Goal: Task Accomplishment & Management: Manage account settings

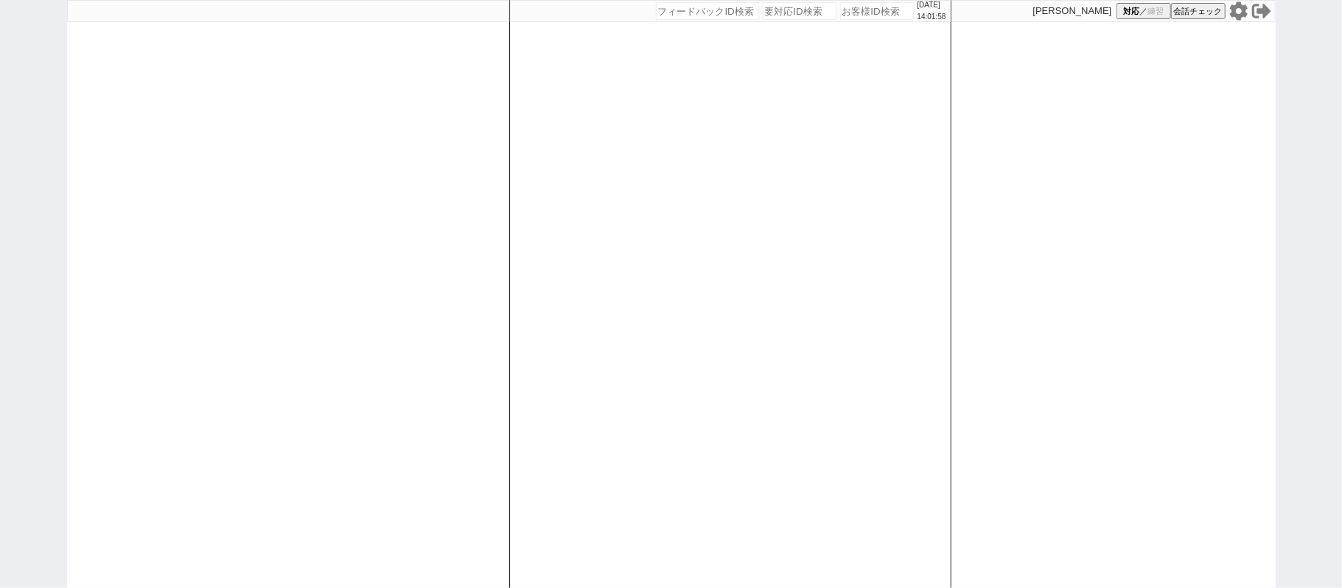
click at [458, 158] on div at bounding box center [288, 294] width 442 height 588
select select "1"
select select "2"
select select
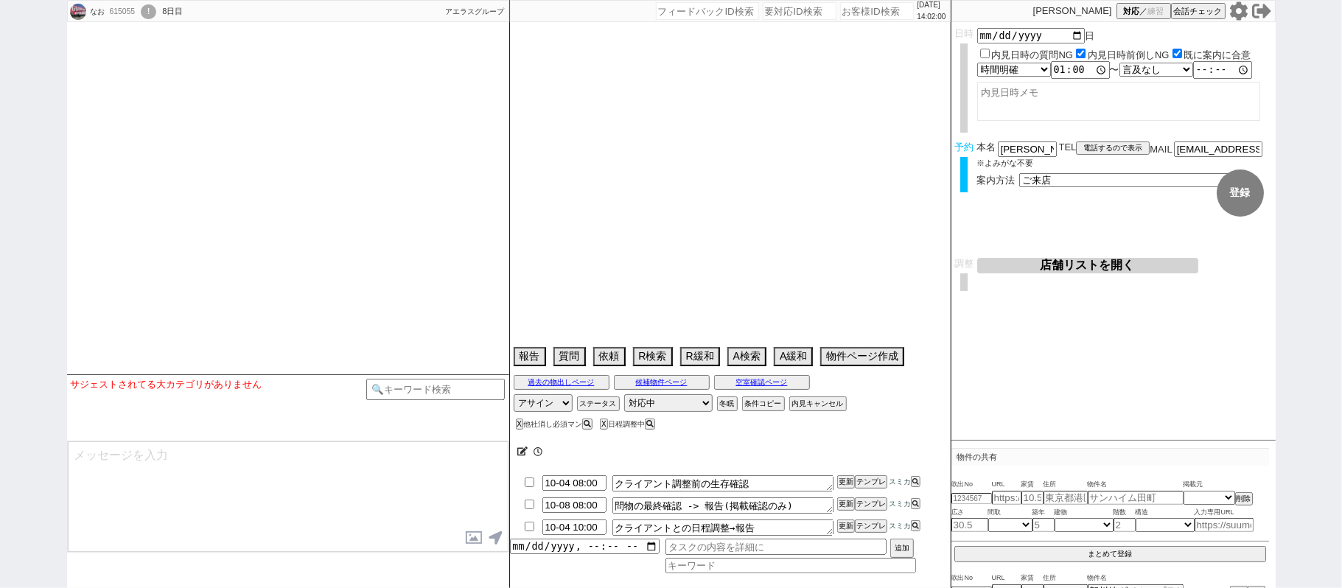
select select
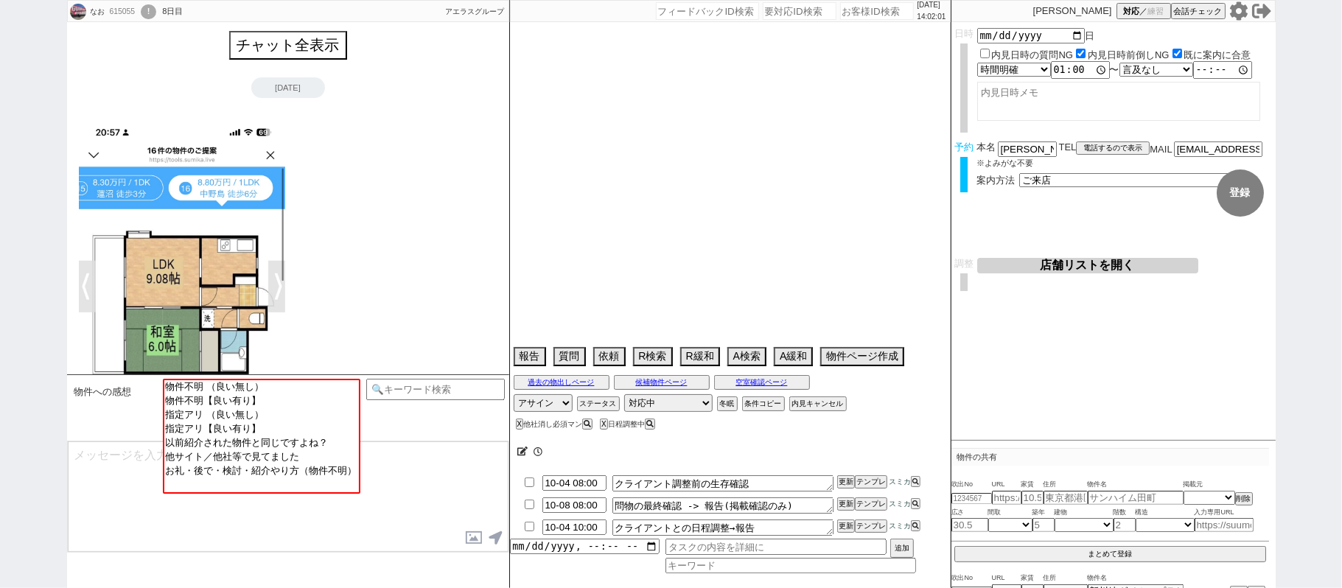
scroll to position [4035, 0]
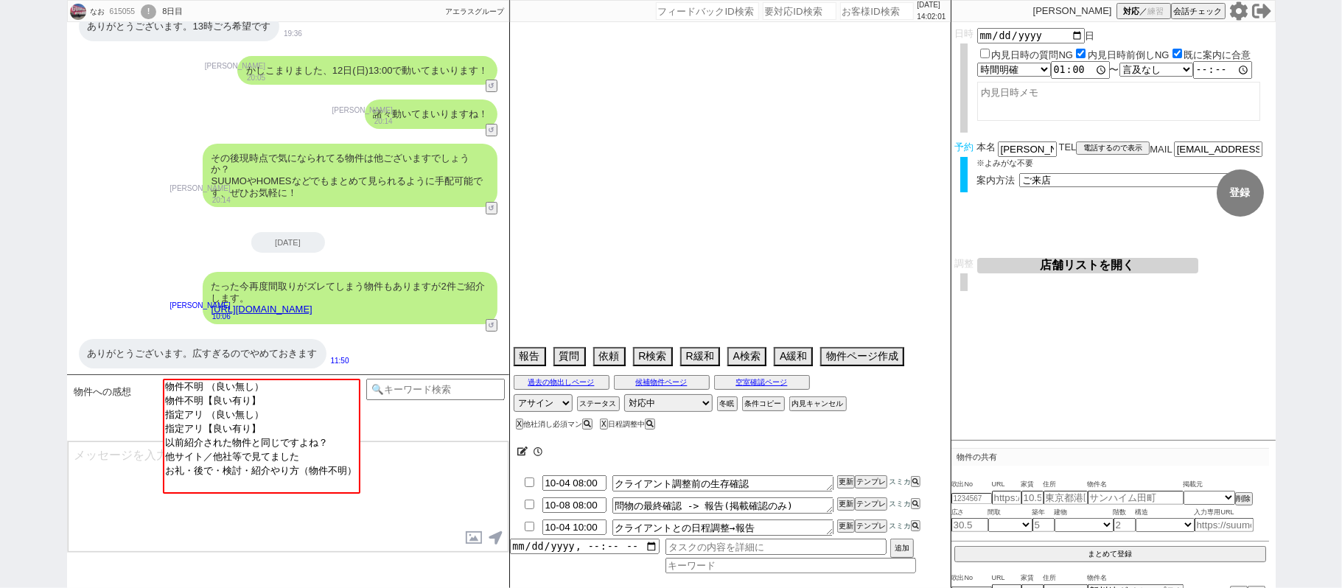
type textarea "他社来店あり"
select select "2025"
select select "10"
select select "34"
select select "5"
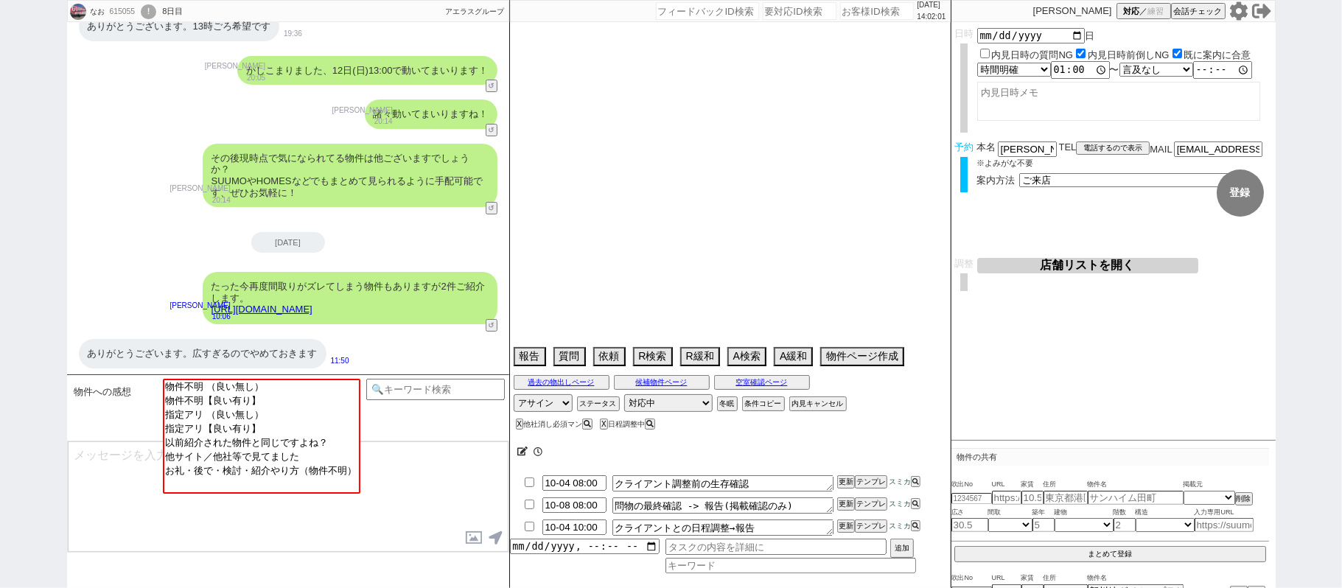
select select "14"
select select "81"
select select "82"
select select "83"
select select "84"
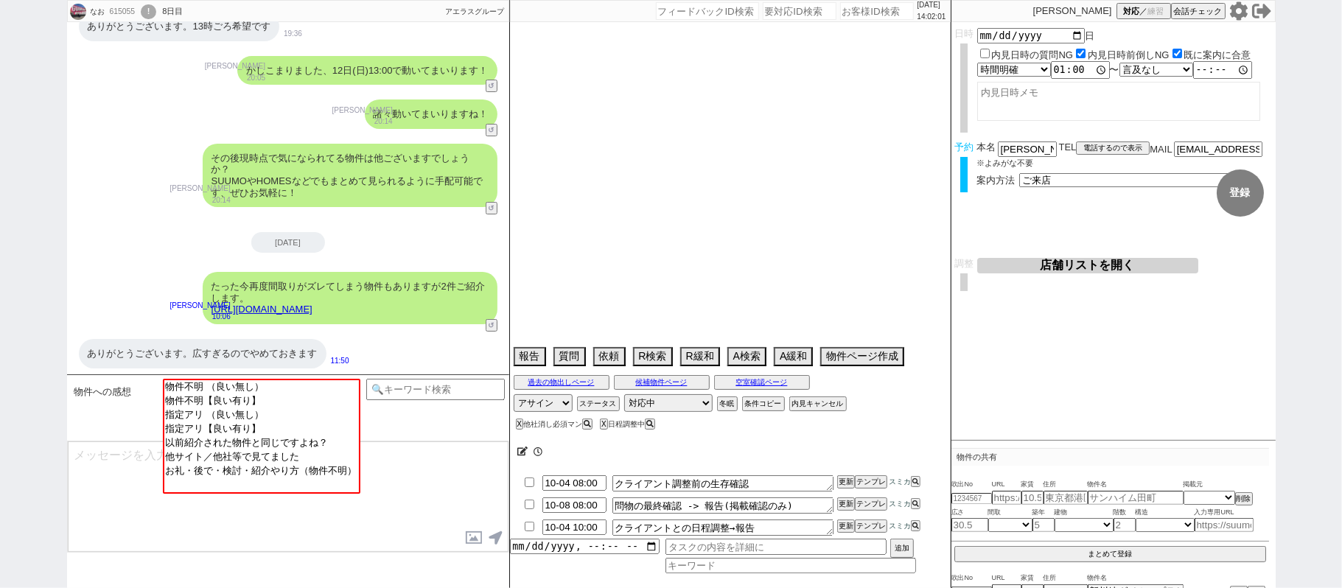
select select "85"
select select "86"
select select "87"
select select "9"
select select "339"
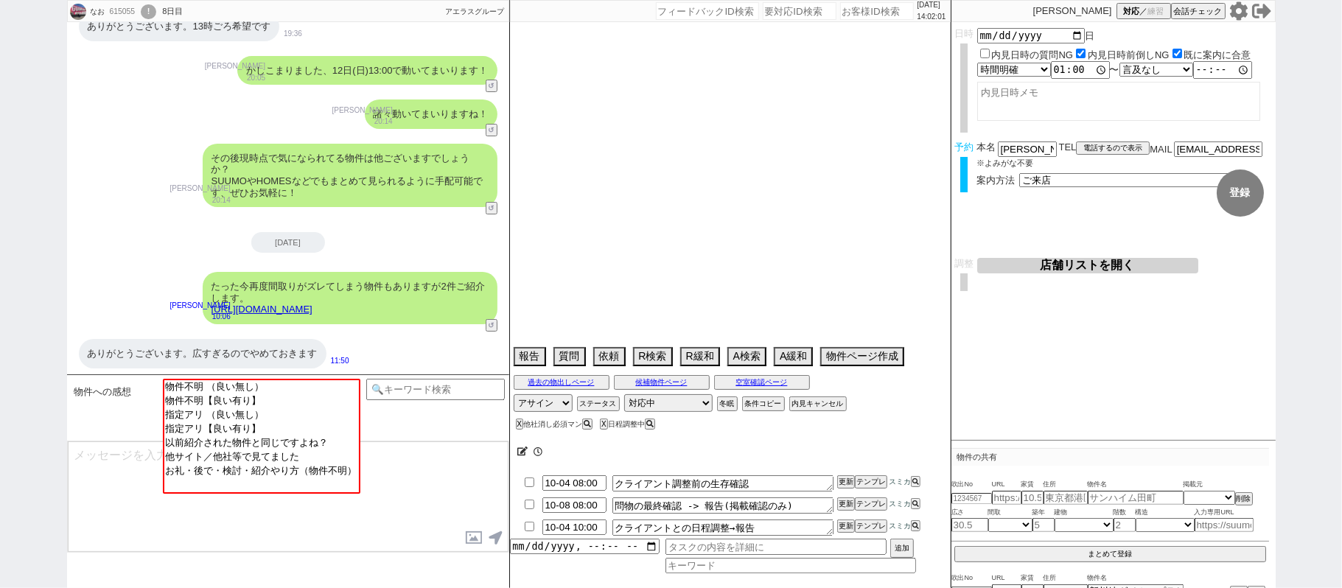
select select "23"
select select "751"
select select "[DATE]"
select select "57"
select select "1413"
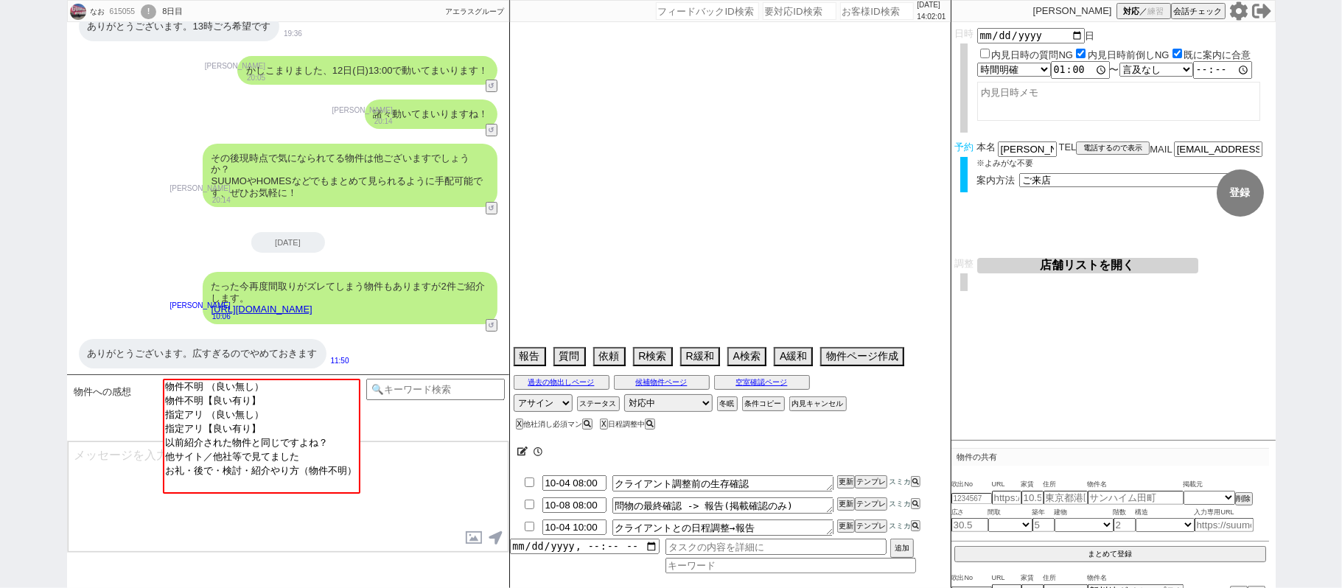
select select "52"
select select "[DATE]"
select select "15"
select select "56"
select select "[DATE]"
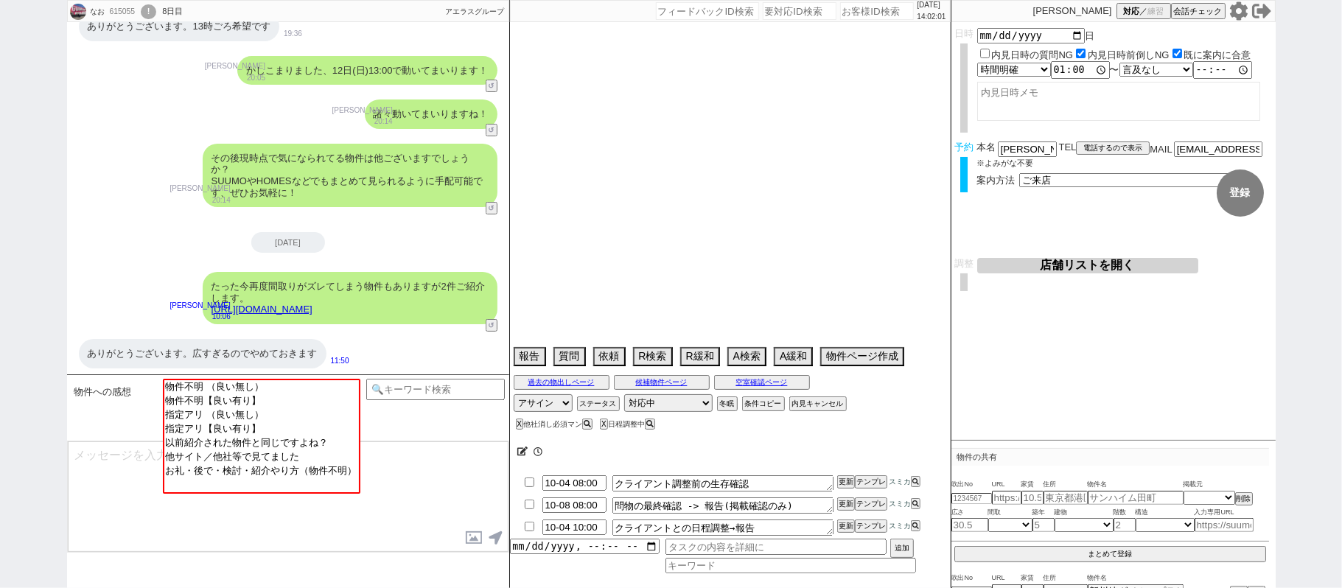
select select "53"
select select "[DATE]"
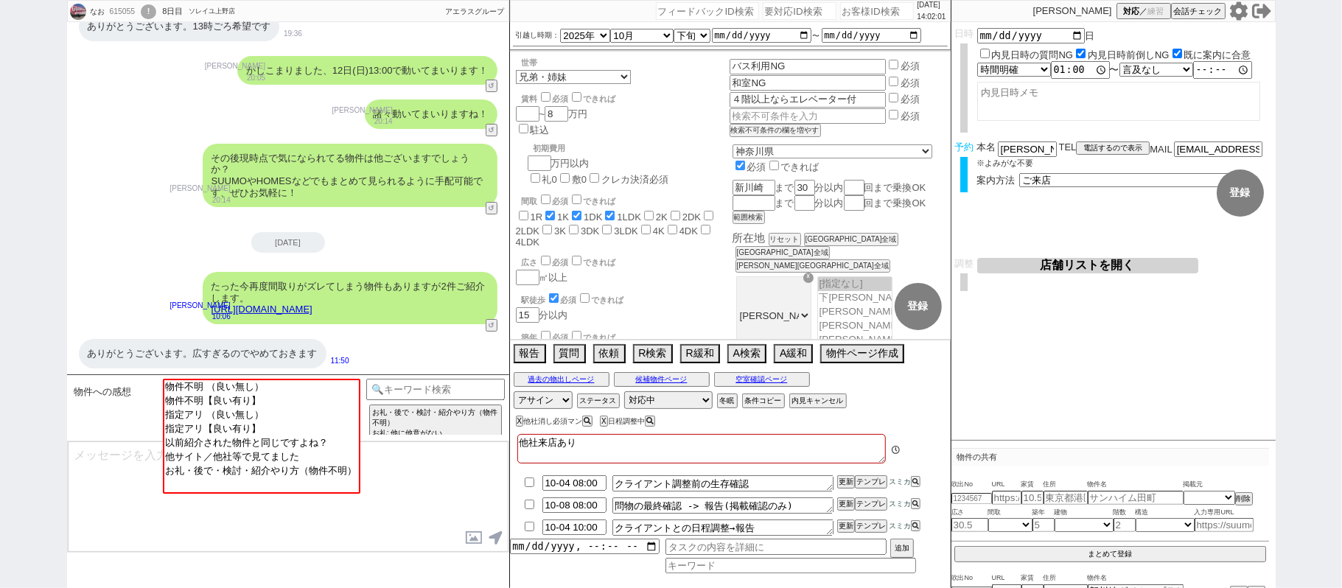
scroll to position [31, 0]
click at [588, 402] on button "ステータス" at bounding box center [597, 401] width 40 height 12
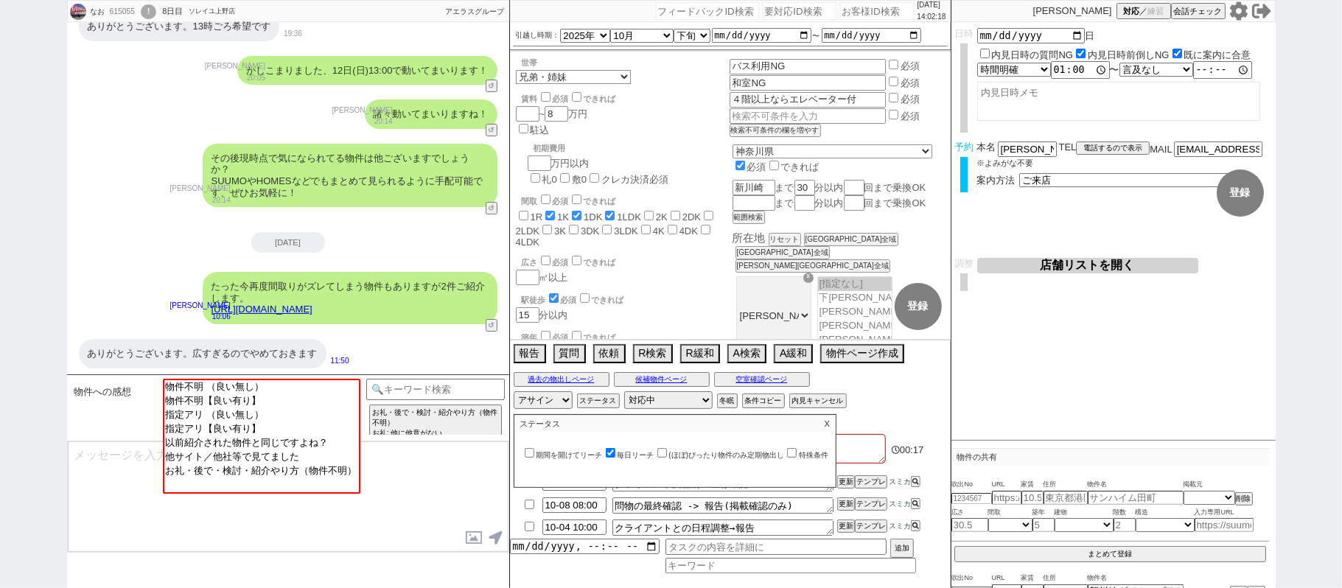
drag, startPoint x: 377, startPoint y: 304, endPoint x: 385, endPoint y: 281, distance: 24.0
click at [313, 304] on link "https://tools.sumika.live/pages/08sh2cx" at bounding box center [262, 309] width 101 height 11
click at [525, 15] on button "☓" at bounding box center [523, 14] width 27 height 29
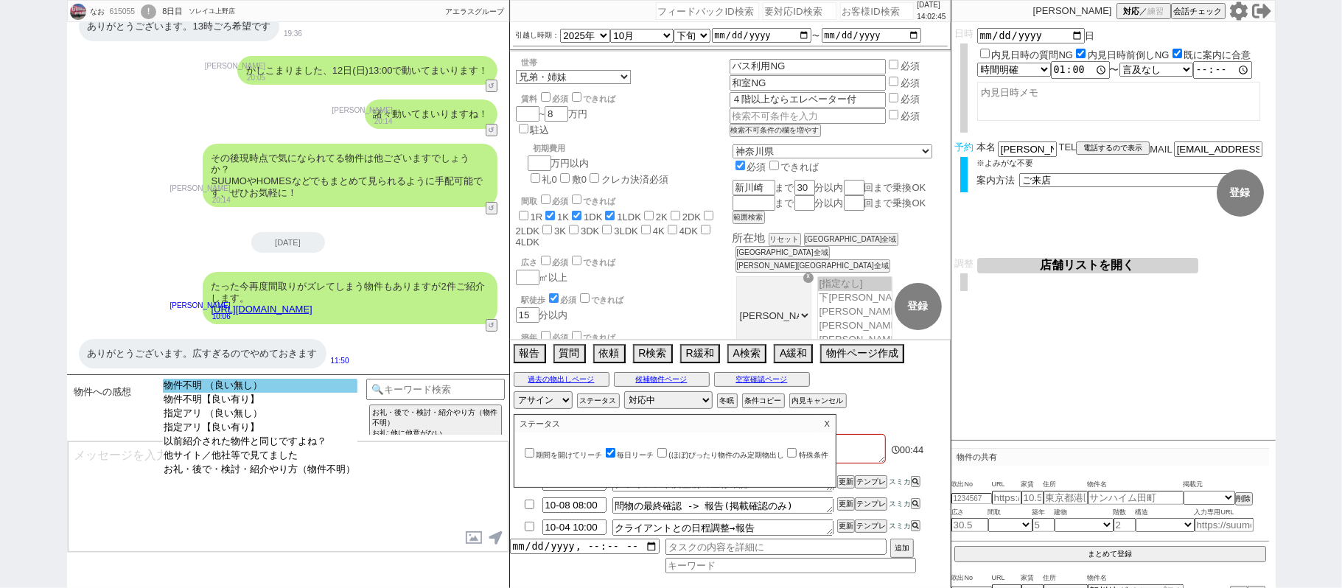
select select "物件不明 （良い無し）"
click at [284, 383] on option "物件不明 （良い無し）" at bounding box center [260, 386] width 195 height 14
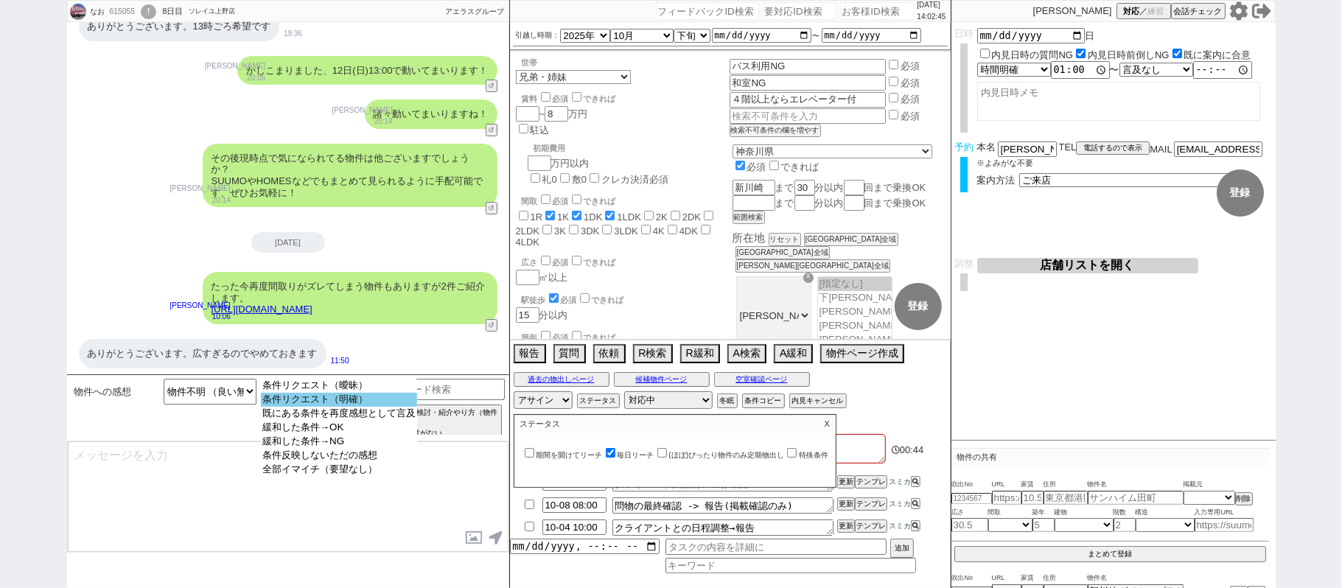
click at [335, 401] on option "条件リクエスト（明確）" at bounding box center [339, 400] width 156 height 14
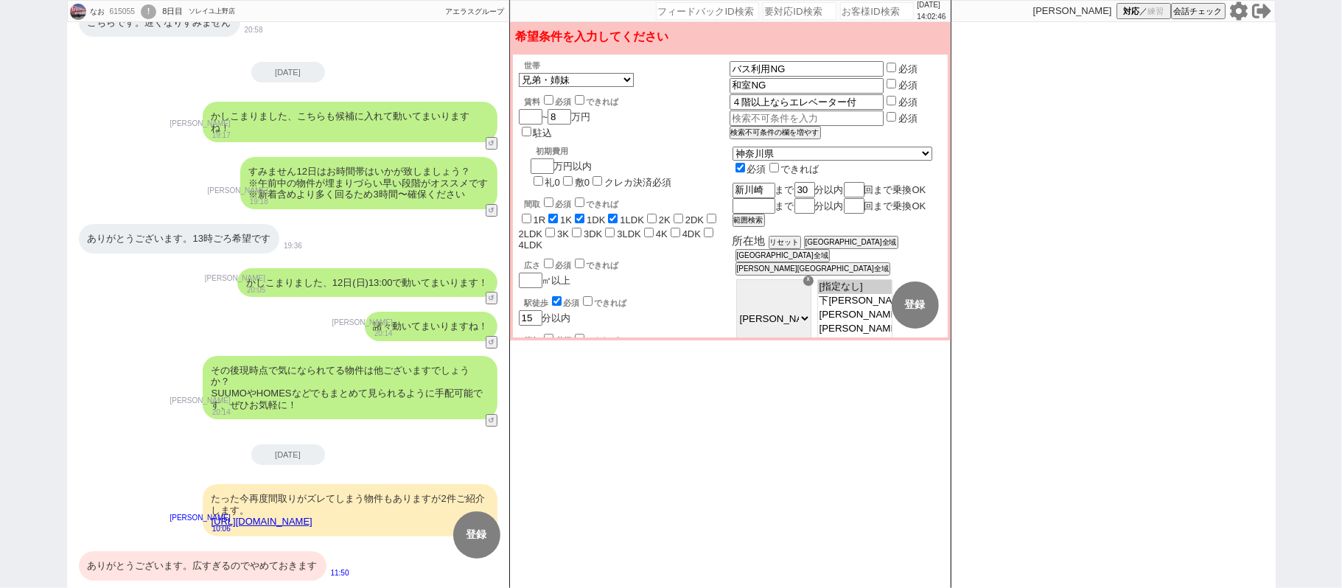
scroll to position [3822, 0]
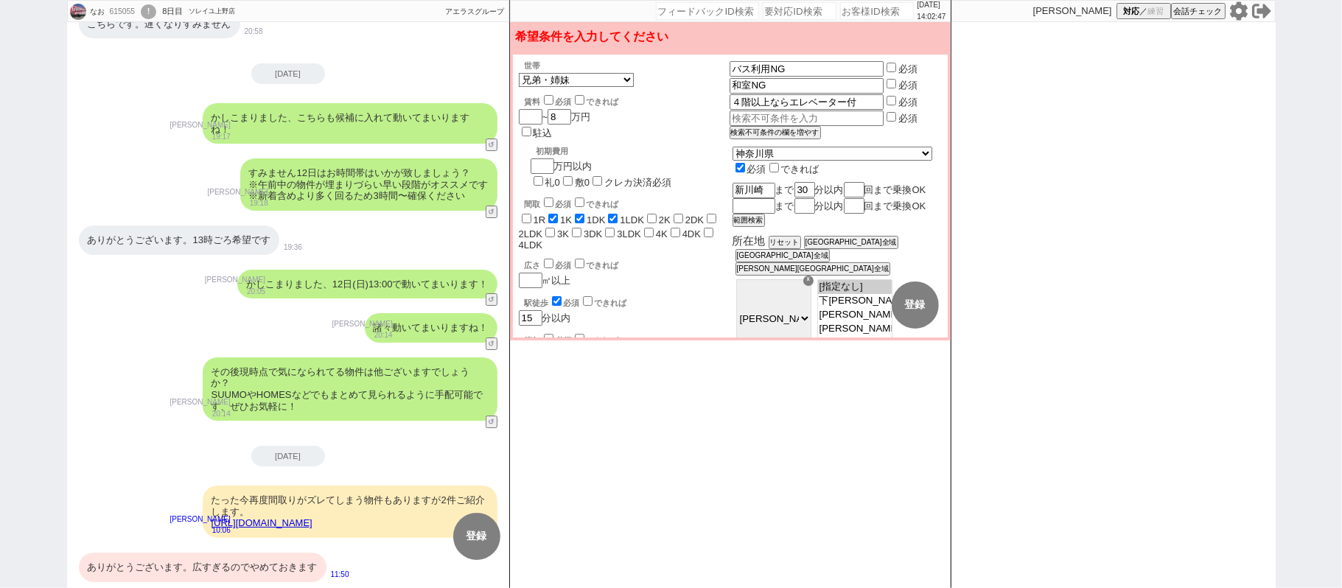
click at [546, 198] on input "checkbox" at bounding box center [549, 203] width 10 height 10
checkbox input "true"
checkbox input "false"
checkbox input "true"
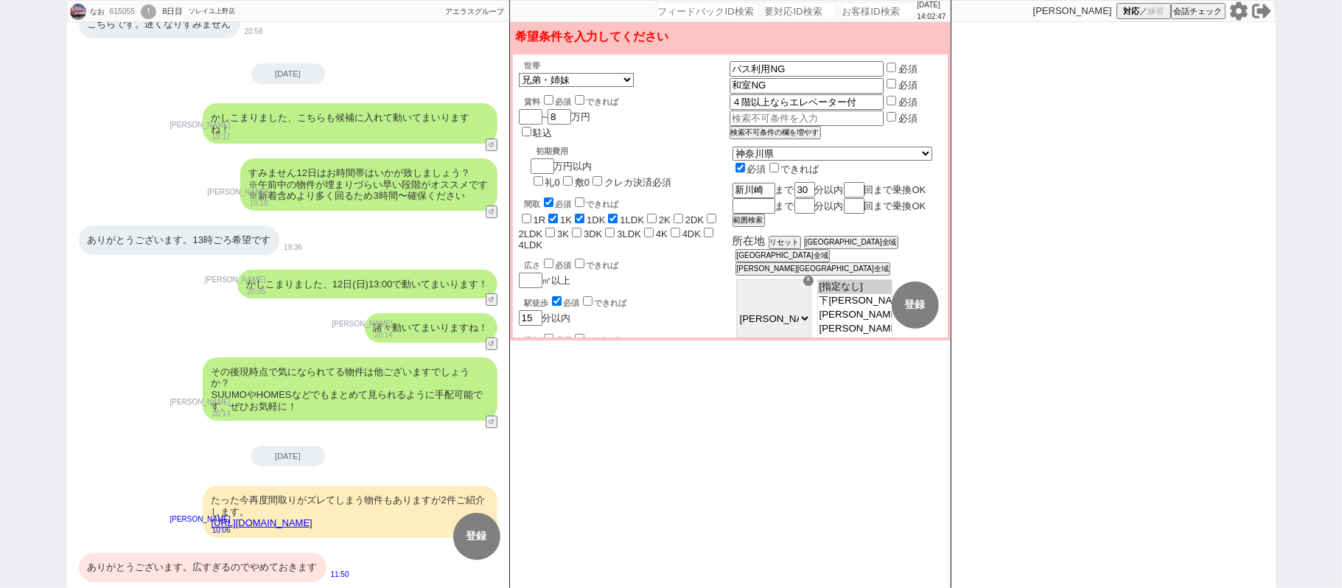
checkbox input "true"
checkbox input "false"
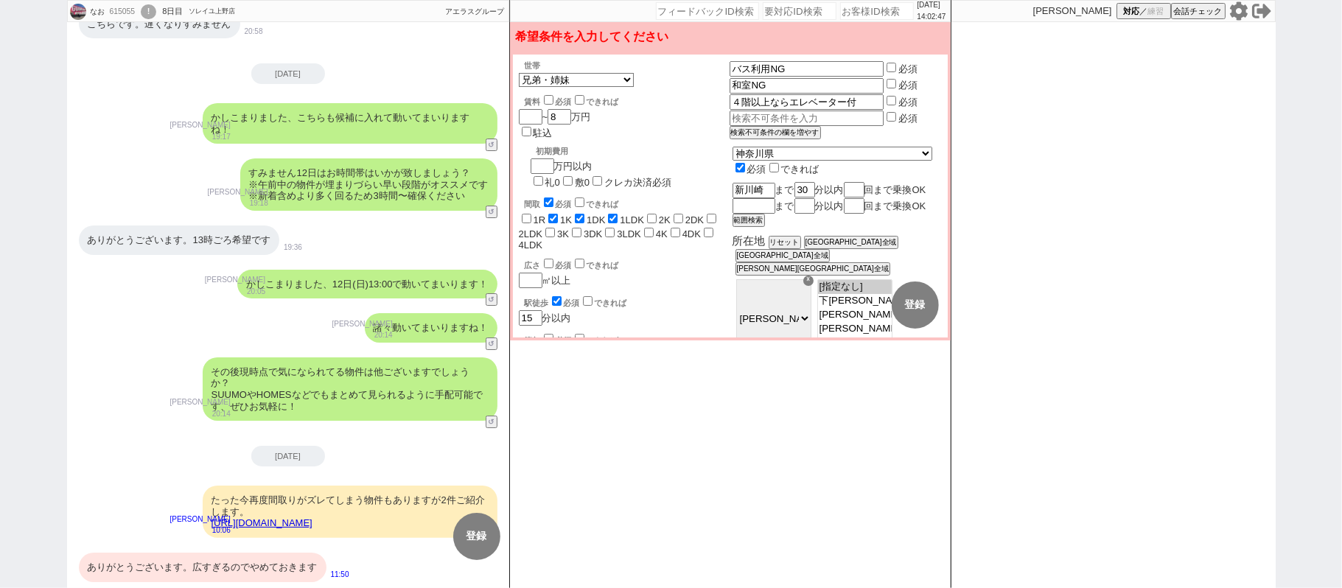
checkbox input "false"
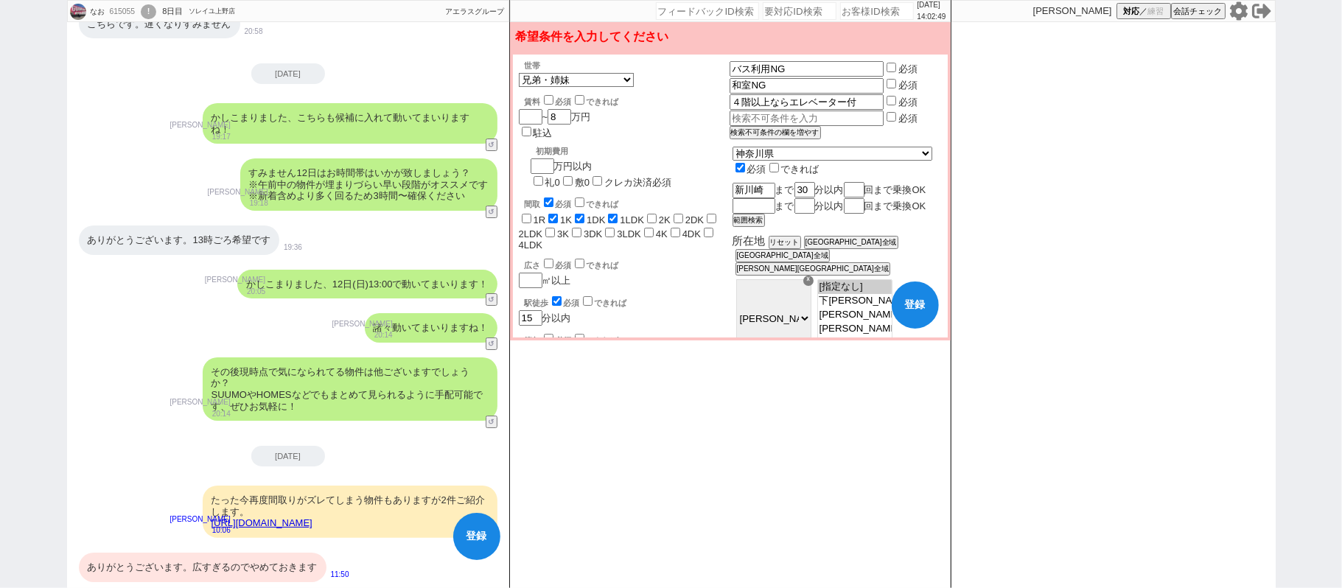
drag, startPoint x: 919, startPoint y: 310, endPoint x: 843, endPoint y: 376, distance: 100.3
click at [921, 316] on button "登録" at bounding box center [915, 305] width 47 height 47
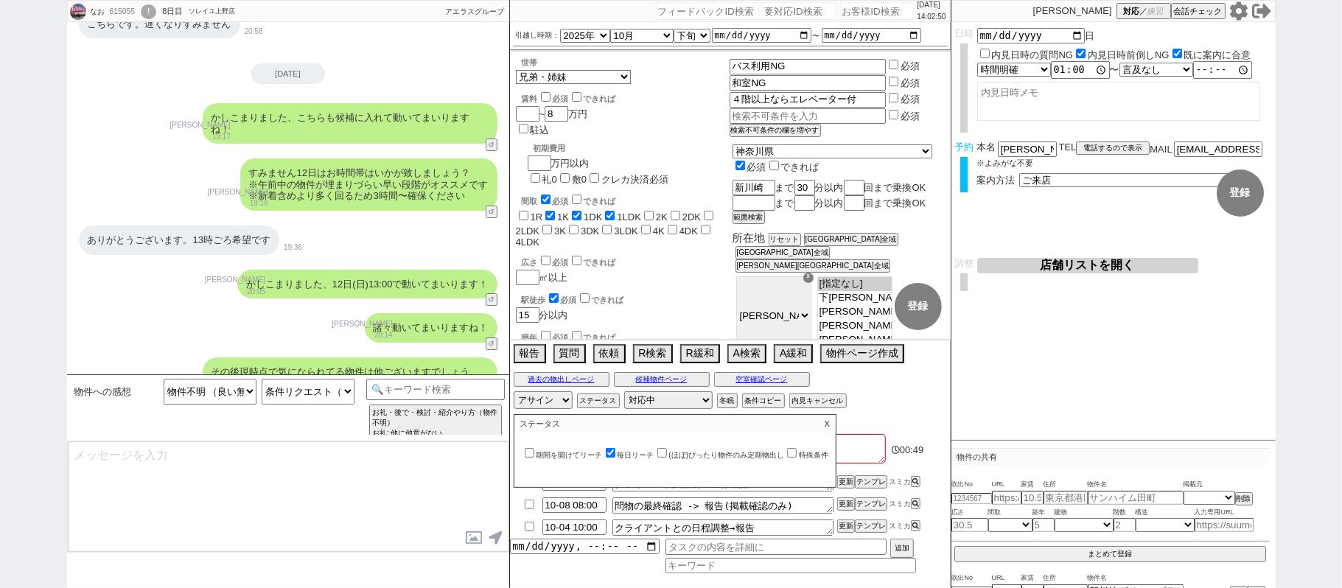
scroll to position [4035, 0]
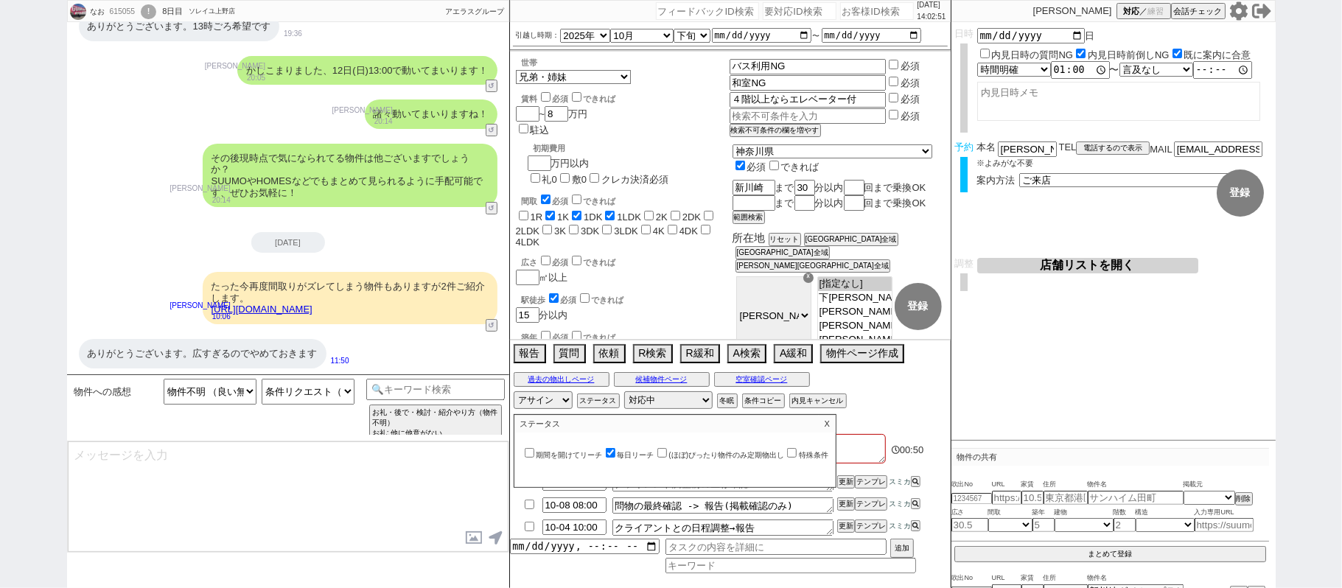
select select "81"
select select "82"
select select "83"
select select "84"
select select "85"
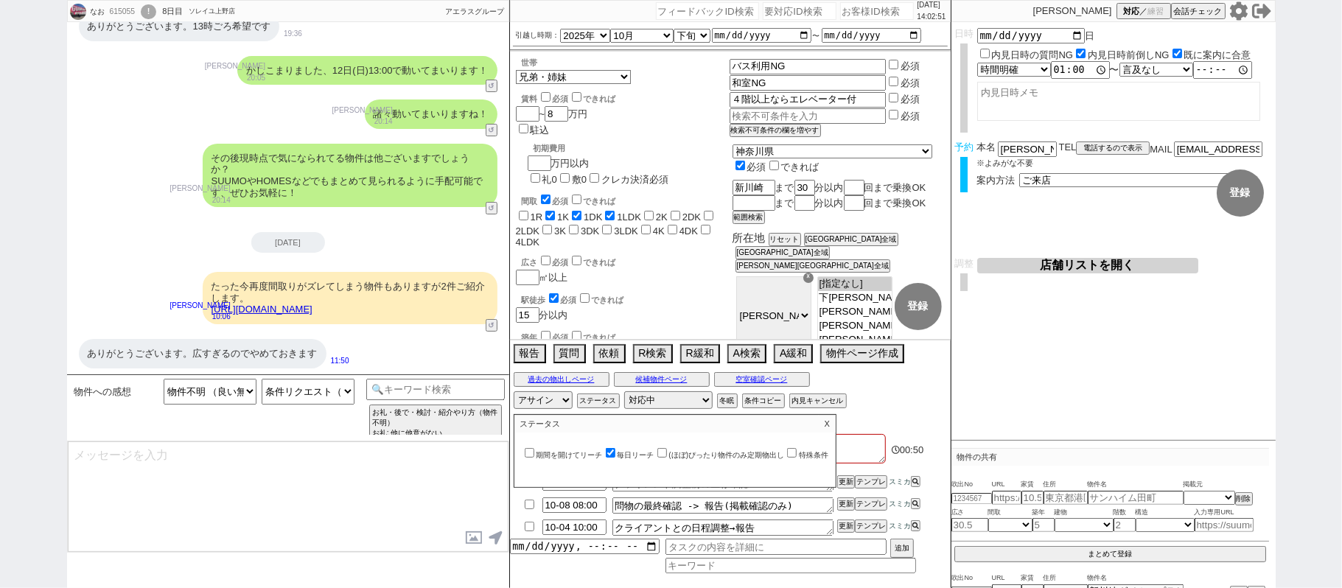
select select "86"
select select "87"
select select "9"
select select "339"
select select "23"
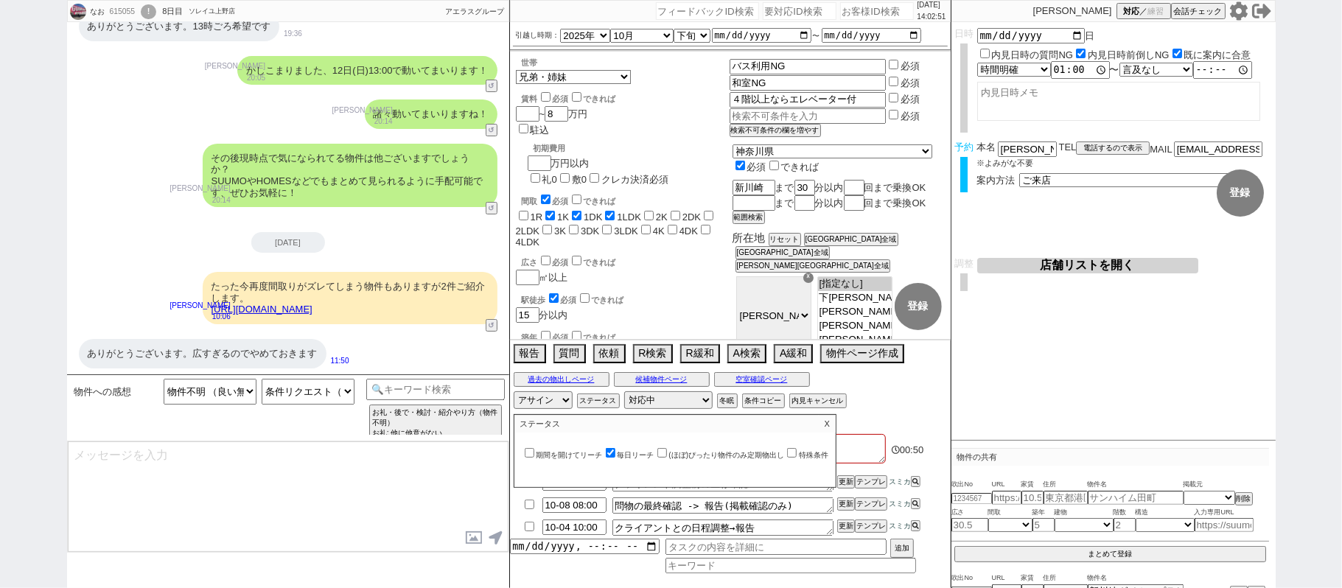
select select "751"
select select "1289"
select select "57"
select select "1413"
select select "52"
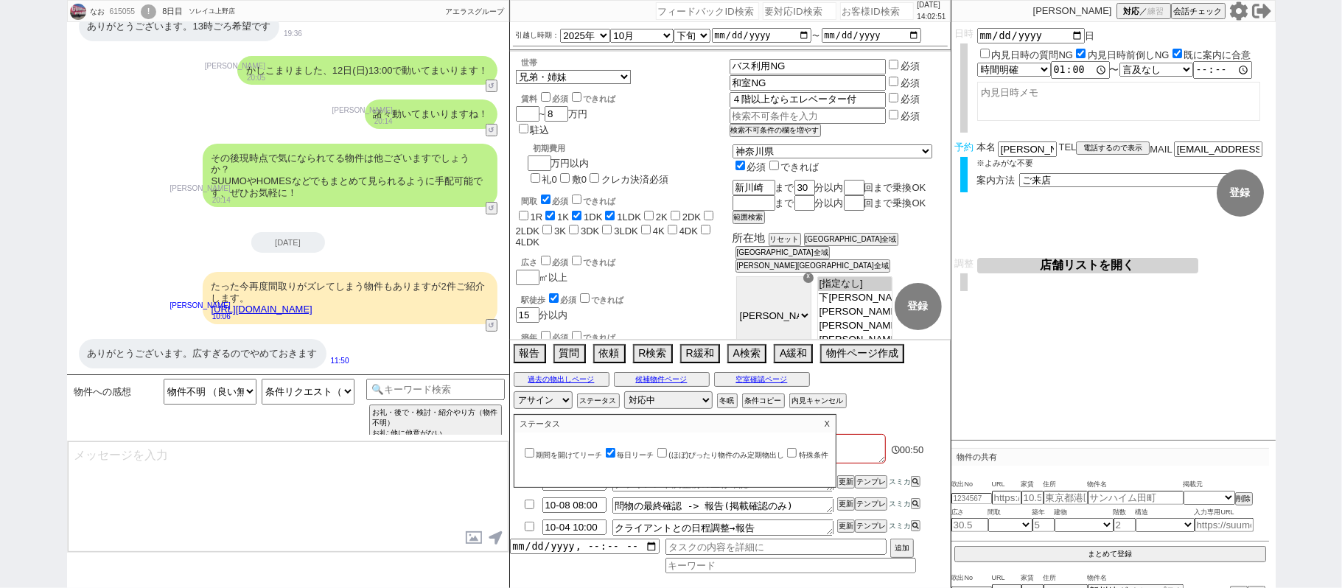
select select "1325"
select select "15"
select select "56"
select select "1393"
select select "53"
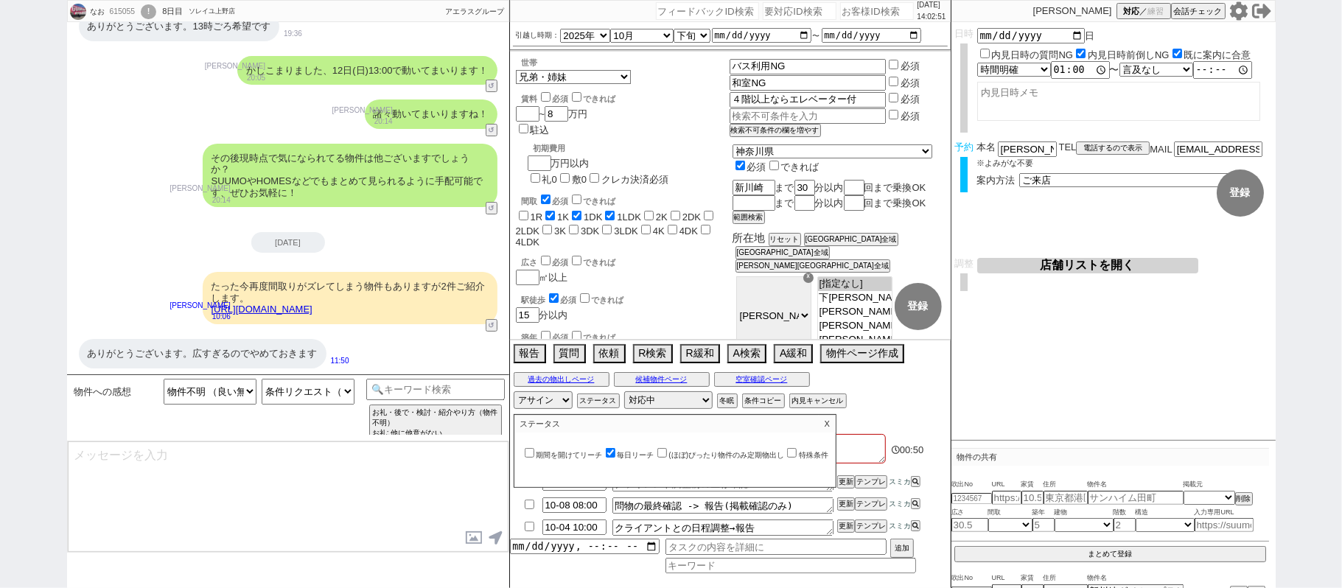
select select "1336"
click at [700, 459] on label "(ほぼ)ぴったり物件のみ定期物出し" at bounding box center [720, 455] width 130 height 8
click at [667, 458] on input "(ほぼ)ぴったり物件のみ定期物出し" at bounding box center [663, 453] width 10 height 10
checkbox input "true"
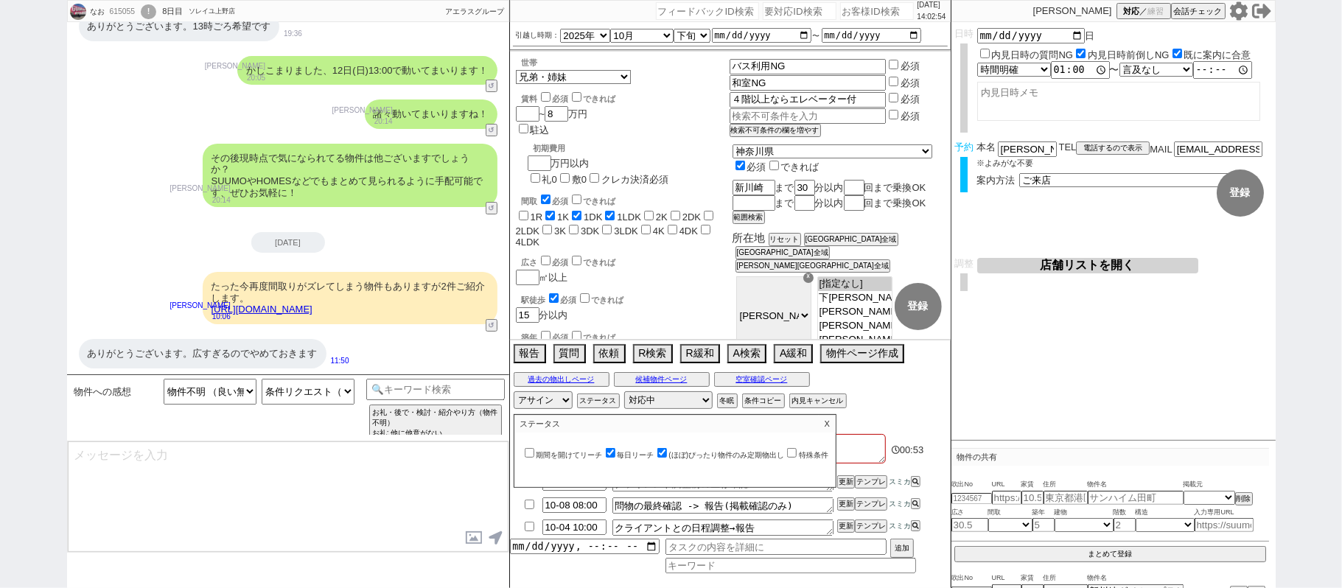
type textarea "かしこまりました、反映してまいりますね！"
click at [635, 453] on label "毎日リーチ" at bounding box center [629, 455] width 52 height 8
click at [616, 453] on input "毎日リーチ" at bounding box center [611, 453] width 10 height 10
checkbox input "false"
click at [836, 425] on p "X" at bounding box center [827, 424] width 17 height 18
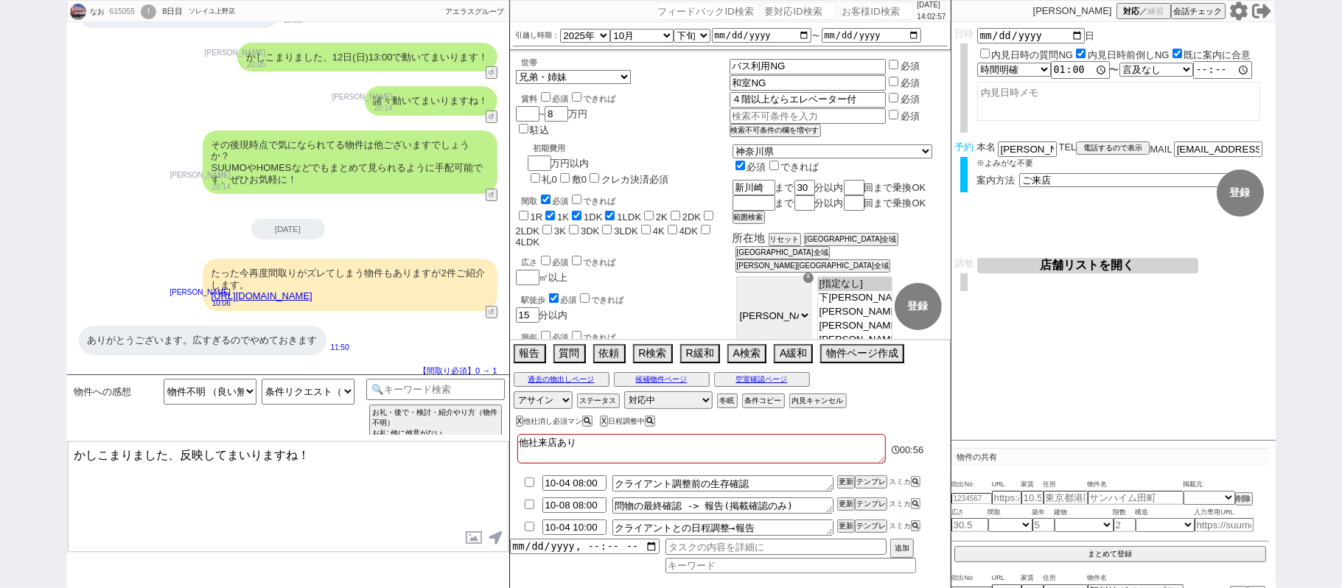
scroll to position [4052, 0]
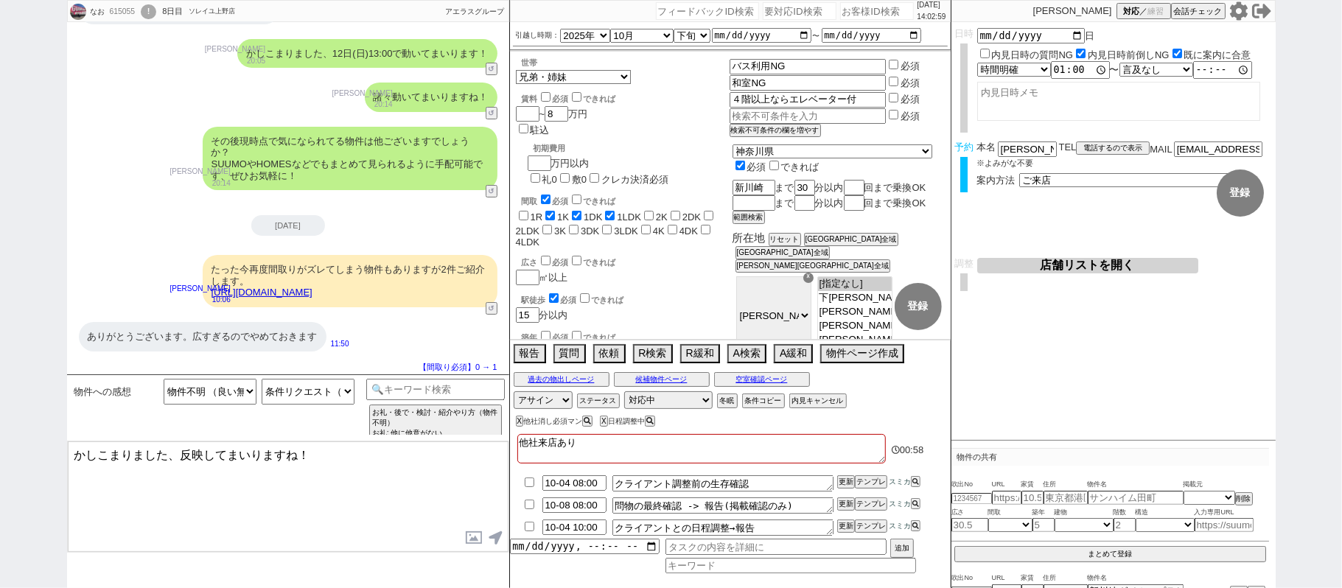
drag, startPoint x: 181, startPoint y: 449, endPoint x: 576, endPoint y: 437, distance: 394.6
click at [558, 438] on div "なお 615055 ! 0 8日目 ソレイユ上野店 冬眠中 自社客 アエラスグループ スミカ_BPO チャット全表示 2025-09-21 20:57 物件の…" at bounding box center [671, 294] width 1209 height 588
type textarea "かしこまりました、間取りは厳守で今度何か出ましたらご紹介いたしますね。"
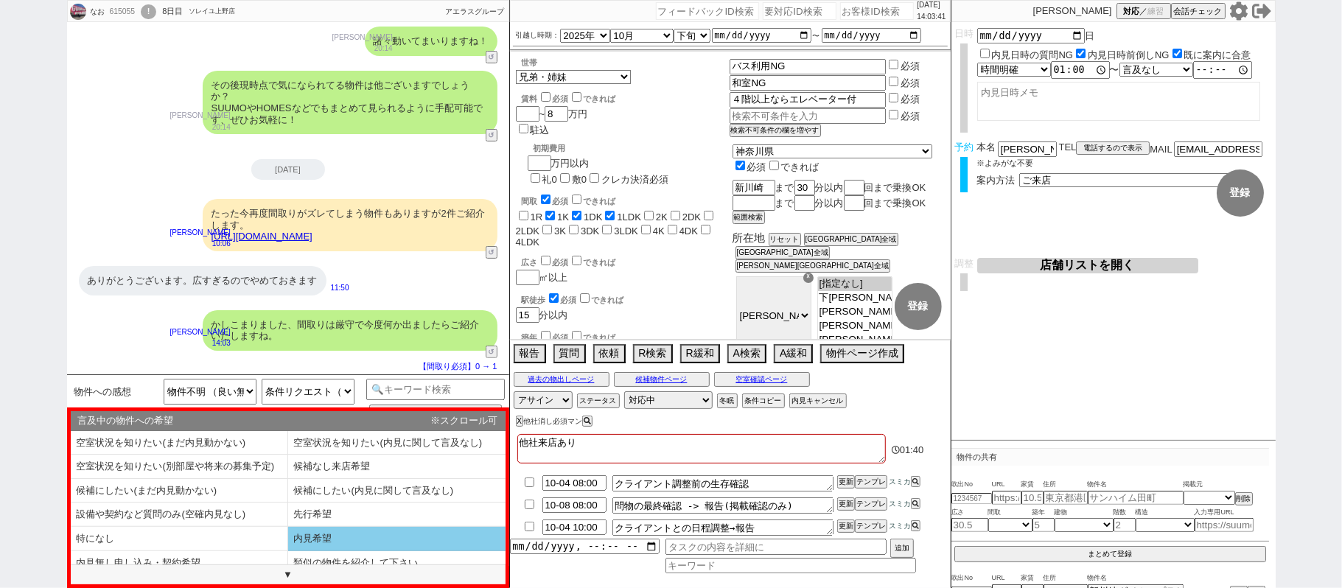
click at [374, 532] on li "内見希望" at bounding box center [396, 539] width 217 height 24
select select "内見希望"
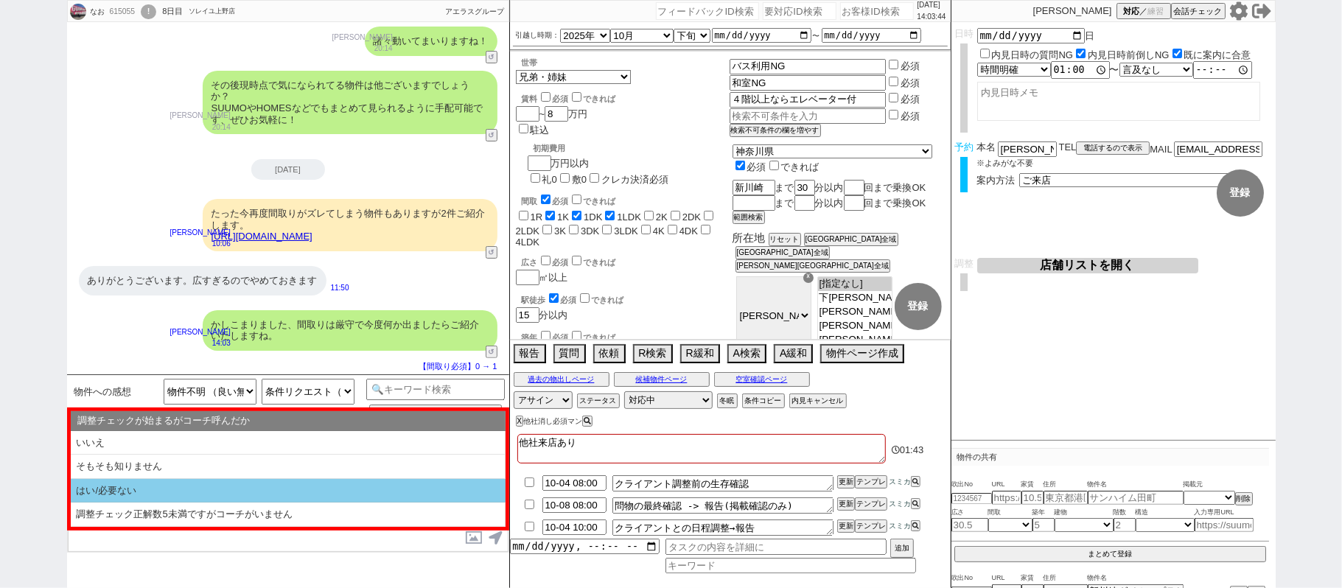
click at [367, 499] on li "はい/必要ない" at bounding box center [288, 491] width 435 height 24
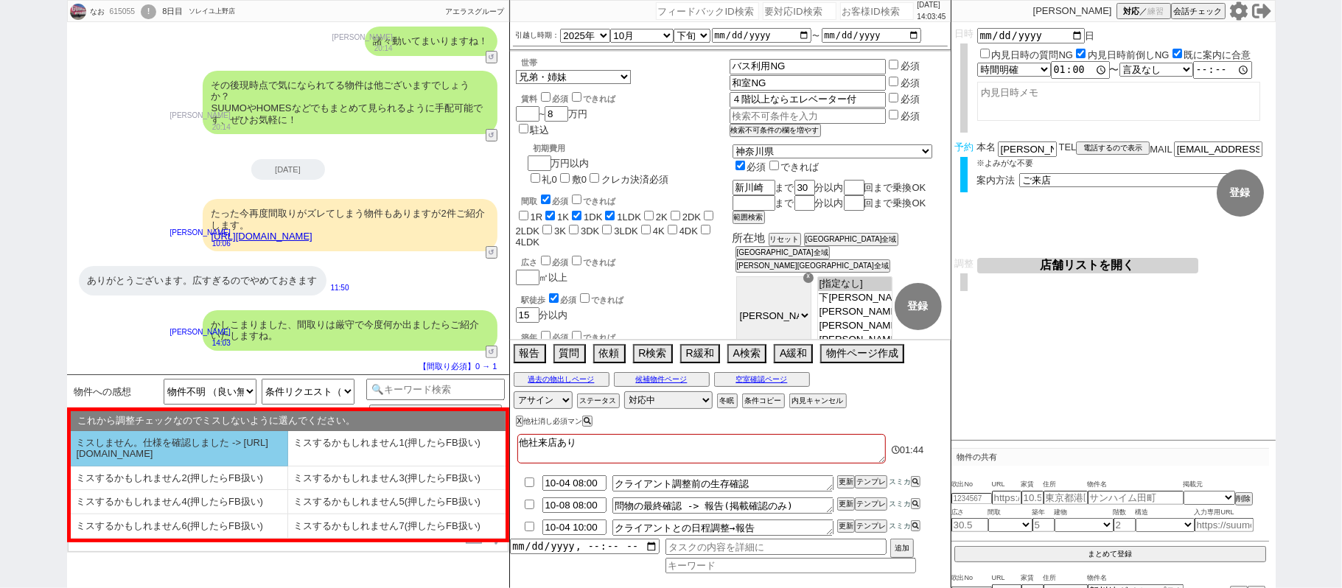
click at [231, 453] on li "ミスしません。仕様を確認しました -> [URL][DOMAIN_NAME]" at bounding box center [179, 448] width 217 height 35
select select "はい/必要ない"
select select "ミスしません。仕様を確認しました -> [URL][DOMAIN_NAME]"
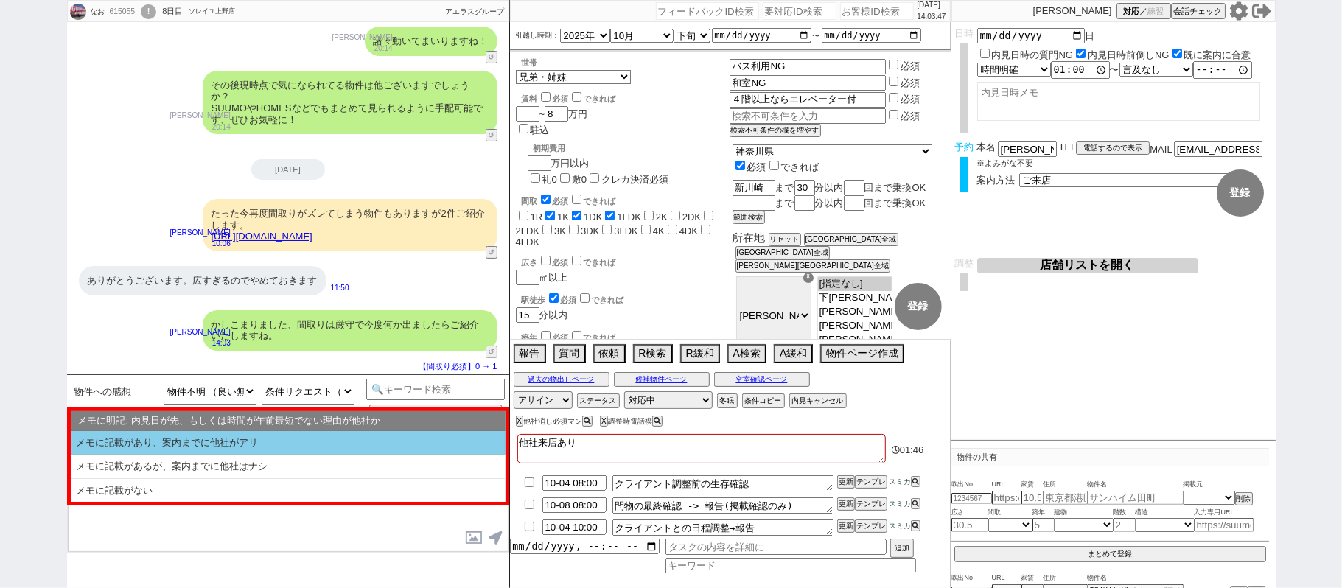
click at [229, 452] on li "メモに記載があり、案内までに他社がアリ" at bounding box center [288, 443] width 435 height 24
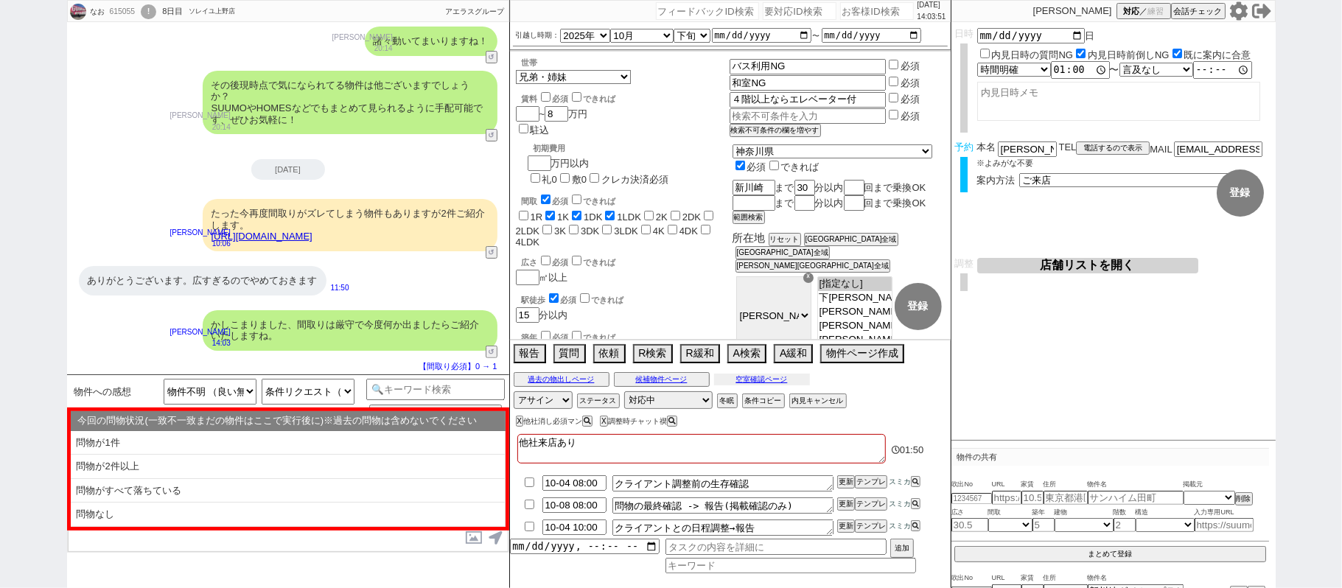
click at [730, 384] on button "空室確認ページ" at bounding box center [762, 380] width 96 height 12
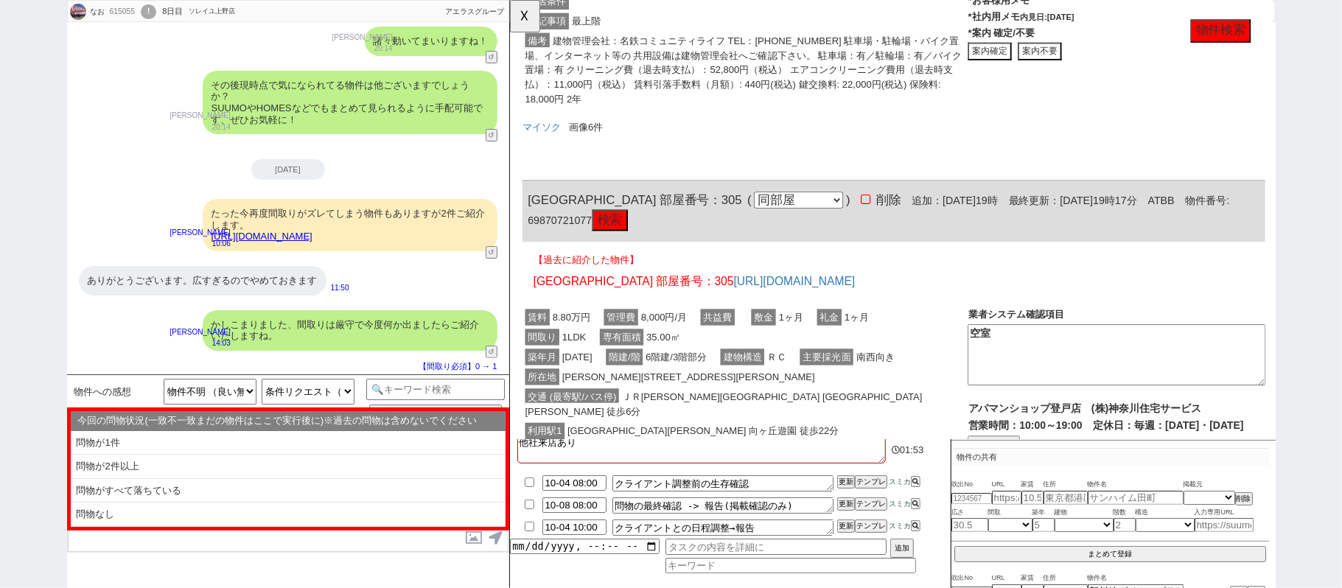
scroll to position [786, 0]
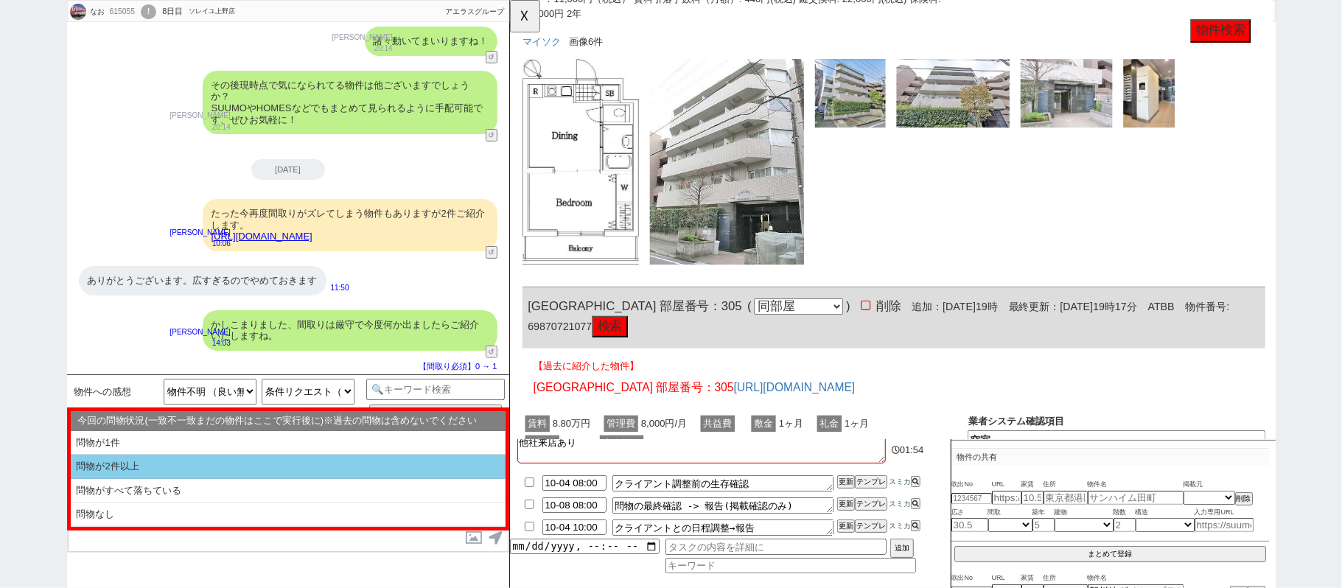
click at [228, 473] on li "問物が2件以上" at bounding box center [288, 467] width 435 height 24
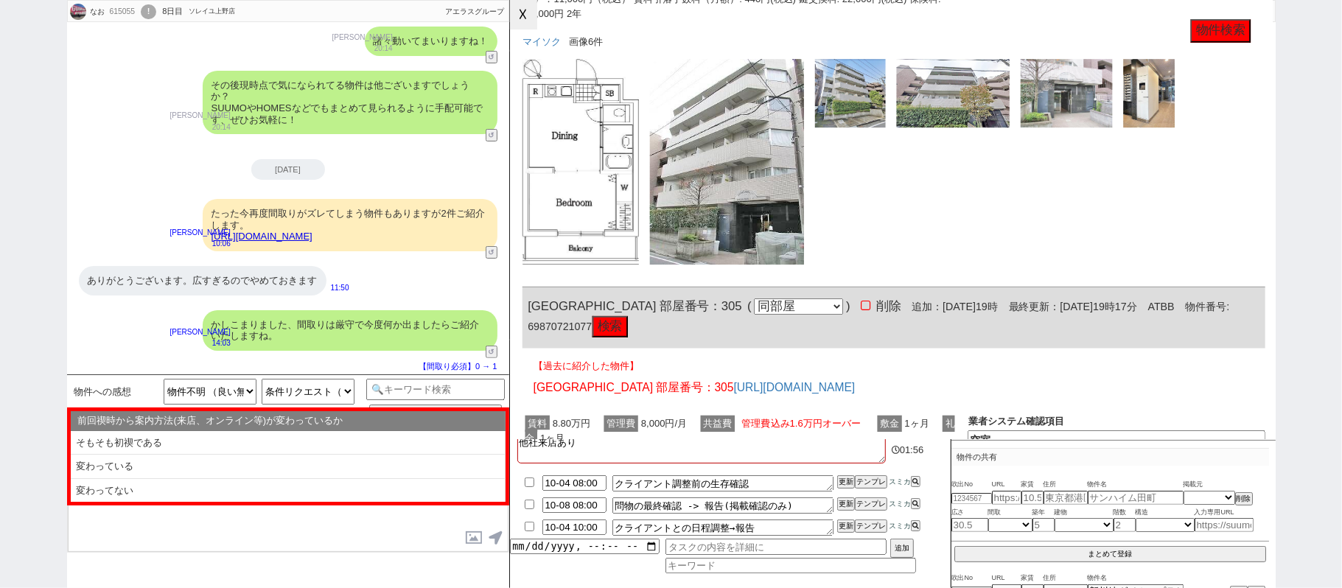
click at [513, 10] on button "☓" at bounding box center [523, 14] width 27 height 29
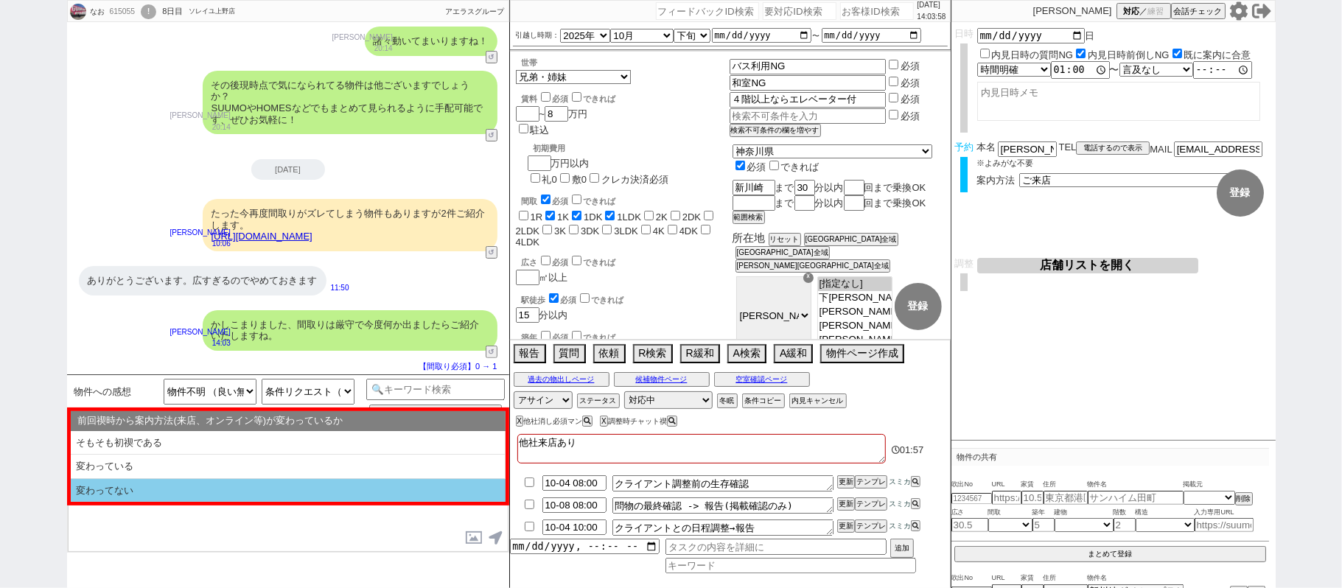
click at [166, 493] on li "変わってない" at bounding box center [288, 491] width 435 height 24
click at [166, 487] on li "記載なし" at bounding box center [288, 491] width 435 height 24
select select "問物が2件以上"
select select "変わってない"
select select "記載なし"
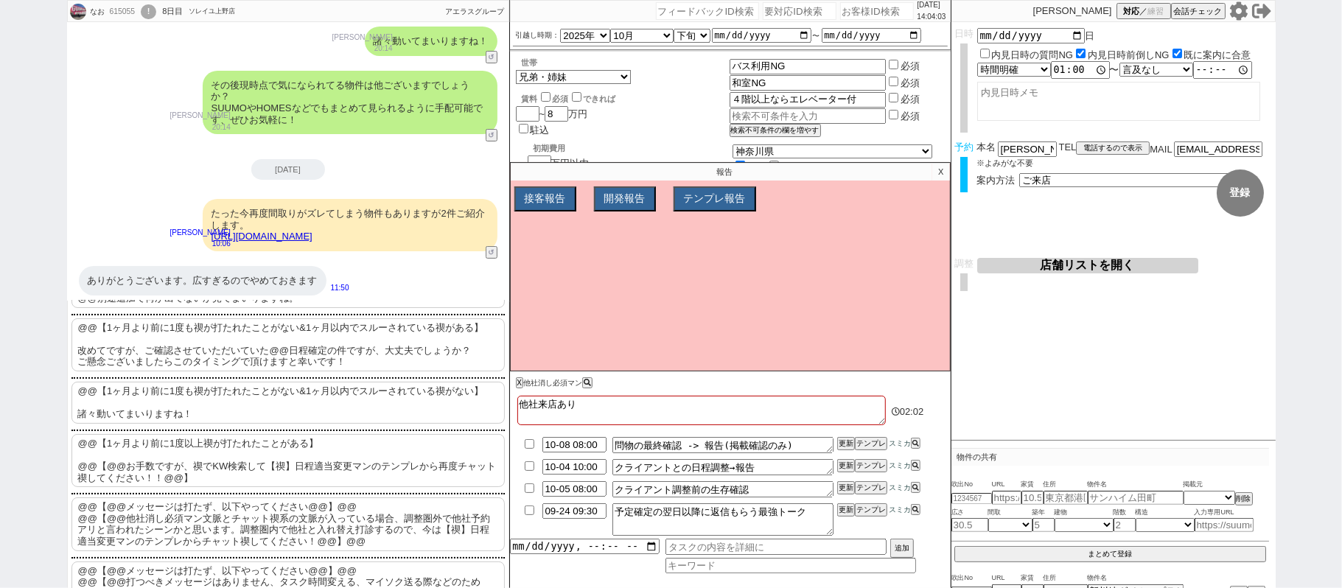
scroll to position [237, 0]
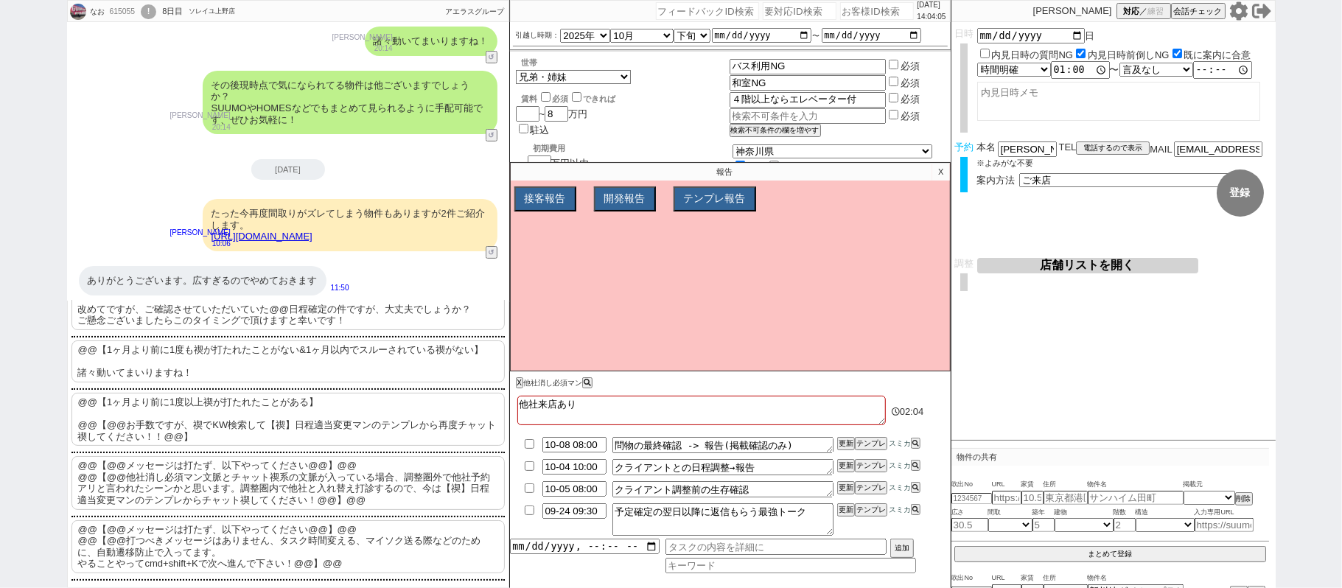
click at [271, 561] on p "@@【@@メッセージは打たず、以下やってください@@】@@ @@【@@打つべきメッセージはありません、タスク時間変える、マイソク送る際などのために、自動遷移防…" at bounding box center [288, 546] width 433 height 53
type textarea "@@【@@メッセージは打たず、以下やってください@@】@@ @@【@@打つべきメッセージはありません、タスク時間変える、マイソク送る際などのために、自動遷移防…"
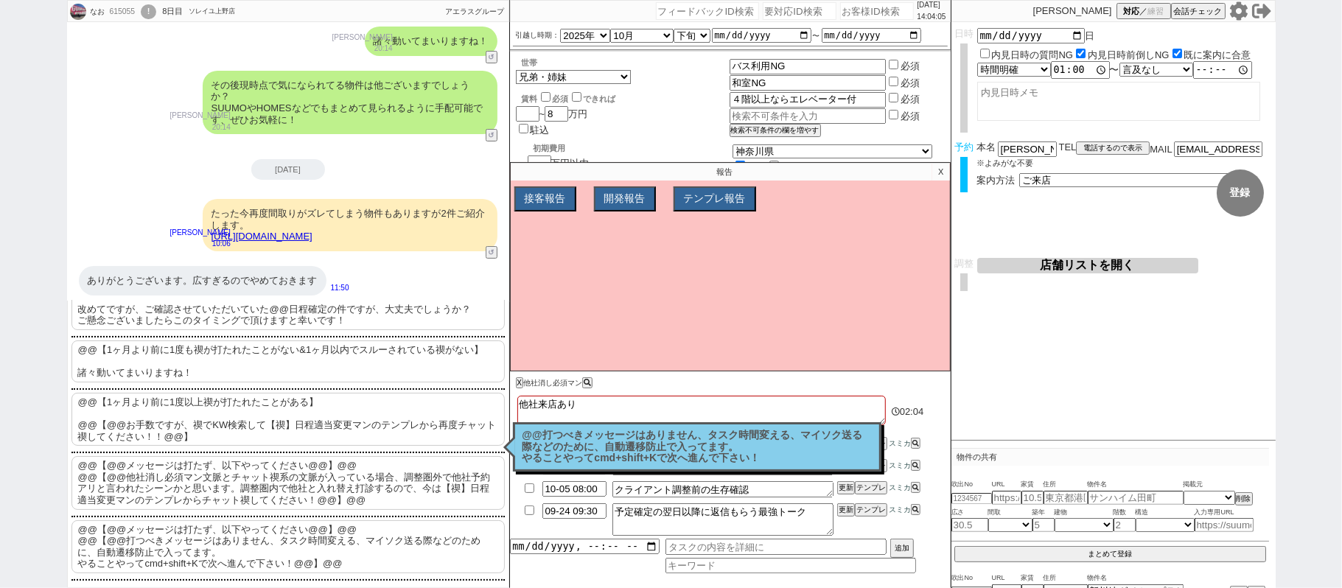
scroll to position [0, 0]
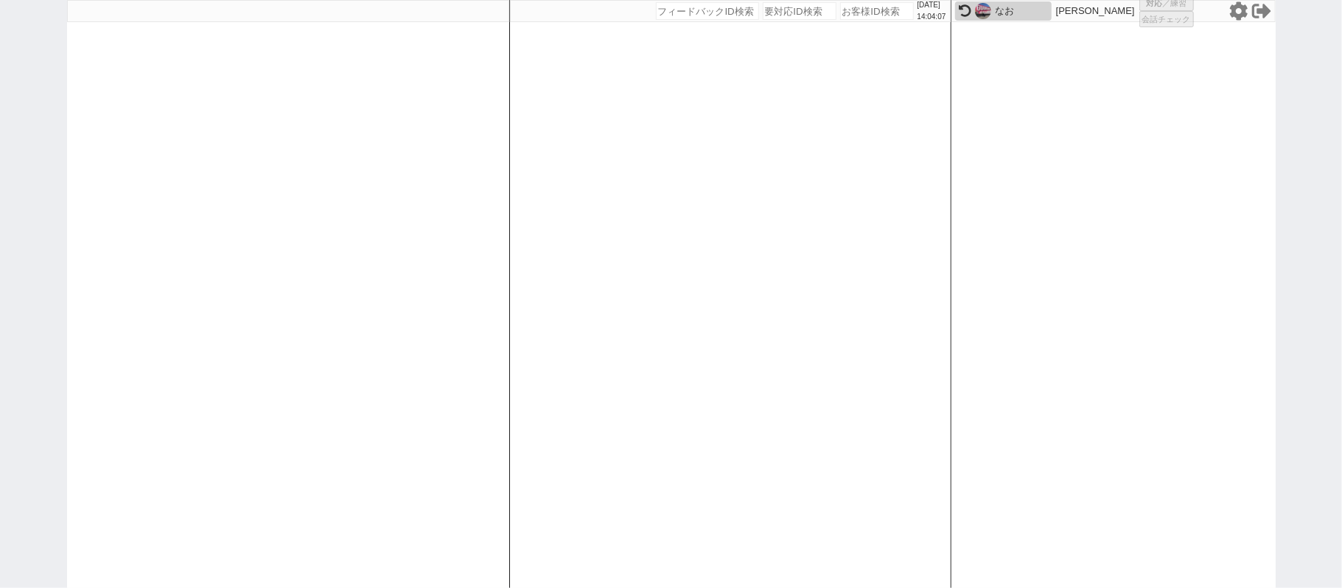
select select
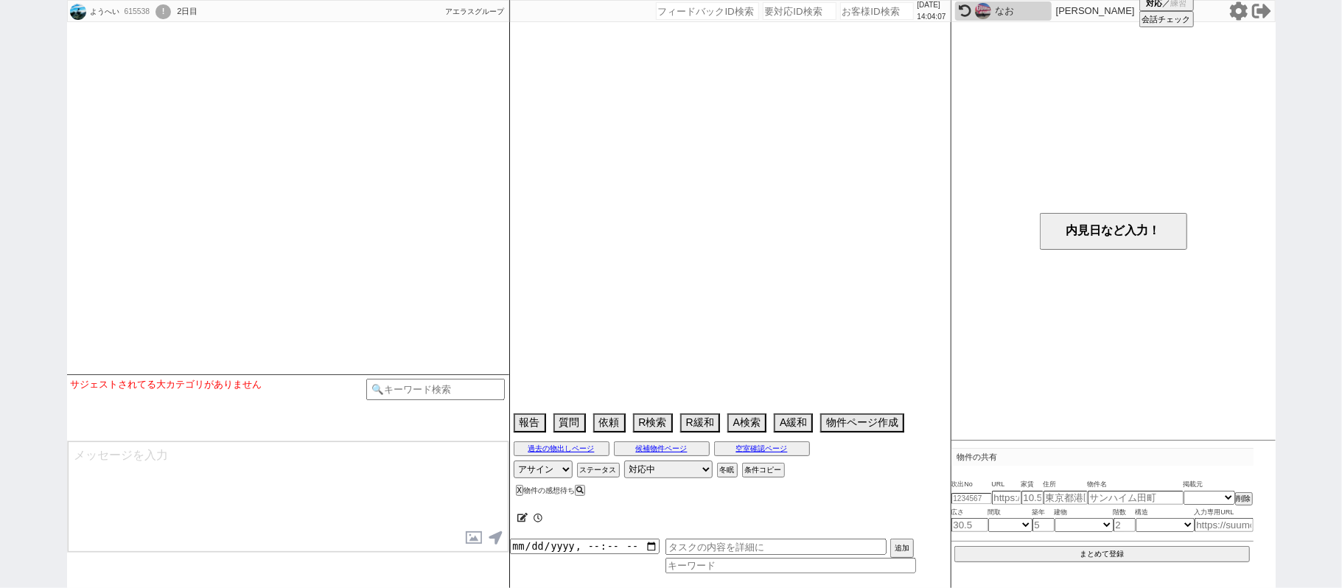
select select
select select "16"
select select "0"
select select "8"
select select "296"
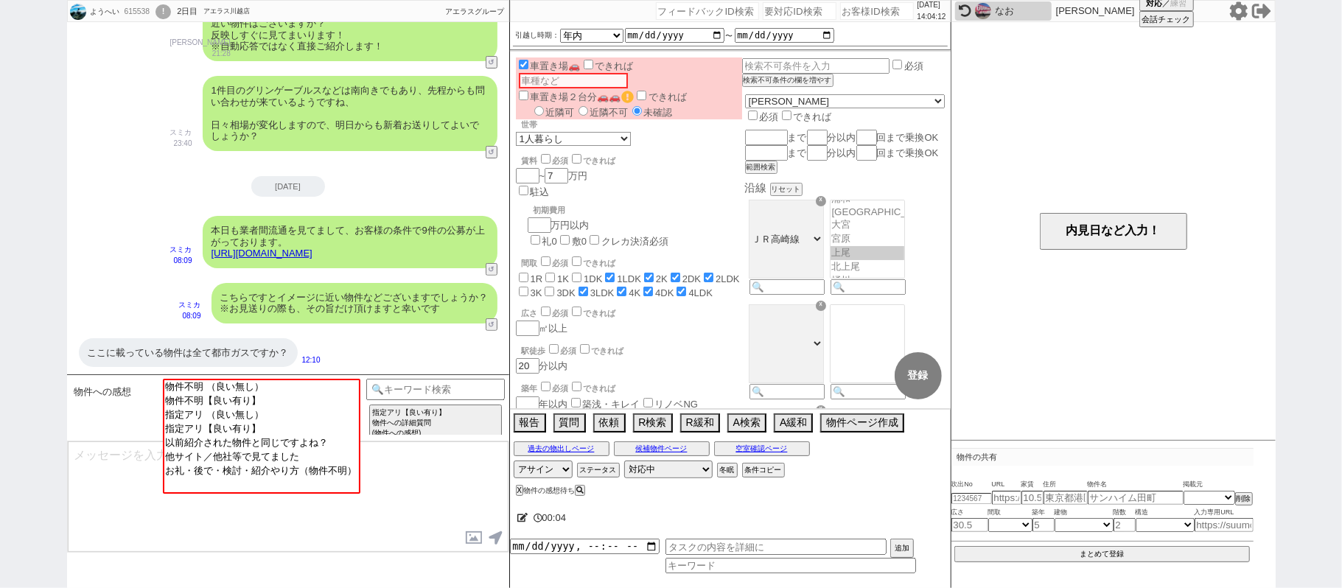
scroll to position [252, 0]
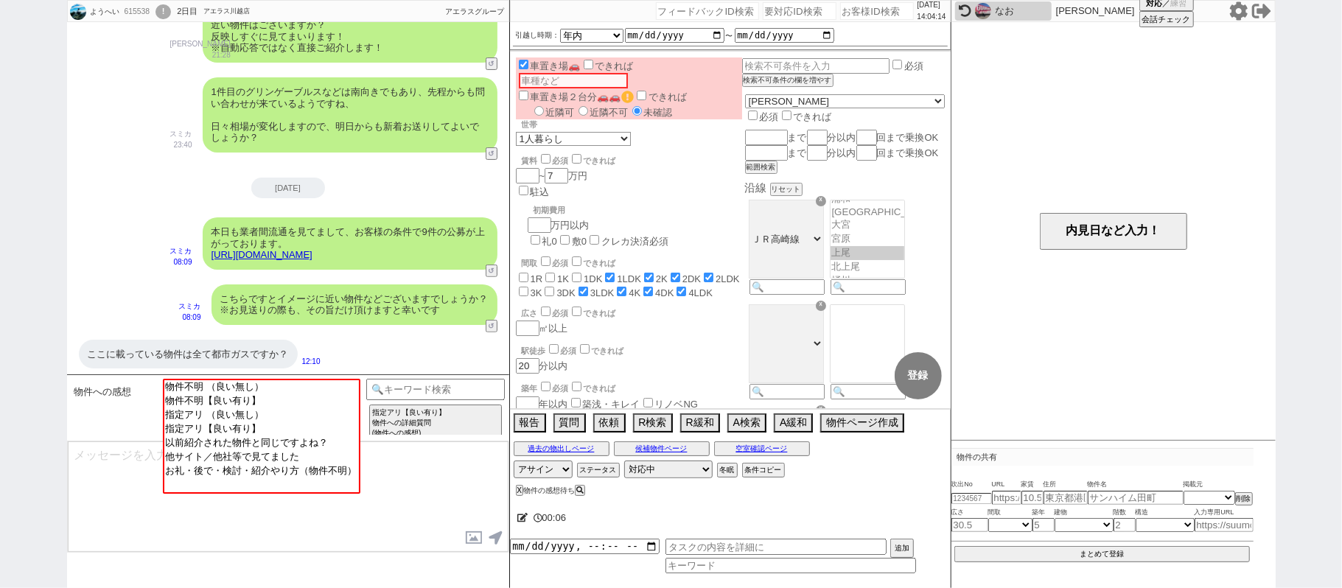
click at [313, 254] on link "https://tools.sumika.live/pages/edcx5x5" at bounding box center [262, 254] width 101 height 11
click at [523, 21] on button "☓" at bounding box center [523, 14] width 27 height 29
click at [411, 383] on input at bounding box center [435, 388] width 139 height 18
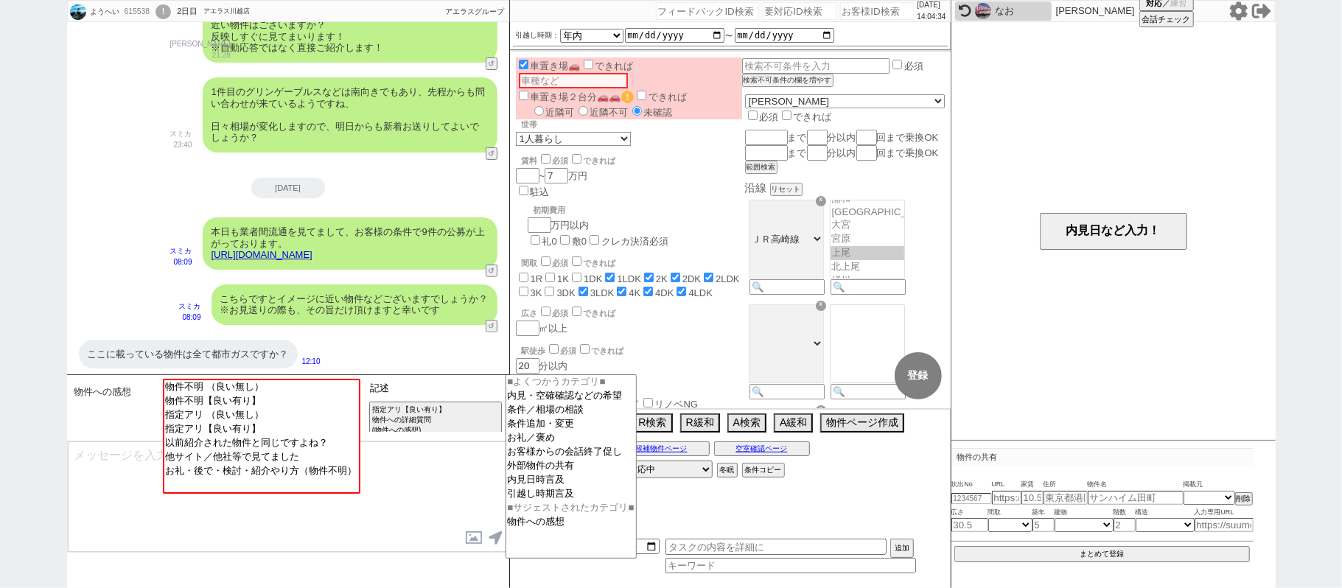
type input "記述"
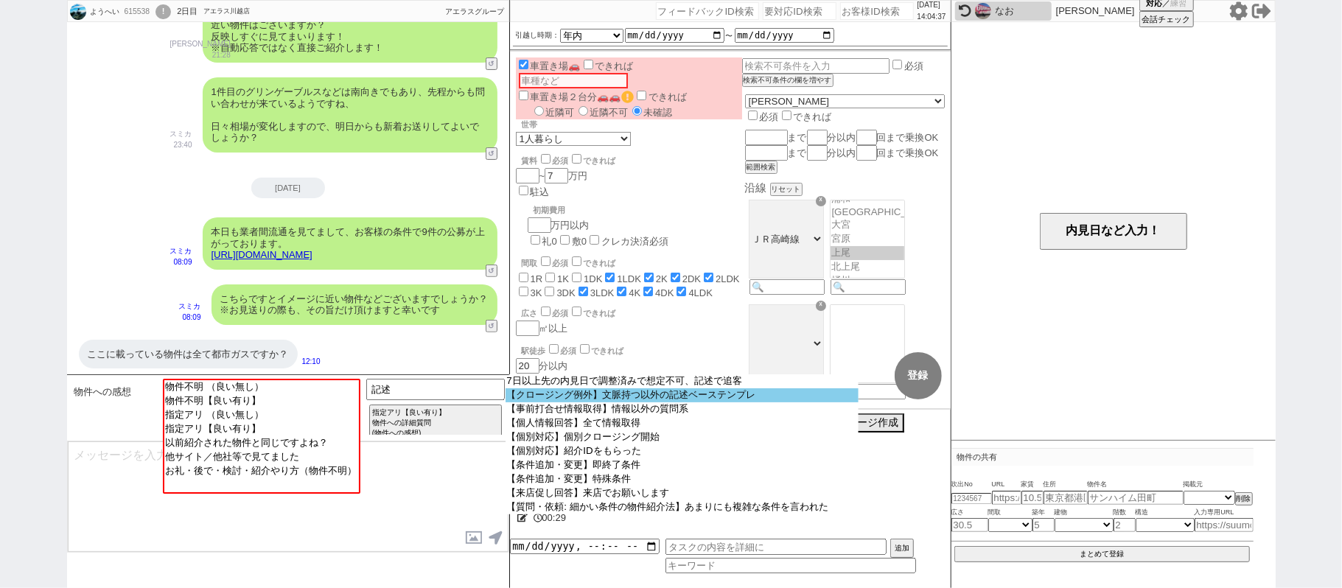
click at [557, 403] on option "【クロージング例外】文脈持つ以外の記述ベーステンプレ" at bounding box center [682, 395] width 353 height 14
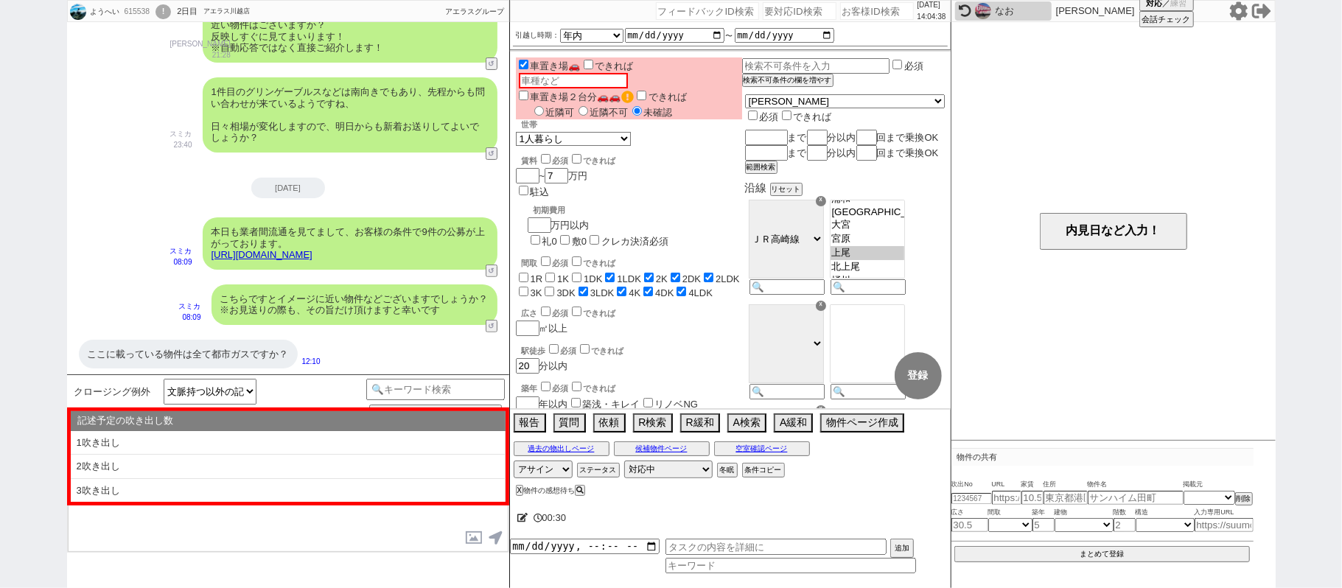
drag, startPoint x: 320, startPoint y: 451, endPoint x: 581, endPoint y: 322, distance: 291.1
click at [321, 451] on li "1吹き出し" at bounding box center [288, 443] width 435 height 24
type textarea "@@【@@①記述したい内容を②の下に入力@@】@@ @@【@@②記述したい内容を入力後に①と②を@@ごと消して送信！！@@】@@"
select select "1吹き出し"
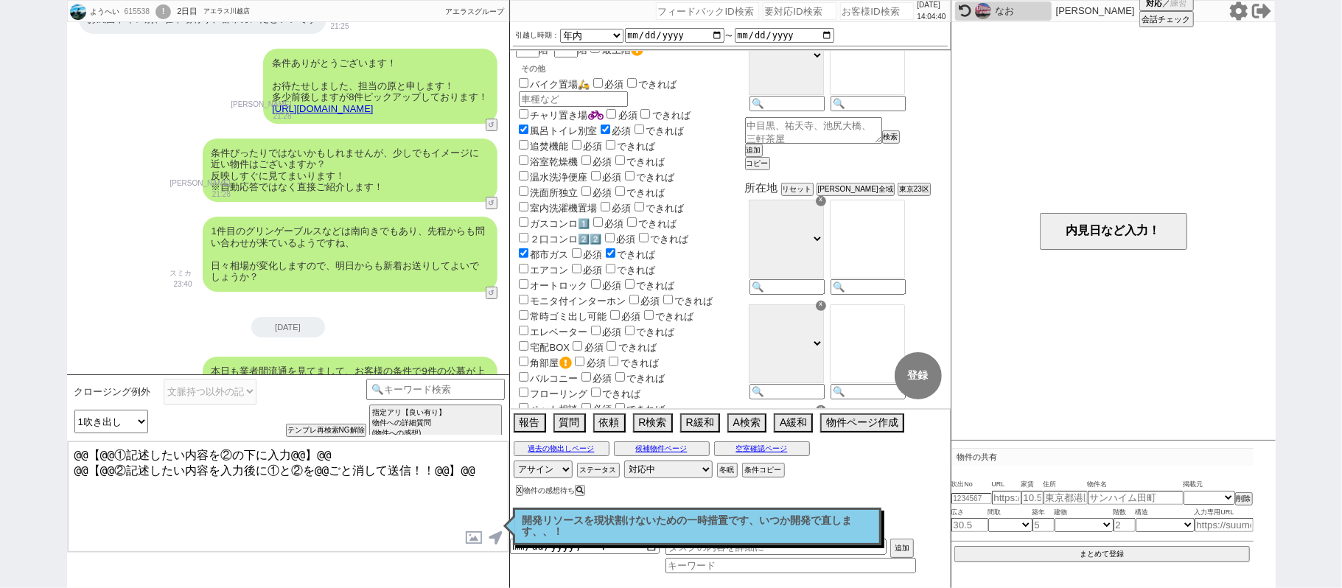
scroll to position [0, 0]
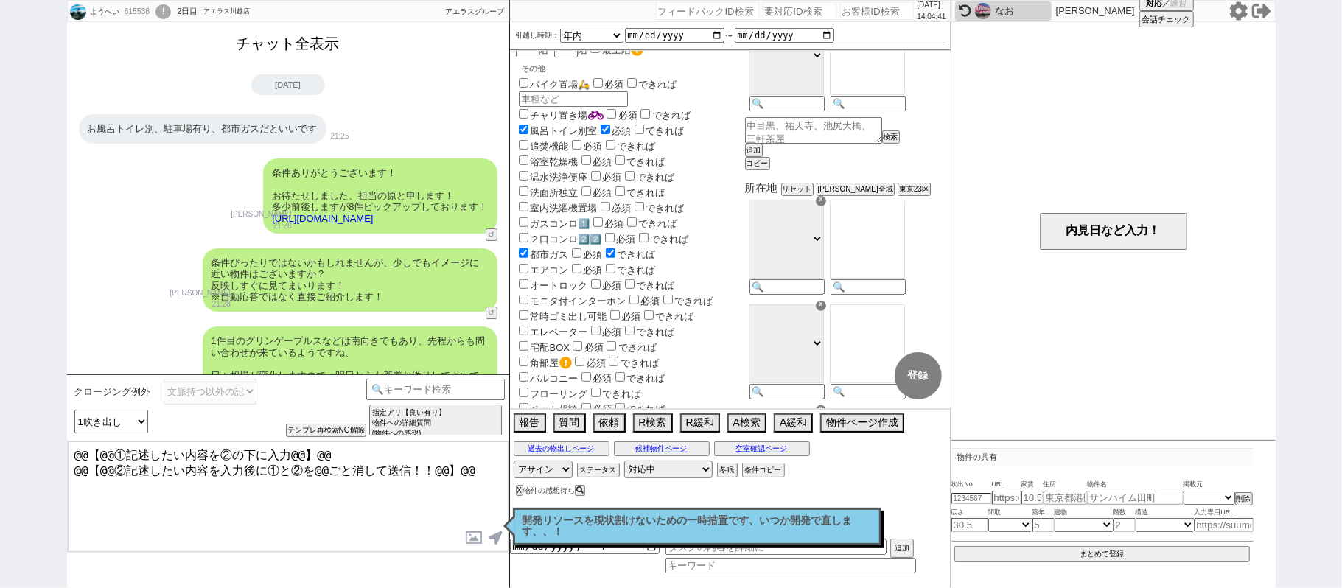
click at [317, 42] on button "チャット全表示" at bounding box center [288, 44] width 115 height 26
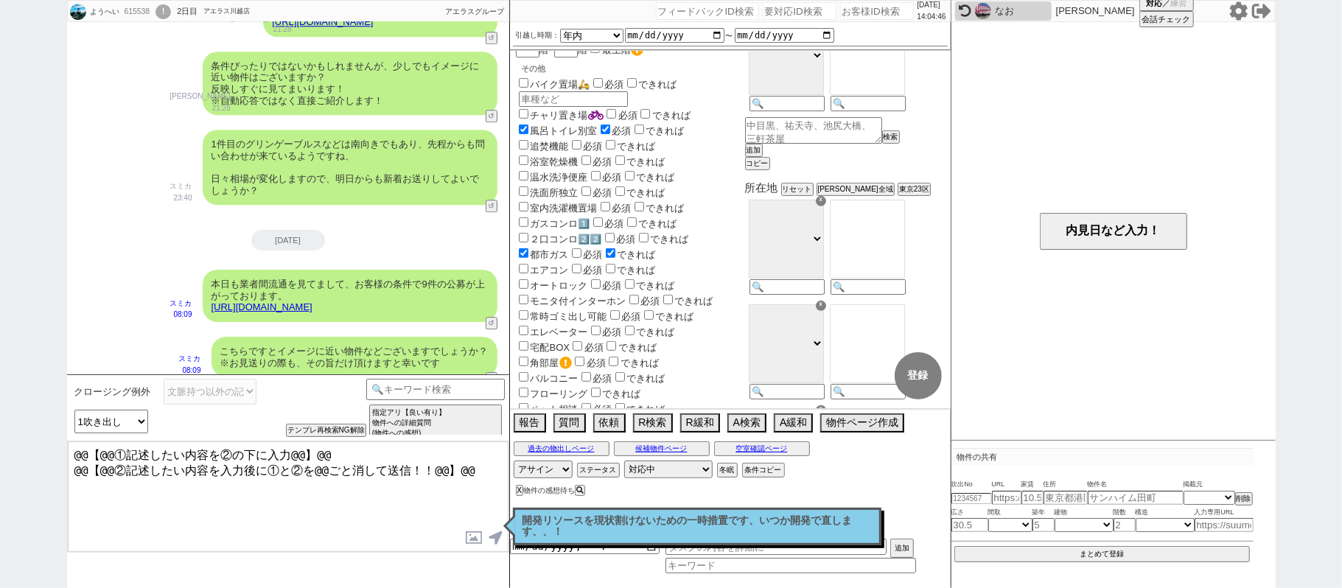
scroll to position [2961, 0]
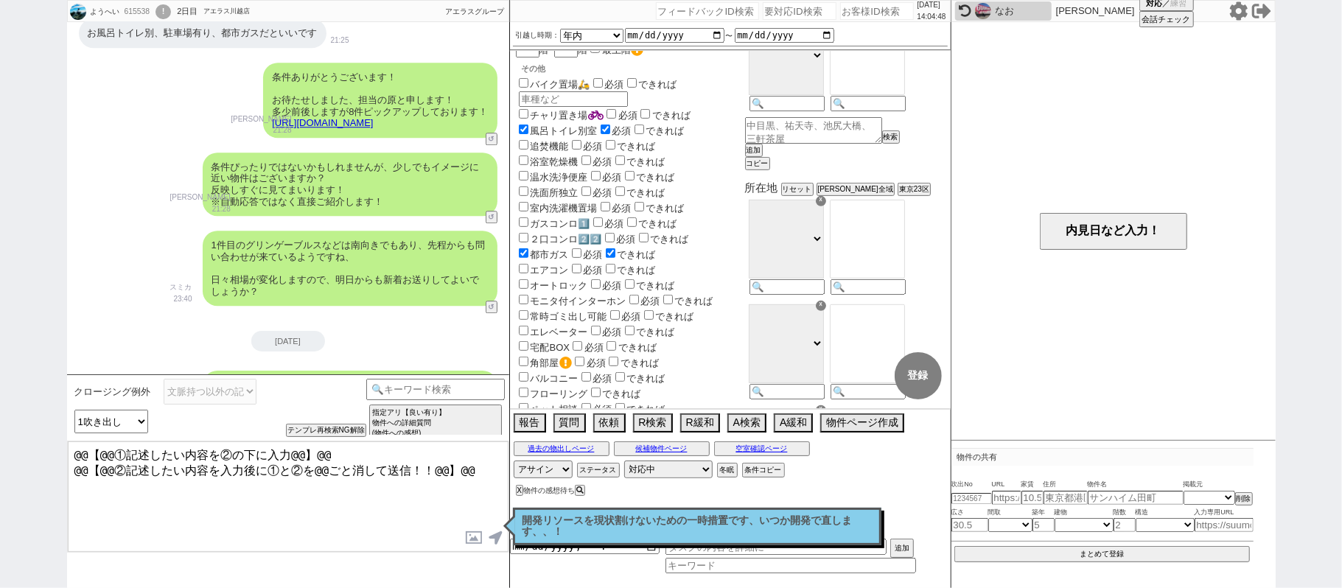
drag, startPoint x: 481, startPoint y: 470, endPoint x: 493, endPoint y: 475, distance: 12.9
click at [482, 472] on textarea "@@【@@①記述したい内容を②の下に入力@@】@@ @@【@@②記述したい内容を入力後に①と②を@@ごと消して送信！！@@】@@" at bounding box center [288, 497] width 441 height 111
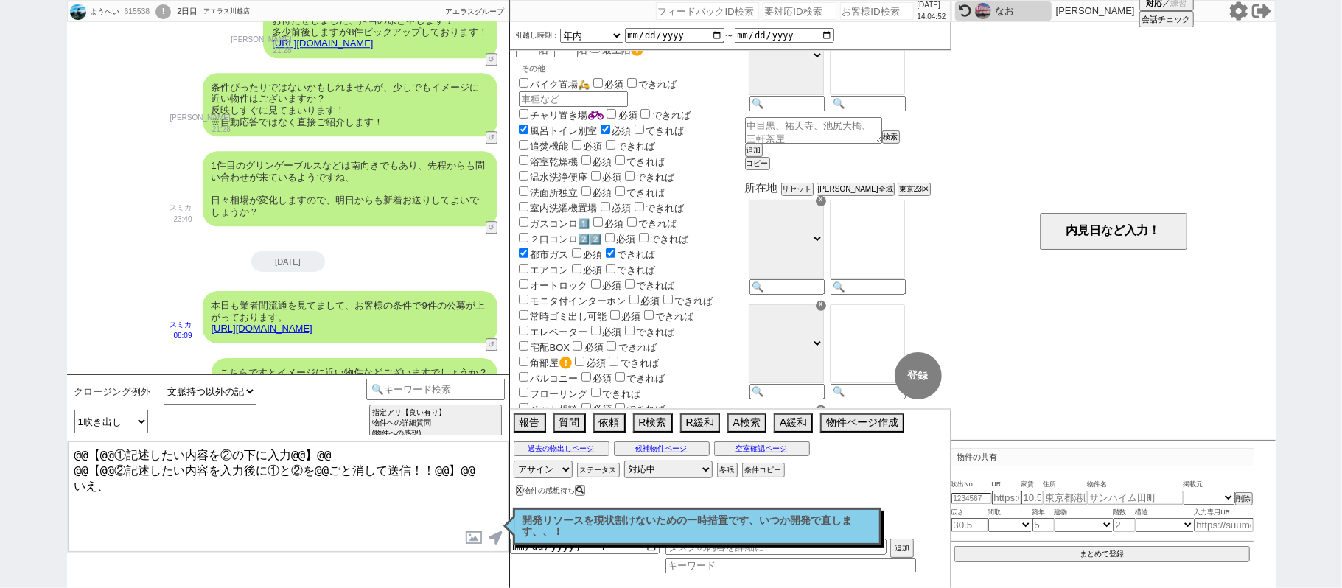
scroll to position [3115, 0]
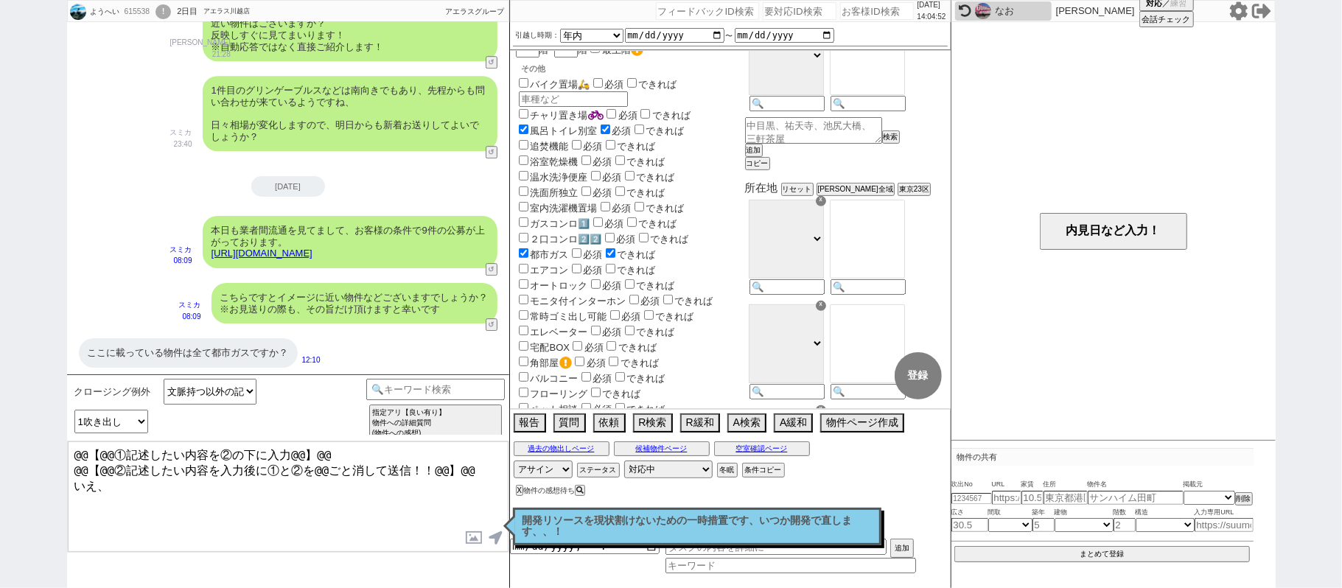
drag, startPoint x: 358, startPoint y: 258, endPoint x: 383, endPoint y: 254, distance: 25.5
click at [313, 258] on link "https://tools.sumika.live/pages/edcx5x5" at bounding box center [262, 253] width 101 height 11
click at [203, 529] on textarea "@@【@@①記述したい内容を②の下に入力@@】@@ @@【@@②記述したい内容を入力後に①と②を@@ごと消して送信！！@@】@@ いえ、" at bounding box center [288, 497] width 441 height 111
paste textarea "その他の特徴"
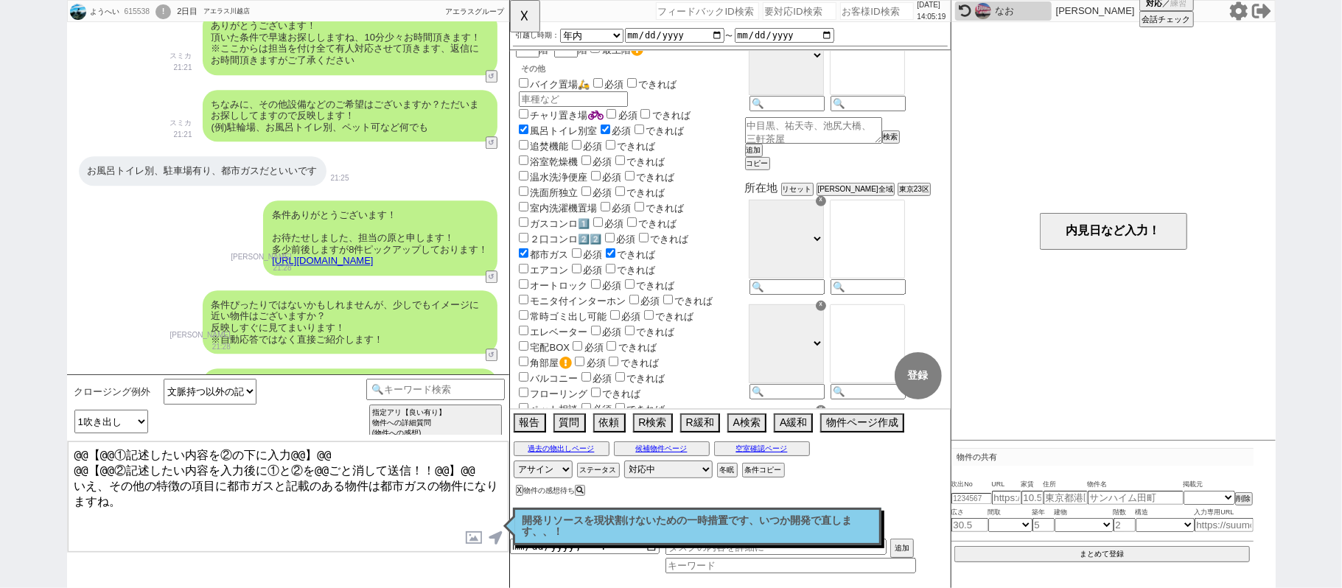
scroll to position [2820, 0]
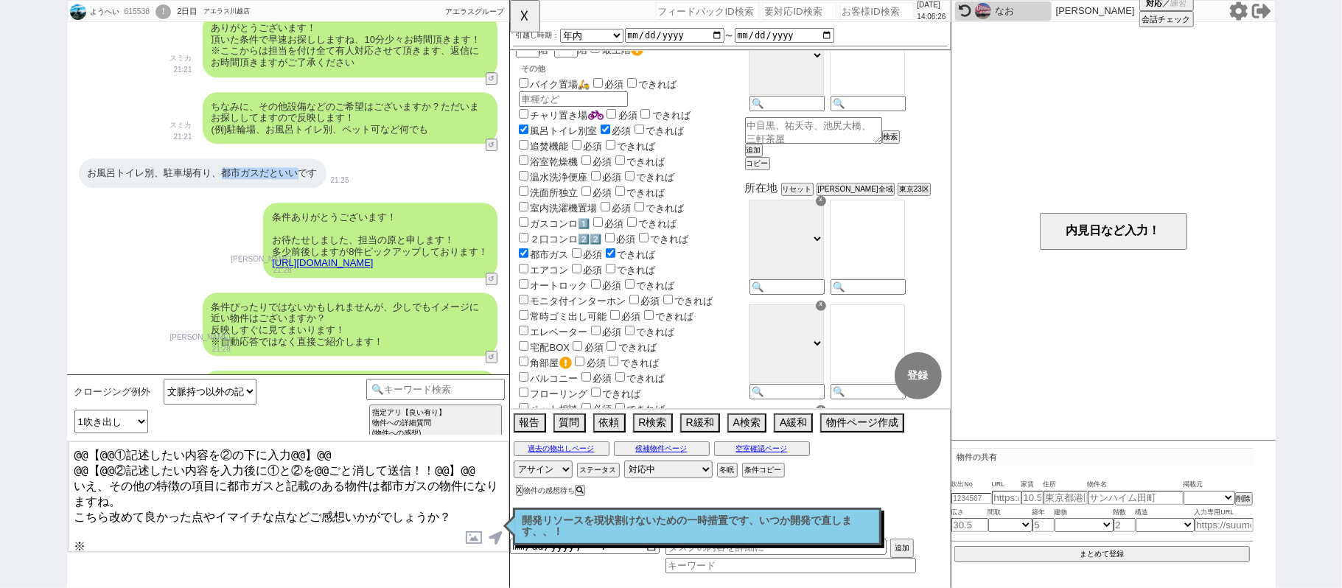
drag, startPoint x: 225, startPoint y: 172, endPoint x: 298, endPoint y: 172, distance: 73.0
click at [298, 172] on div "お風呂トイレ別、駐車場有り、都市ガスだといいです" at bounding box center [203, 172] width 248 height 29
copy div "都市ガスだといい"
click at [155, 523] on textarea "@@【@@①記述したい内容を②の下に入力@@】@@ @@【@@②記述したい内容を入力後に①と②を@@ごと消して送信！！@@】@@ いえ、その他の特徴の項目に都…" at bounding box center [288, 497] width 441 height 111
paste textarea "都市ガスだといい"
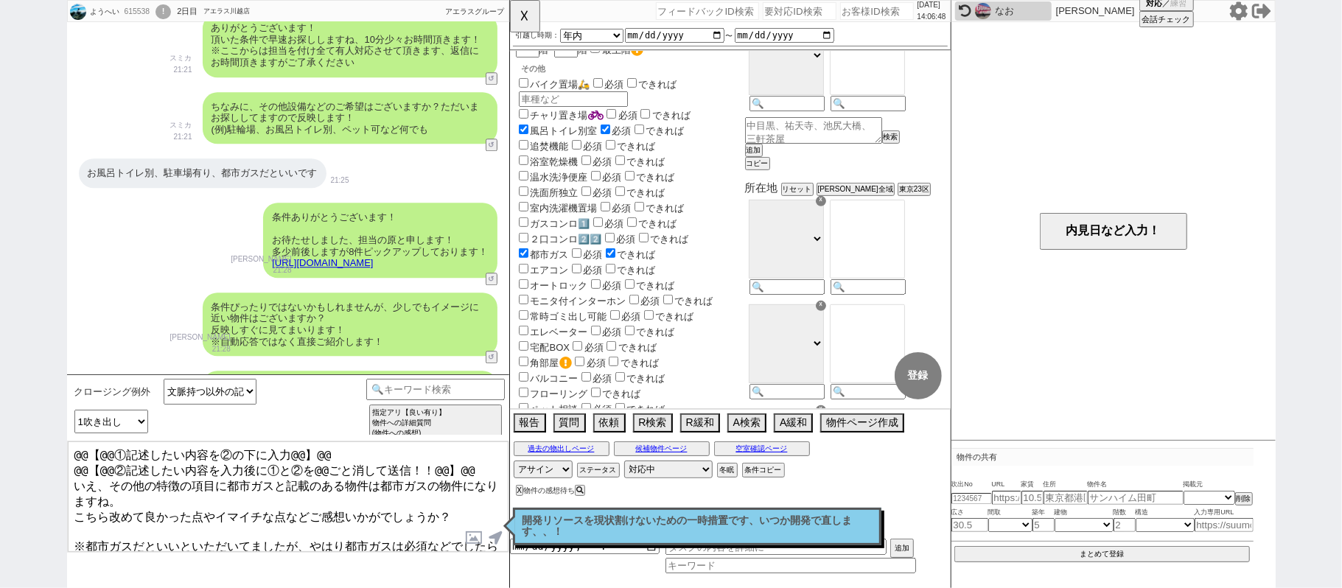
drag, startPoint x: 475, startPoint y: 466, endPoint x: 0, endPoint y: 122, distance: 586.0
click at [0, 251] on div "ようへい 615538 ! 0 2日目 アエラス川越店 冬眠中 自社客 アエラスグループ スミカ_BPO チャット全表示 2025-09-19 ようこそLIN…" at bounding box center [671, 294] width 1342 height 588
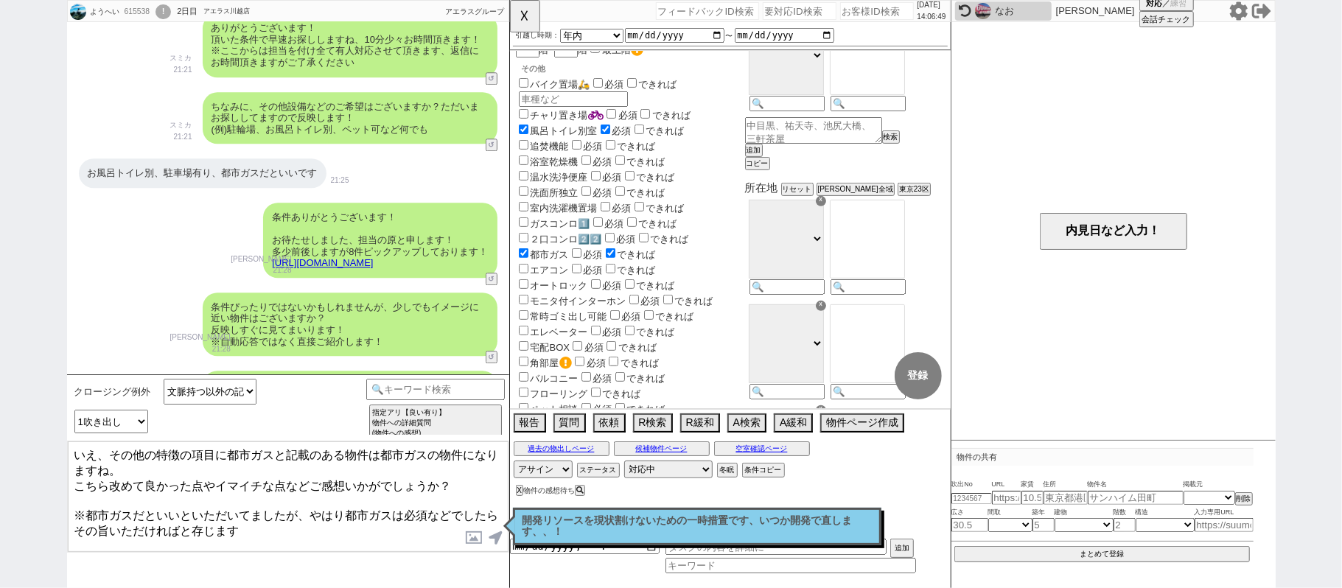
type textarea "いえ、その他の特徴の項目に都市ガスと記載のある物件は都市ガスの物件になりますね。 こちら改めて良かった点やイマイチな点などご感想いかがでしょうか？ ※都市ガス…"
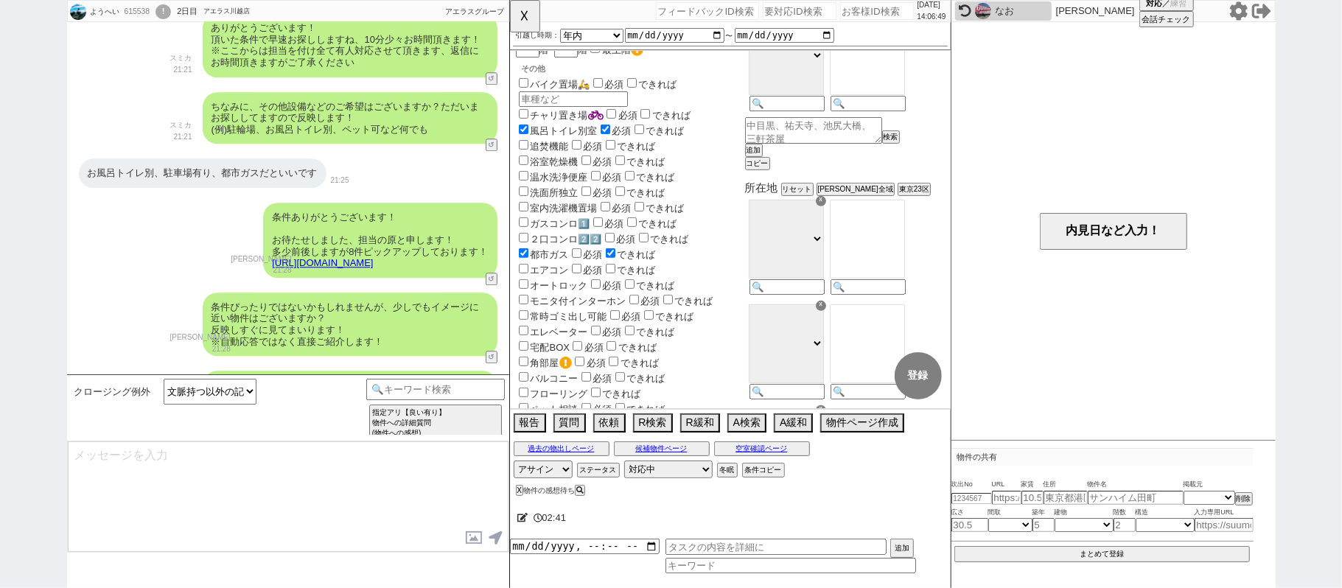
scroll to position [3229, 0]
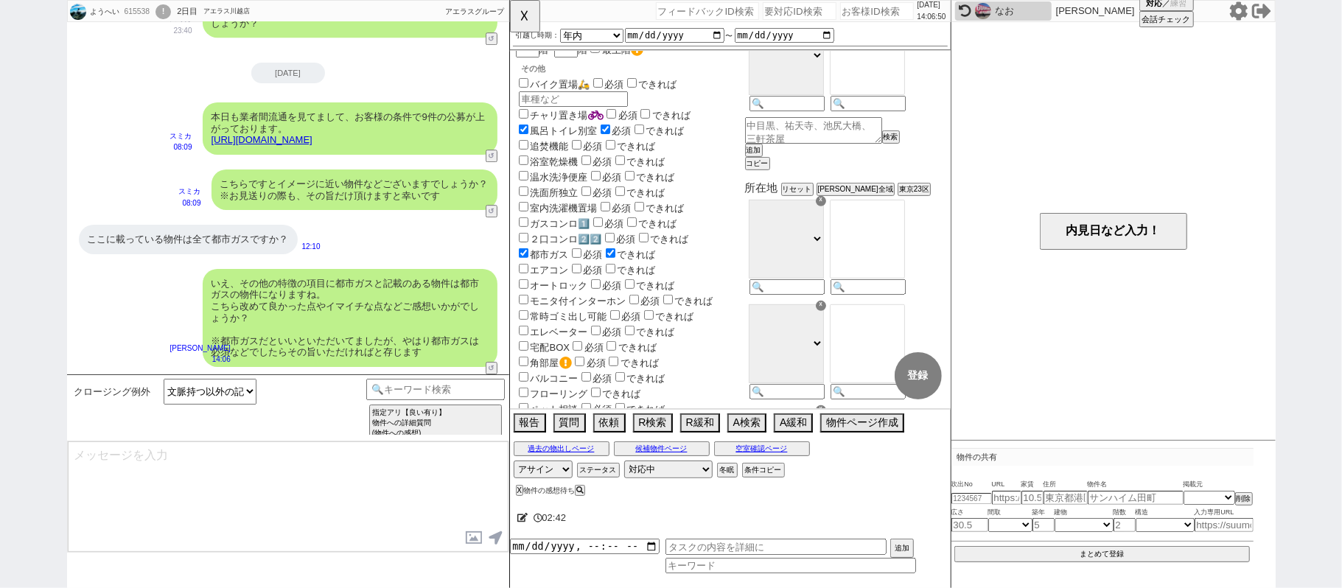
select select "431"
type textarea "@@【@@メッセージは打たず、以下やってください@@】@@ @@【@@タスク整理、追加、条件入力等のやるべきことはやりましたか？？全て終わったら自分に付いたア…"
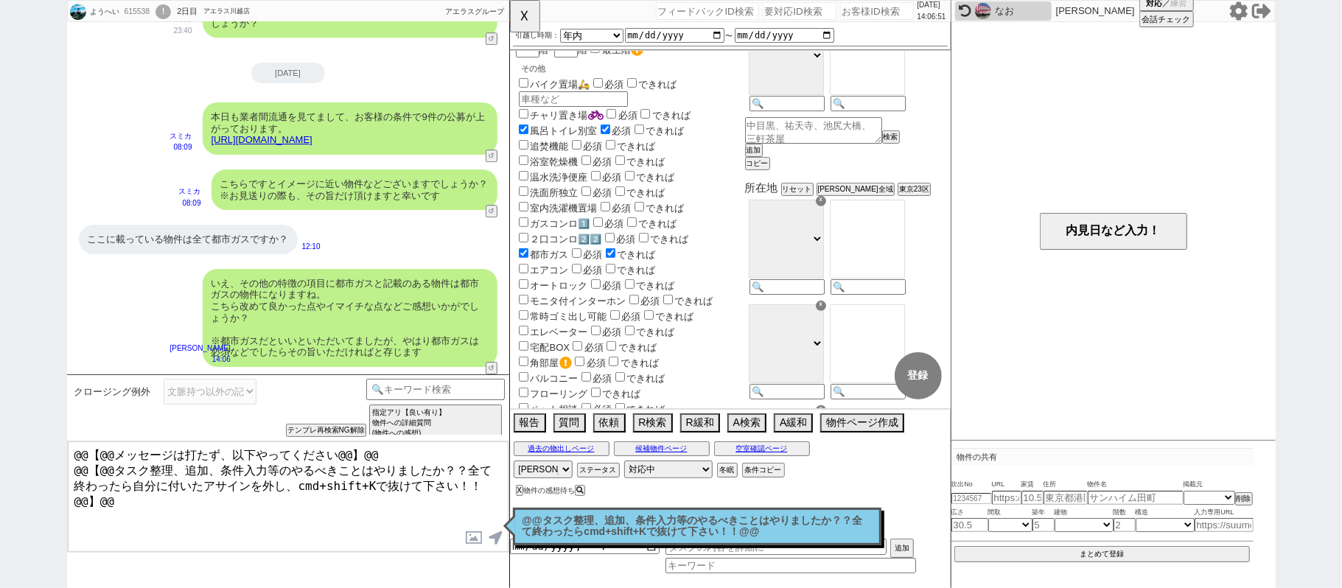
click at [672, 538] on p "@@タスク整理、追加、条件入力等のやるべきことはやりましたか？？全て終わったらcmd+shift+Kで抜けて下さい！！@@" at bounding box center [697, 526] width 349 height 23
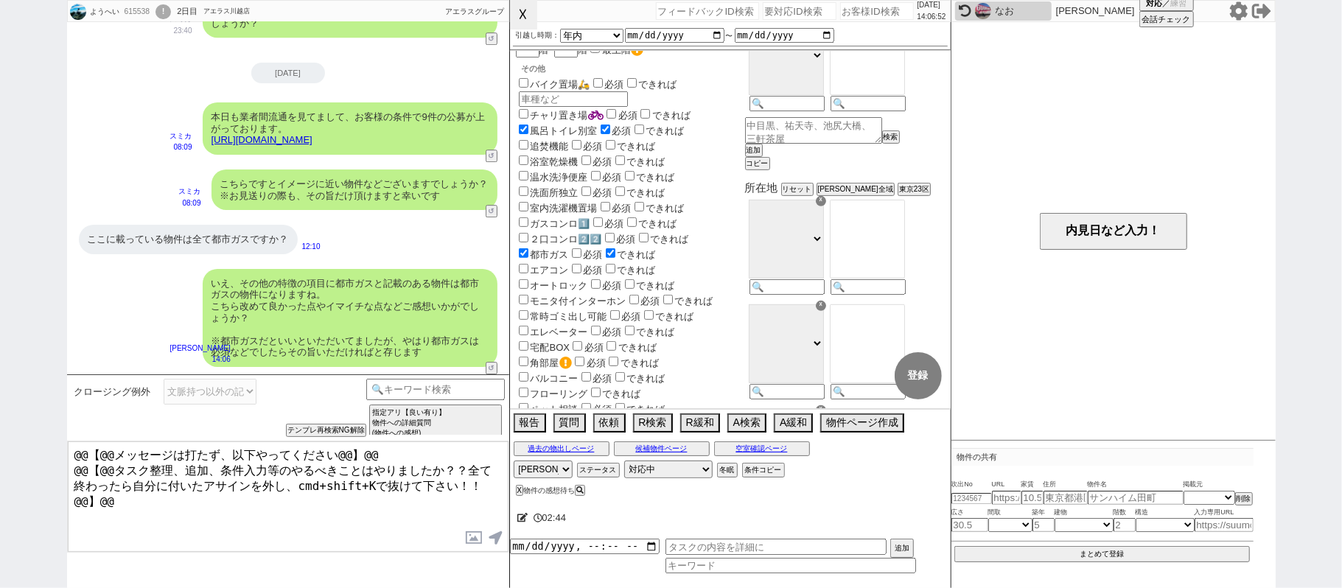
click at [534, 13] on button "☓" at bounding box center [523, 14] width 27 height 29
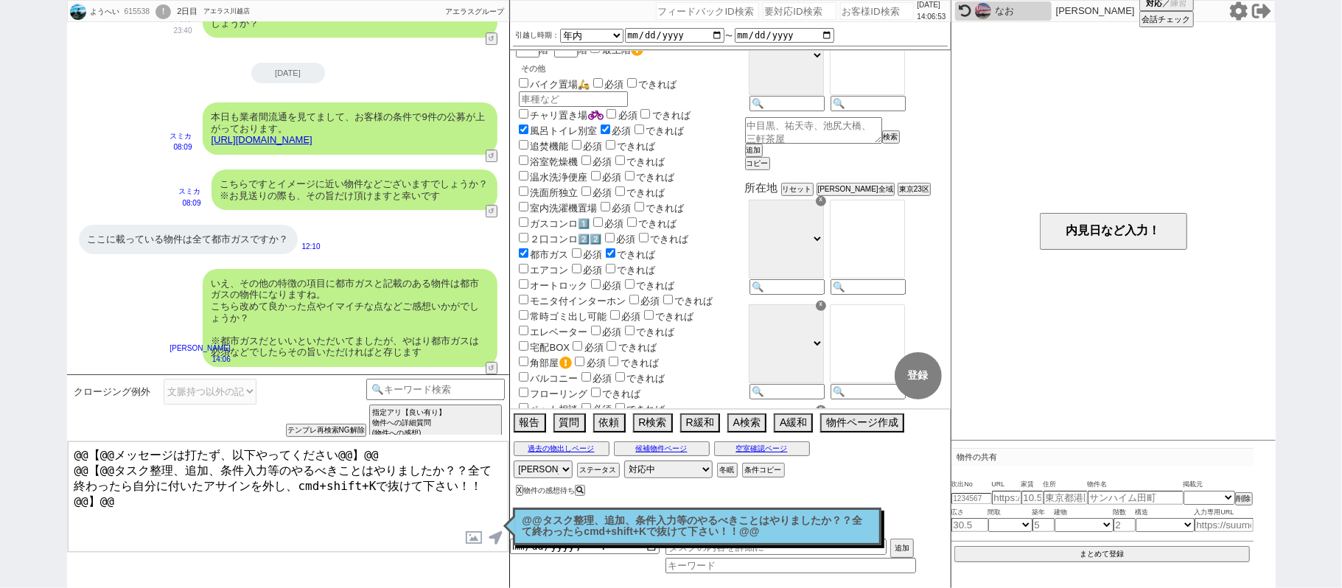
click at [374, 505] on textarea "@@【@@メッセージは打たず、以下やってください@@】@@ @@【@@タスク整理、追加、条件入力等のやるべきことはやりましたか？？全て終わったら自分に付いたア…" at bounding box center [288, 497] width 441 height 111
drag, startPoint x: 621, startPoint y: 540, endPoint x: 561, endPoint y: 475, distance: 88.7
click at [621, 537] on div "@@タスク整理、追加、条件入力等のやるべきことはやりましたか？？全て終わったらcmd+shift+Kで抜けて下さい！！@@ 読んだ" at bounding box center [697, 527] width 369 height 38
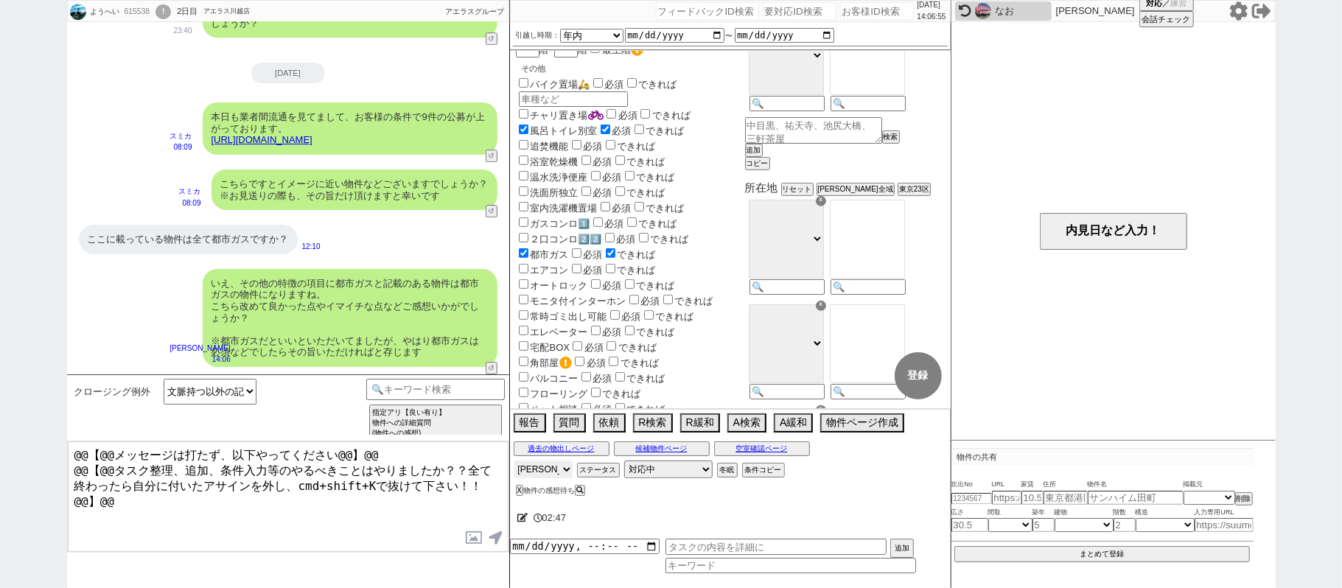
click at [540, 470] on select "アサイン 黒澤沙由里 松井健太朗 中村夏海 中澤栞 山辺真紀 真鍋ひとみ" at bounding box center [543, 470] width 59 height 18
select select
click at [514, 463] on select "アサイン 黒澤沙由里 松井健太朗 中村夏海 中澤栞 山辺真紀 真鍋ひとみ" at bounding box center [543, 470] width 59 height 18
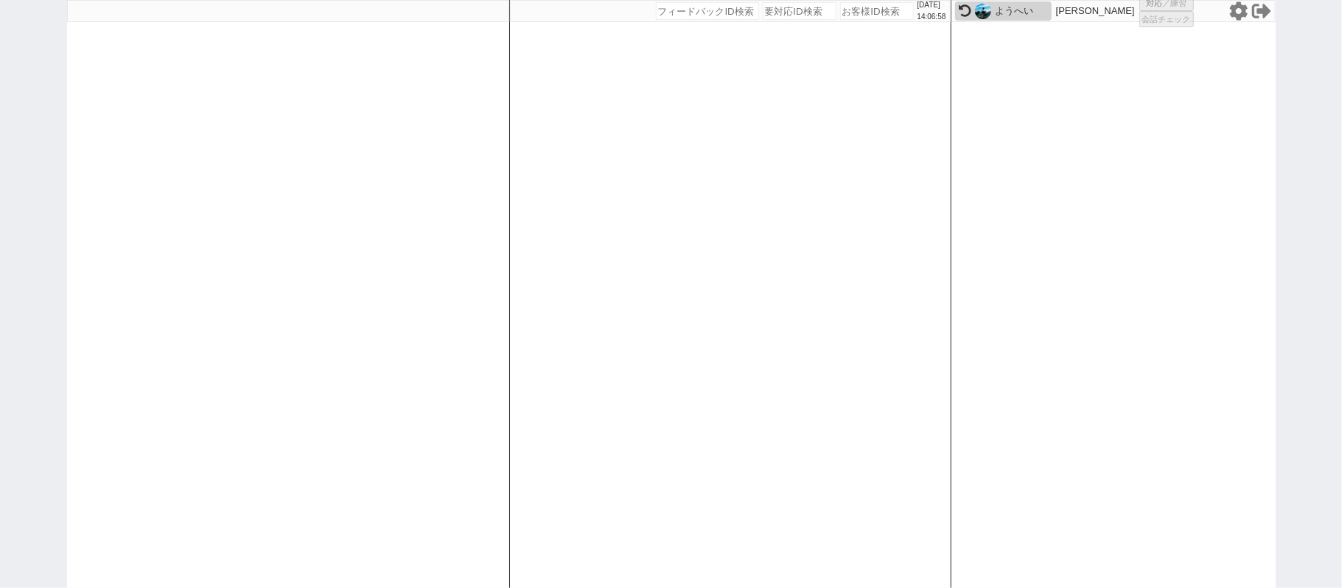
select select "1"
select select "3"
select select "2"
select select
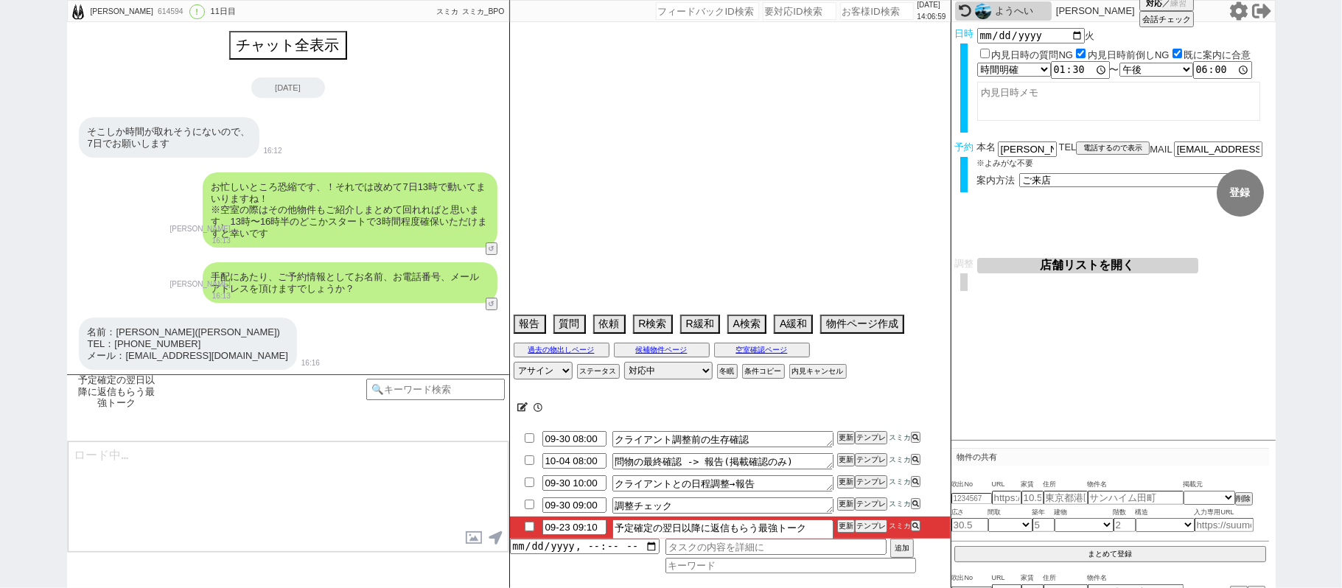
scroll to position [1045, 0]
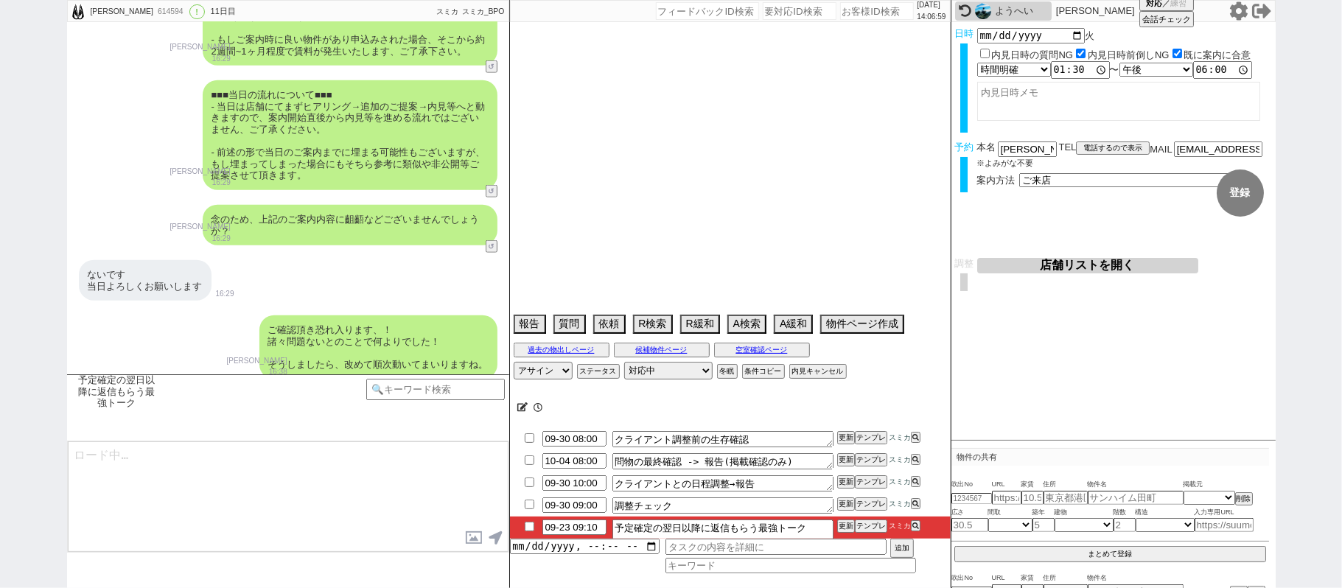
type textarea "他社なし"
select select "2025"
select select "11"
select select "36"
select select "0"
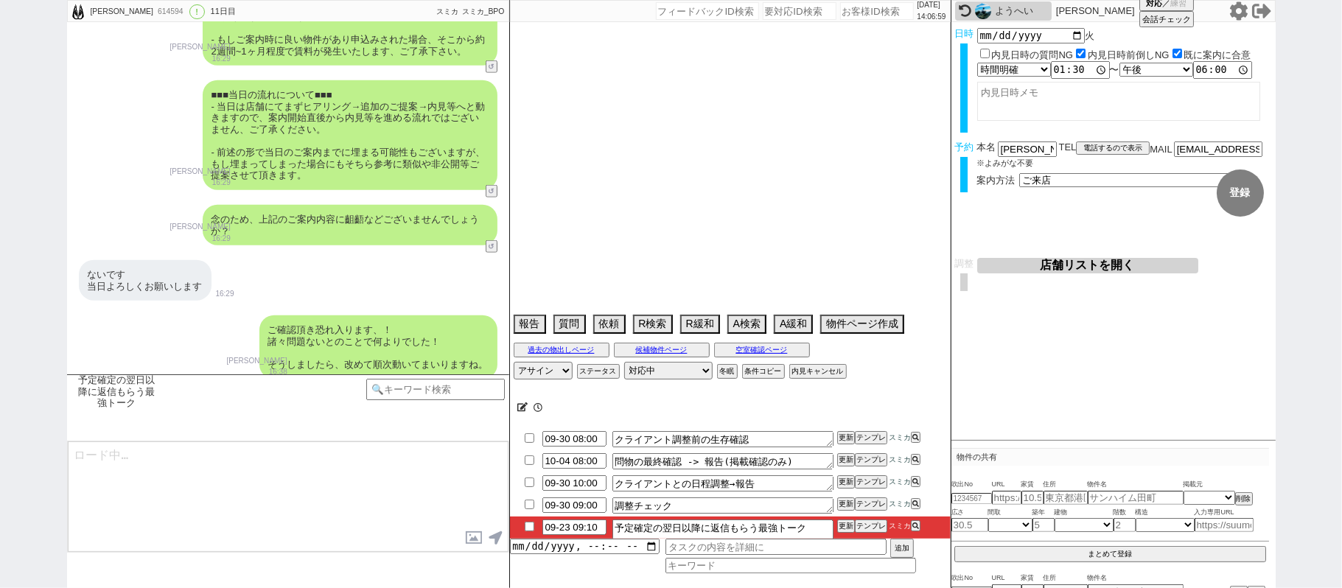
select select "14"
select select "478"
select select "832"
select select "60"
select select "75"
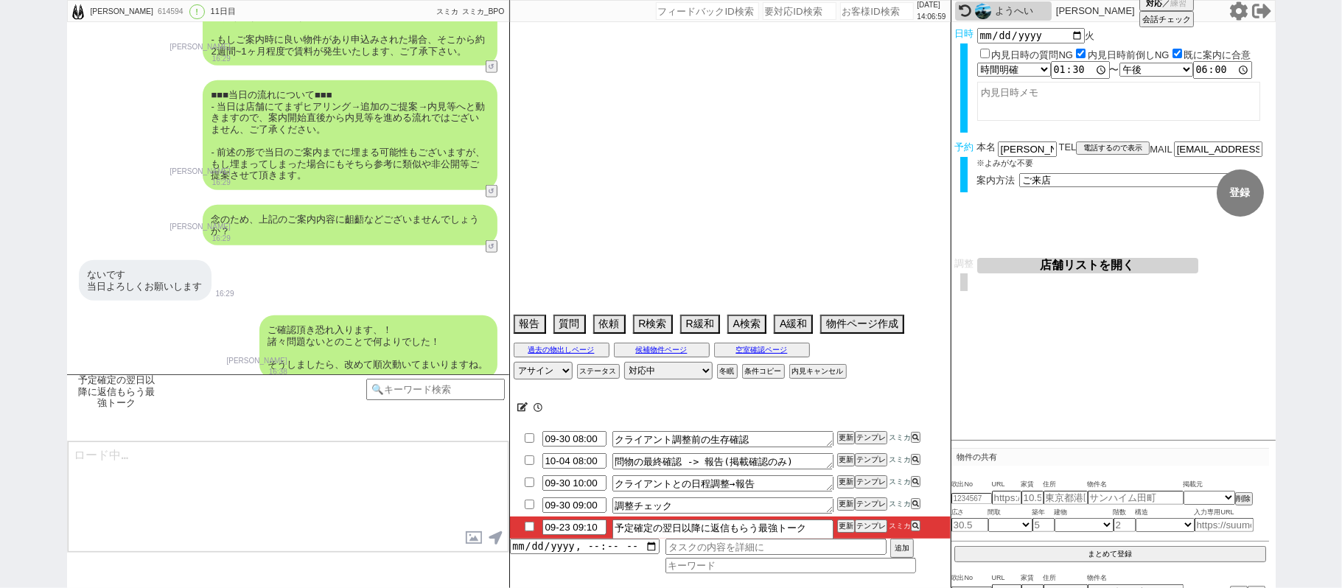
select select "1785"
select select "63"
select select "1532"
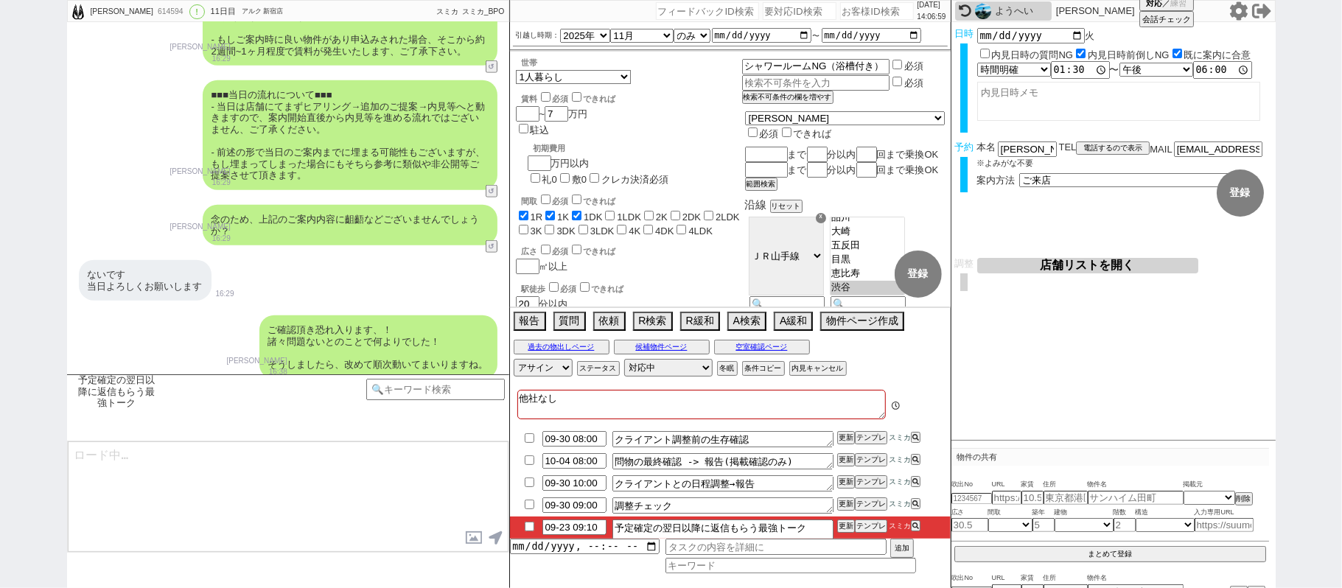
scroll to position [355, 0]
type textarea "すみませんご案内は少し先なのですが事前に1点、当日物件の申込みをご希望の場合、その際本人確認書類(免許証・保険証等)が必要になってまいります。 当日ご持参頂く…"
checkbox input "true"
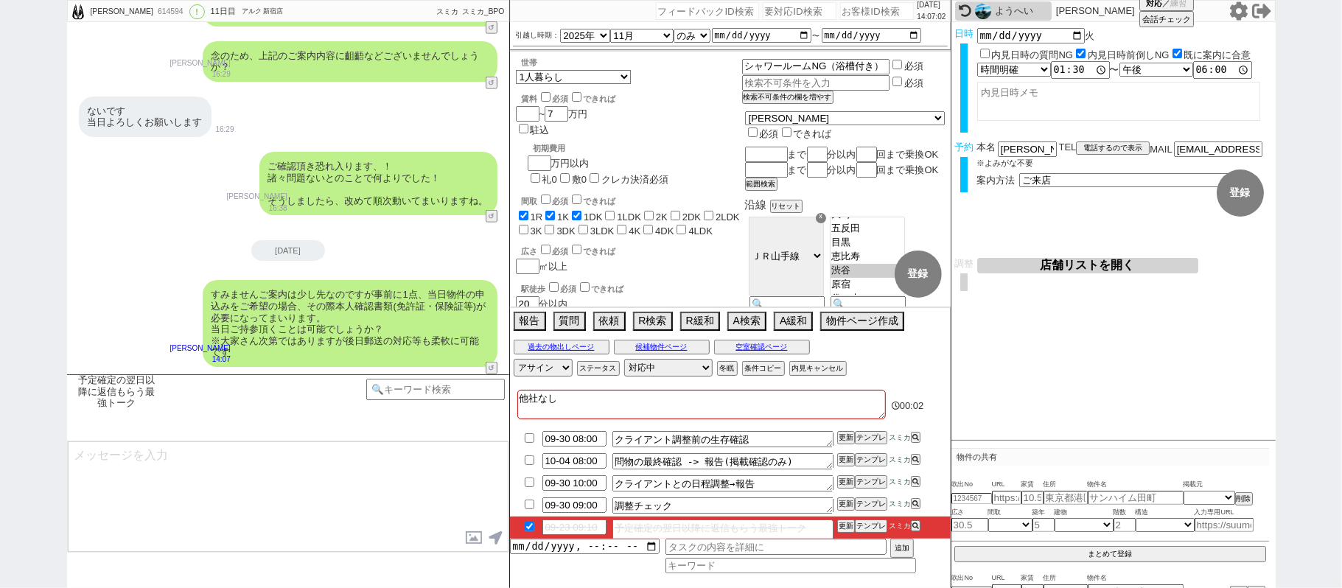
scroll to position [995, 0]
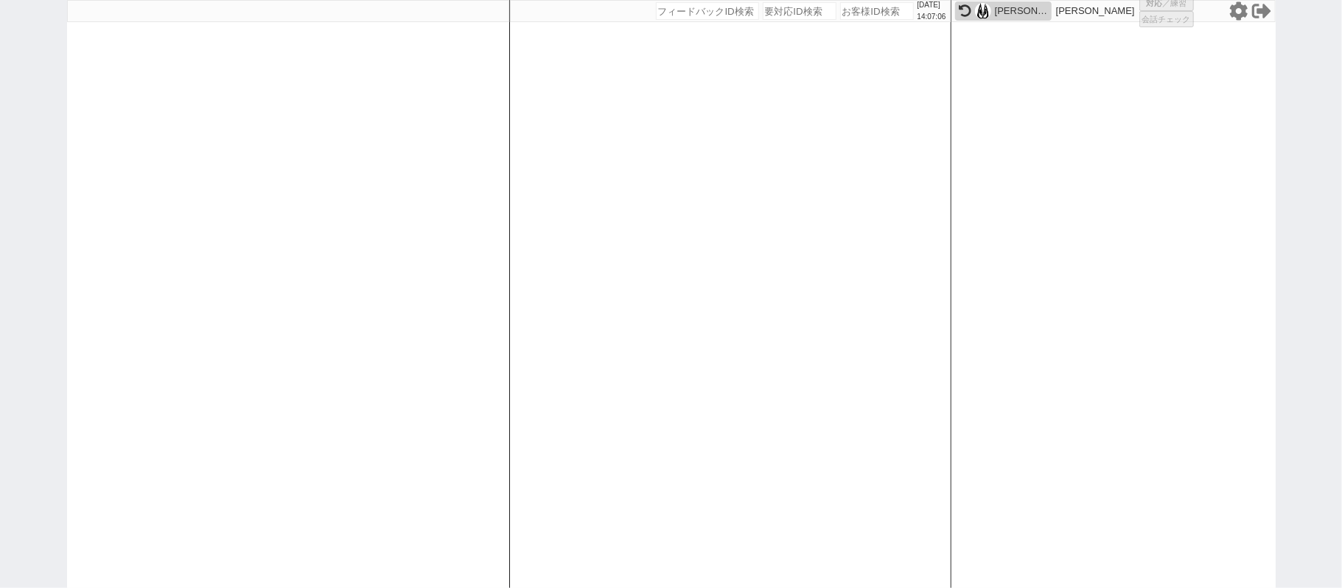
select select
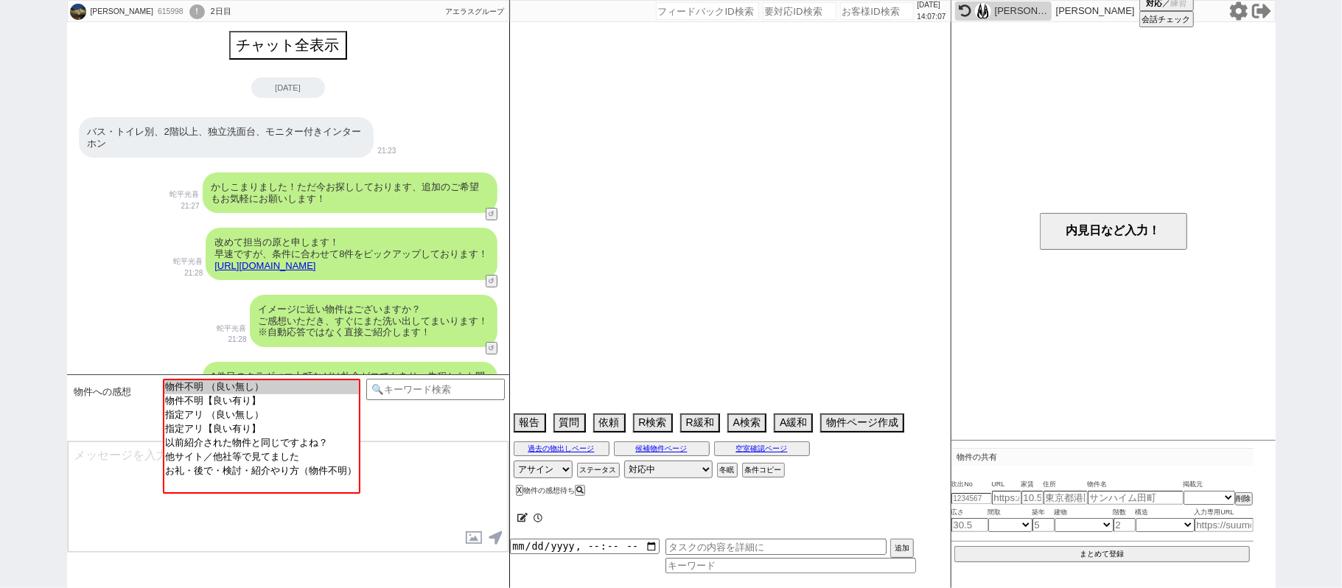
scroll to position [286, 0]
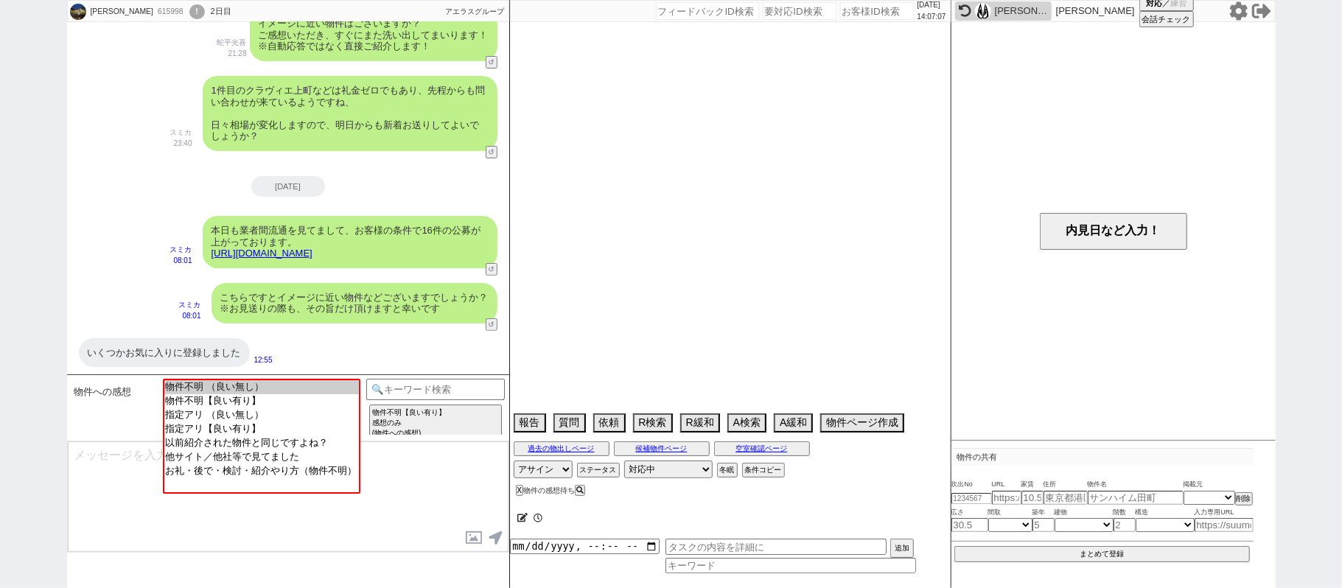
select select "15"
select select "0"
select select "2"
select select "3"
select select "4"
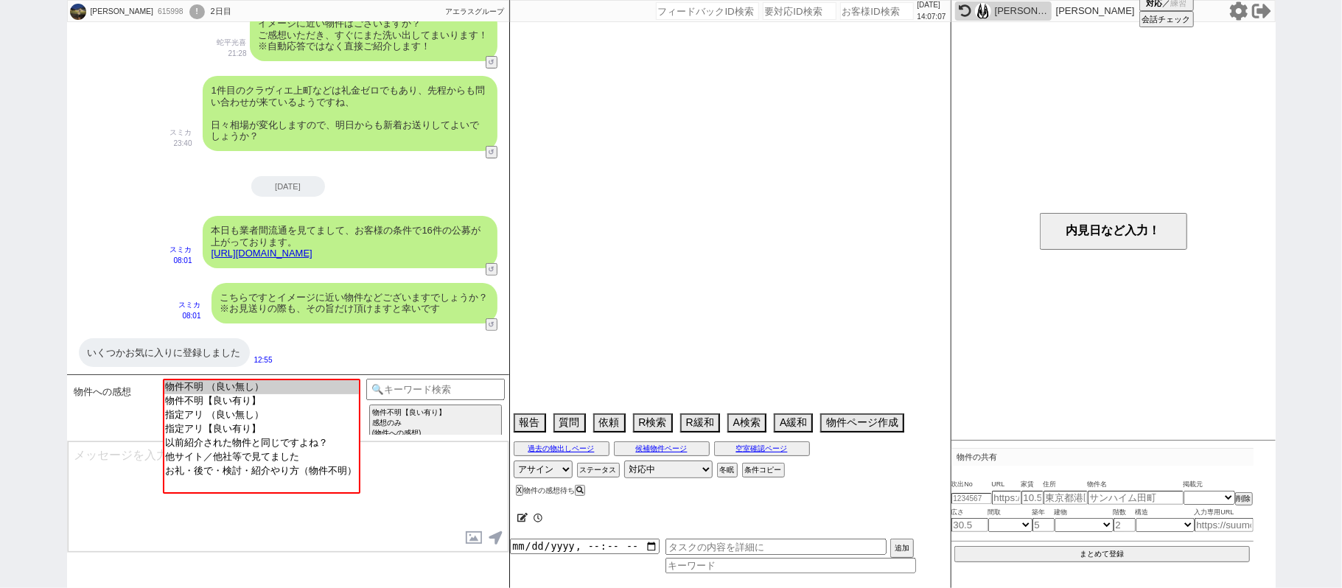
select select "5"
select select "6"
select select "7"
select select "8"
select select "9"
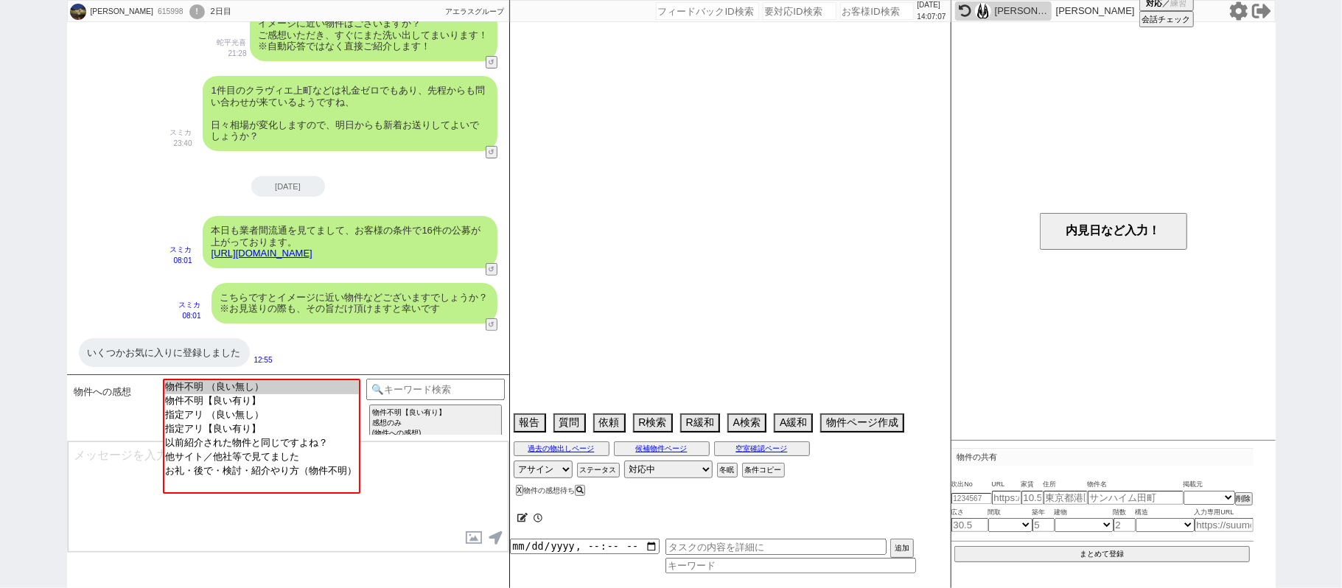
select select "10"
select select "11"
select select "12"
select select "13"
select select "14"
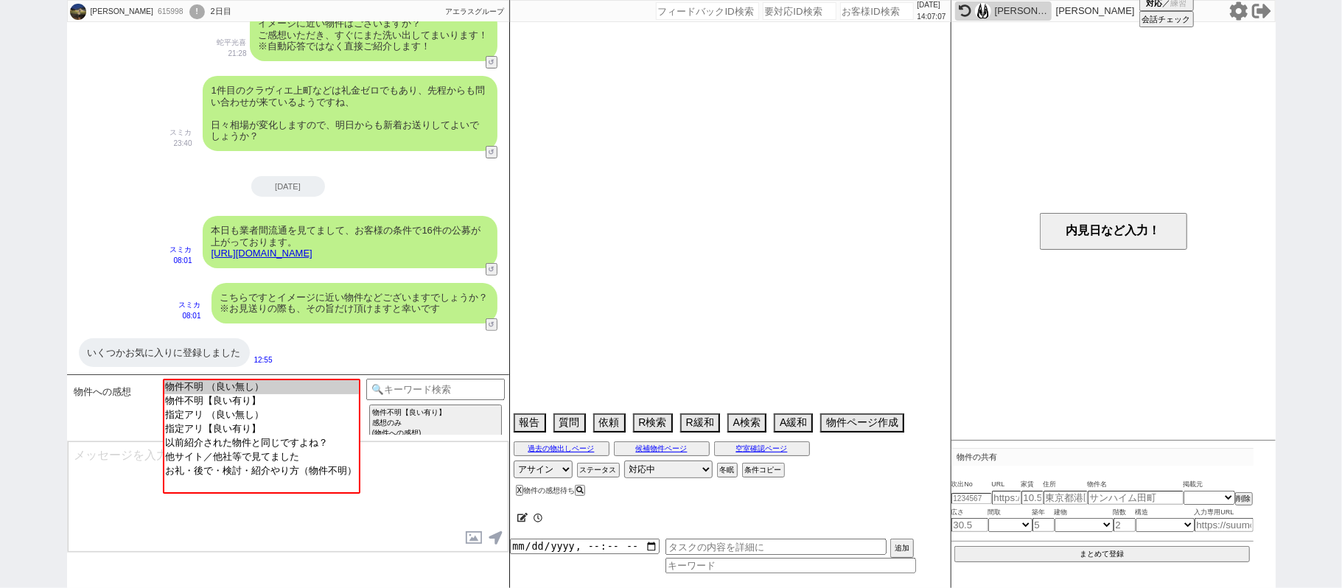
select select "15"
select select "16"
select select "17"
select select "18"
select select "19"
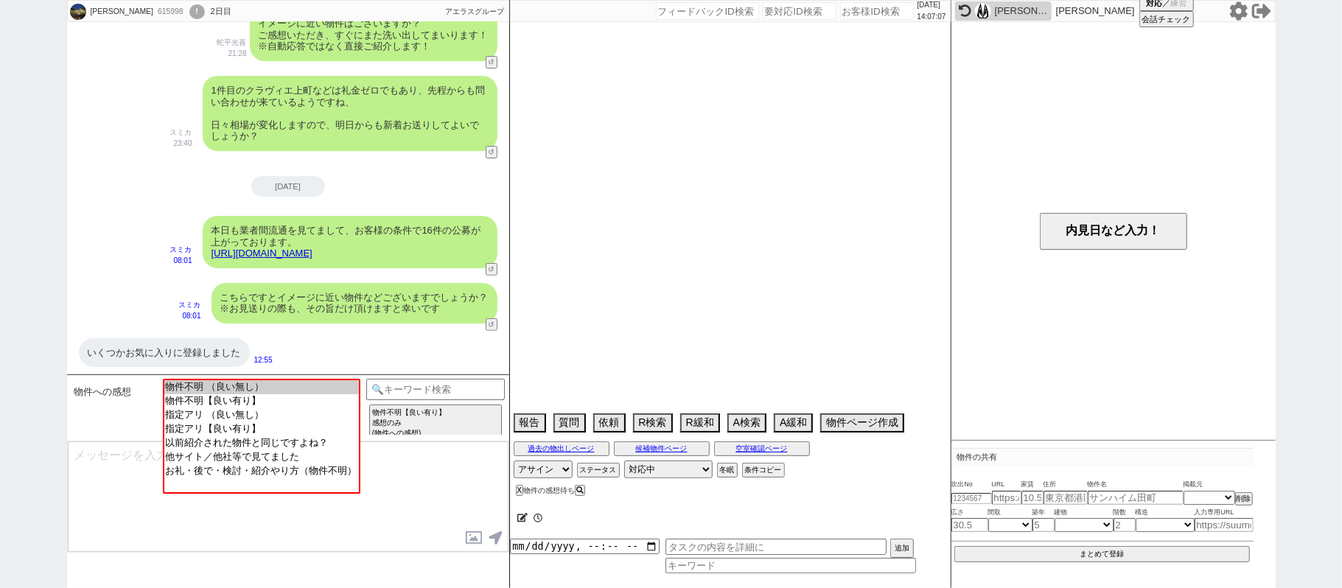
select select "20"
select select "21"
select select "22"
select select "23"
select select "24"
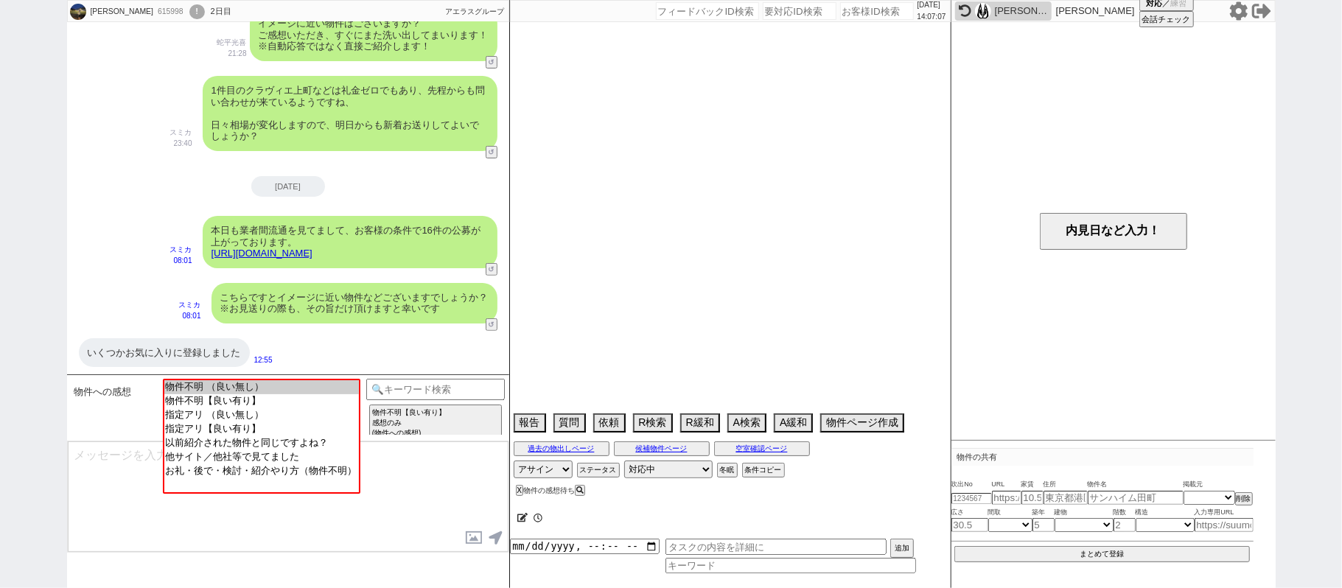
select select "25"
select select "26"
select select "27"
select select "28"
select select "29"
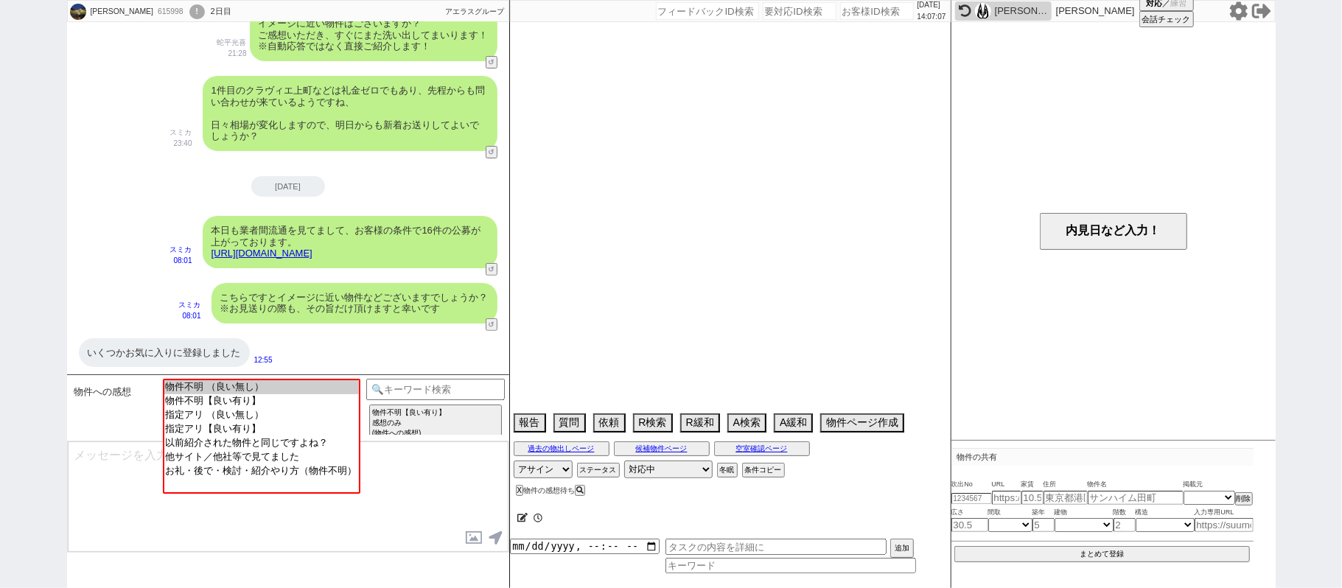
select select "30"
select select "31"
select select "32"
select select "33"
select select "34"
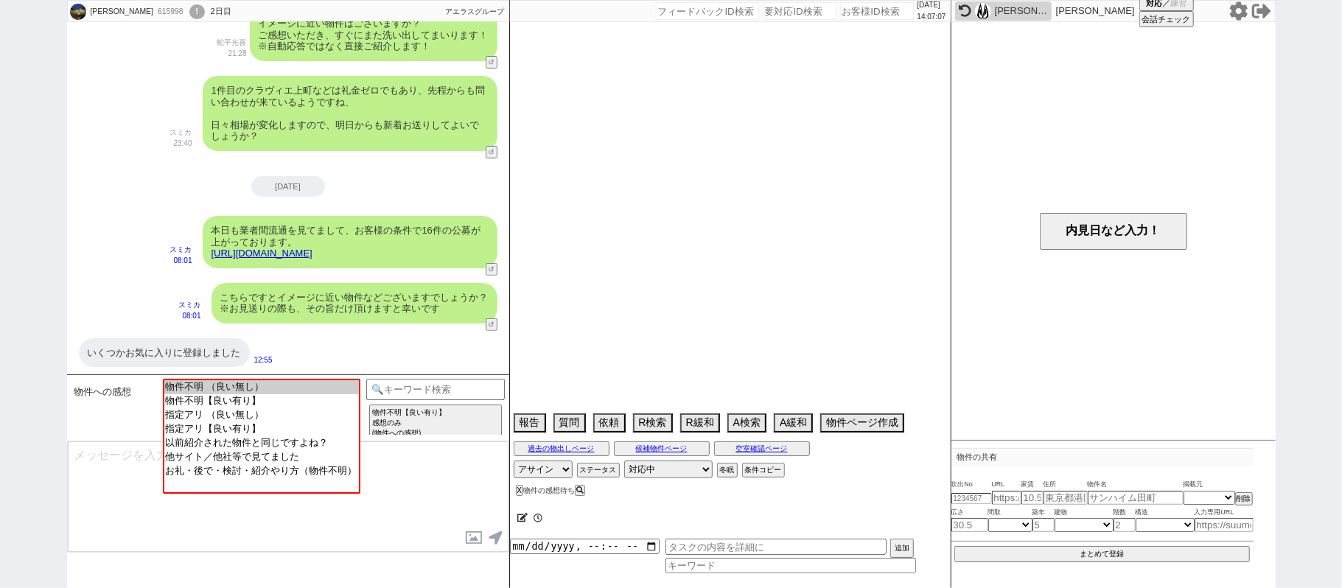
select select "35"
select select "36"
select select "37"
select select "38"
select select "39"
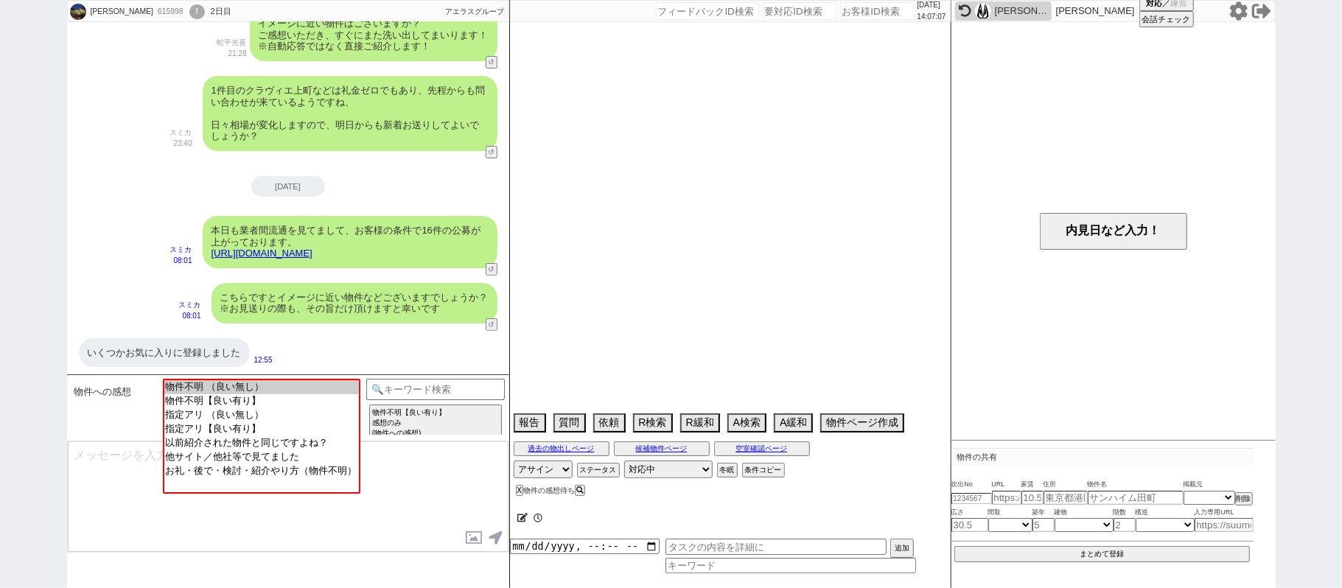
select select "40"
select select "41"
select select "42"
select select "43"
select select "45"
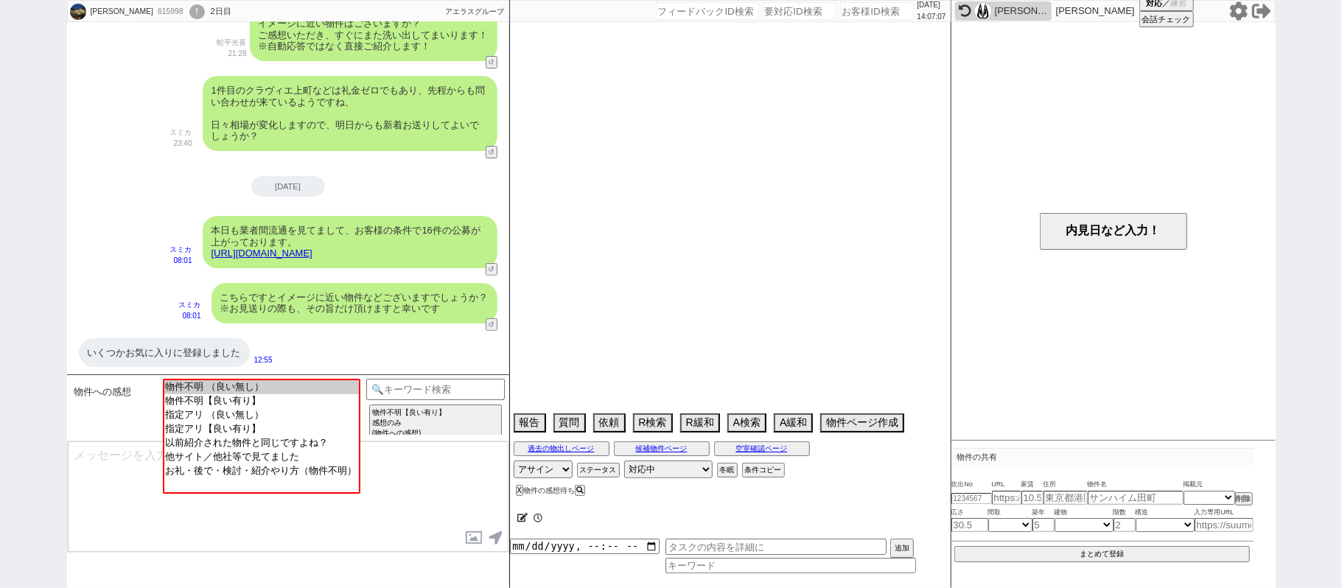
select select "46"
select select "47"
select select "48"
select select "49"
select select "14"
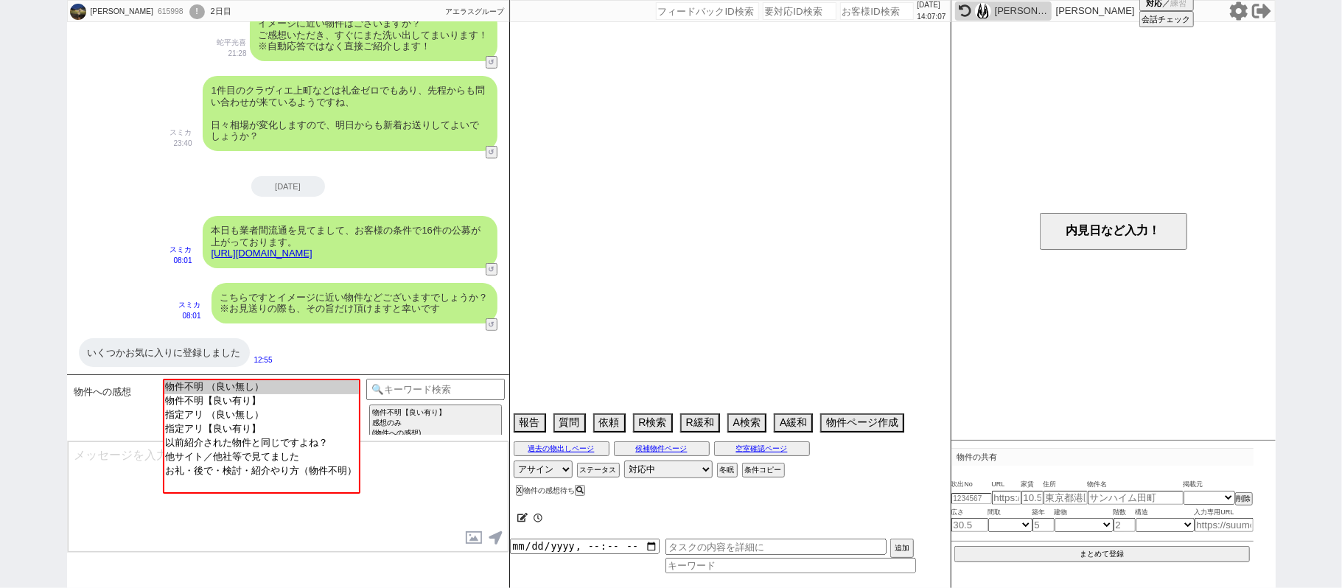
select select "72"
select select "1725"
select select "75"
select select "60"
select select "70"
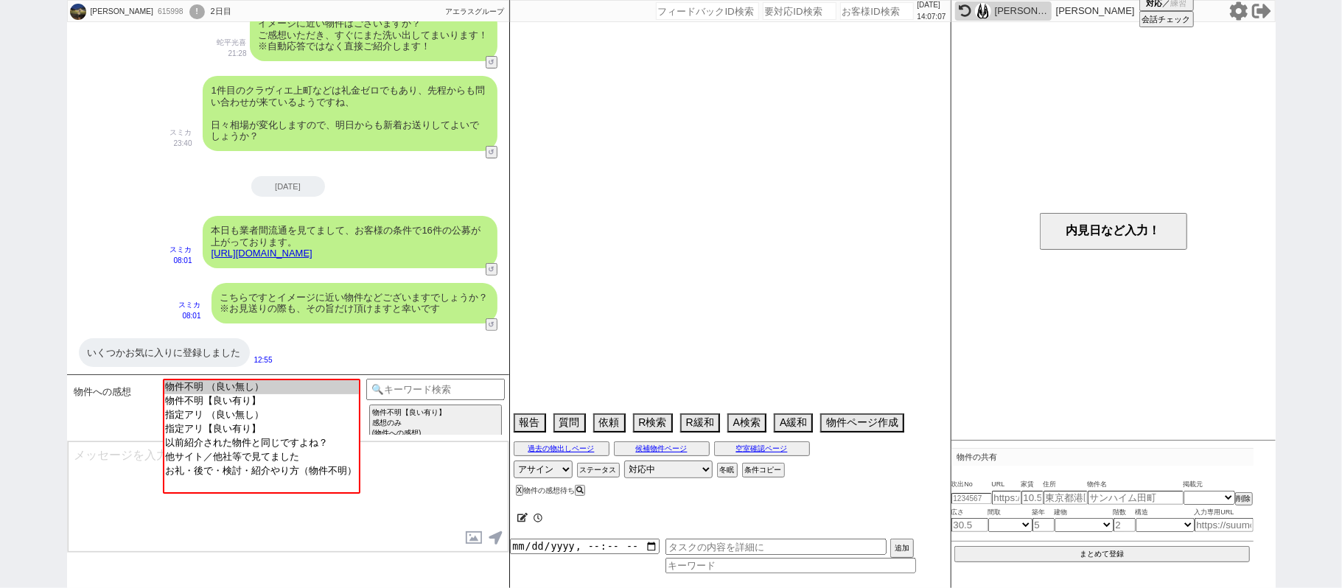
select select "1675"
select select "23"
select select "730"
select select "822"
select select "64"
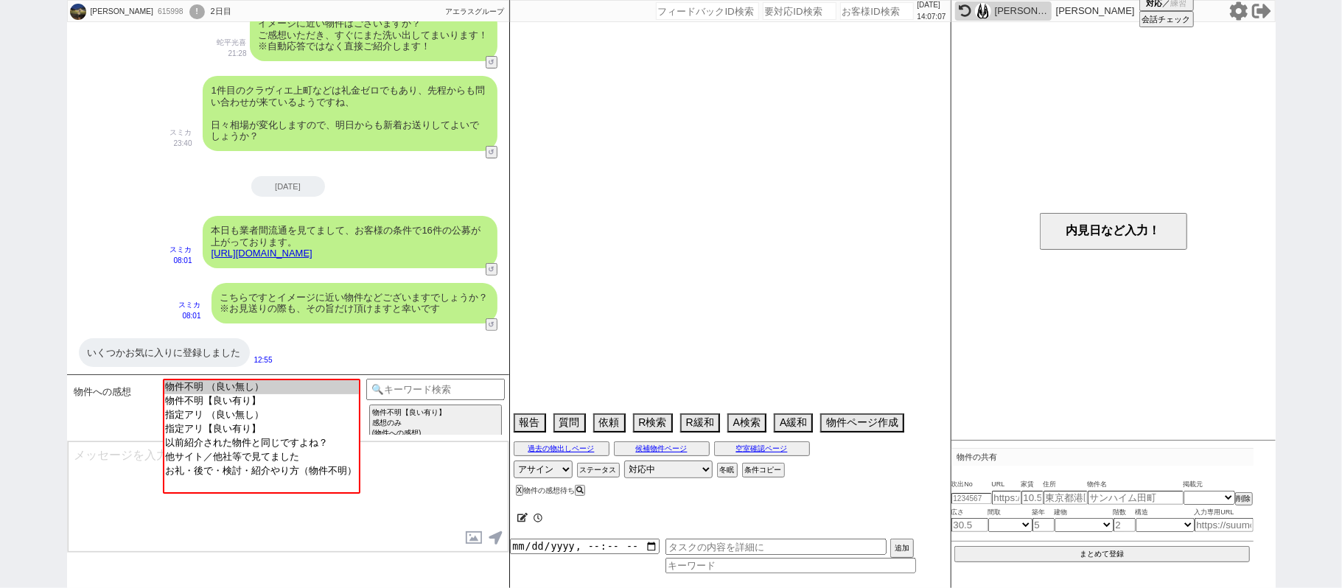
select select "65"
select select "59"
select select "67"
select select "68"
select select "62"
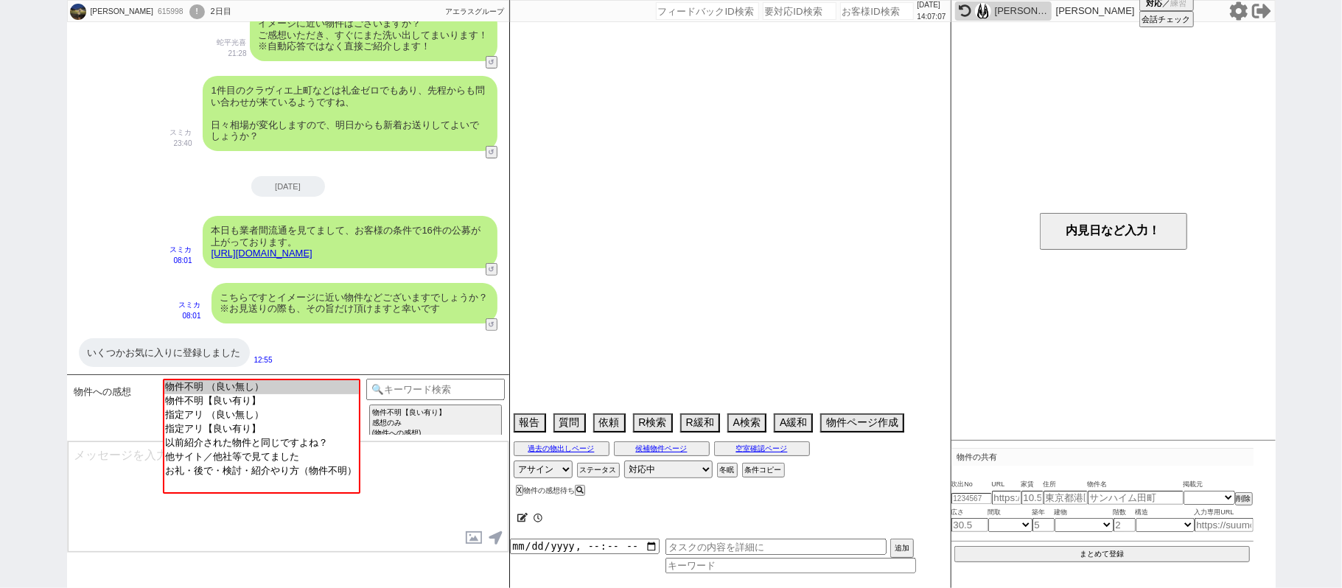
select select "25"
select select "785"
select select "35"
select select "36"
select select "63"
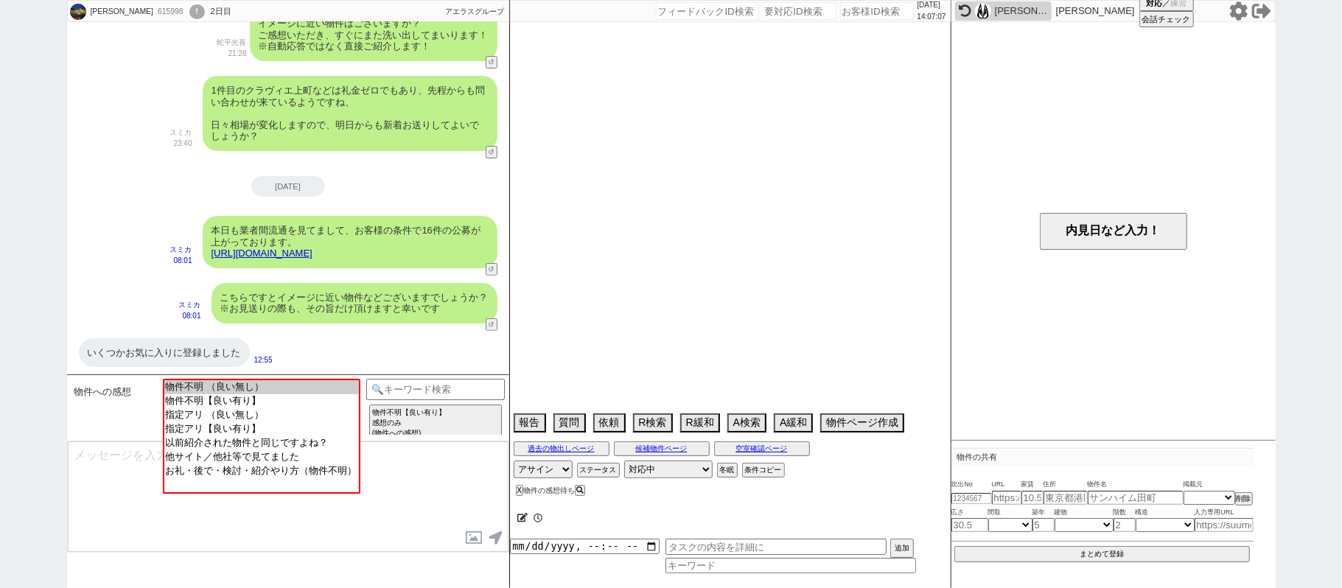
select select "38"
select select "66"
select select "71"
select select "76"
select select "7"
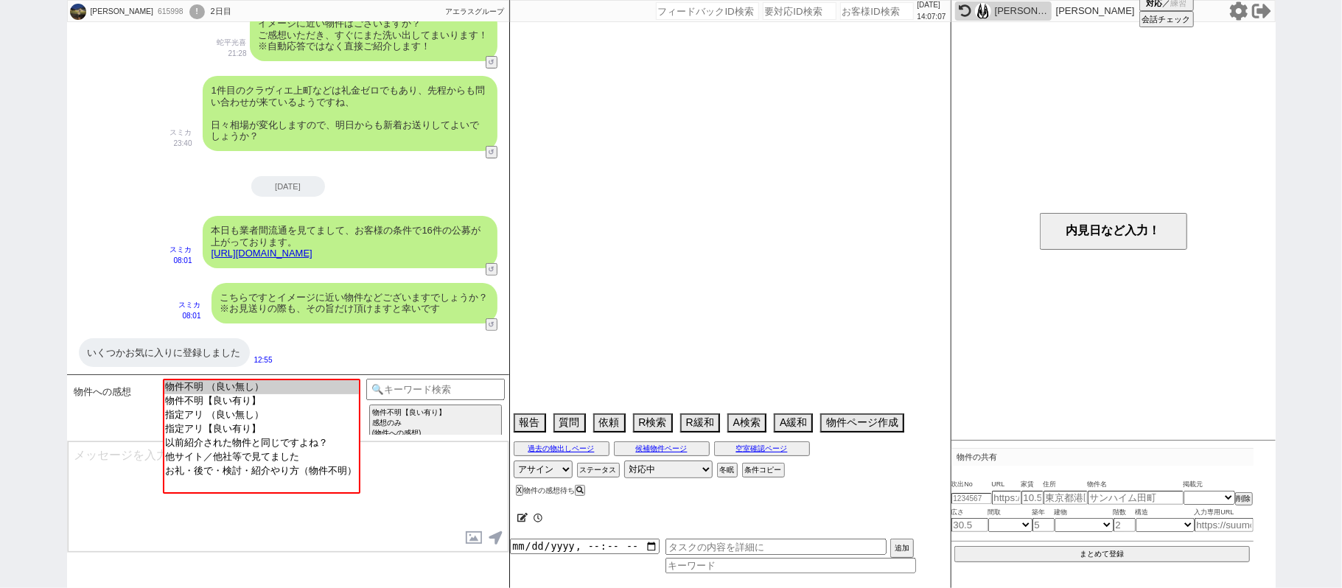
select select "29"
select select "44"
select select "33"
select select "48"
select select "61"
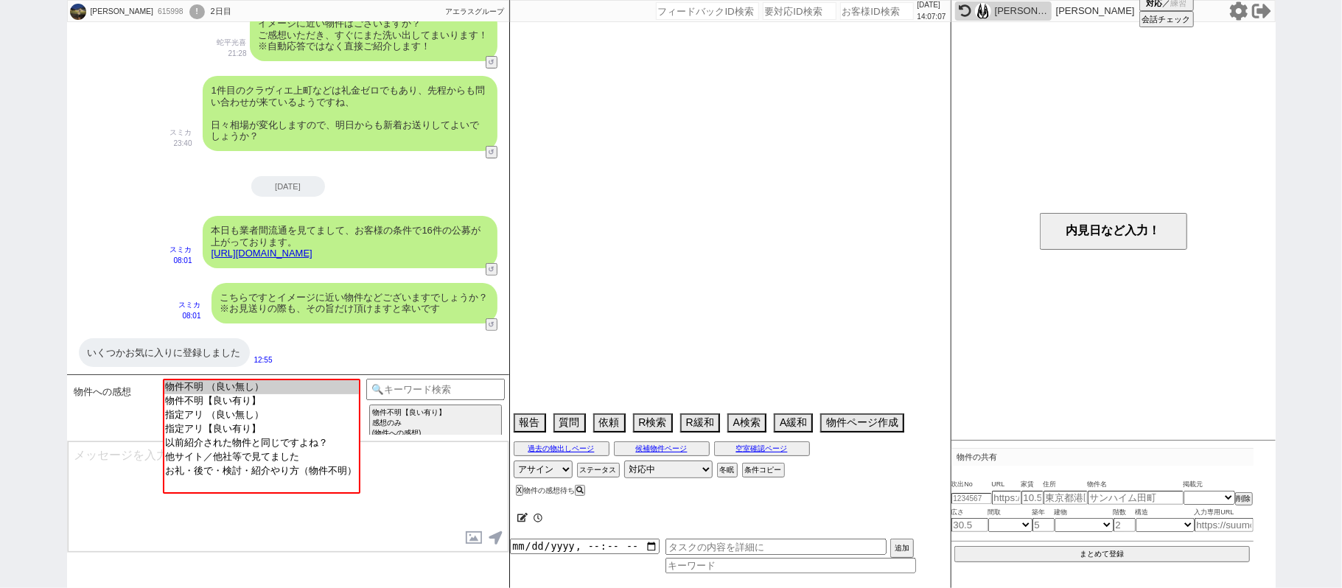
select select "50"
select select "47"
select select "24"
select select "37"
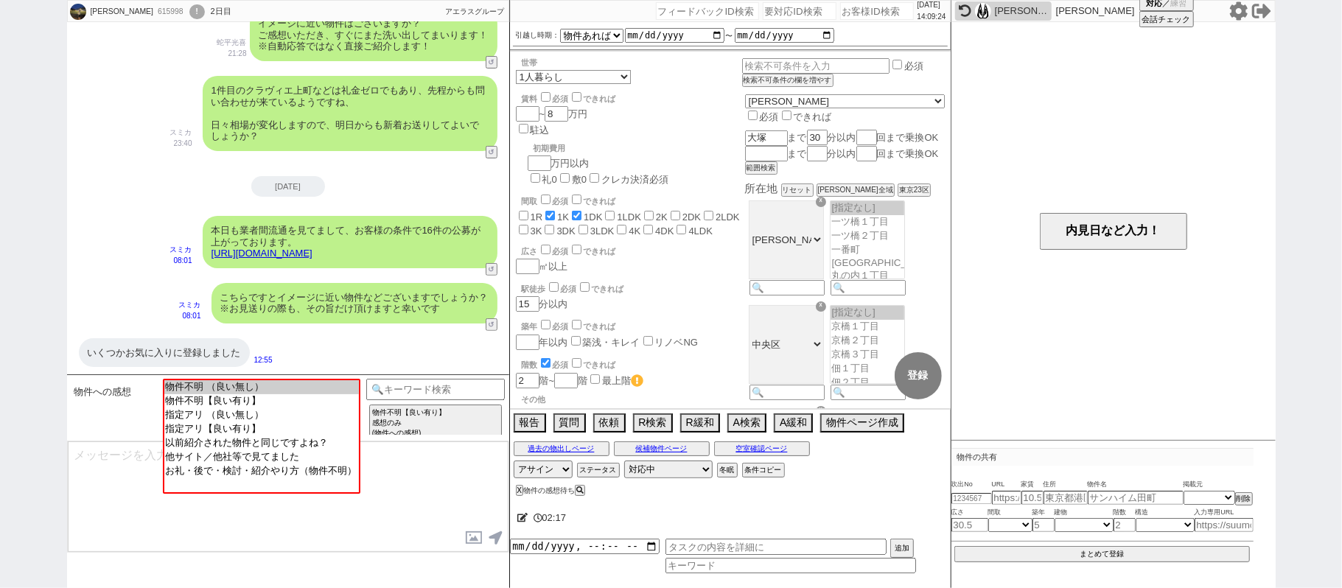
scroll to position [0, 0]
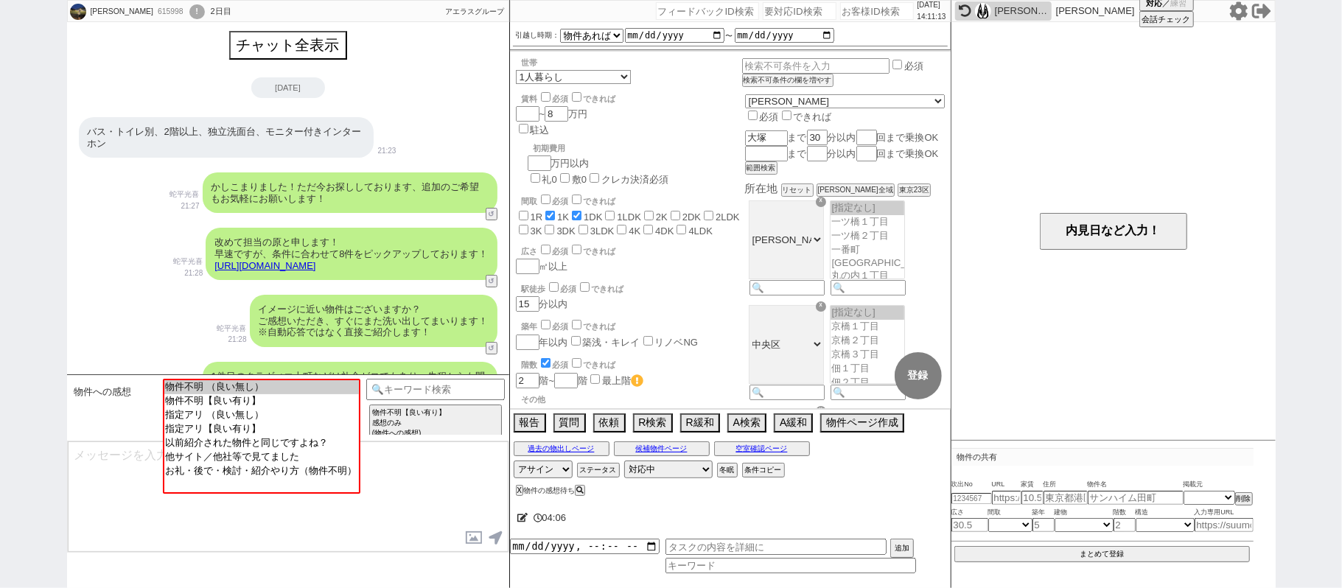
click at [226, 195] on div "かしこまりました！ただ今お探ししております、追加のご希望もお気軽にお願いします！" at bounding box center [350, 193] width 295 height 41
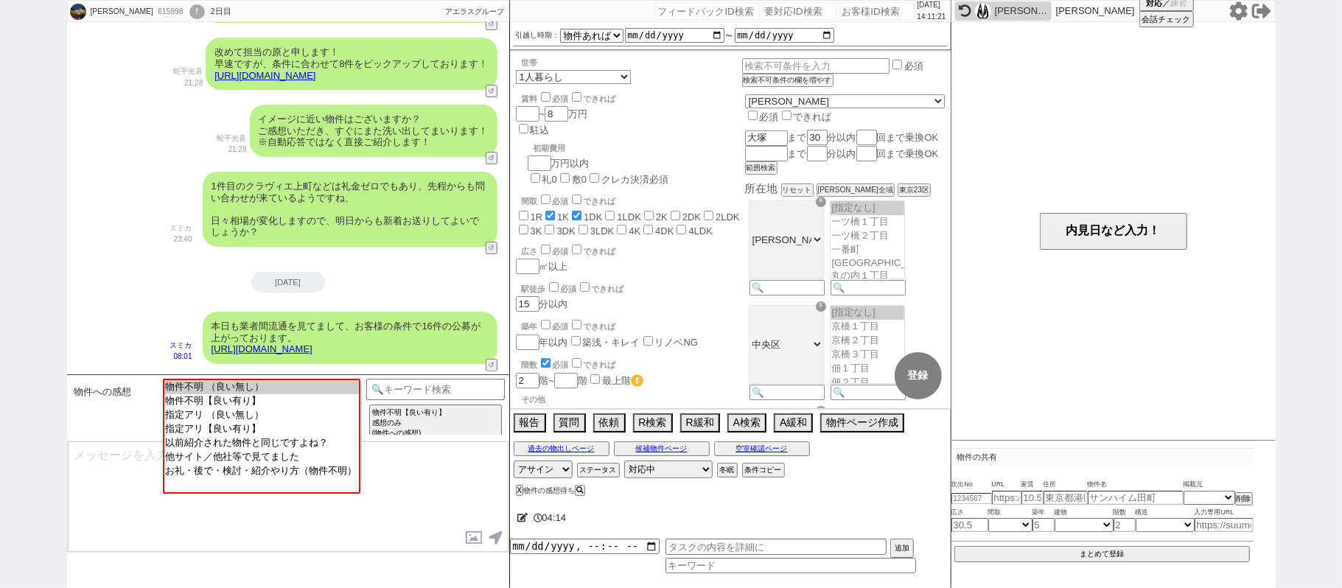
scroll to position [285, 0]
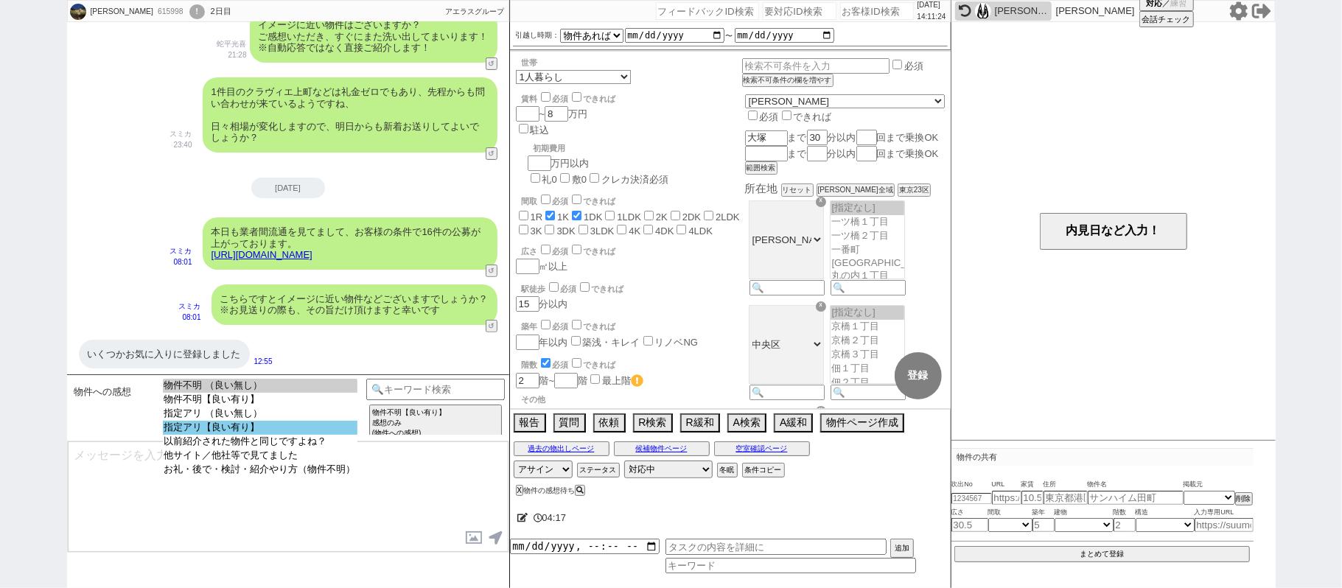
select select "指定アリ【良い有り】"
click at [298, 435] on option "指定アリ【良い有り】" at bounding box center [260, 428] width 195 height 14
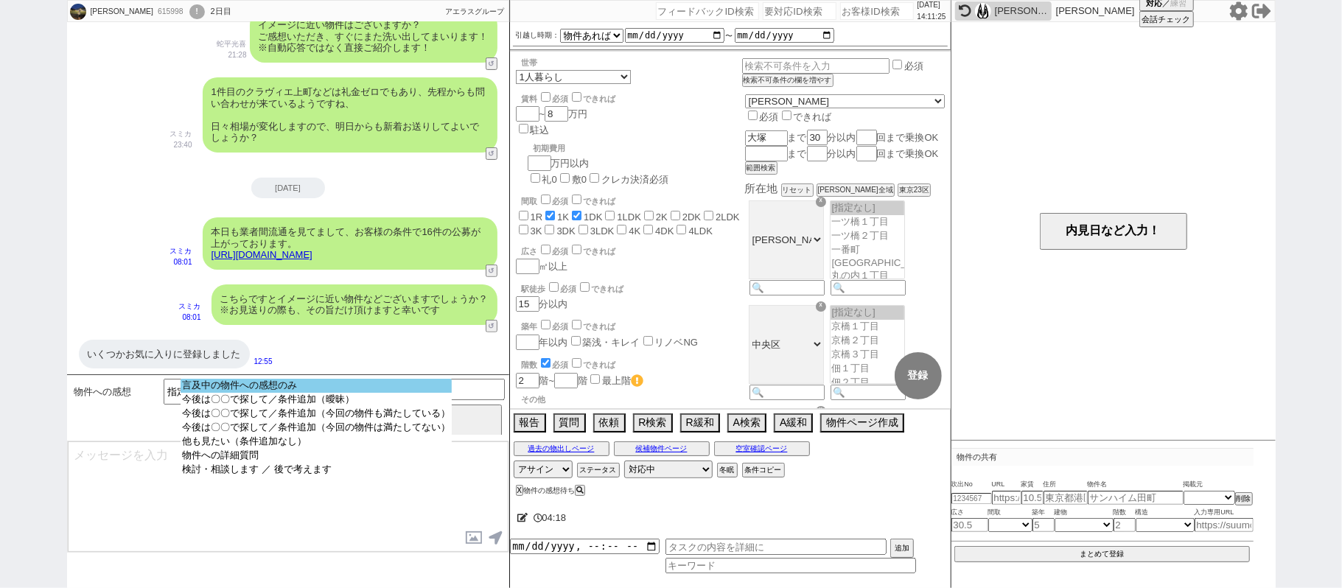
click at [305, 390] on option "言及中の物件への感想のみ" at bounding box center [316, 386] width 271 height 14
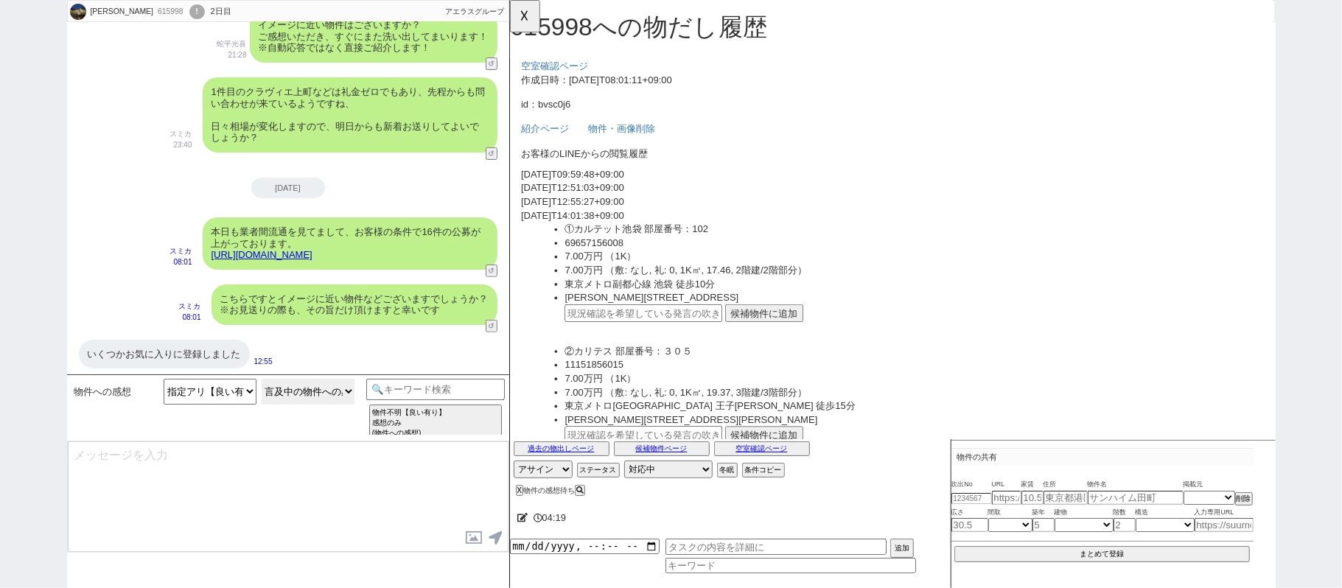
scroll to position [0, 0]
drag, startPoint x: 405, startPoint y: 251, endPoint x: 208, endPoint y: 249, distance: 196.8
click at [208, 249] on div "本日も業者間流通を見てまして、お客様の条件で16件の公募が上がっております。 https://tools.sumika.live/pages/bvsc0j6" at bounding box center [350, 243] width 295 height 52
copy link "https://tools.sumika.live/pages/bvsc0j6"
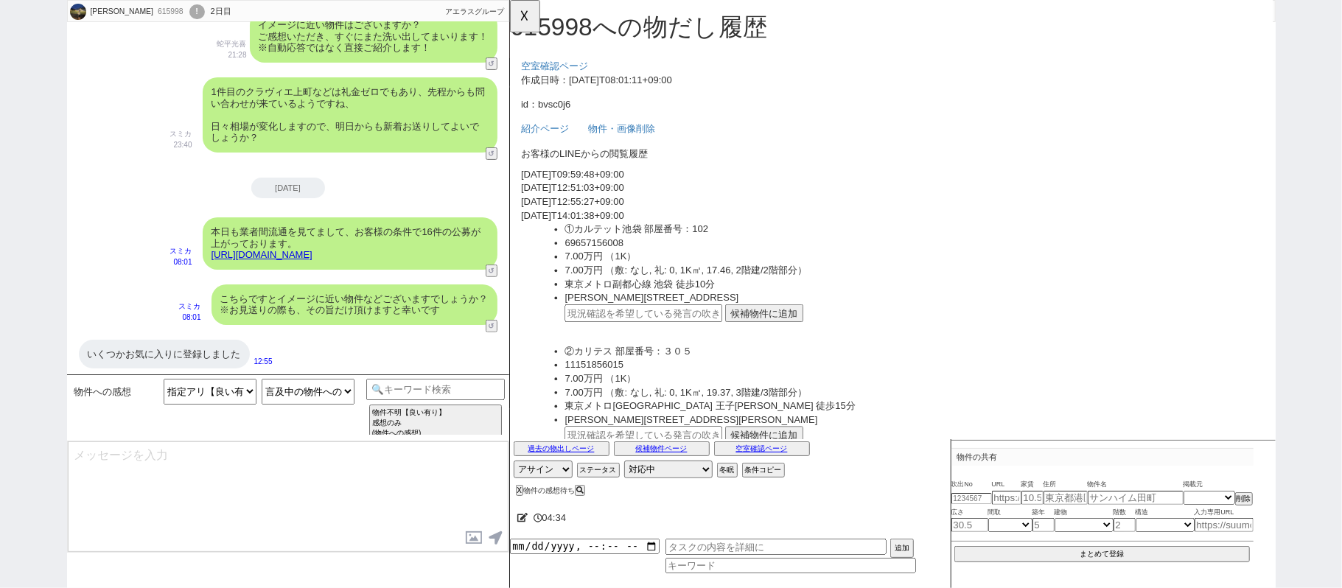
click at [792, 327] on button "候補物件に追加" at bounding box center [783, 336] width 84 height 19
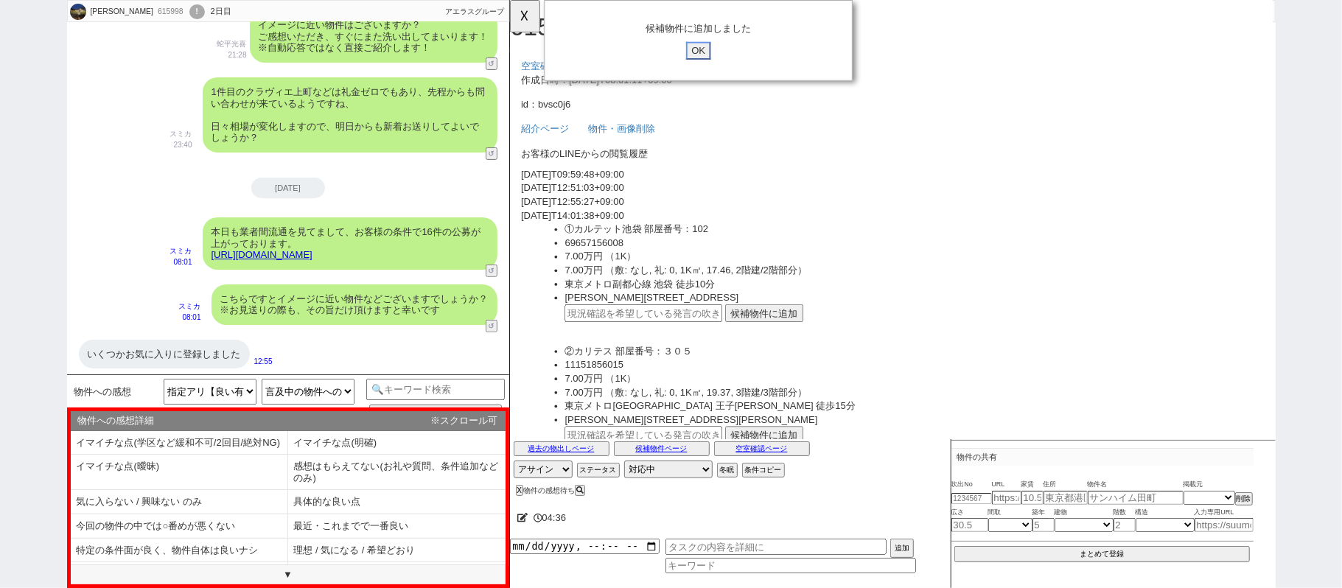
click at [705, 52] on input "OK" at bounding box center [712, 54] width 27 height 19
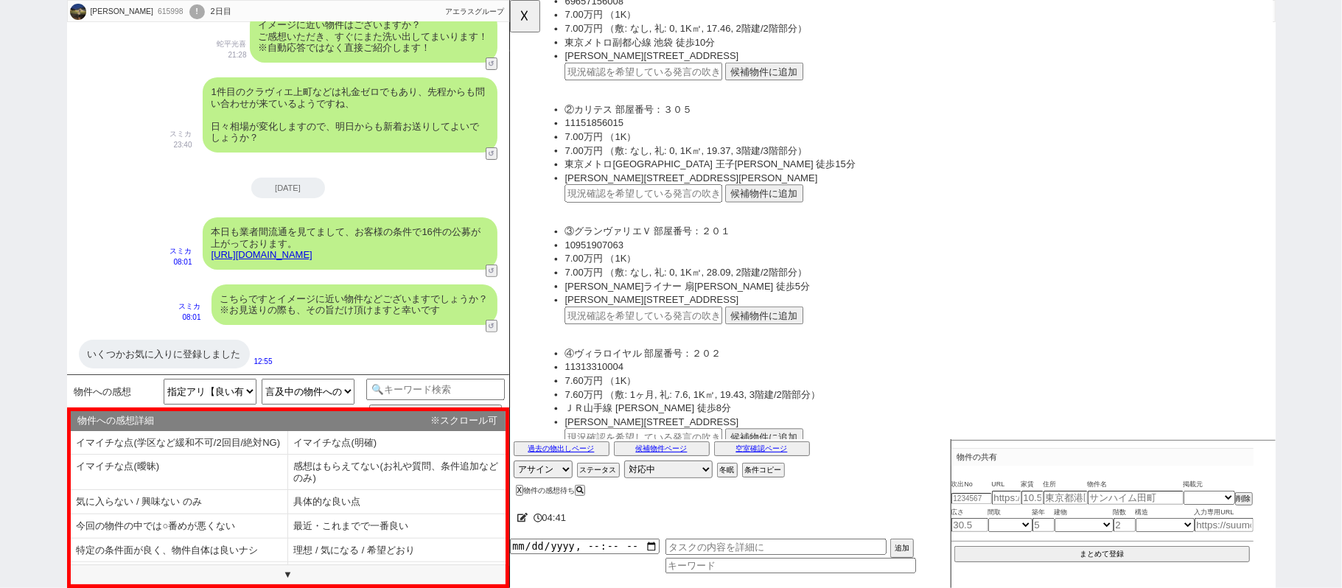
scroll to position [295, 0]
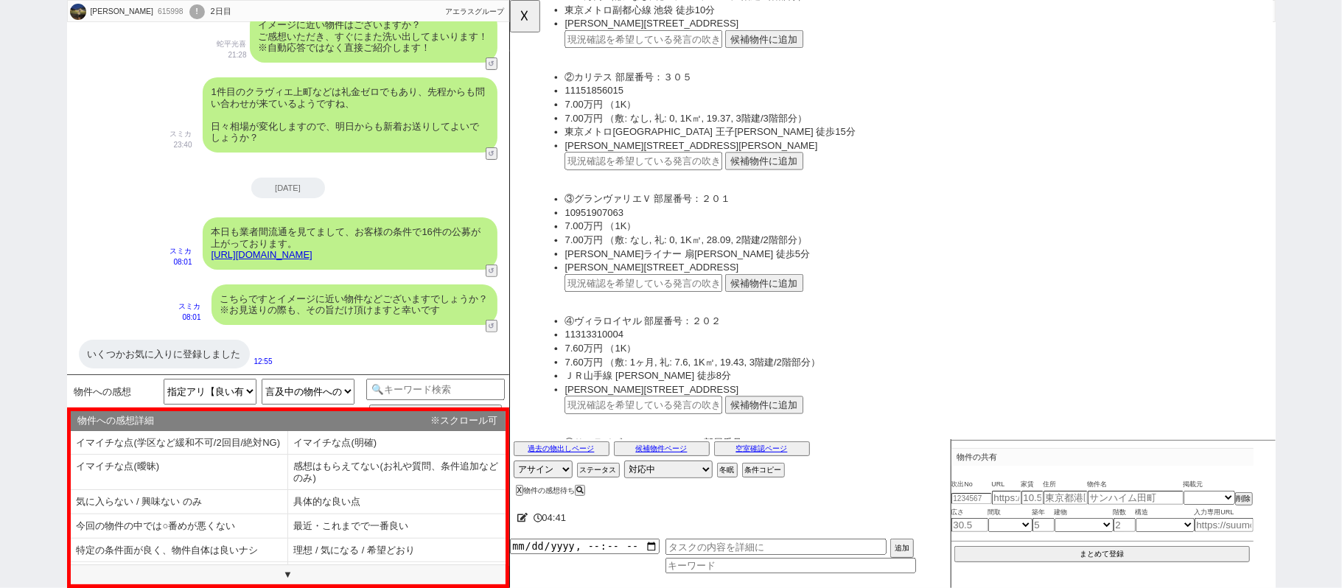
click at [789, 302] on button "候補物件に追加" at bounding box center [783, 304] width 84 height 19
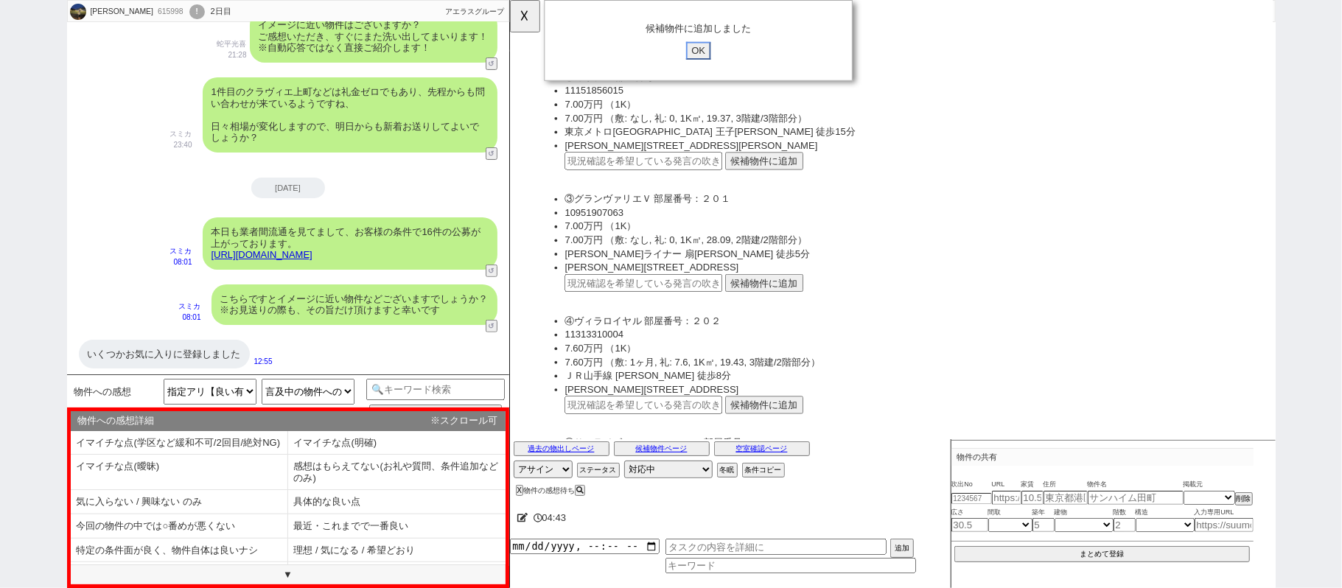
click at [710, 55] on input "OK" at bounding box center [712, 54] width 27 height 19
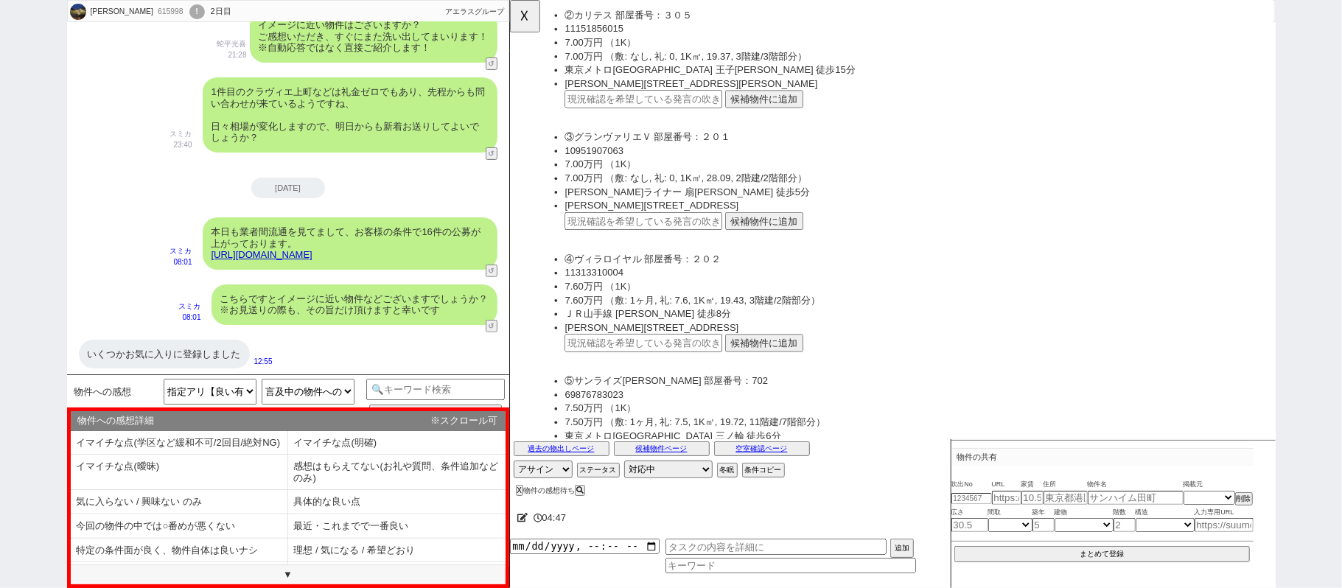
scroll to position [393, 0]
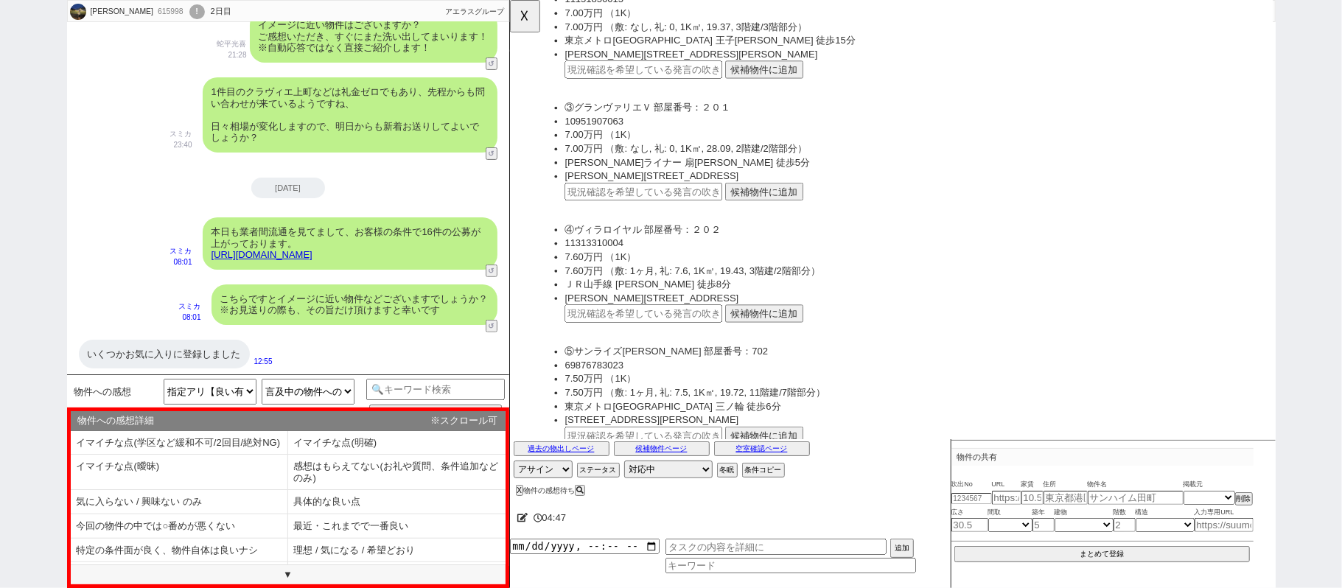
click at [790, 335] on button "候補物件に追加" at bounding box center [783, 337] width 84 height 19
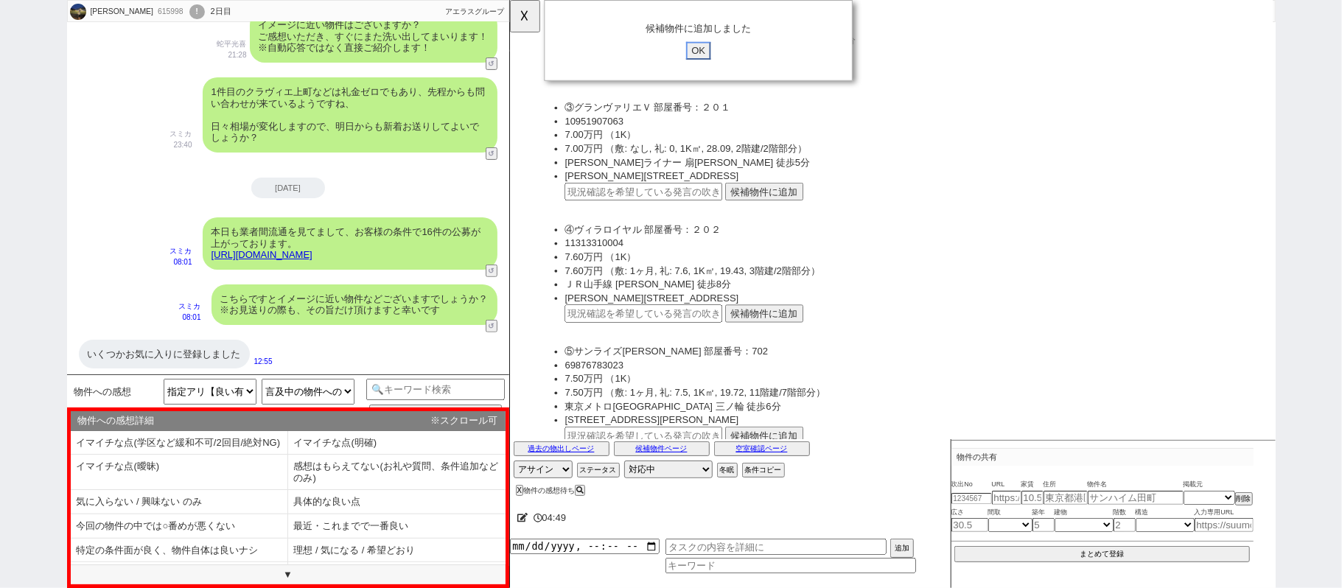
click at [705, 59] on input "OK" at bounding box center [712, 54] width 27 height 19
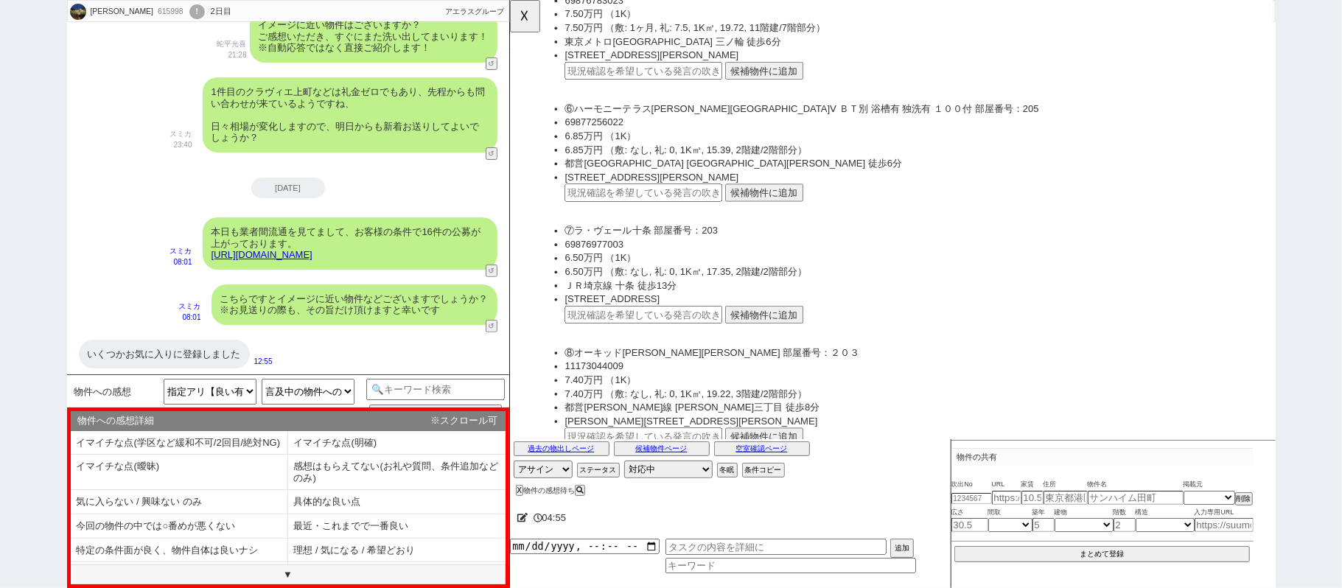
scroll to position [885, 0]
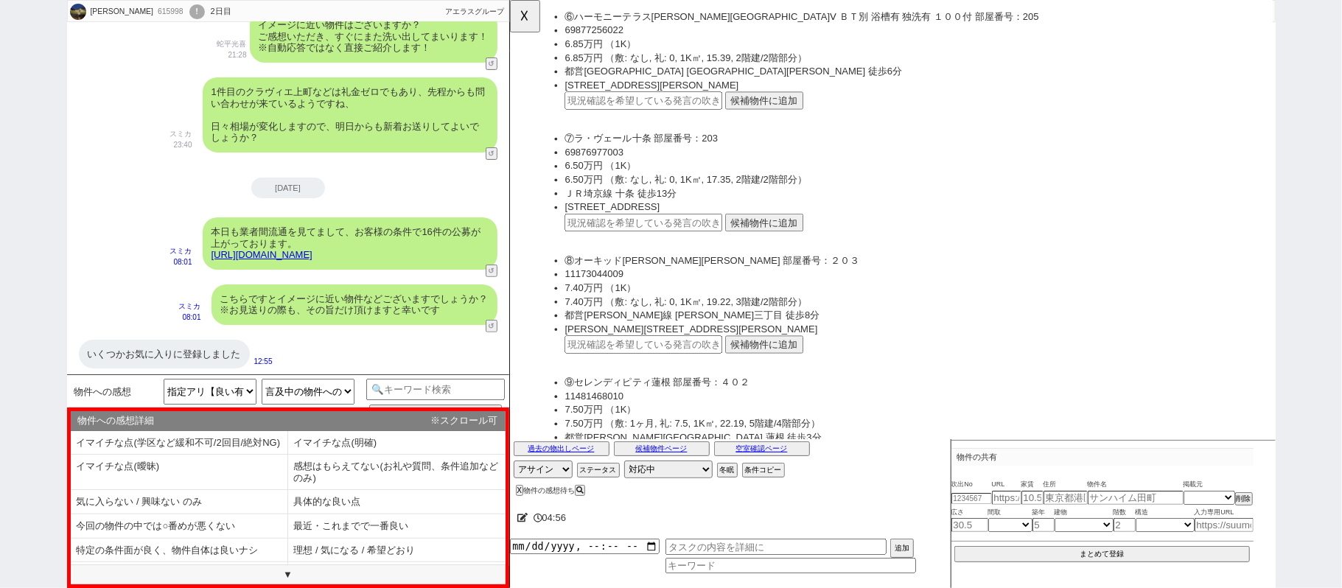
click at [781, 361] on button "候補物件に追加" at bounding box center [783, 370] width 84 height 19
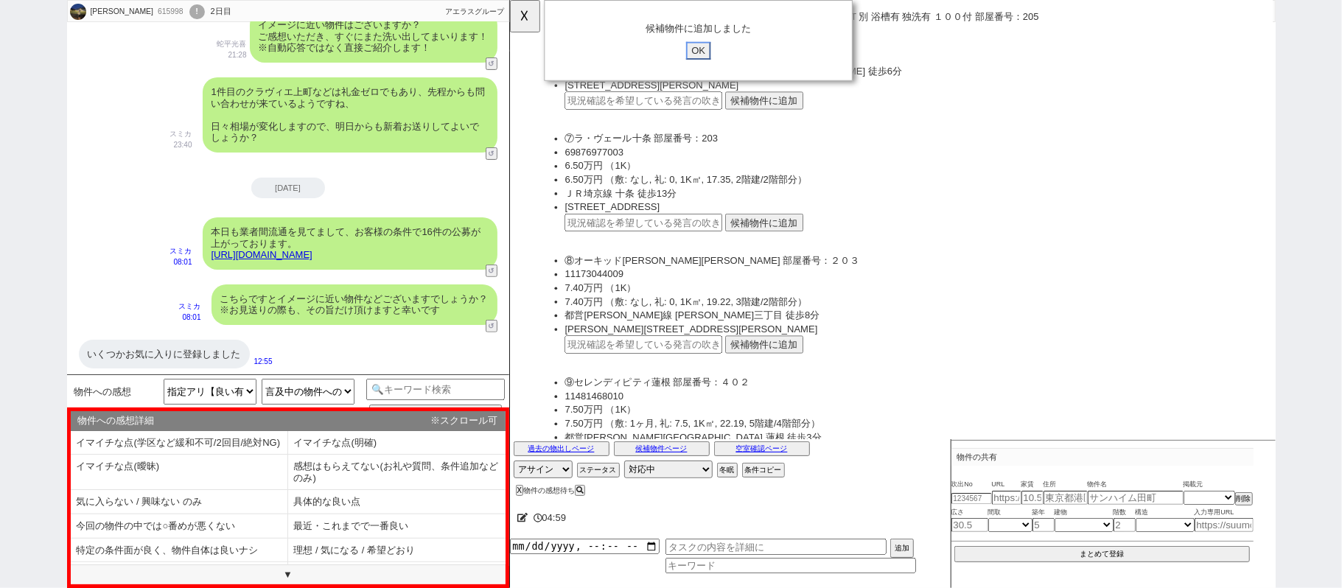
click at [712, 55] on input "OK" at bounding box center [712, 54] width 27 height 19
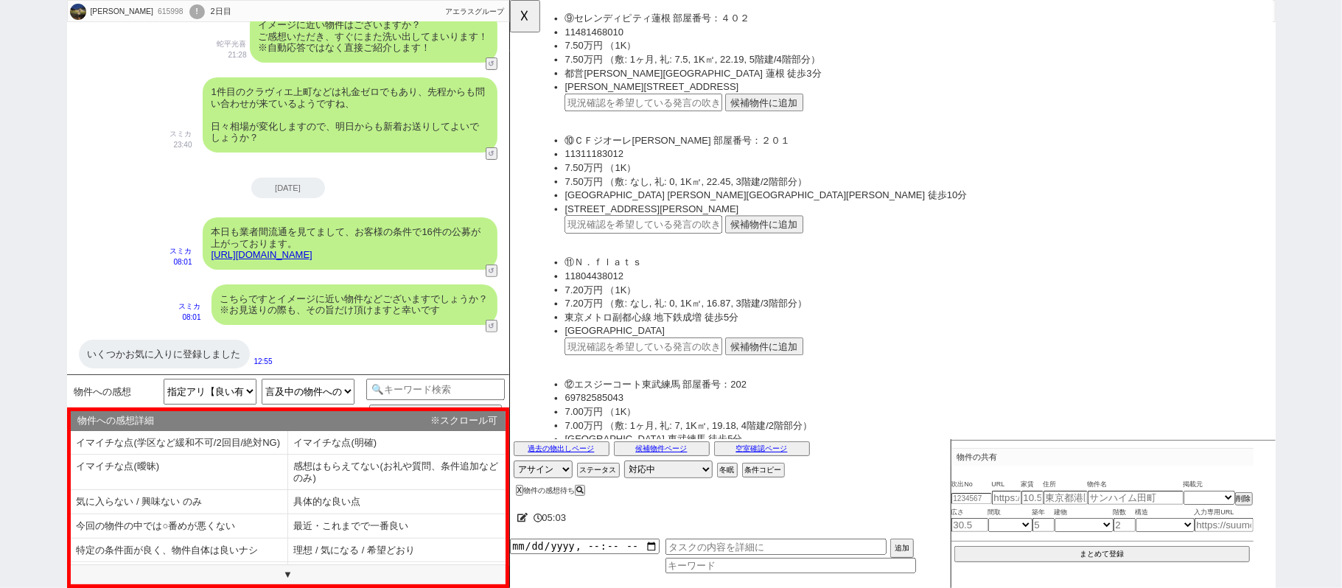
scroll to position [1278, 0]
click at [756, 233] on button "候補物件に追加" at bounding box center [783, 240] width 84 height 19
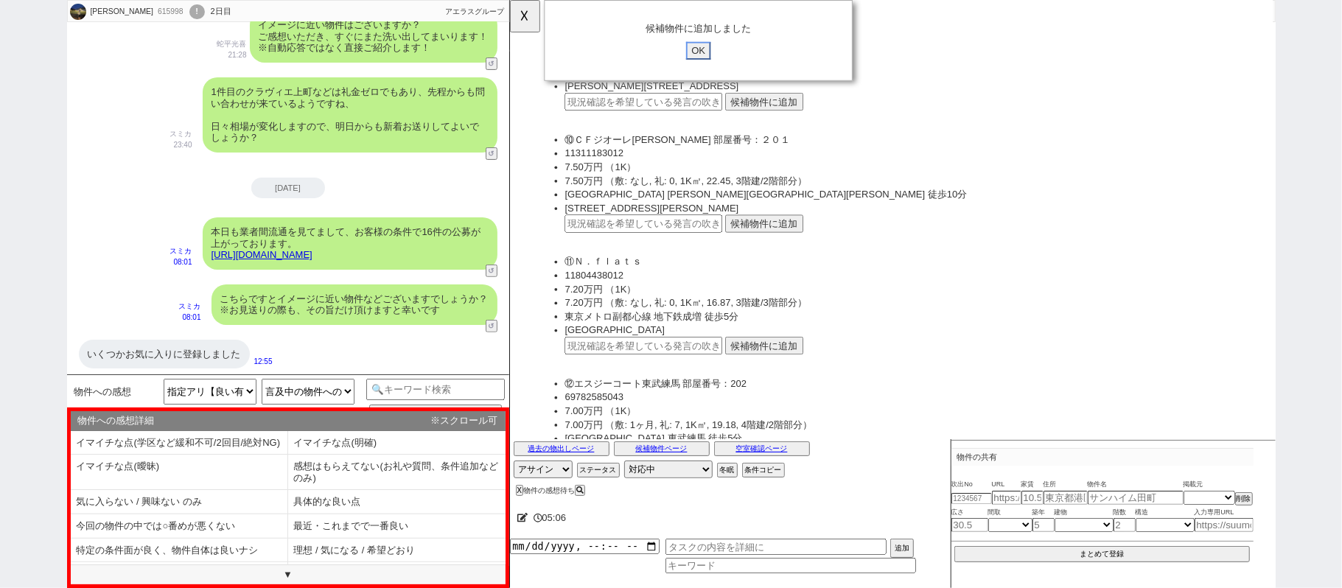
click at [708, 55] on input "OK" at bounding box center [712, 54] width 27 height 19
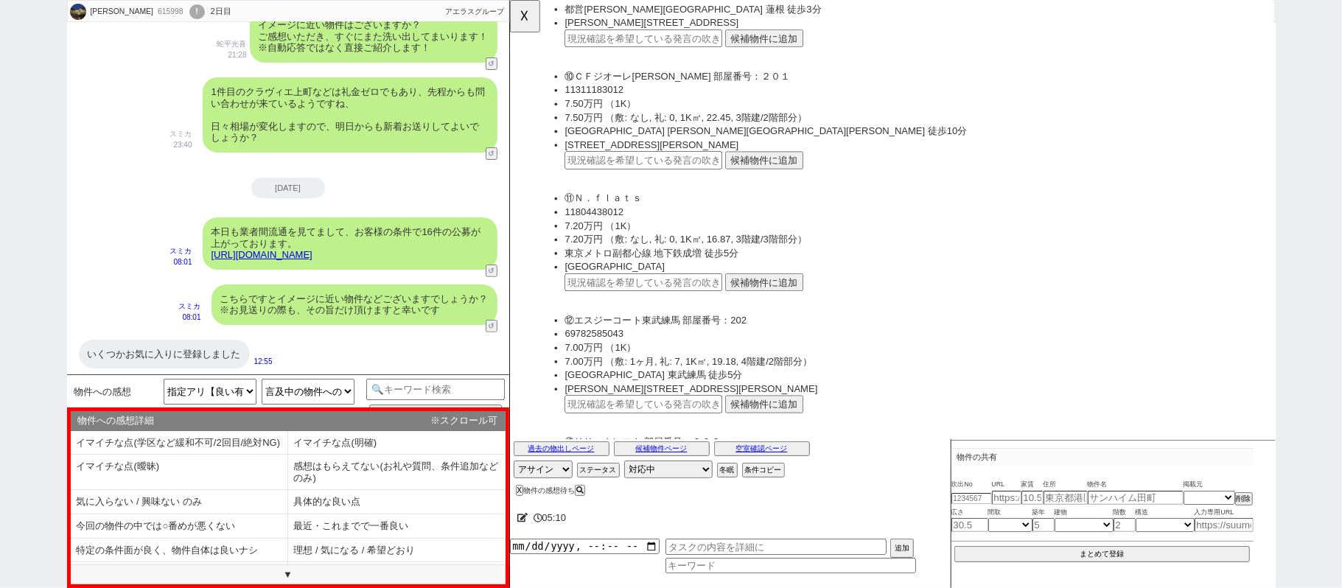
scroll to position [1376, 0]
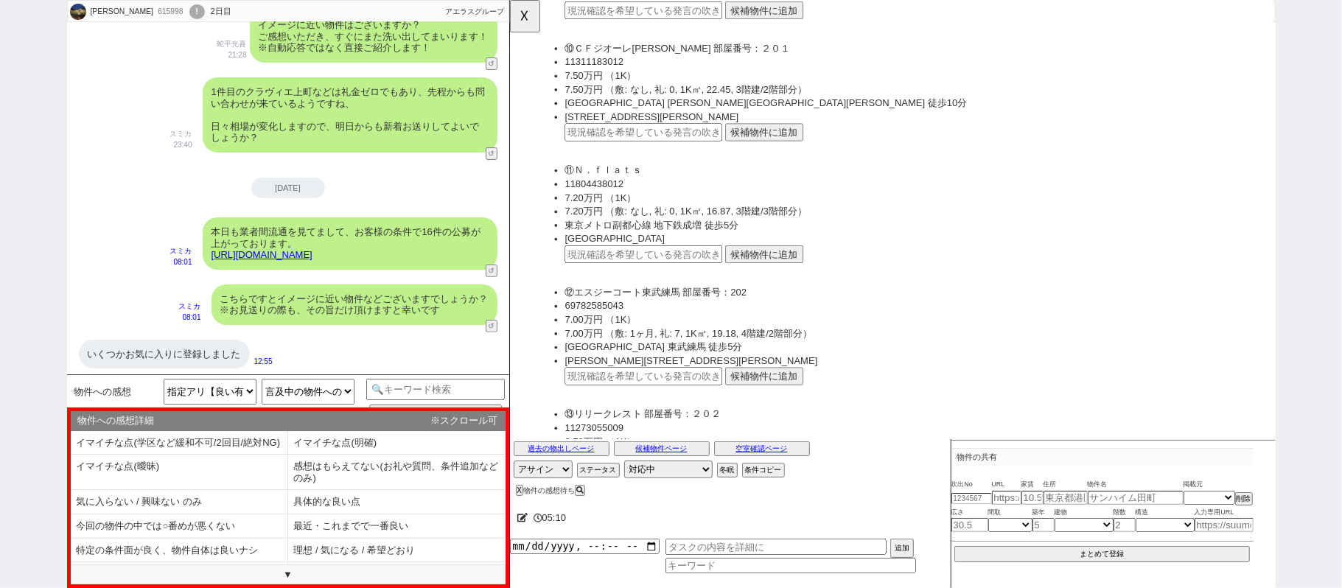
click at [805, 395] on button "候補物件に追加" at bounding box center [783, 404] width 84 height 19
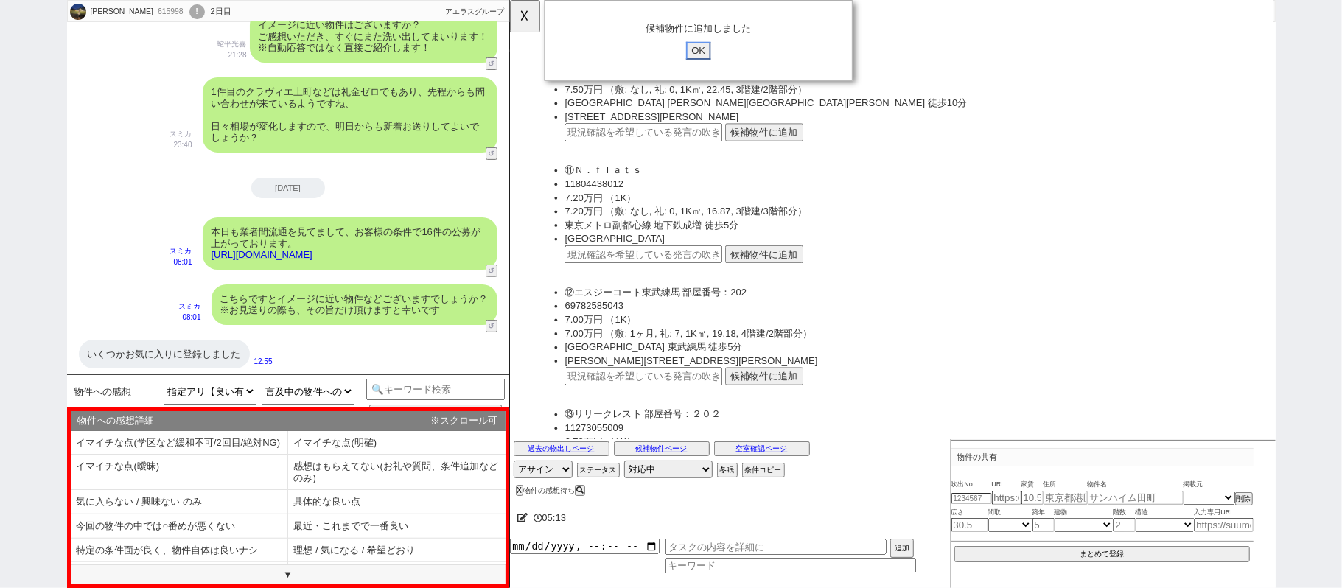
click at [700, 54] on input "OK" at bounding box center [712, 54] width 27 height 19
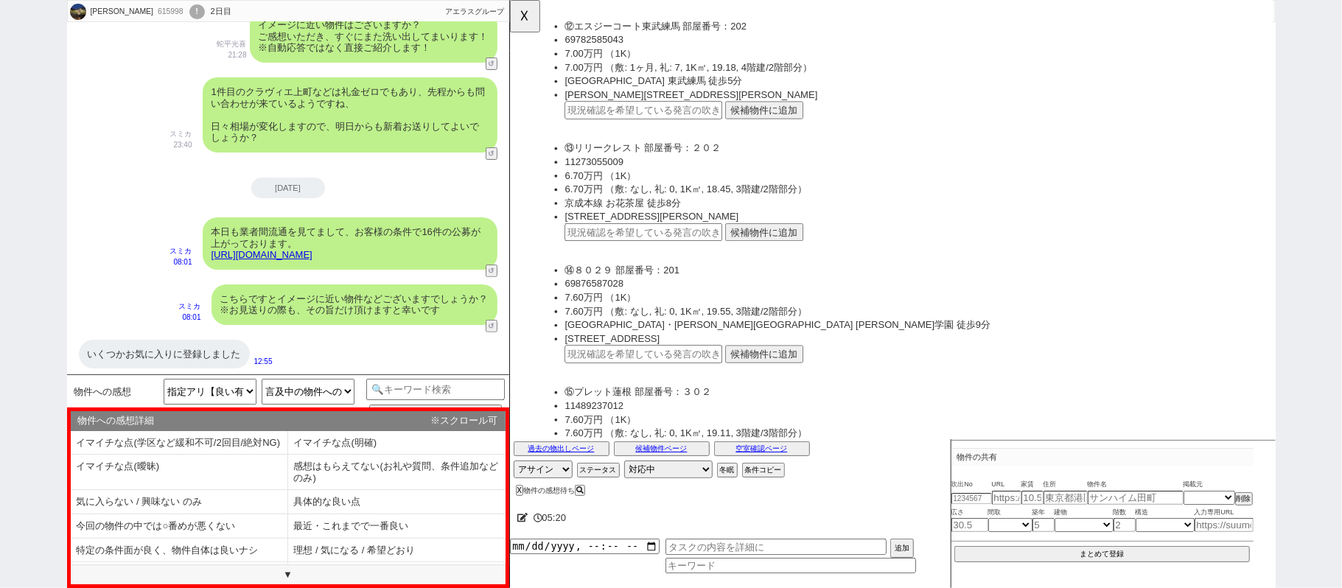
scroll to position [1670, 0]
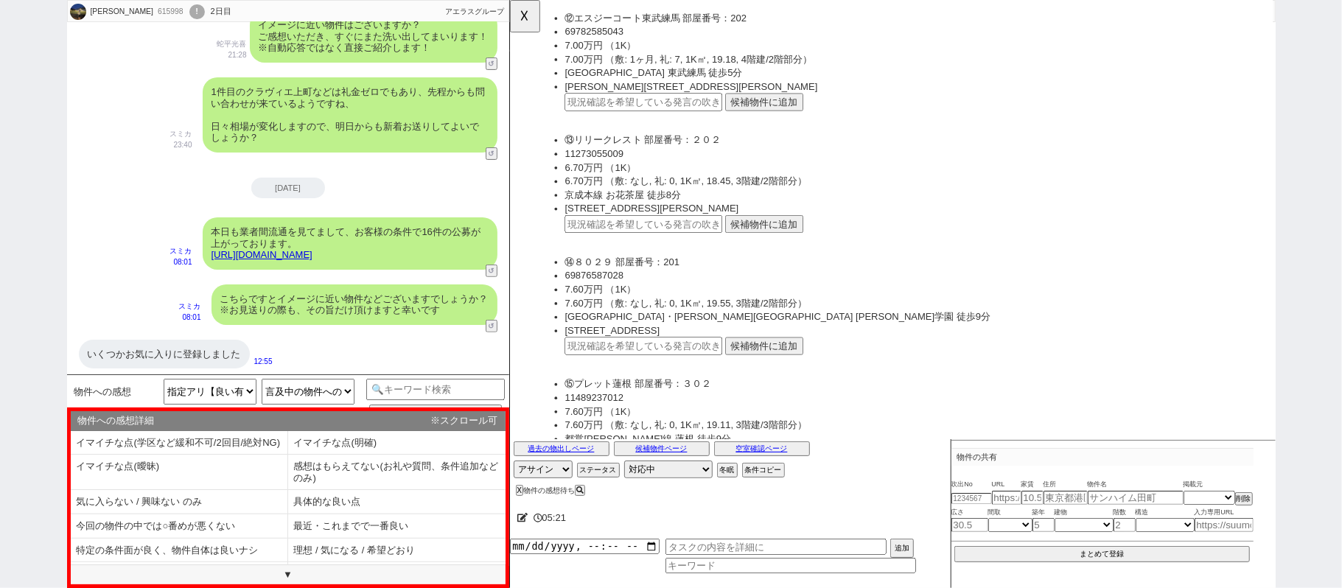
click at [776, 363] on button "候補物件に追加" at bounding box center [783, 372] width 84 height 19
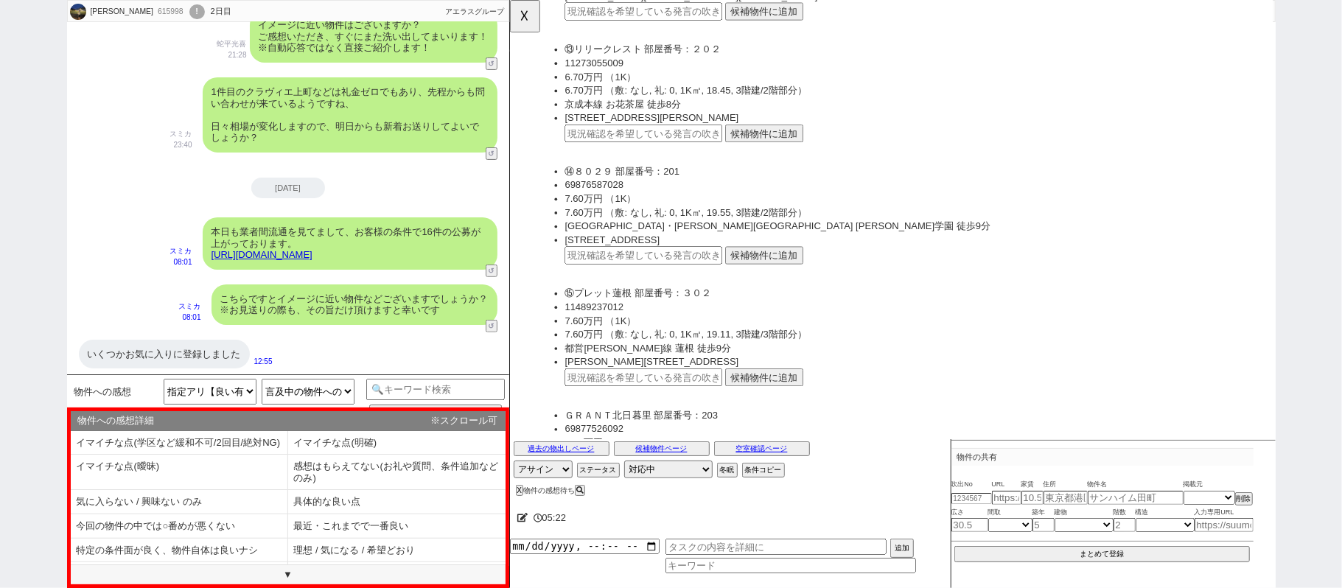
scroll to position [1769, 0]
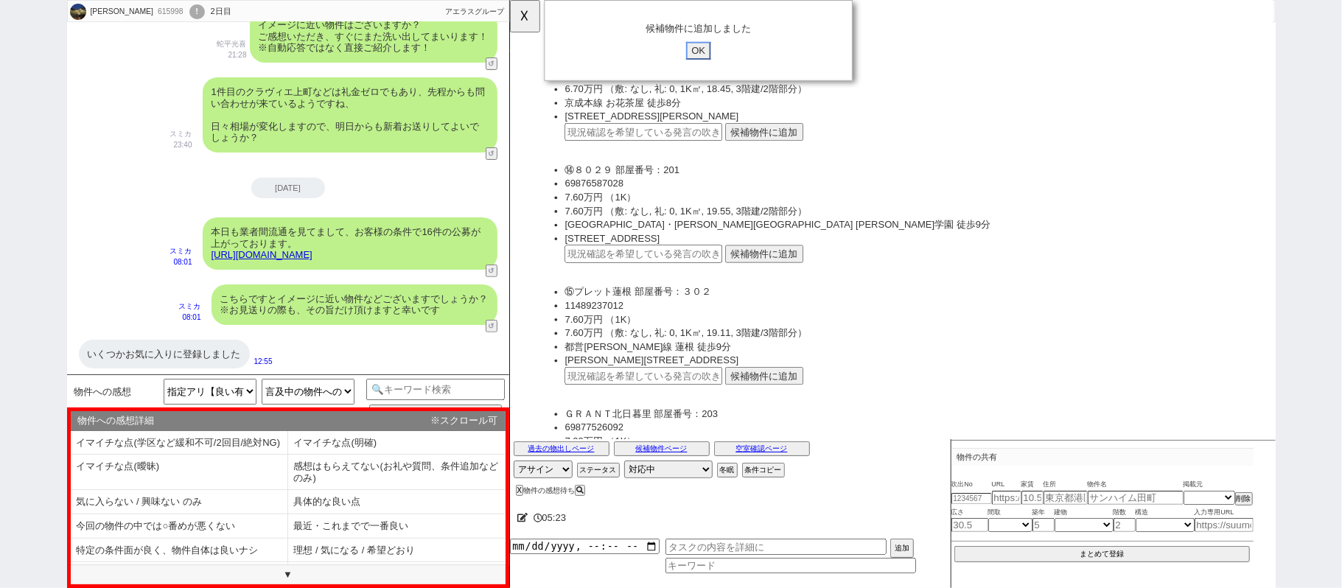
click at [712, 52] on input "OK" at bounding box center [712, 54] width 27 height 19
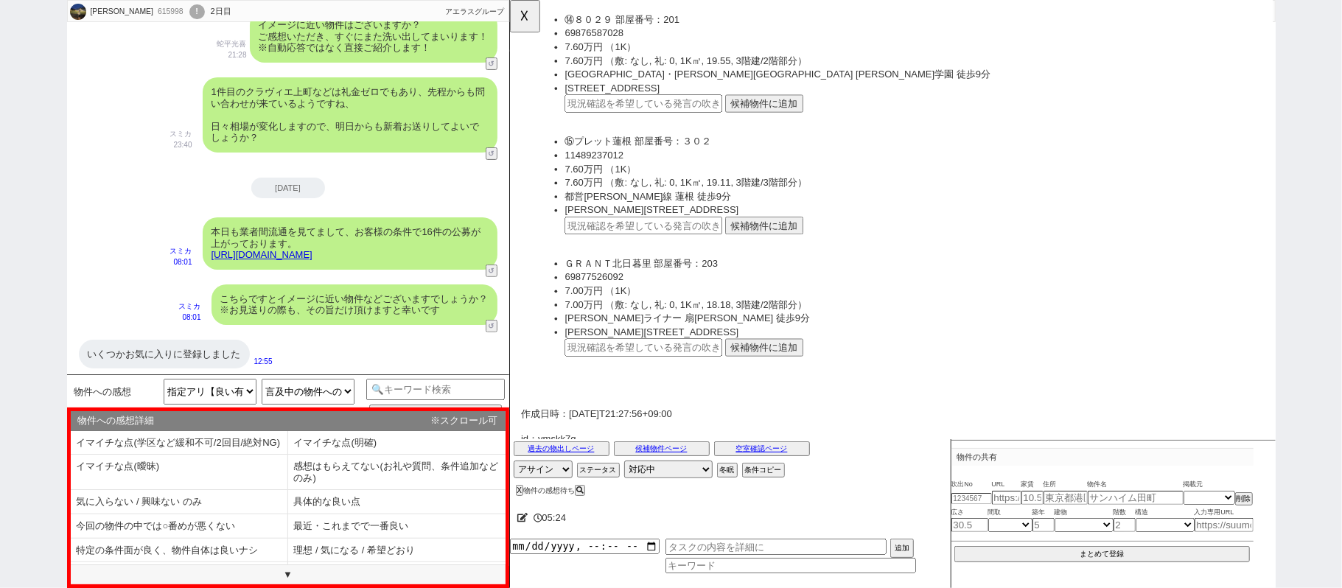
scroll to position [1965, 0]
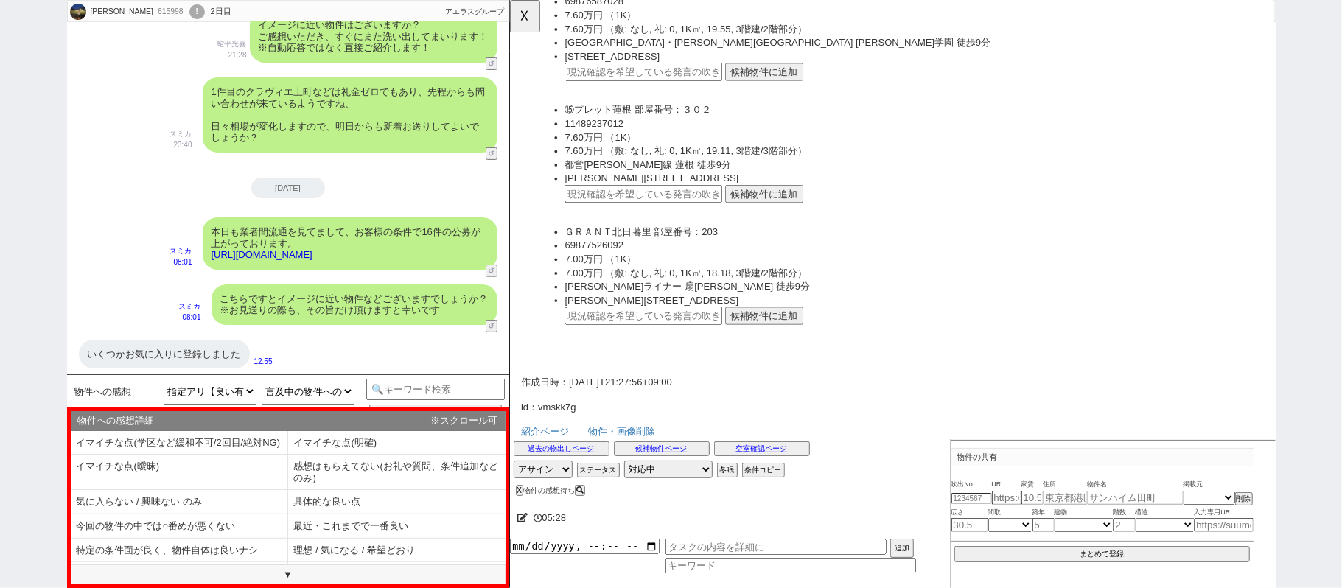
click at [762, 330] on button "候補物件に追加" at bounding box center [783, 339] width 84 height 19
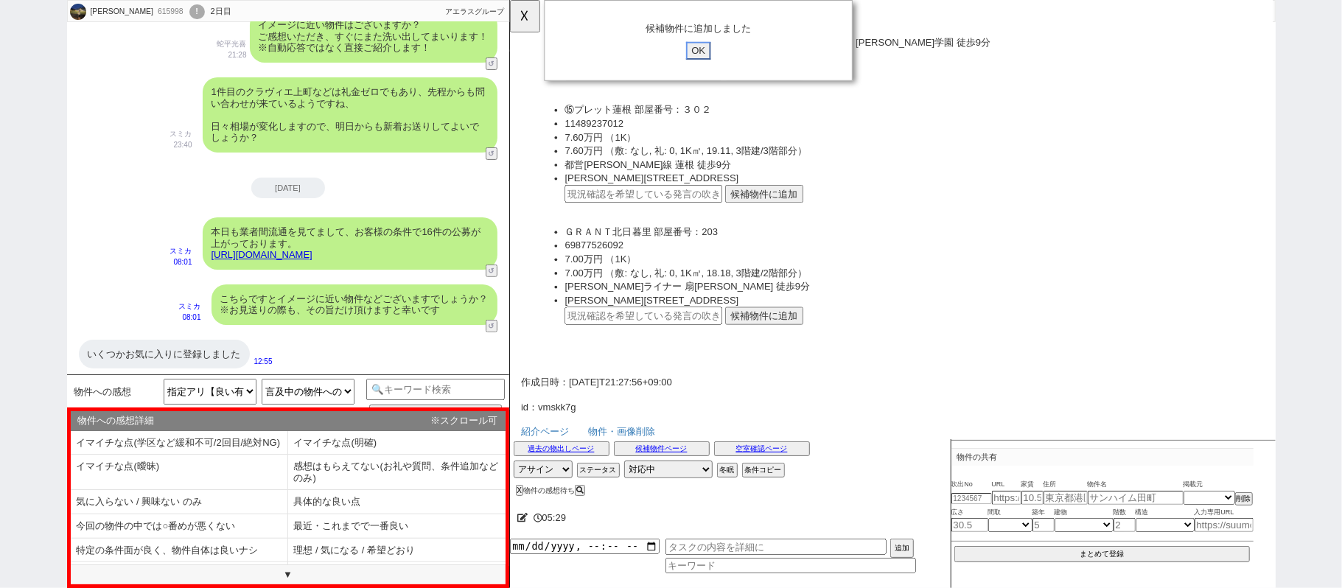
click at [703, 55] on input "OK" at bounding box center [712, 54] width 27 height 19
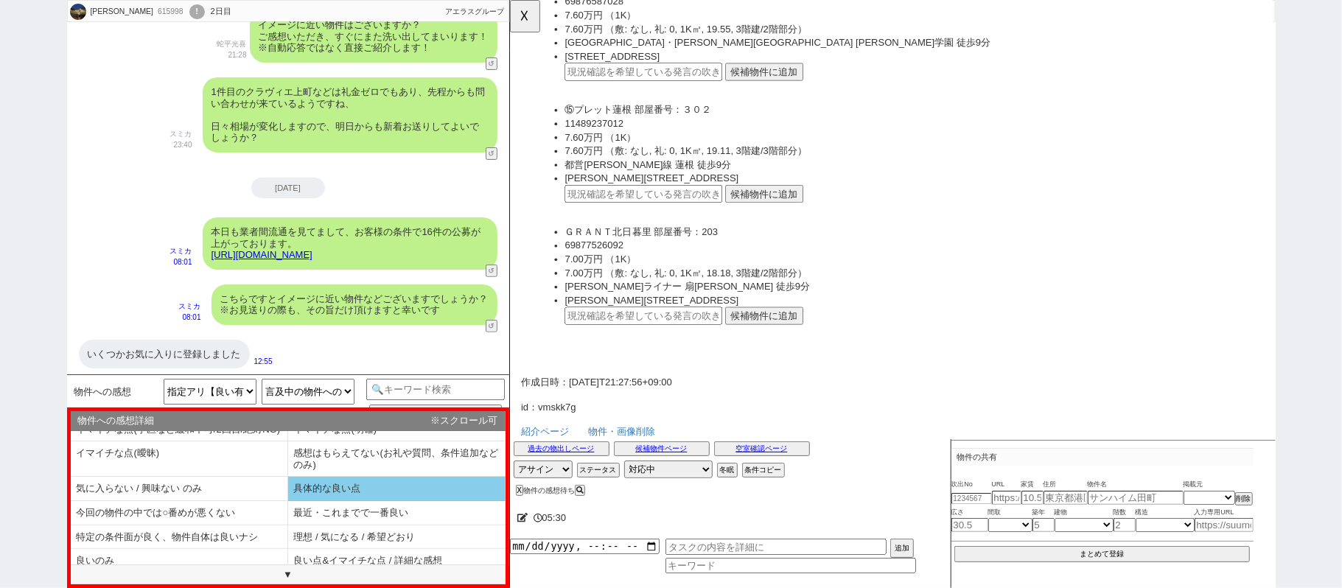
scroll to position [35, 0]
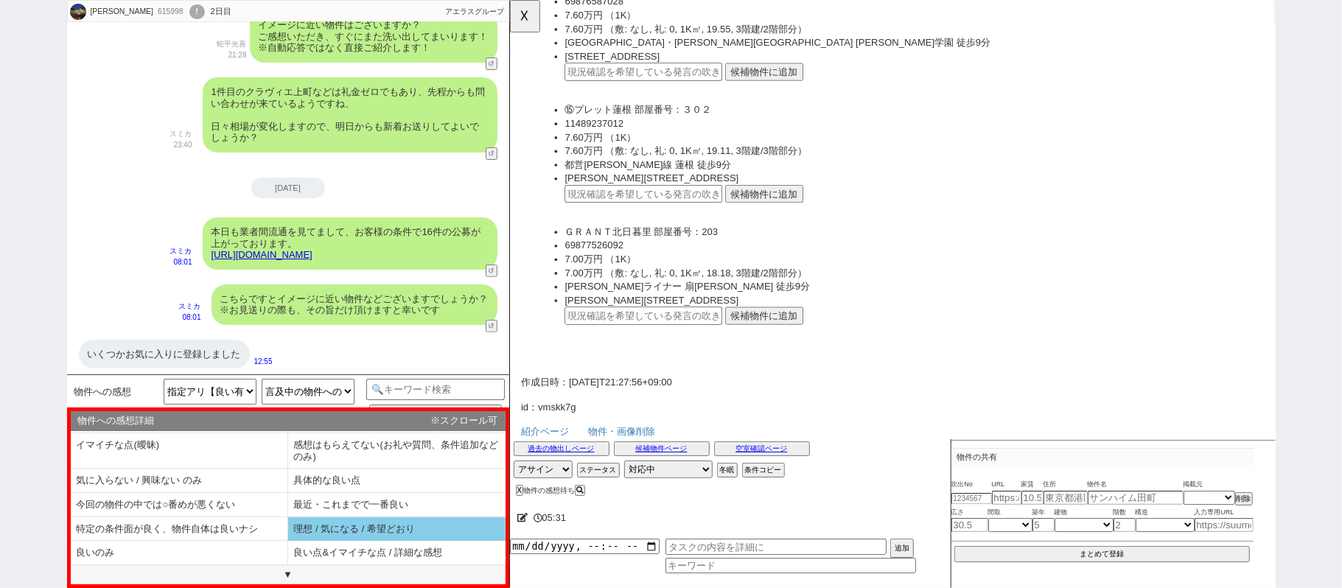
click at [326, 532] on li "理想 / 気になる / 希望どおり" at bounding box center [396, 530] width 217 height 24
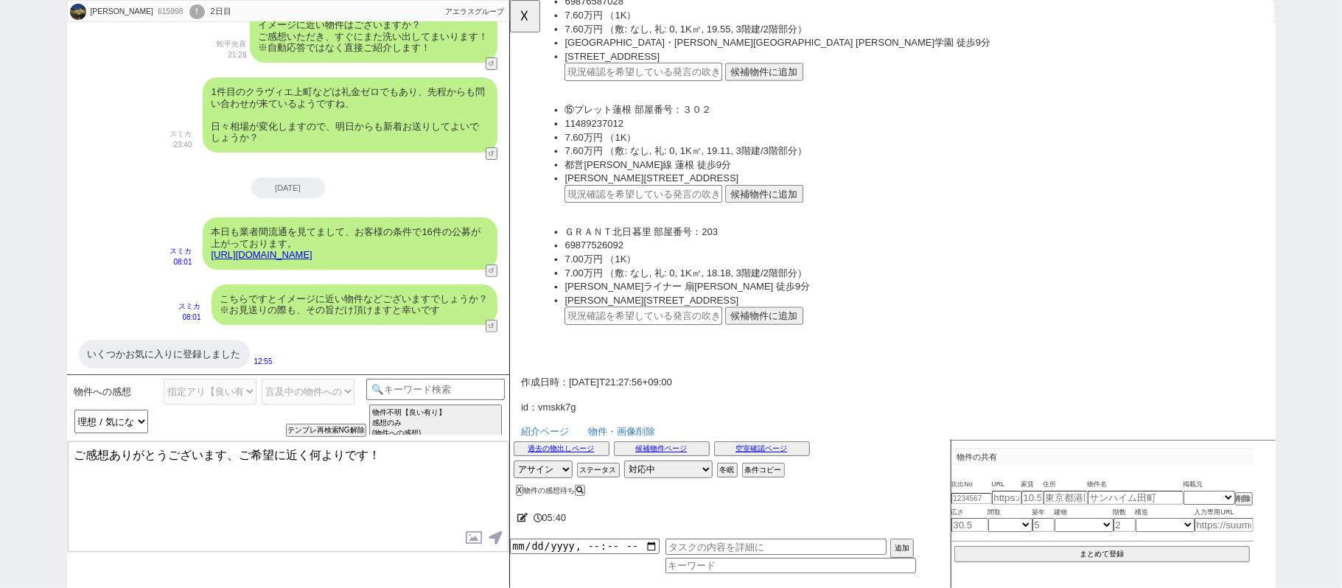
drag, startPoint x: 230, startPoint y: 452, endPoint x: 0, endPoint y: 372, distance: 243.6
click at [0, 400] on div "元田 早紀 615998 ! 0 2日目 冬眠中 自社客 アエラスグループ スミカ_BPO チャット全表示 2025-09-22 バス・トイレ別、2階以上、独…" at bounding box center [671, 294] width 1342 height 588
paste textarea "ルテット池袋"
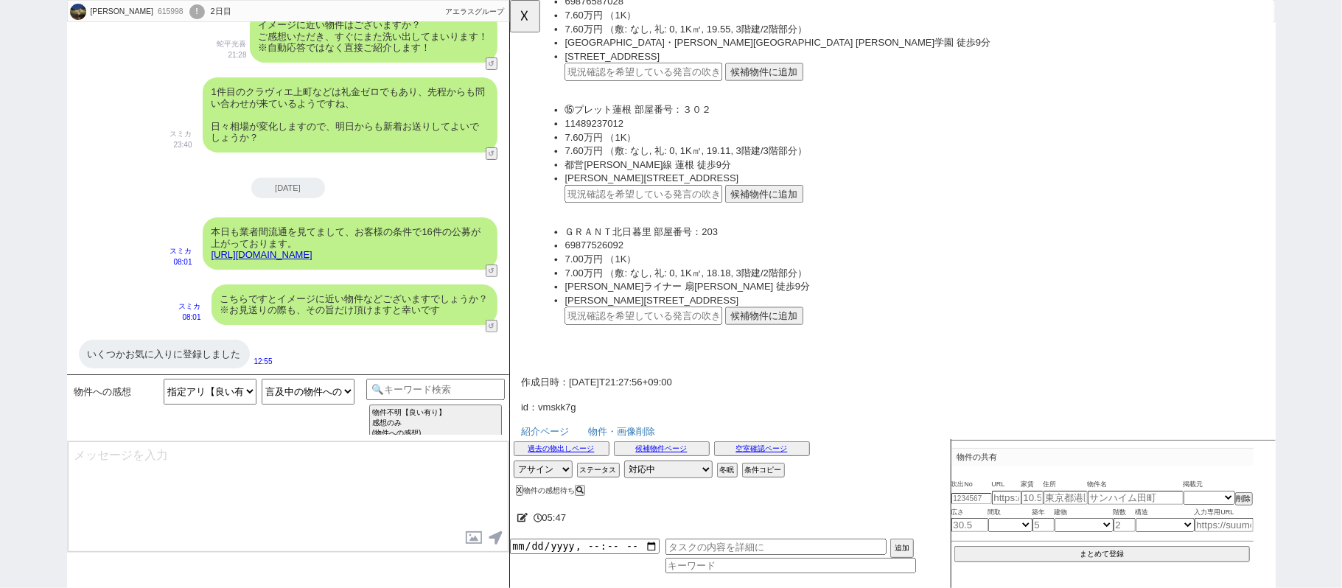
scroll to position [329, 0]
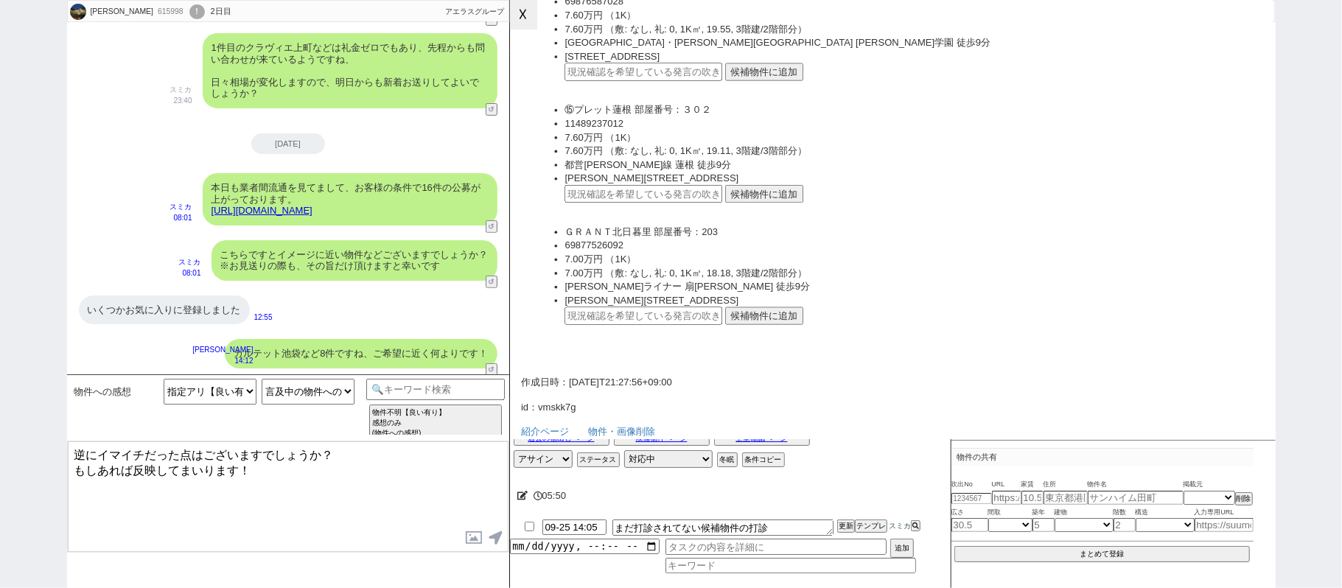
click at [512, 21] on button "☓" at bounding box center [523, 14] width 27 height 29
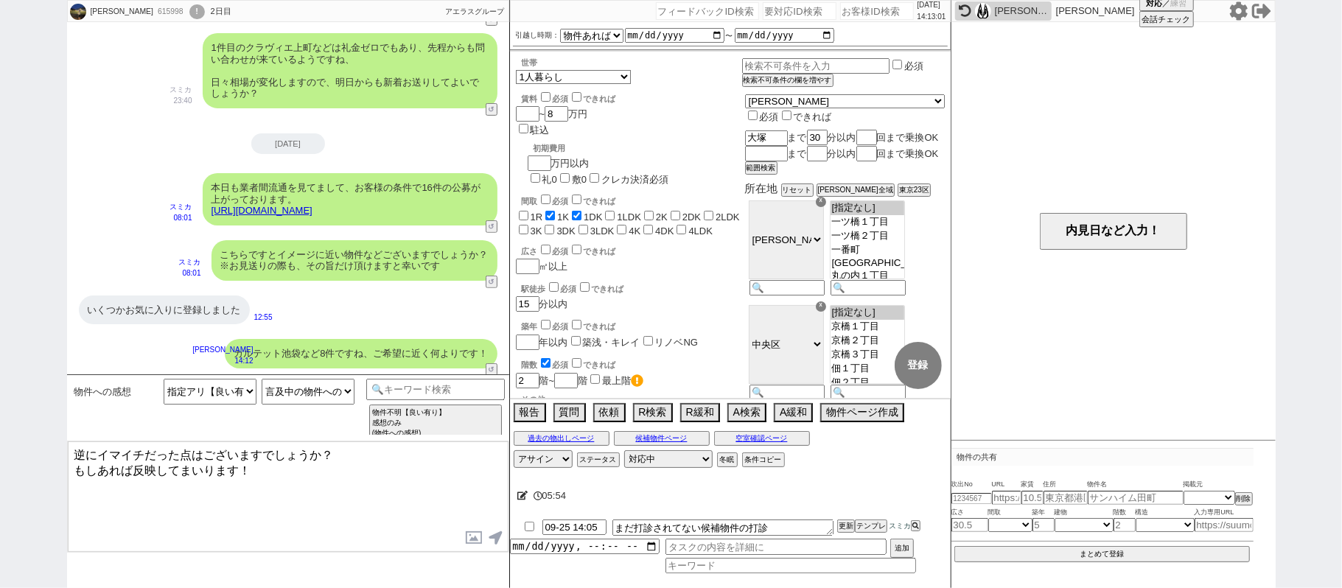
drag, startPoint x: 266, startPoint y: 455, endPoint x: 0, endPoint y: 142, distance: 410.5
click at [0, 293] on div "元田 早紀 615998 ! 0 2日目 冬眠中 自社客 アエラスグループ スミカ_BPO チャット全表示 2025-09-22 バス・トイレ別、2階以上、独…" at bounding box center [671, 294] width 1342 height 588
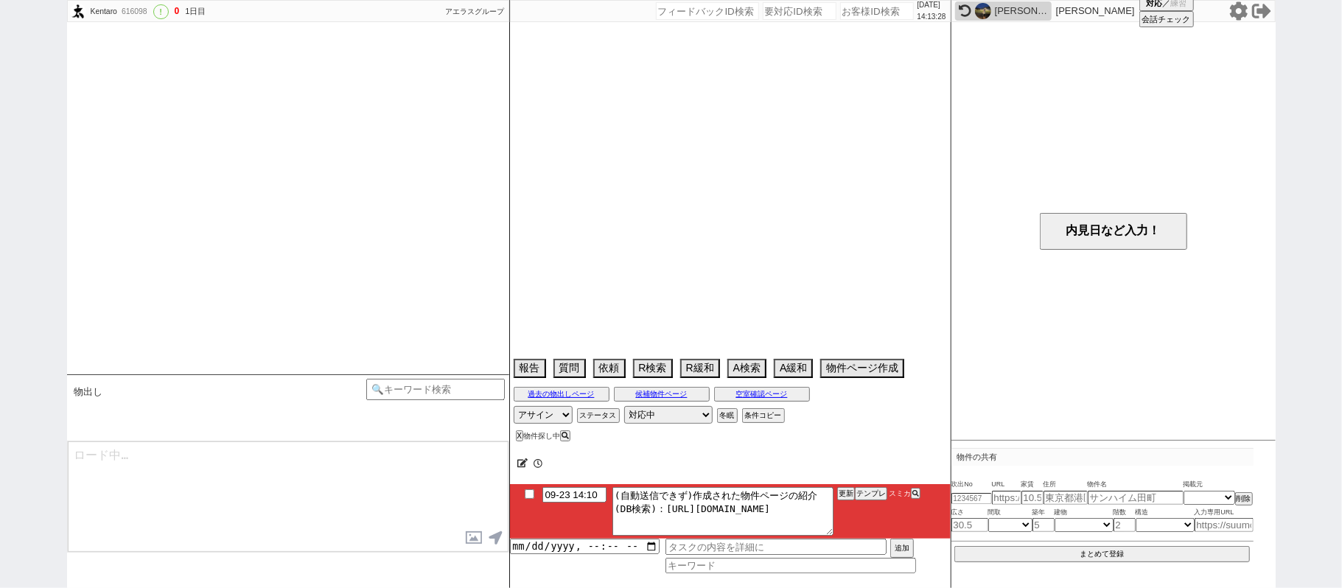
scroll to position [1029, 0]
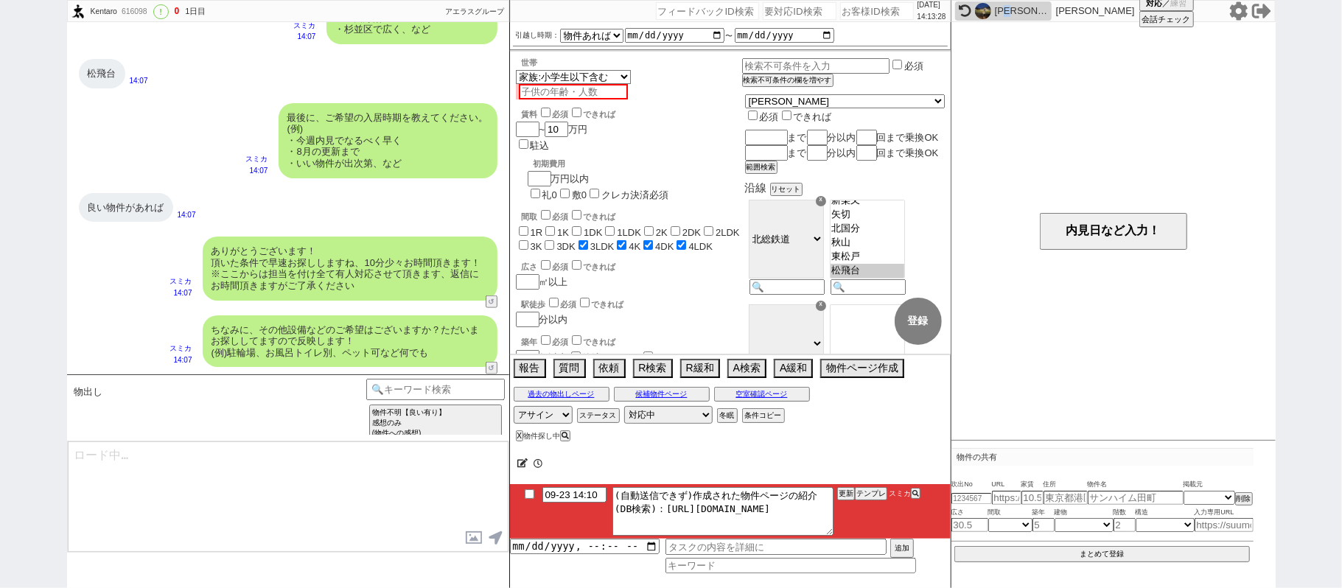
drag, startPoint x: 1016, startPoint y: 13, endPoint x: 911, endPoint y: 193, distance: 208.8
click at [1015, 13] on div "元田 早紀" at bounding box center [1021, 11] width 53 height 12
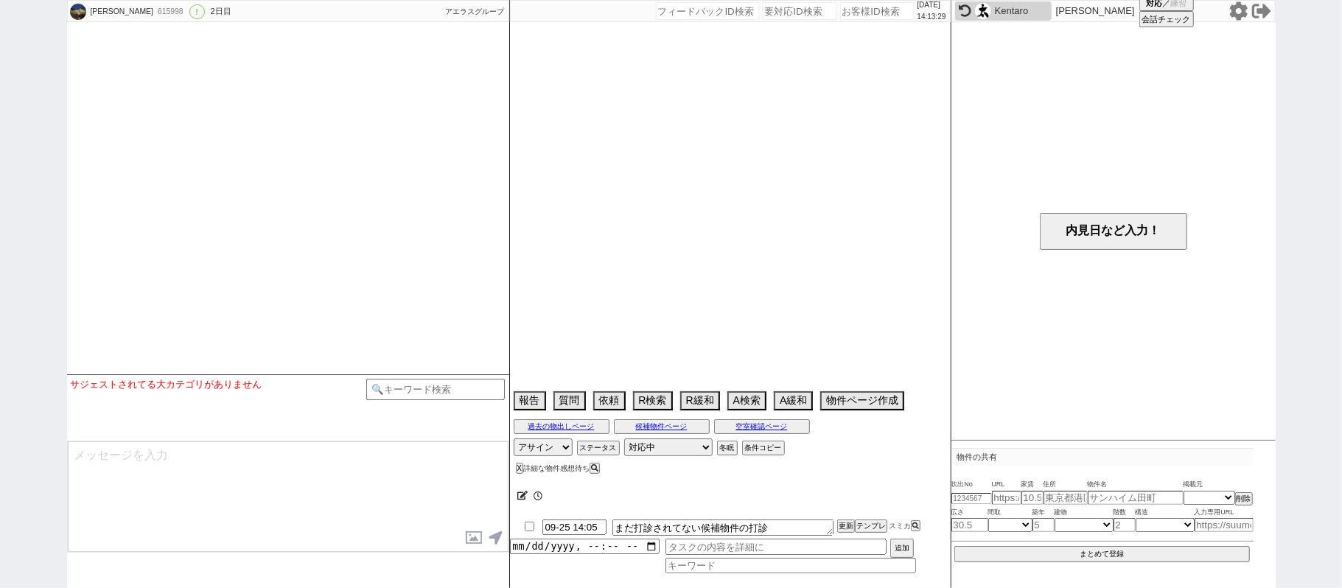
scroll to position [1527, 0]
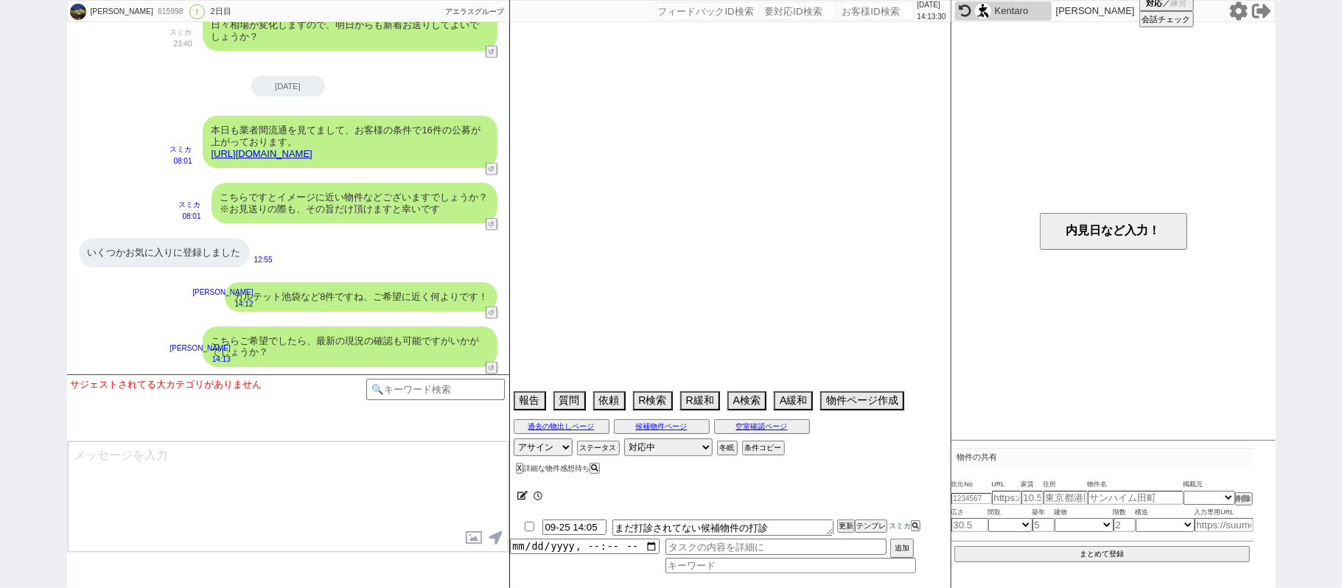
click at [534, 529] on input "checkbox" at bounding box center [529, 527] width 21 height 10
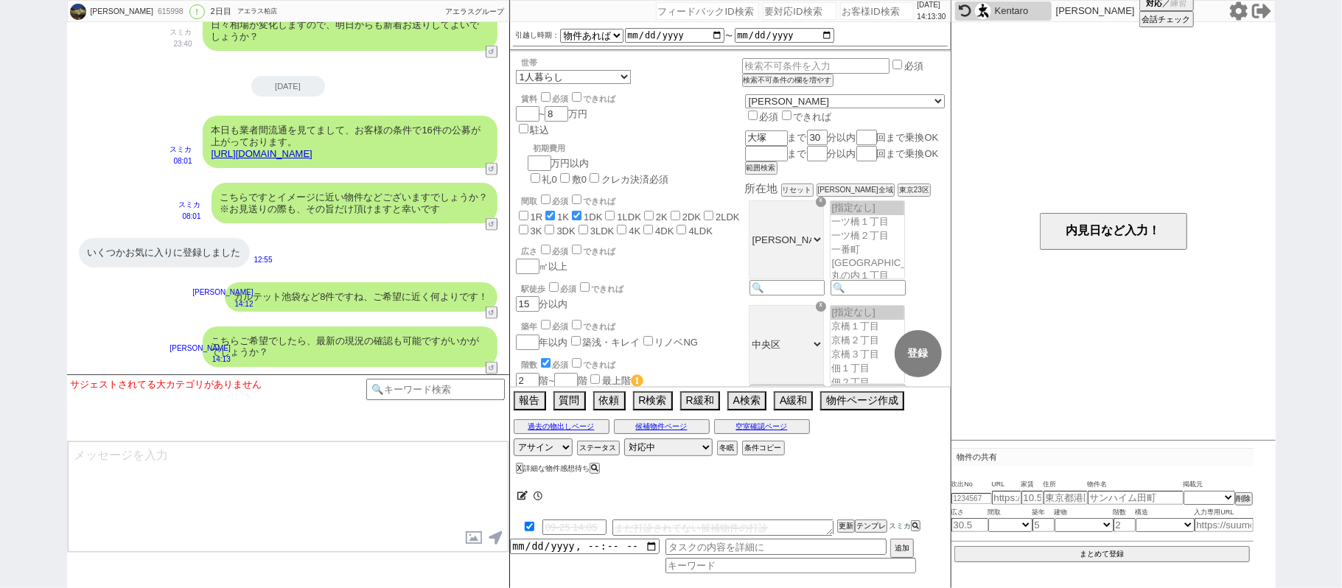
scroll to position [201, 0]
drag, startPoint x: 840, startPoint y: 528, endPoint x: 841, endPoint y: 508, distance: 19.9
click at [840, 523] on button "更新" at bounding box center [844, 526] width 15 height 10
click at [841, 510] on div "00:01" at bounding box center [730, 495] width 441 height 29
click at [839, 515] on div at bounding box center [730, 514] width 441 height 6
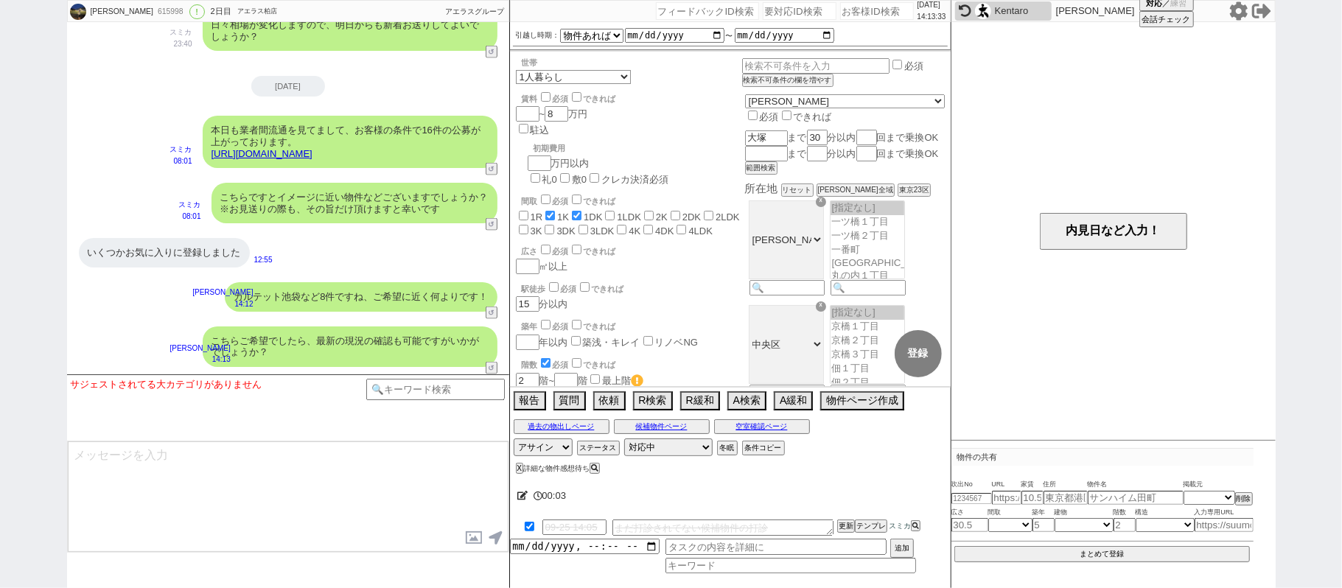
click at [515, 473] on div "X 詳細な物件感想待ち" at bounding box center [697, 469] width 374 height 20
click at [518, 469] on button "X" at bounding box center [518, 468] width 5 height 8
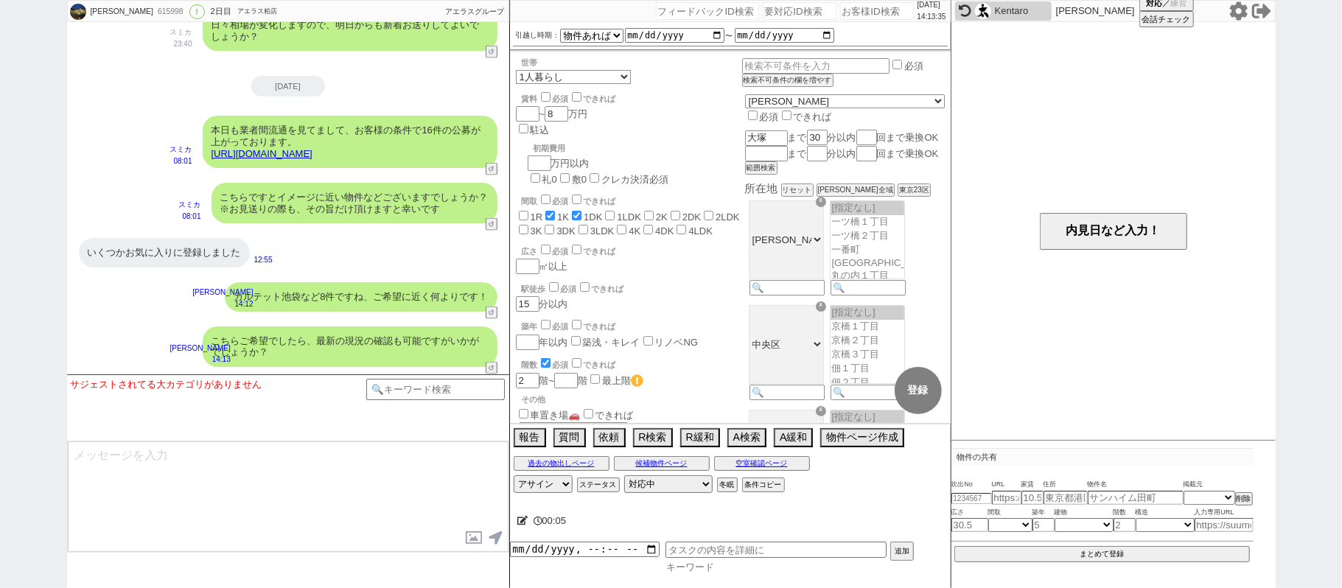
click at [697, 573] on input at bounding box center [791, 567] width 251 height 13
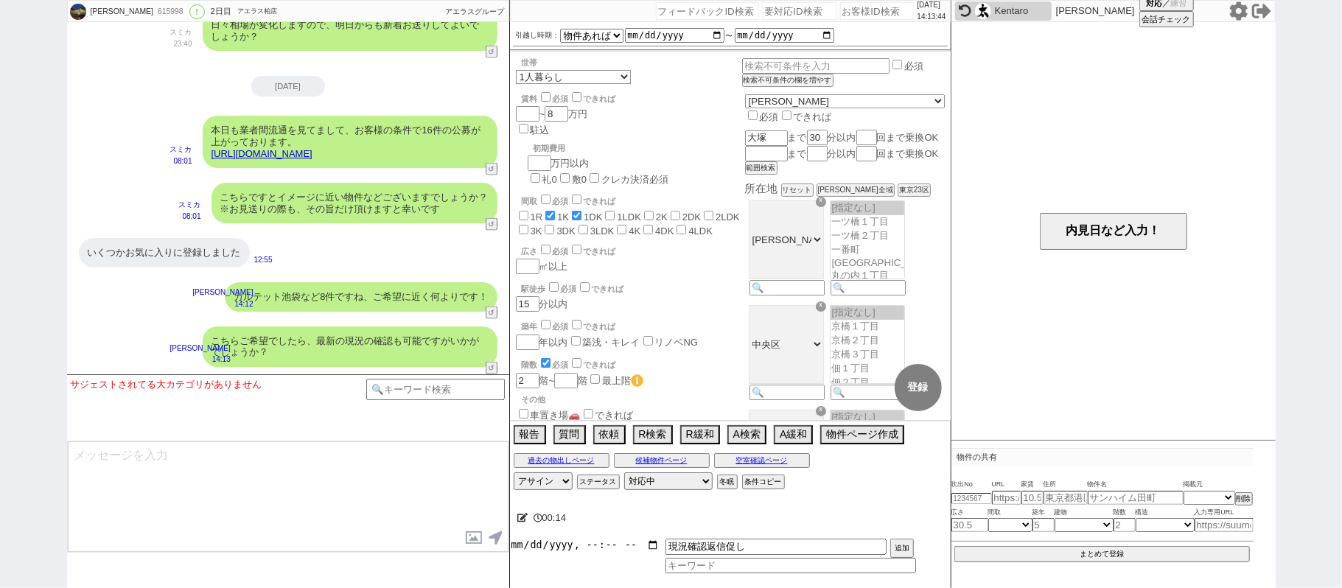
click at [556, 546] on input "datetime-local" at bounding box center [585, 545] width 150 height 13
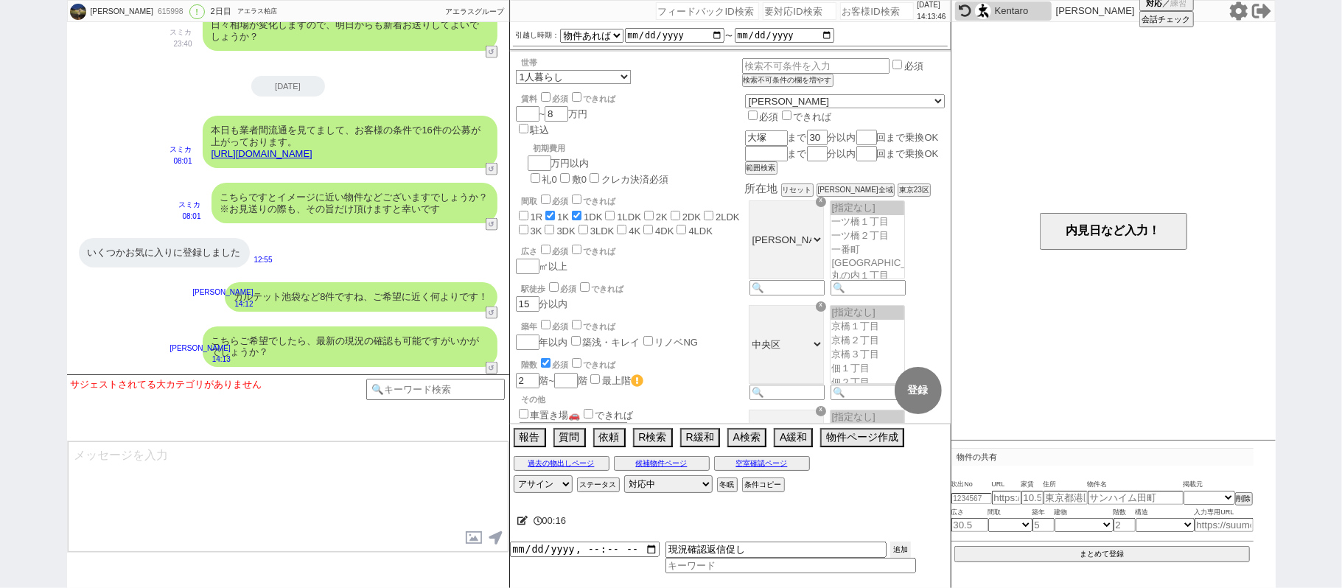
click at [905, 551] on button "追加" at bounding box center [901, 550] width 21 height 16
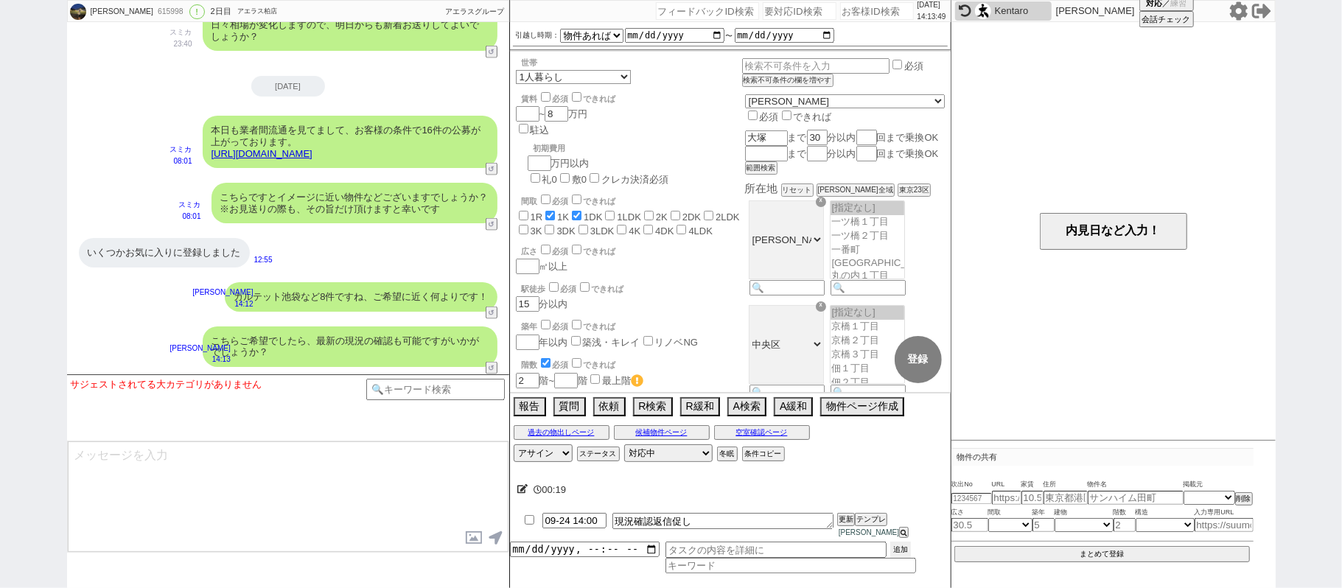
scroll to position [1526, 0]
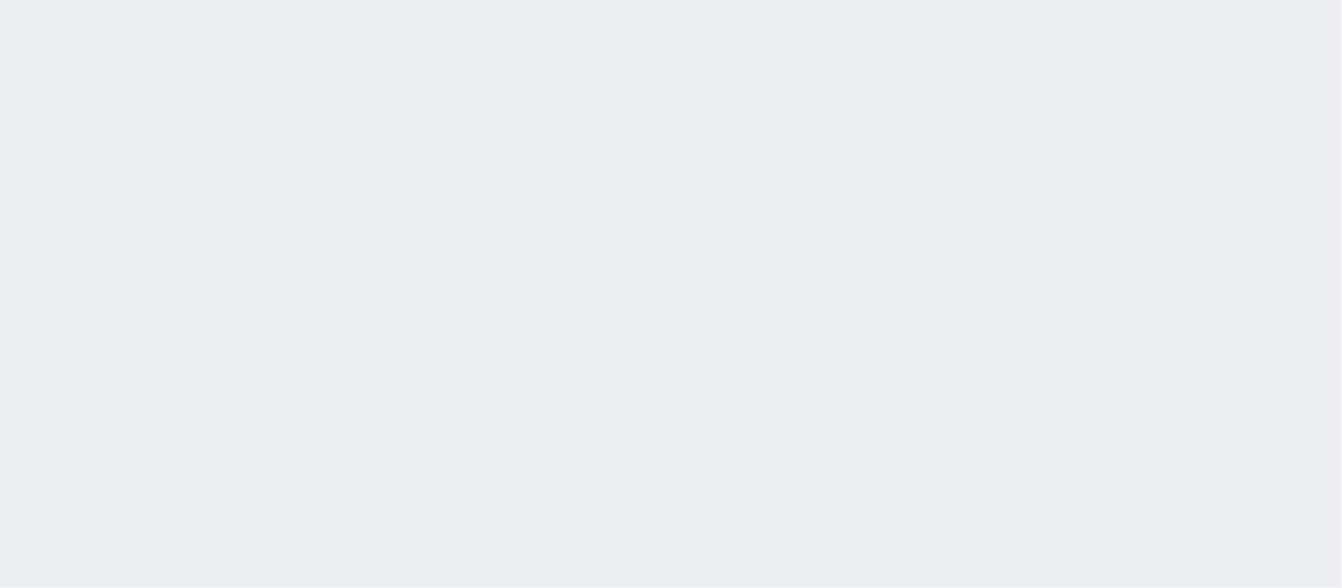
click at [600, 337] on div "[DATE] 14:13:54 候補物件を追加してしてください 紹介した物件一覧 他社物件を追加する 空室確認ページに追加・削除 紹介した物件一覧 他社物件を…" at bounding box center [671, 294] width 1342 height 588
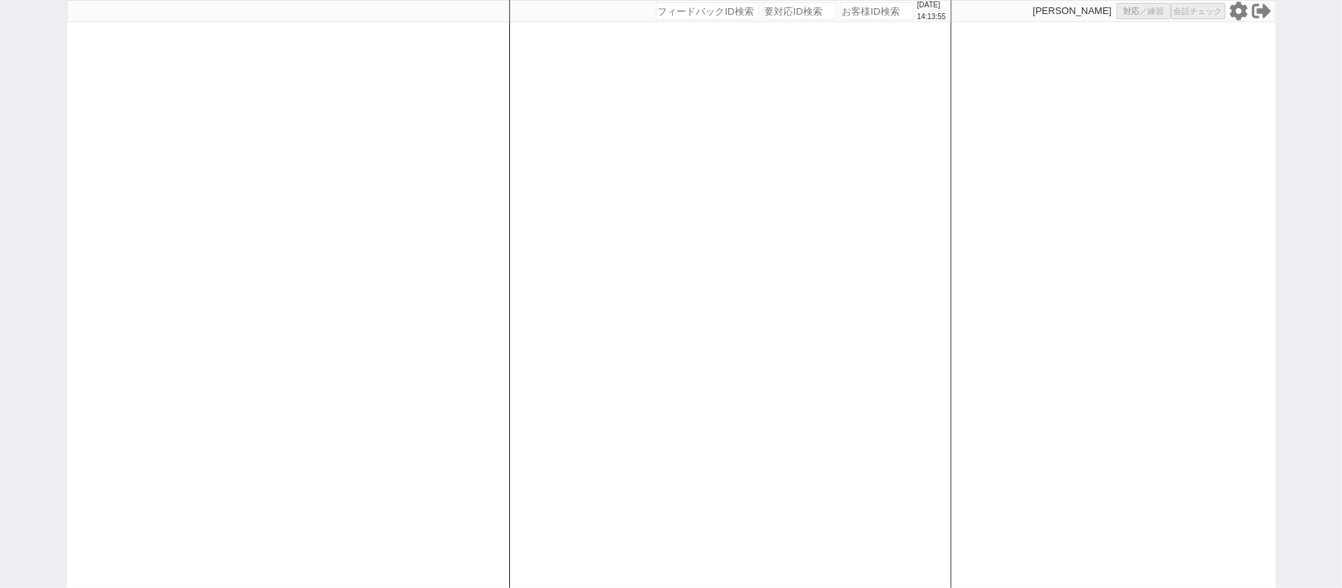
select select
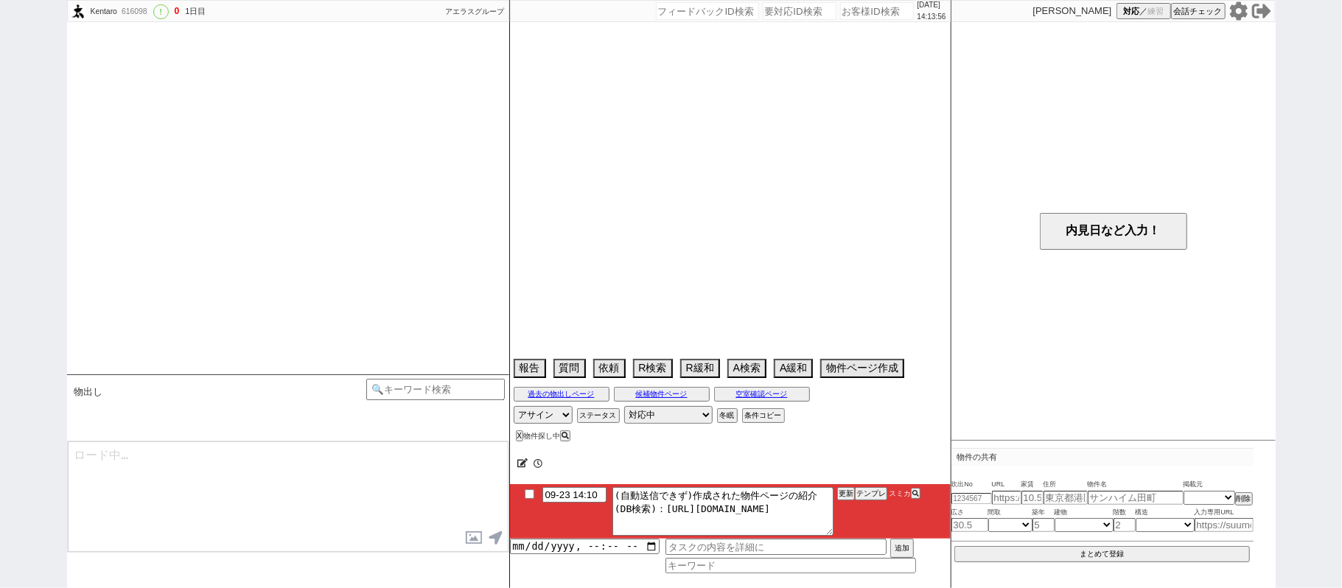
scroll to position [1029, 0]
select select "15"
select select "6"
select select "32"
select select "939"
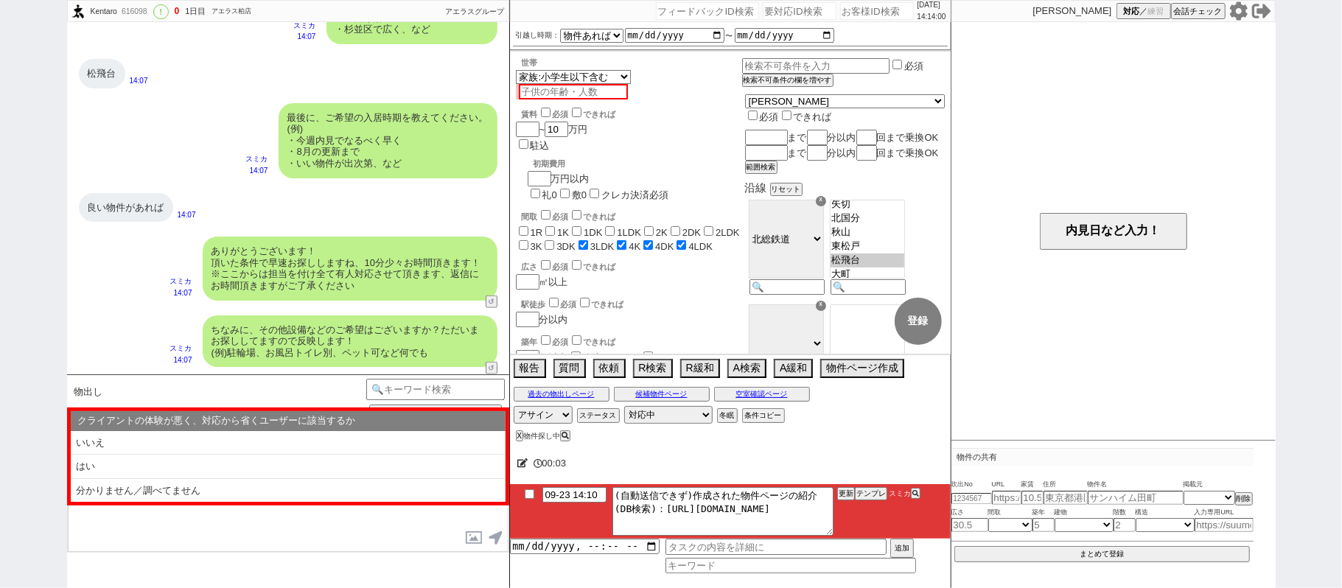
scroll to position [930, 0]
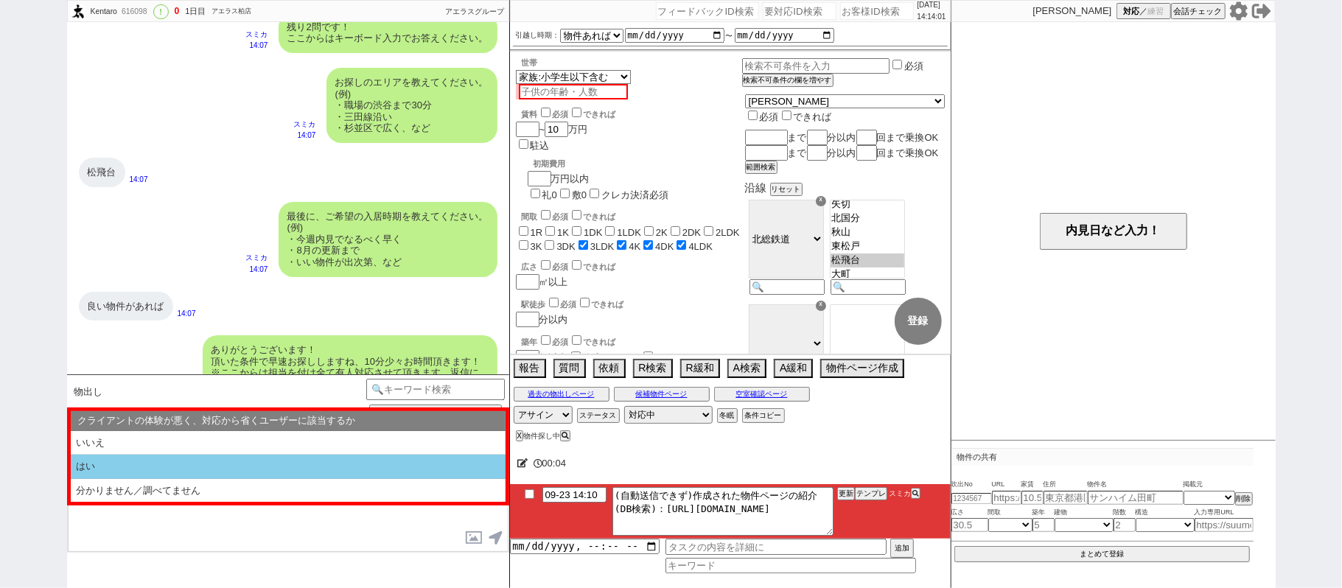
click at [187, 464] on li "はい" at bounding box center [288, 467] width 435 height 24
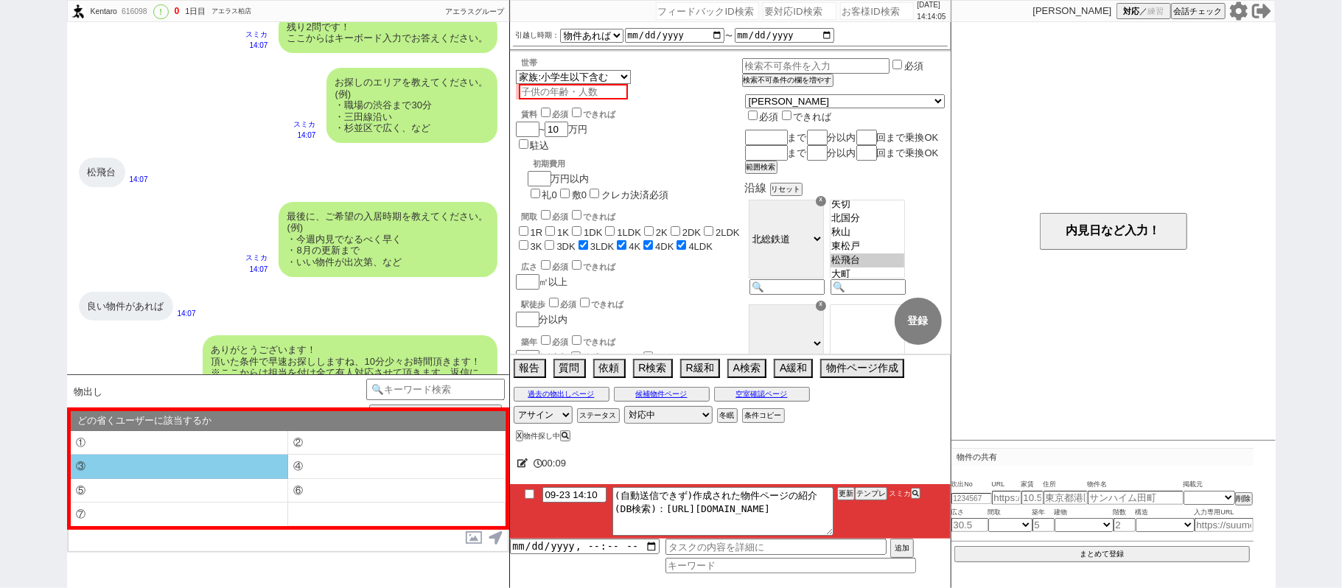
click at [243, 461] on li "③" at bounding box center [179, 467] width 217 height 24
select select "③"
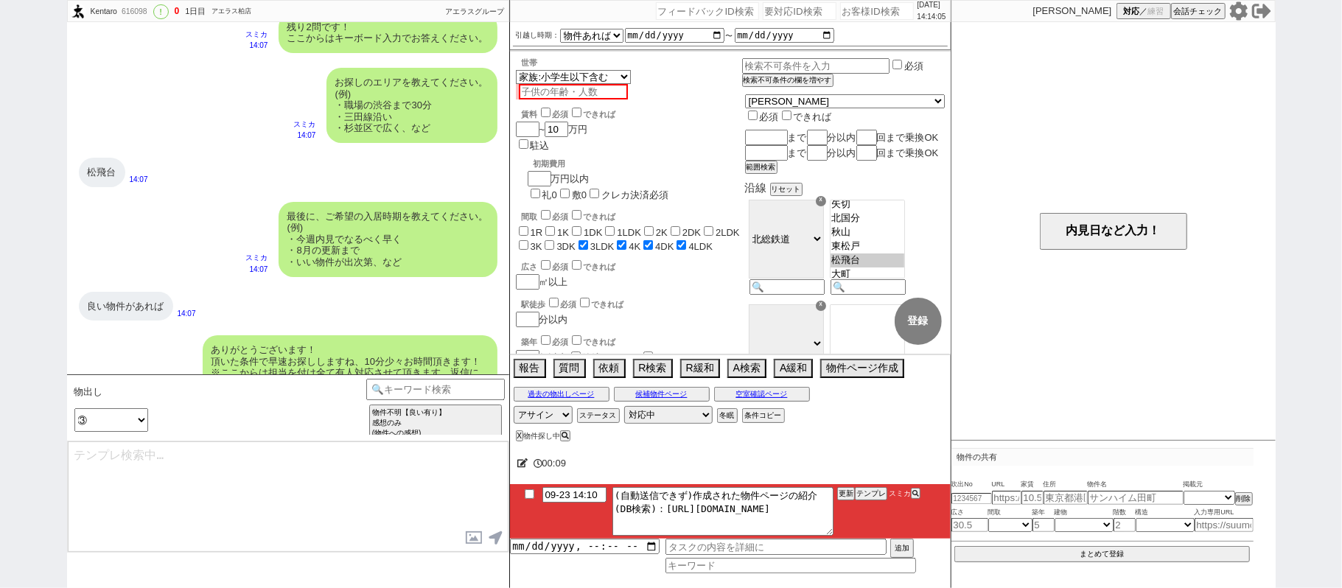
type textarea "すみません、業者システム上でお探ししているのですが、頂いている条件ですと合致する物件がほとんど無く、、！"
checkbox input "true"
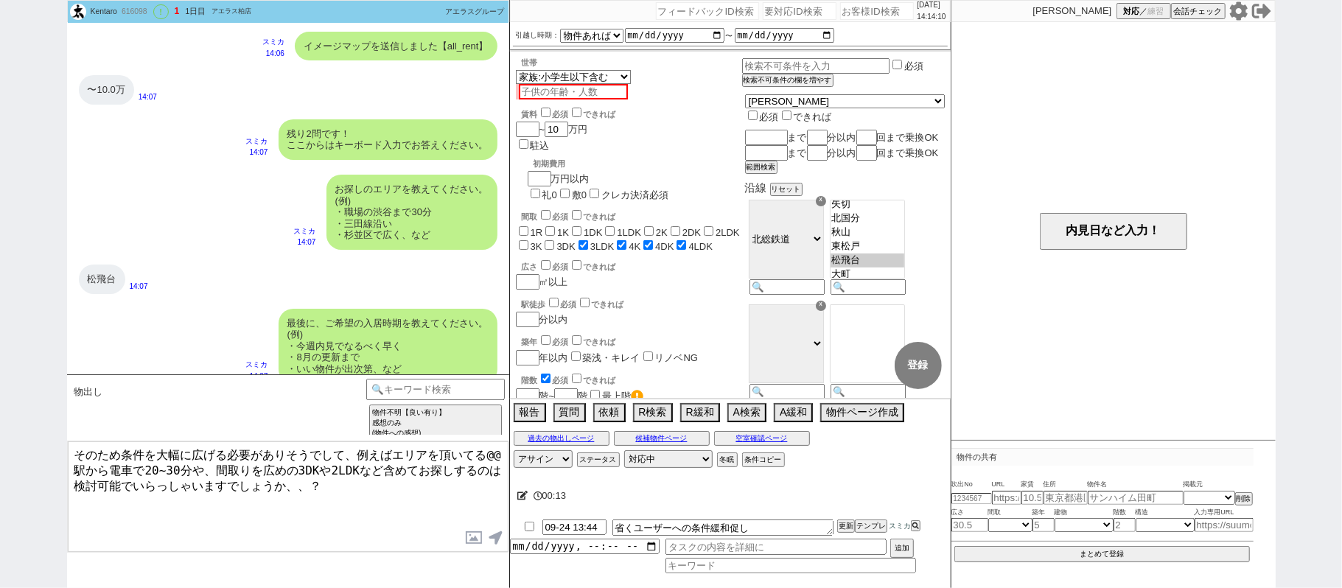
scroll to position [789, 0]
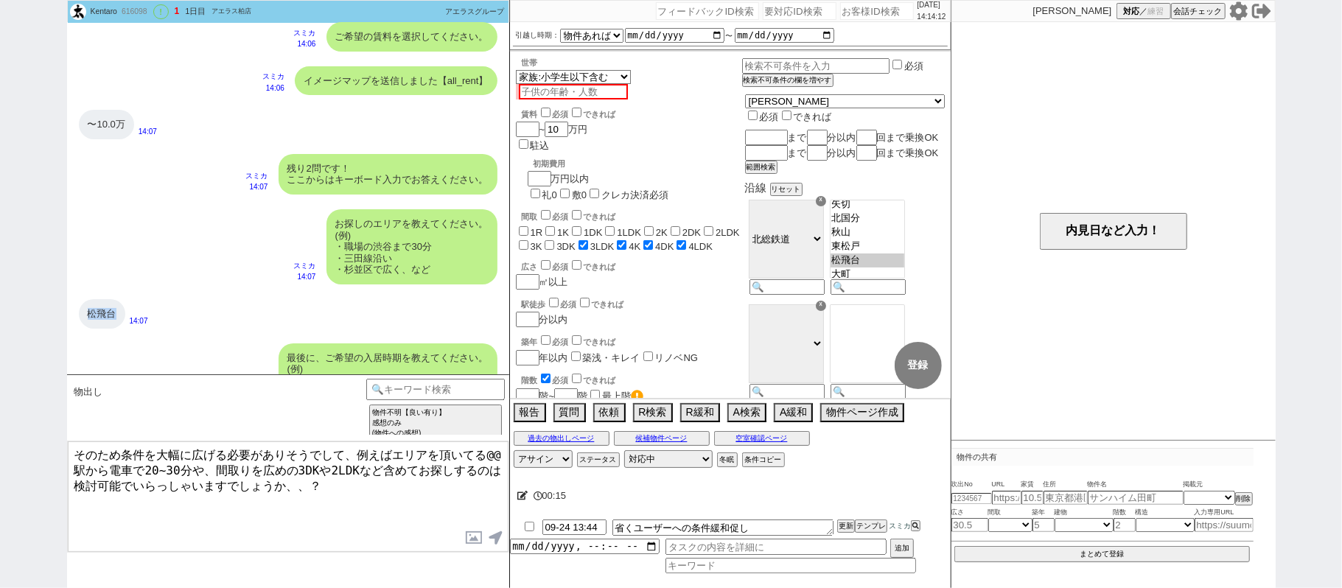
drag, startPoint x: 86, startPoint y: 307, endPoint x: 116, endPoint y: 307, distance: 30.2
click at [116, 307] on div "松飛台" at bounding box center [102, 313] width 46 height 29
copy div "松飛台"
drag, startPoint x: 487, startPoint y: 452, endPoint x: 500, endPoint y: 452, distance: 13.3
click at [500, 452] on textarea "そのため条件を大幅に広げる必要がありそうでして、例えばエリアを頂いてる@@駅から電車で20~30分や、間取りを広めの3DKや2LDKなど含めてお探しするのは検…" at bounding box center [288, 497] width 441 height 111
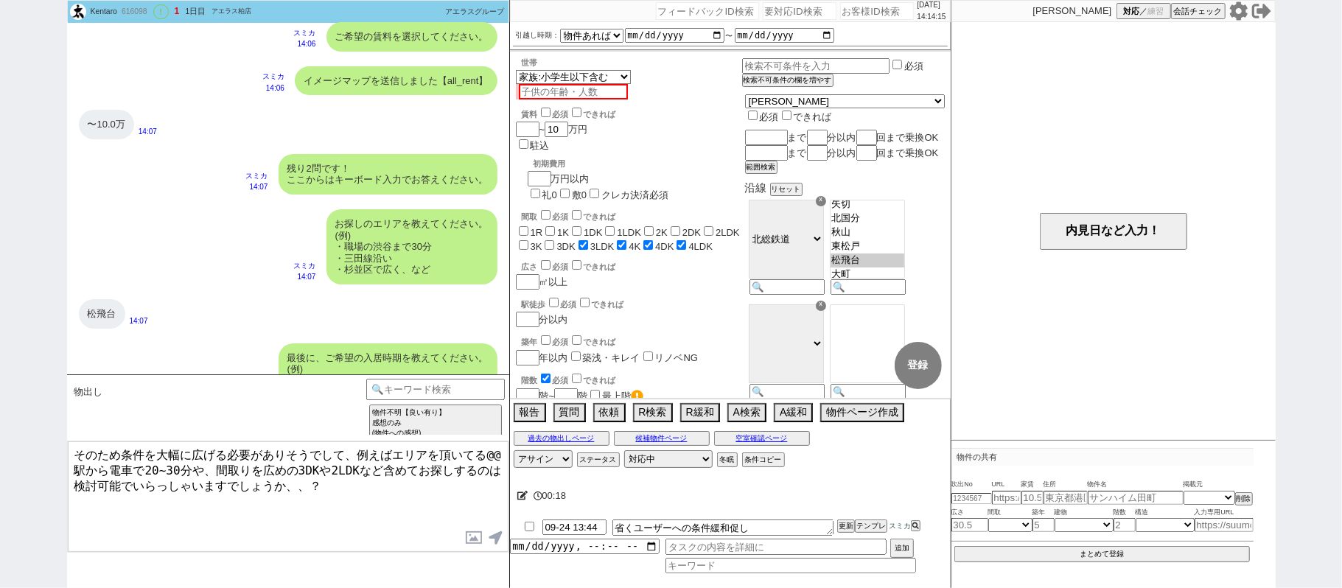
paste textarea "松飛台"
type textarea "そのため条件を大幅に広げる必要がありそうでして、例えばエリアを頂いてる松飛台駅から電車で20~30分や、間取りを広めの3DKや2LDKなど含めてお探しするのは…"
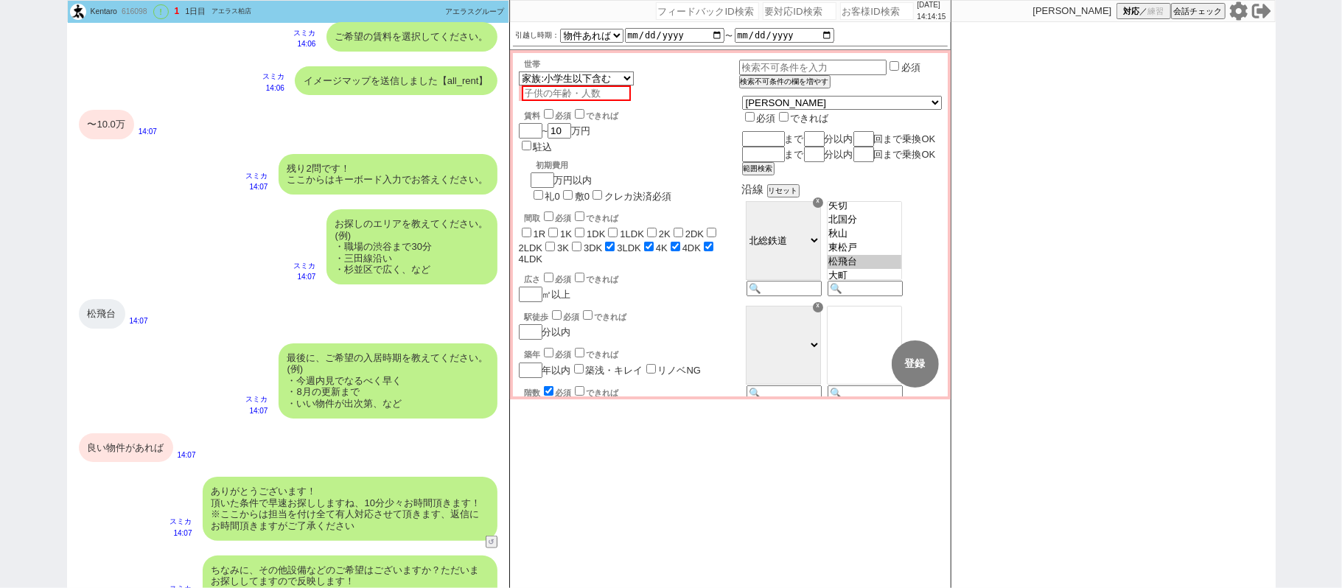
scroll to position [948, 0]
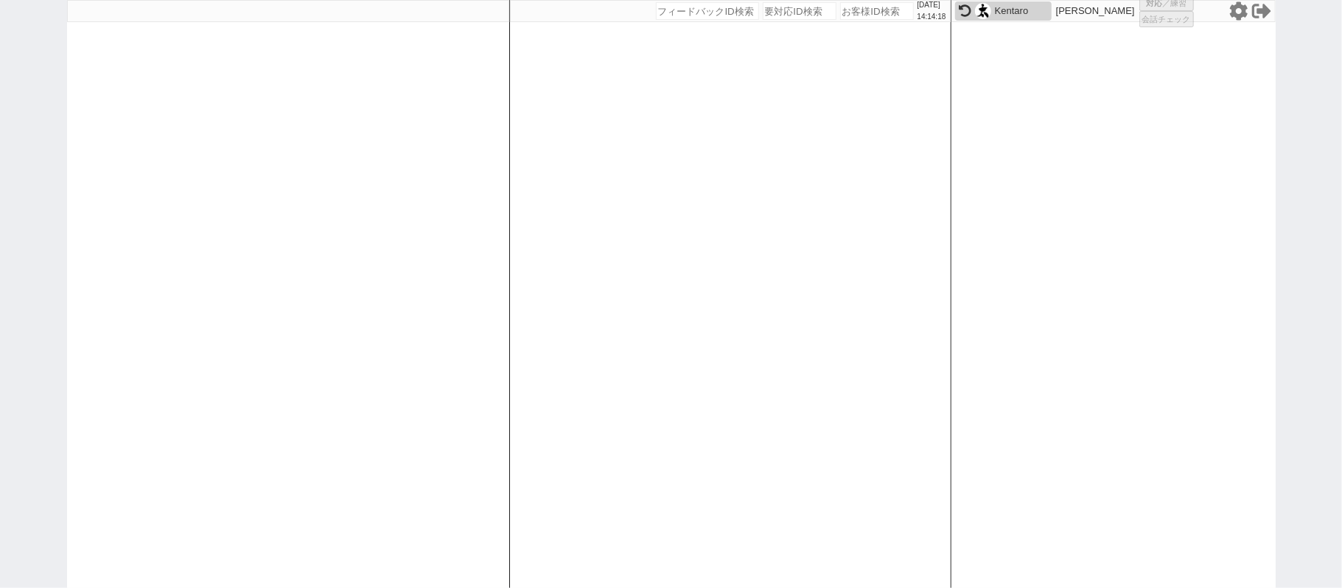
select select "4"
select select "2"
select select
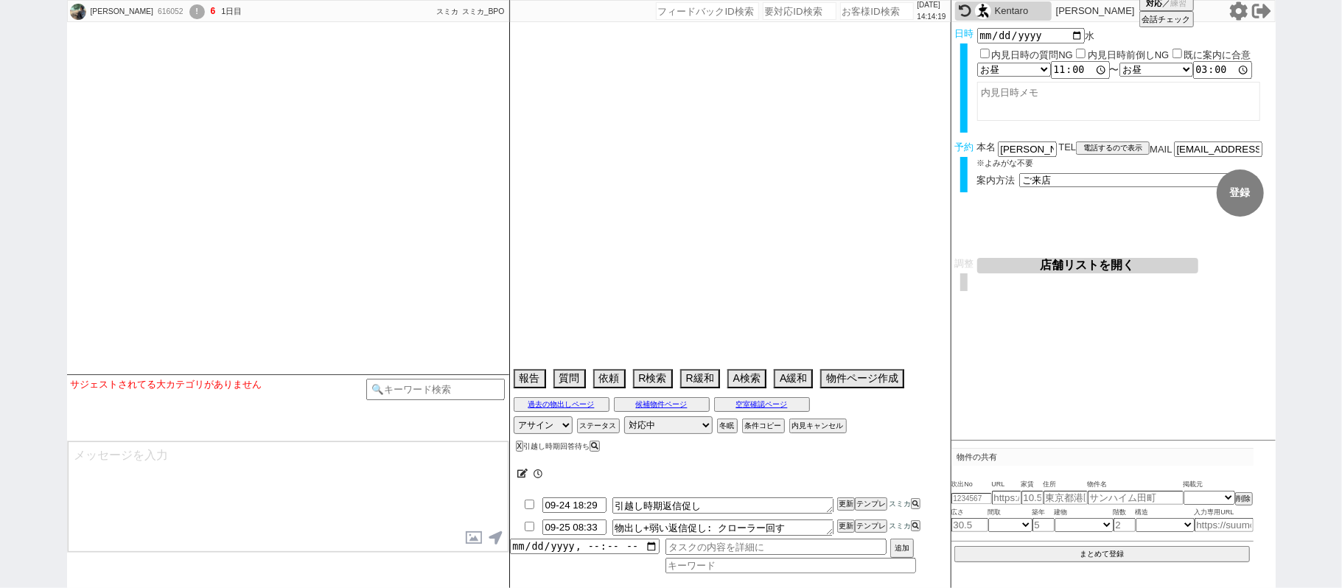
select select
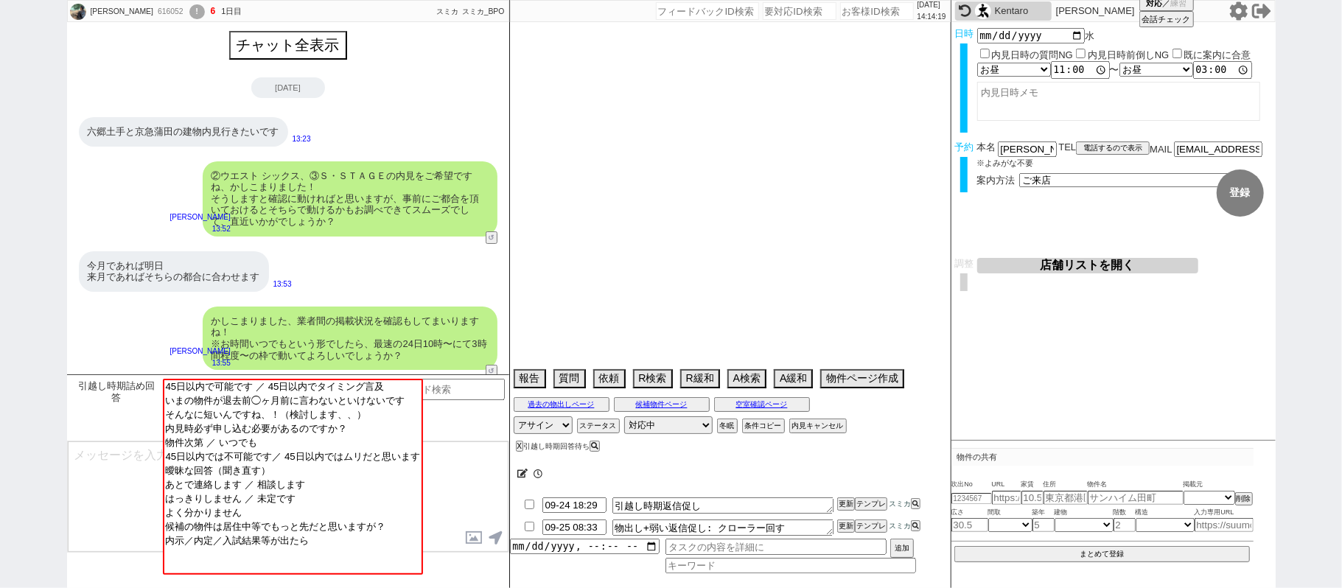
scroll to position [882, 0]
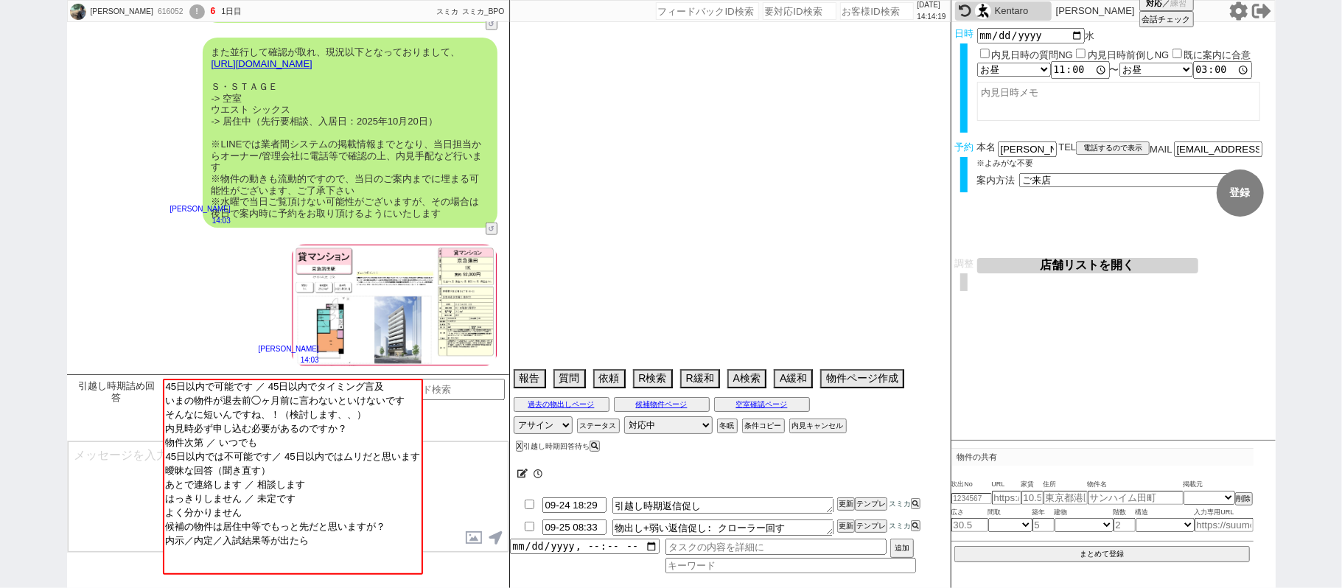
select select "15"
select select "0"
select select "57"
select select "23"
select select "745"
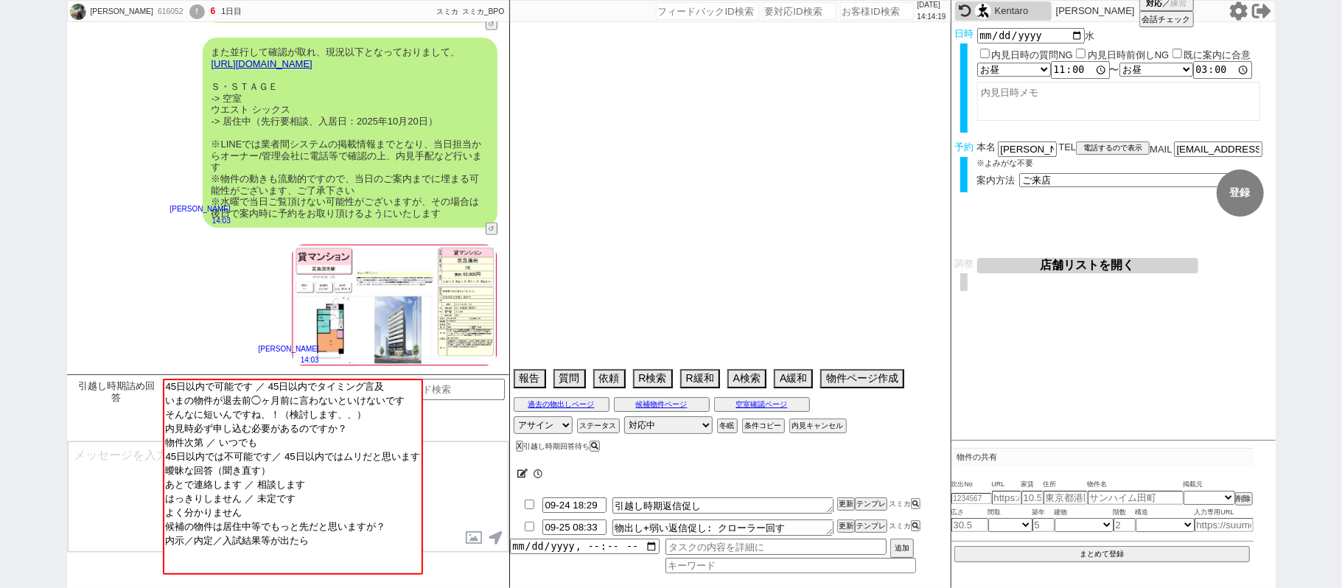
select select "74"
select select "1769"
select select "77"
select select "1841"
select select "56"
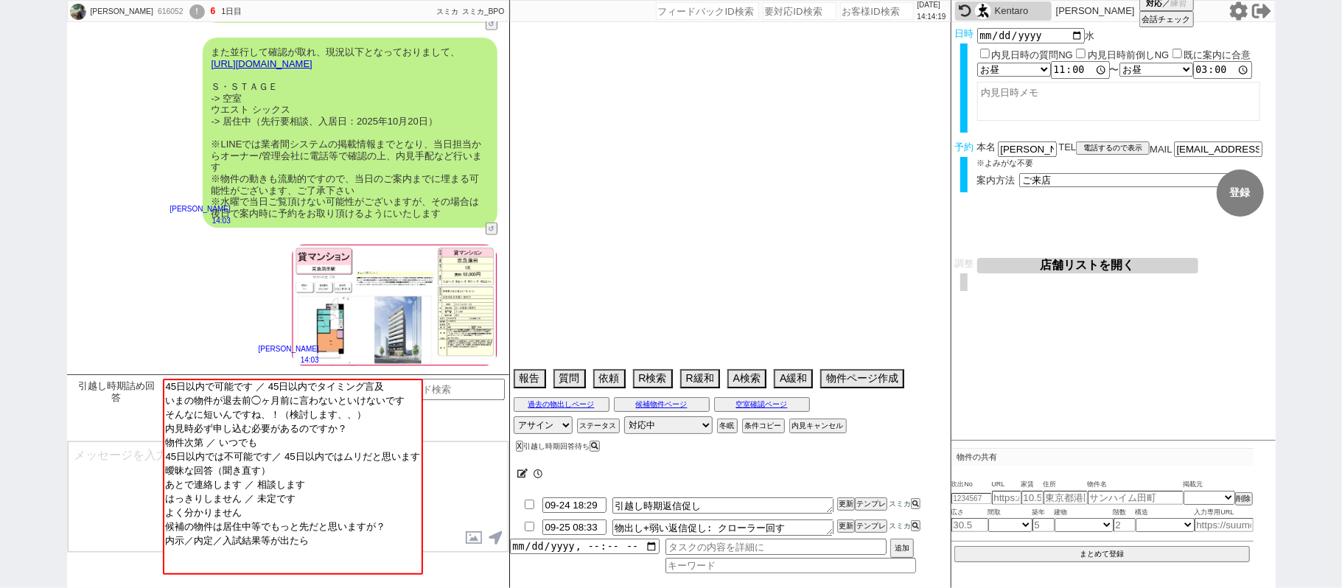
select select "54"
select select "69"
select select "1663"
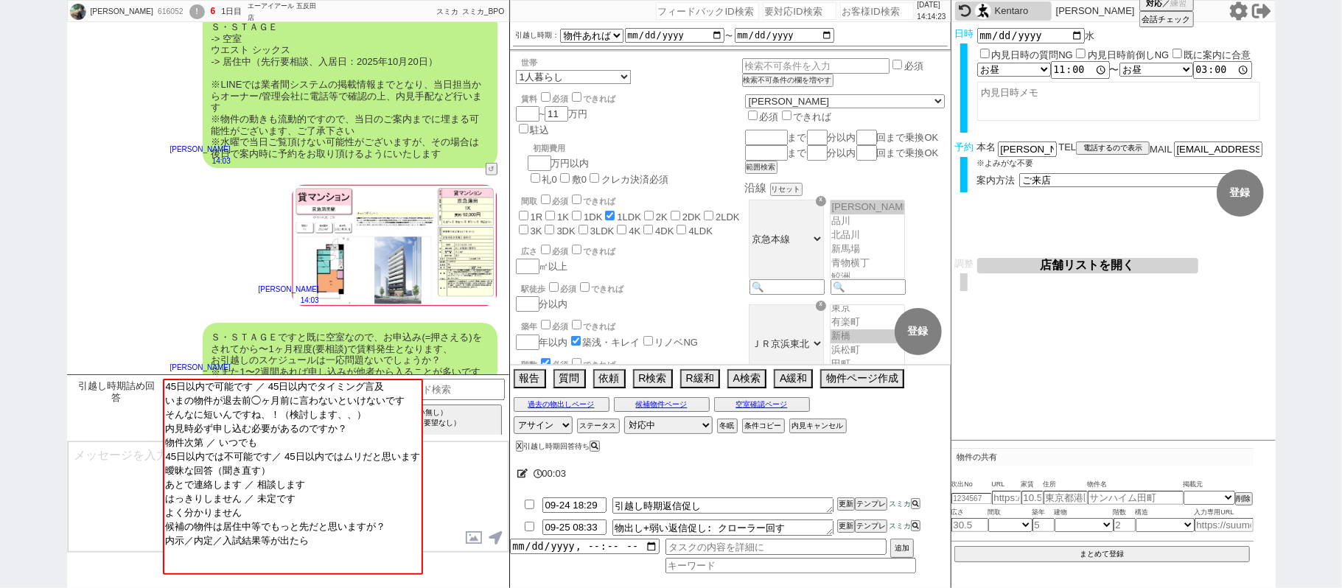
scroll to position [1004, 0]
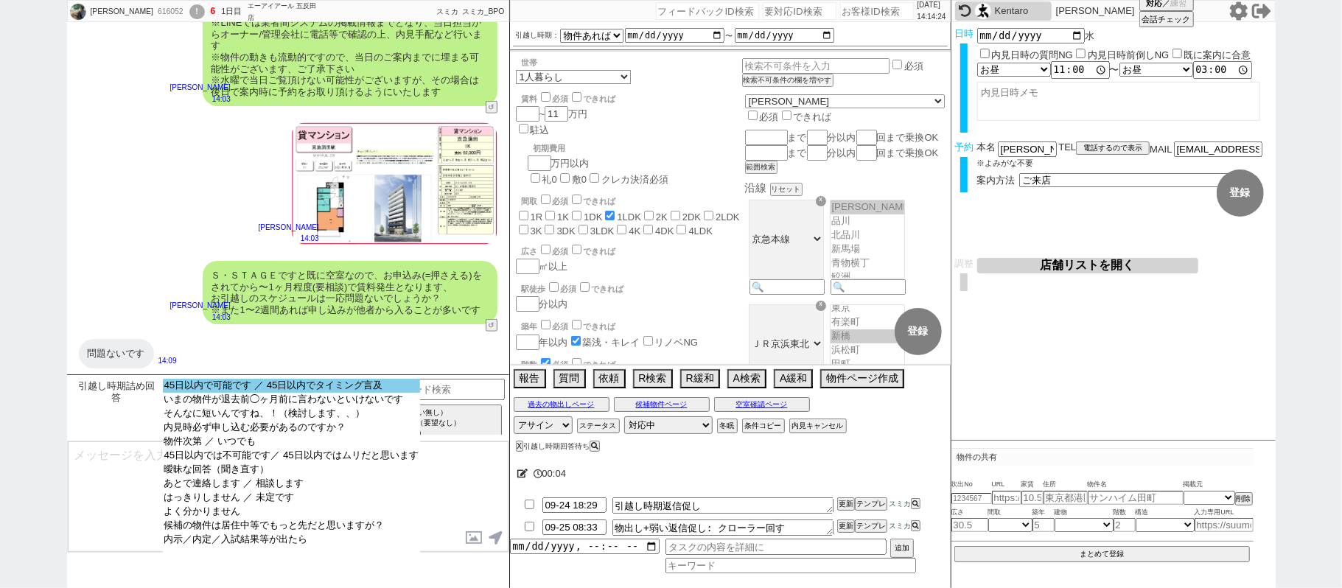
select select "45日以内で可能です ／ 45日以内でタイミング言及"
click at [298, 388] on option "45日以内で可能です ／ 45日以内でタイミング言及" at bounding box center [291, 386] width 257 height 14
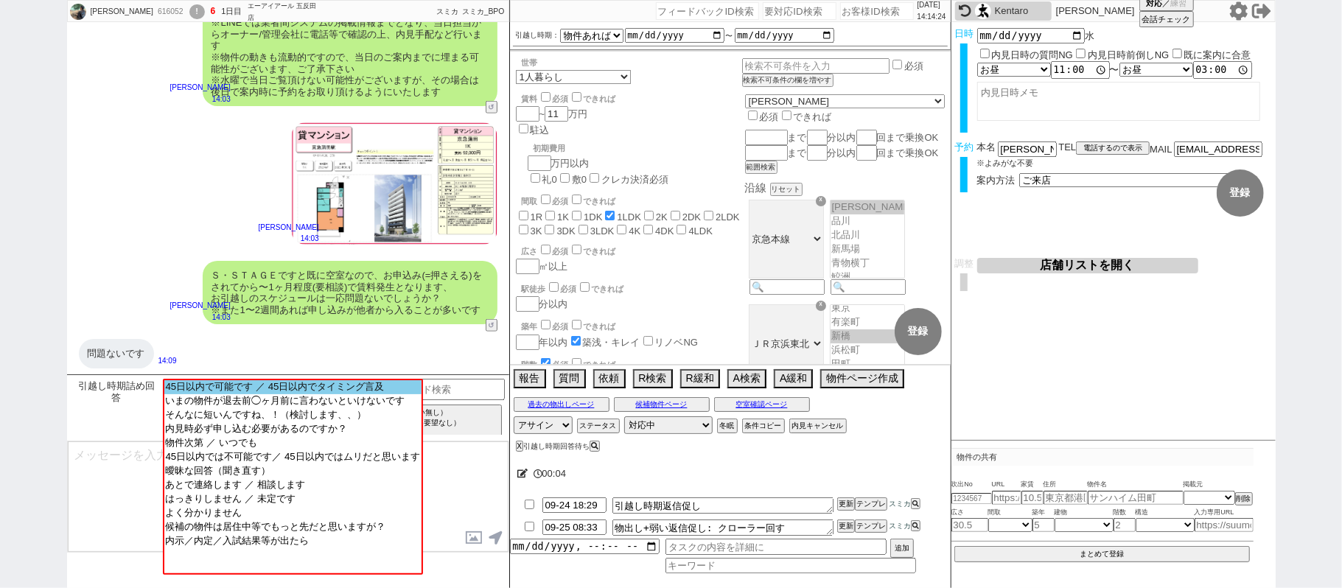
scroll to position [791, 0]
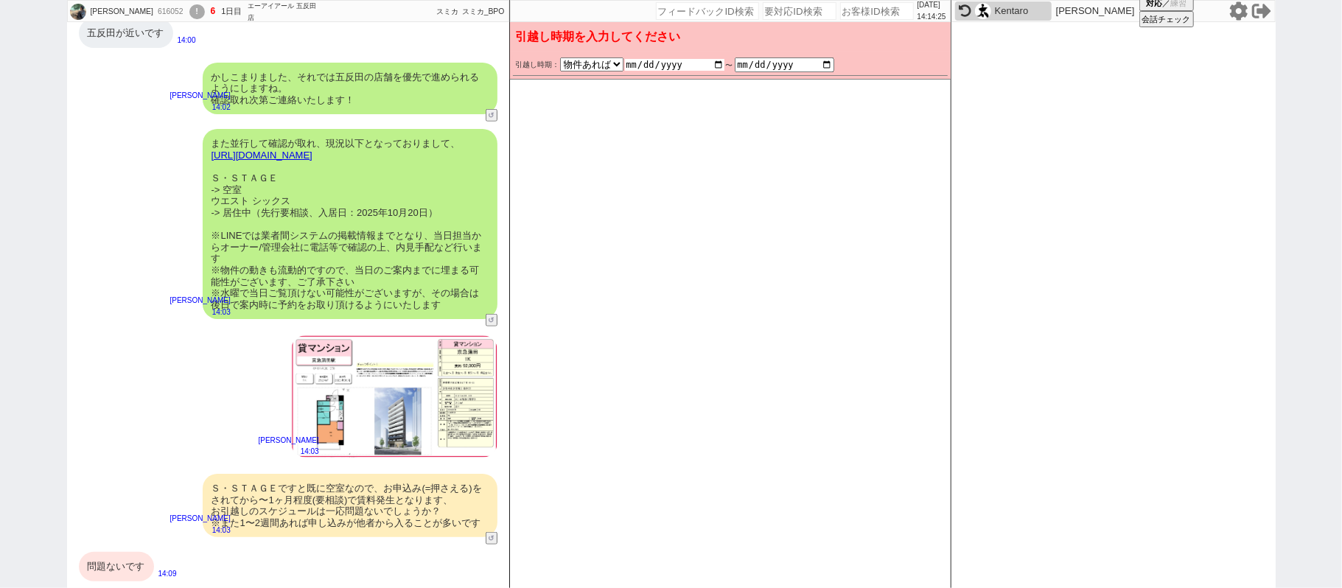
click at [717, 65] on input "date" at bounding box center [675, 65] width 100 height 12
type input "2025-10-23"
checkbox input "false"
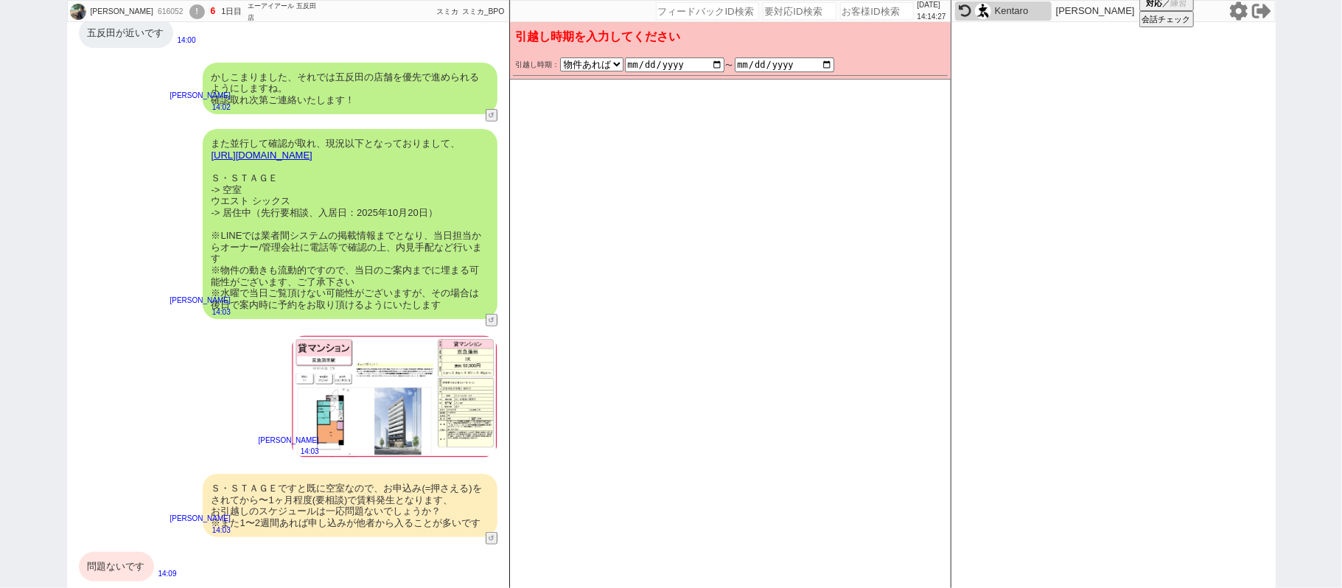
checkbox input "true"
checkbox input "false"
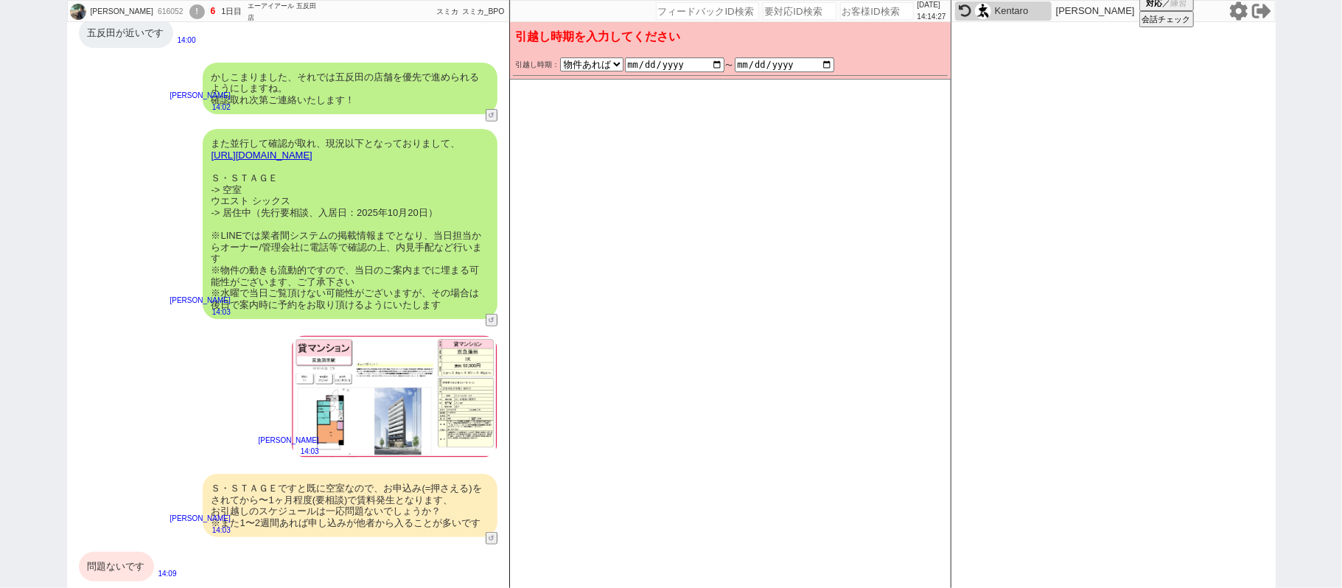
checkbox input "false"
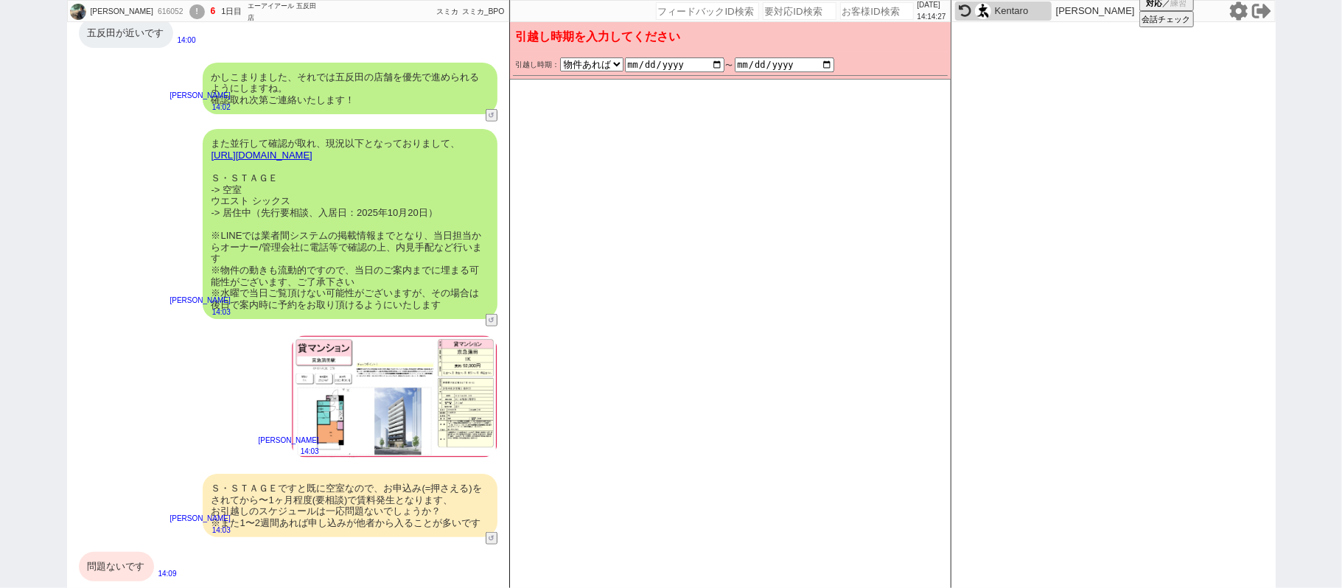
click at [99, 394] on div "中村夏海 14:03" at bounding box center [288, 397] width 442 height 140
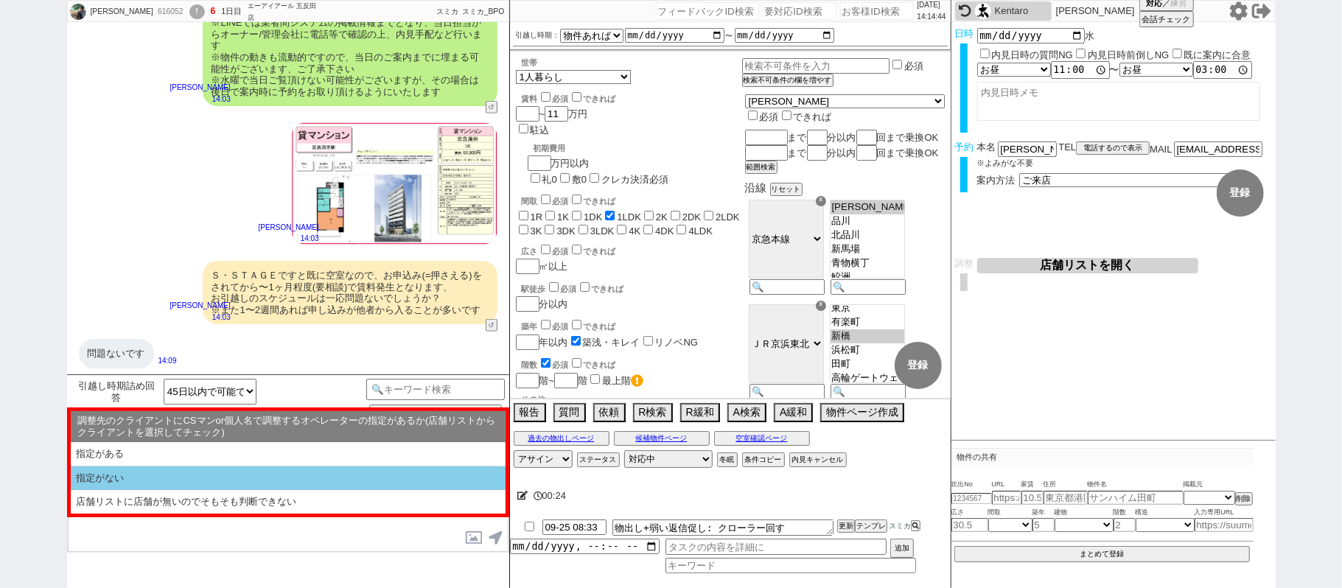
click at [116, 475] on li "指定がない" at bounding box center [288, 479] width 435 height 24
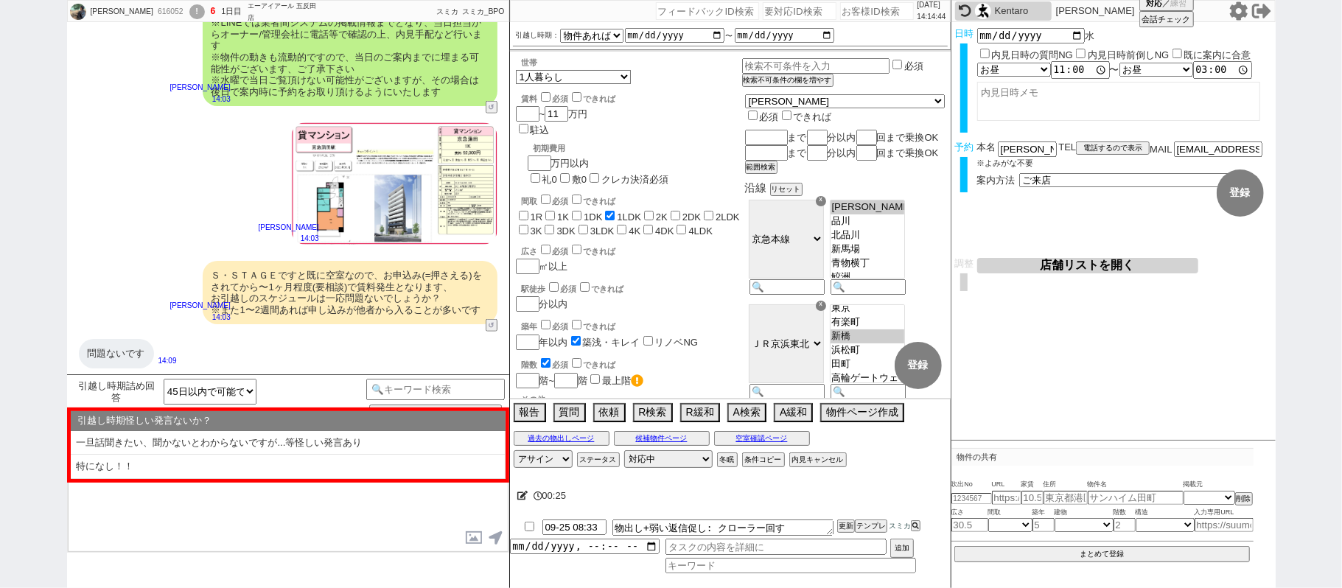
click at [131, 464] on li "特になし！！" at bounding box center [288, 467] width 435 height 24
select select "指定がない"
select select "特になし！！"
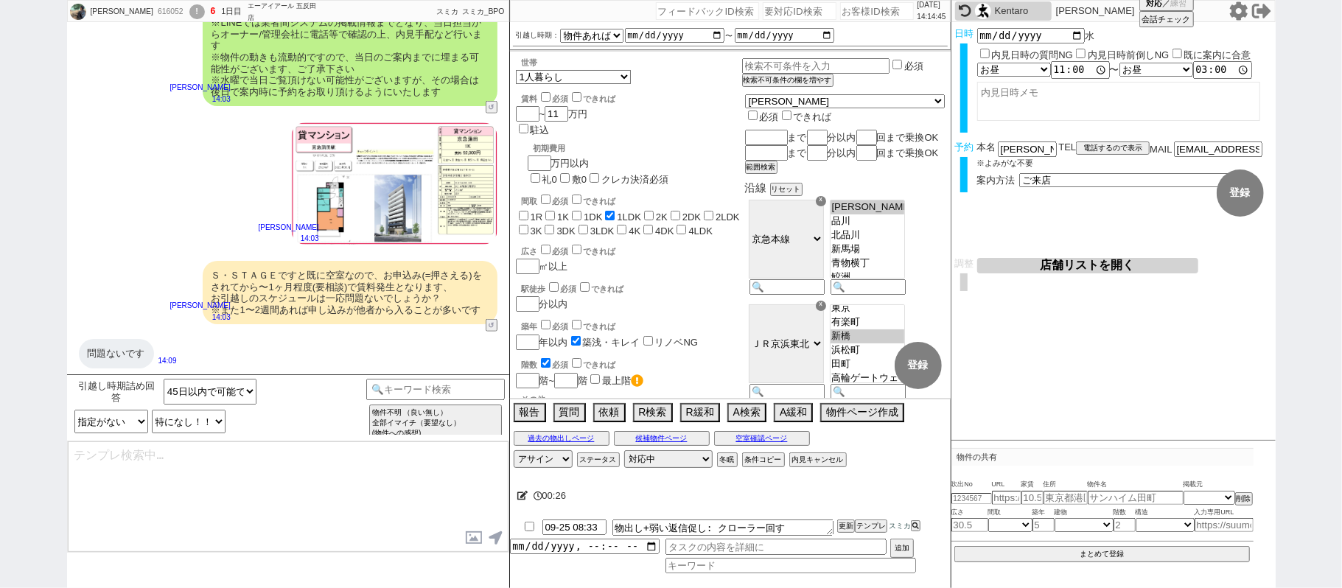
type textarea "ご確認ありがとうございます！ スケジュールに関して問題ないとのことで、順次手配に動いてまいりますね。"
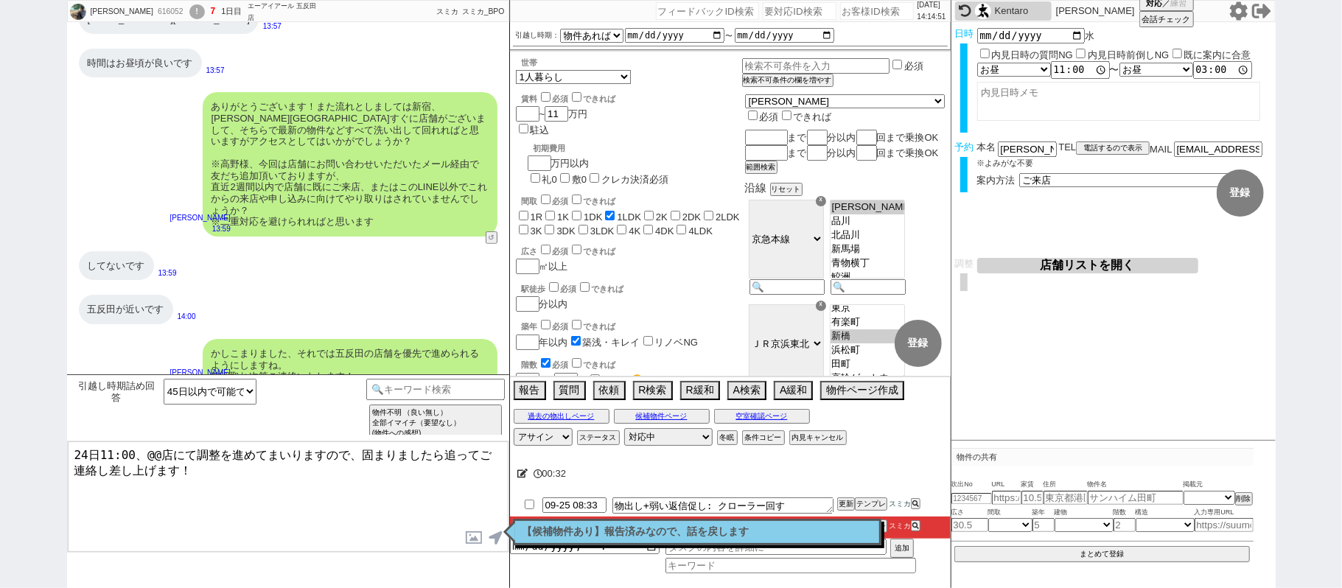
scroll to position [478, 0]
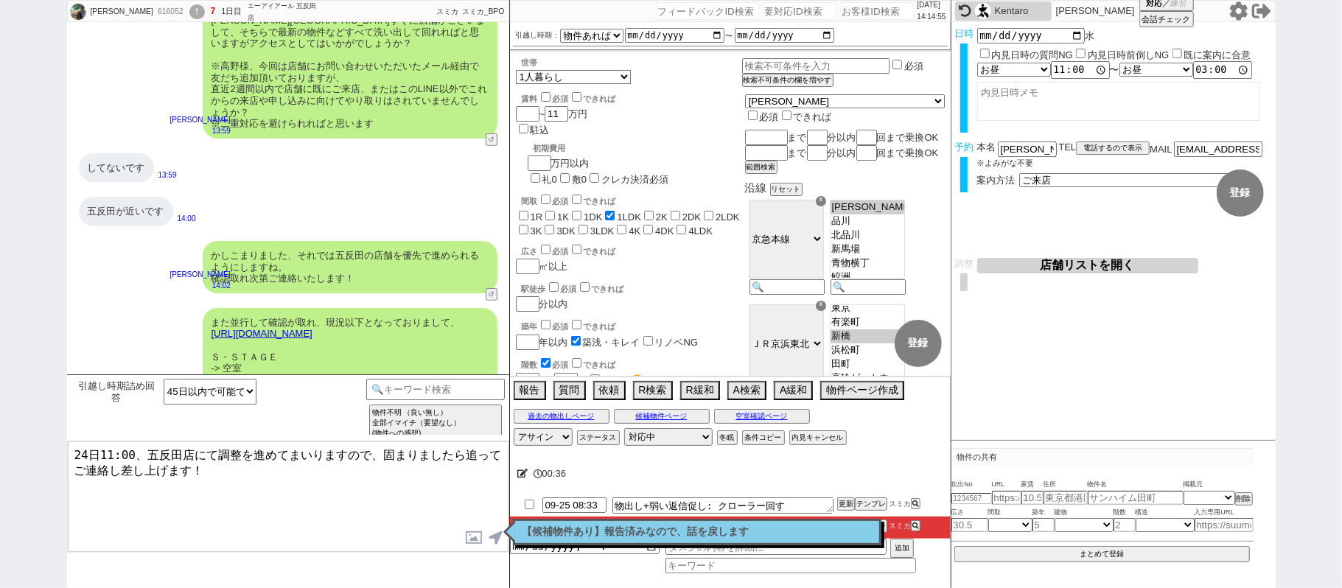
type textarea "24日11:00、五反田店にて調整を進めてまいりますので、固まりましたら追ってご連絡し差し上げます！"
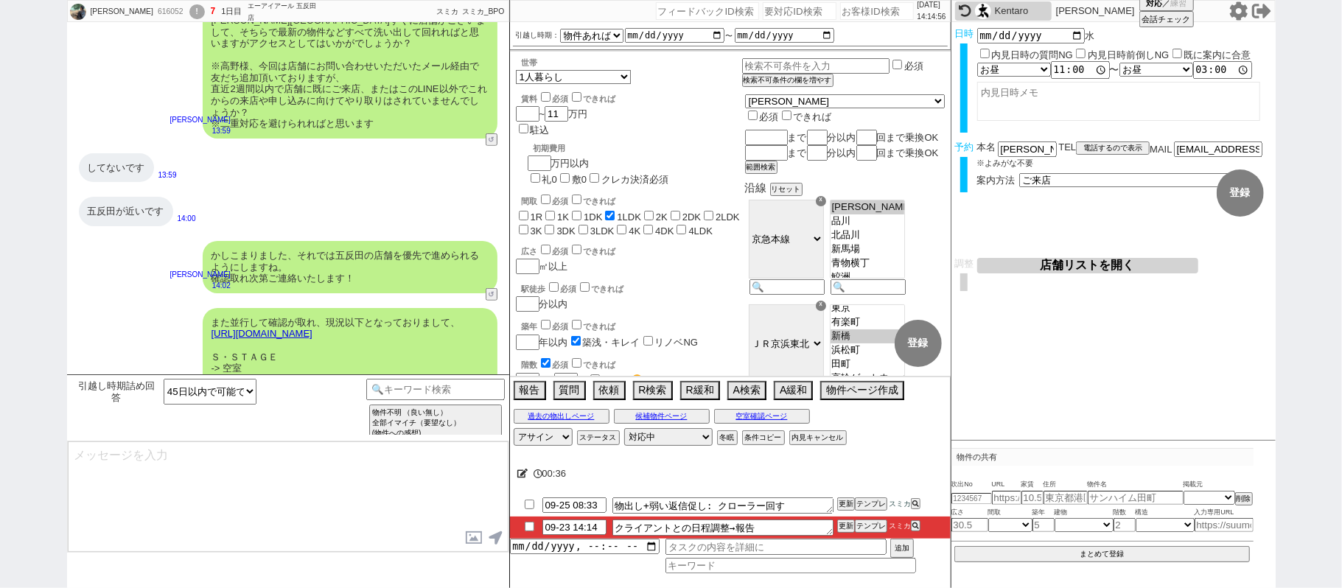
scroll to position [1025, 0]
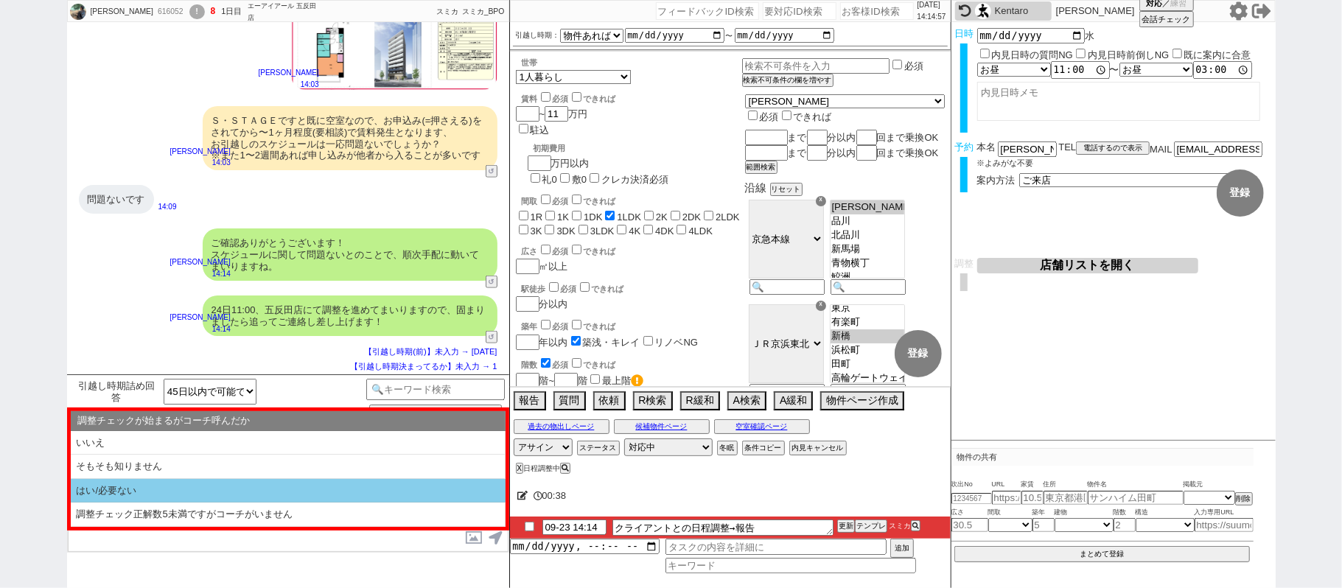
click at [372, 489] on li "はい/必要ない" at bounding box center [288, 491] width 435 height 24
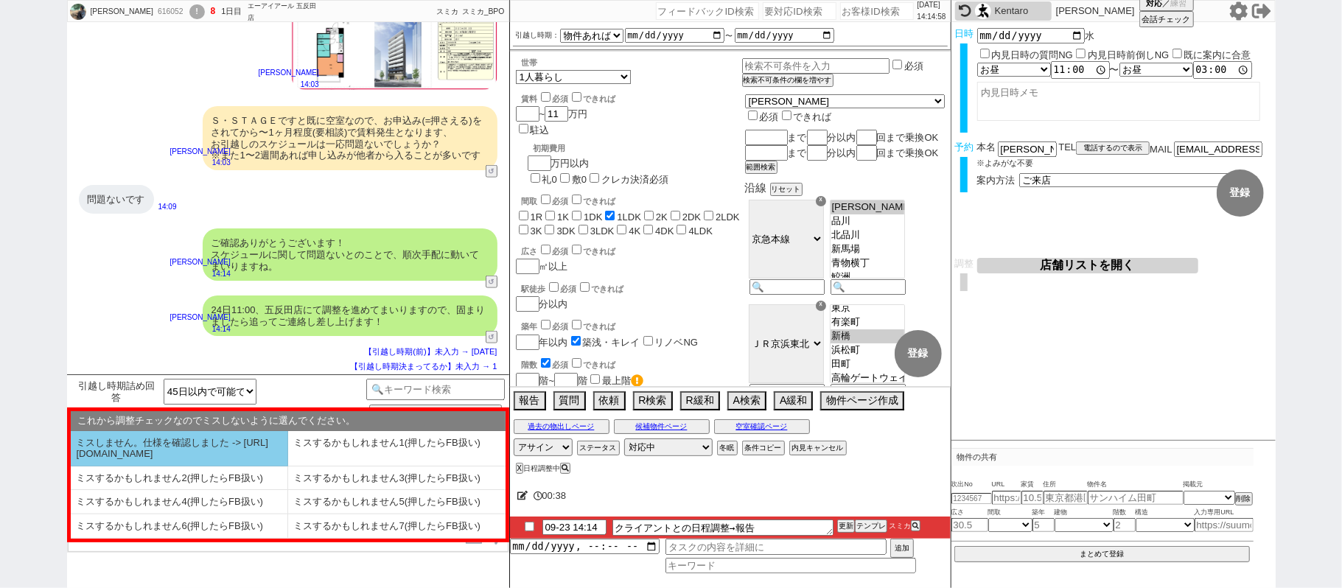
click at [209, 467] on li "ミスしません。仕様を確認しました -> [URL][DOMAIN_NAME]" at bounding box center [179, 448] width 217 height 35
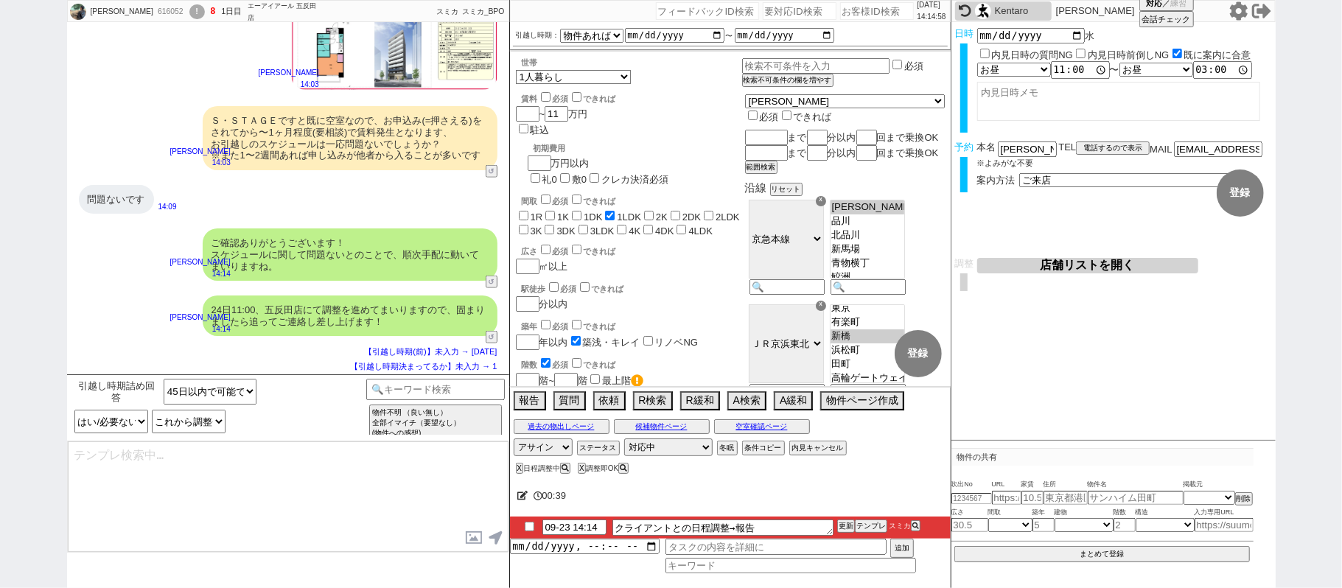
checkbox input "true"
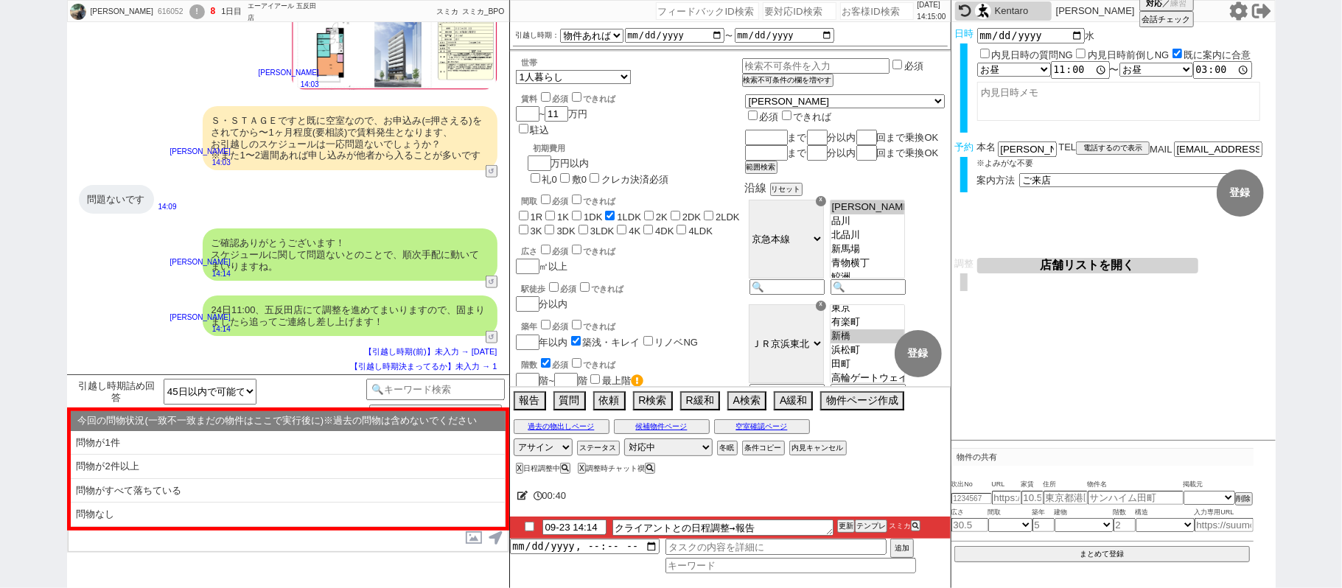
click at [525, 529] on input "checkbox" at bounding box center [529, 527] width 21 height 10
checkbox input "true"
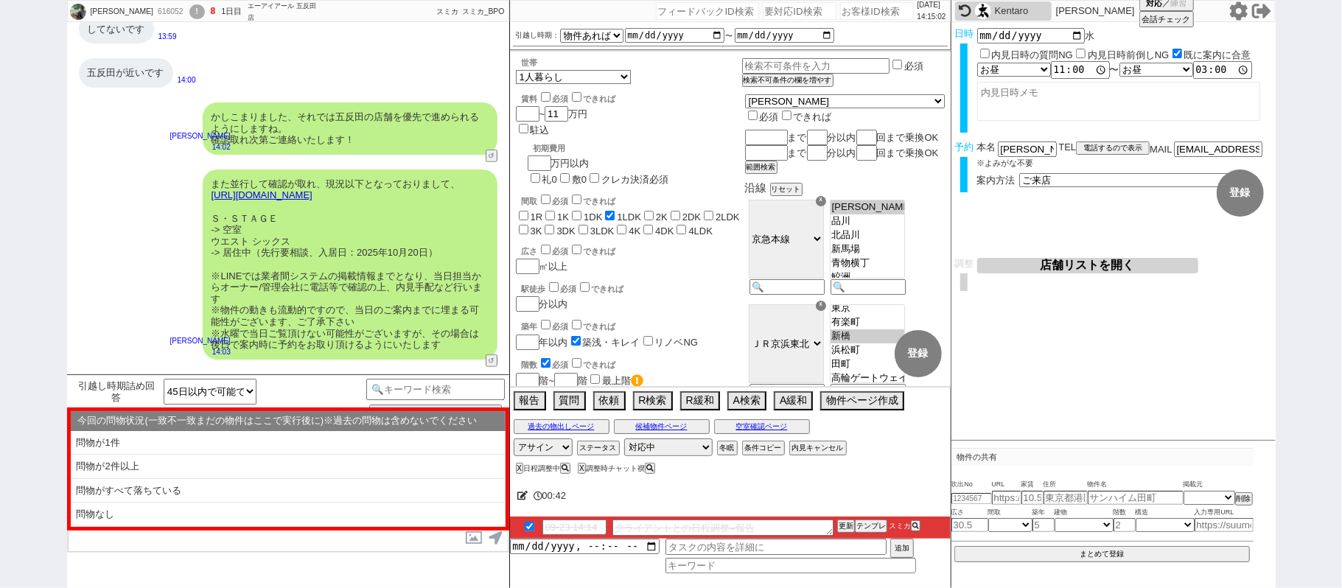
scroll to position [730, 0]
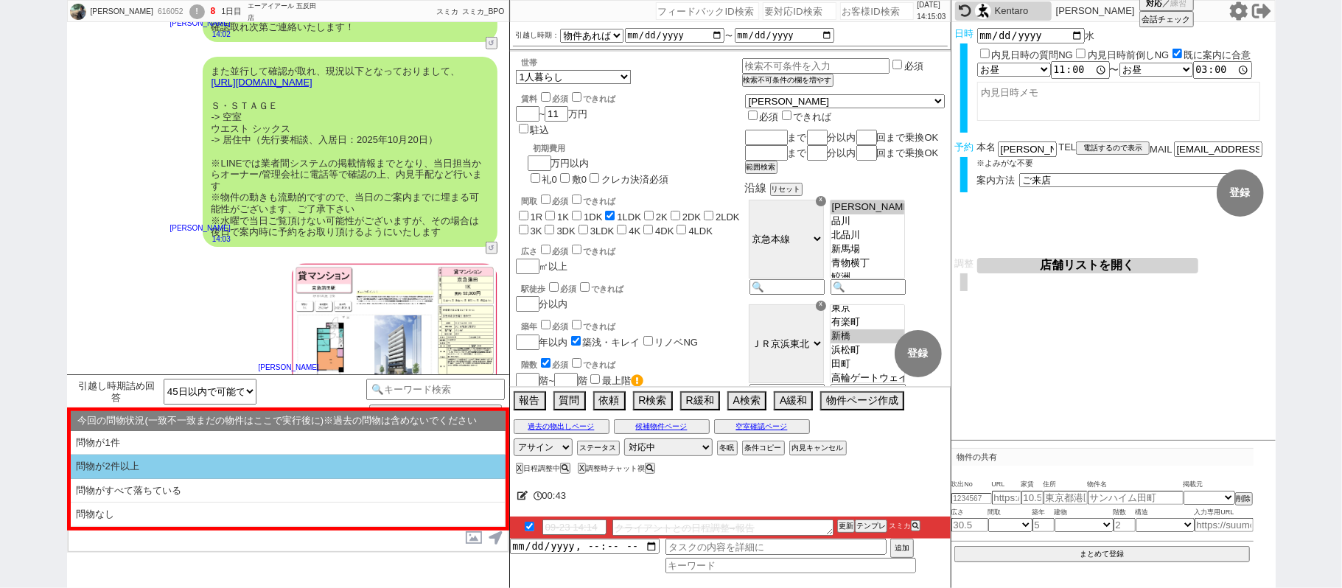
click at [257, 463] on li "問物が2件以上" at bounding box center [288, 467] width 435 height 24
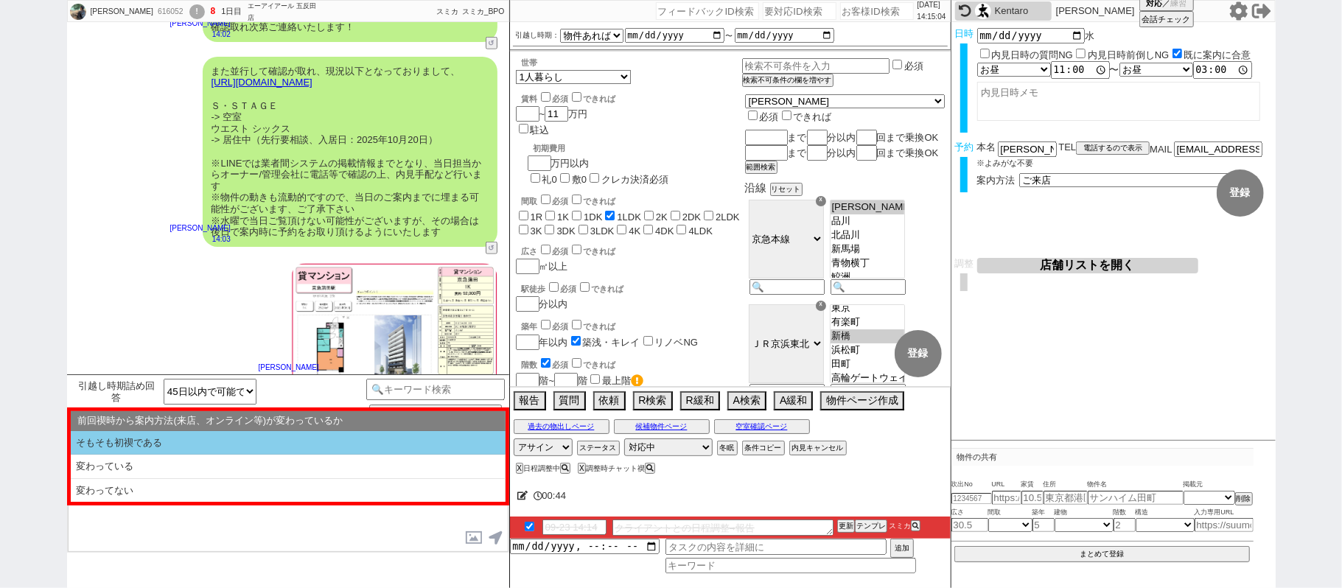
click at [257, 434] on li "そもそも初禊である" at bounding box center [288, 443] width 435 height 24
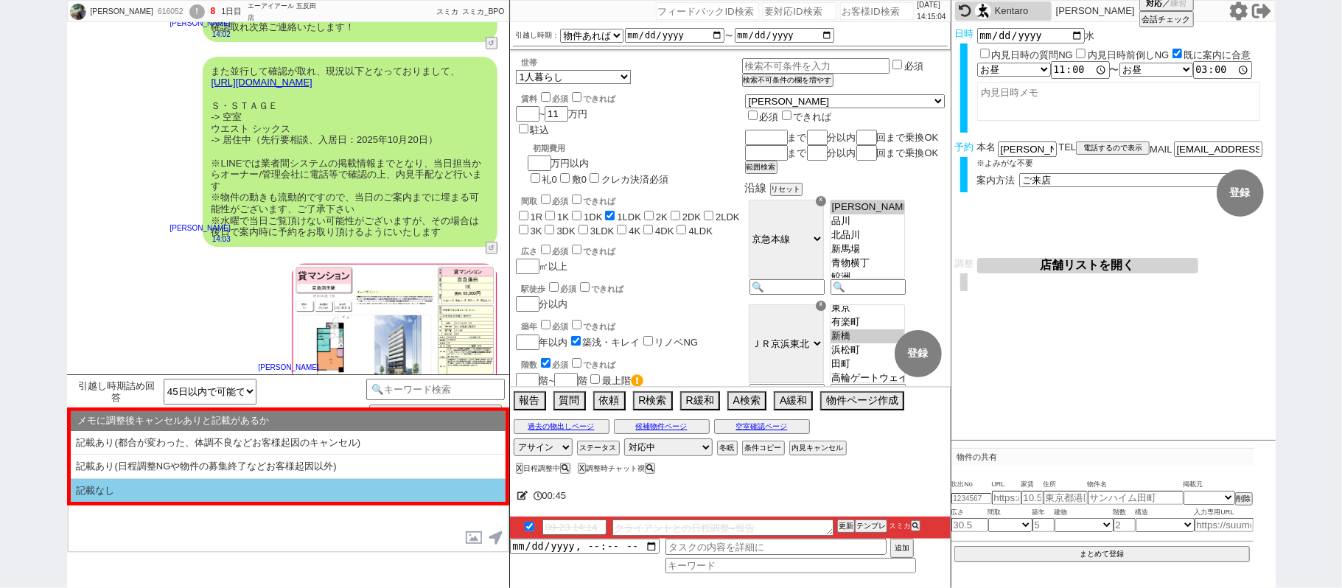
click at [240, 487] on li "記載なし" at bounding box center [288, 491] width 435 height 24
select select "問物が2件以上"
select select "そもそも初禊である"
select select "記載なし"
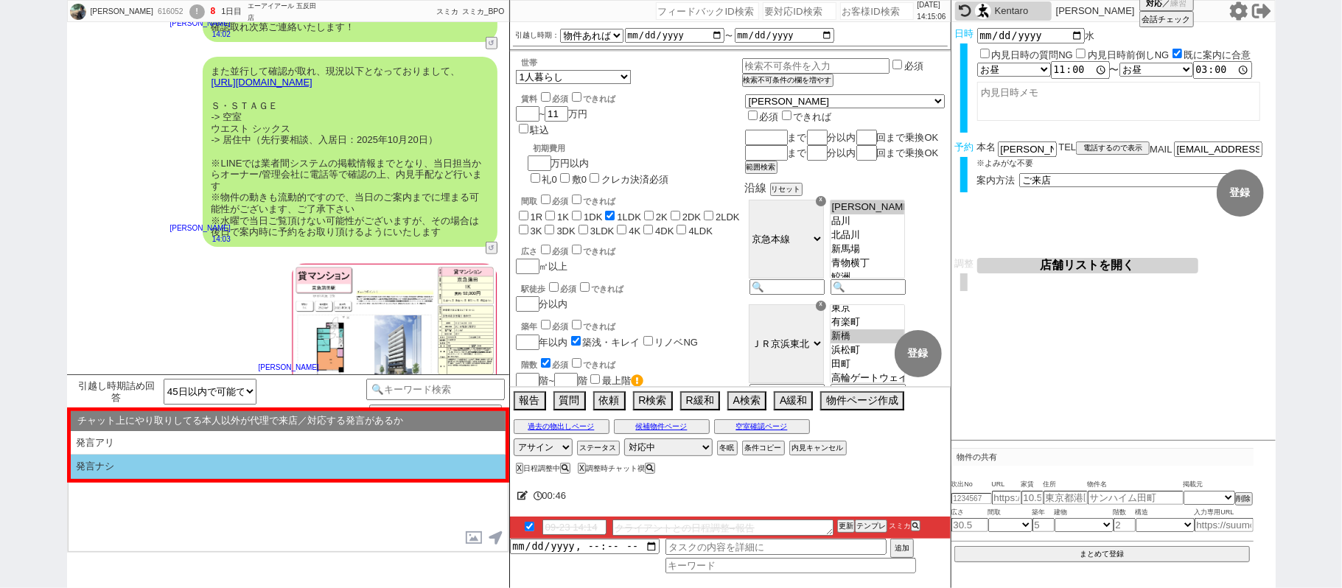
click at [218, 475] on li "発言ナシ" at bounding box center [288, 467] width 435 height 24
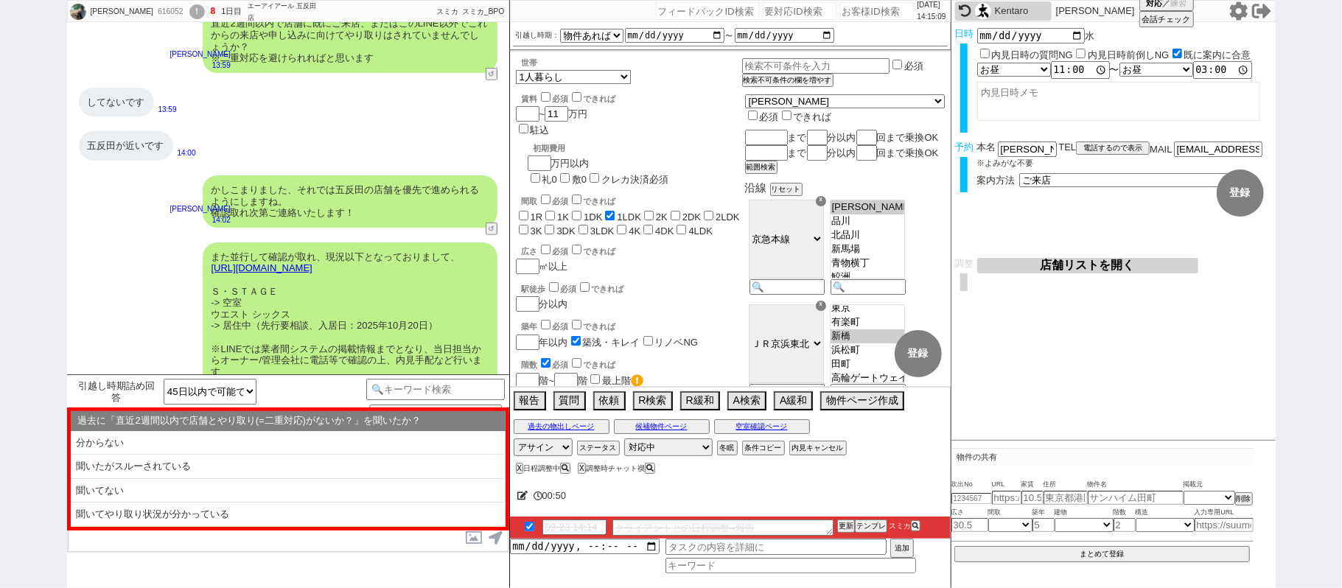
scroll to position [337, 0]
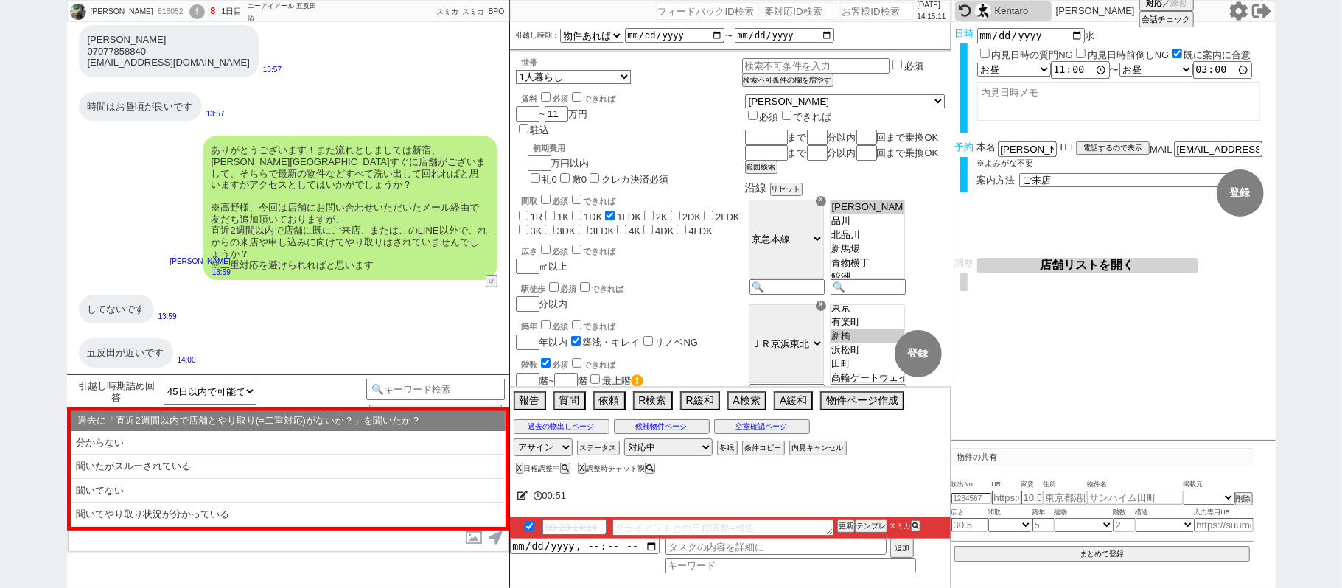
click at [184, 520] on li "聞いてやり取り状況が分かっている" at bounding box center [288, 515] width 435 height 24
select select "問物が2件以上"
select select "そもそも初禊である"
select select "記載なし"
select select "発言ナシ"
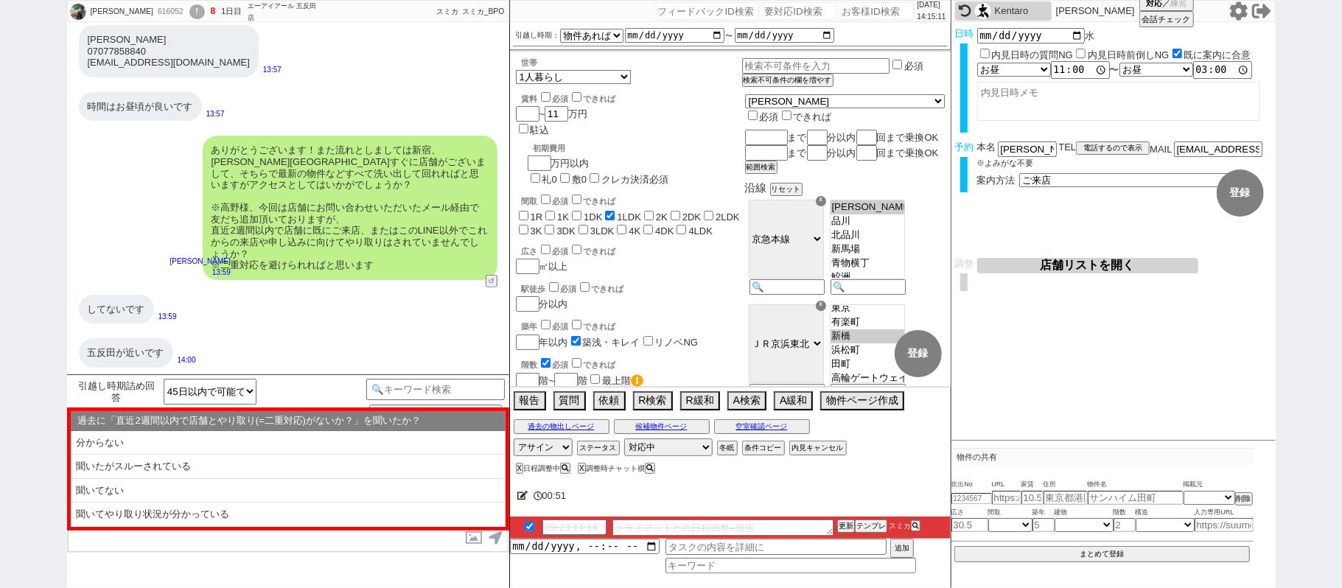
select select "聞いてやり取り状況が分かっている"
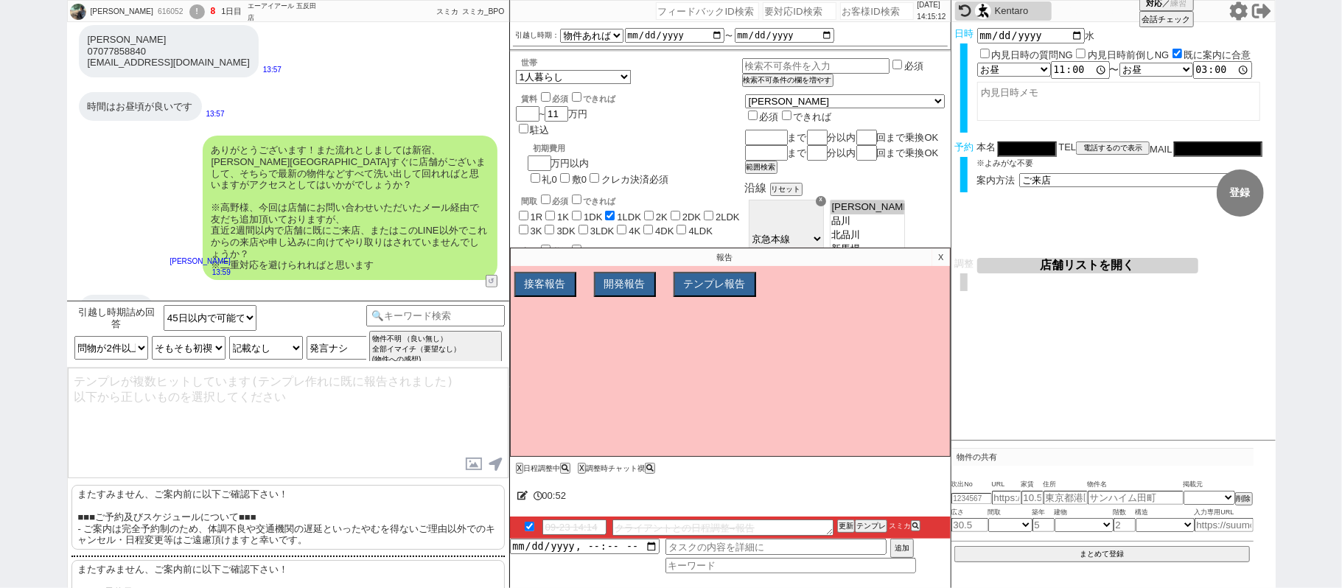
drag, startPoint x: 186, startPoint y: 517, endPoint x: 202, endPoint y: 506, distance: 19.6
click at [187, 516] on p "またすみません、ご案内前に以下ご確認下さい！ ■■■ご予約及びスケジュールについて■■■ - ご案内は完全予約制のため、体調不良や交通機関の遅延といったやむを…" at bounding box center [288, 517] width 433 height 65
type textarea "またすみません、ご案内前に以下ご確認下さい！ ■■■ご予約及びスケジュールについて■■■ - ご案内は完全予約制のため、体調不良や交通機関の遅延といったやむを…"
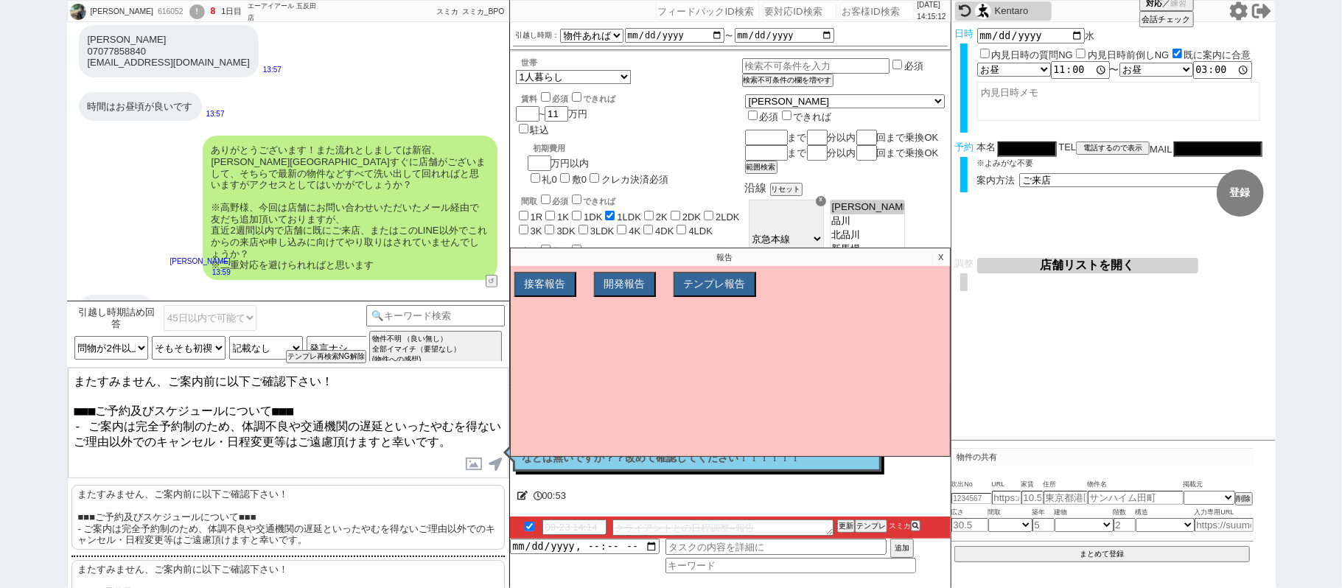
click at [243, 466] on textarea "またすみません、ご案内前に以下ご確認下さい！ ■■■ご予約及びスケジュールについて■■■ - ご案内は完全予約制のため、体調不良や交通機関の遅延といったやむを…" at bounding box center [288, 423] width 441 height 111
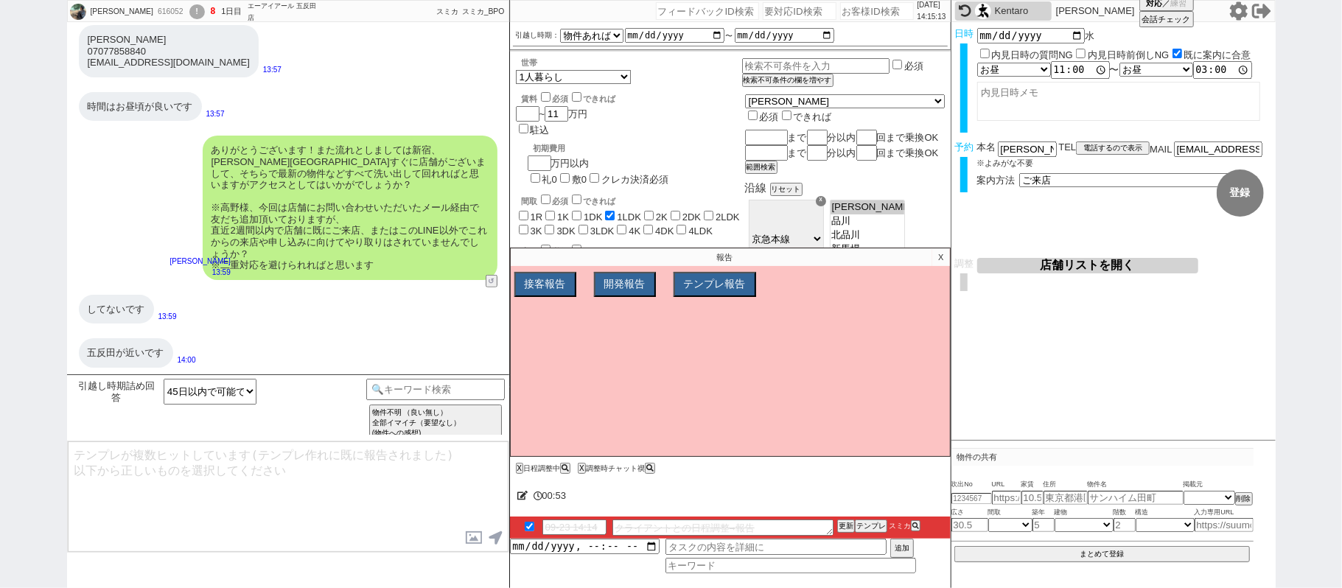
scroll to position [1127, 0]
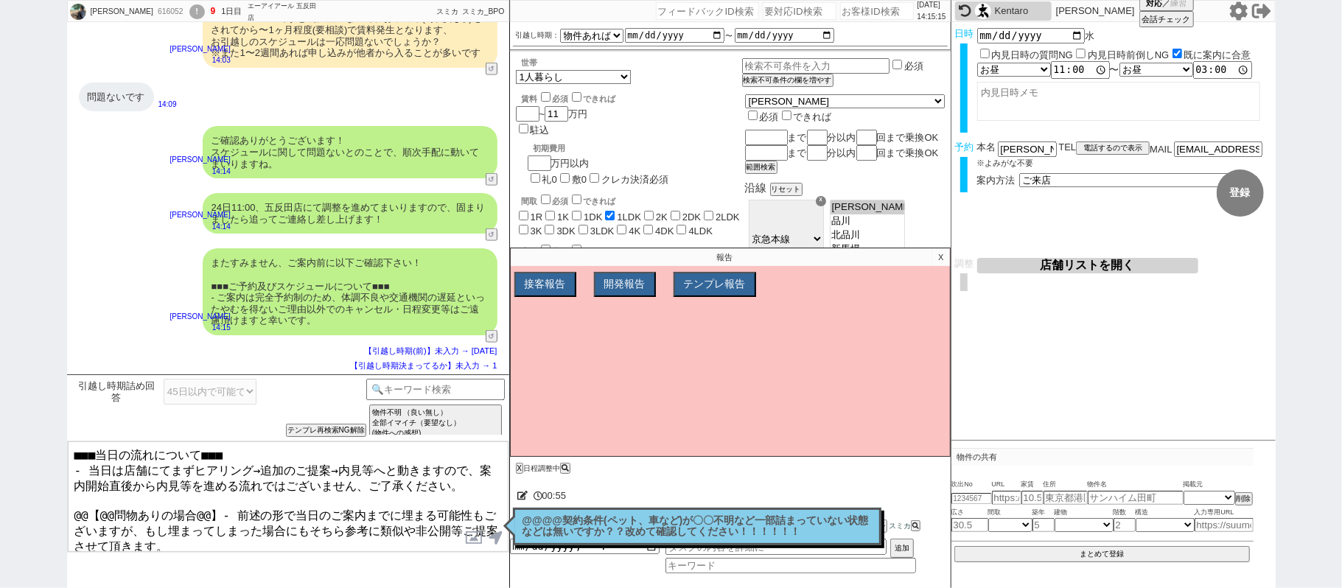
click at [216, 505] on textarea "■■■当日の流れについて■■■ - 当日は店舗にてまずヒアリング→追加のご提案→内見等へと動きますので、案内開始直後から内見等を進める流れではございません、ご…" at bounding box center [288, 497] width 441 height 111
click at [69, 502] on textarea "■■■当日の流れについて■■■ - 当日は店舗にてまずヒアリング→追加のご提案→内見等へと動きますので、案内開始直後から内見等を進める流れではございません、ご…" at bounding box center [288, 497] width 441 height 111
type textarea "■■■当日の流れについて■■■ - 当日は店舗にてまずヒアリング→追加のご提案→内見等へと動きますので、案内開始直後から内見等を進める流れではございません、ご…"
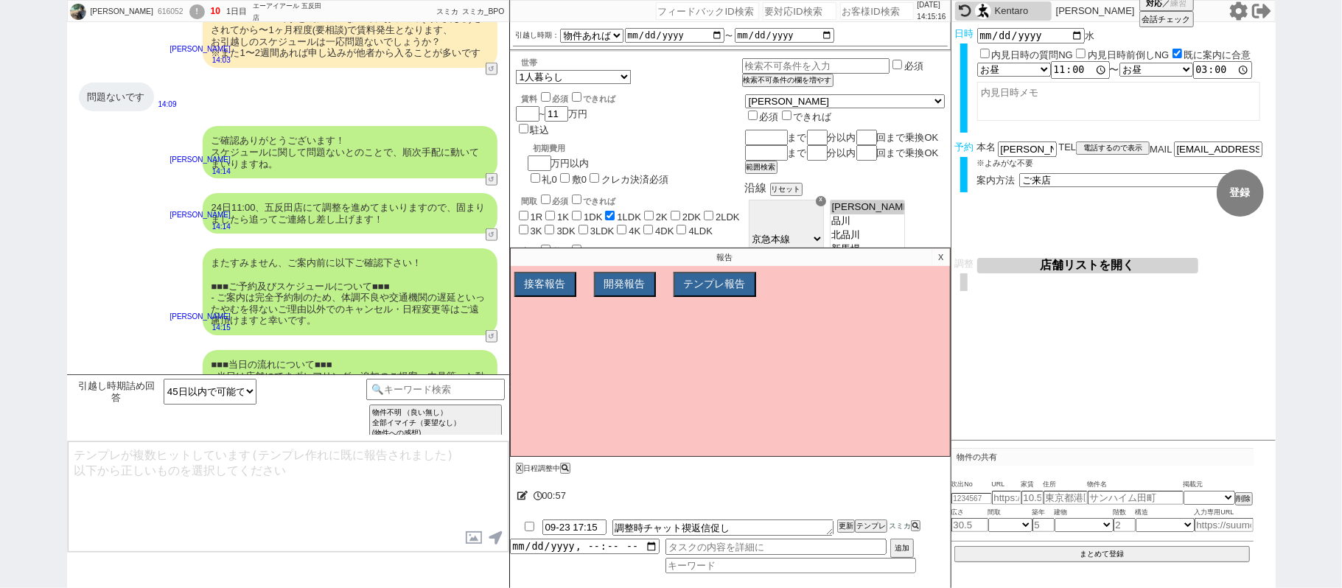
scroll to position [1251, 0]
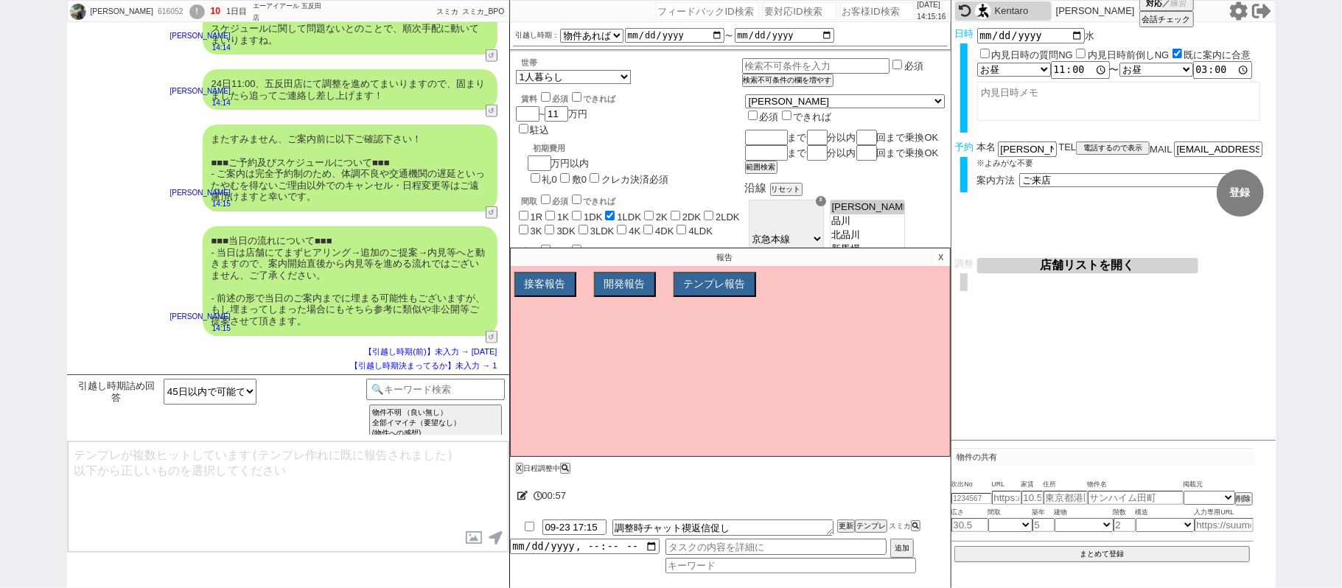
type textarea "念のため、上記のご案内内容に齟齬などございませんでしょうか？ ※水曜で当日ご覧頂けない可能性がございますが、その場合は後日で案内時に予約をお取り頂けるようにい…"
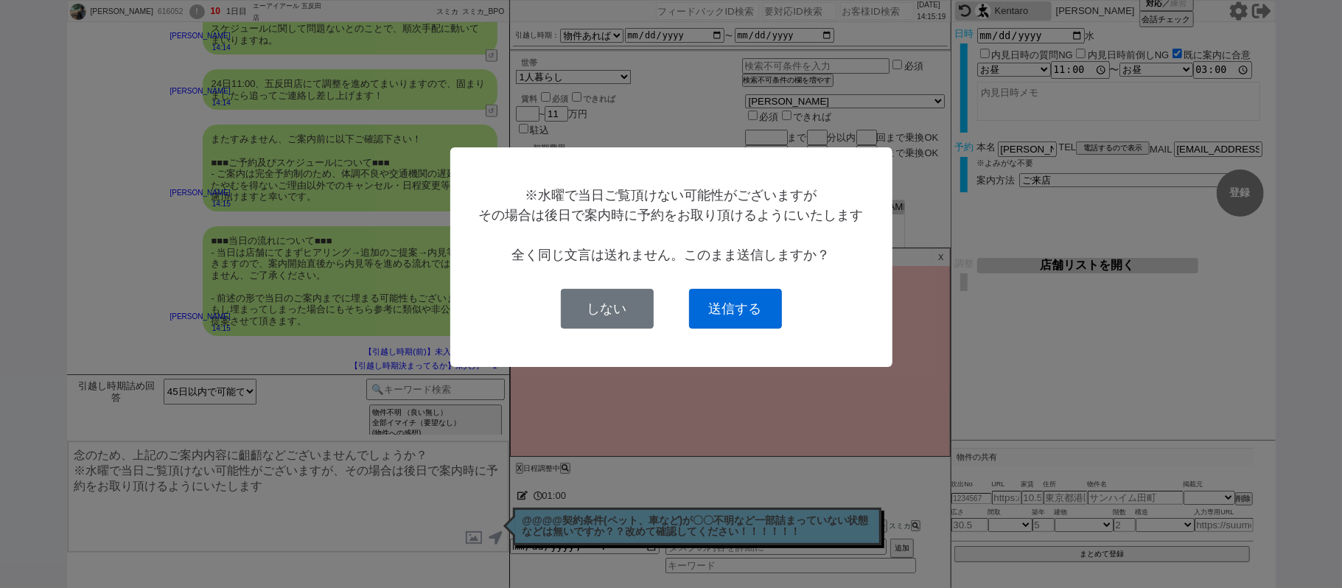
click at [724, 307] on button "送信する" at bounding box center [735, 309] width 93 height 40
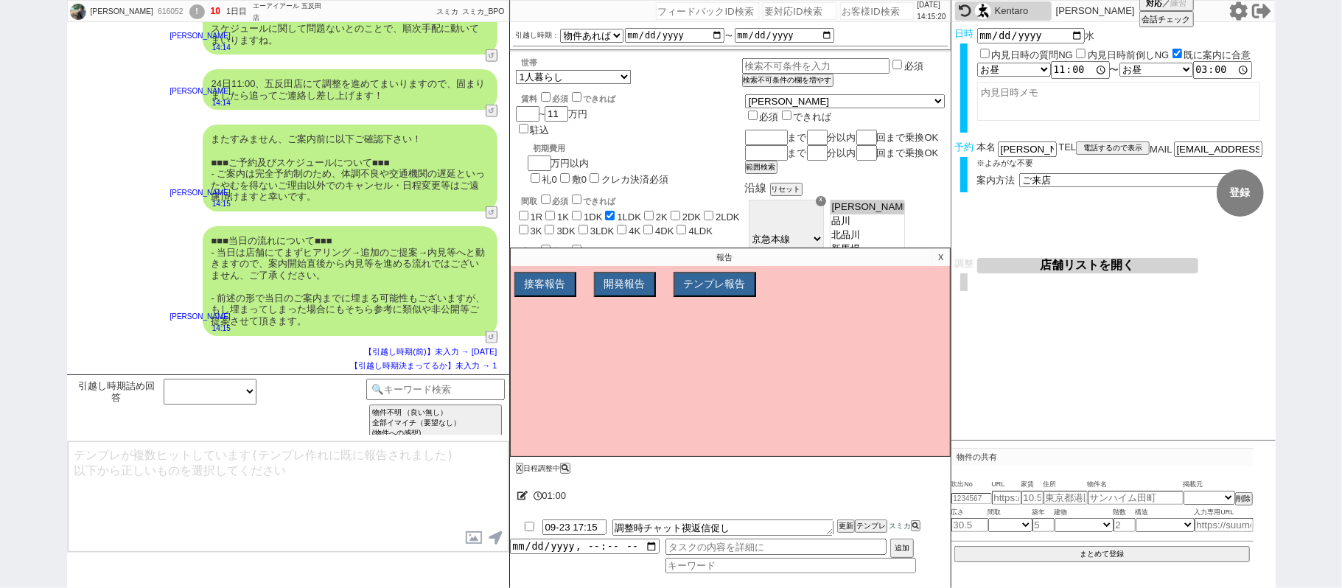
scroll to position [1330, 0]
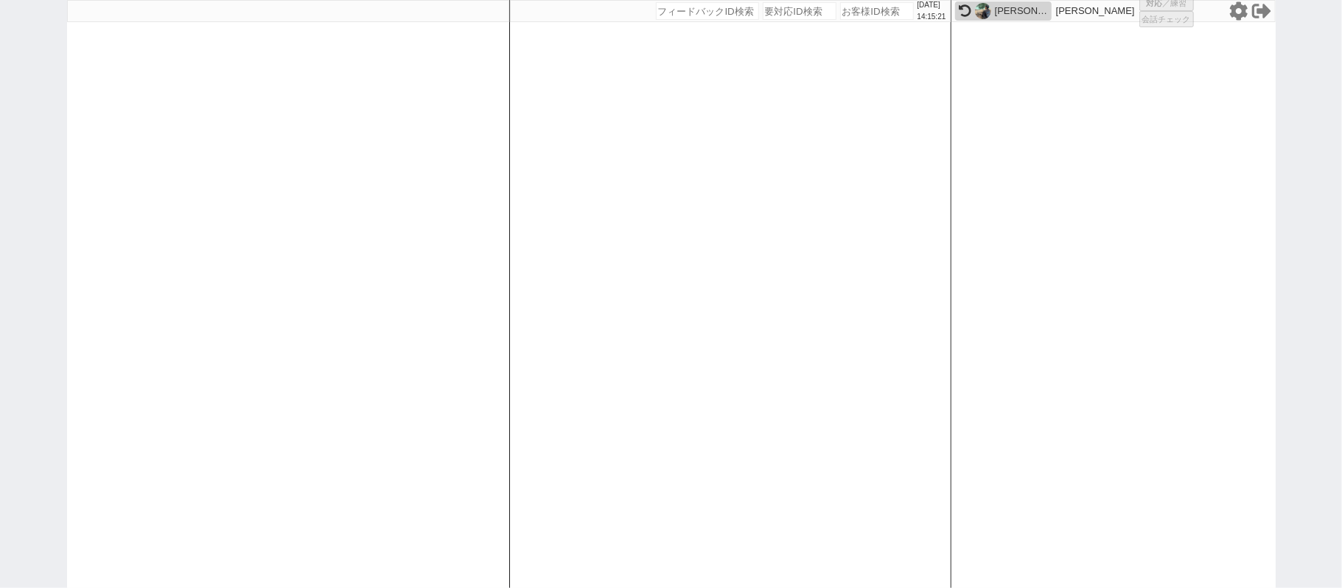
select select
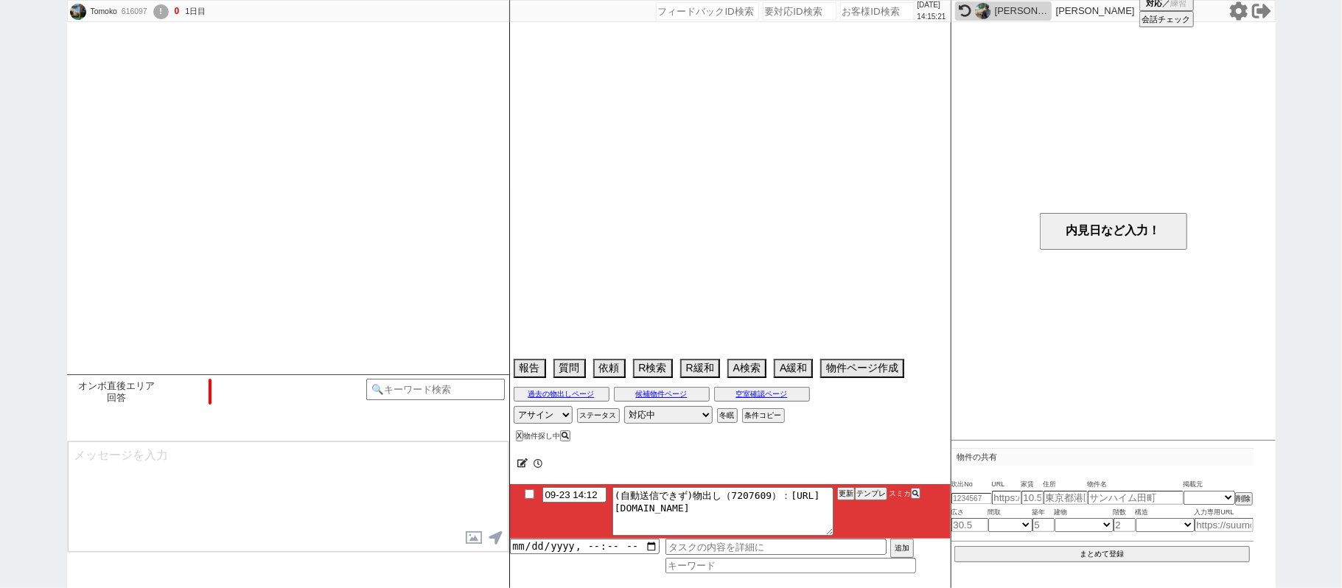
scroll to position [1230, 0]
select select "16"
select select "7"
select select "8"
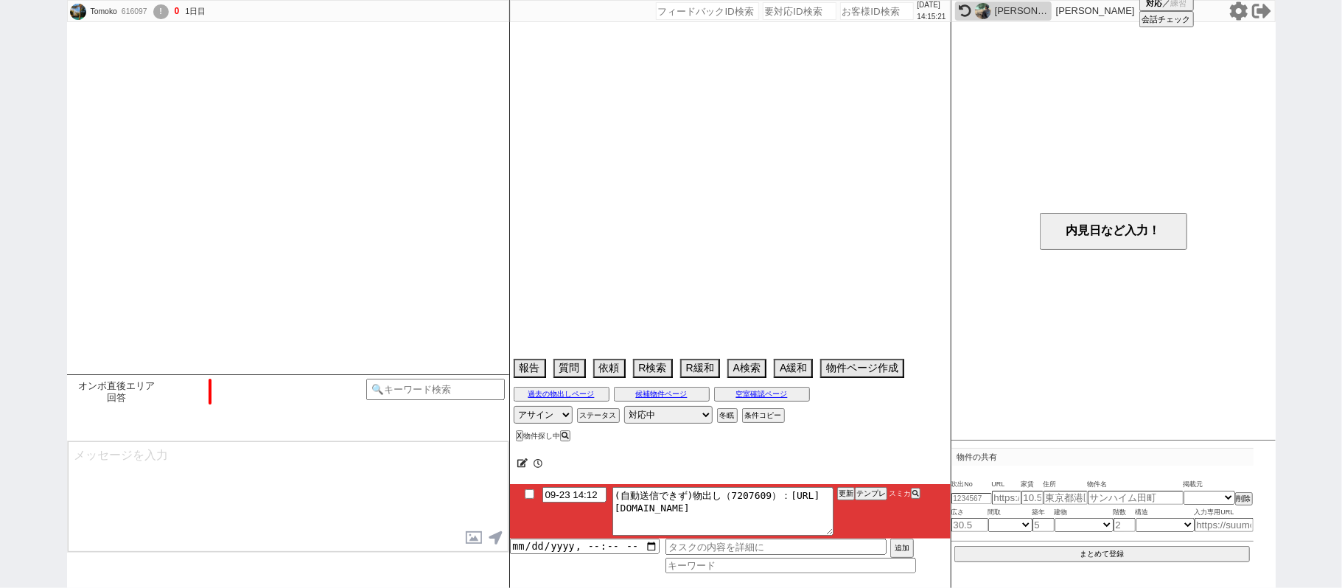
select select "71"
select select "1713"
select select "823"
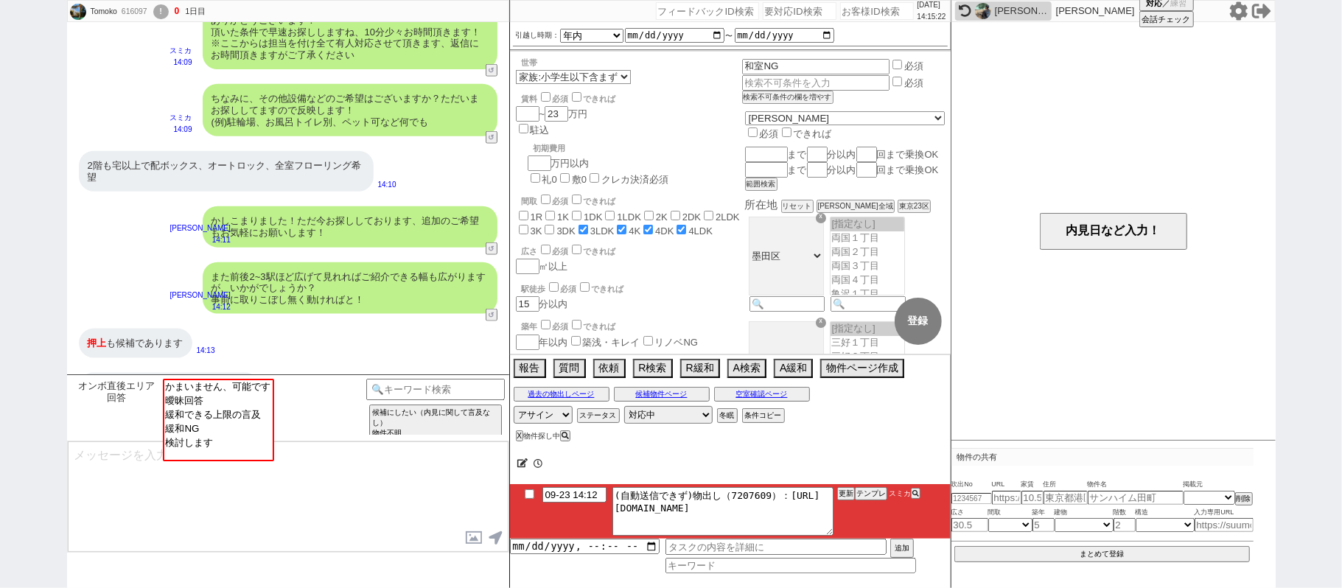
scroll to position [217, 0]
drag, startPoint x: 286, startPoint y: 189, endPoint x: 725, endPoint y: 1, distance: 477.6
click at [287, 206] on div "かしこまりました！ただ今お探ししております、追加のご希望もお気軽にお願いします！" at bounding box center [350, 226] width 295 height 41
click at [195, 393] on option "かまいません、可能です" at bounding box center [217, 386] width 108 height 14
select select "7"
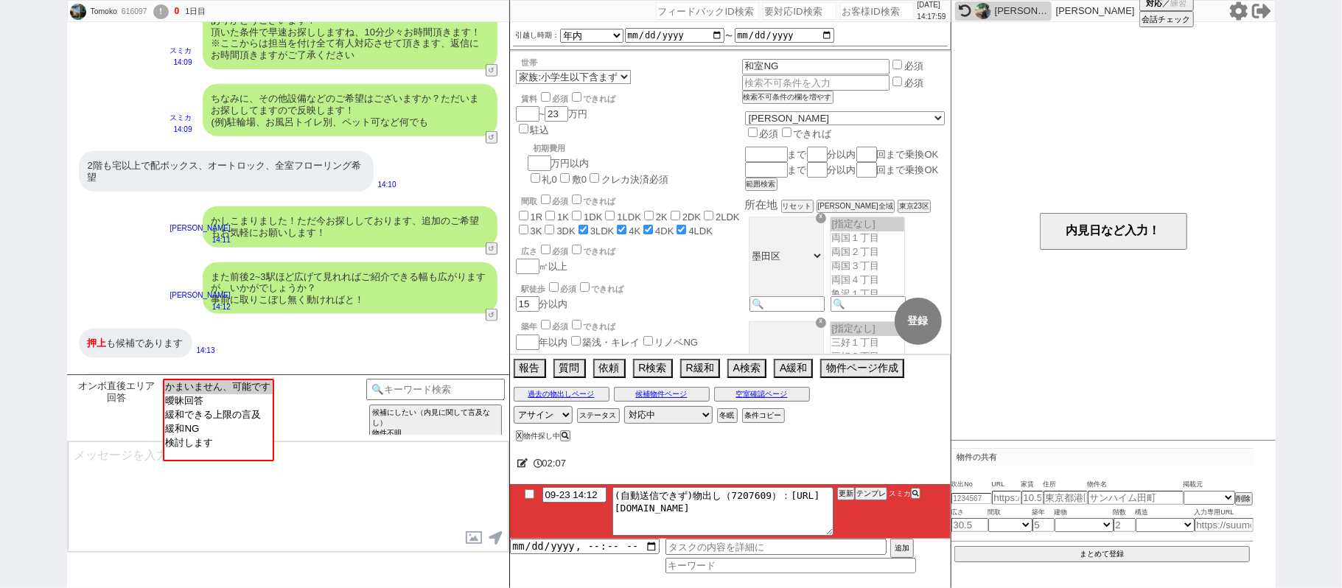
select select "8"
select select "71"
select select "1713"
select select "823"
select select "7"
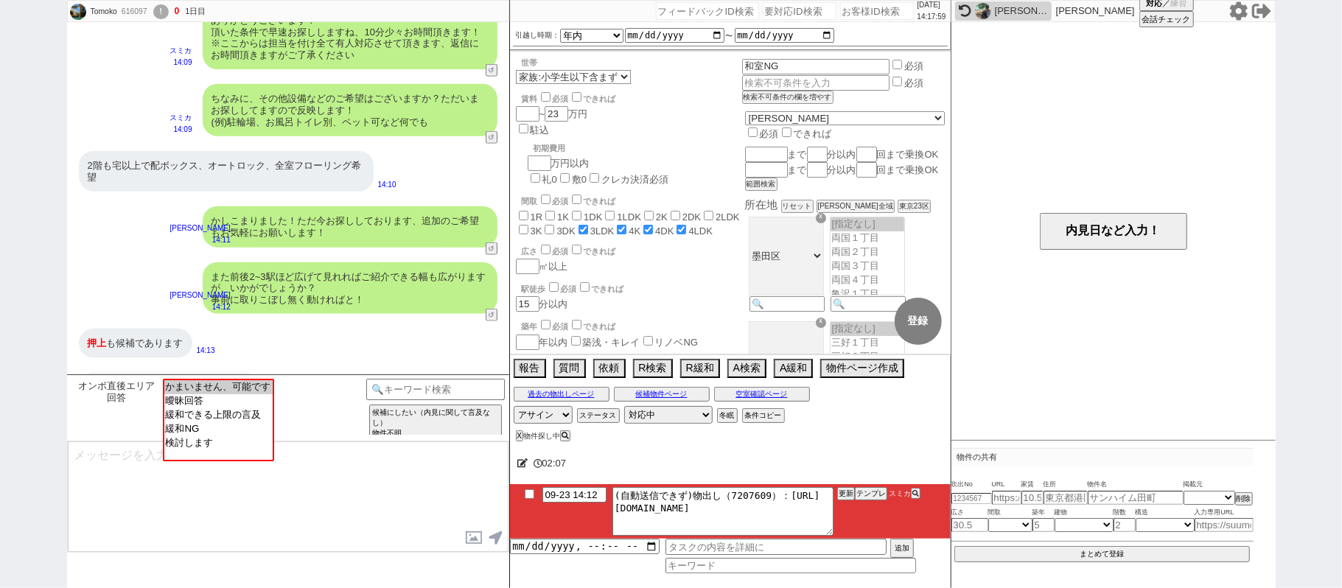
select select "8"
select select "71"
select select "1713"
select select "823"
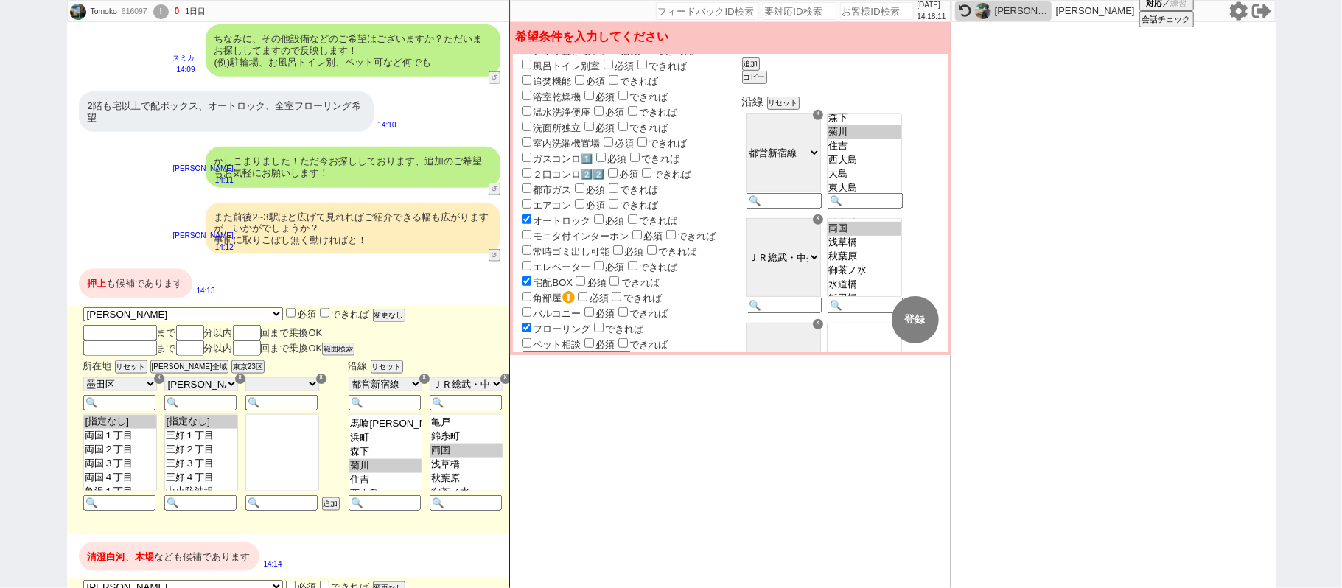
scroll to position [630, 0]
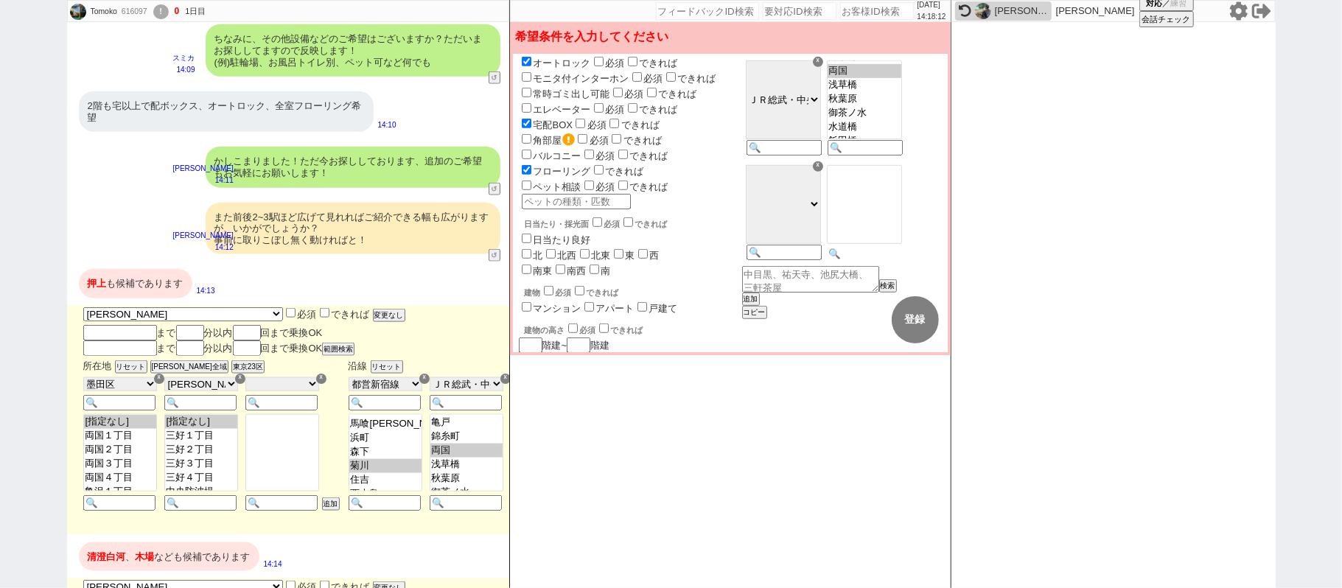
click at [882, 260] on input at bounding box center [864, 254] width 72 height 13
type input "お"
type input "押上"
select select "69"
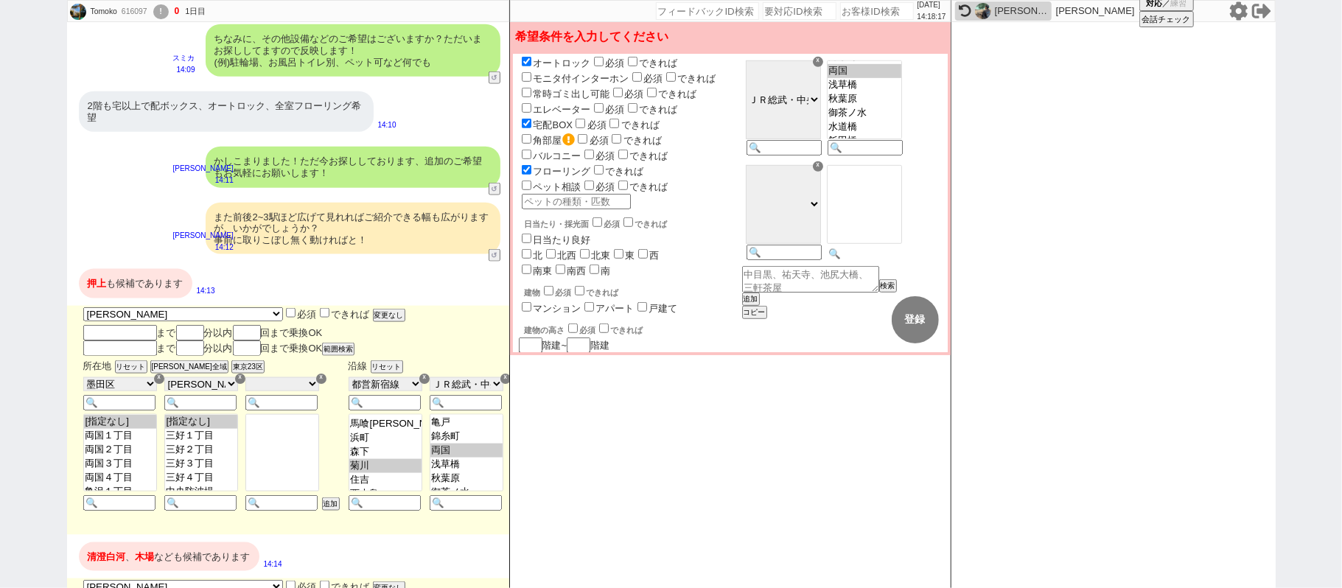
select select "69"
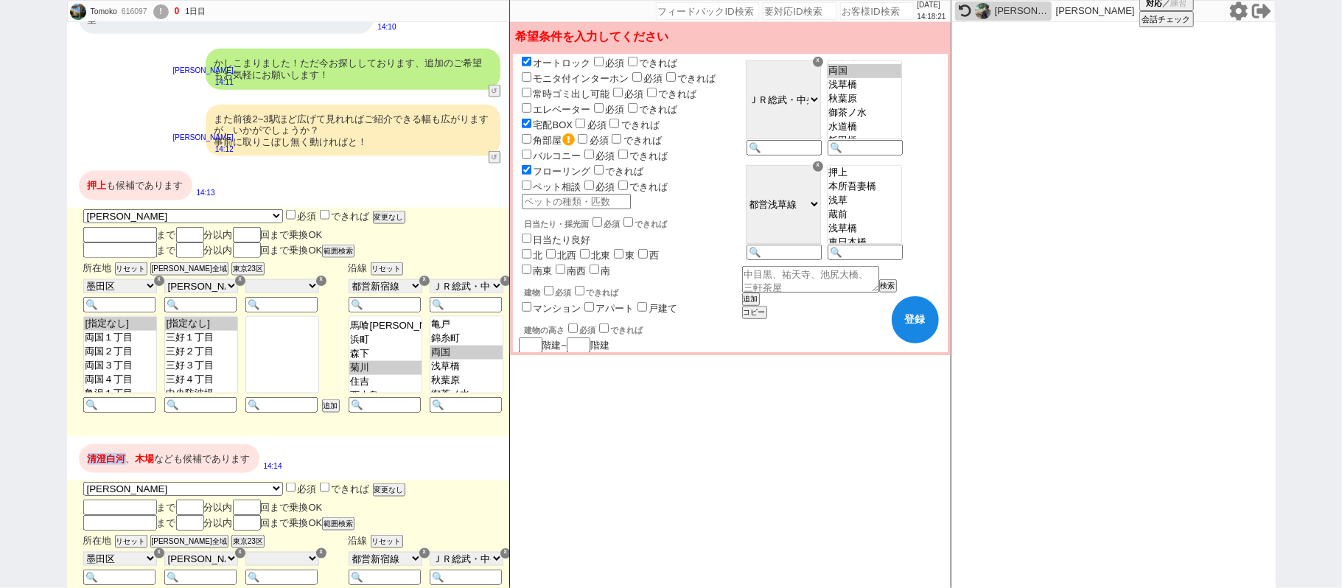
drag, startPoint x: 86, startPoint y: 414, endPoint x: 130, endPoint y: 425, distance: 44.7
click at [130, 445] on div "清澄 白河 、 木場 なども候補であります" at bounding box center [169, 459] width 181 height 29
copy div "清澄 白河"
drag, startPoint x: 787, startPoint y: 316, endPoint x: 748, endPoint y: 258, distance: 69.9
click at [757, 304] on button "追加" at bounding box center [749, 299] width 15 height 10
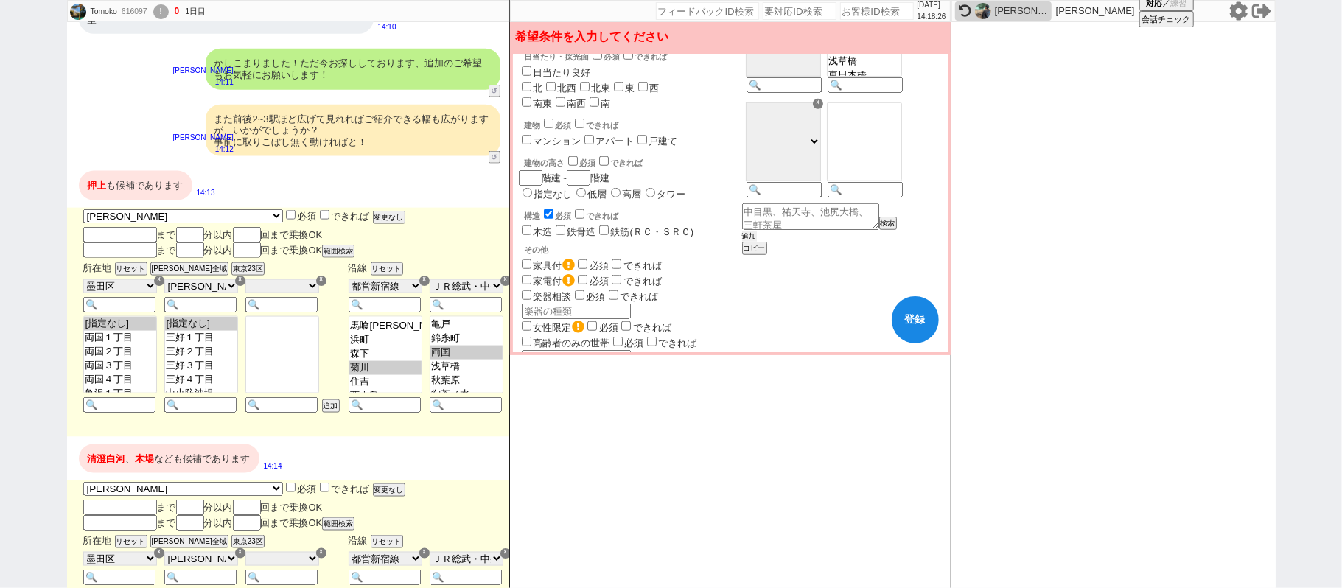
scroll to position [924, 0]
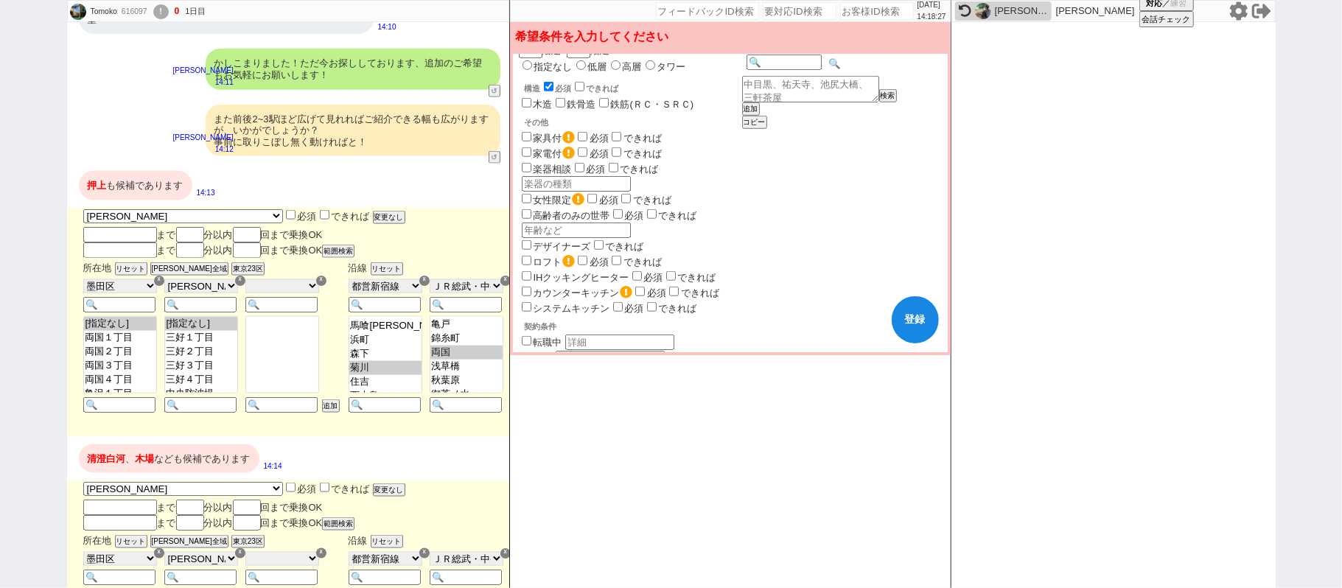
drag, startPoint x: 895, startPoint y: 80, endPoint x: 902, endPoint y: 72, distance: 10.4
click at [896, 70] on input at bounding box center [864, 64] width 72 height 13
paste input "清澄白河"
type input "清澄白河"
select select "75"
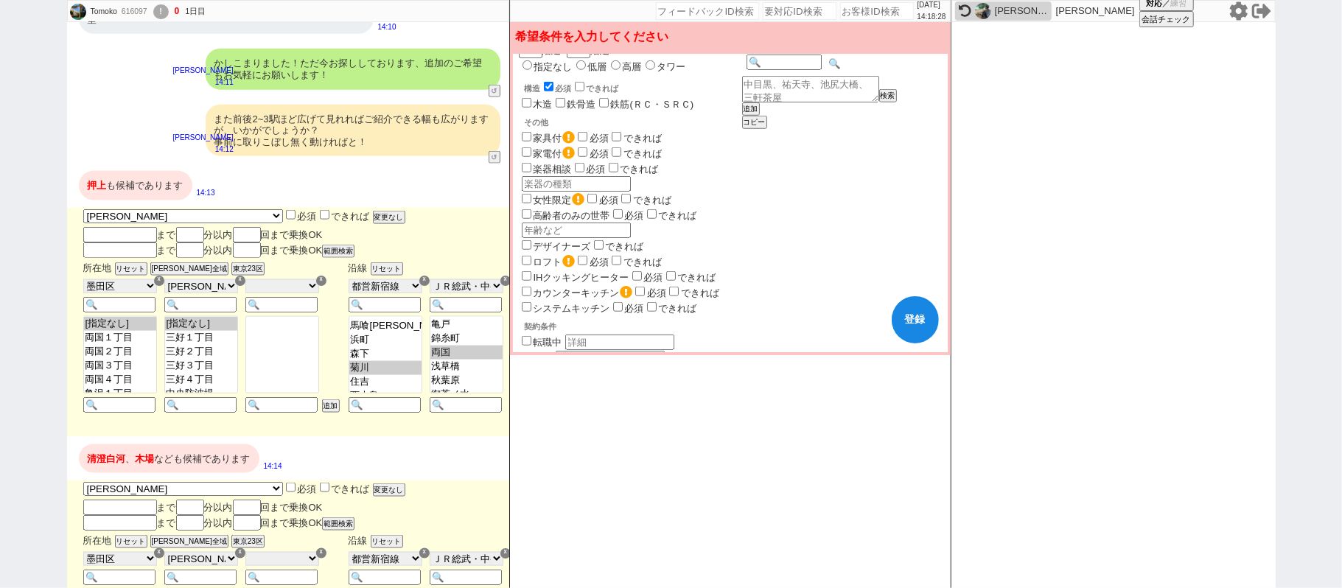
select select "75"
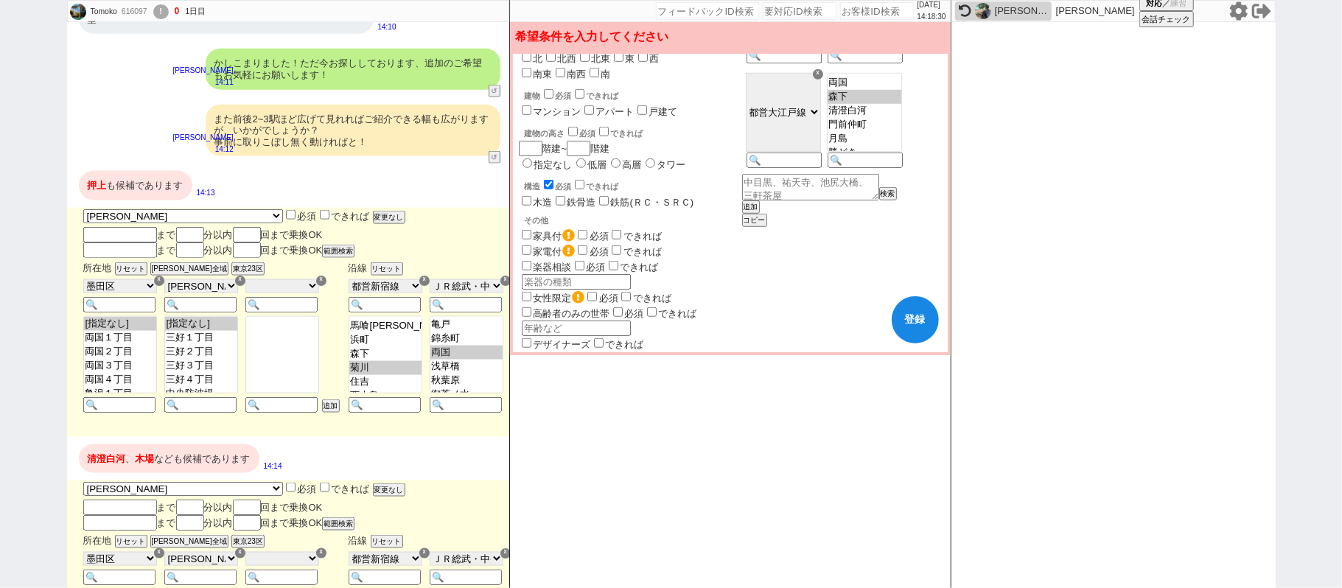
select select "1797"
click at [885, 104] on option "森下" at bounding box center [865, 97] width 74 height 14
select select "1797"
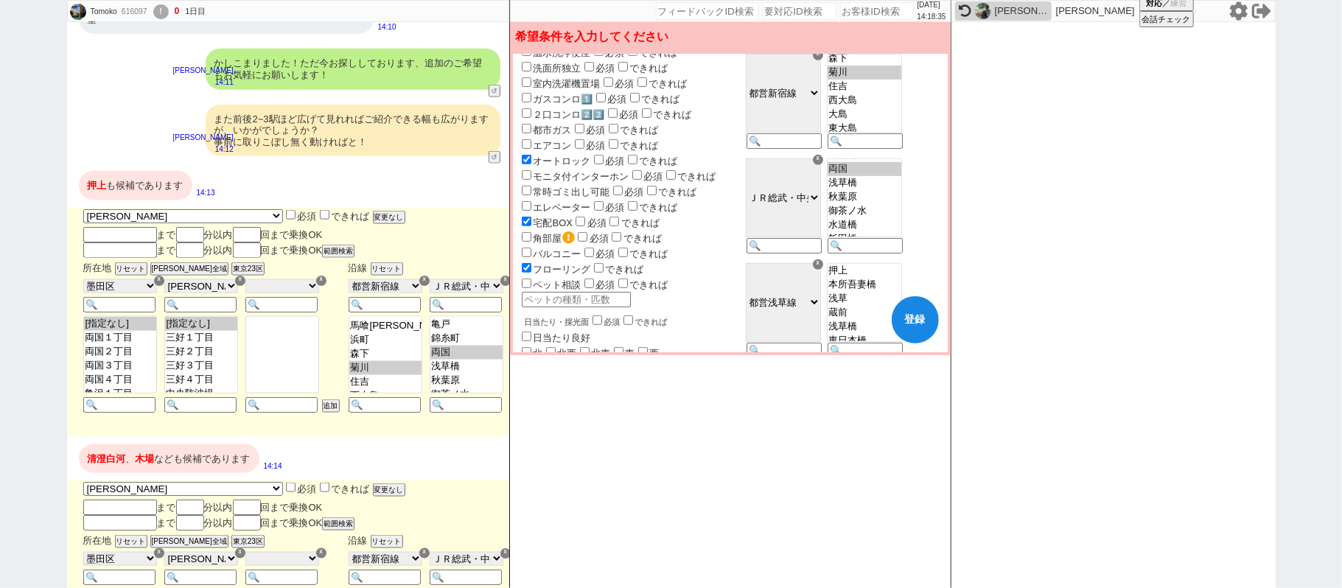
scroll to position [242, 0]
click at [924, 327] on button "登録" at bounding box center [915, 319] width 47 height 47
checkbox input "false"
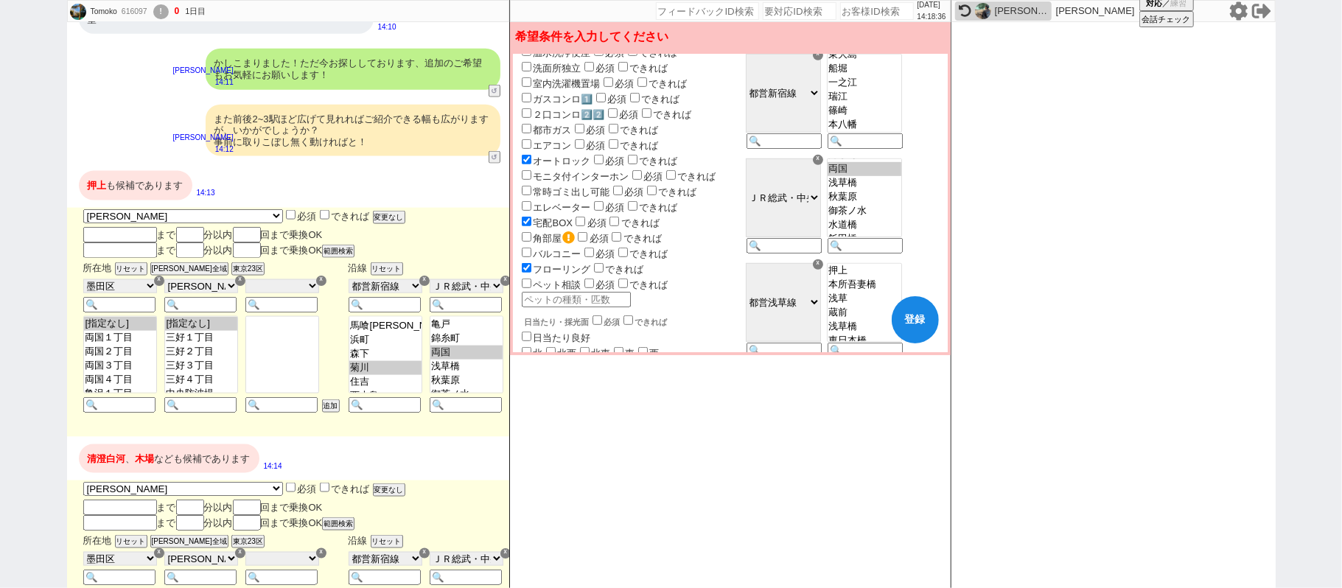
checkbox input "false"
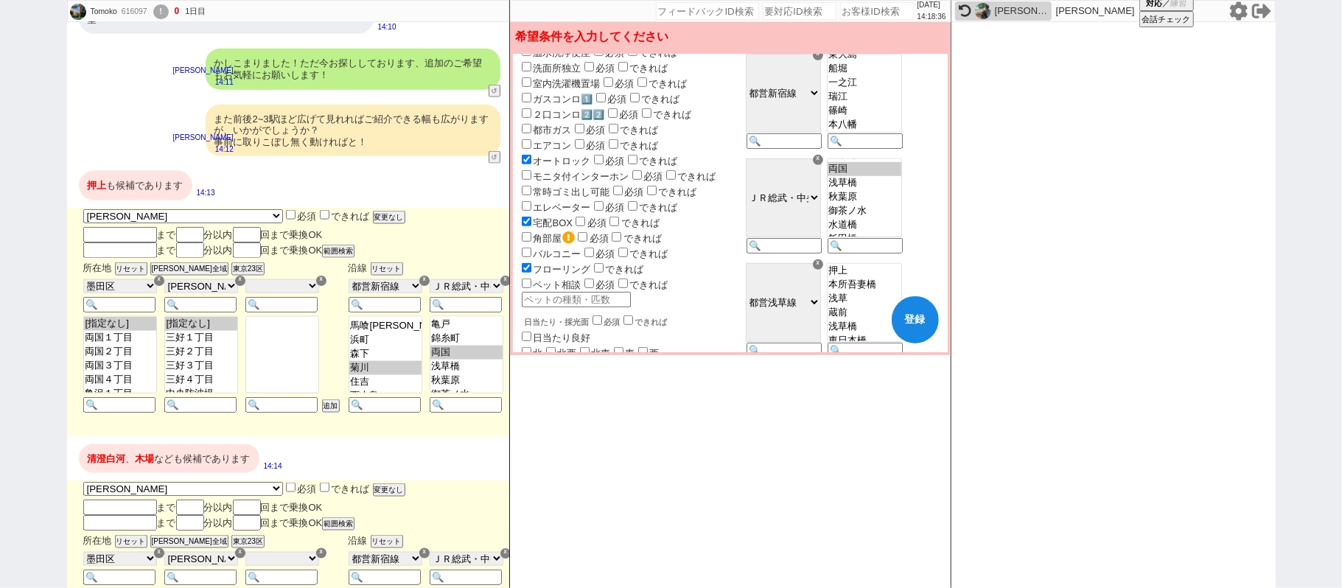
checkbox input "false"
checkbox input "true"
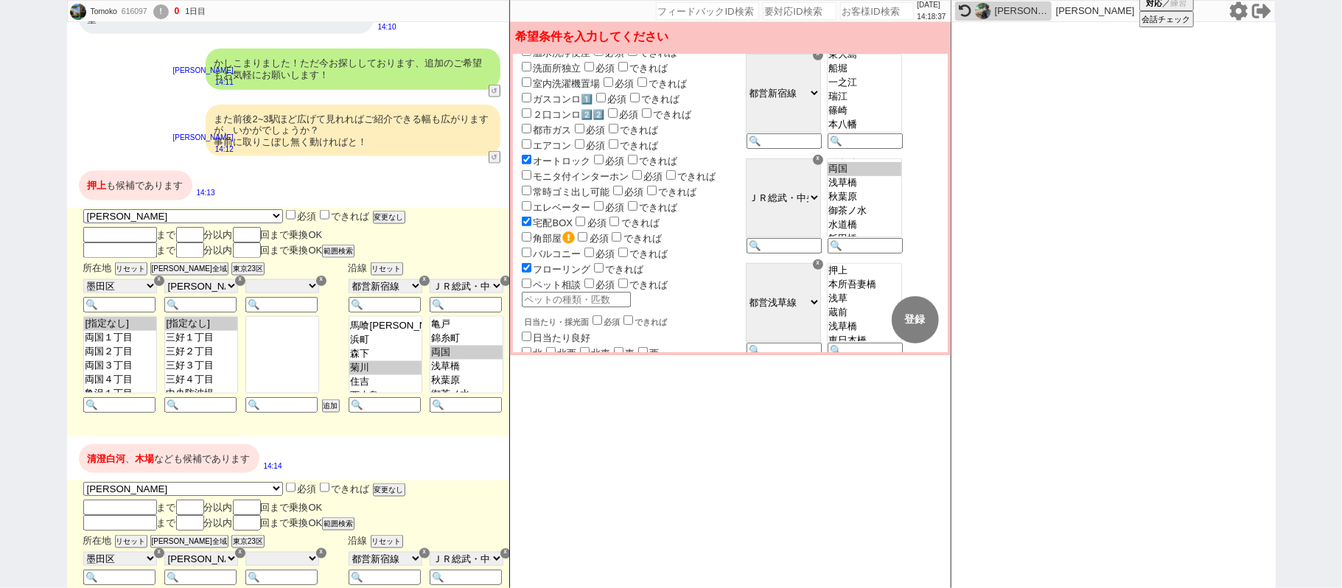
scroll to position [1238, 0]
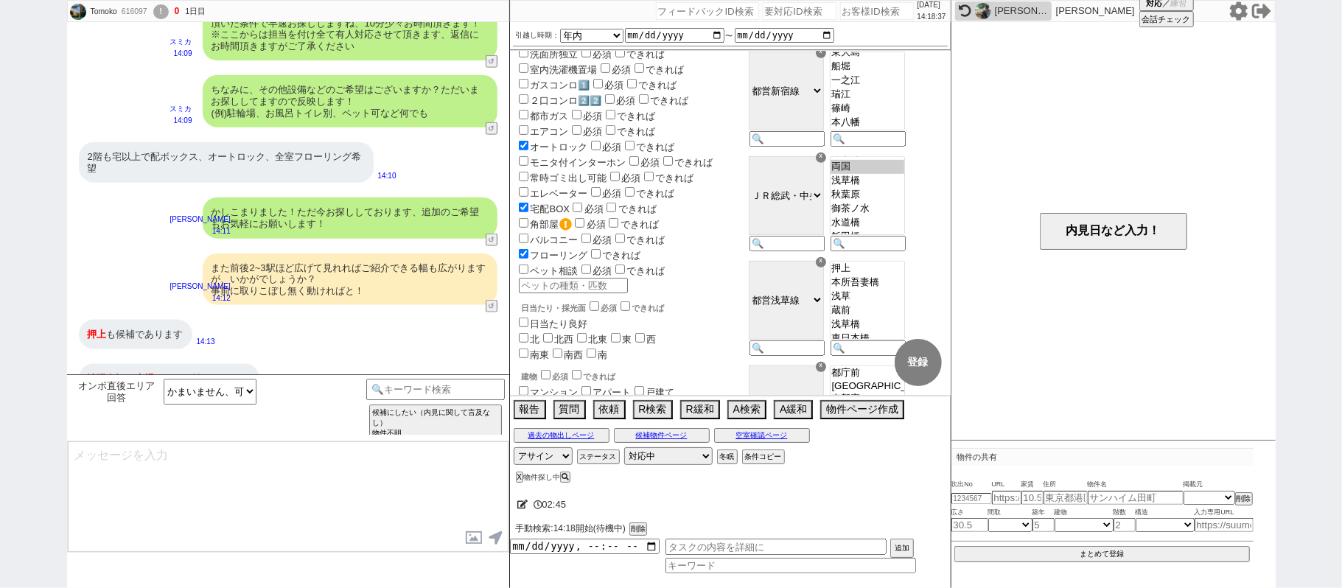
type textarea "ありがとうございます、並行して見ております。"
select select "7"
select select "8"
select select "71"
select select "1713"
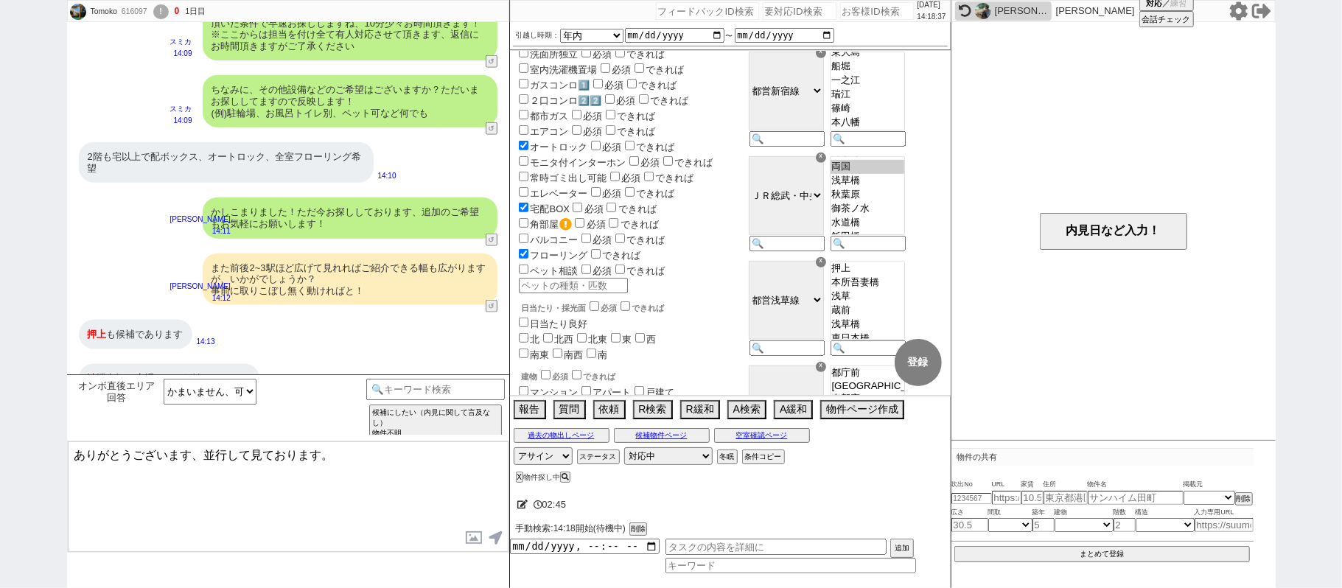
select select "823"
select select "69"
select select "75"
select select "1797"
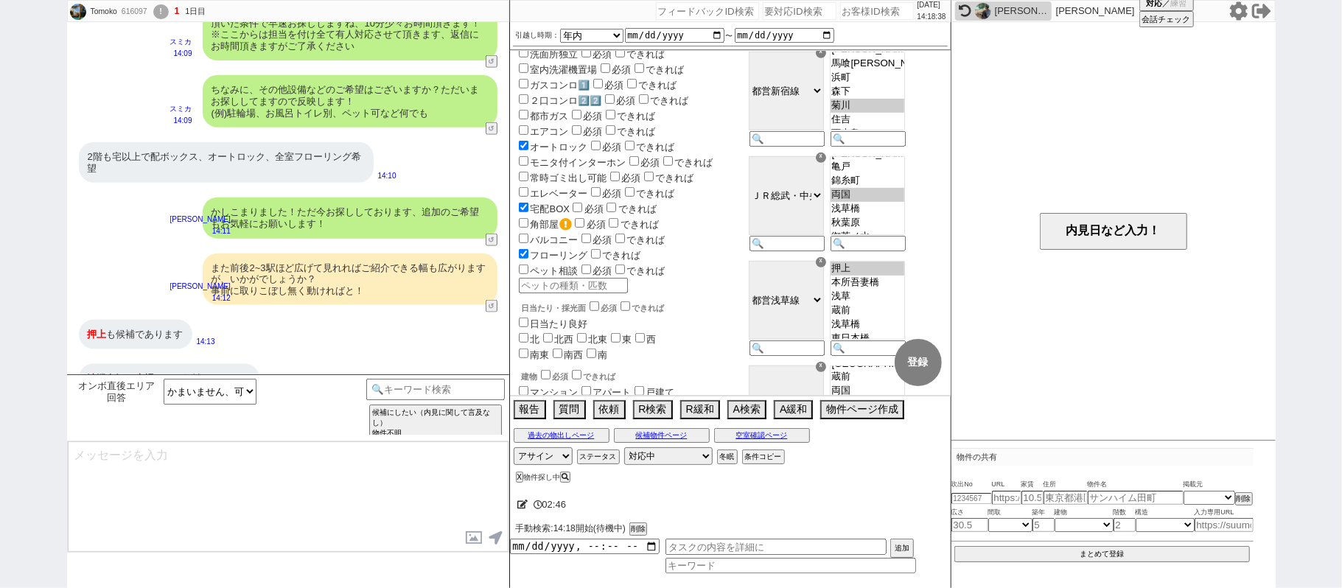
scroll to position [1305, 0]
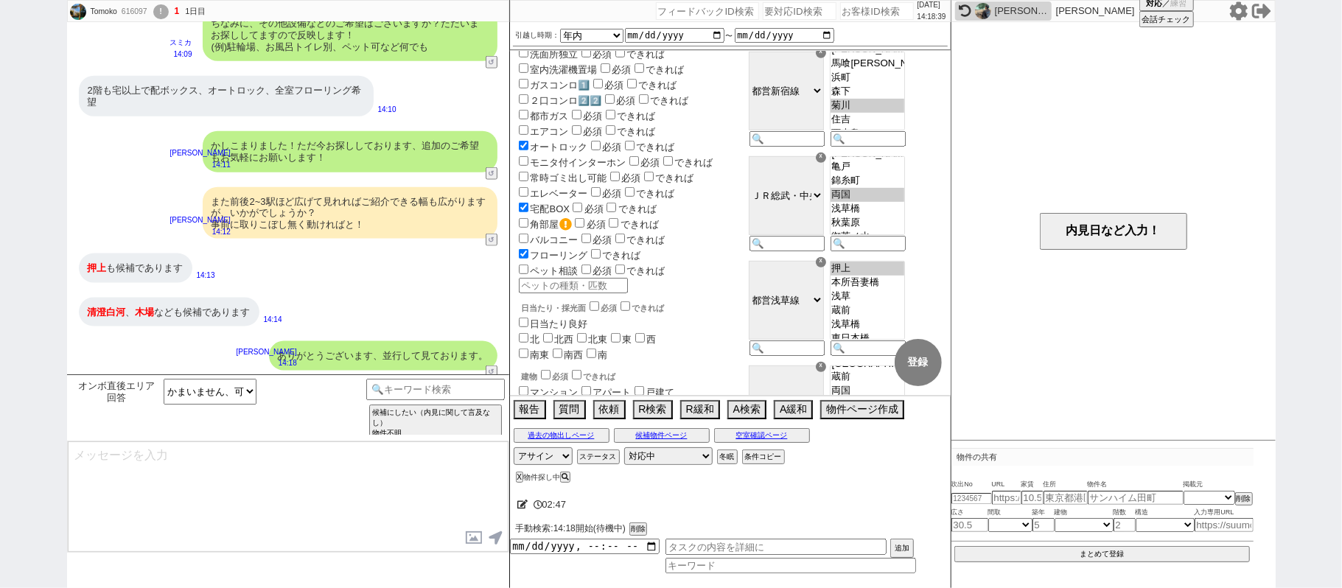
type textarea "またすみません、お客様はネットではどのサイトを活用されておられますか？ ※SUUMOやHOMESなど ネットによってはどうしても「掲載はあるが募集はない」とい…"
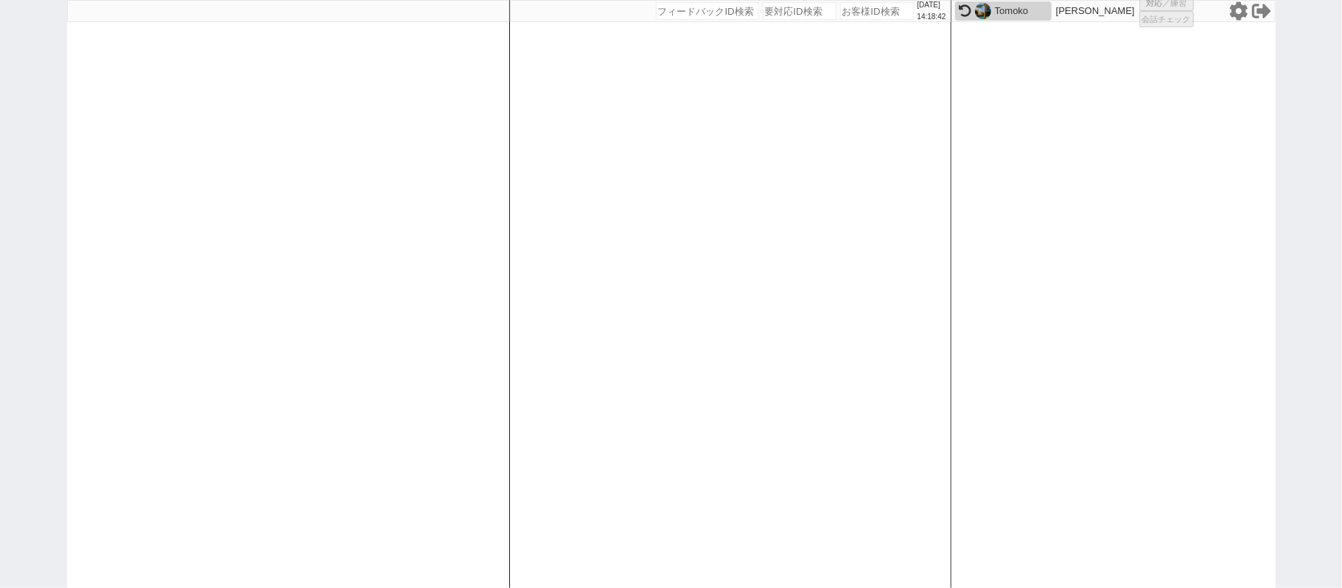
select select
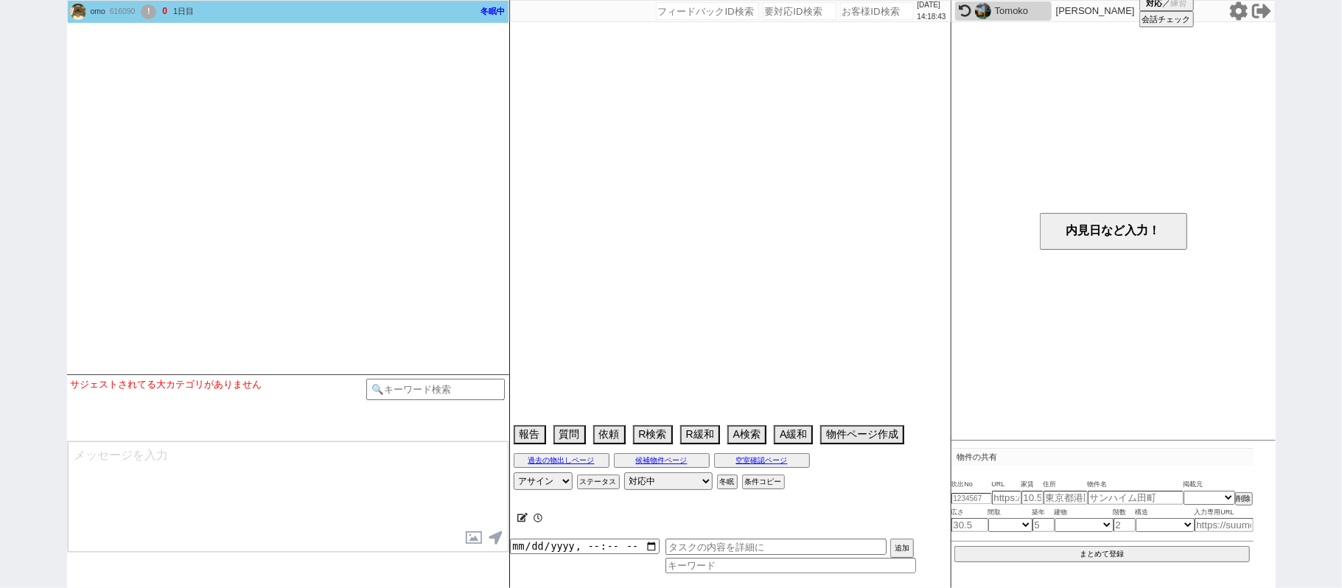
select select "2026"
select select "2"
select select "37"
select select "0"
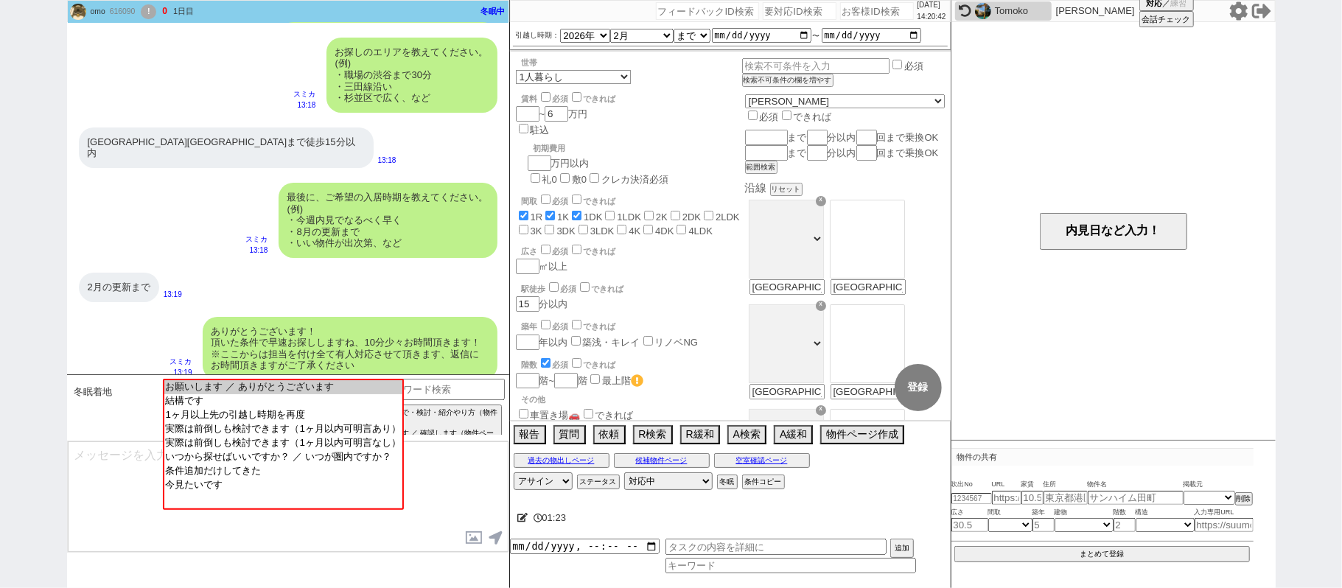
scroll to position [688, 0]
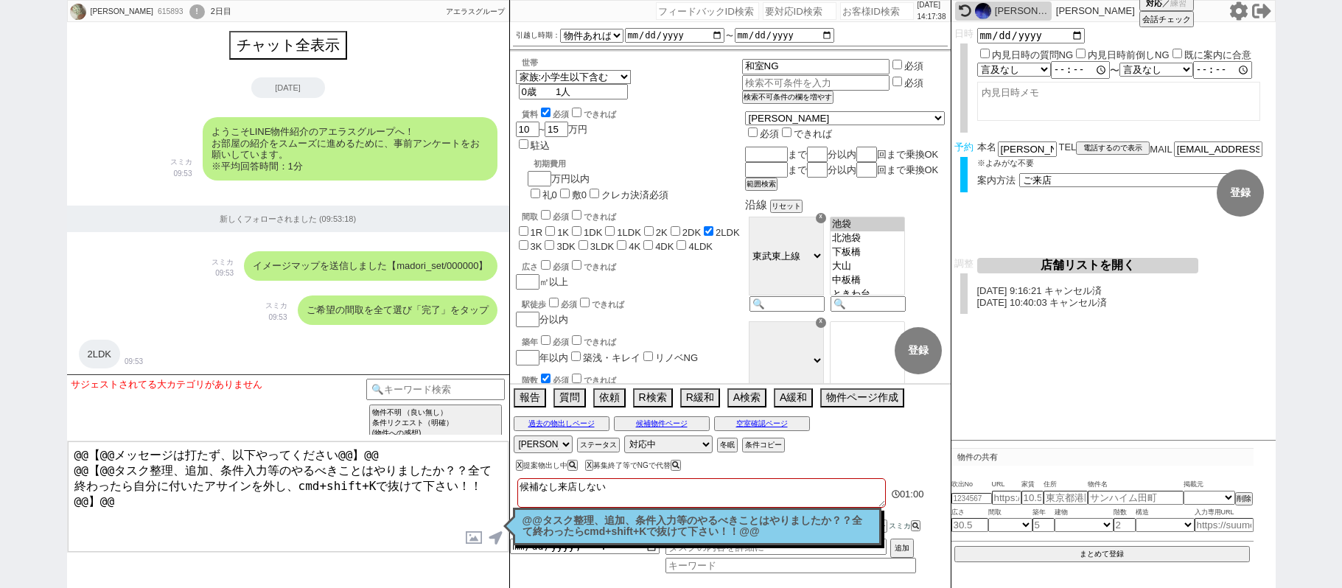
select select "15"
select select "6"
select select "35"
select select "1016"
select select "431"
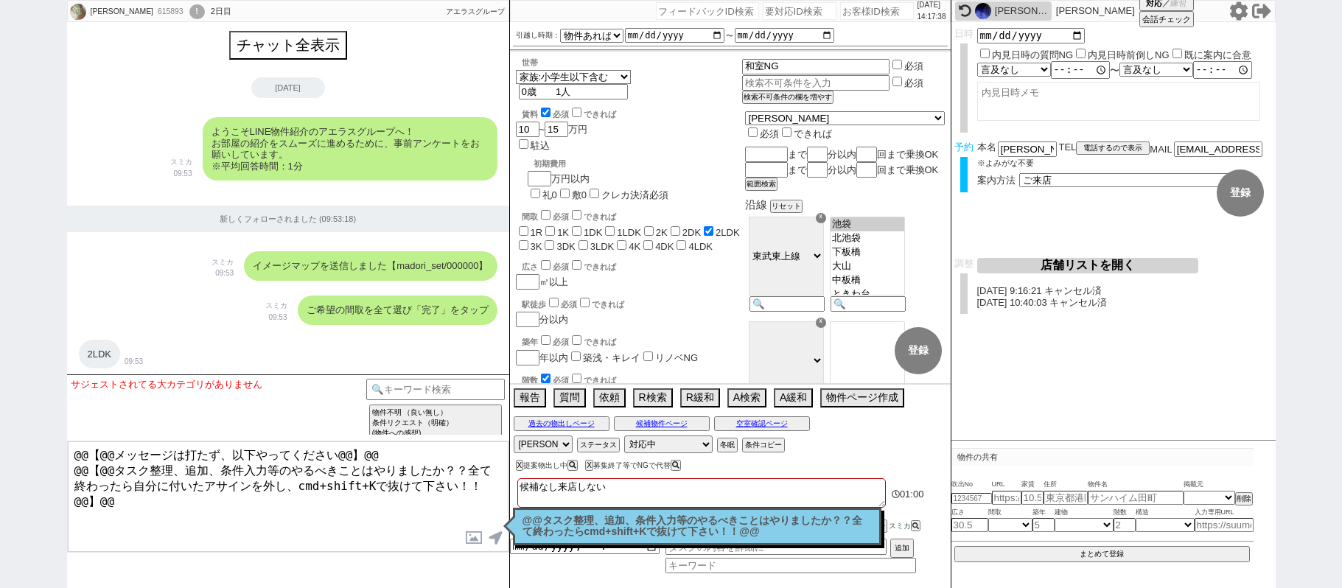
select select "2"
select select
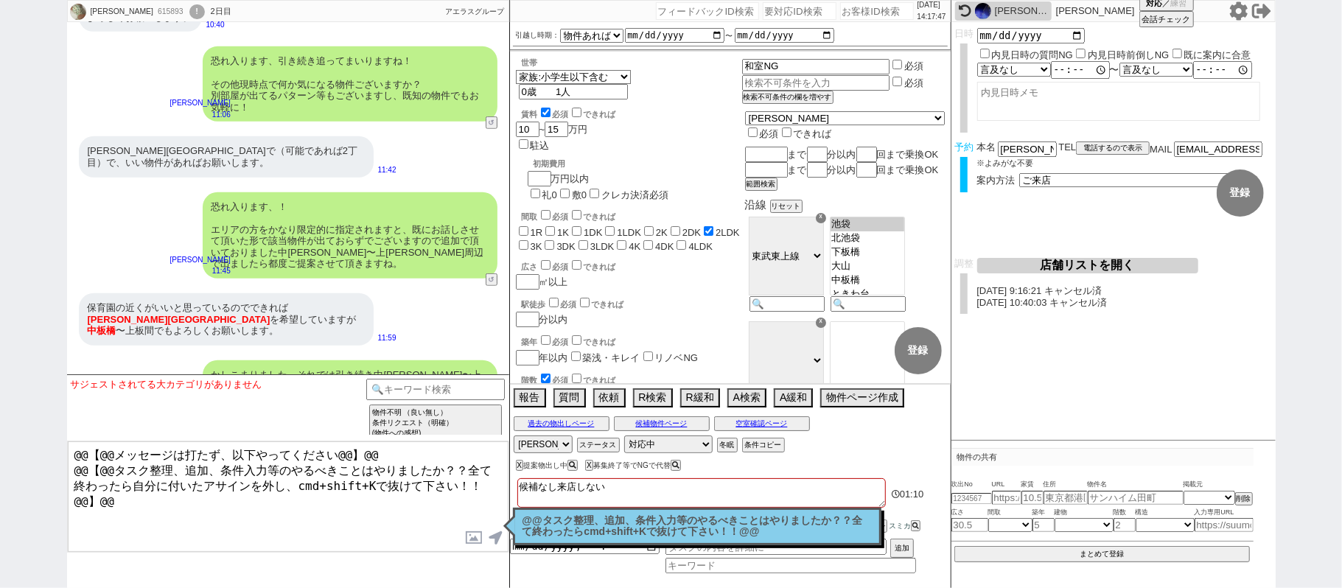
scroll to position [4530, 0]
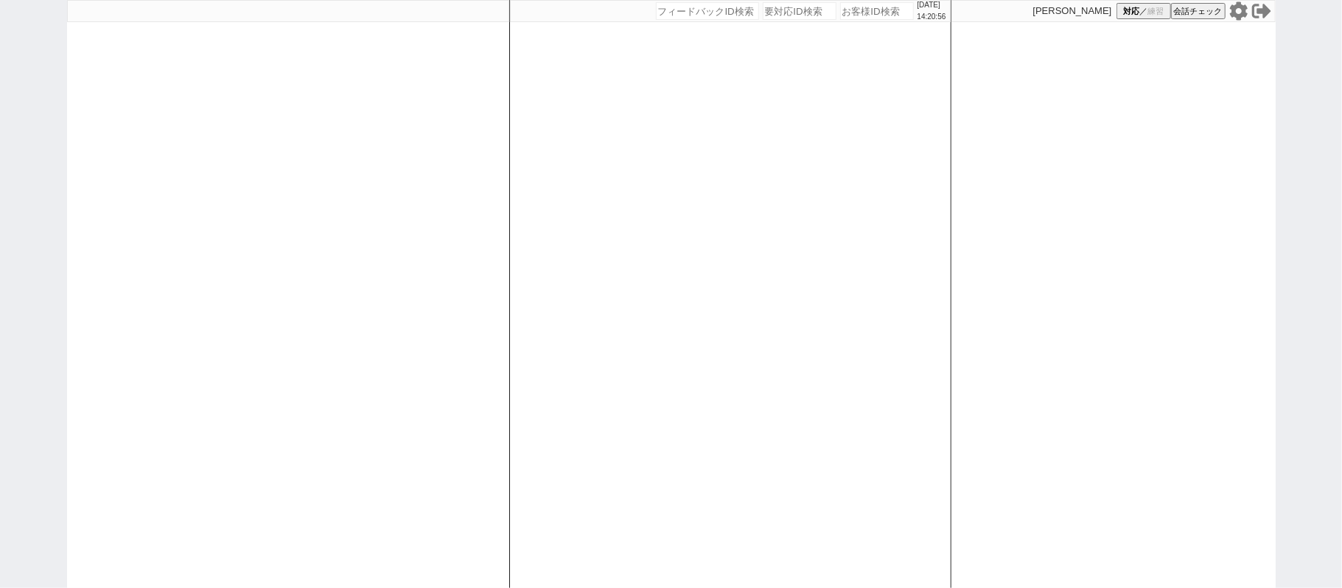
click at [481, 255] on div at bounding box center [288, 294] width 442 height 588
select select
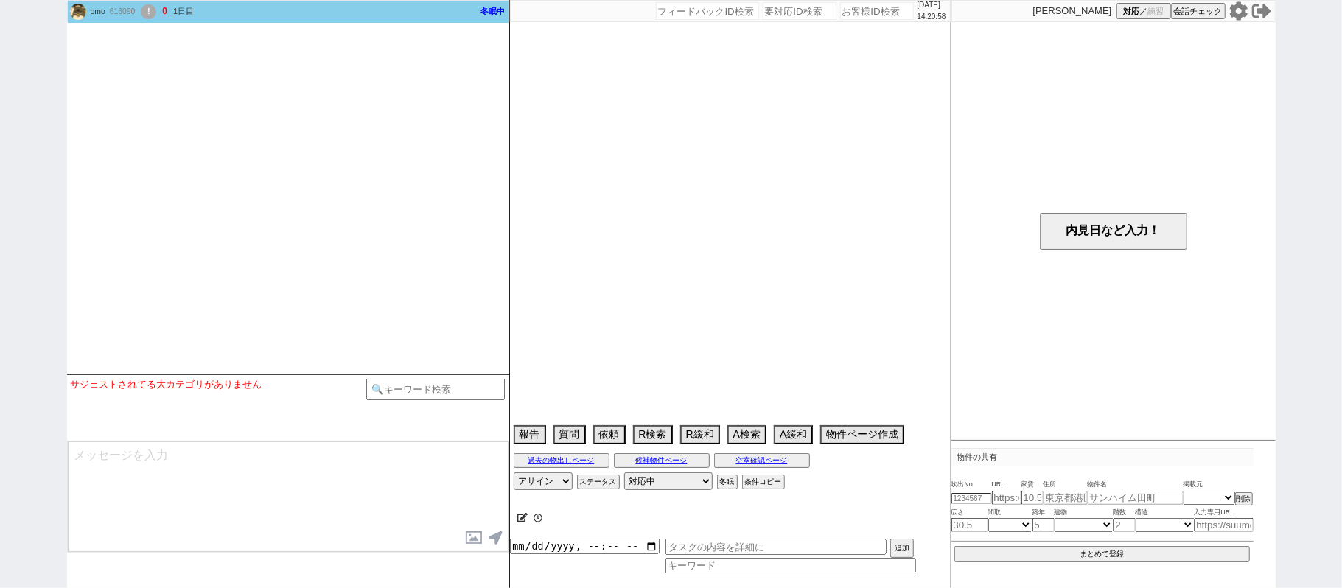
select select
select select "2026"
select select "2"
select select "37"
select select "0"
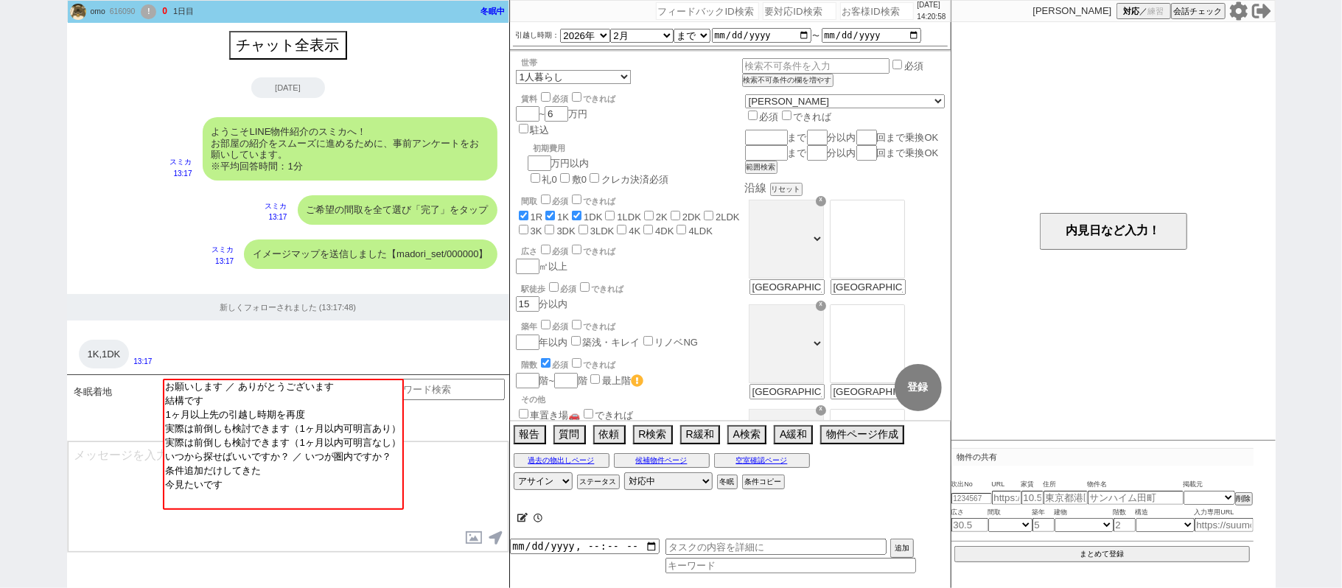
scroll to position [1278, 0]
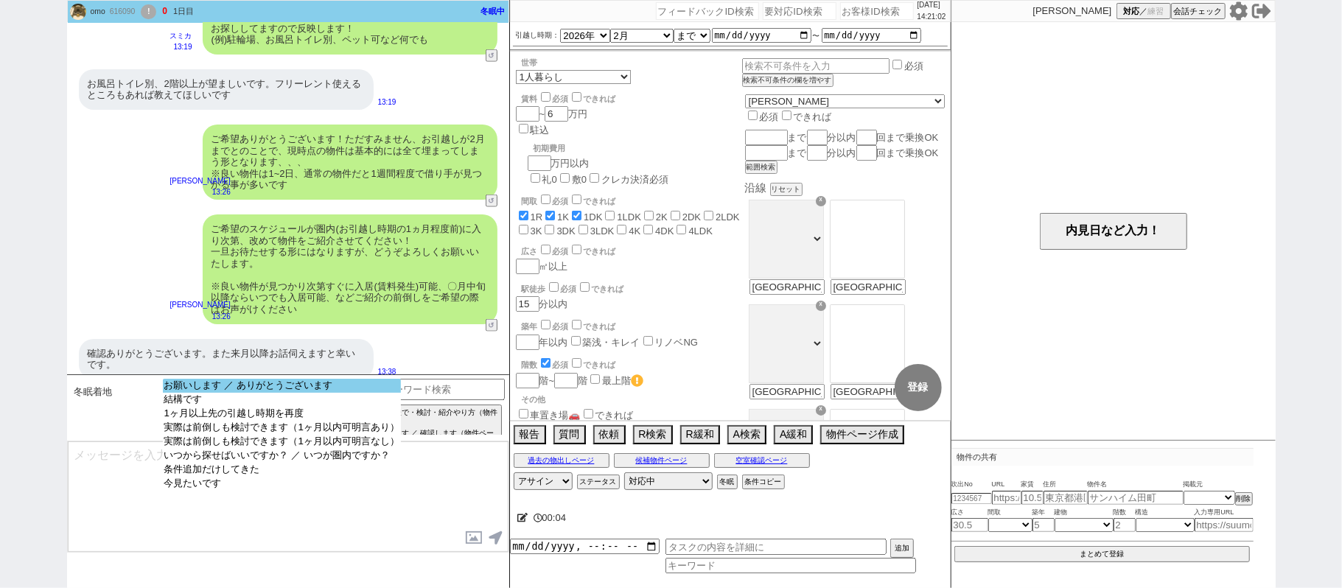
select select "お願いします ／ ありがとうございます"
click at [316, 387] on option "お願いします ／ ありがとうございます" at bounding box center [282, 386] width 238 height 14
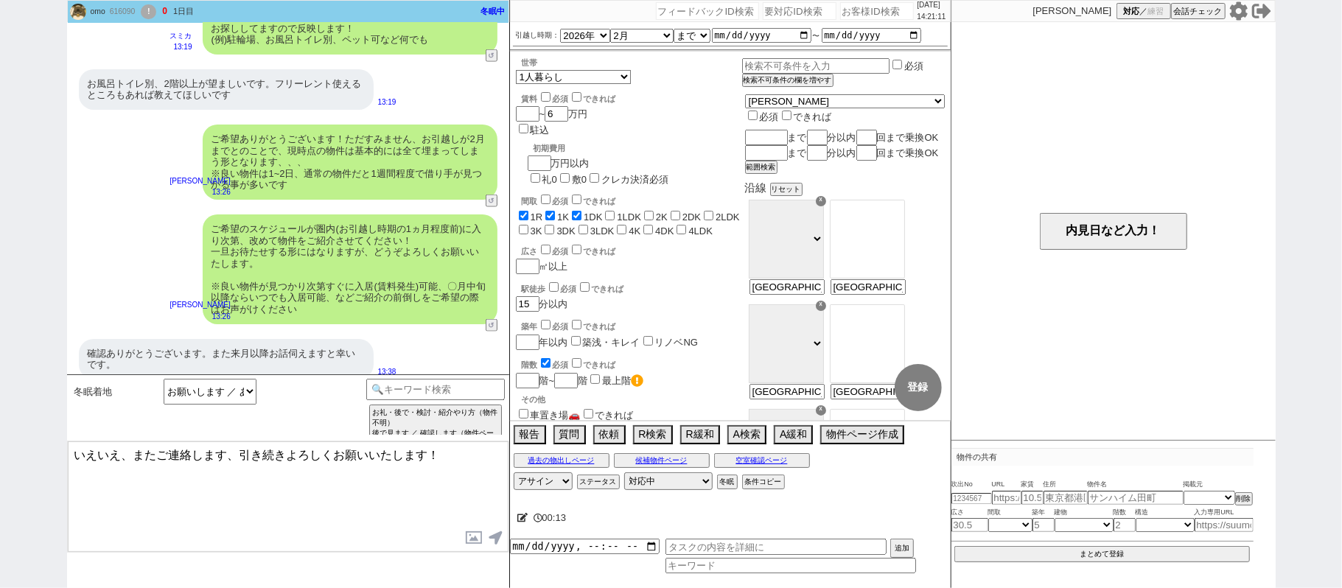
drag, startPoint x: 124, startPoint y: 455, endPoint x: 10, endPoint y: 423, distance: 117.9
click at [0, 408] on div "omo 616090 ! 0 1日目 冬眠中 自社客 スミカ スミカ_BPO チャット全表示 2025-09-23 ようこそLINE物件紹介のスミカへ！ お部…" at bounding box center [671, 294] width 1342 height 588
type textarea "ご確認ありがとうございます、またご連絡します、引き続きよろしくお願いいたします！"
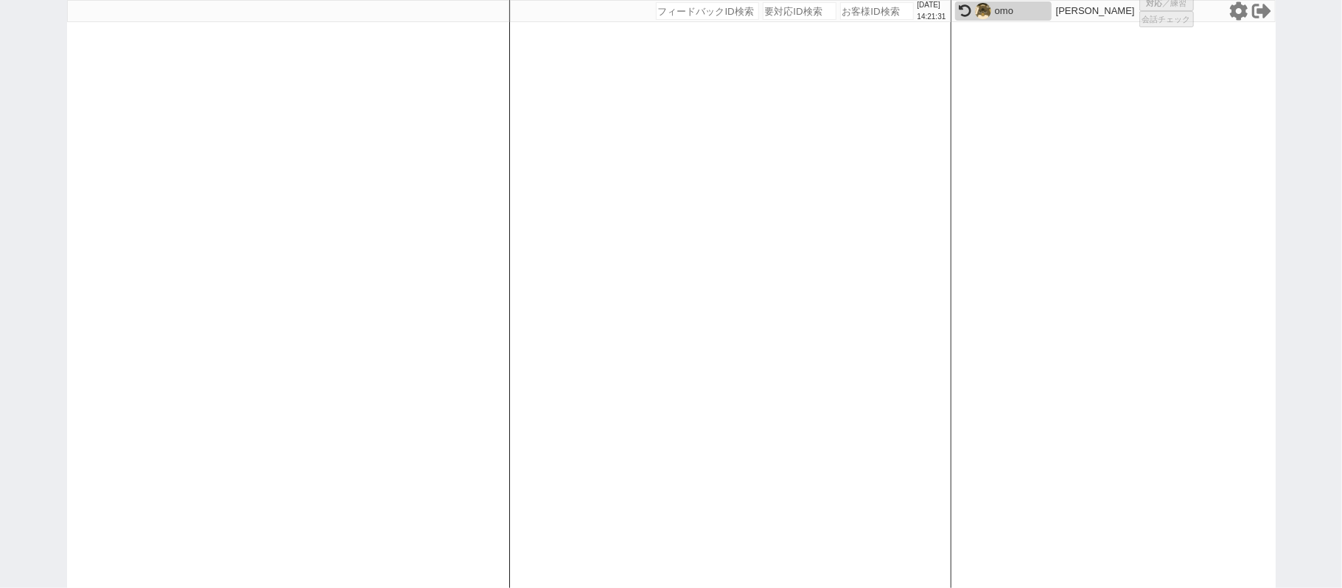
select select
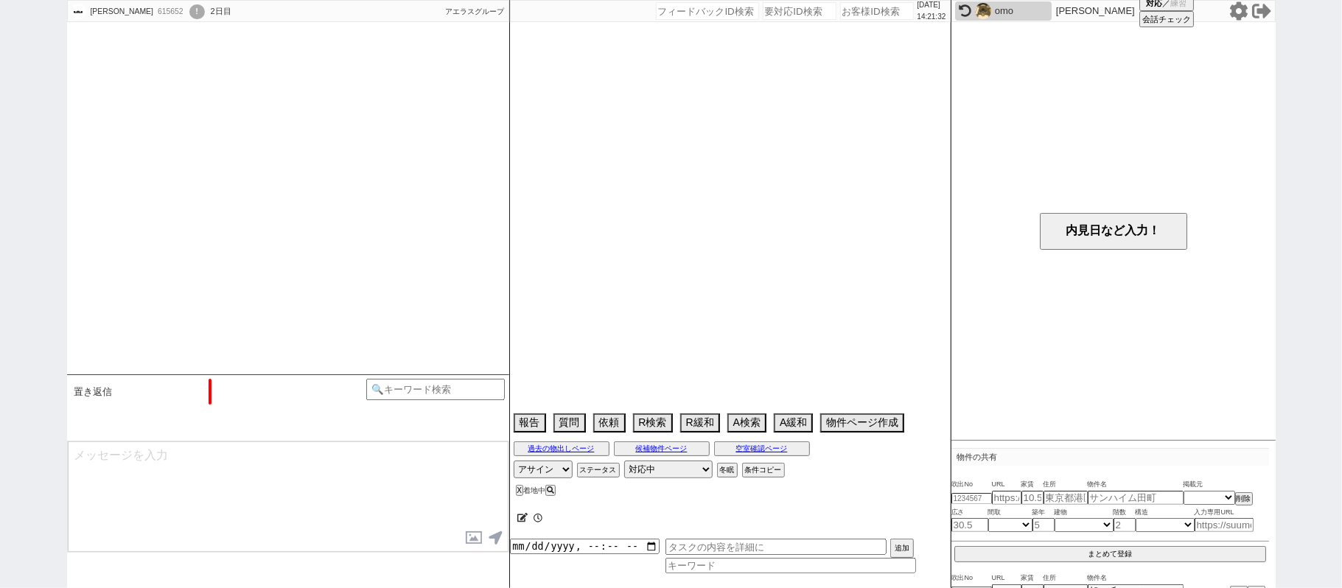
type textarea "所沢在住、言動、オンライン絶対飲まないでください"
select select "15"
select select "0"
select select "11"
select select "224"
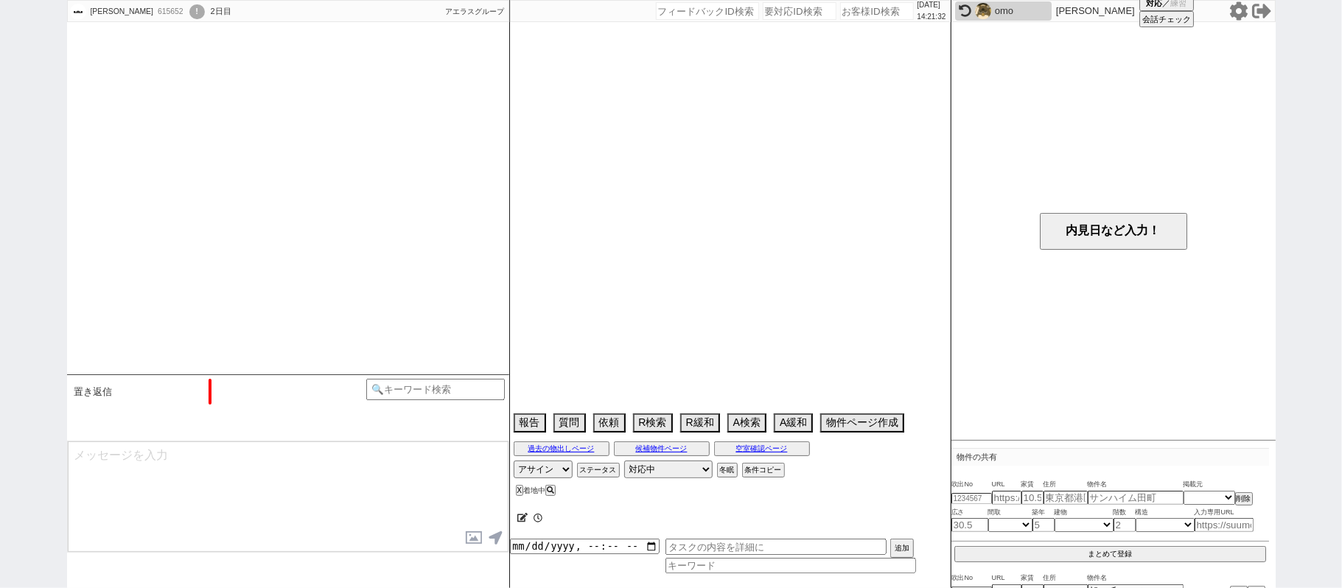
select select "35"
select select "1035"
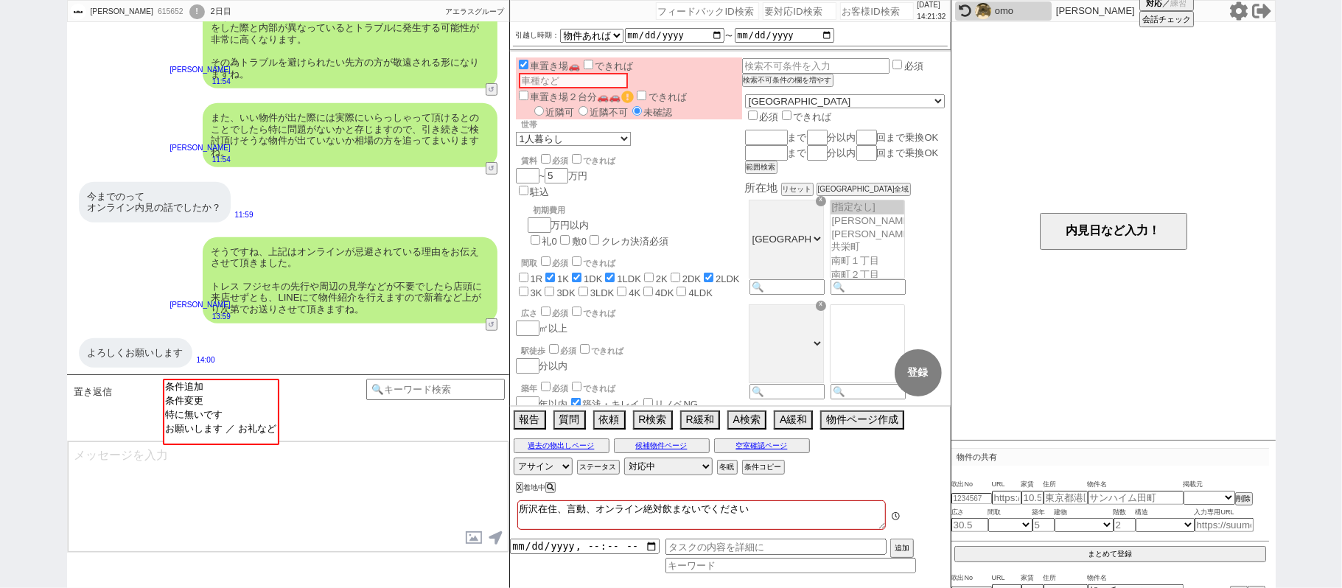
scroll to position [293, 0]
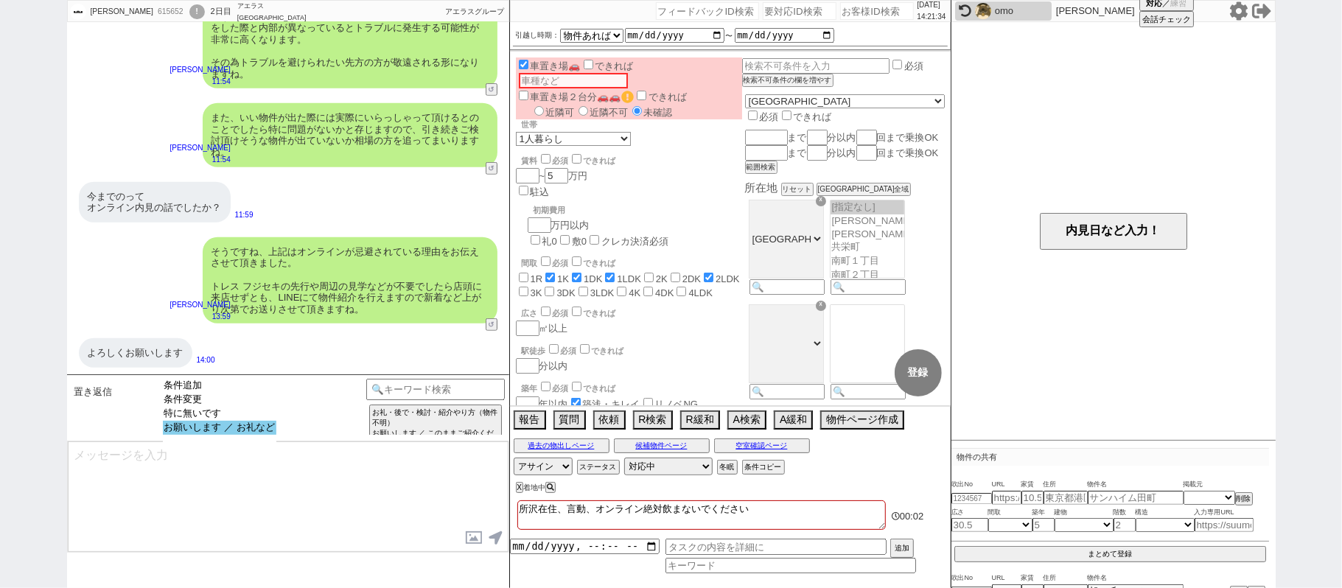
select select "お願いします ／ お礼など"
click at [224, 435] on option "お願いします ／ お礼など" at bounding box center [220, 428] width 114 height 14
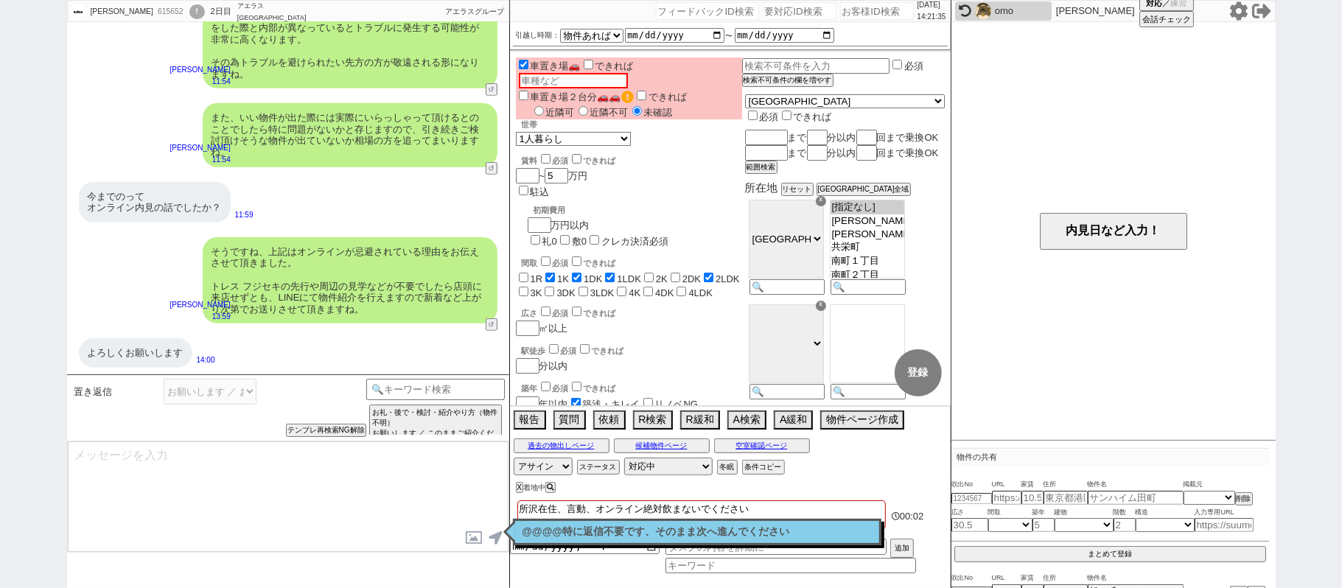
type textarea "@@【@@メッセージは打たず、以下やってください@@】@@ @@【@@@@@@特に返信不要です、そのまま次へ進んでください@@】@@"
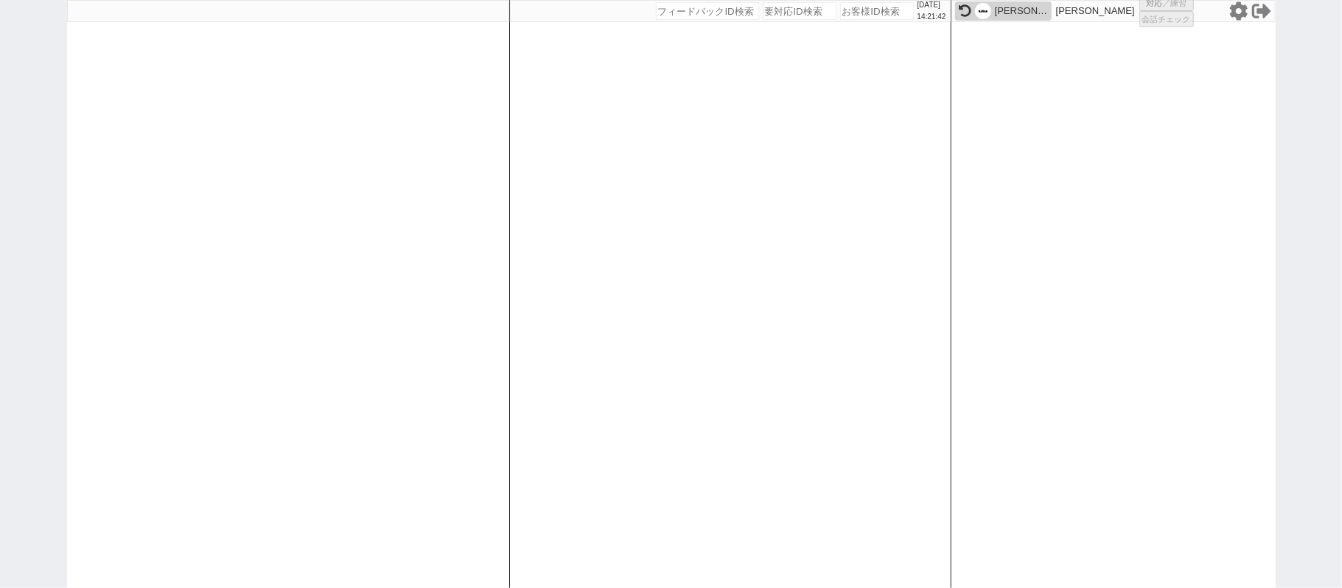
select select
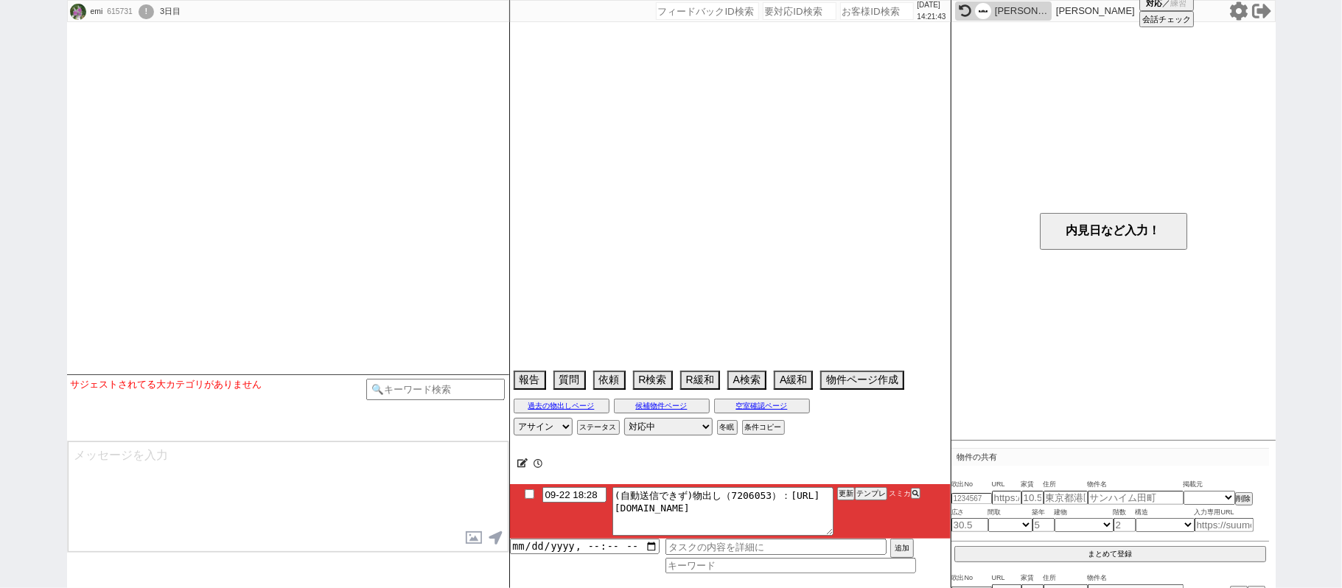
select select
select select "16"
select select "0"
select select "7"
select select "211"
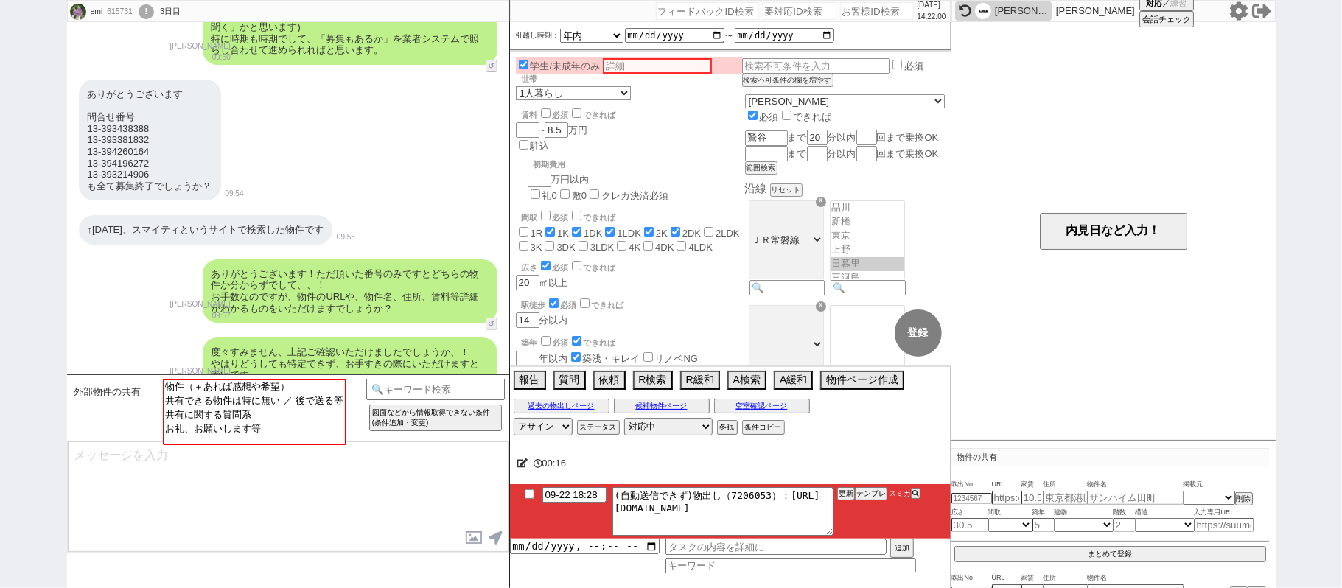
scroll to position [1395, 0]
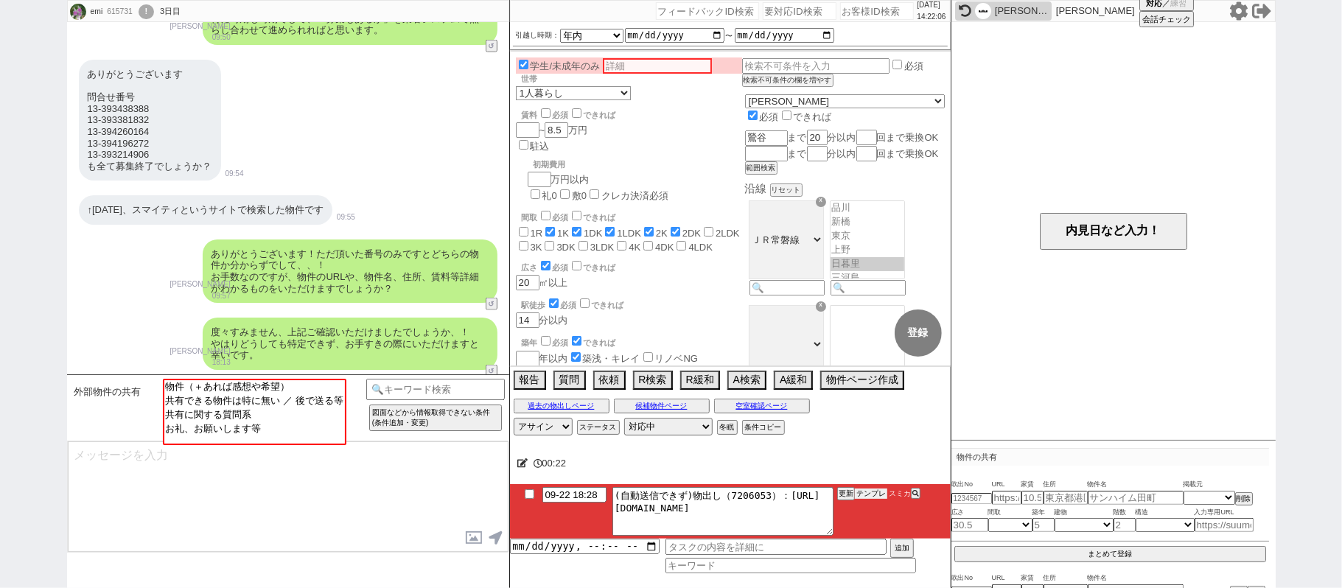
click at [859, 498] on button "テンプレ" at bounding box center [871, 494] width 32 height 10
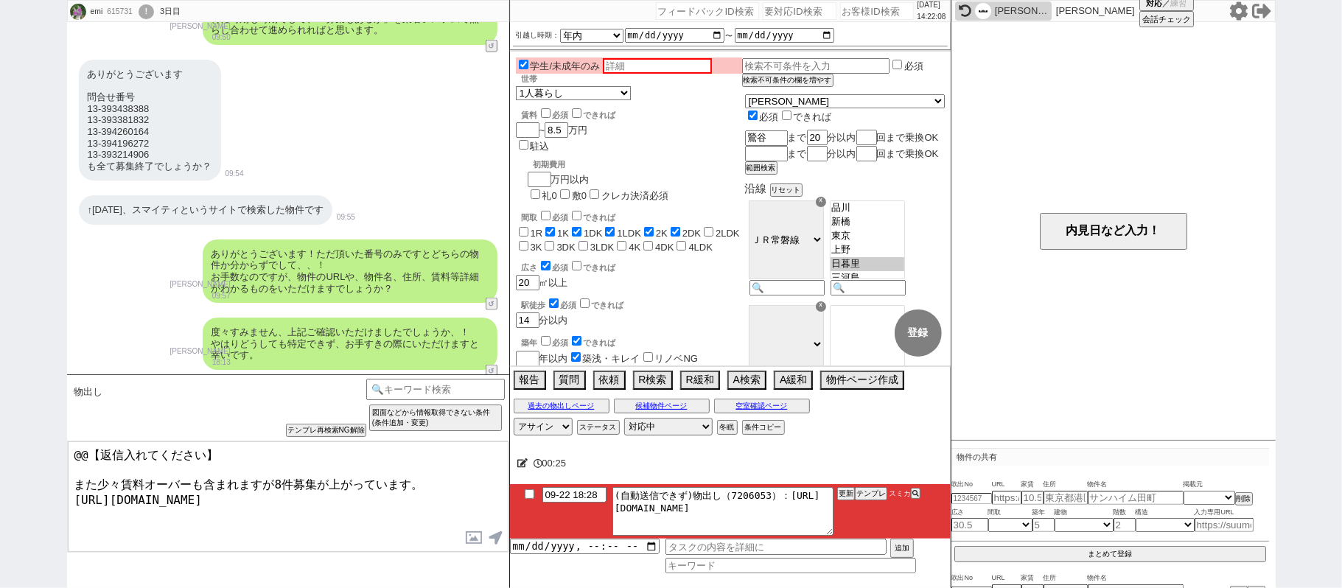
drag, startPoint x: 234, startPoint y: 457, endPoint x: 0, endPoint y: 395, distance: 242.5
click at [0, 397] on div "emi 615731 ! 0 3日目 冬眠中 自社客 スミカ スミカ_BPO チャット全表示 2025-09-21 改めて条件のほう加味して見てまいりまして、…" at bounding box center [671, 294] width 1342 height 588
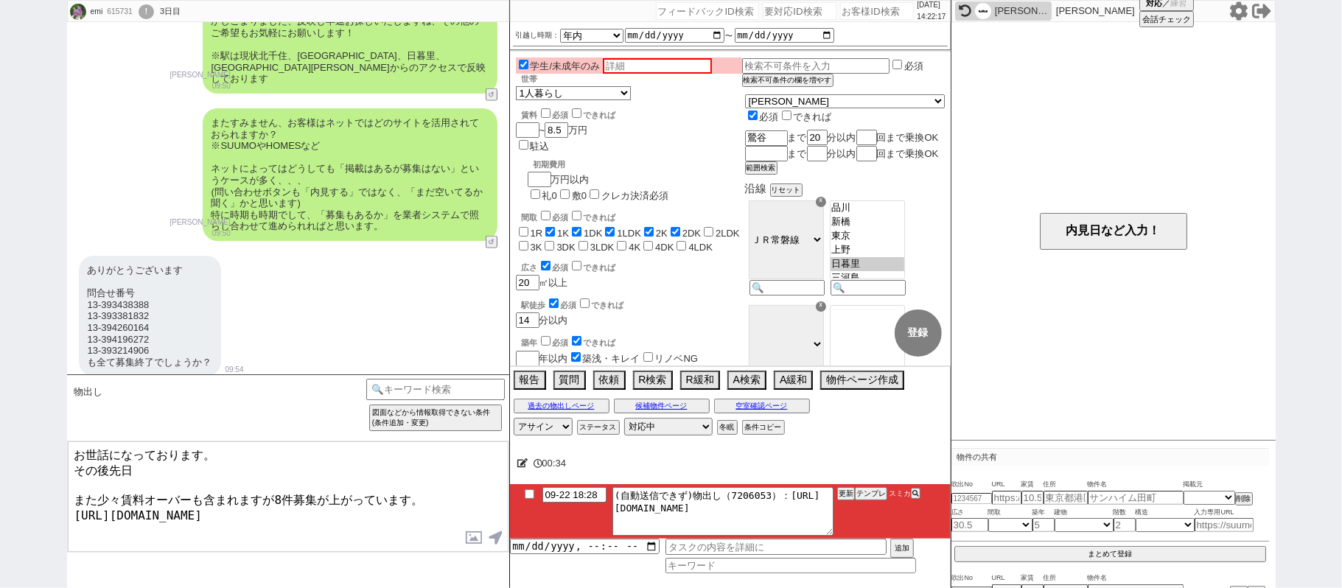
scroll to position [1198, 0]
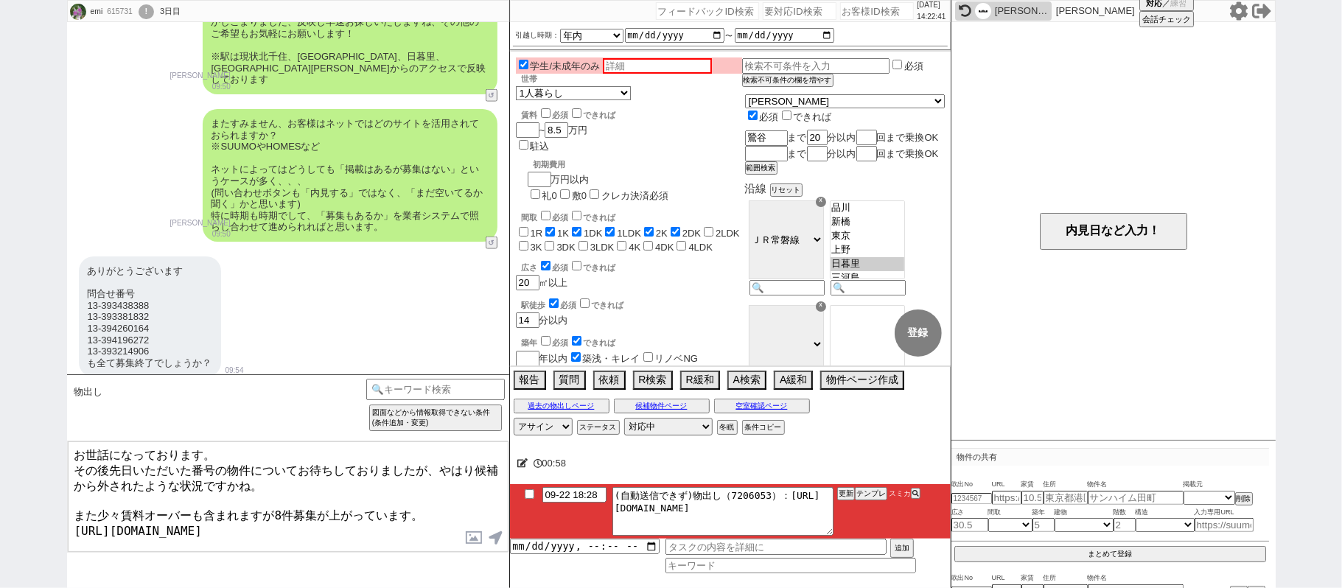
click at [103, 502] on textarea "お世話になっております。 その後先日いただいた番号の物件についてお待ちしておりましたが、やはり候補から外されたような状況ですかね。 また少々賃料オーバーも含ま…" at bounding box center [288, 497] width 441 height 111
type textarea "お世話になっております。 その後先日いただいた番号の物件についてお待ちしておりましたが、やはり候補から外されたような状況ですかね。 またこちらでも見ており、少…"
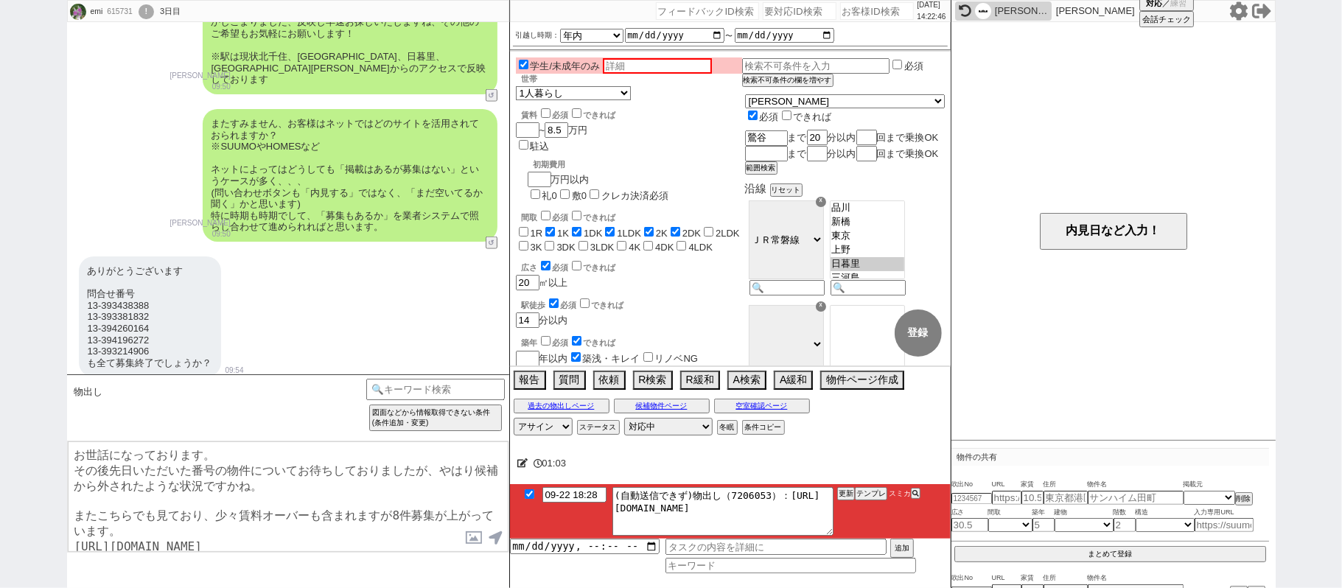
checkbox input "true"
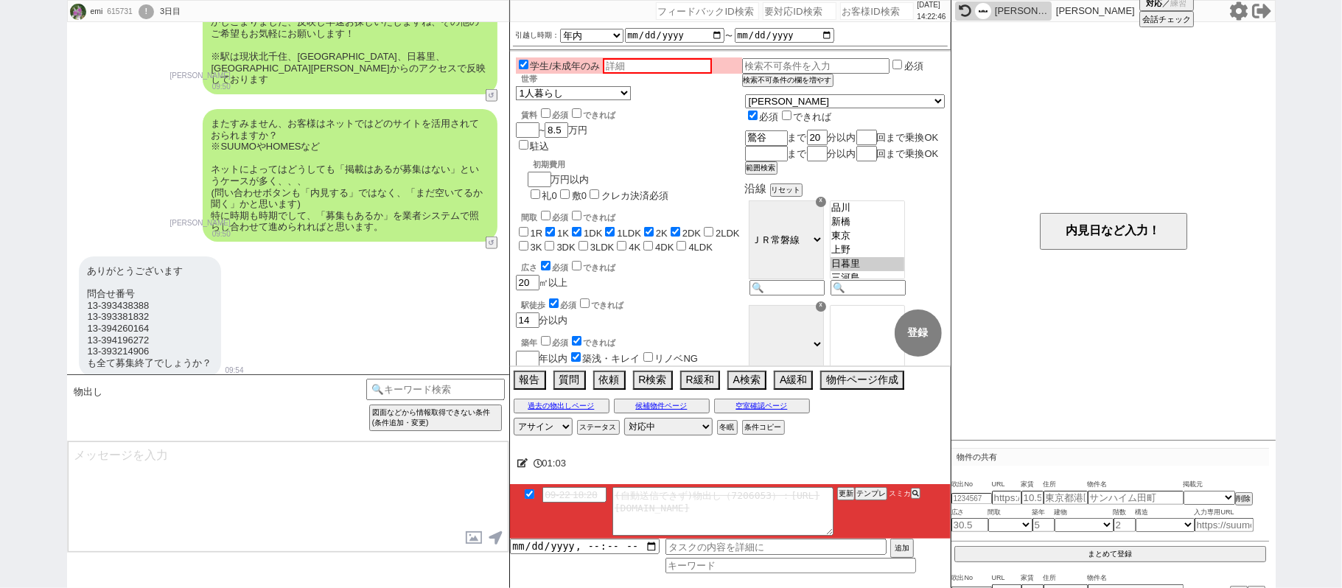
scroll to position [1558, 0]
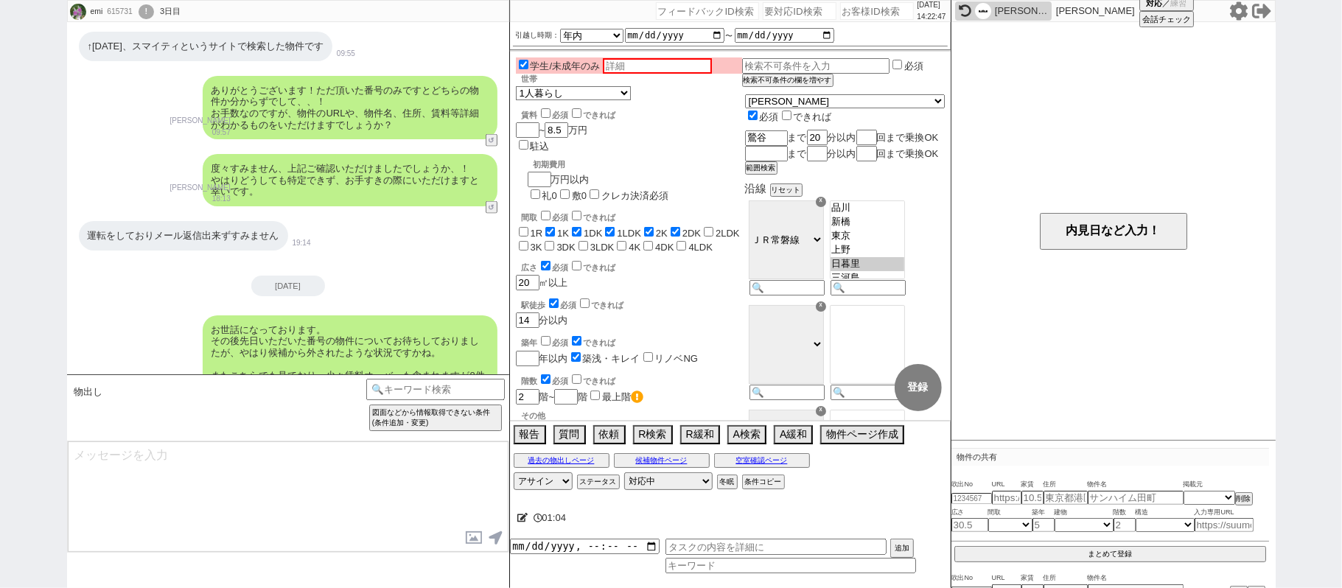
type textarea "あわせてご確認ください！"
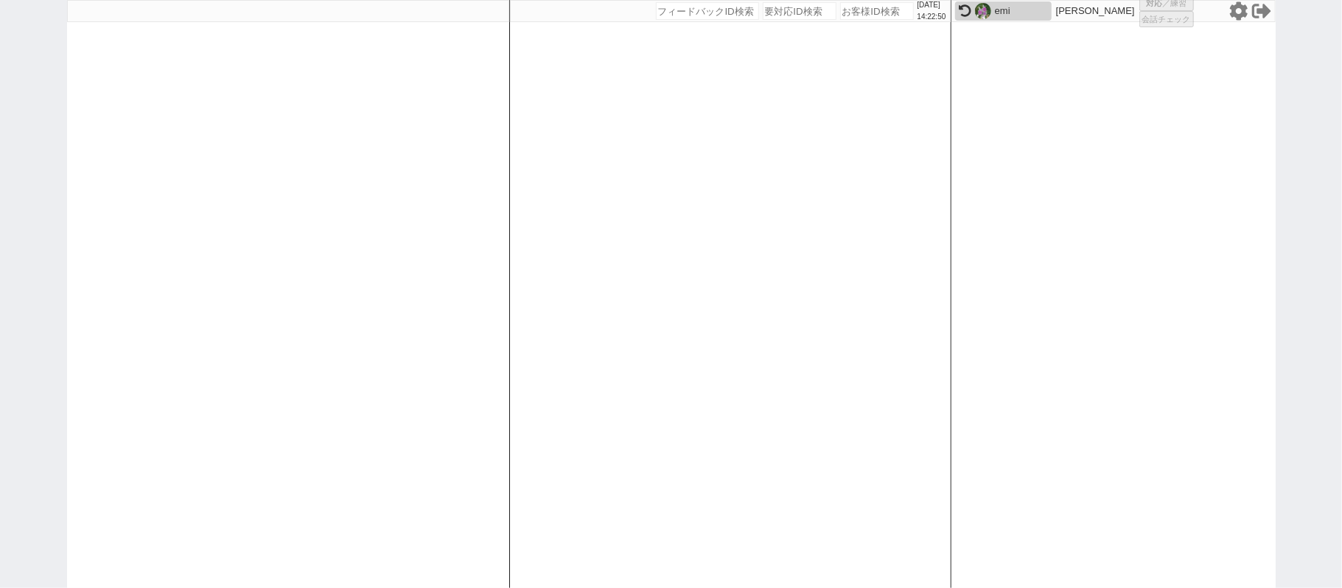
select select
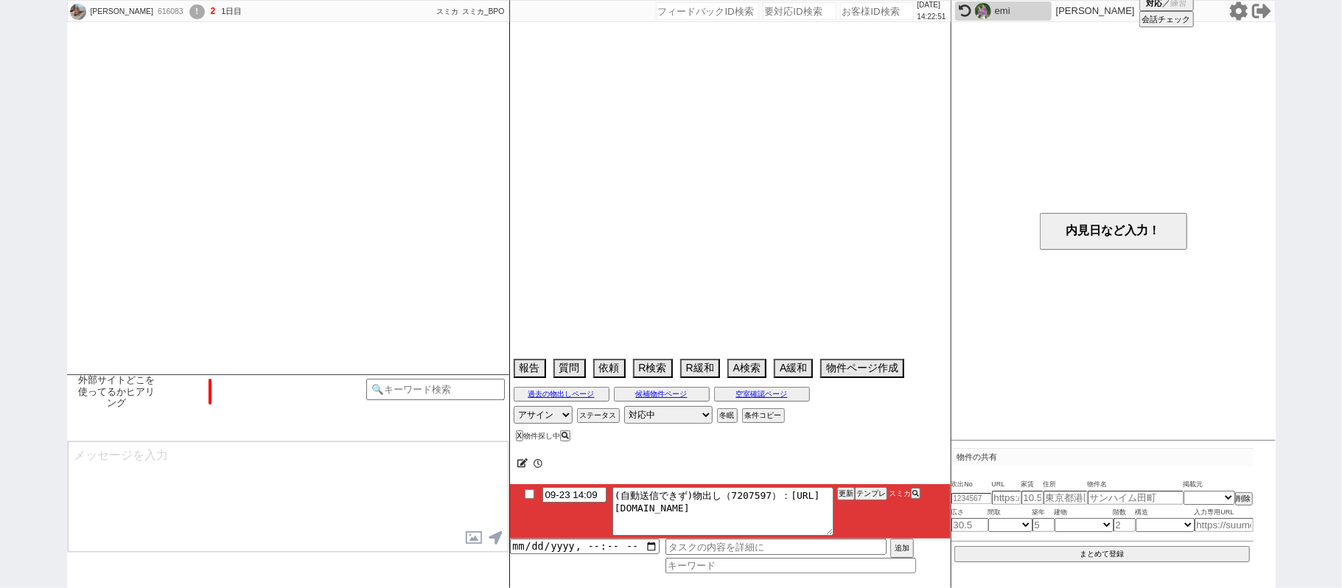
scroll to position [325, 0]
select select "16"
select select "0"
select select "11"
select select "33"
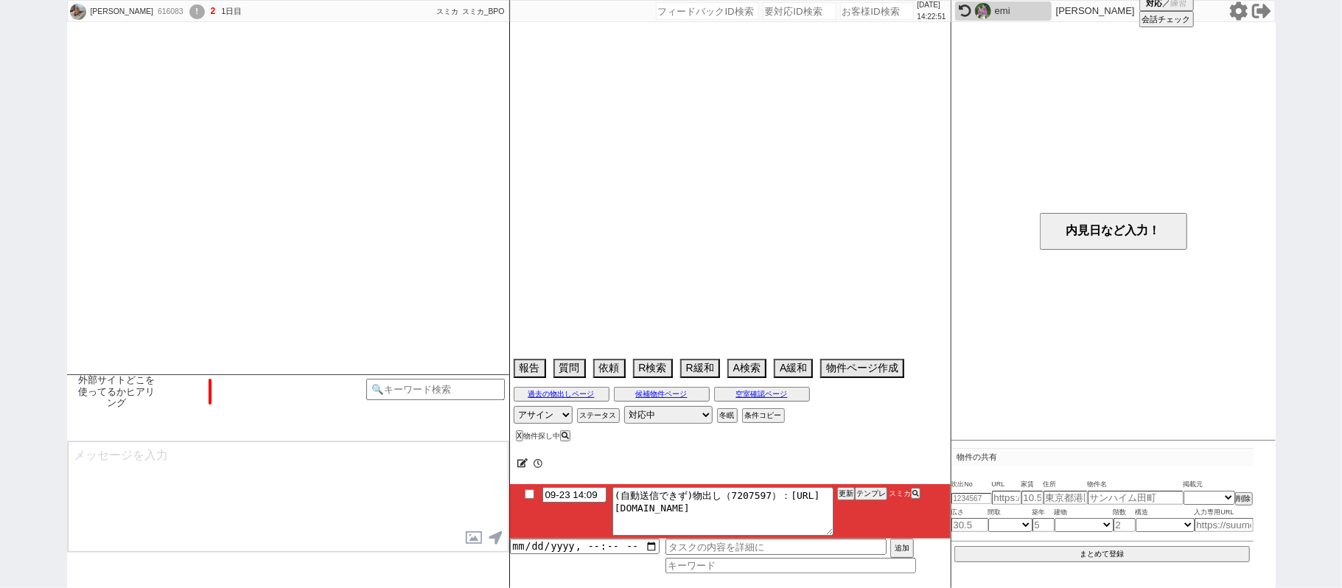
select select "9"
select select "326"
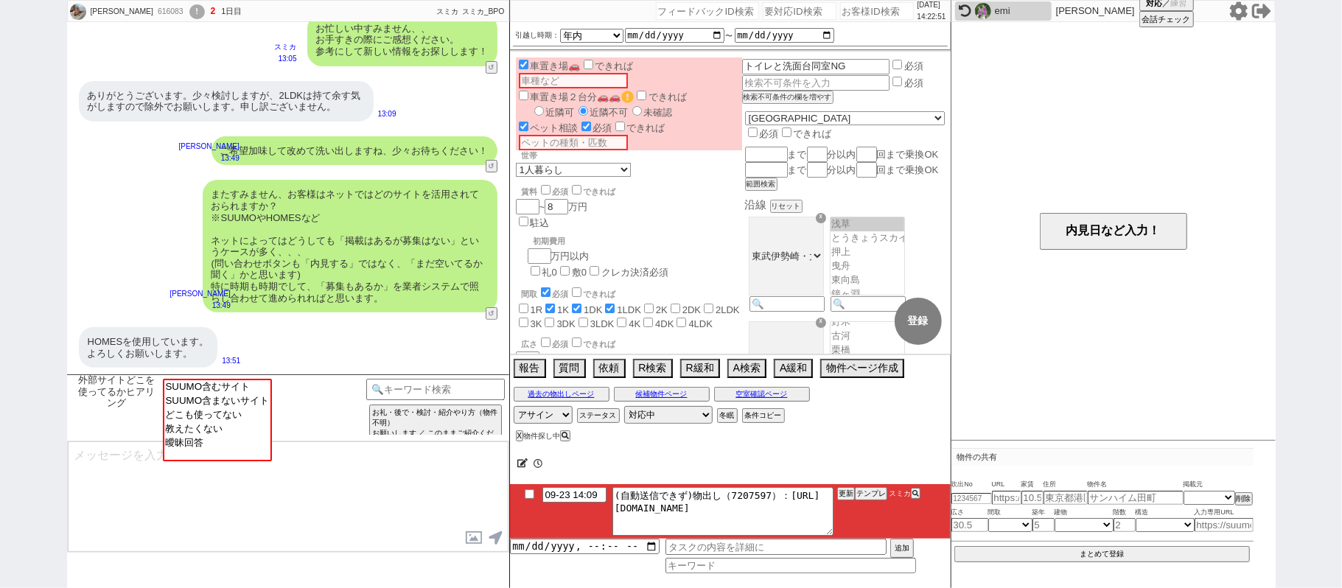
scroll to position [124, 0]
select select "SUUMO含まないサイト"
click at [195, 404] on option "SUUMO含まないサイト" at bounding box center [216, 400] width 107 height 14
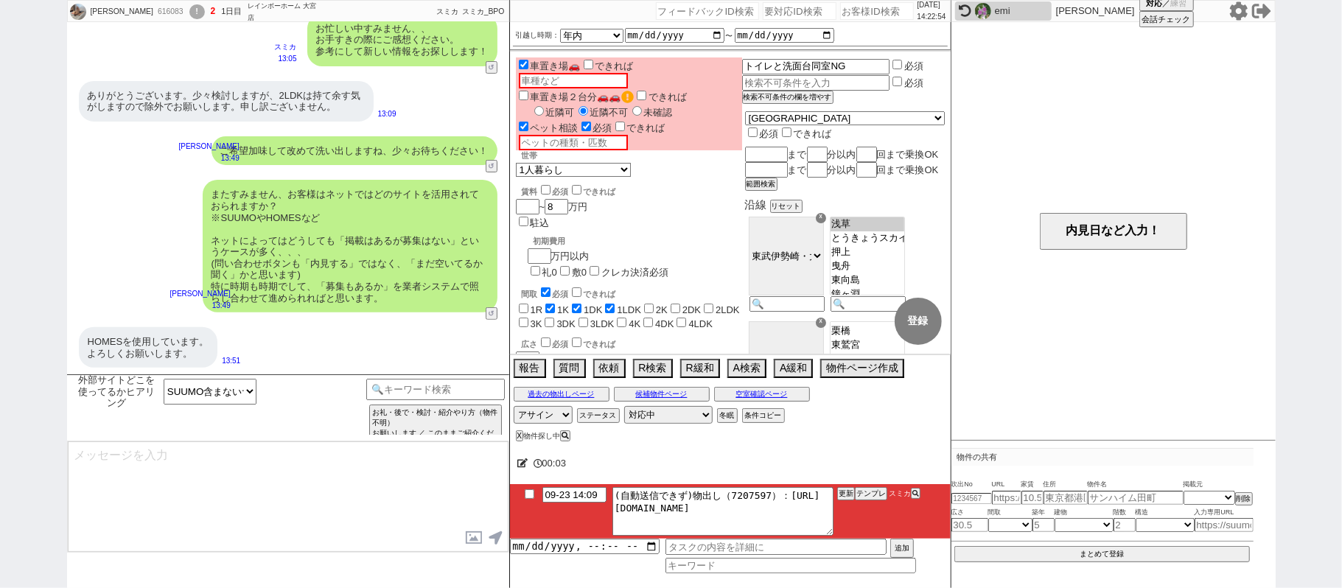
type textarea "ご確認ありがとうございます！ 賃貸サイトですと、やはり現状スーモさんが量だと一強、その他のサイトは網羅性は低いか、もし残っていても埋まってる物件が残りっぱなし…"
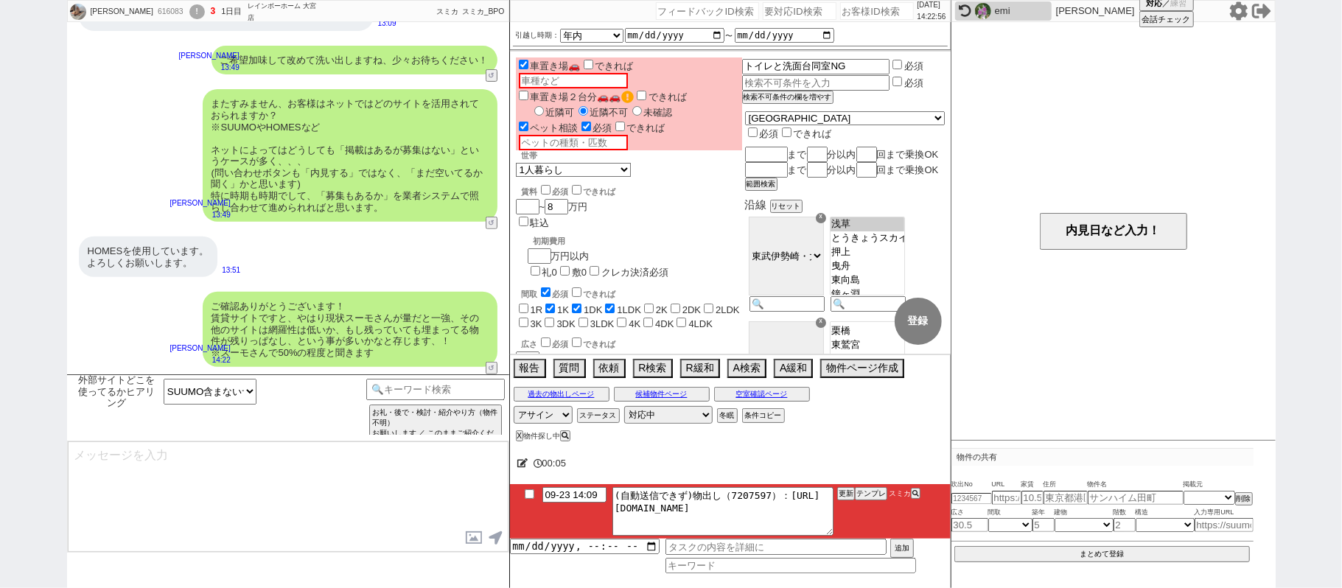
type textarea "こちらのお探しの参考にするため、また空室状況を確認するため等で、今後も「外部サイトで物件見つけられましたか？」と定期的にヒアリングさせて頂いてもよろしいでしょ…"
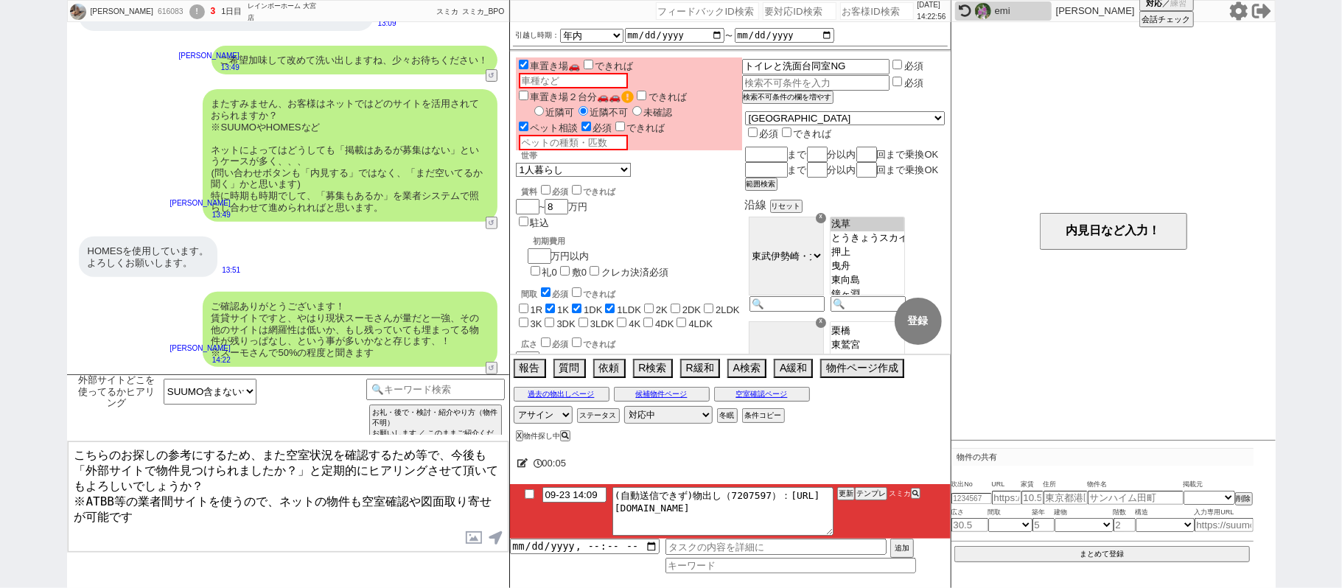
type input "09-23 14:37"
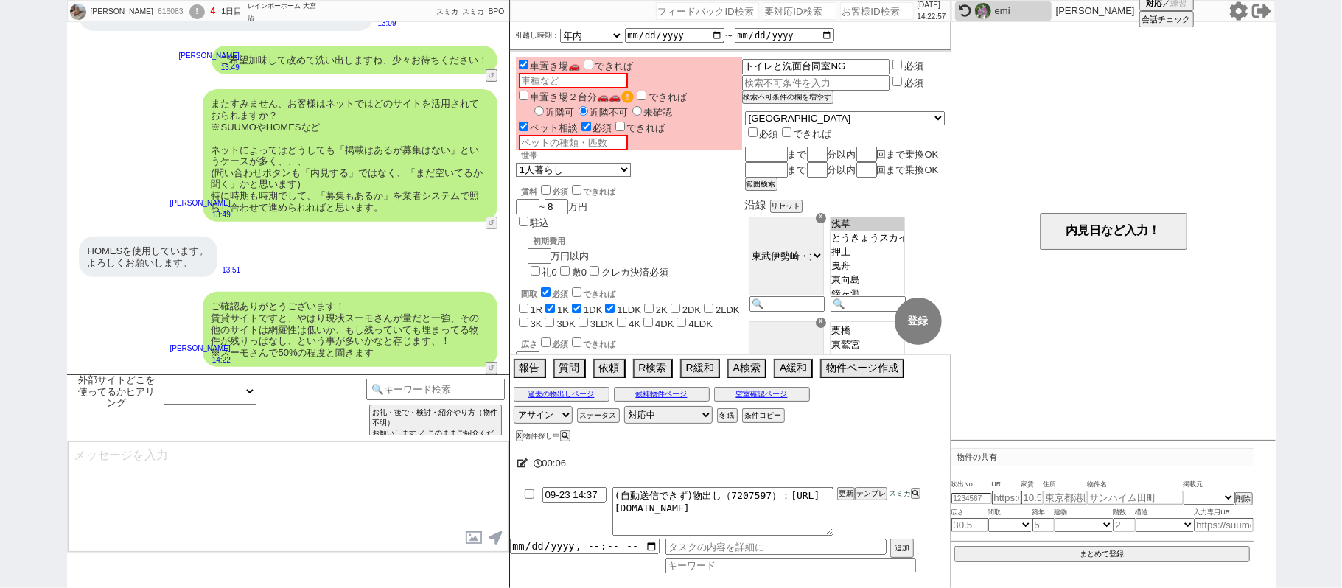
scroll to position [505, 0]
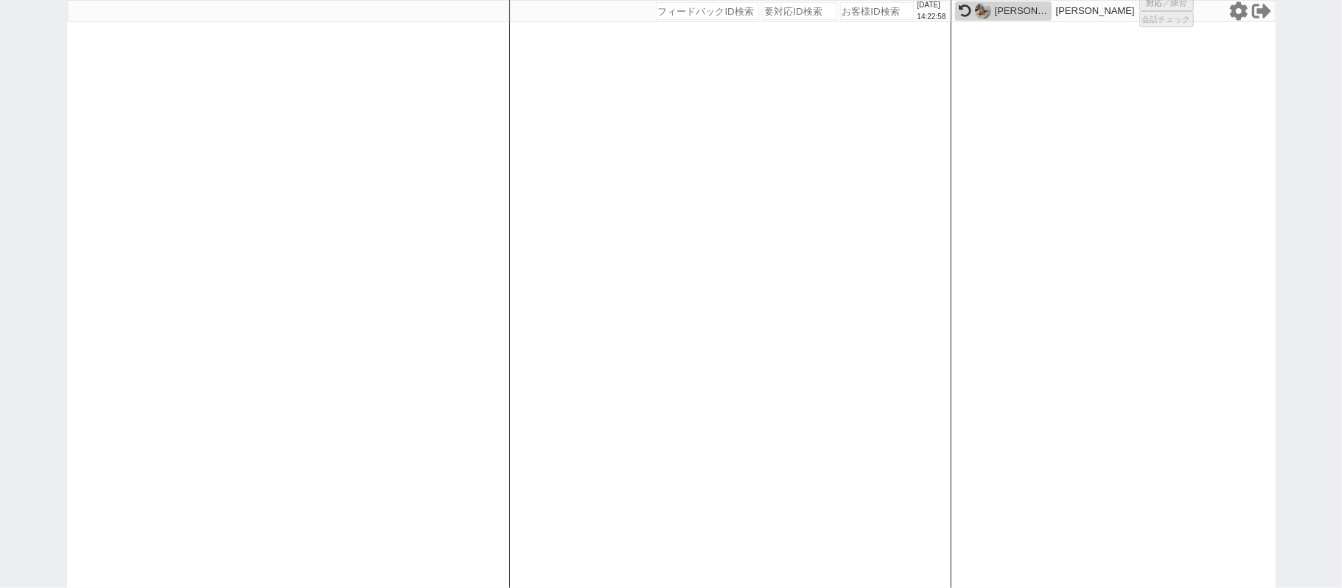
select select
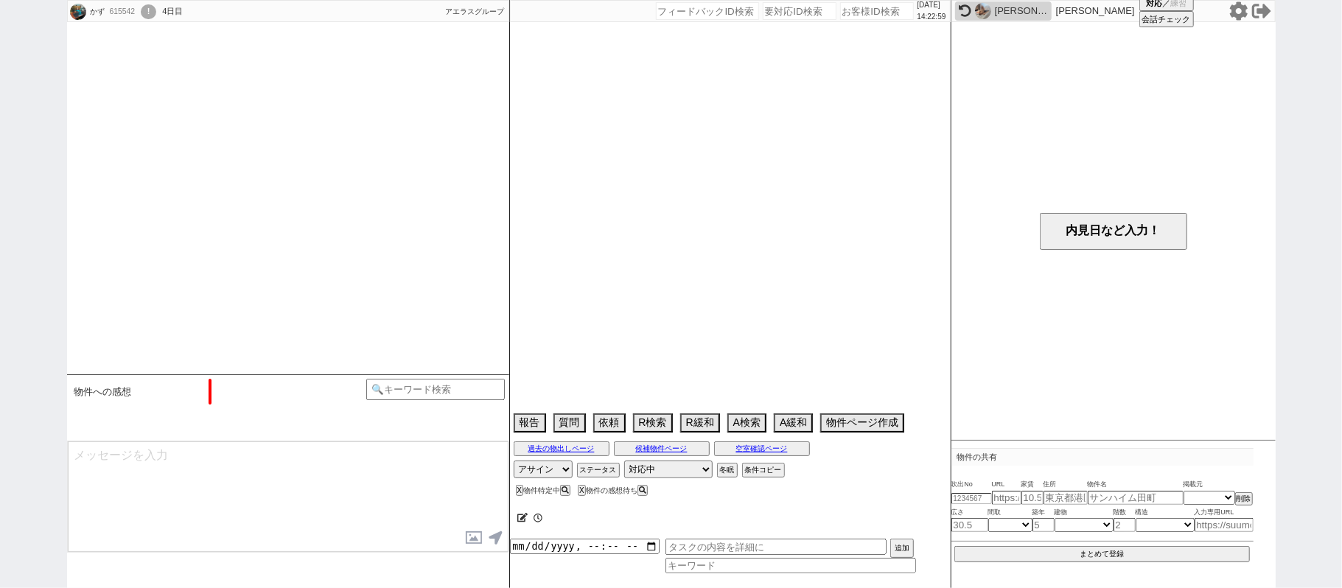
select select "2025"
select select "10"
select select "32"
select select "1"
select select "23"
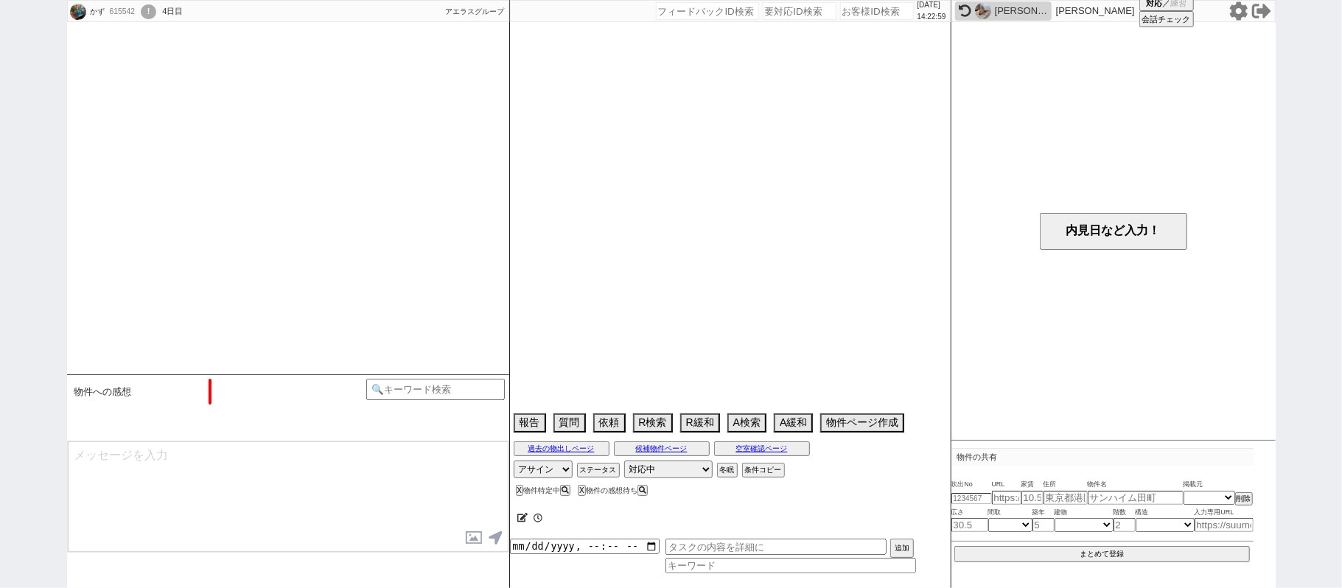
select select "79"
select select "1873"
select select "33"
select select "970"
select select "8"
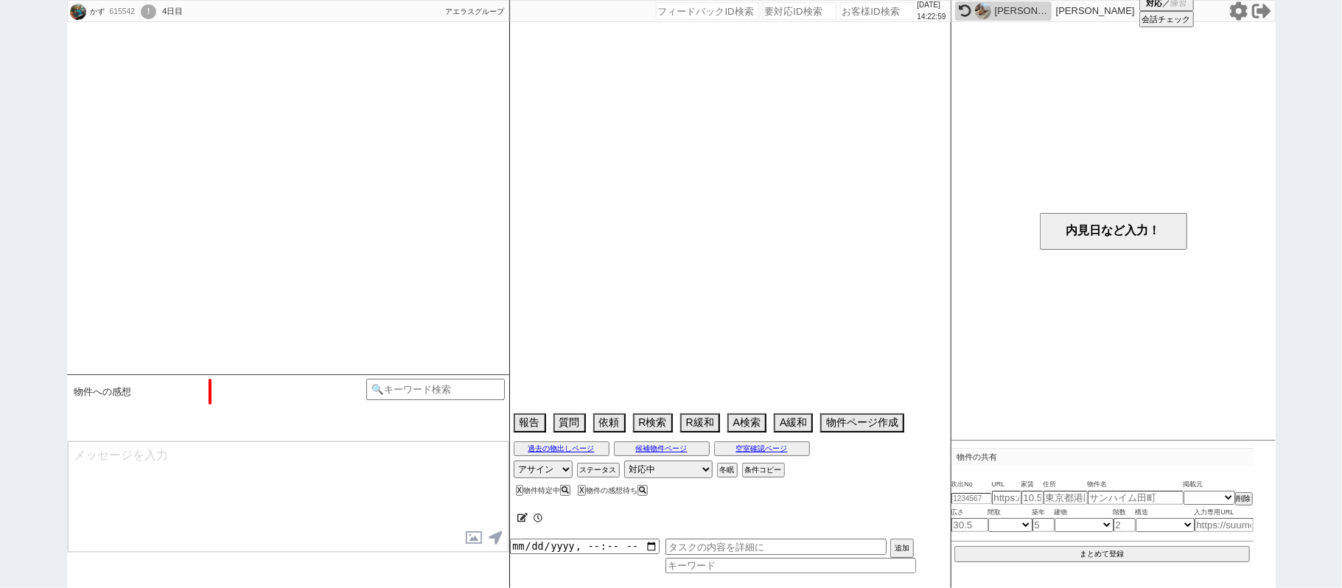
select select "294"
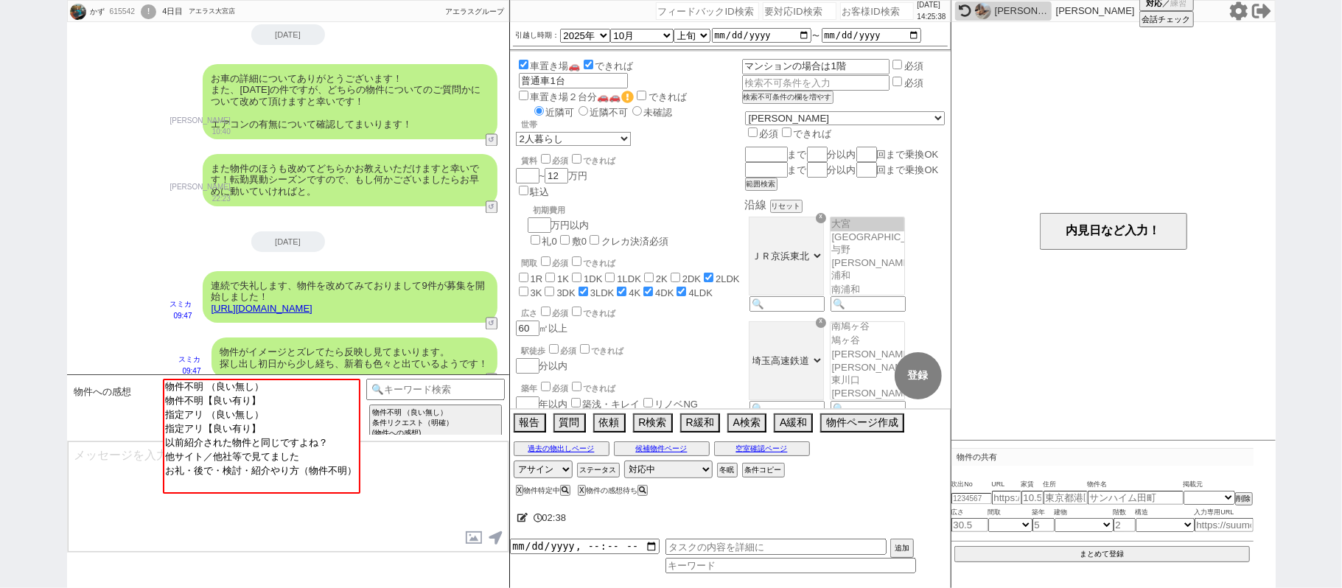
scroll to position [2064, 0]
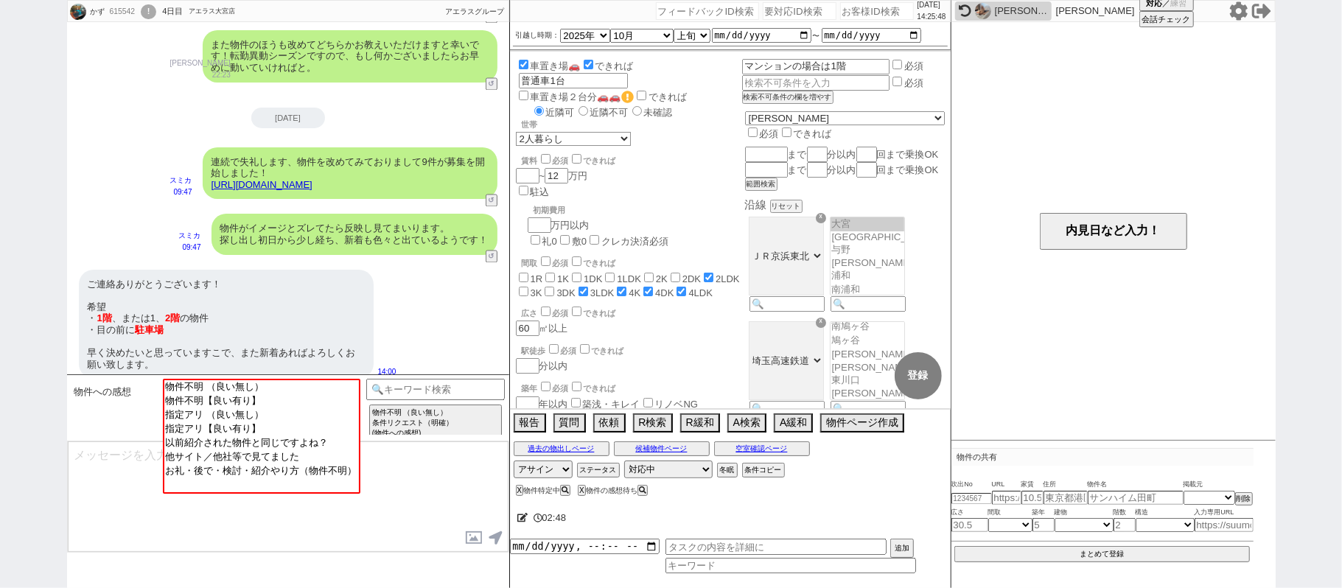
click at [313, 179] on link "https://tools.sumika.live/pages/wf3tdmx" at bounding box center [262, 184] width 101 height 11
click at [532, 13] on button "☓" at bounding box center [523, 14] width 27 height 29
click at [450, 383] on input at bounding box center [435, 388] width 139 height 18
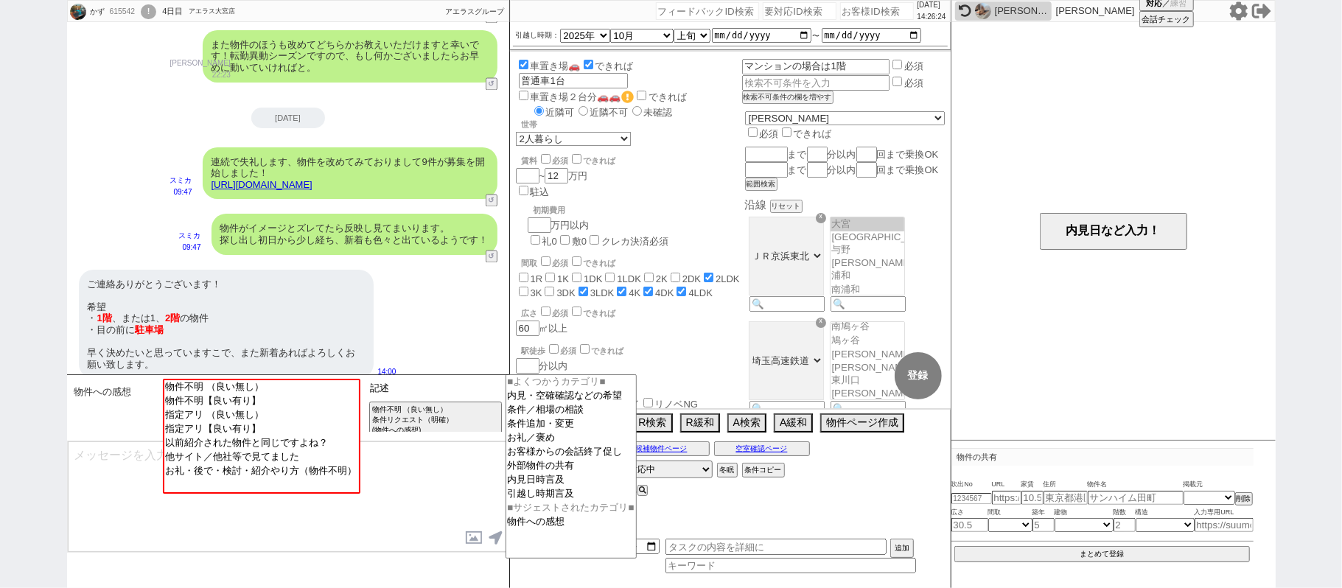
type input "記述"
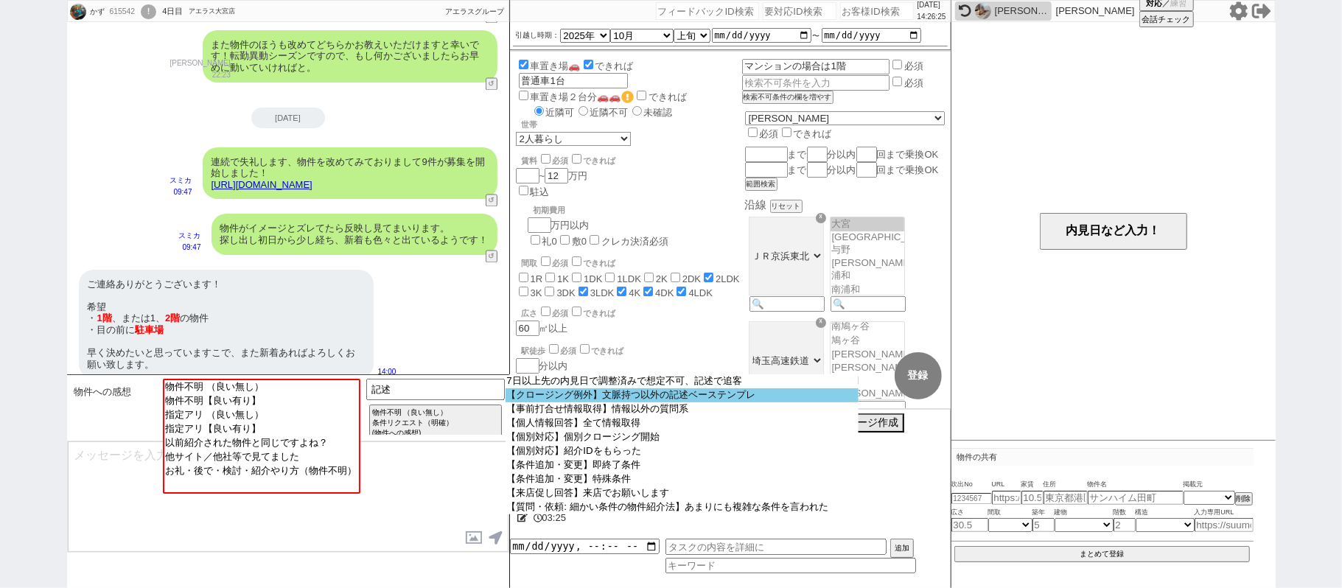
click at [582, 402] on option "【クロージング例外】文脈持つ以外の記述ベーステンプレ" at bounding box center [682, 395] width 353 height 14
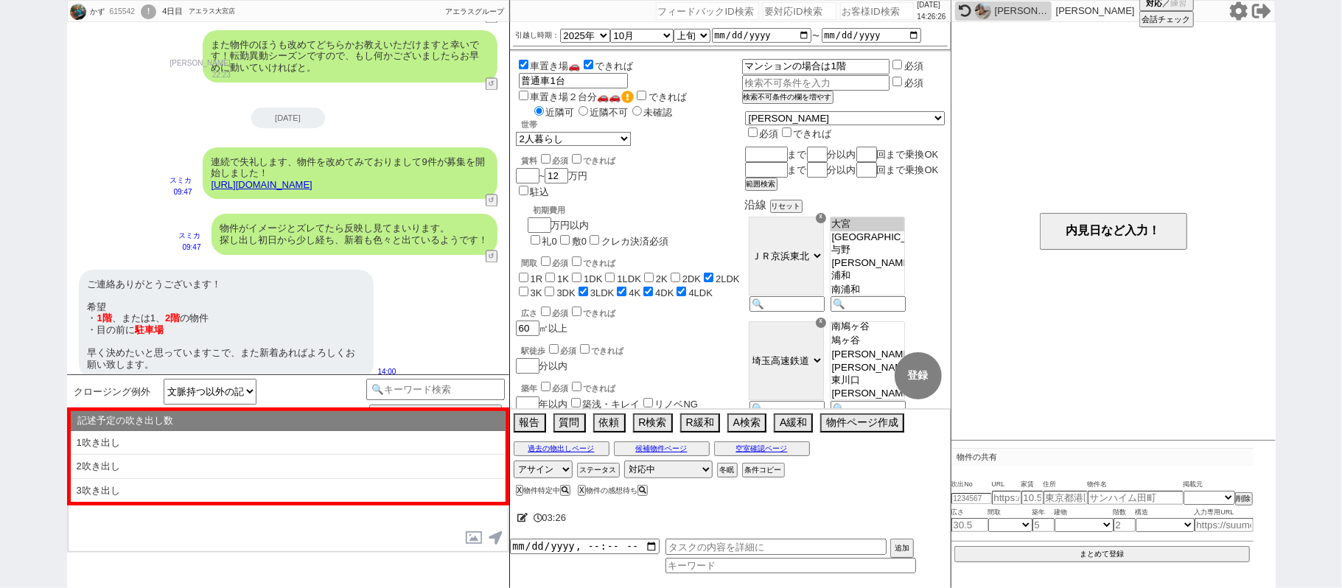
drag, startPoint x: 296, startPoint y: 438, endPoint x: 316, endPoint y: 435, distance: 19.4
click at [296, 438] on li "1吹き出し" at bounding box center [288, 443] width 435 height 24
type textarea "@@【@@①記述したい内容を②の下に入力@@】@@ @@【@@②記述したい内容を入力後に①と②を@@ごと消して送信！！@@】@@"
select select "1吹き出し"
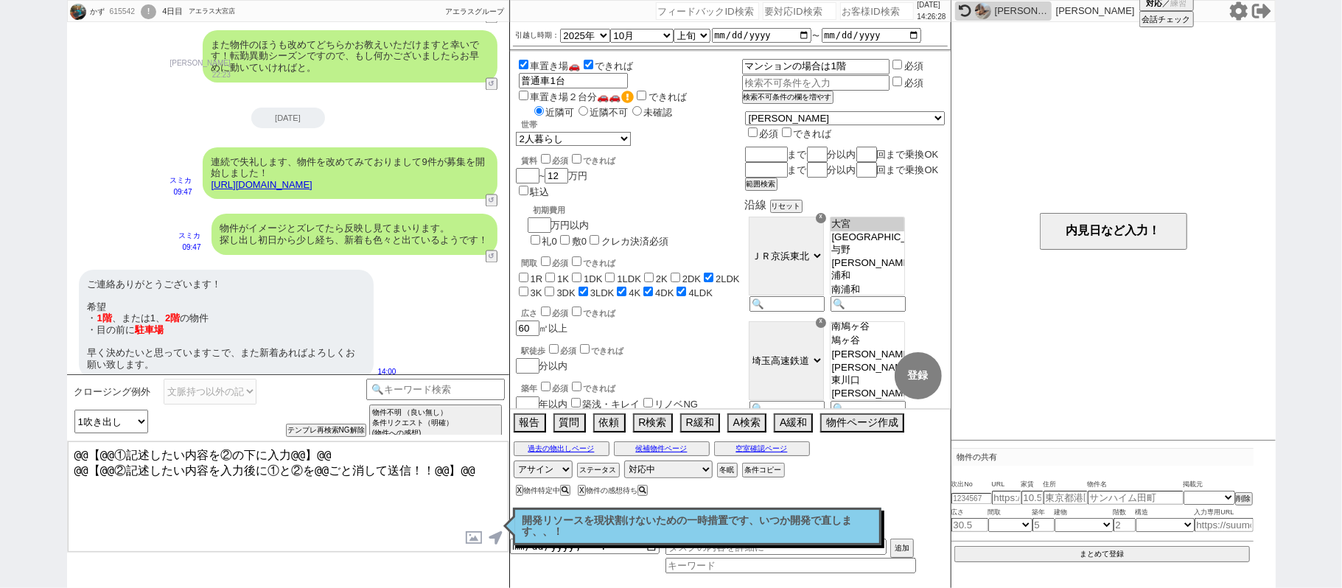
click at [473, 464] on textarea "@@【@@①記述したい内容を②の下に入力@@】@@ @@【@@②記述したい内容を入力後に①と②を@@ごと消して送信！！@@】@@" at bounding box center [288, 497] width 441 height 111
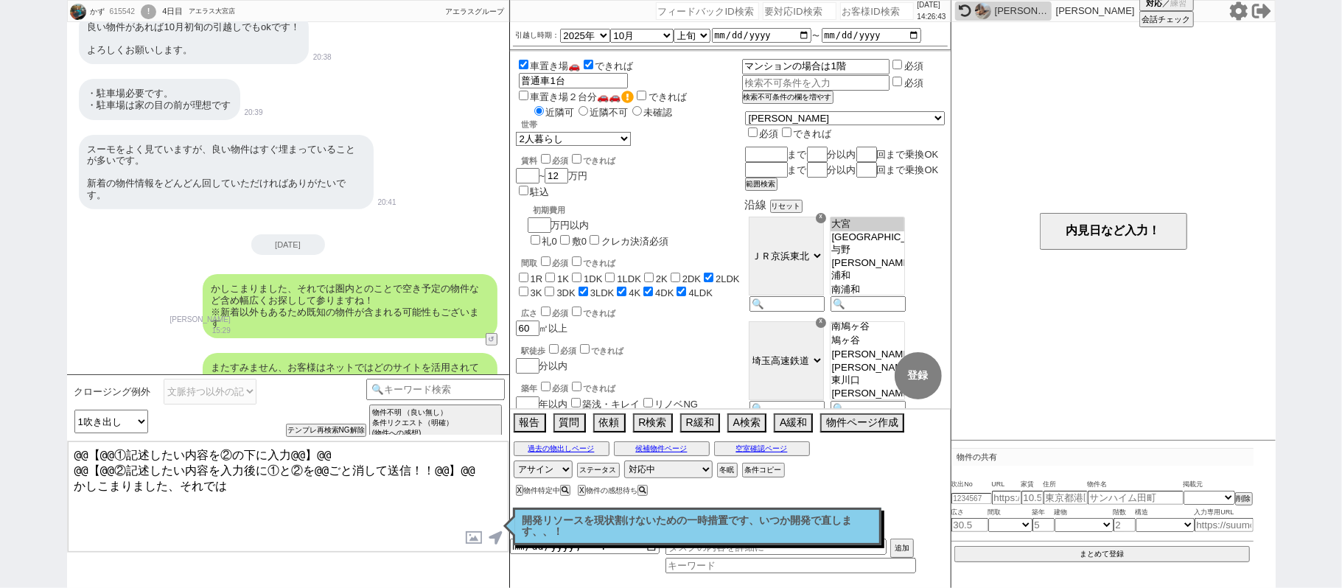
scroll to position [196, 0]
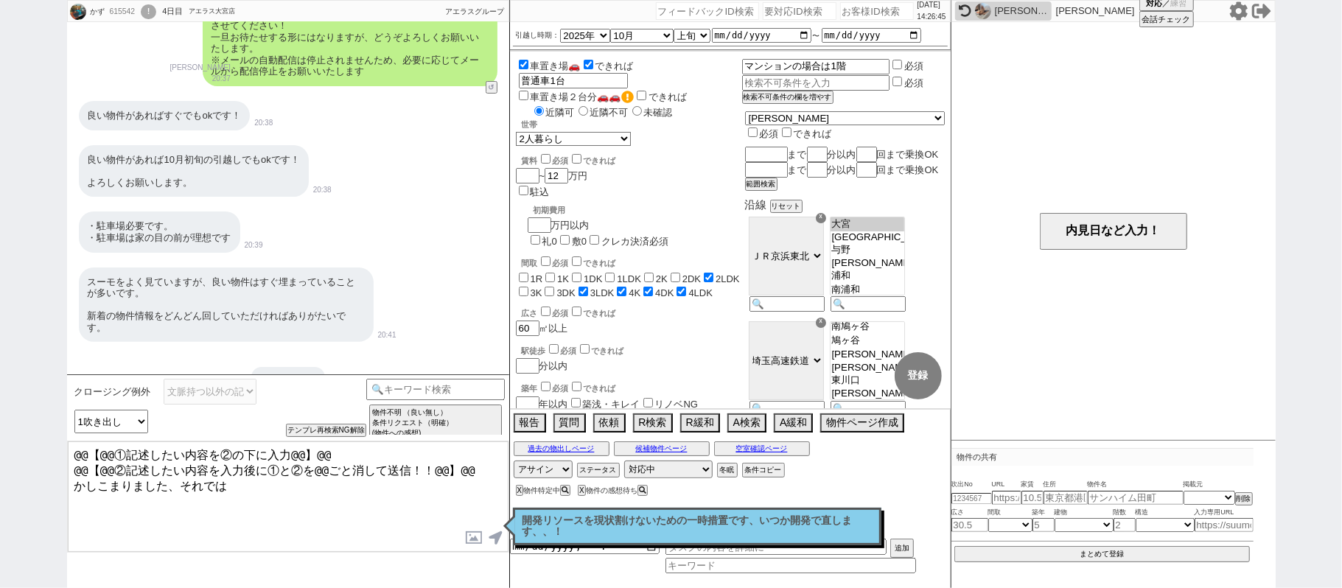
type textarea "@@【@@①記述したい内容を②の下に入力@@】@@ @@【@@②記述したい内容を入力後に①と②を@@ごと消して送信！！@@】@@ かしこまりました、それでは"
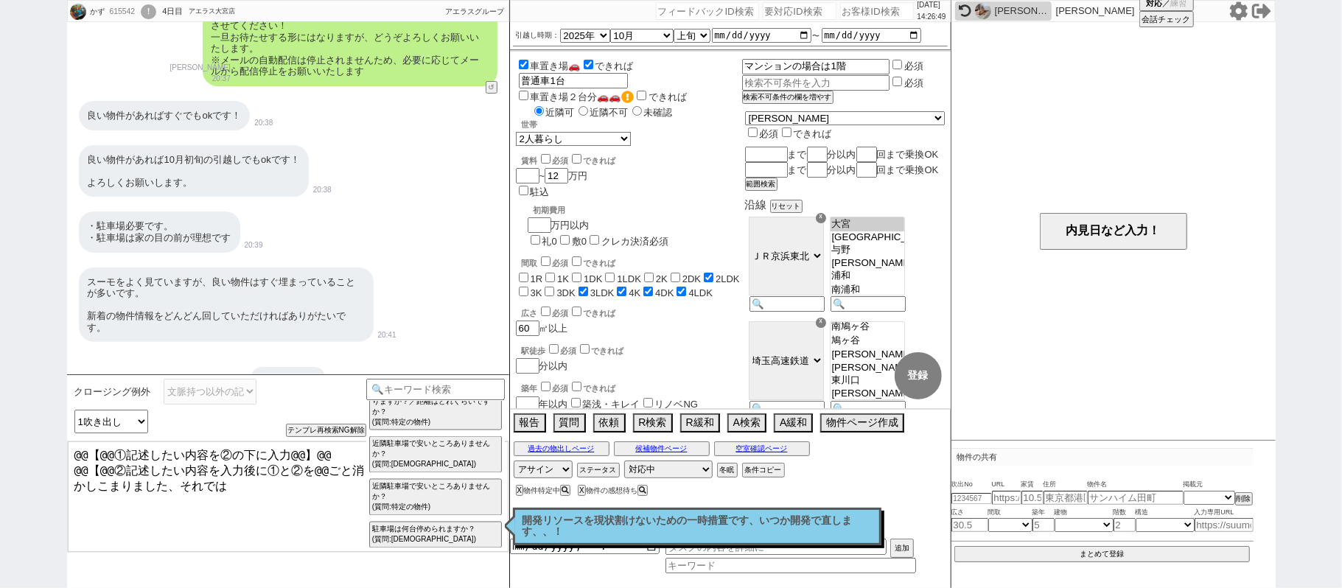
scroll to position [0, 0]
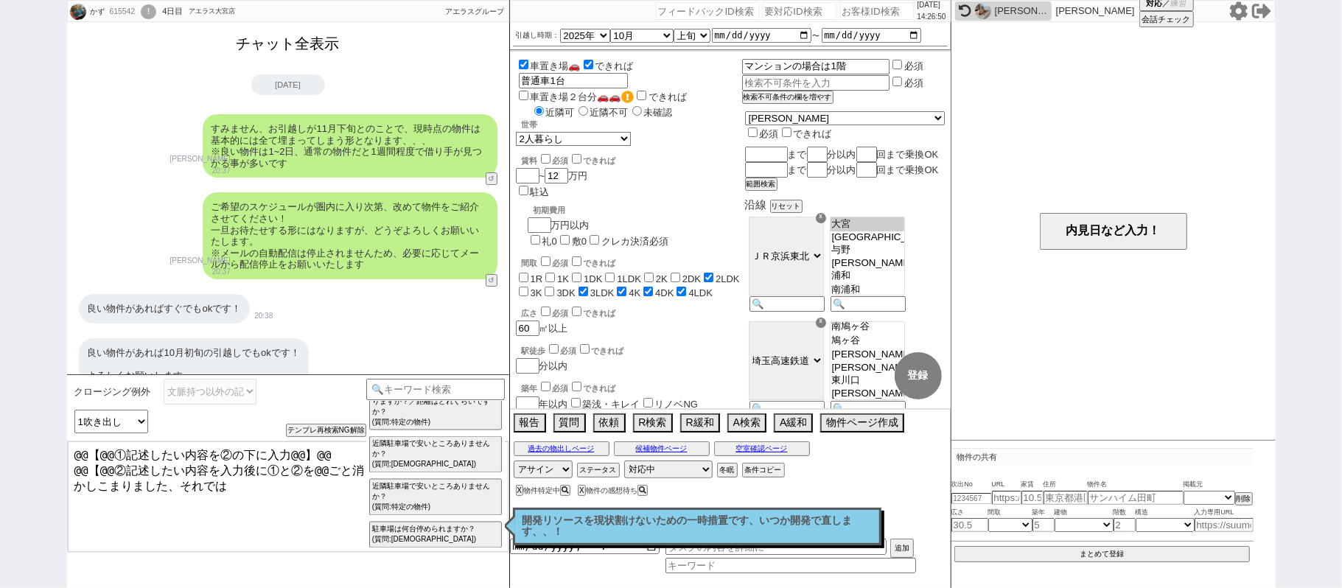
click at [275, 47] on button "チャット全表示" at bounding box center [288, 44] width 115 height 26
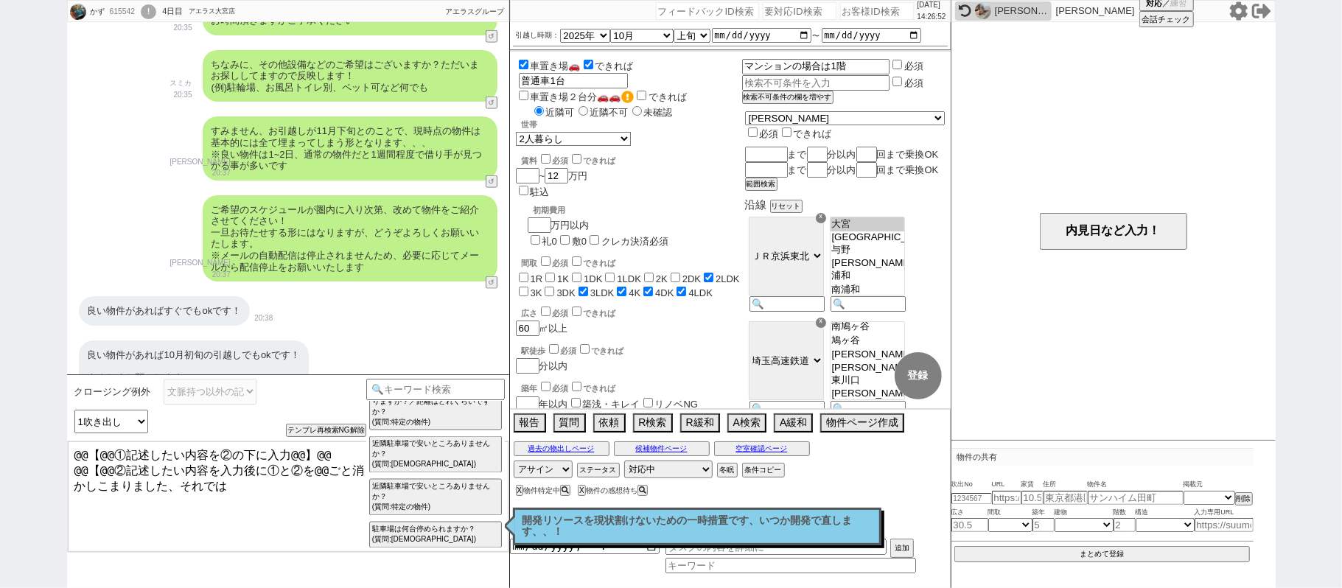
scroll to position [1334, 0]
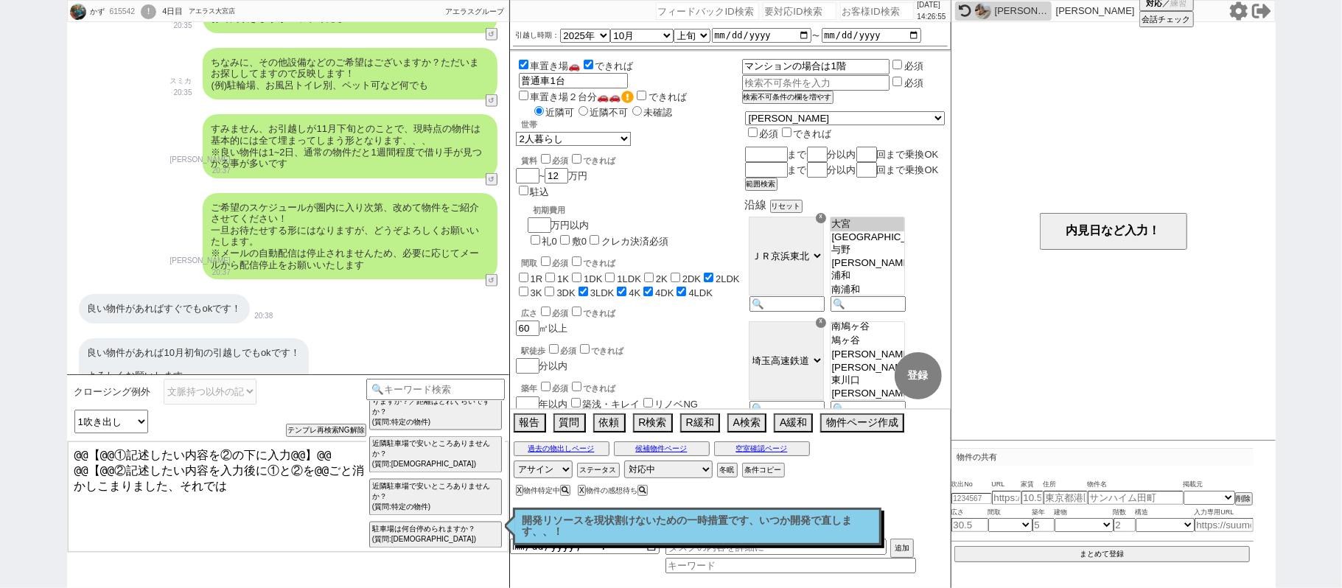
click at [419, 292] on div "良い物件があればすぐでもokです！ 20:38" at bounding box center [288, 309] width 442 height 44
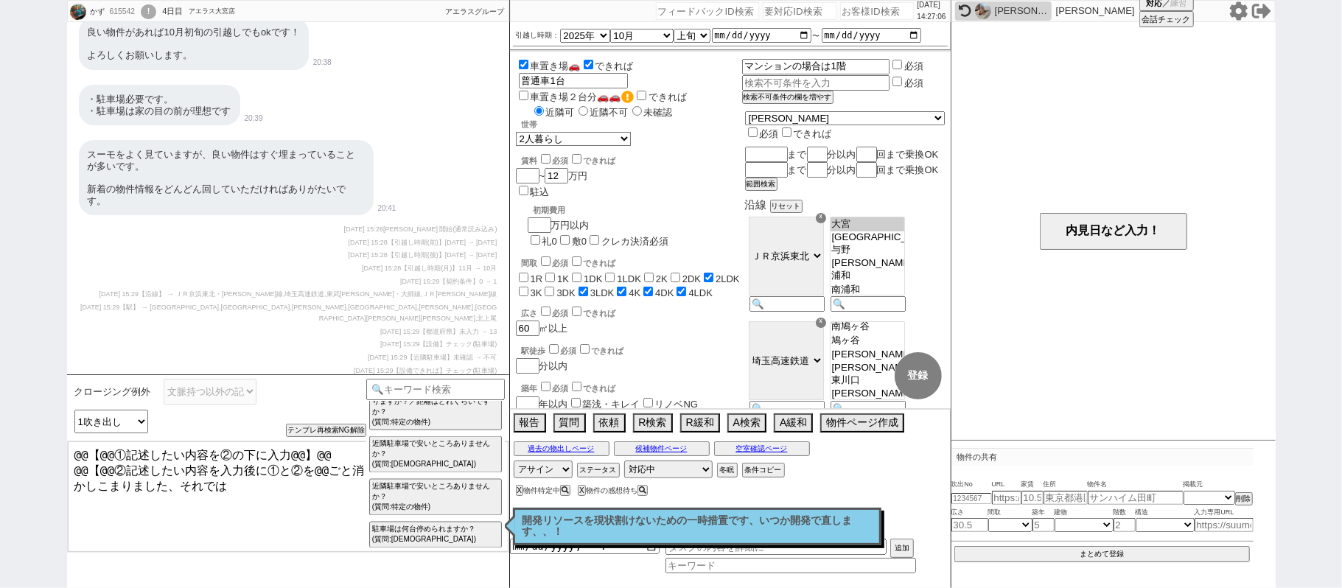
scroll to position [1923, 0]
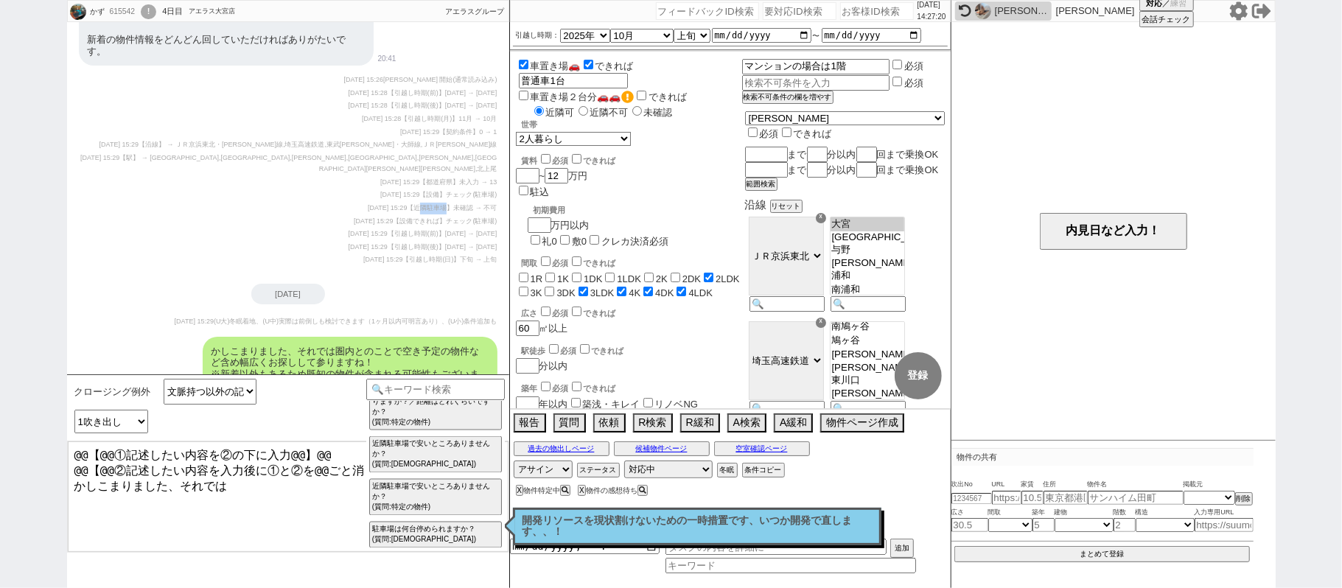
drag, startPoint x: 426, startPoint y: 190, endPoint x: 447, endPoint y: 198, distance: 21.9
click at [447, 204] on span "【近隣駐車場】未確認 → 不可" at bounding box center [452, 207] width 90 height 7
copy span "隣駐車場"
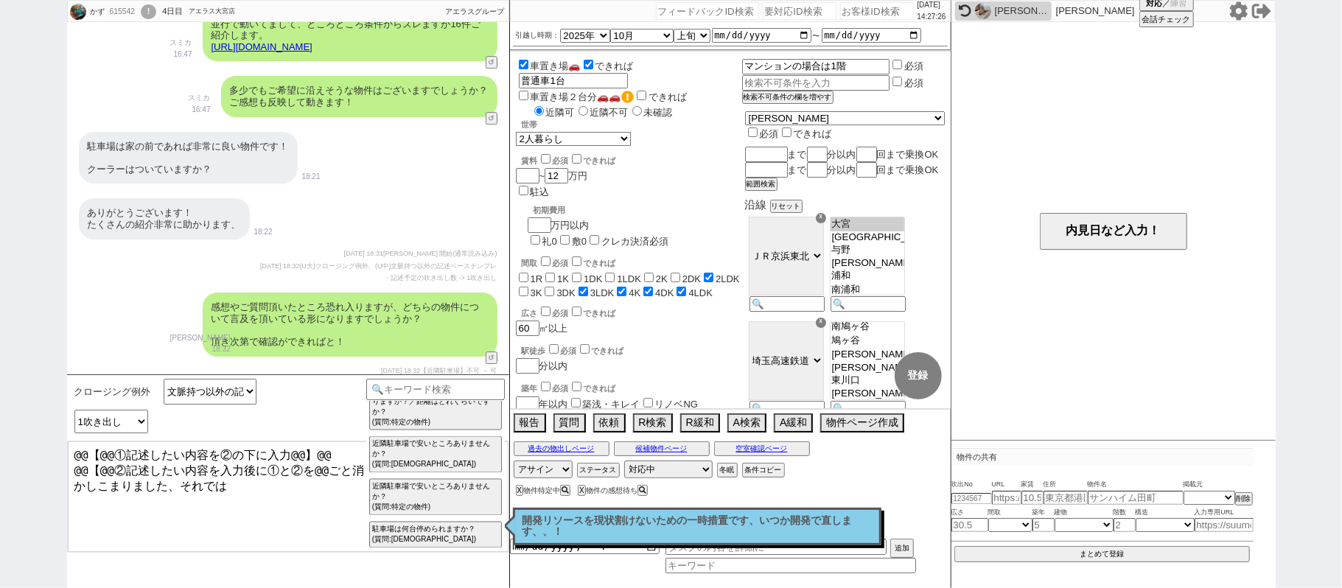
scroll to position [3651, 0]
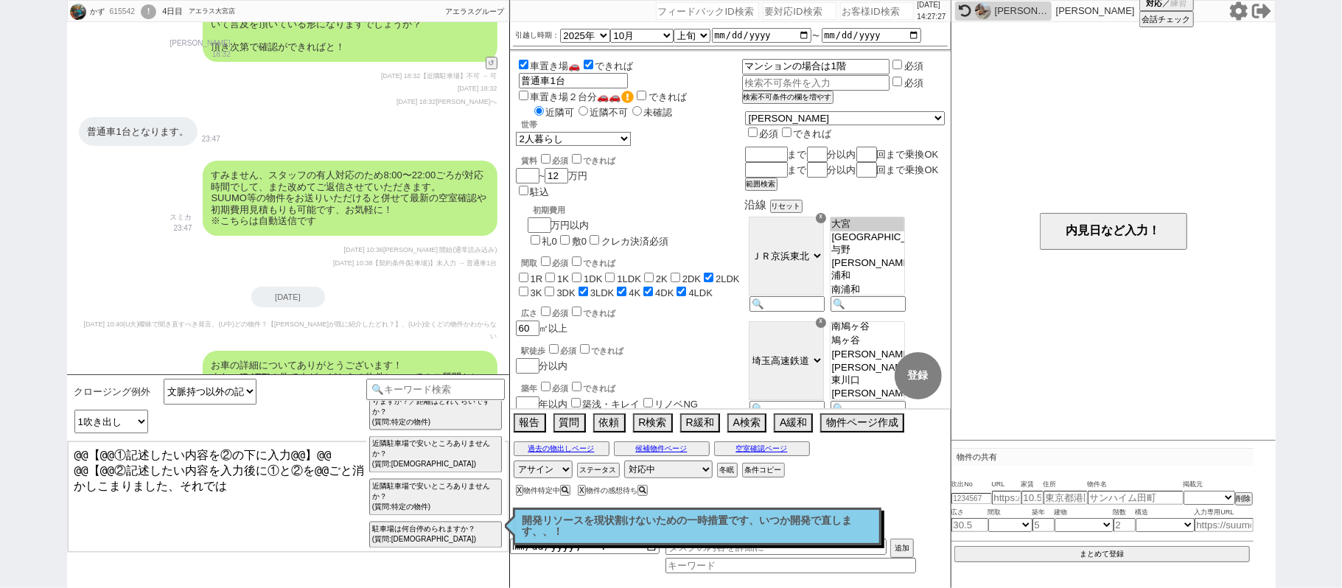
click at [279, 511] on textarea "@@【@@①記述したい内容を②の下に入力@@】@@ @@【@@②記述したい内容を入力後に①と②を@@ごと消して送信！！@@】@@ かしこまりました、それでは" at bounding box center [288, 497] width 441 height 111
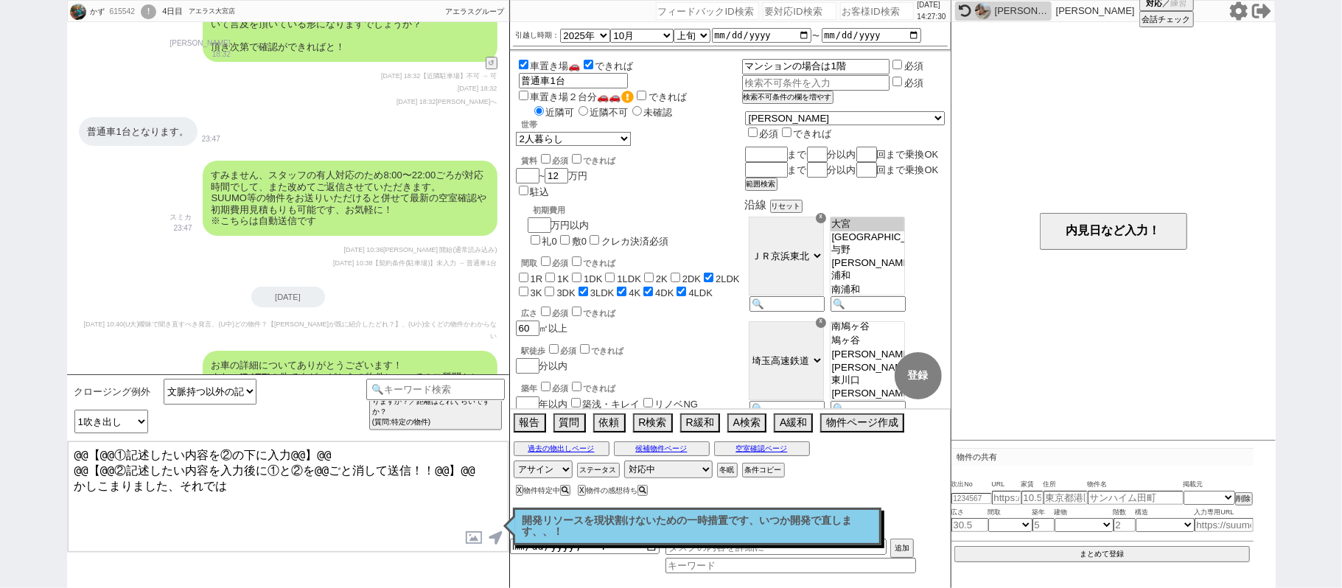
drag, startPoint x: 279, startPoint y: 485, endPoint x: 181, endPoint y: 481, distance: 97.4
click at [181, 481] on textarea "@@【@@①記述したい内容を②の下に入力@@】@@ @@【@@②記述したい内容を入力後に①と②を@@ごと消して送信！！@@】@@ かしこまりました、それでは" at bounding box center [288, 497] width 441 height 111
click at [609, 107] on label "近隣不可" at bounding box center [602, 112] width 54 height 11
click at [588, 106] on input "近隣不可" at bounding box center [584, 111] width 10 height 10
radio input "true"
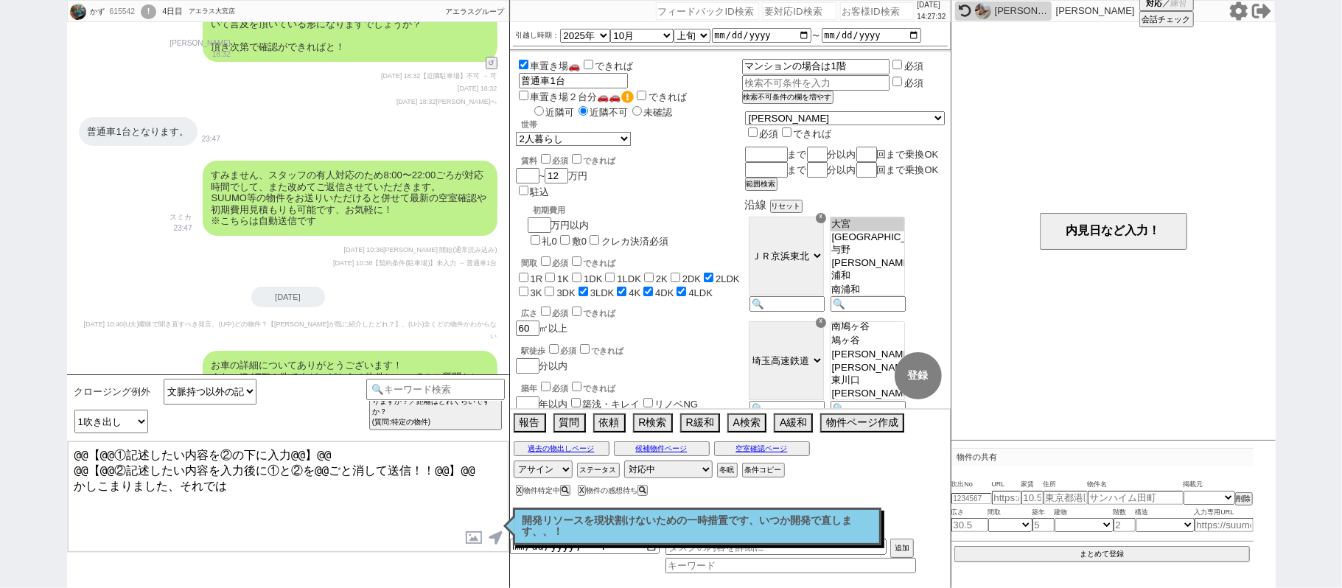
checkbox input "false"
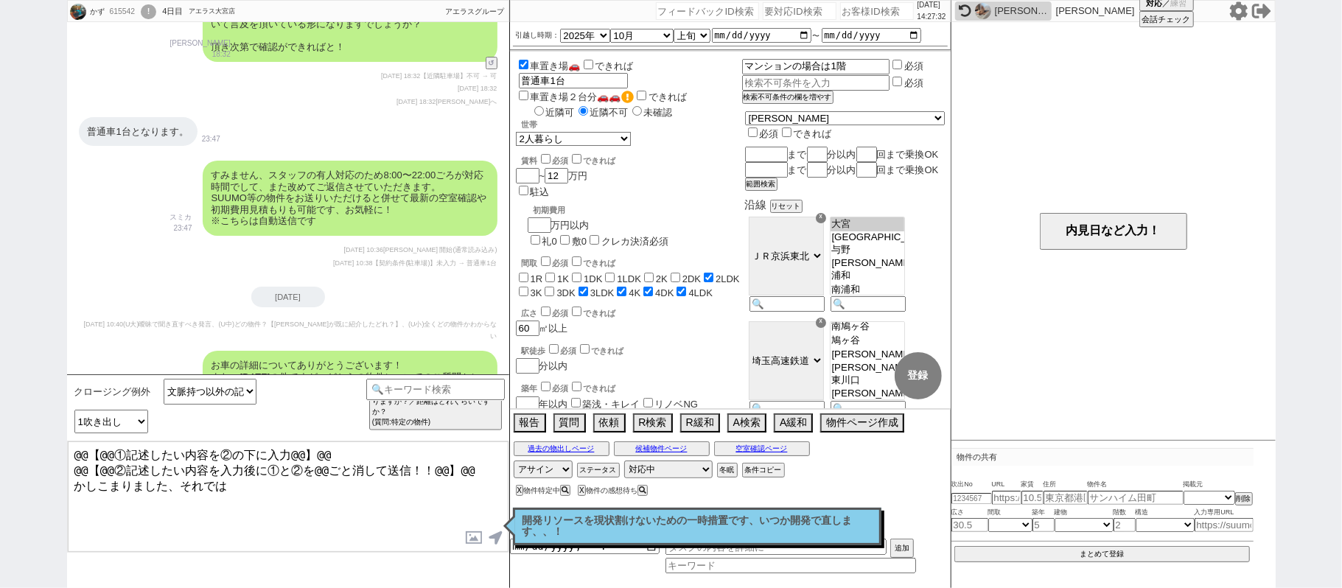
checkbox input "false"
checkbox input "true"
checkbox input "false"
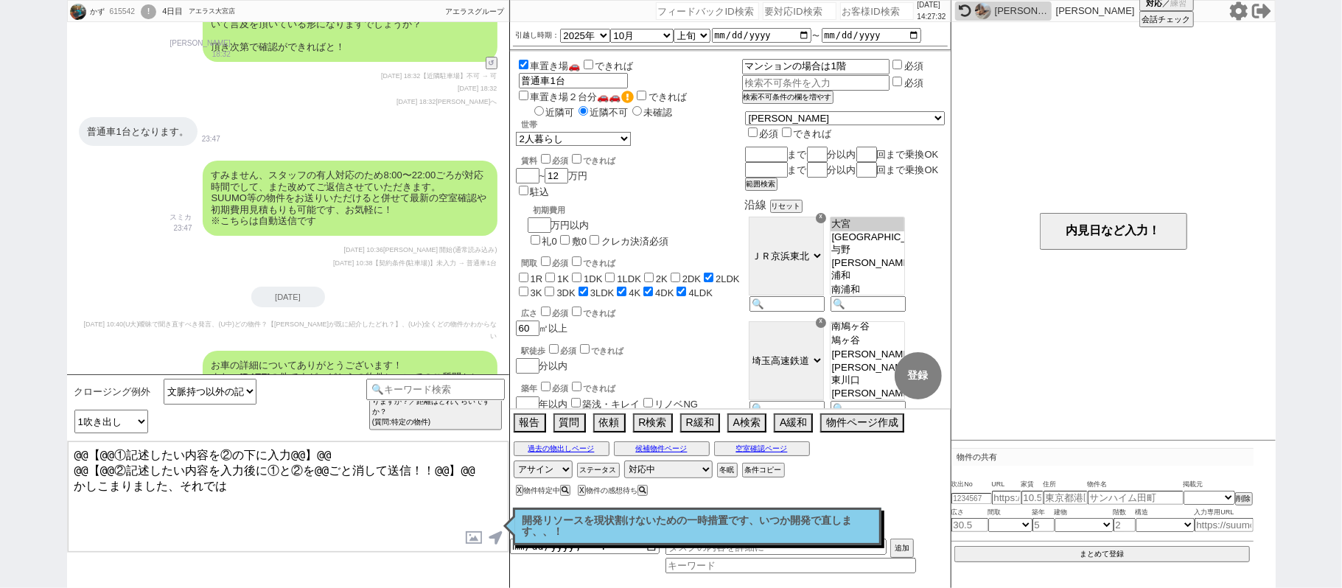
checkbox input "true"
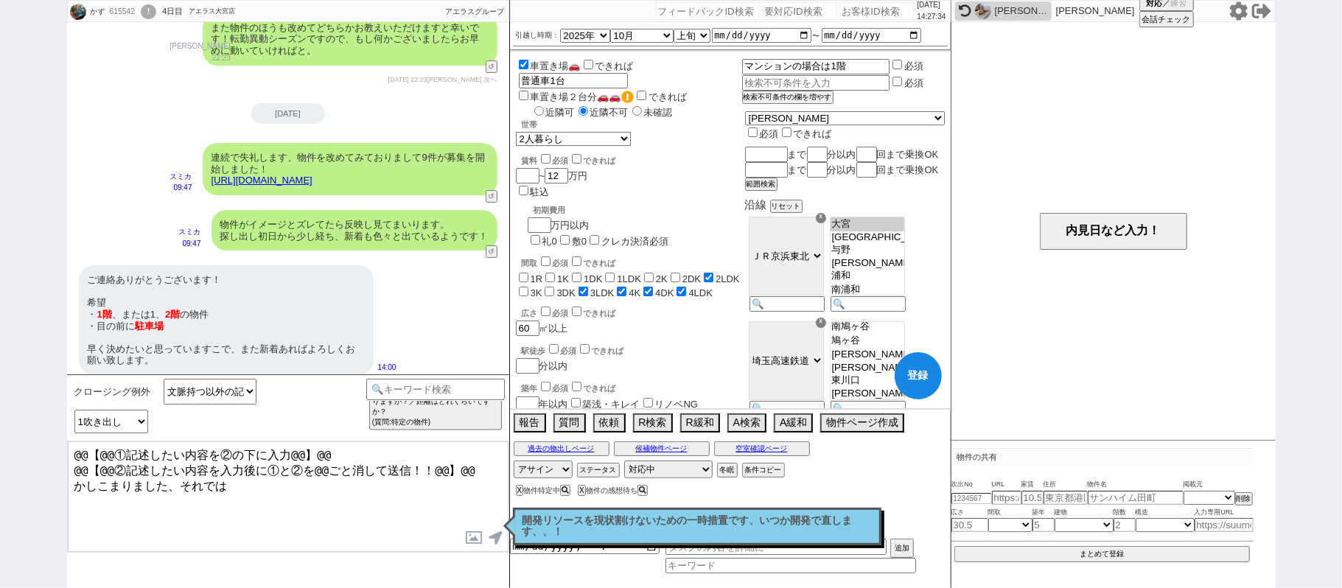
scroll to position [4180, 0]
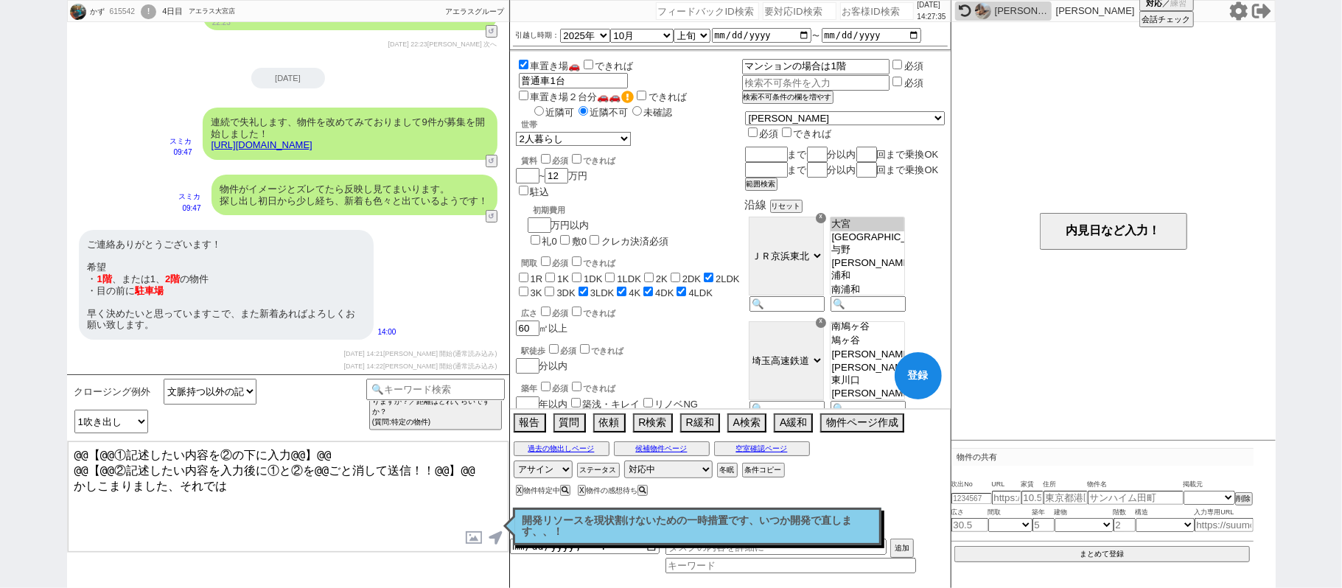
click at [242, 487] on textarea "@@【@@①記述したい内容を②の下に入力@@】@@ @@【@@②記述したい内容を入力後に①と②を@@ごと消して送信！！@@】@@ かしこまりました、それでは" at bounding box center [288, 497] width 441 height 111
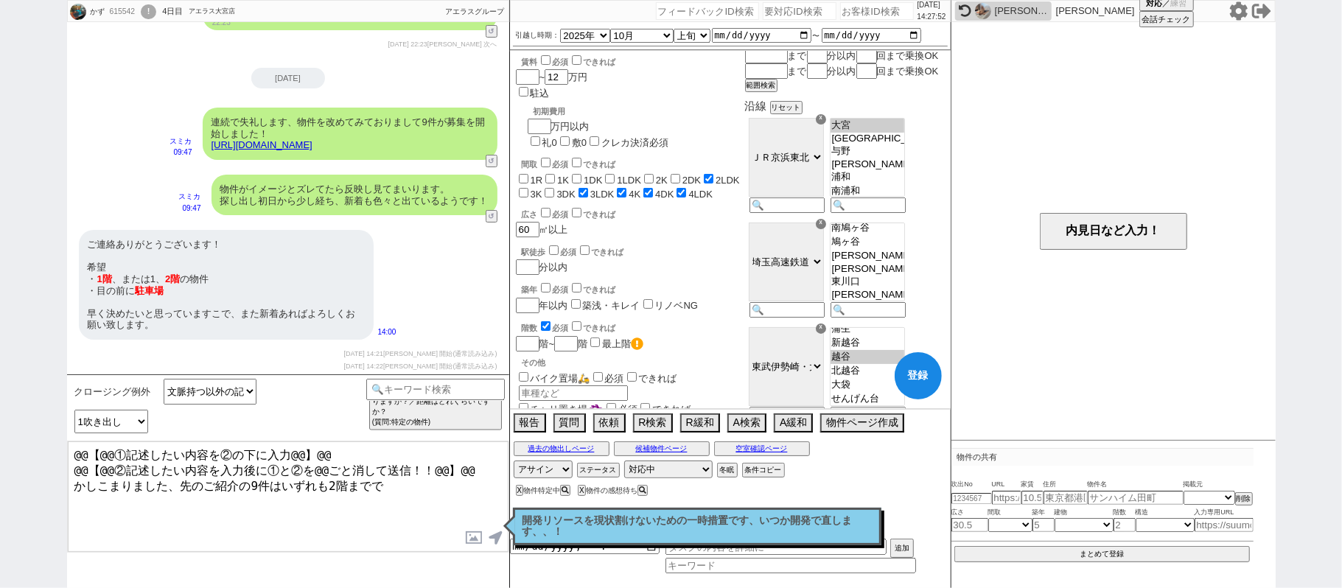
scroll to position [98, 0]
click at [313, 139] on link "https://tools.sumika.live/pages/wf3tdmx" at bounding box center [262, 144] width 101 height 11
drag, startPoint x: 251, startPoint y: 478, endPoint x: 268, endPoint y: 478, distance: 17.7
click at [268, 478] on textarea "@@【@@①記述したい内容を②の下に入力@@】@@ @@【@@②記述したい内容を入力後に①と②を@@ごと消して送信！！@@】@@ かしこまりました、先のご紹介…" at bounding box center [288, 497] width 441 height 111
click at [261, 481] on textarea "@@【@@①記述したい内容を②の下に入力@@】@@ @@【@@②記述したい内容を入力後に①と②を@@ごと消して送信！！@@】@@ かしこまりました、先のご紹介…" at bounding box center [288, 497] width 441 height 111
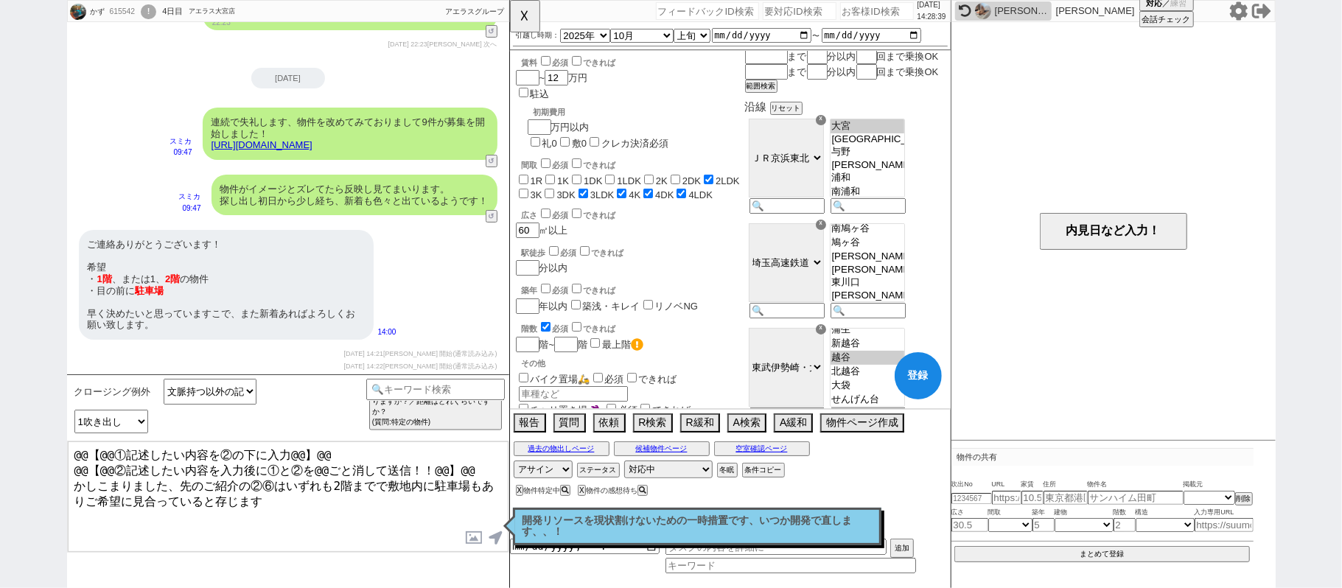
click at [276, 478] on textarea "@@【@@①記述したい内容を②の下に入力@@】@@ @@【@@②記述したい内容を入力後に①と②を@@ごと消して送信！！@@】@@ かしこまりました、先のご紹介…" at bounding box center [288, 497] width 441 height 111
click at [288, 479] on textarea "@@【@@①記述したい内容を②の下に入力@@】@@ @@【@@②記述したい内容を入力後に①と②を@@ごと消して送信！！@@】@@ かしこまりました、先のご紹介…" at bounding box center [288, 497] width 441 height 111
click at [310, 478] on textarea "@@【@@①記述したい内容を②の下に入力@@】@@ @@【@@②記述したい内容を入力後に①と②を@@ごと消して送信！！@@】@@ かしこまりました、先のご紹介…" at bounding box center [288, 497] width 441 height 111
drag, startPoint x: 476, startPoint y: 461, endPoint x: 0, endPoint y: 173, distance: 557.0
click at [0, 267] on div "かず 615542 ! 0 4日目 アエラス大宮店 冬眠中 自社客 アエラスグループ スミカ_BPO チャット全表示 2025-09-19 ようこそLINE物…" at bounding box center [671, 294] width 1342 height 588
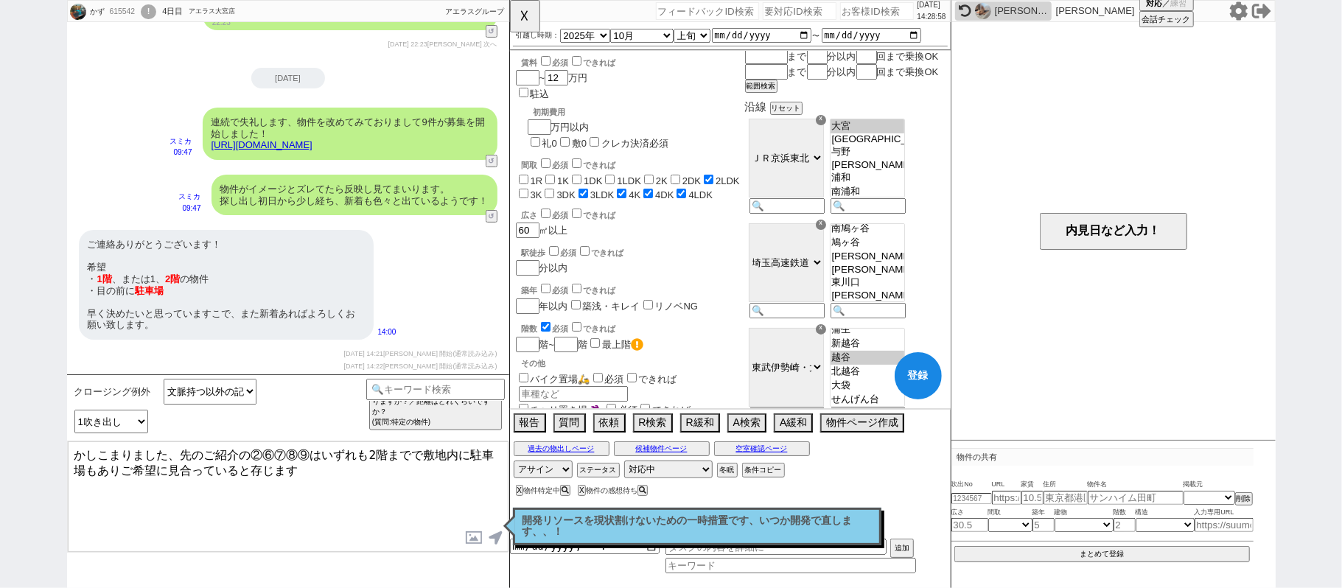
drag, startPoint x: 372, startPoint y: 467, endPoint x: 417, endPoint y: 467, distance: 45.7
click at [417, 467] on textarea "かしこまりました、先のご紹介の②⑥⑦⑧⑨はいずれも2階までで敷地内に駐車場もありご希望に見合っていると存じます" at bounding box center [288, 497] width 441 height 111
click at [492, 472] on textarea "かしこまりました、先のご紹介の②⑥⑦⑧⑨はいずれも敷地内に駐車場もありご希望に見合っていると存じます" at bounding box center [288, 497] width 441 height 111
click at [372, 476] on textarea "かしこまりました、先のご紹介の②⑥⑦⑧⑨はいずれも敷地内に駐車場もあり、玄関が1階部分にございますので、ご希望に見合っていると存じます。 どういった点がイマイ…" at bounding box center [288, 497] width 441 height 111
type textarea "かしこまりました、先のご紹介の②⑥⑦⑧⑨はいずれも敷地内に駐車場もあり、玄関が1階部分にございますので、ご希望に見合っていると存じます。 どういった点がイマイ…"
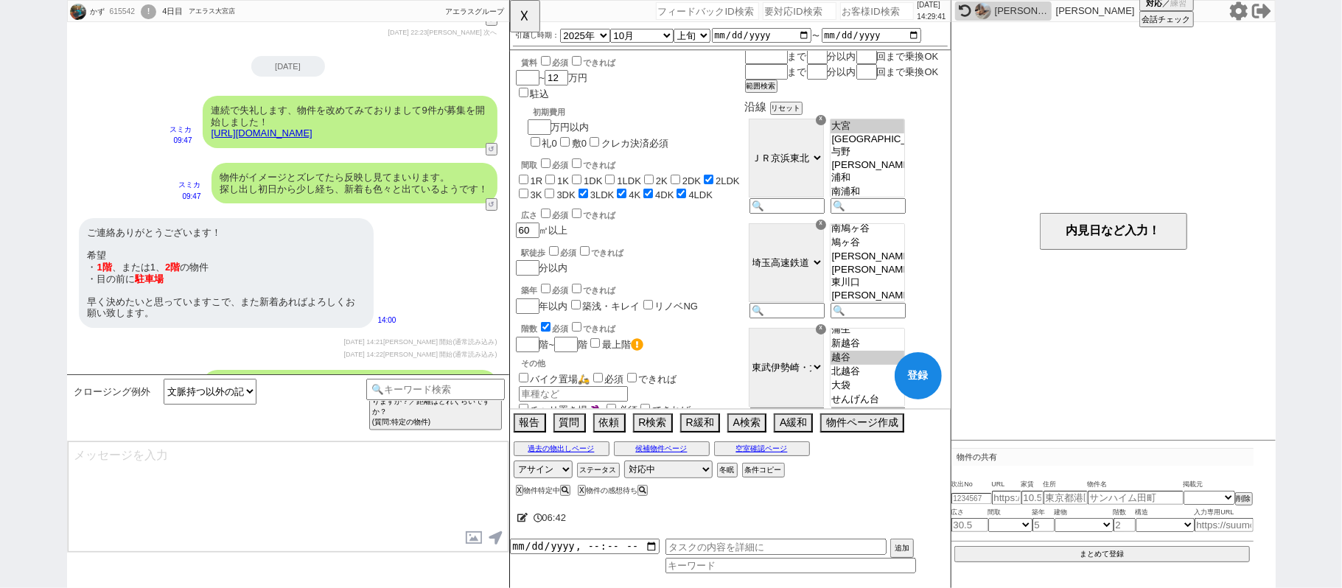
scroll to position [4273, 0]
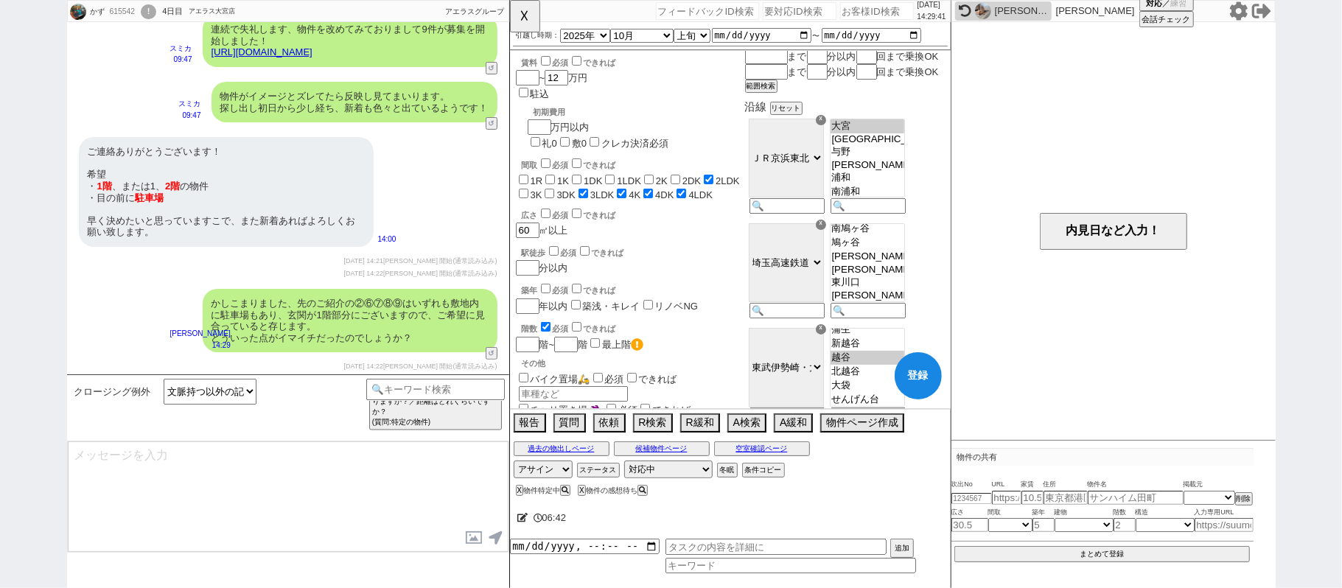
select select "431"
type textarea "@@【@@メッセージは打たず、以下やってください@@】@@ @@【@@タスク整理、追加、条件入力等のやるべきことはやりましたか？？全て終わったら自分に付いたア…"
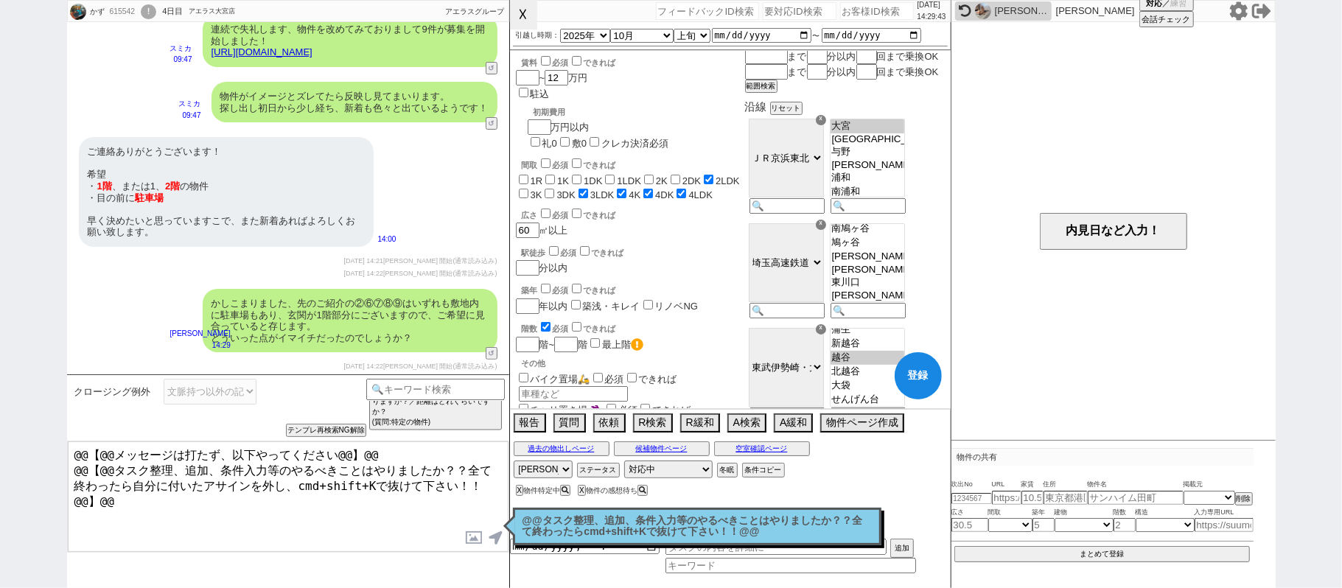
click at [529, 19] on button "☓" at bounding box center [523, 14] width 27 height 29
click at [644, 534] on p "@@タスク整理、追加、条件入力等のやるべきことはやりましたか？？全て終わったらcmd+shift+Kで抜けて下さい！！@@" at bounding box center [697, 526] width 349 height 23
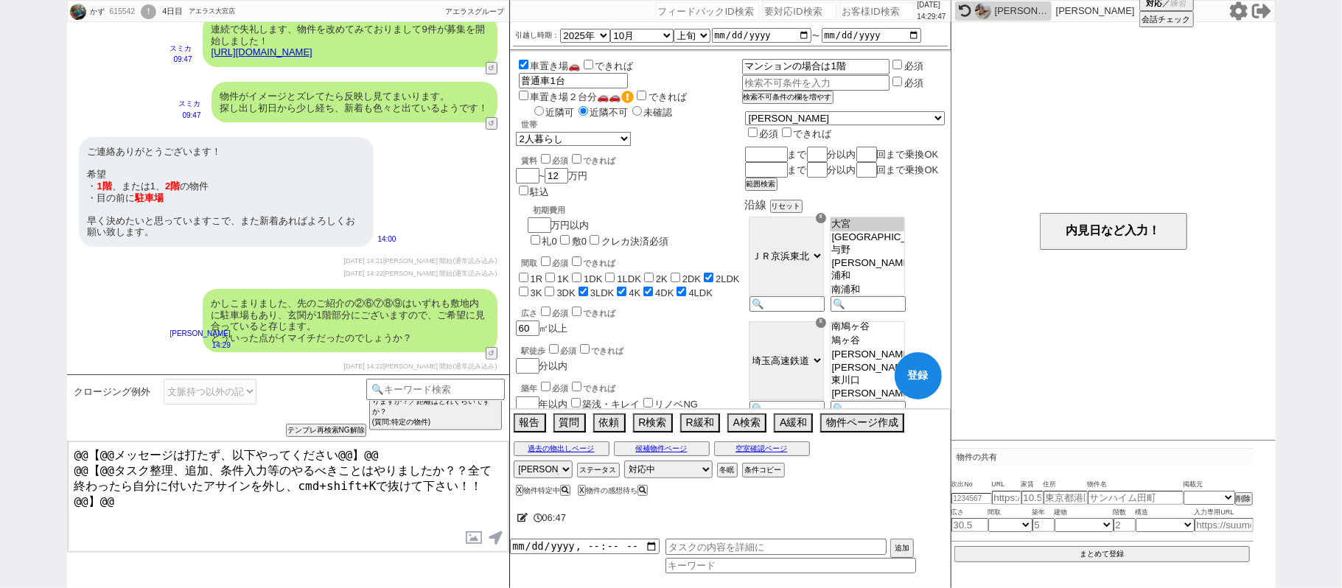
scroll to position [196, 0]
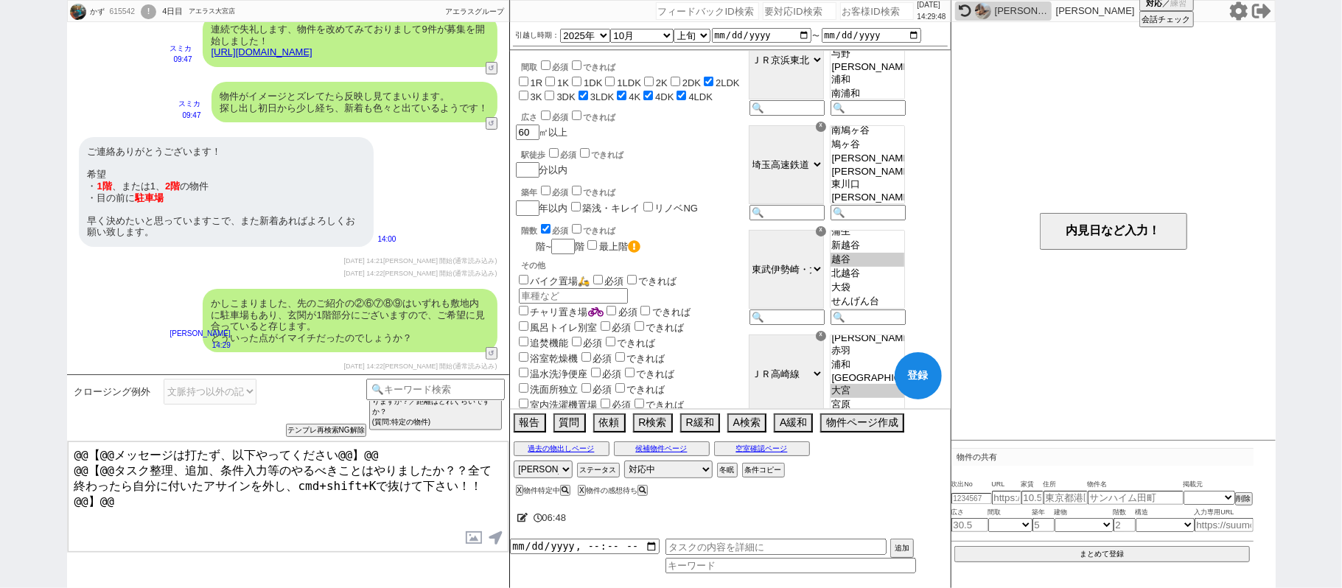
click at [534, 240] on input "number" at bounding box center [526, 246] width 21 height 13
checkbox input "false"
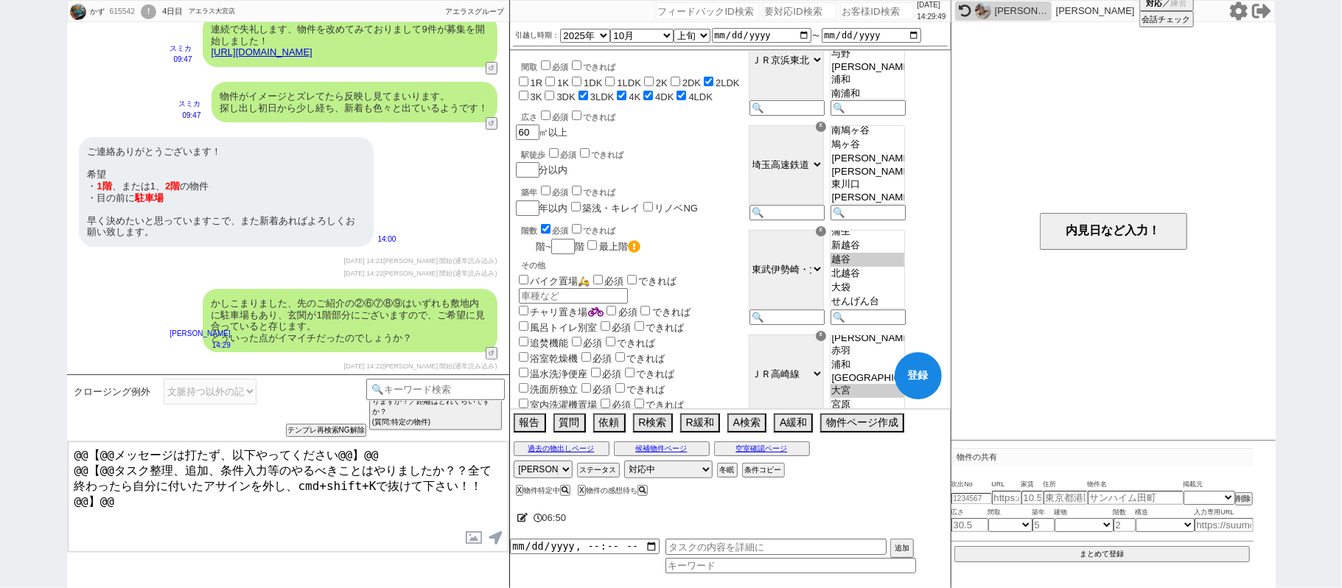
checkbox input "false"
checkbox input "true"
checkbox input "false"
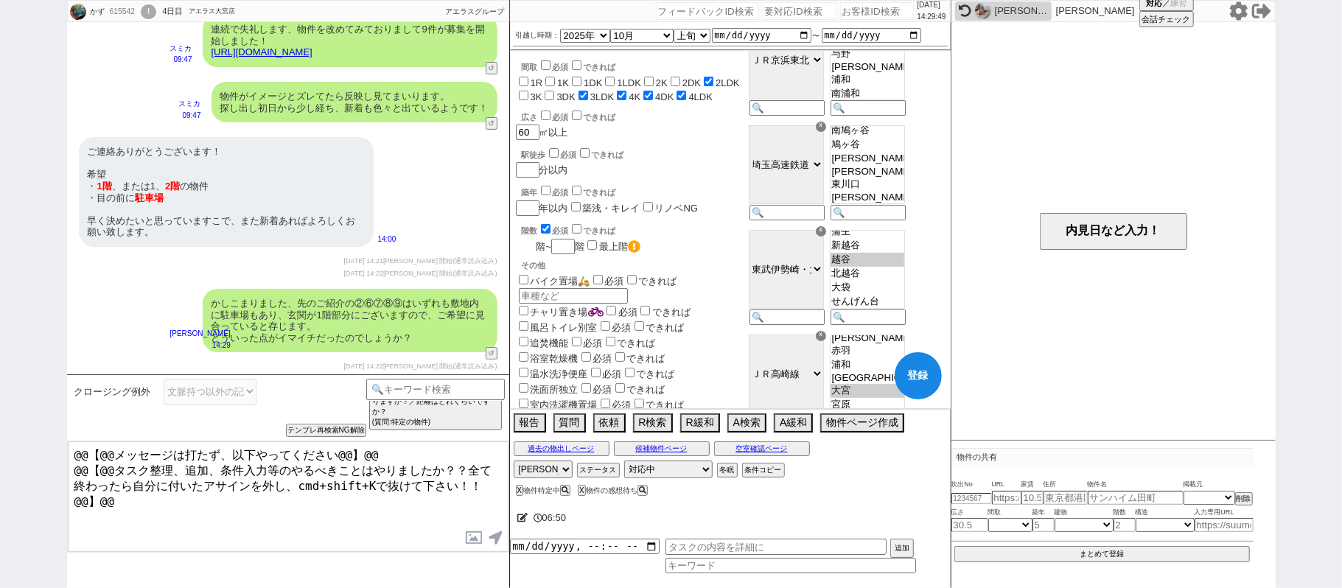
checkbox input "true"
type input "1"
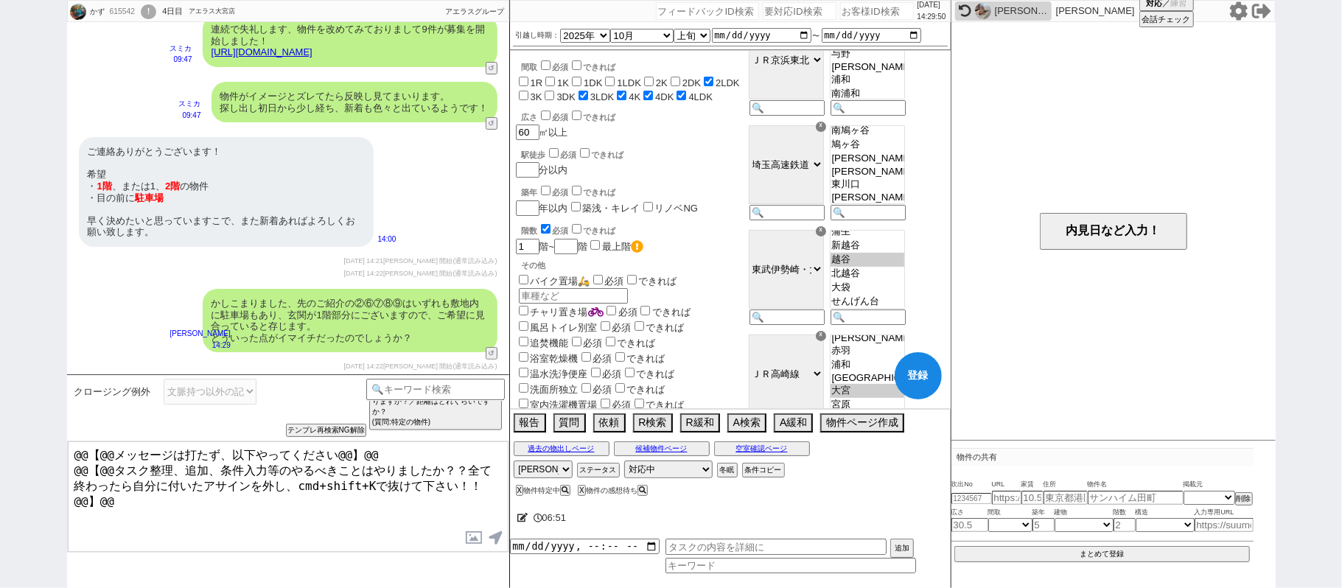
checkbox input "false"
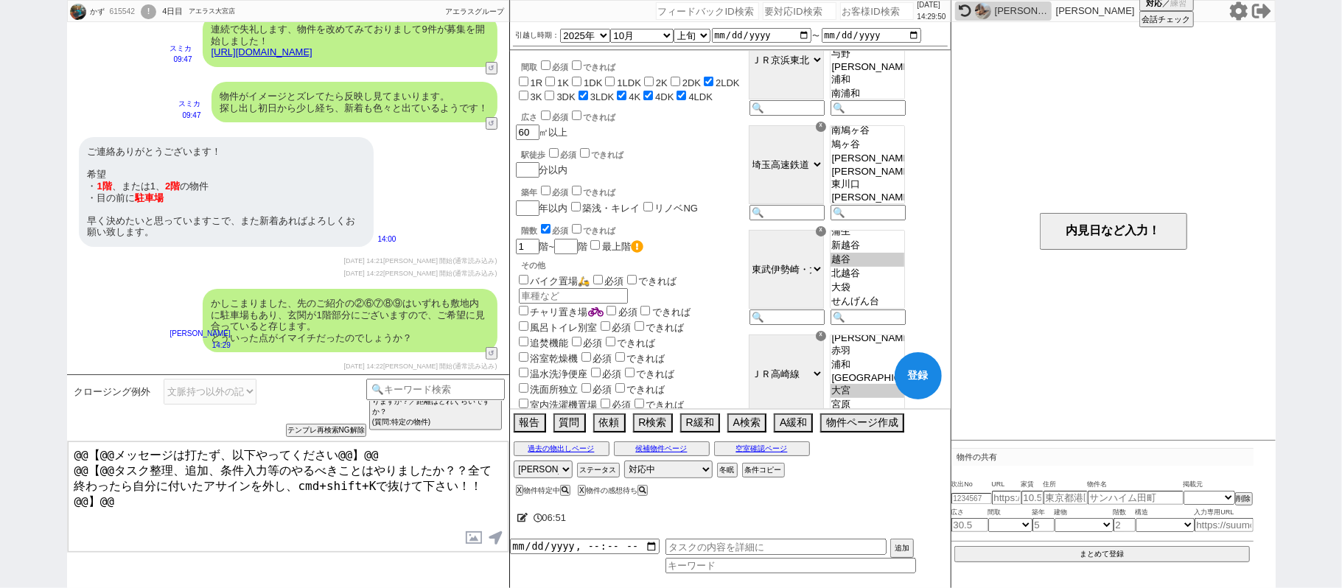
checkbox input "false"
checkbox input "true"
checkbox input "false"
checkbox input "true"
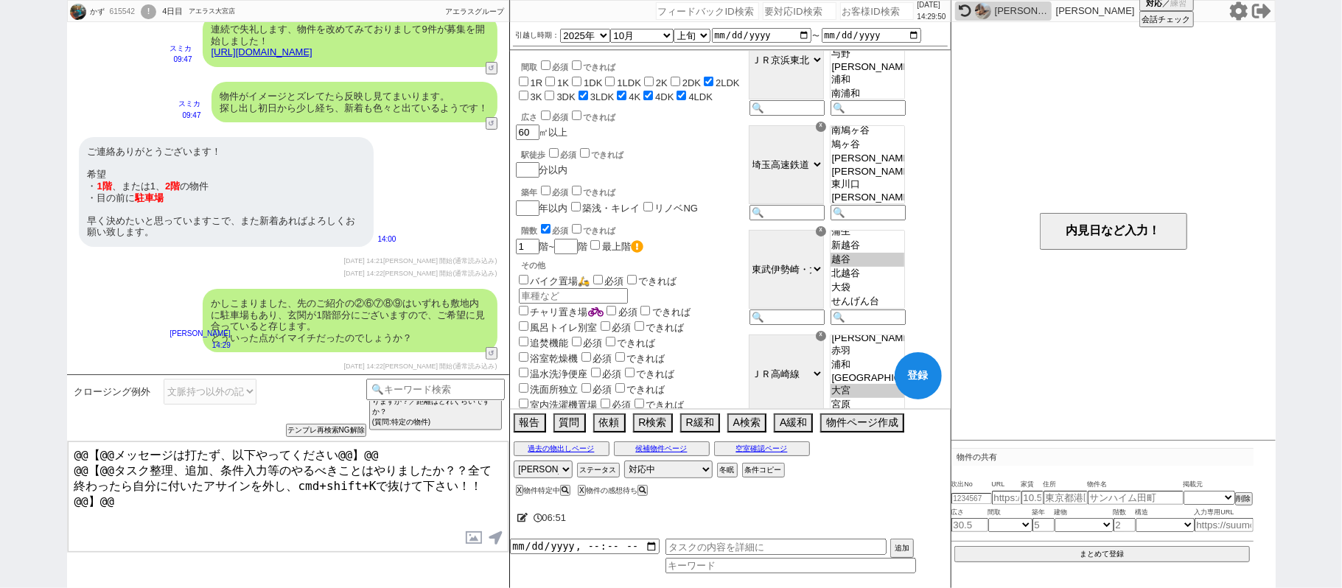
checkbox input "true"
click at [575, 240] on input "number" at bounding box center [564, 246] width 21 height 13
checkbox input "false"
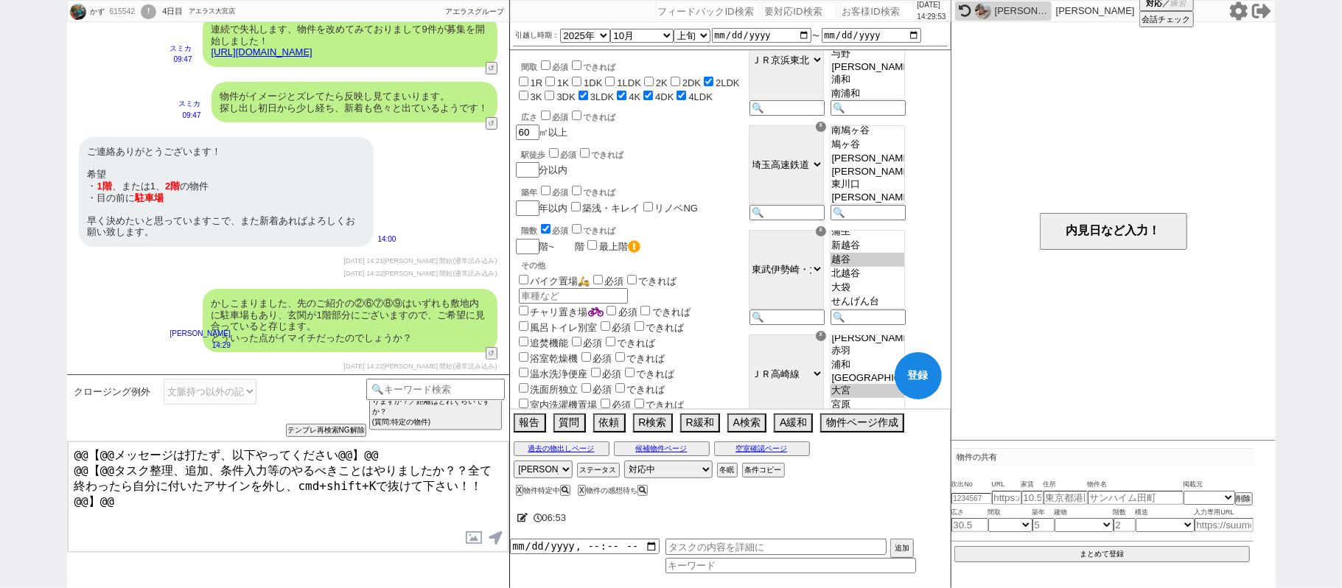
checkbox input "false"
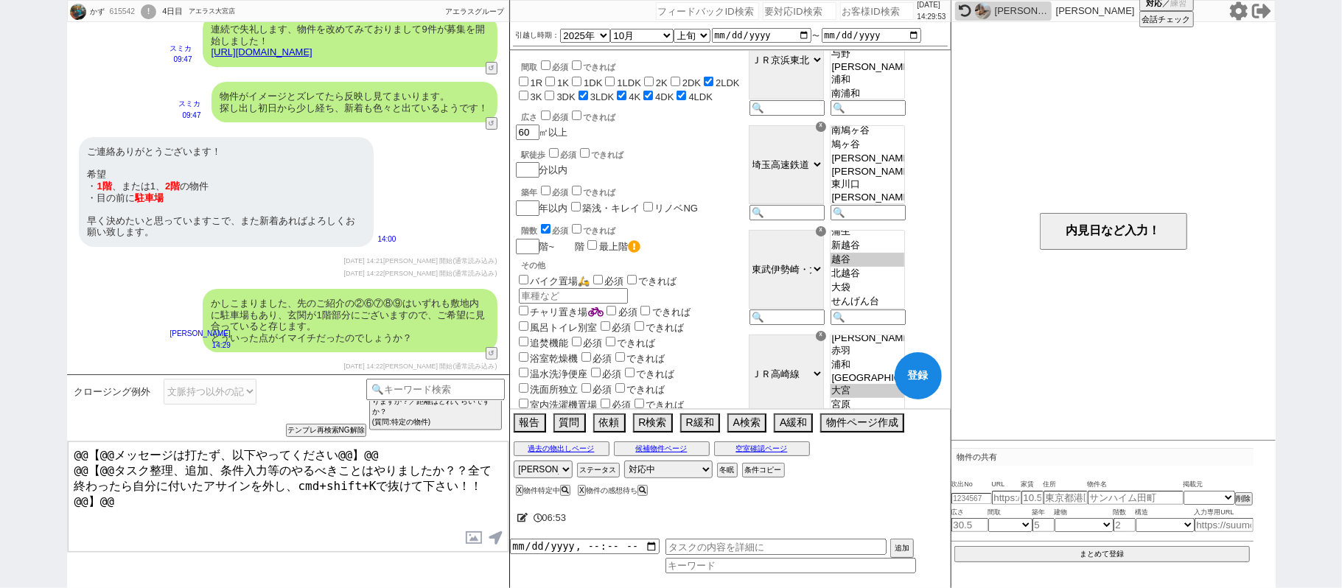
checkbox input "true"
checkbox input "false"
checkbox input "true"
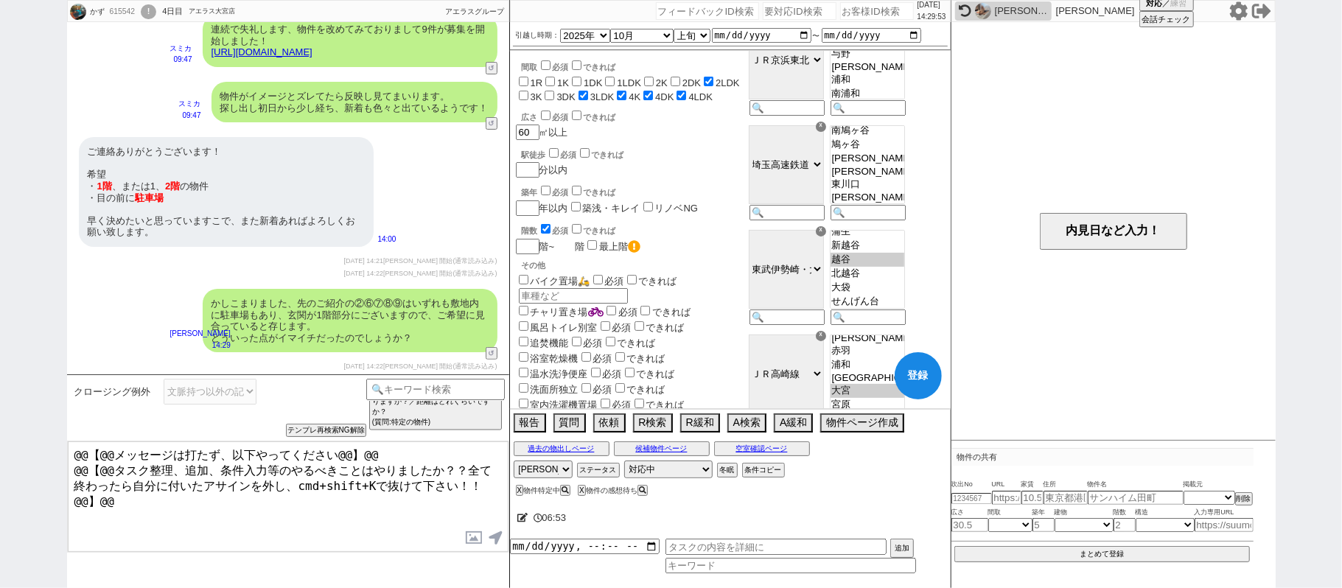
checkbox input "true"
type input "2"
checkbox input "false"
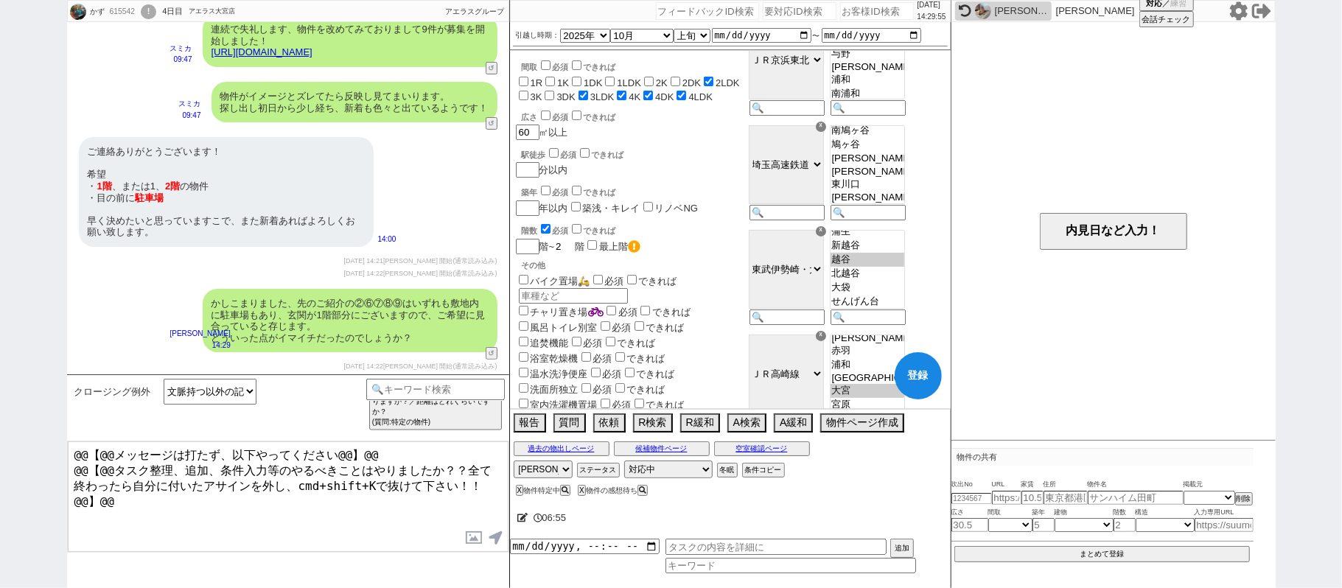
checkbox input "false"
checkbox input "true"
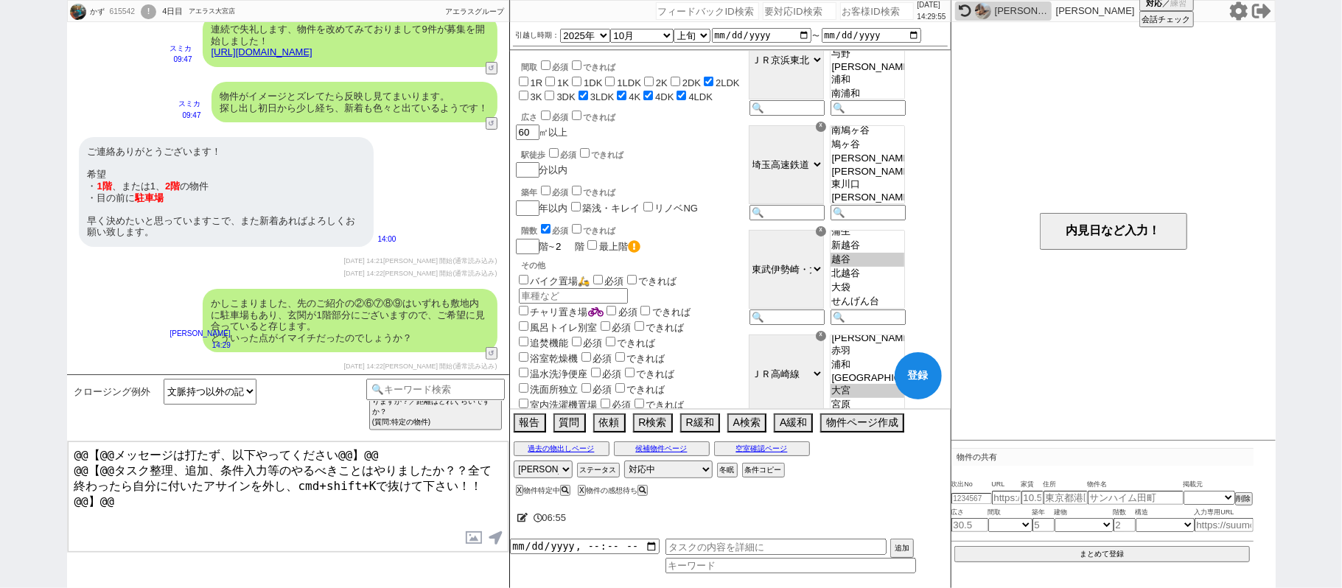
checkbox input "false"
checkbox input "true"
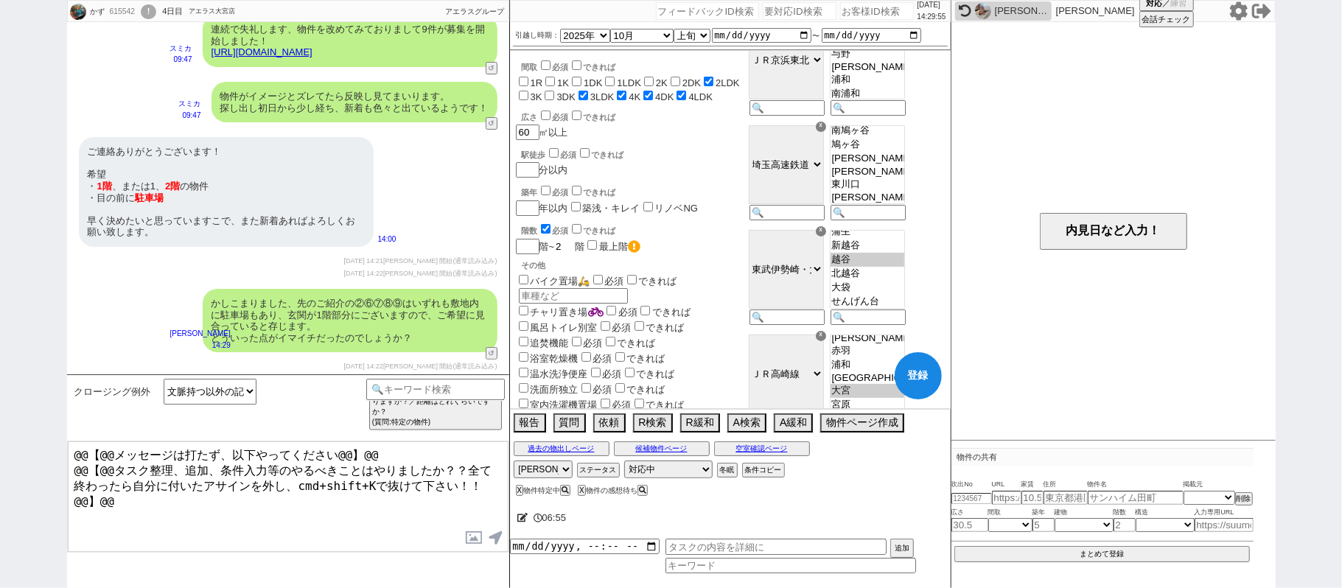
checkbox input "true"
checkbox input "false"
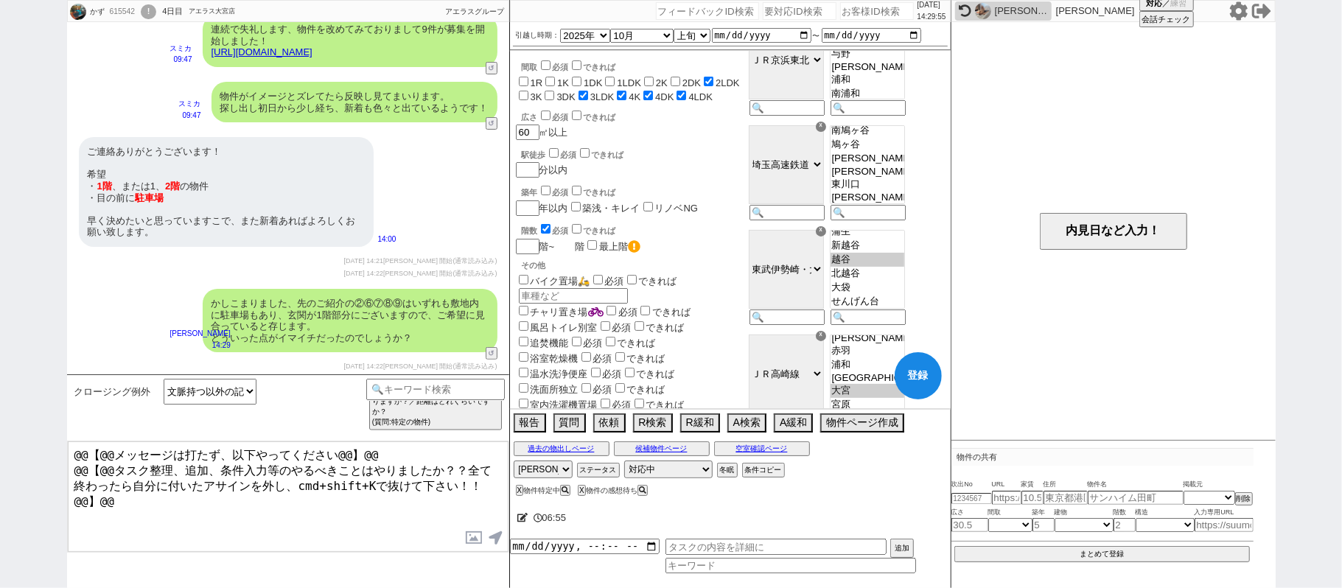
checkbox input "false"
checkbox input "true"
checkbox input "false"
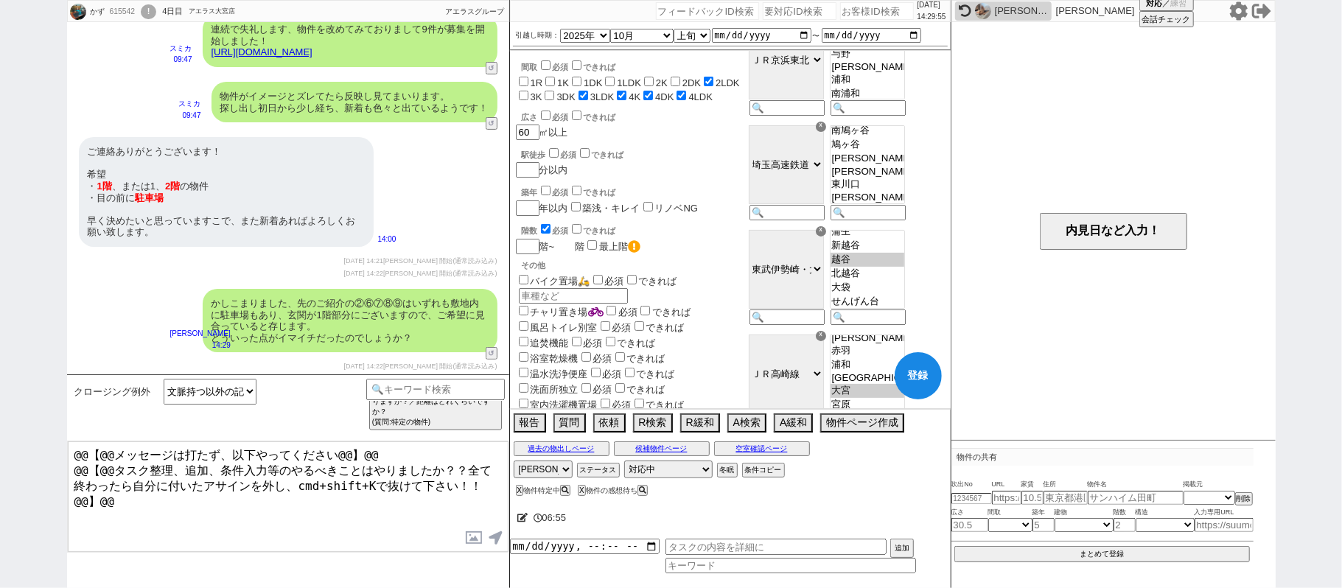
checkbox input "true"
type input "1"
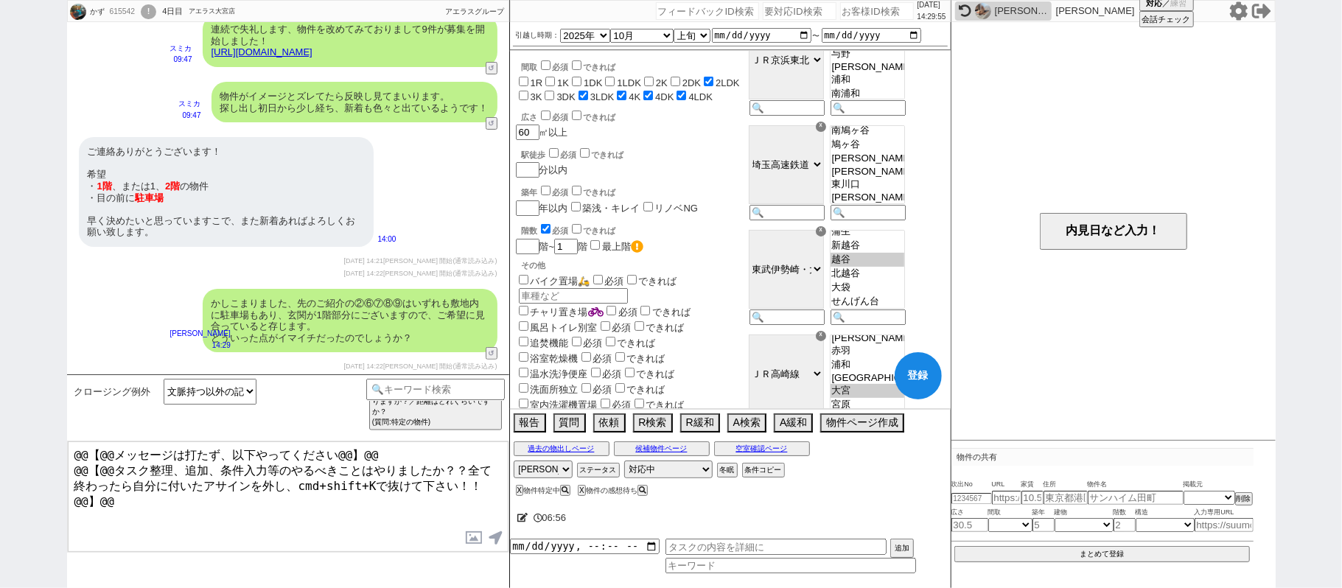
checkbox input "false"
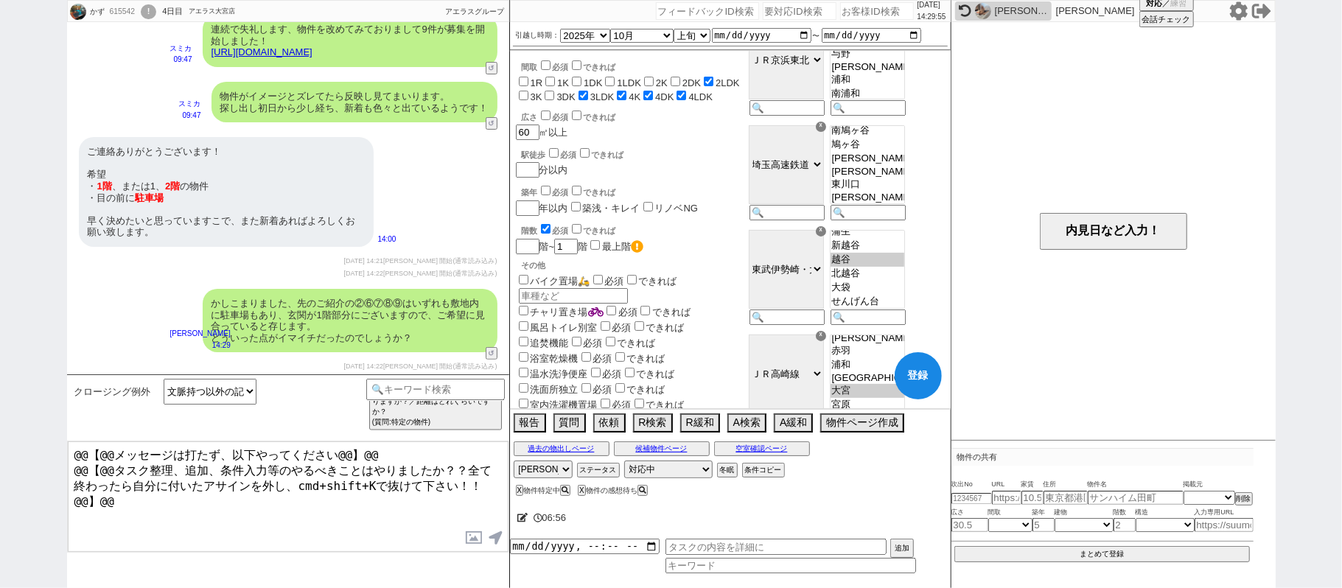
checkbox input "false"
checkbox input "true"
checkbox input "false"
checkbox input "true"
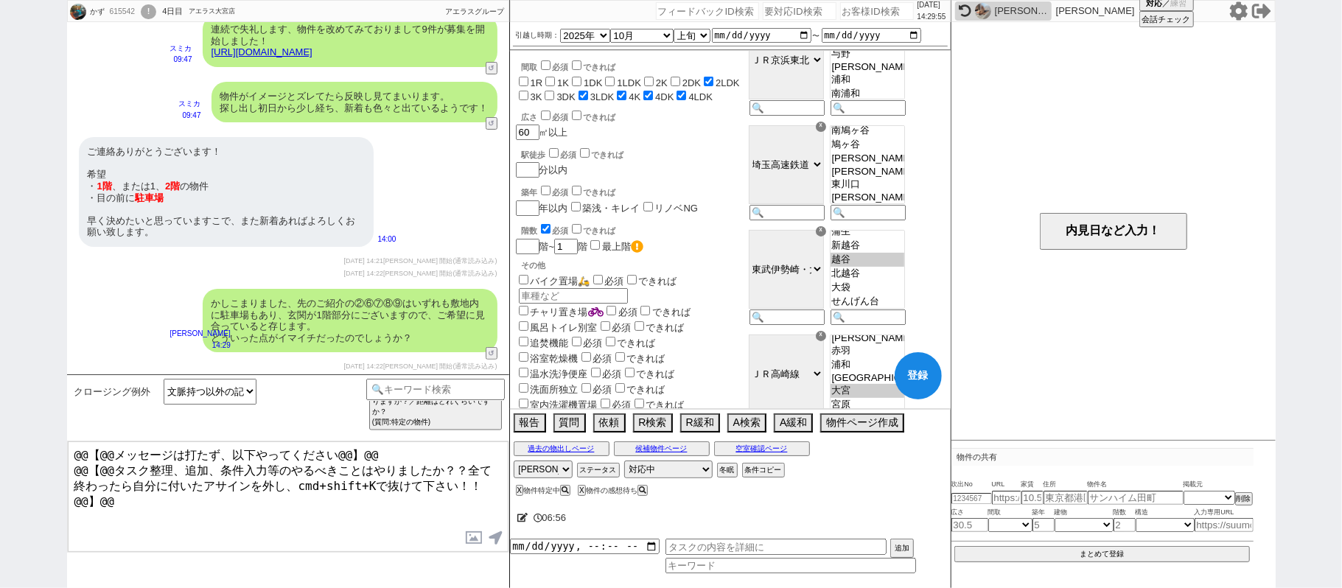
checkbox input "true"
click at [708, 273] on div "バイク置場🛵 必須 できれば バイク" at bounding box center [629, 288] width 226 height 31
click at [917, 366] on button "登録" at bounding box center [918, 375] width 47 height 47
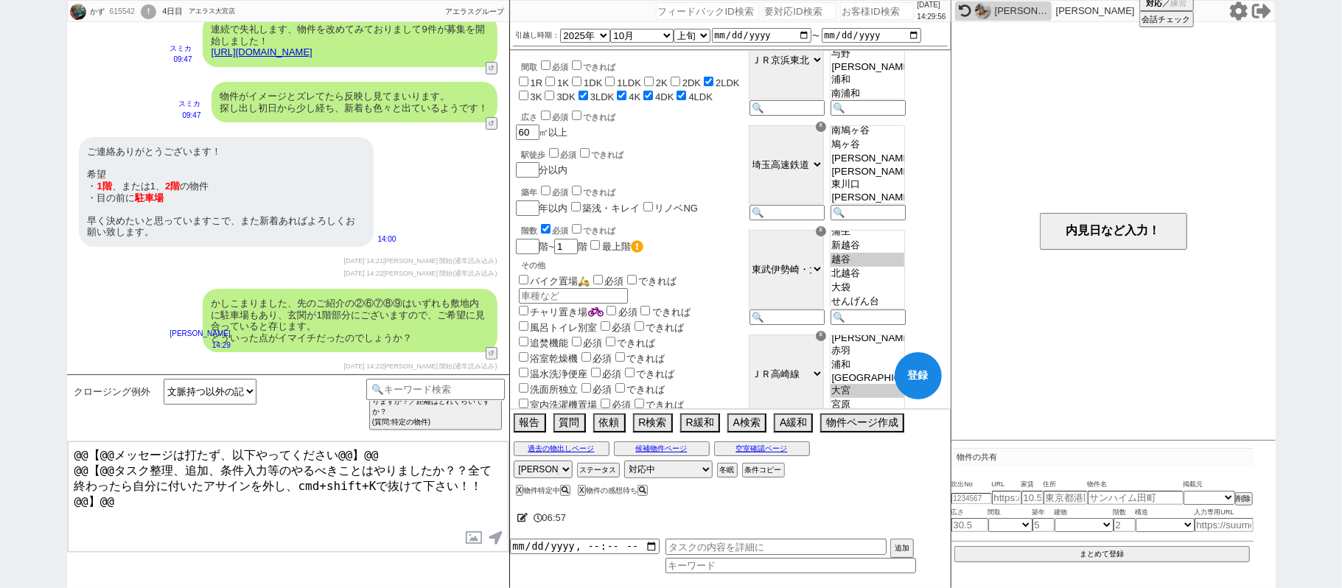
checkbox input "false"
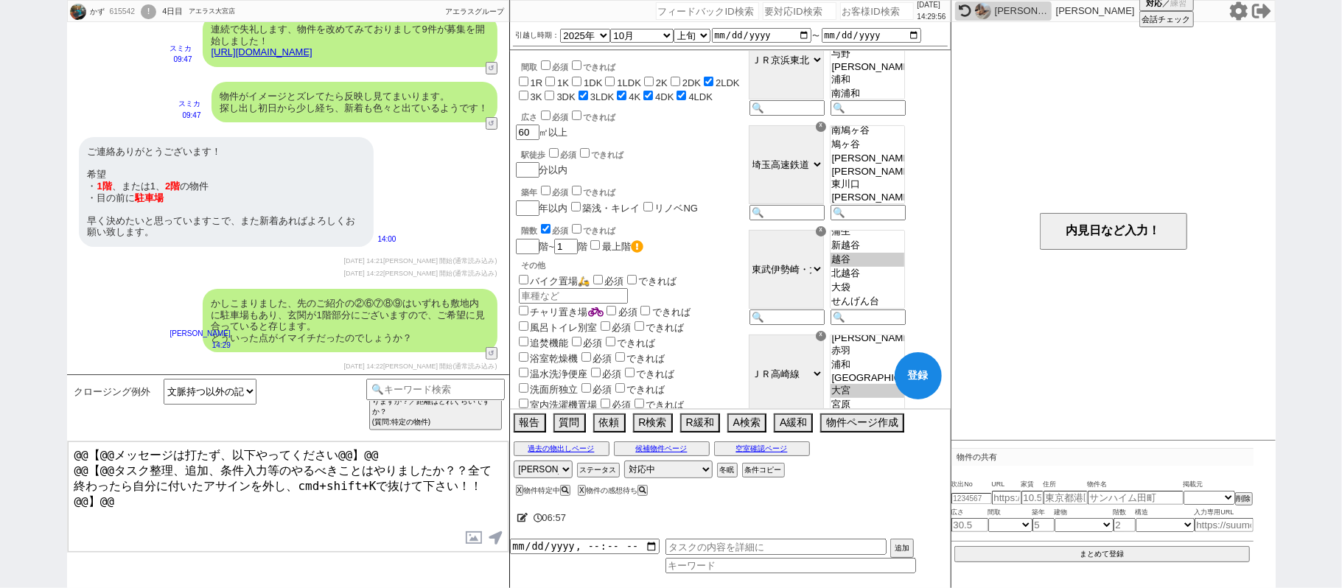
checkbox input "false"
checkbox input "true"
checkbox input "false"
checkbox input "true"
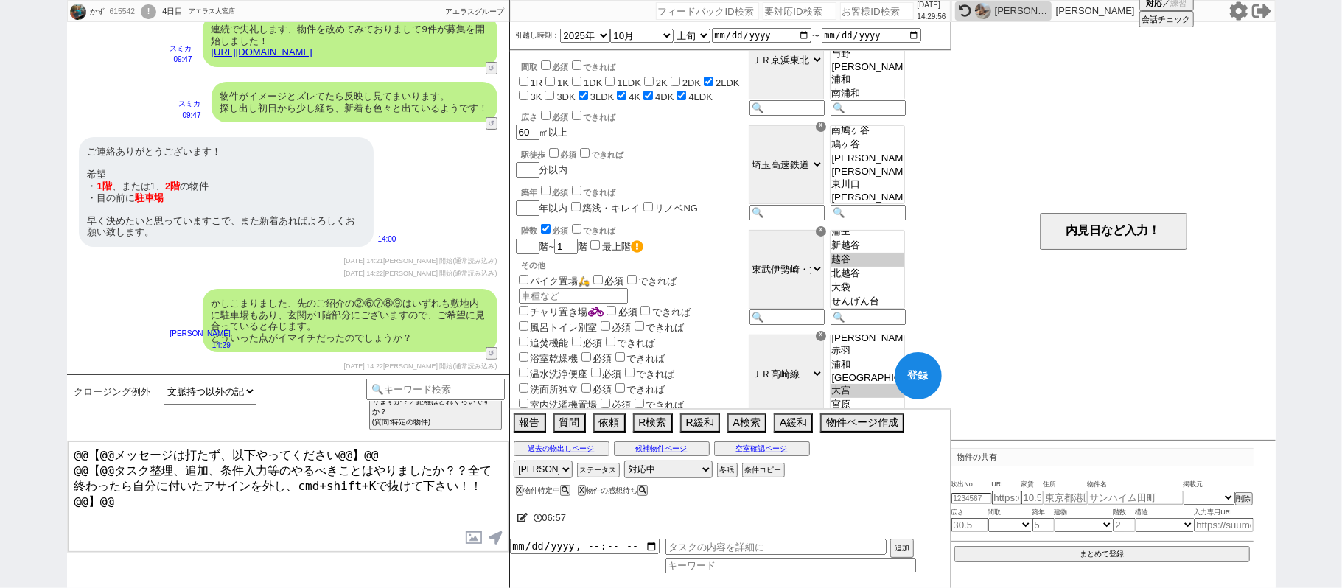
checkbox input "true"
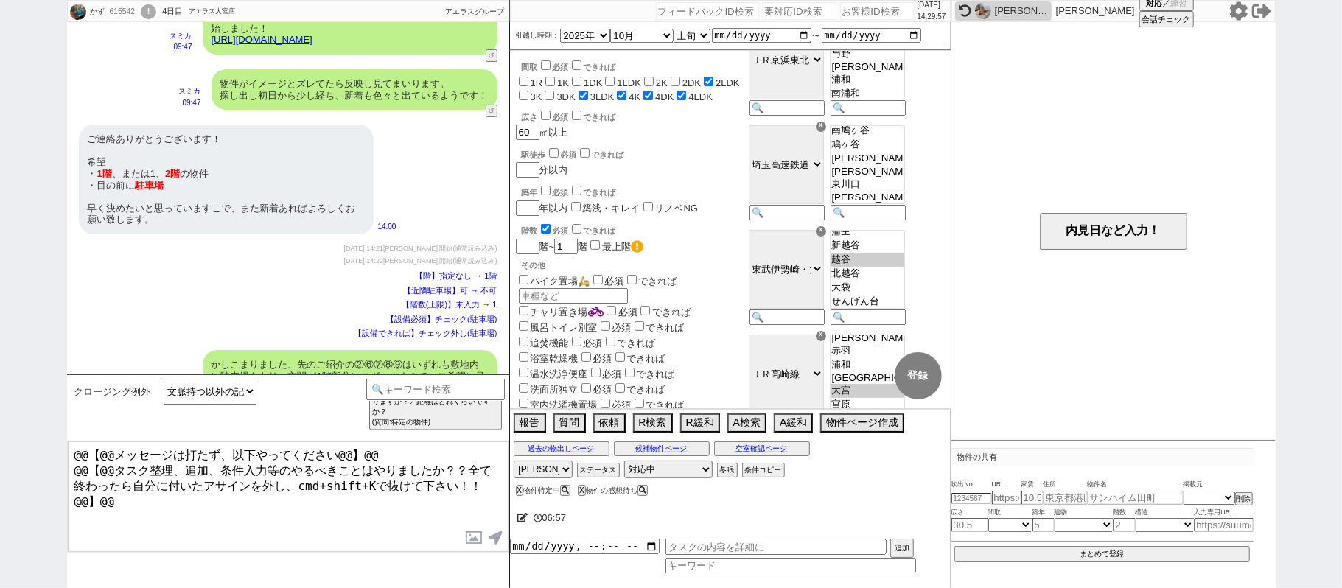
select select "23"
select select "79"
select select "1873"
select select "33"
select select "970"
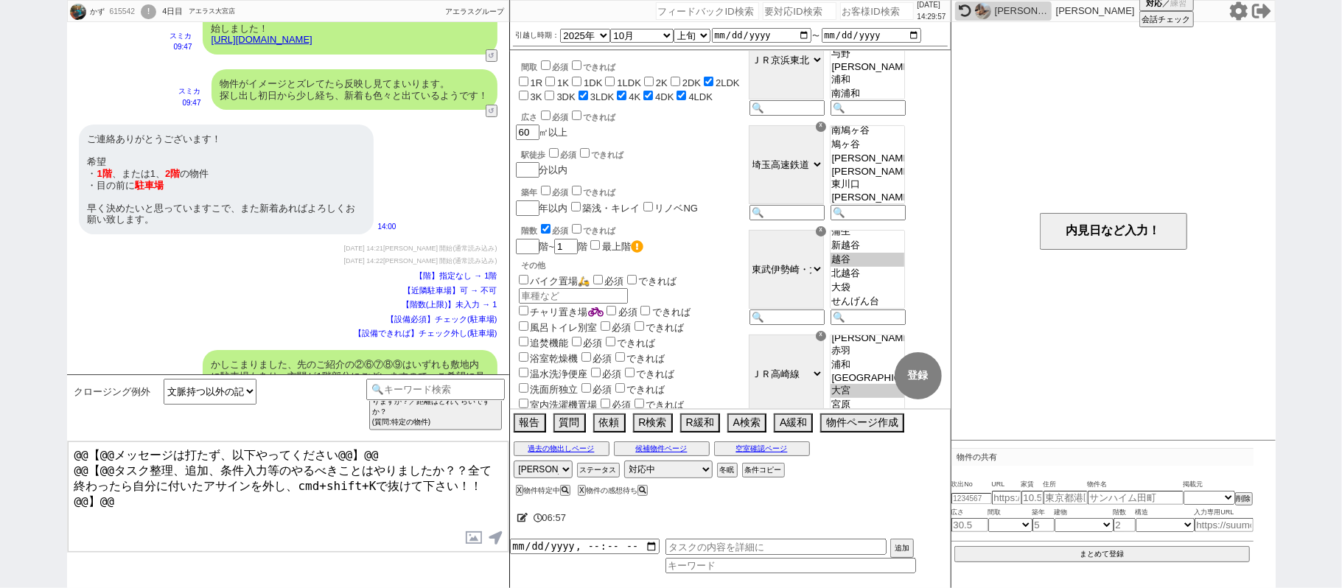
select select "8"
select select "294"
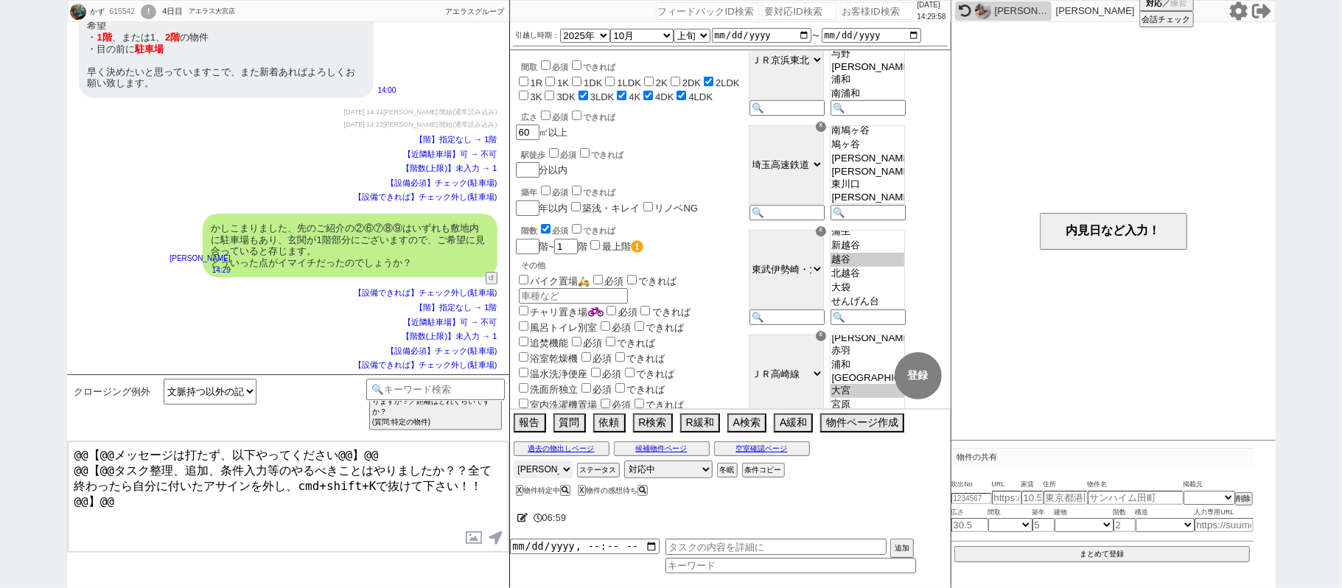
drag, startPoint x: 552, startPoint y: 475, endPoint x: 559, endPoint y: 470, distance: 8.4
click at [554, 475] on select "アサイン 御手洗侑矢 松井健太朗 中村夏海 中澤栞 真鍋ひとみ" at bounding box center [543, 470] width 59 height 18
select select
click at [514, 463] on select "アサイン 御手洗侑矢 松井健太朗 中村夏海 中澤栞 真鍋ひとみ" at bounding box center [543, 470] width 59 height 18
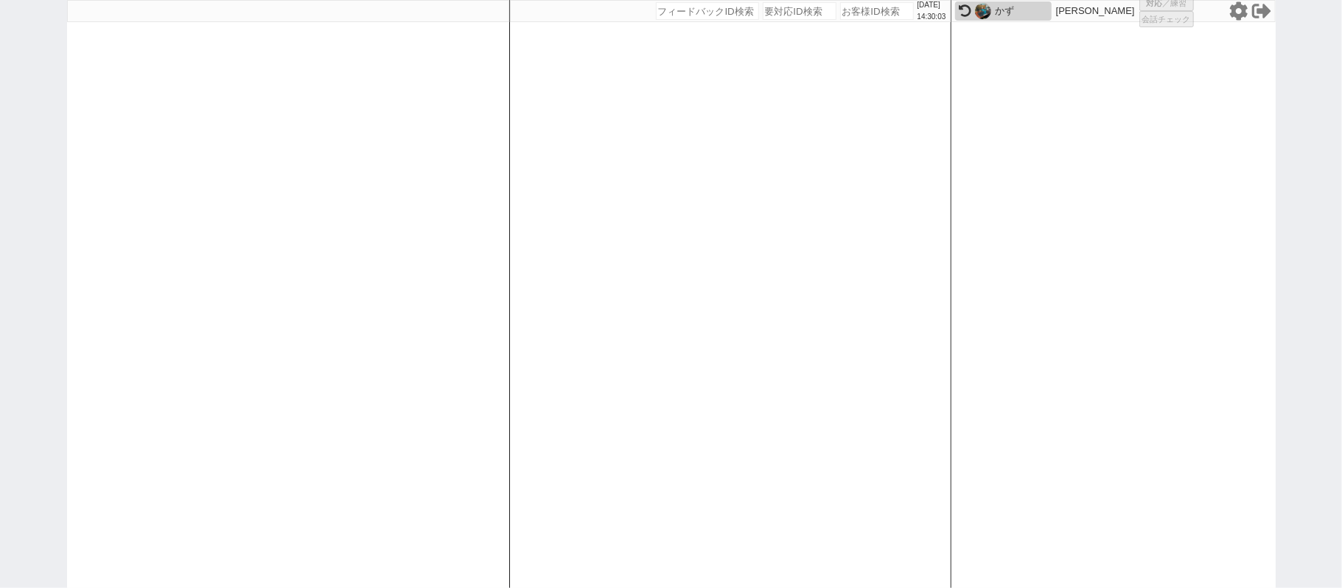
select select "6"
select select
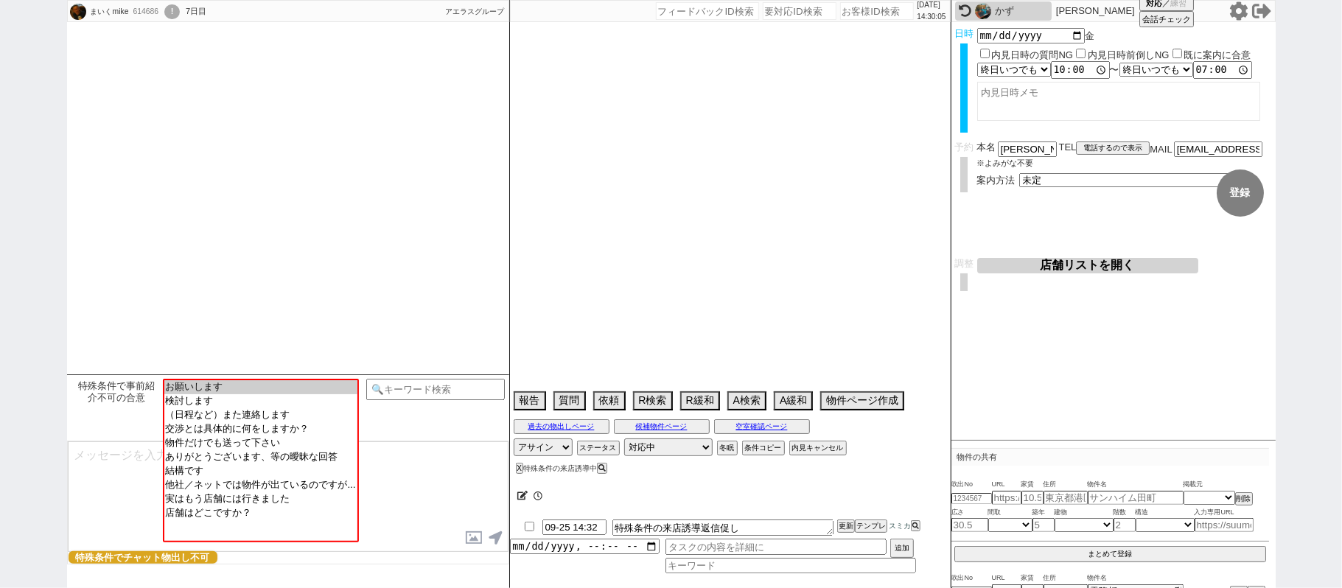
scroll to position [676, 0]
type textarea "オンボで急がない発言"
select select "16"
select select "0"
select select "6"
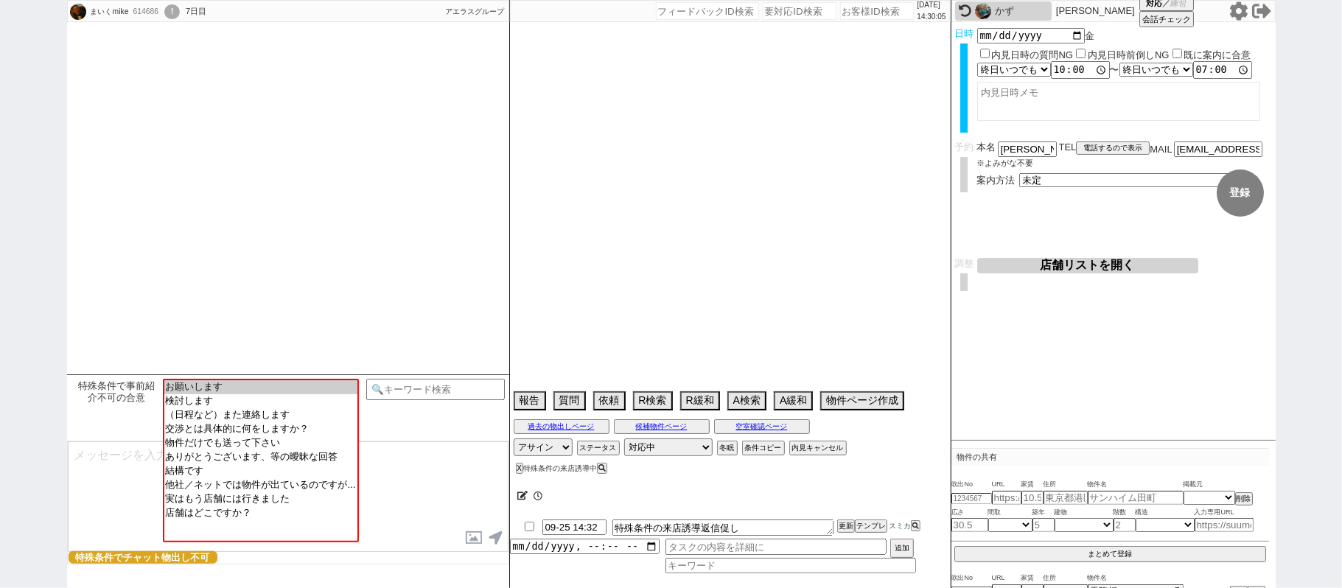
select select "62"
select select "[DATE]"
select select "23"
select select "737"
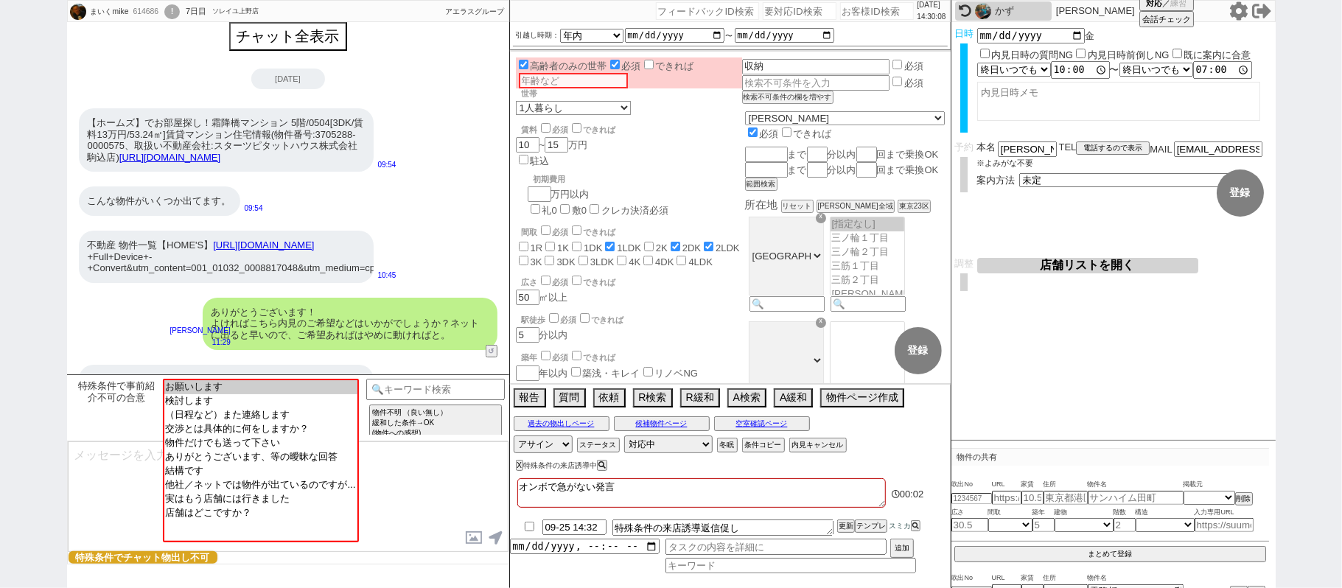
scroll to position [0, 0]
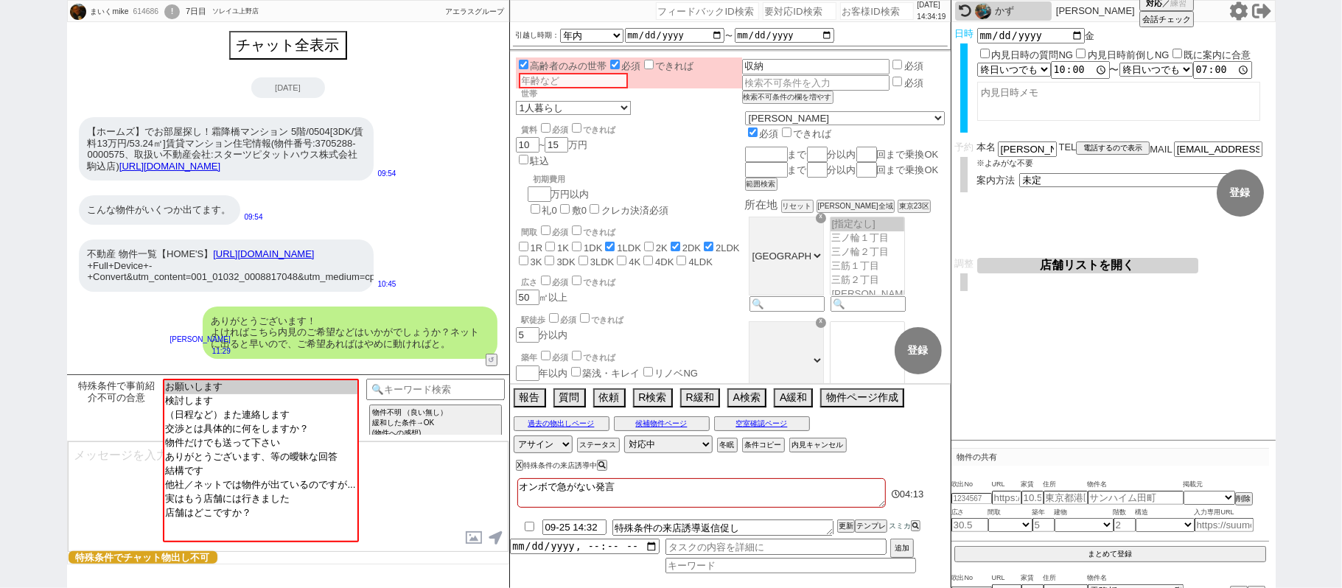
click at [340, 107] on div "2025-09-23 【ホームズ】でお部屋探し！霜降橋マンション 5階/0504[3DK/賃料13万円/53.24㎡]賃貸マンション住宅情報(物件番号:370…" at bounding box center [288, 132] width 442 height 111
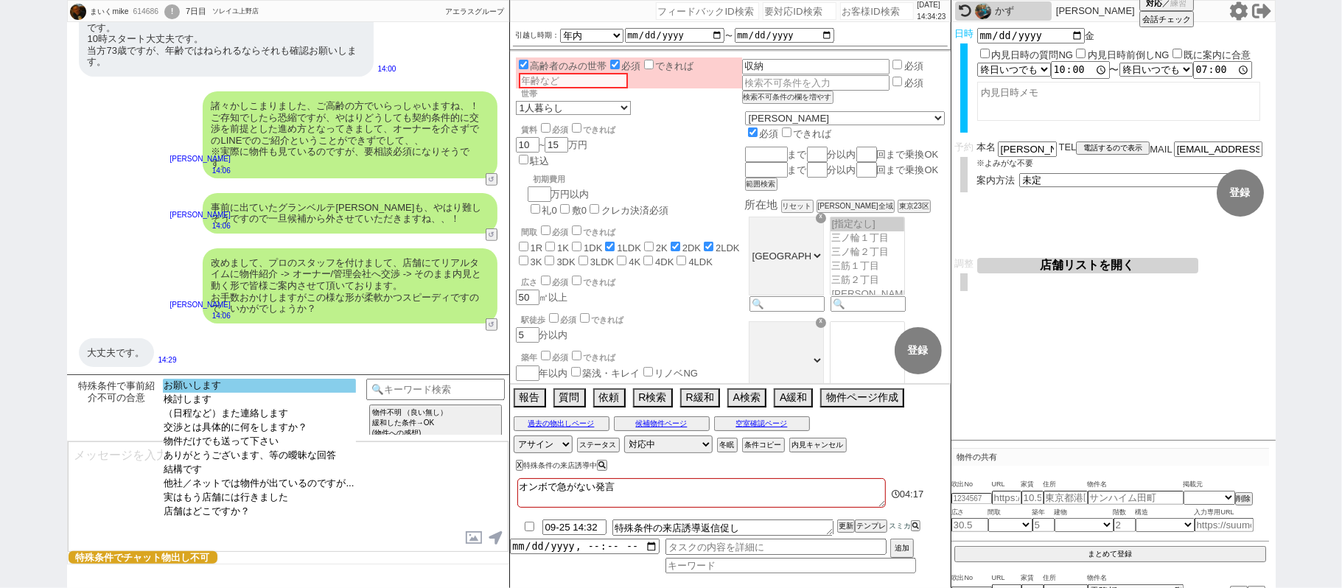
select select "お願いします"
click at [237, 391] on option "お願いします" at bounding box center [259, 386] width 193 height 14
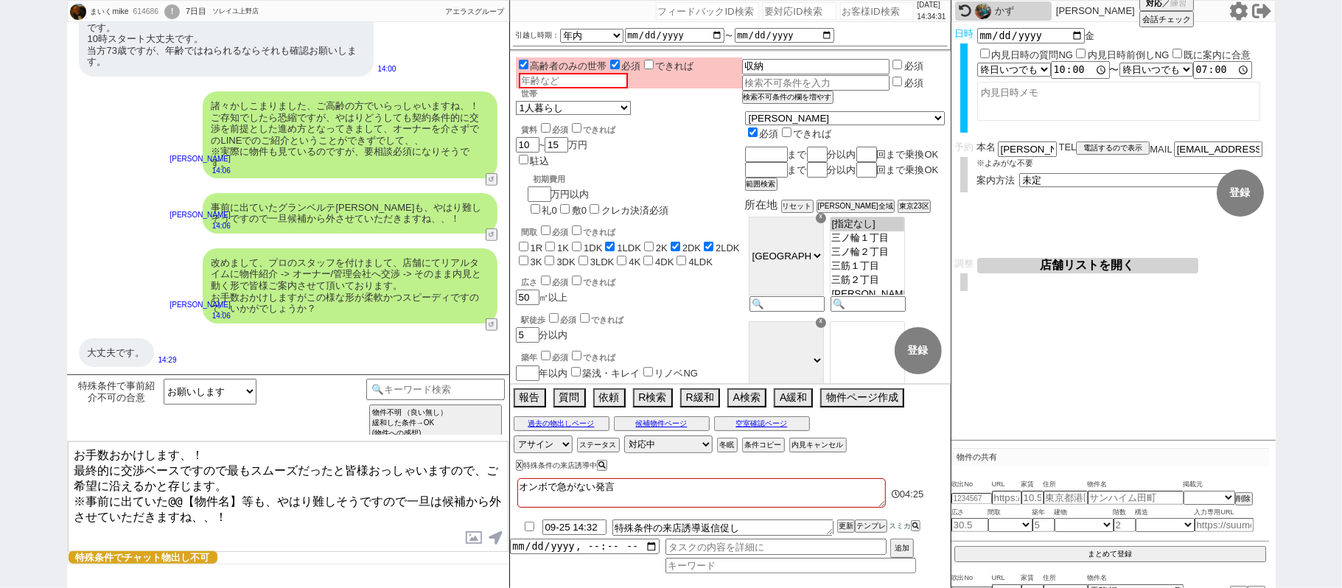
drag, startPoint x: 264, startPoint y: 506, endPoint x: 15, endPoint y: 490, distance: 248.9
click at [15, 490] on div "まいくmike 614686 ! 0 7日目 ソレイユ上野店 冬眠中 自社客 アエラスグループ スミカ_BPO チャット全表示 2025-09-23 【ホーム…" at bounding box center [671, 294] width 1342 height 588
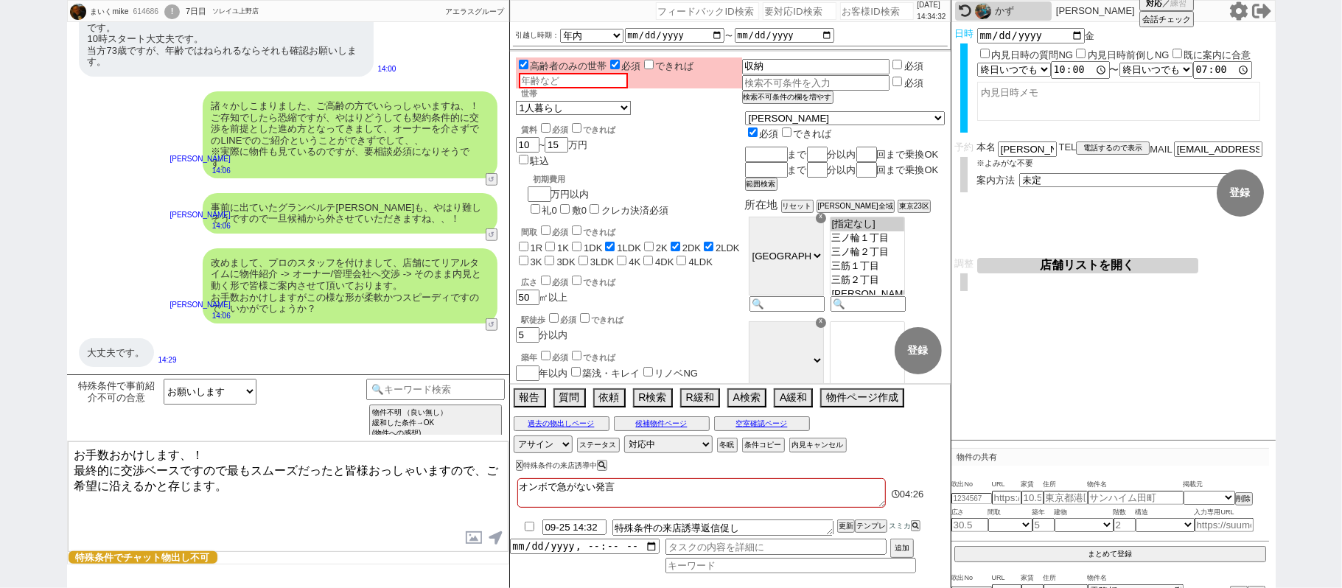
type textarea "お手数おかけします、！ 最終的に交渉ベースですので最もスムーズだったと皆様おっしゃいますので、ご希望に沿えるかと存じます。"
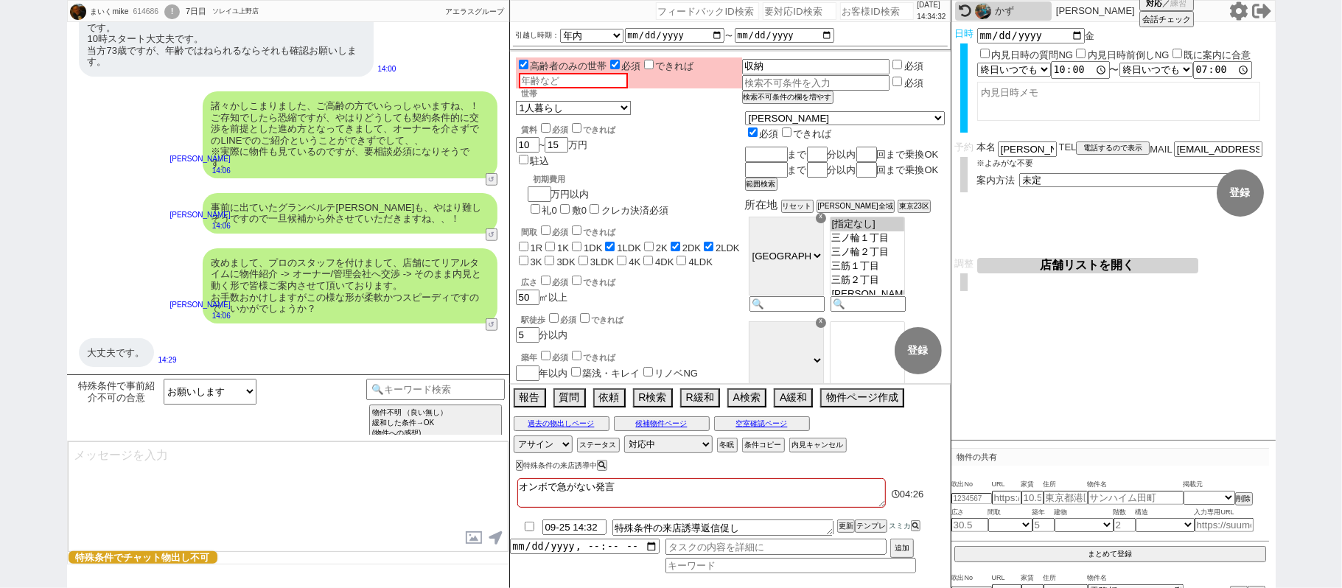
scroll to position [405, 0]
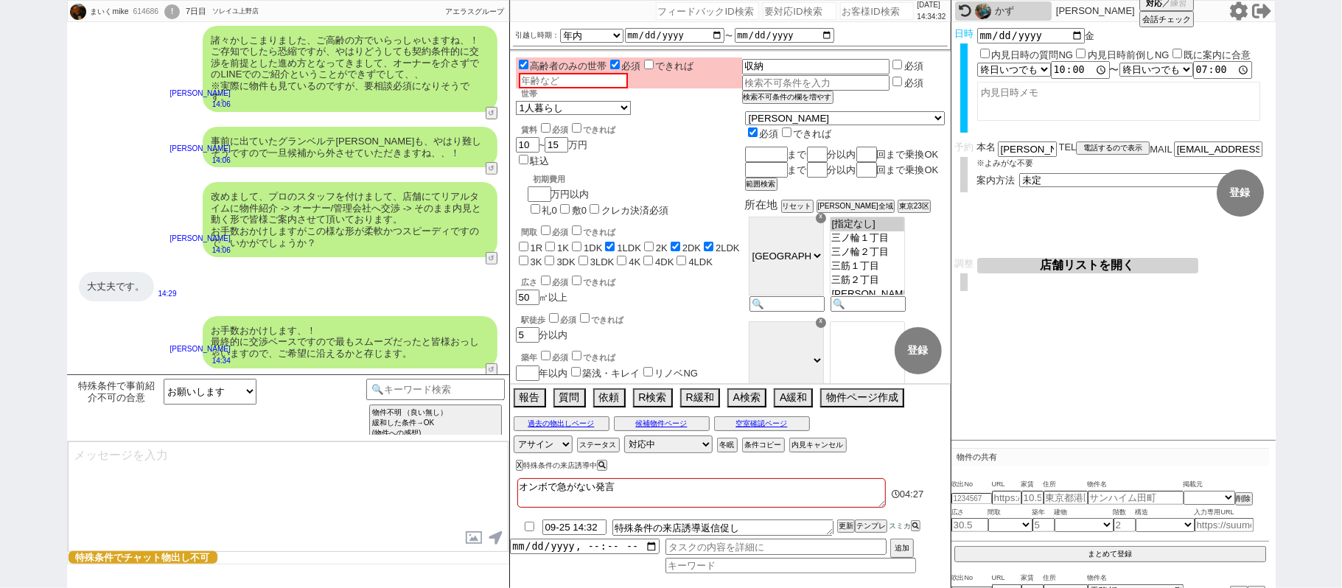
select select "431"
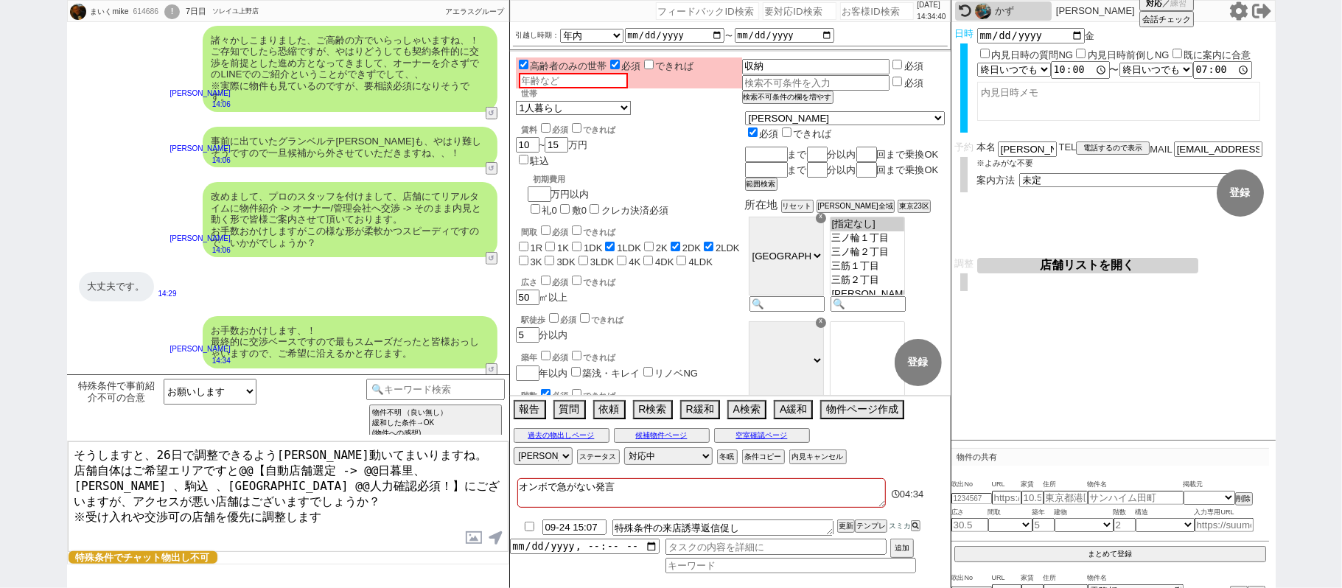
click at [242, 467] on textarea "そうしますと、26日で調整できるよう順次動いてまいりますね。 店舗自体はご希望エリアですと@@【自動店舗選定 -> @@日暮里、赤羽 、駒込 、巣鴨駅 @@人…" at bounding box center [288, 497] width 441 height 111
click at [370, 469] on textarea "そうしますと、26日で調整できるよう順次動いてまいりますね。 店舗自体はご希望エリアですと@@【自動店舗選定 -> @@日暮里、赤羽 、駒込 、巣鴨駅 @@人…" at bounding box center [288, 497] width 441 height 111
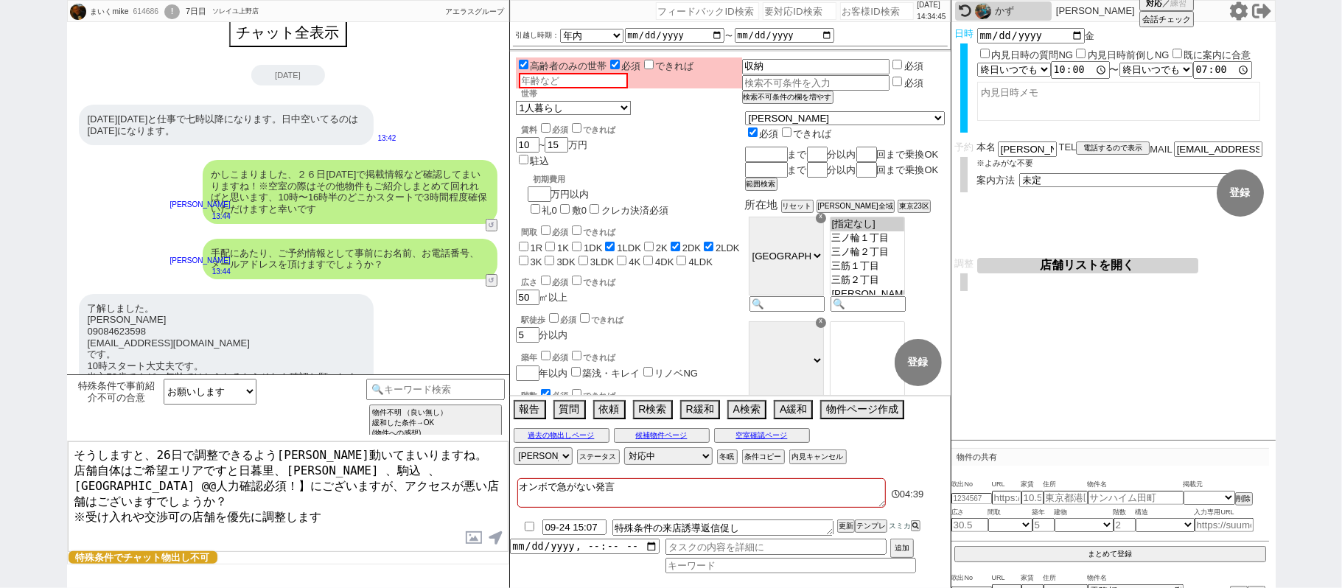
scroll to position [307, 0]
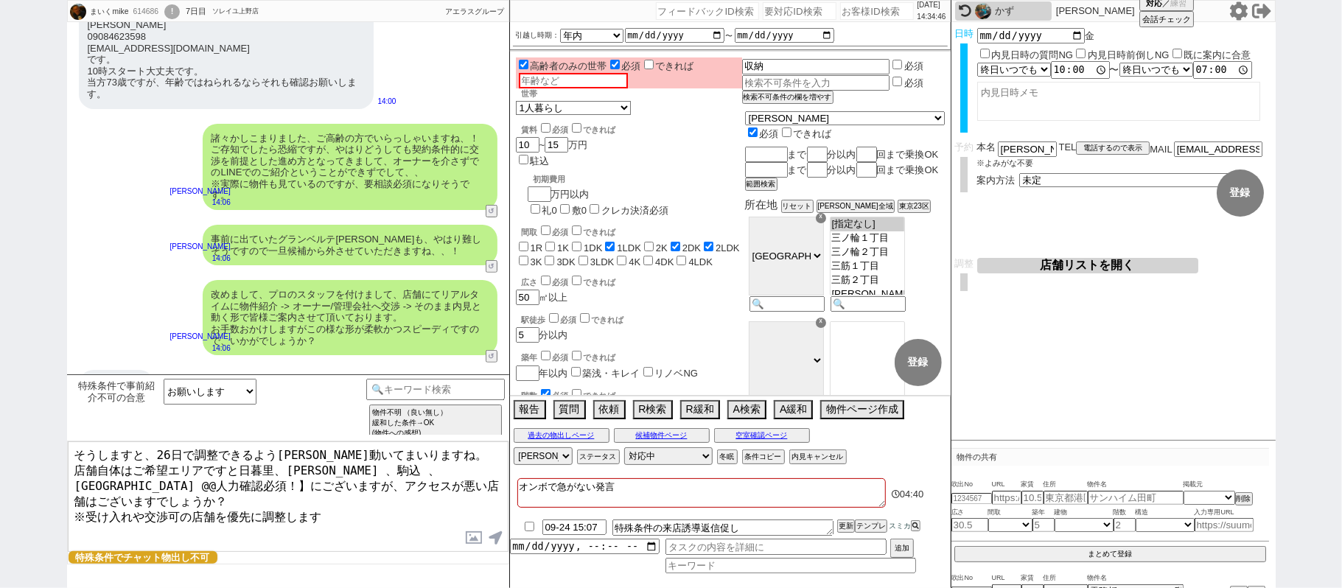
click at [404, 466] on textarea "そうしますと、26日で調整できるよう順次動いてまいりますね。 店舗自体はご希望エリアですと日暮里、赤羽 、駒込 、巣鴨駅 @@人力確認必須！】にございますが、…" at bounding box center [288, 497] width 441 height 111
click at [111, 479] on textarea "そうしますと、26日で調整できるよう順次動いてまいりますね。 店舗自体はご希望エリアですと日暮里、赤羽 、駒込 、巣鴨駅 @@人力確認必須！】にございますが、…" at bounding box center [288, 497] width 441 height 111
click at [324, 507] on textarea "そうしますと、26日で調整できるよう順次動いてまいりますね。 店舗自体はご希望エリアですと日暮里、赤羽 、駒込 、巣鴨駅近くにございますが、アクセスが悪い店舗…" at bounding box center [288, 497] width 441 height 111
type textarea "そうしますと、26日で調整できるよう順次動いてまいりますね。 店舗自体はご希望エリアですと日暮里、赤羽 、駒込 、巣鴨駅近くにございますが、アクセスが悪い店舗…"
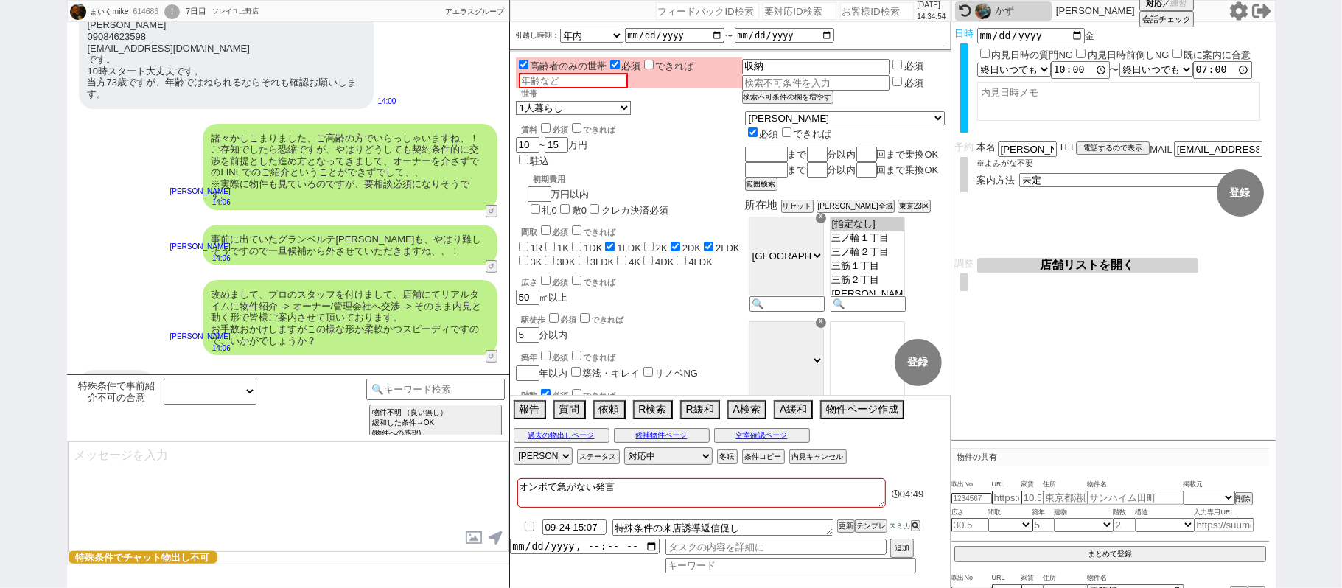
scroll to position [507, 0]
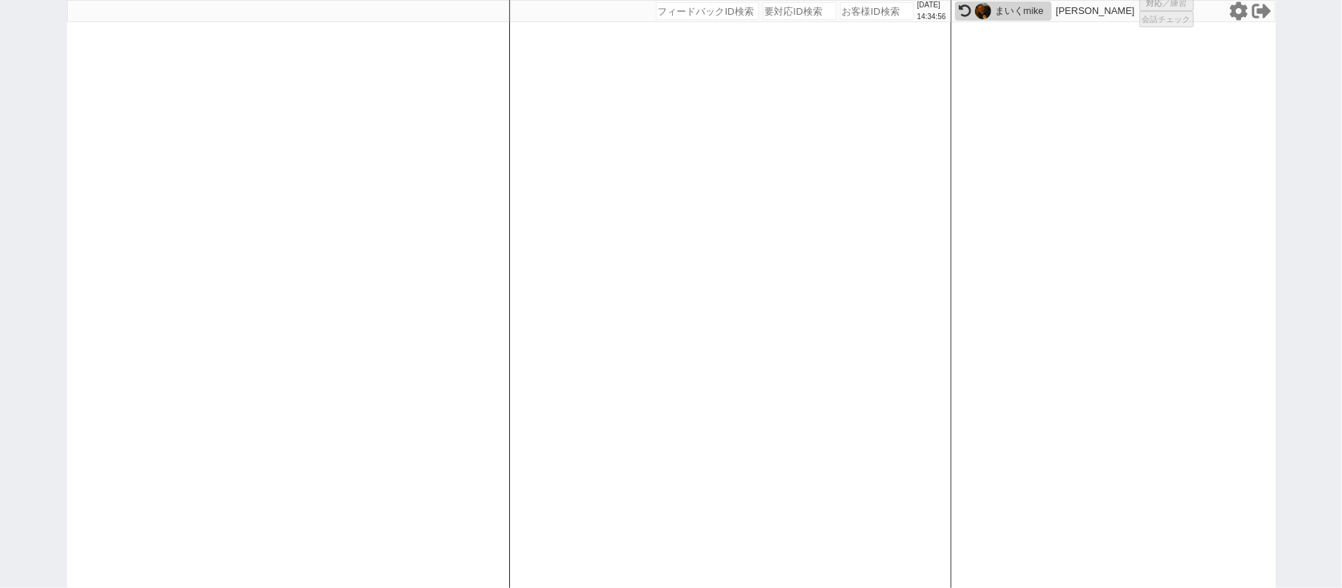
select select
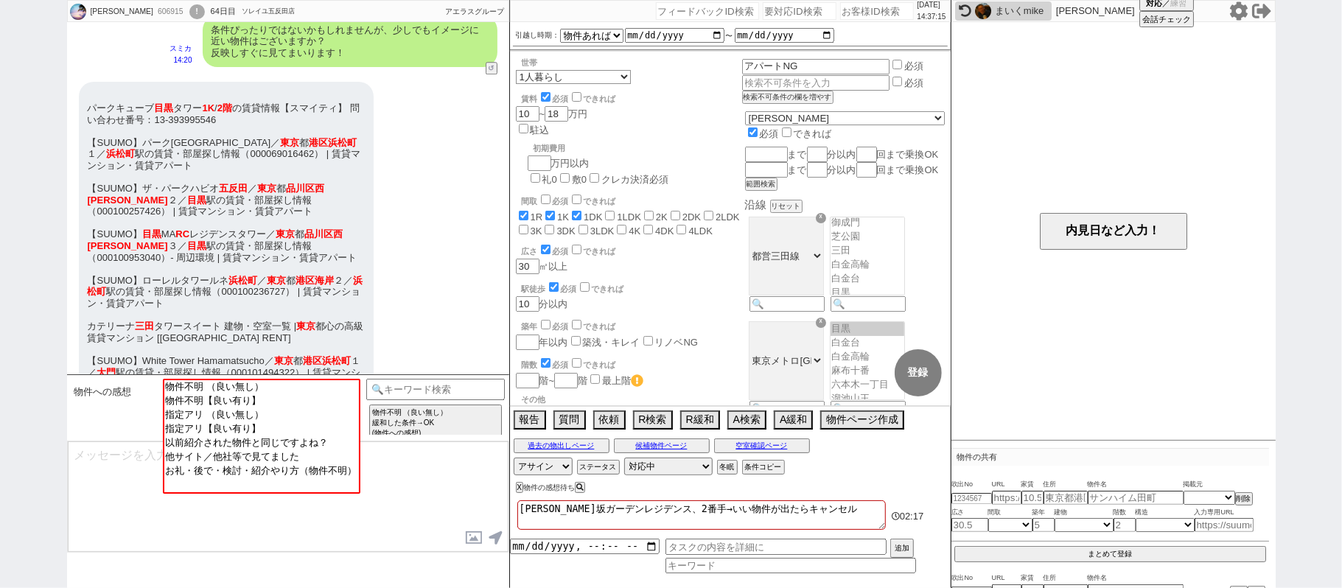
scroll to position [2987, 0]
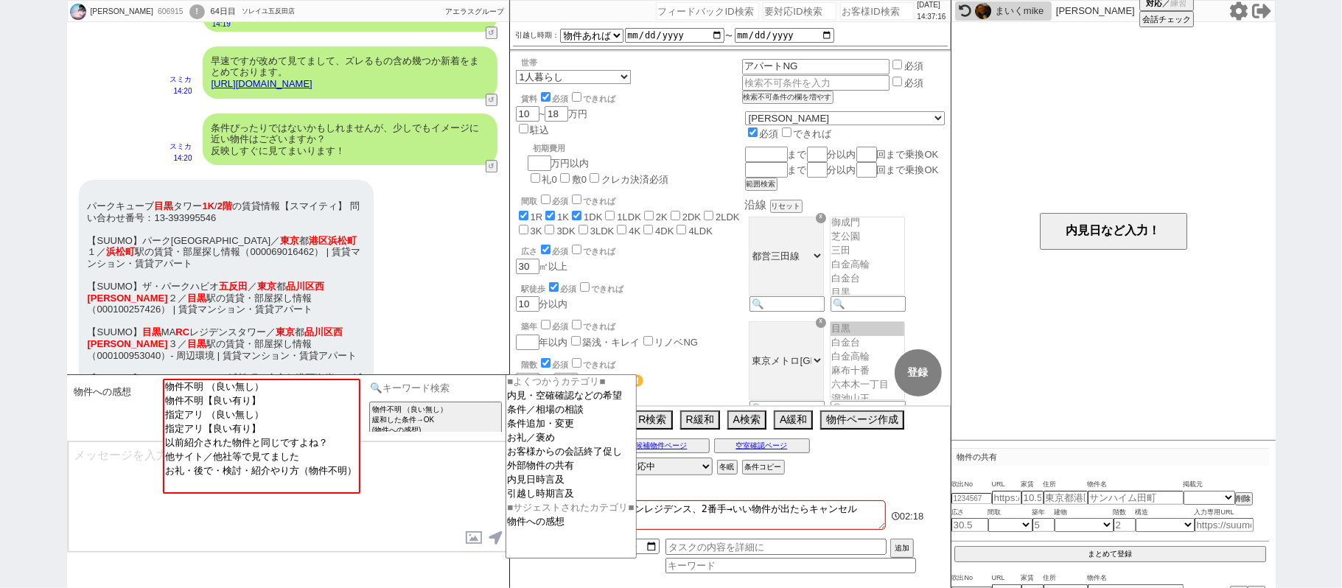
click at [419, 391] on input at bounding box center [435, 388] width 139 height 18
click at [526, 473] on option "外部物件の共有" at bounding box center [571, 466] width 130 height 14
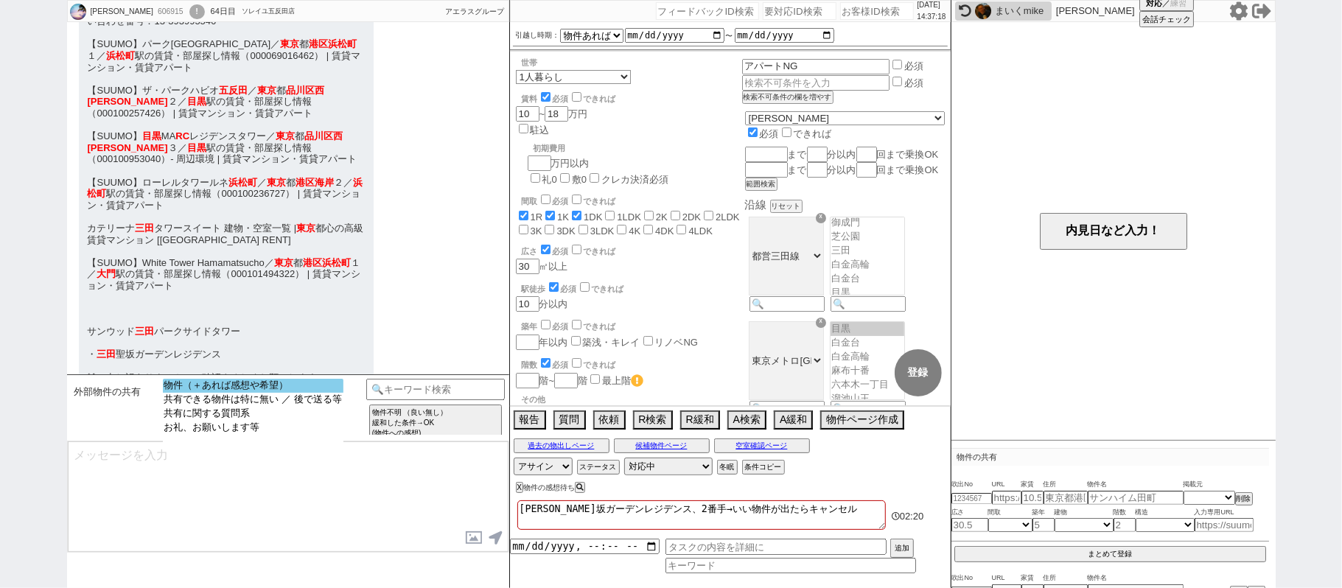
click at [307, 391] on option "物件（＋あれば感想や希望）" at bounding box center [253, 386] width 181 height 14
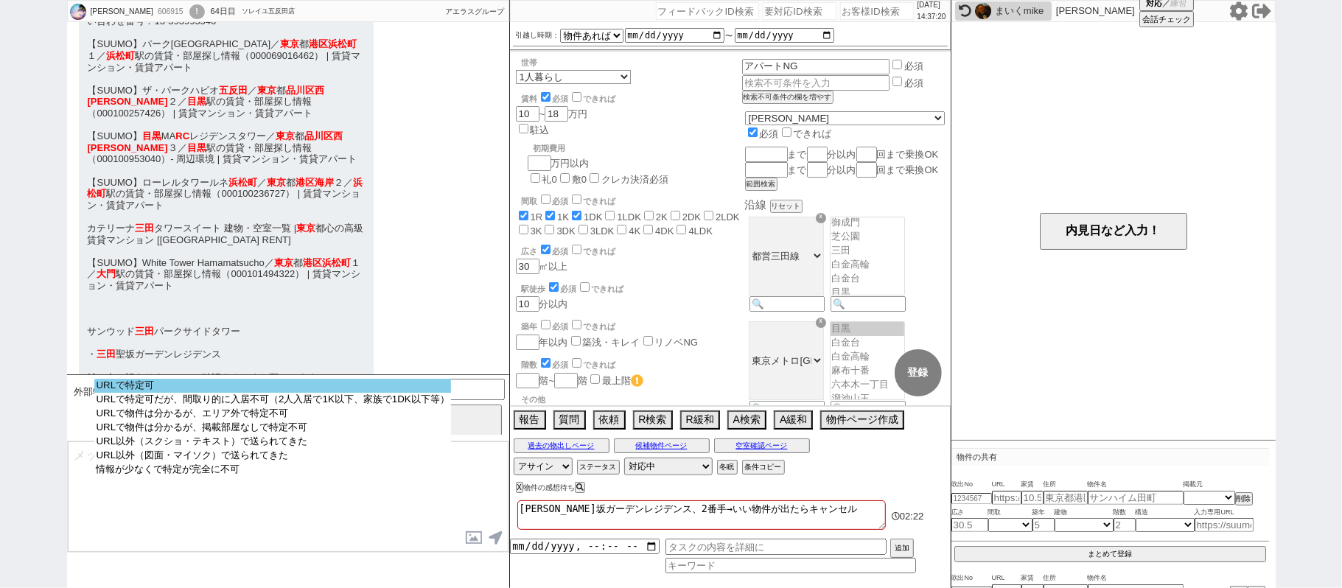
click at [313, 390] on option "URLで特定可" at bounding box center [272, 386] width 356 height 14
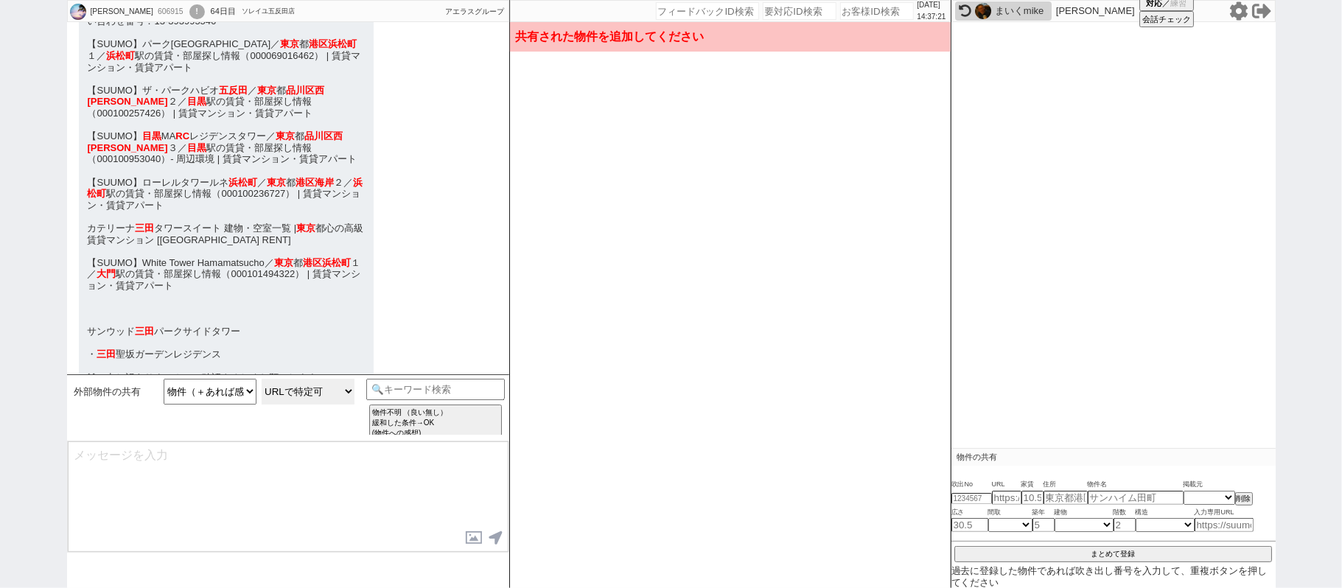
drag, startPoint x: 313, startPoint y: 401, endPoint x: 321, endPoint y: 399, distance: 8.4
click at [313, 401] on select "URLで特定可 URLで特定可だが、間取り的に入居不可（2人入居で1K以下、家族で1DK以下等） URLで物件は分かるが、エリア外で特定不可 URLで物件は分…" at bounding box center [308, 392] width 93 height 26
click at [262, 380] on select "URLで特定可 URLで特定可だが、間取り的に入居不可（2人入居で1K以下、家族で1DK以下等） URLで物件は分かるが、エリア外で特定不可 URLで物件は分…" at bounding box center [308, 392] width 93 height 26
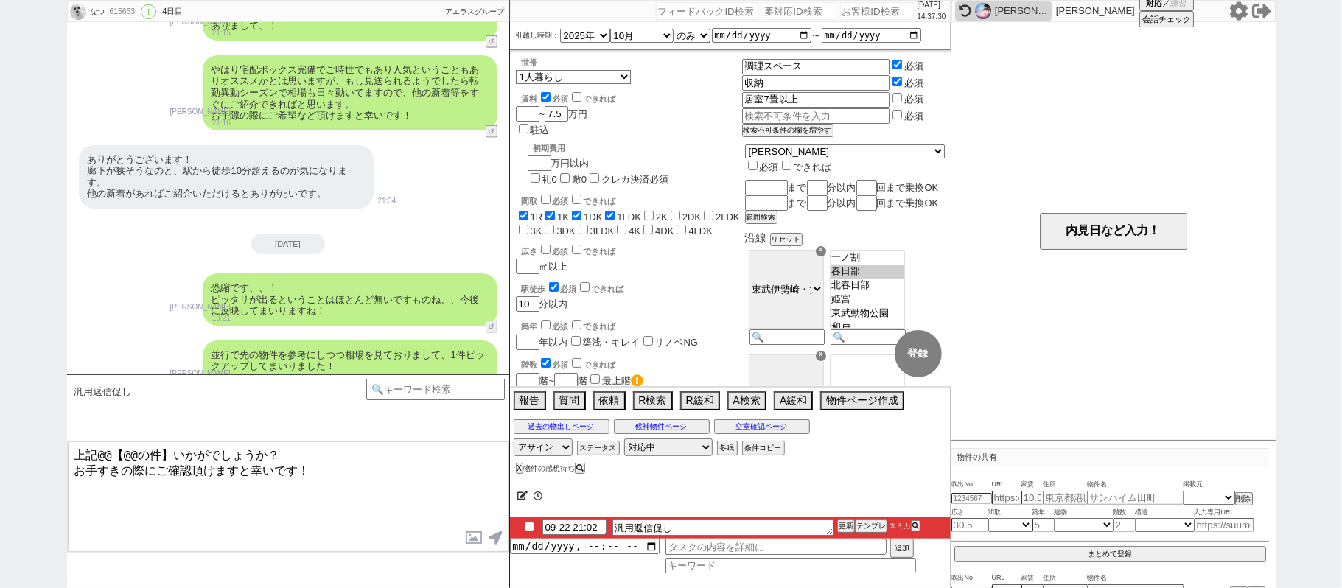
scroll to position [1534, 0]
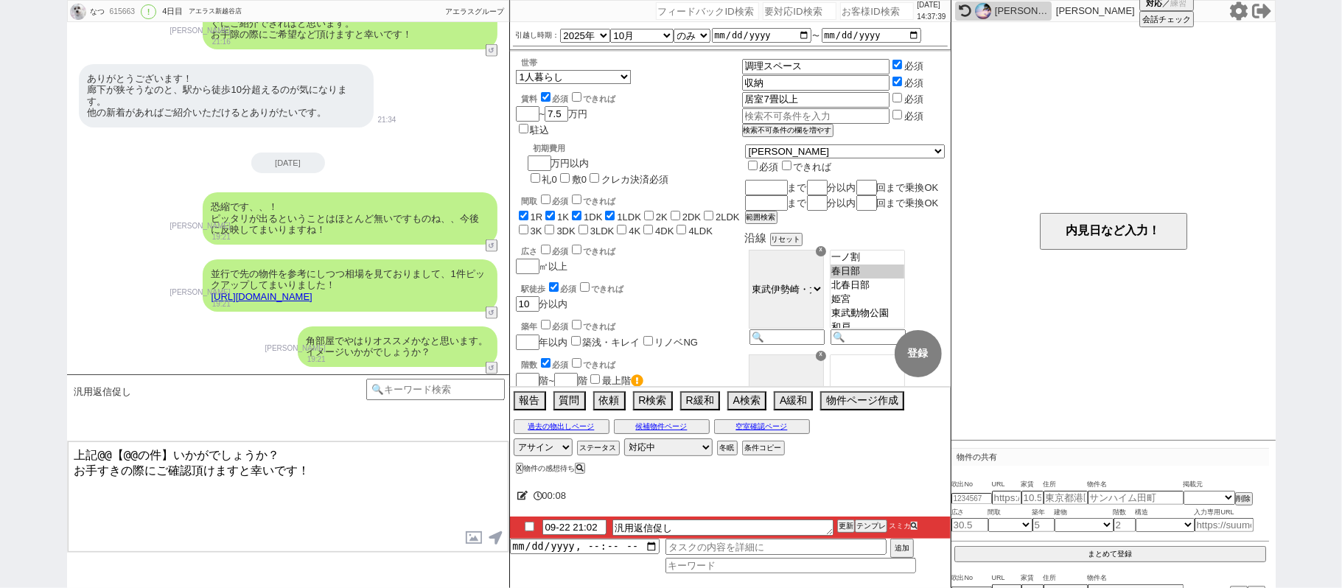
click at [914, 529] on icon at bounding box center [914, 526] width 7 height 7
drag, startPoint x: 526, startPoint y: 528, endPoint x: 635, endPoint y: 508, distance: 110.2
click at [534, 531] on input "checkbox" at bounding box center [529, 527] width 21 height 10
click at [838, 525] on button "更新" at bounding box center [844, 526] width 15 height 10
click at [844, 525] on li "09-22 21:02 汎用返信促し 更新 テンプレ スミカ" at bounding box center [730, 528] width 441 height 22
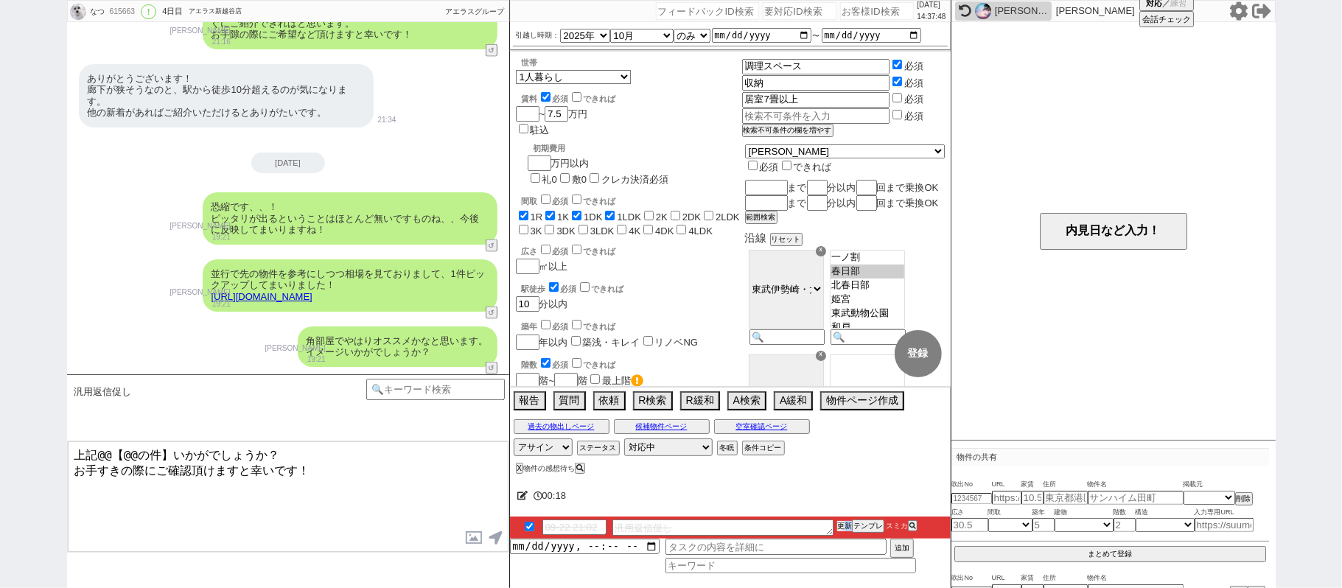
click at [844, 525] on button "更新" at bounding box center [844, 526] width 15 height 10
click at [844, 523] on button "更新" at bounding box center [844, 526] width 15 height 10
click at [834, 405] on button "物件ページ作成 今は物件がないので押せません" at bounding box center [860, 399] width 81 height 16
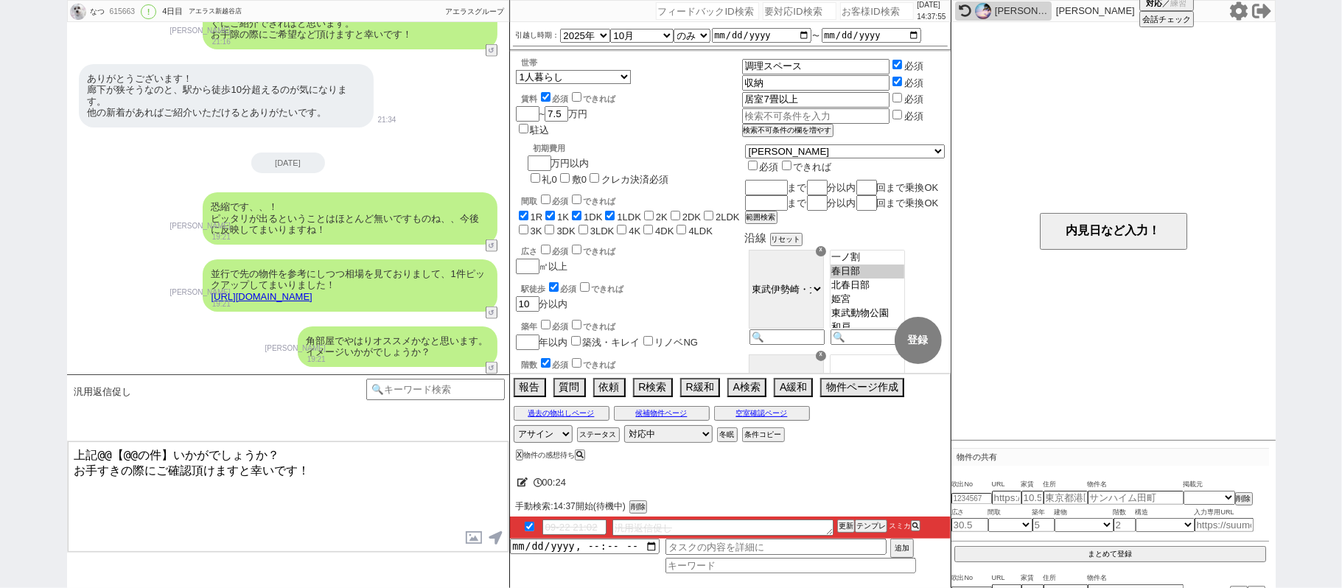
click at [231, 173] on div "[DATE]" at bounding box center [288, 163] width 442 height 21
drag, startPoint x: 93, startPoint y: 442, endPoint x: 0, endPoint y: 388, distance: 107.7
click at [0, 408] on div "なつ 615663 ! 0 4日目 アエラス新越谷店 冬眠中 自社客 アエラスグループ スミカ_BPO チャット全表示 2025-09-20 ありがとうござい…" at bounding box center [671, 294] width 1342 height 588
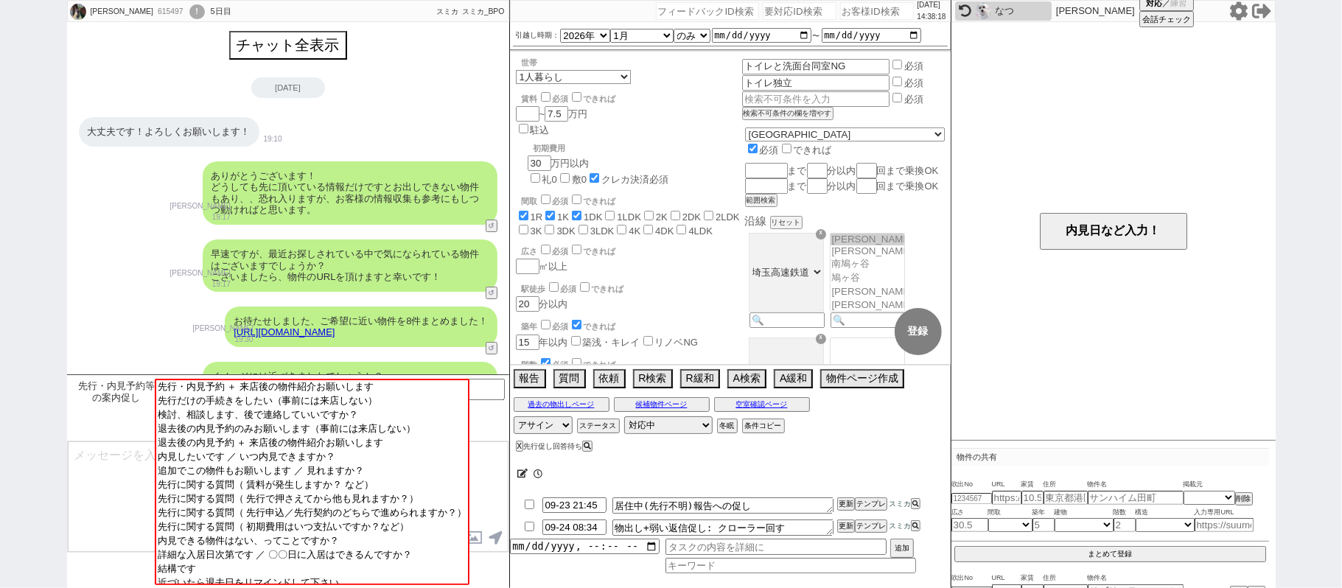
scroll to position [3050, 0]
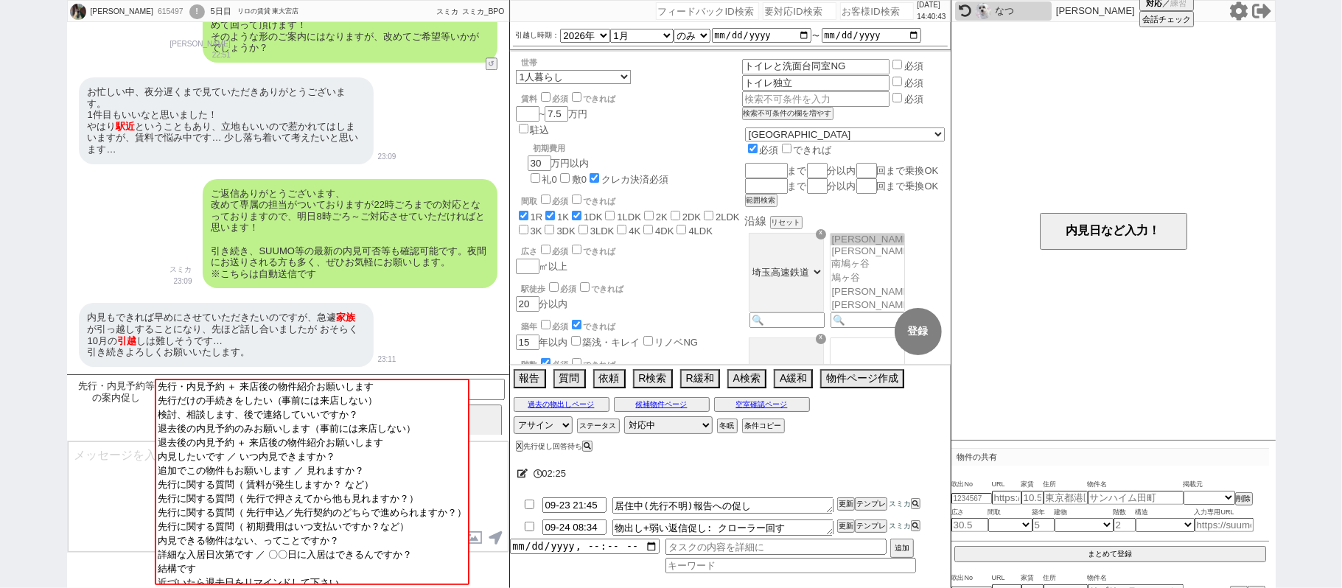
click at [245, 158] on div "お忙しい中、夜分遅くまで見ていただきありがとうございます。 1件目もいいなと思いました！ [GEOGRAPHIC_DATA] ということもあり、立地もいいので…" at bounding box center [226, 120] width 295 height 87
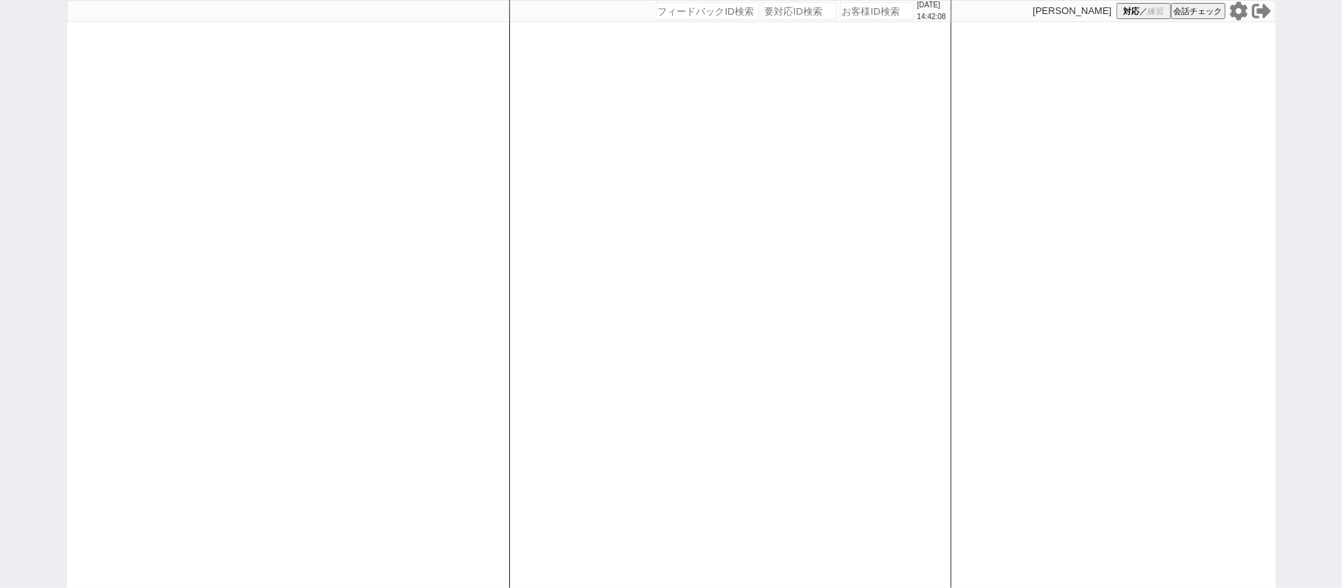
click at [854, 15] on input "number" at bounding box center [877, 11] width 74 height 18
drag, startPoint x: 625, startPoint y: 139, endPoint x: 626, endPoint y: 103, distance: 35.4
click at [626, 134] on div "[DATE] 14:42:10 候補物件を追加してしてください 紹介した物件一覧 他社物件を追加する 空室確認ページに追加・削除 紹介した物件一覧 他社物件を…" at bounding box center [730, 294] width 442 height 588
select select "431"
select select "6"
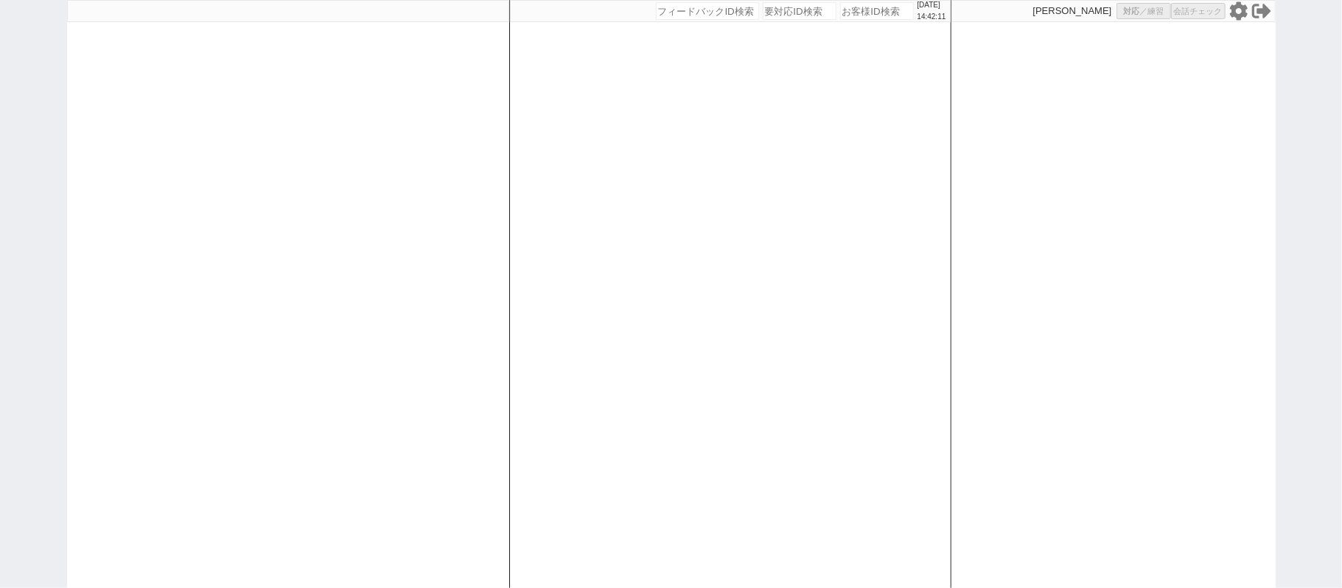
select select "6"
select select
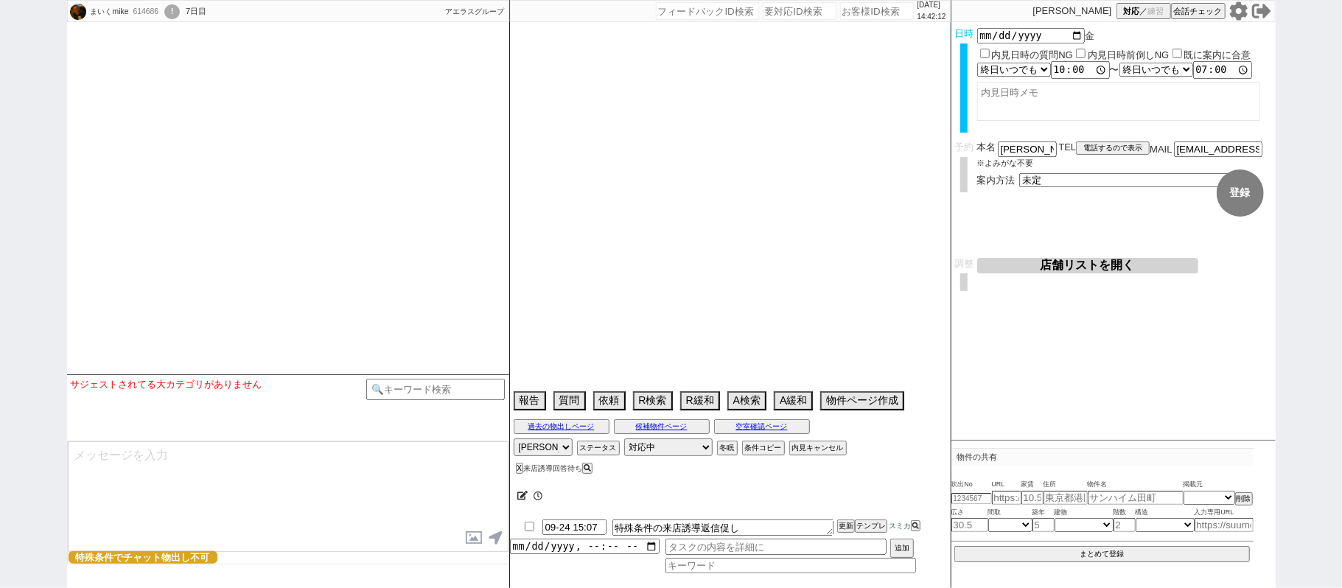
select select
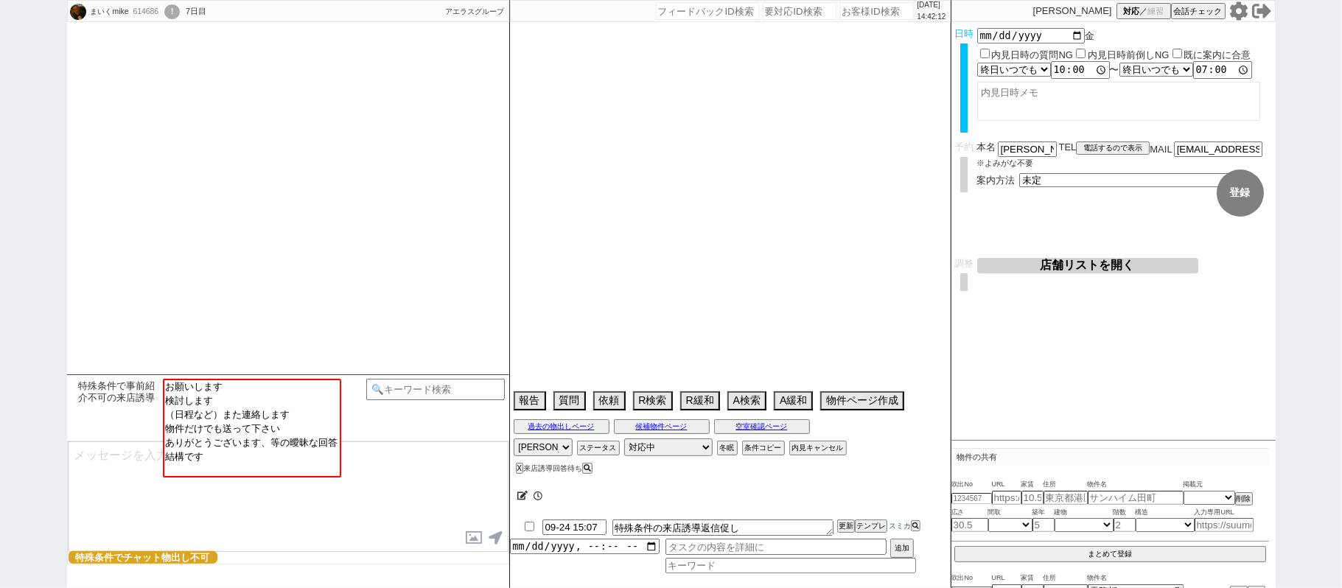
type textarea "オンボで急がない発言"
select select "16"
select select "0"
select select "6"
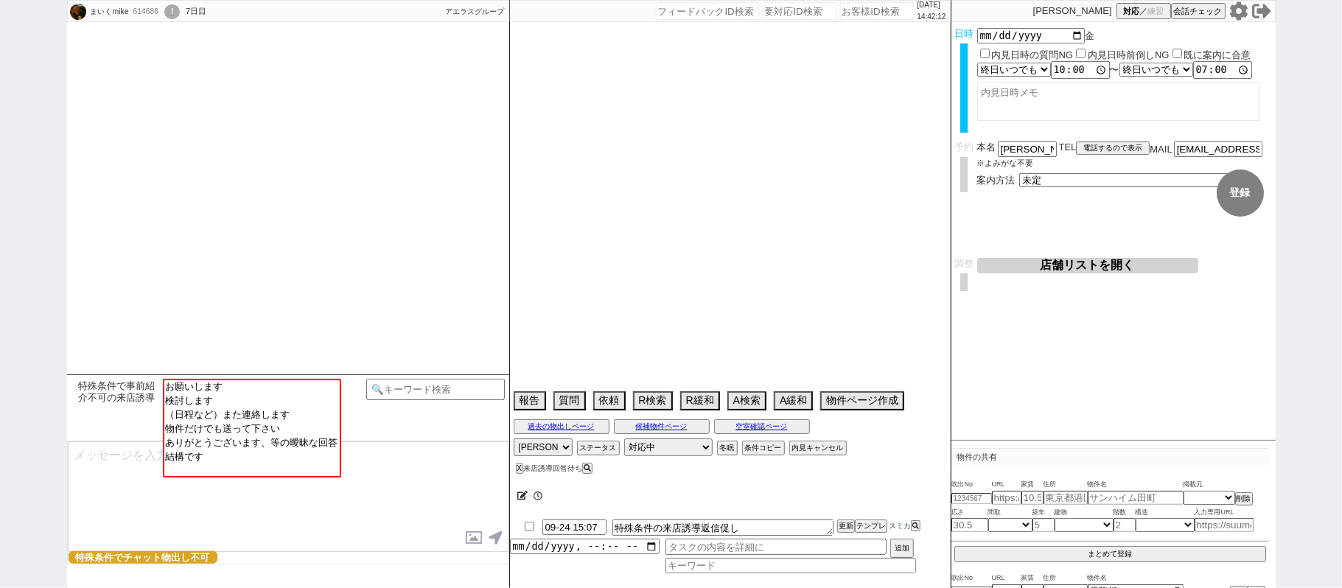
select select "62"
select select "[DATE]"
select select "23"
select select "737"
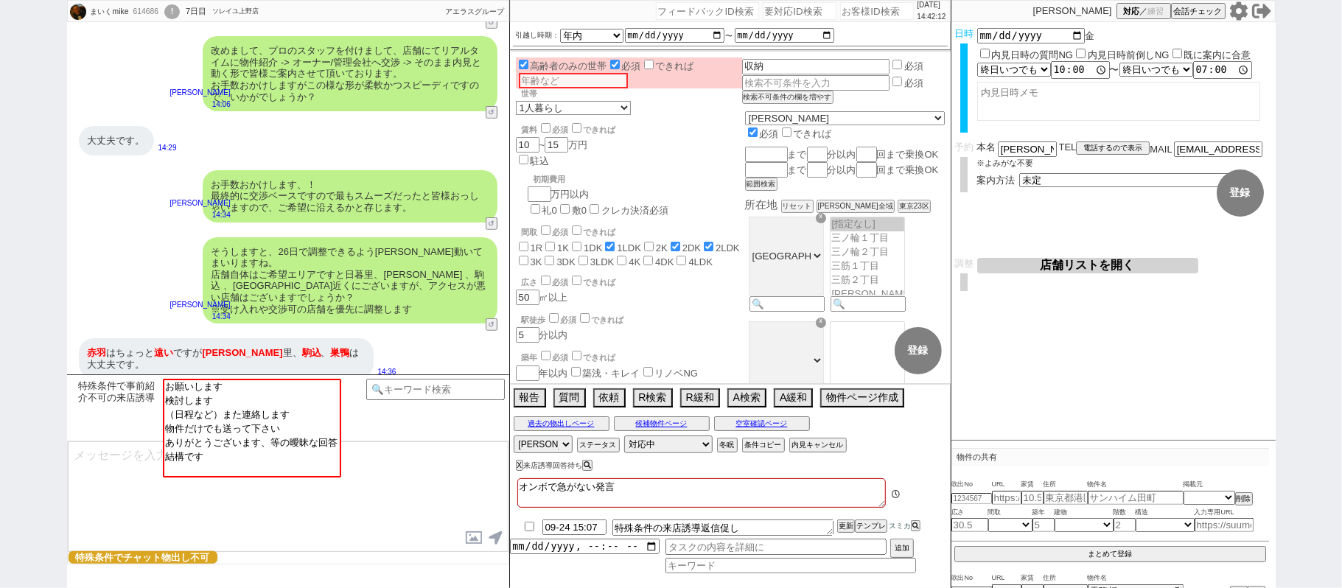
scroll to position [170, 0]
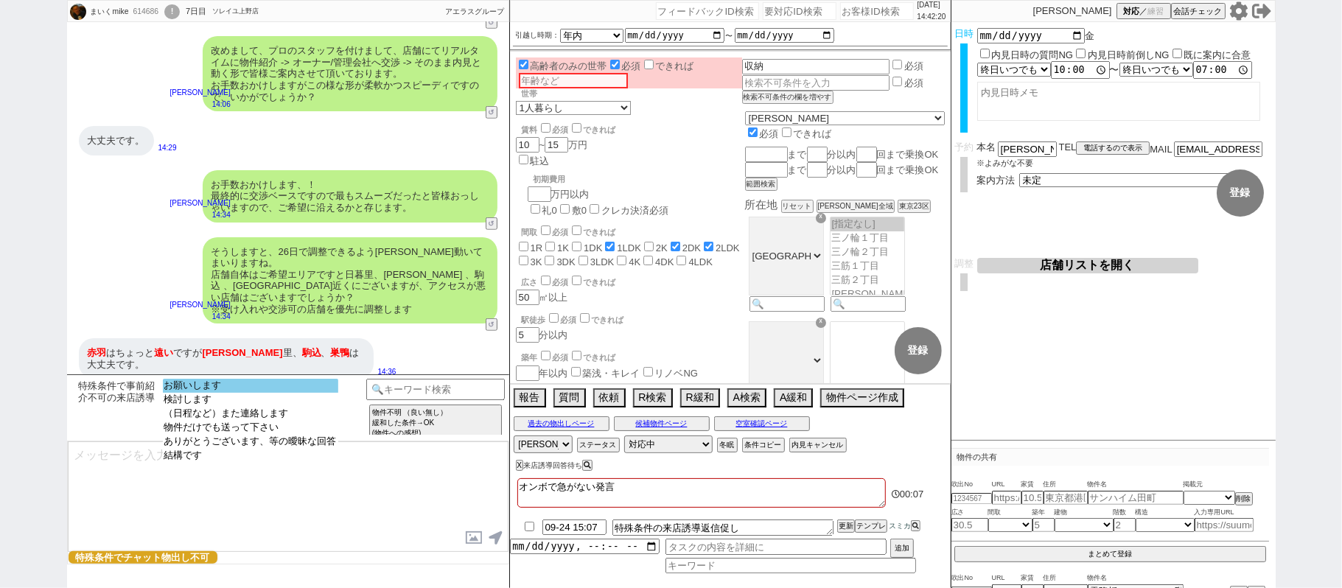
click at [296, 391] on option "お願いします" at bounding box center [250, 386] width 175 height 14
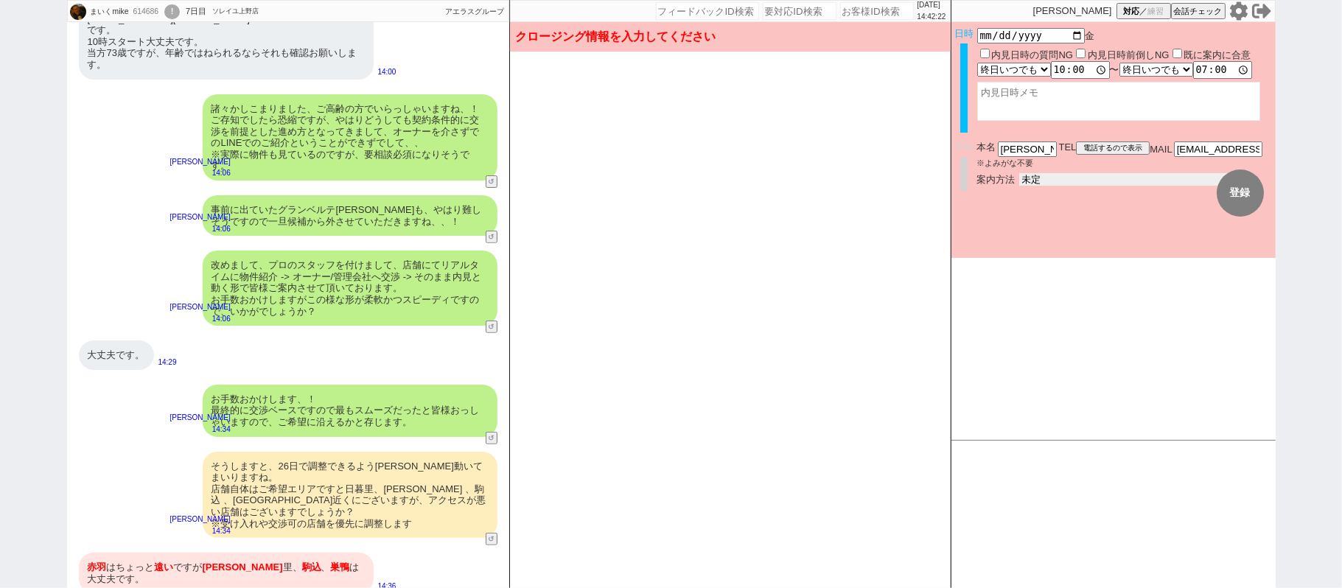
click at [1045, 175] on select "未定 現地お待ち合わせ ご来店 先行申し込みのご案内or内見無しでの申し込みのご案内 オンラインでのご接客 オンラインで1件の内見のご案内" at bounding box center [1130, 179] width 221 height 13
select select "2"
click at [1020, 173] on select "未定 現地お待ち合わせ ご来店 先行申し込みのご案内or内見無しでの申し込みのご案内 オンラインでのご接客 オンラインで1件の内見のご案内" at bounding box center [1130, 179] width 221 height 13
checkbox input "true"
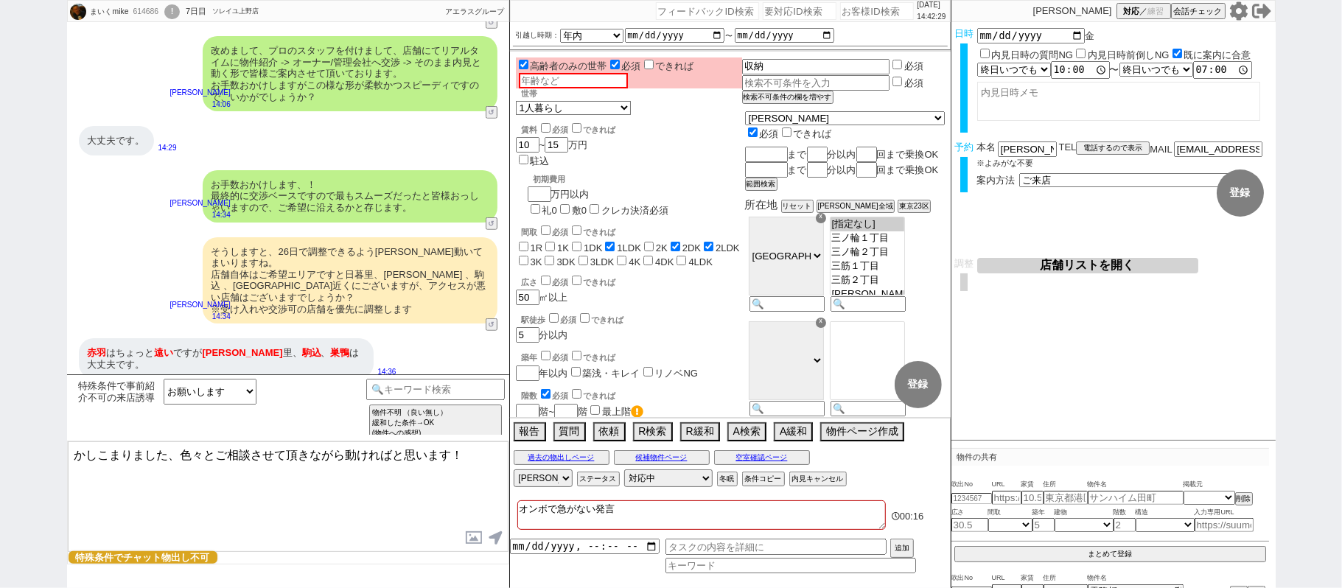
click at [184, 453] on textarea "かしこまりました、色々とご相談させて頂きながら動ければと思います！" at bounding box center [288, 497] width 441 height 111
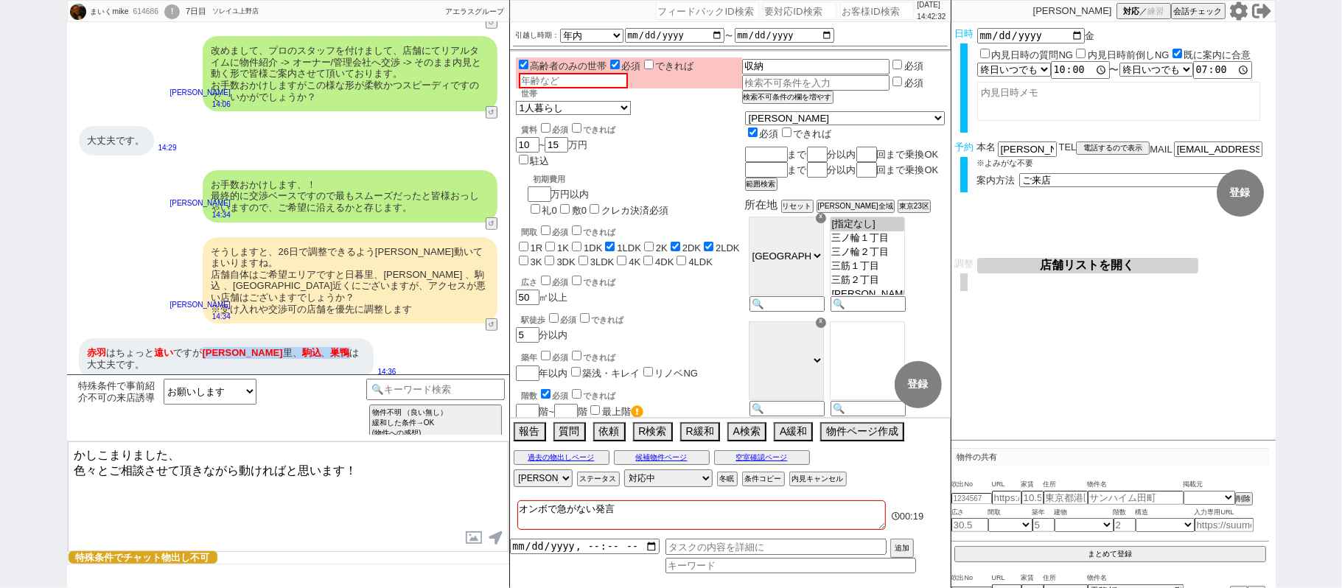
drag, startPoint x: 203, startPoint y: 352, endPoint x: 290, endPoint y: 352, distance: 86.3
click at [290, 352] on div "[PERSON_NAME] はちょっと 遠い ですが 日暮 里、 駒込 、 巣鴨 は大丈夫です。" at bounding box center [226, 358] width 295 height 41
copy div "日暮 里、 駒込 、 巣鴨"
click at [201, 456] on textarea "かしこまりました、 色々とご相談させて頂きながら動ければと思います！" at bounding box center [288, 497] width 441 height 111
paste textarea "日暮里、駒込、巣鴨"
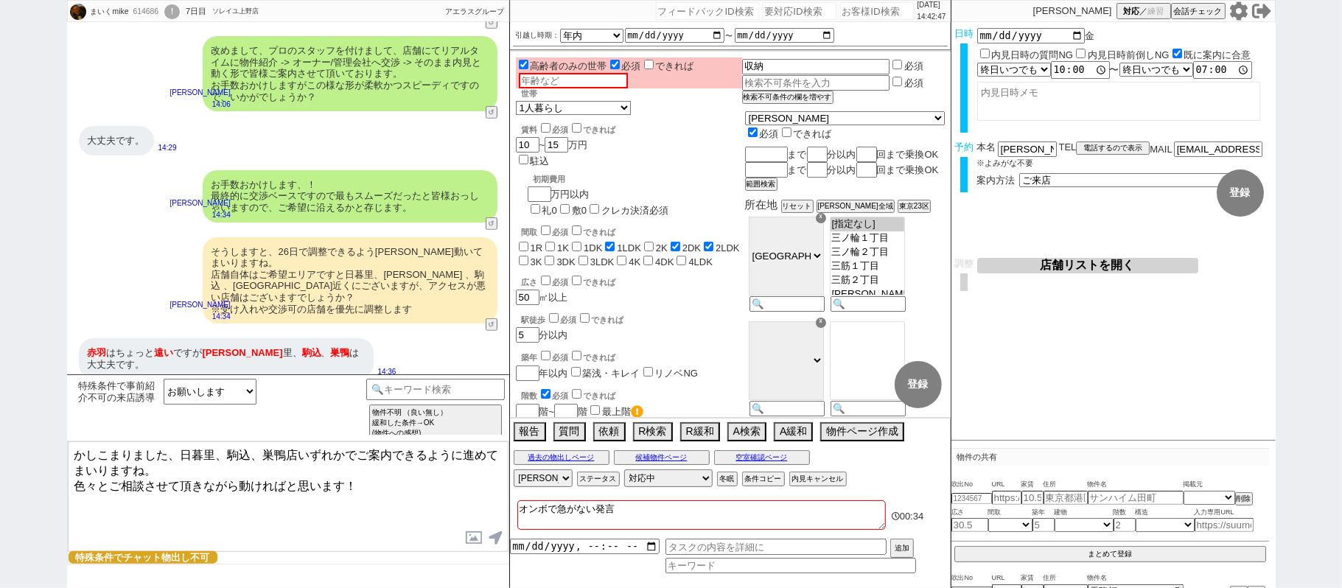
type textarea "かしこまりました、日暮里、駒込、巣鴨店いずれかでご案内できるように進めてまいりますね。 色々とご相談させて頂きながら動ければと思います！"
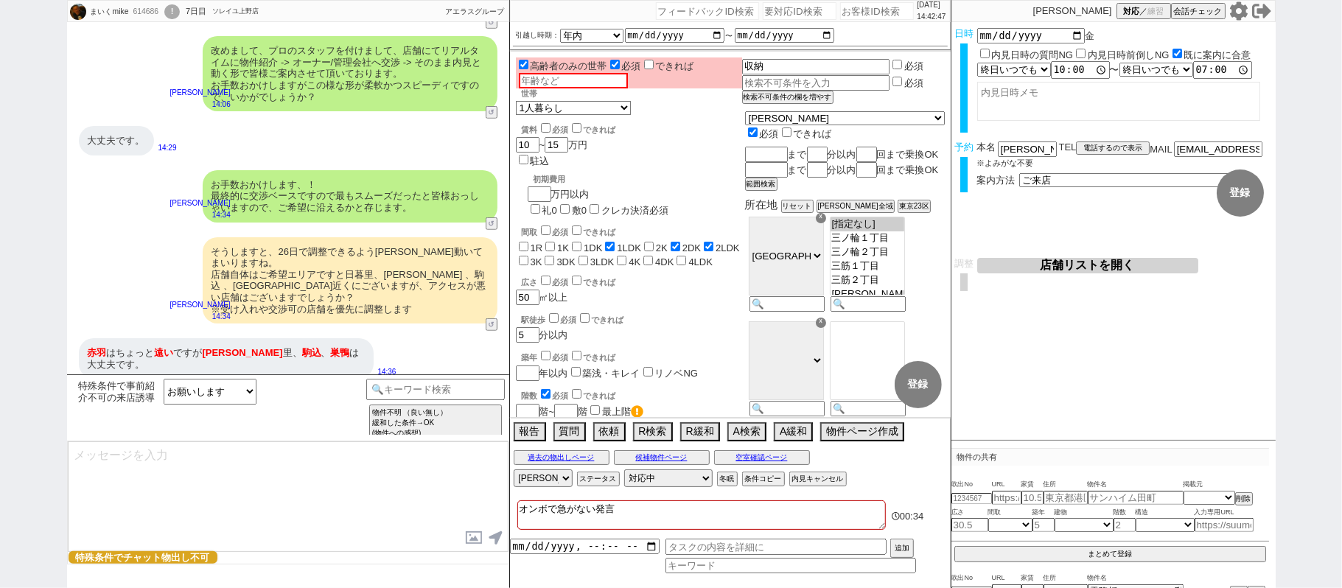
scroll to position [429, 0]
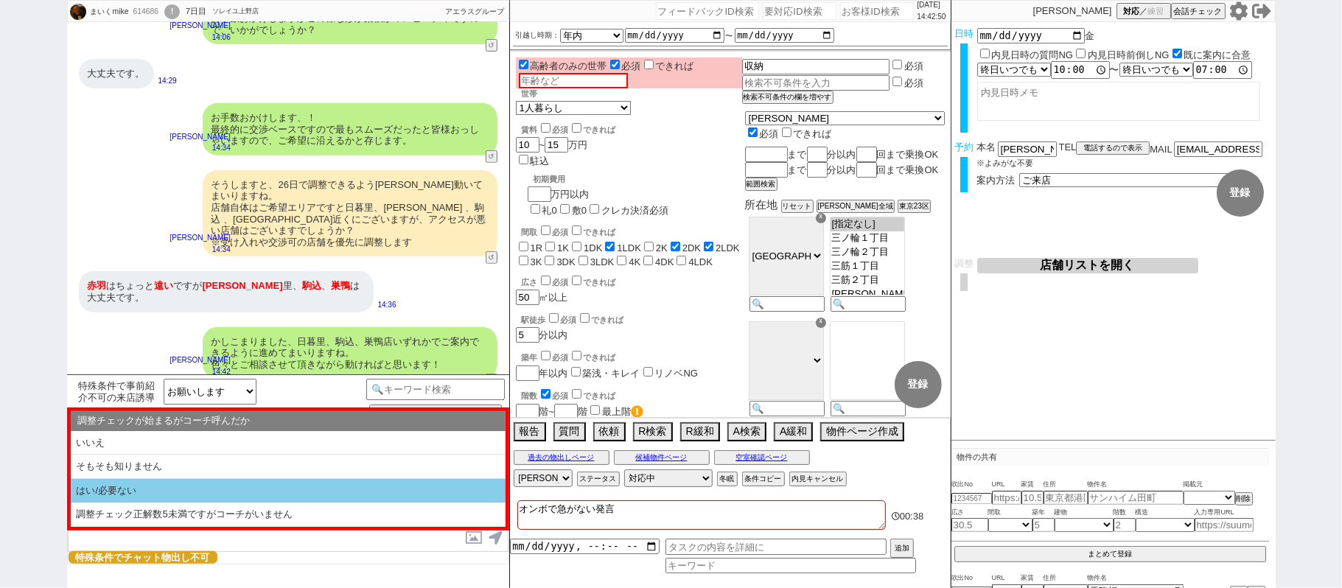
click at [218, 489] on li "はい/必要ない" at bounding box center [288, 491] width 435 height 24
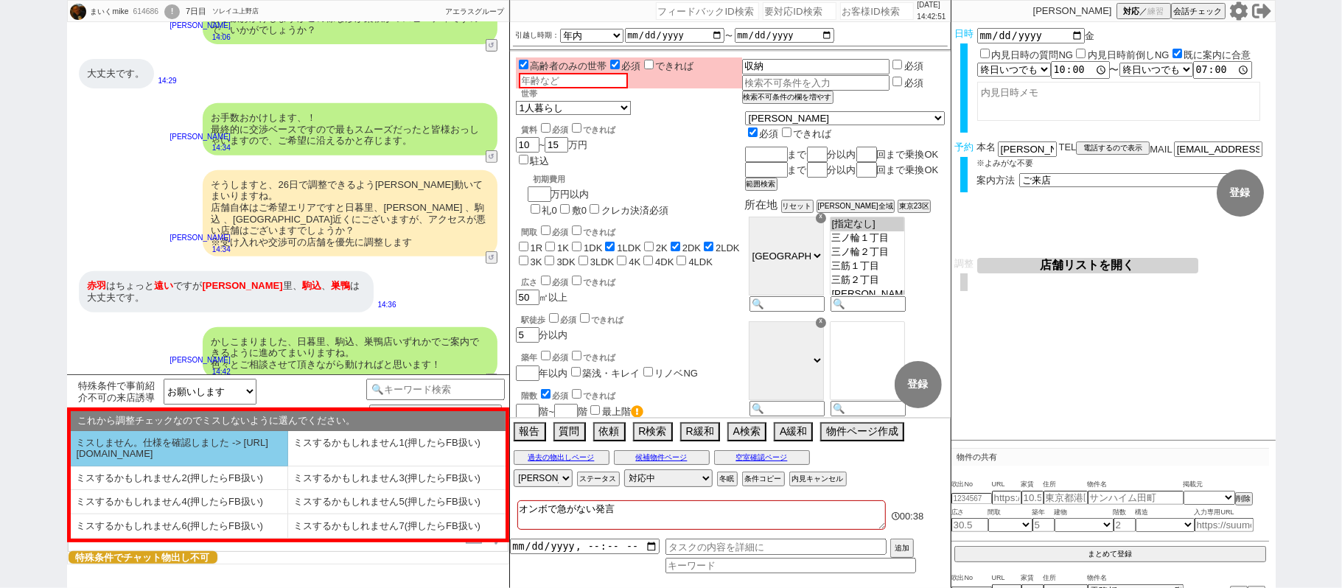
click at [155, 441] on li "ミスしません。仕様を確認しました -> [URL][DOMAIN_NAME]" at bounding box center [179, 448] width 217 height 35
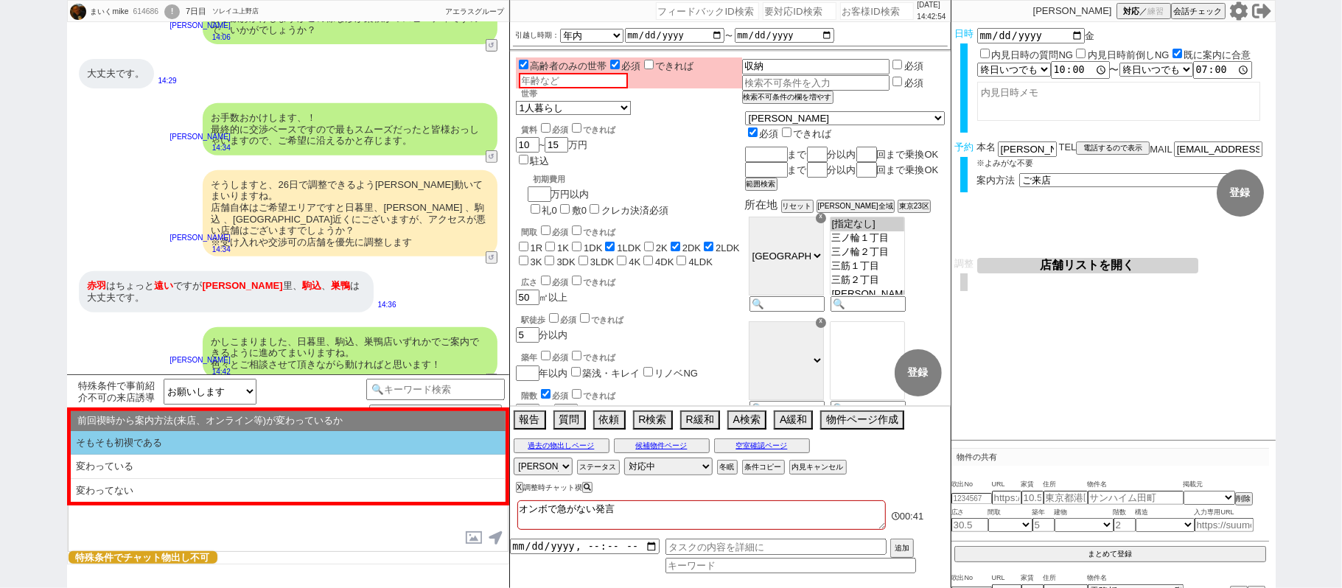
click at [166, 438] on li "そもそも初禊である" at bounding box center [288, 443] width 435 height 24
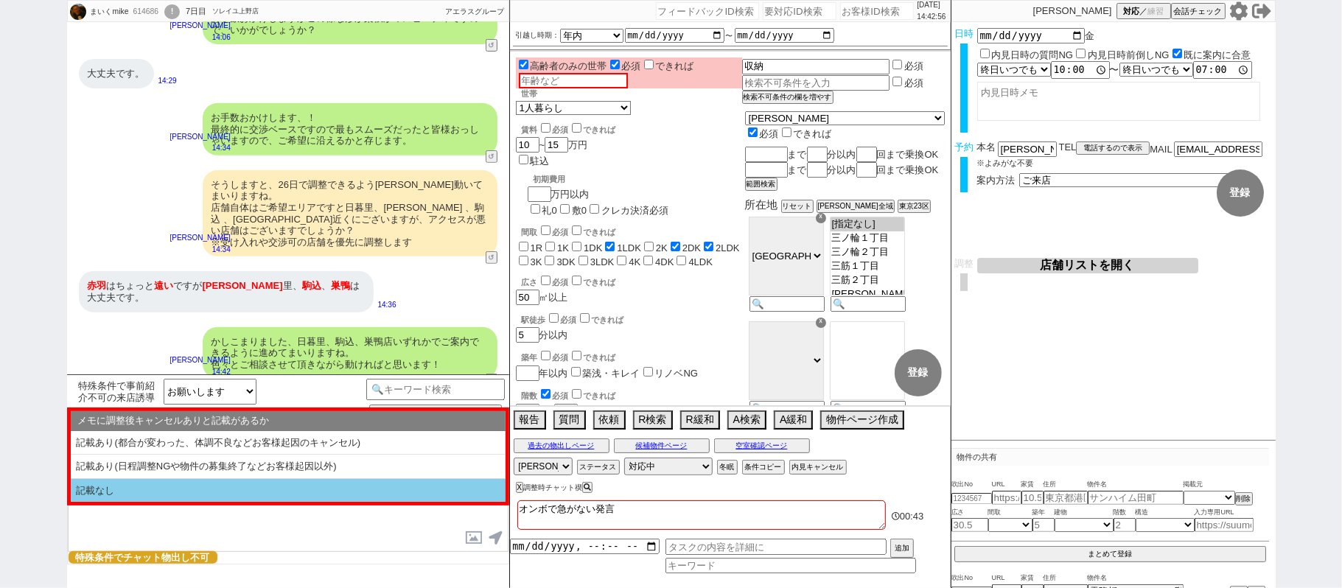
click at [167, 497] on li "記載なし" at bounding box center [288, 491] width 435 height 24
select select "そもそも初禊である"
select select "記載なし"
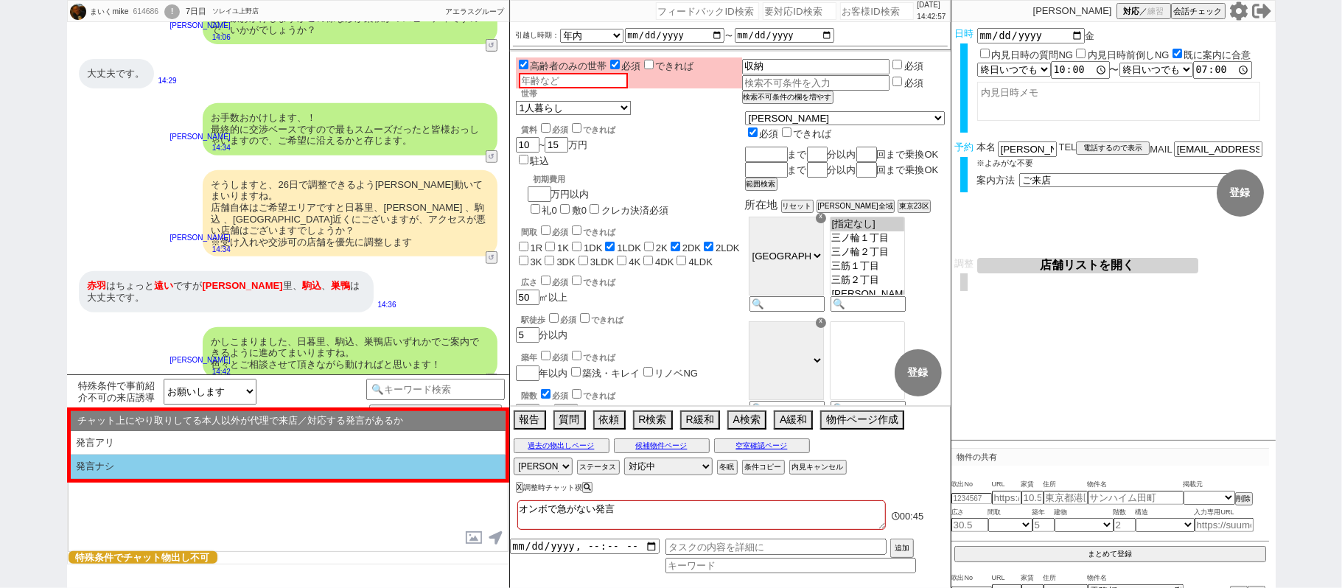
click at [157, 473] on li "発言ナシ" at bounding box center [288, 467] width 435 height 24
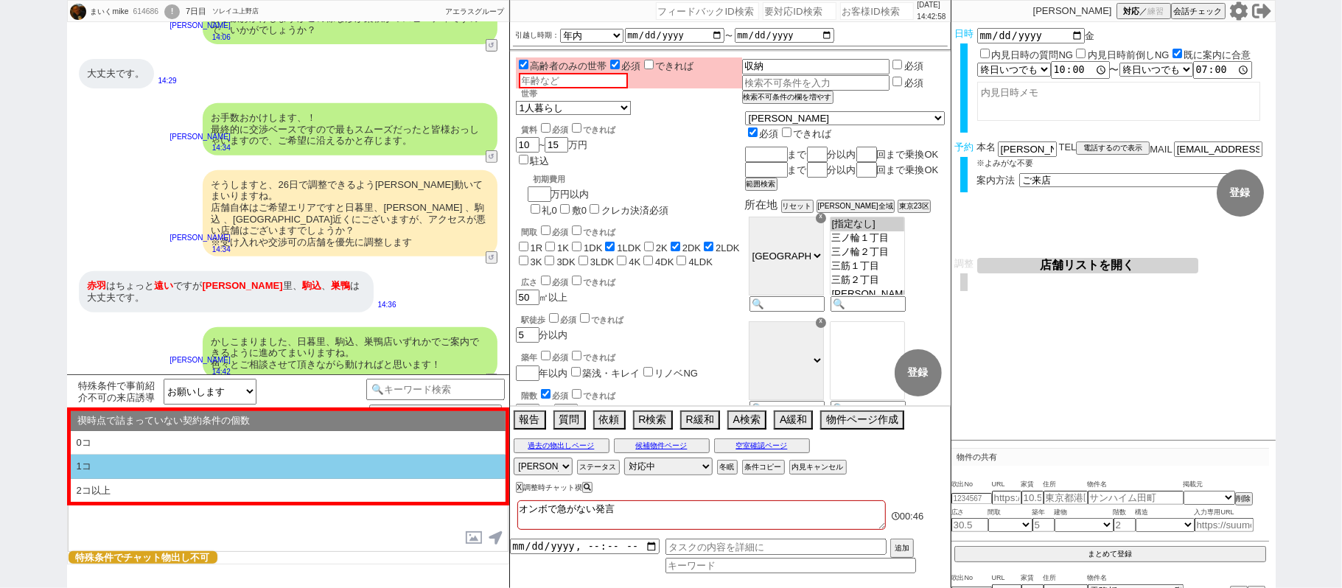
click at [164, 466] on li "1コ" at bounding box center [288, 467] width 435 height 24
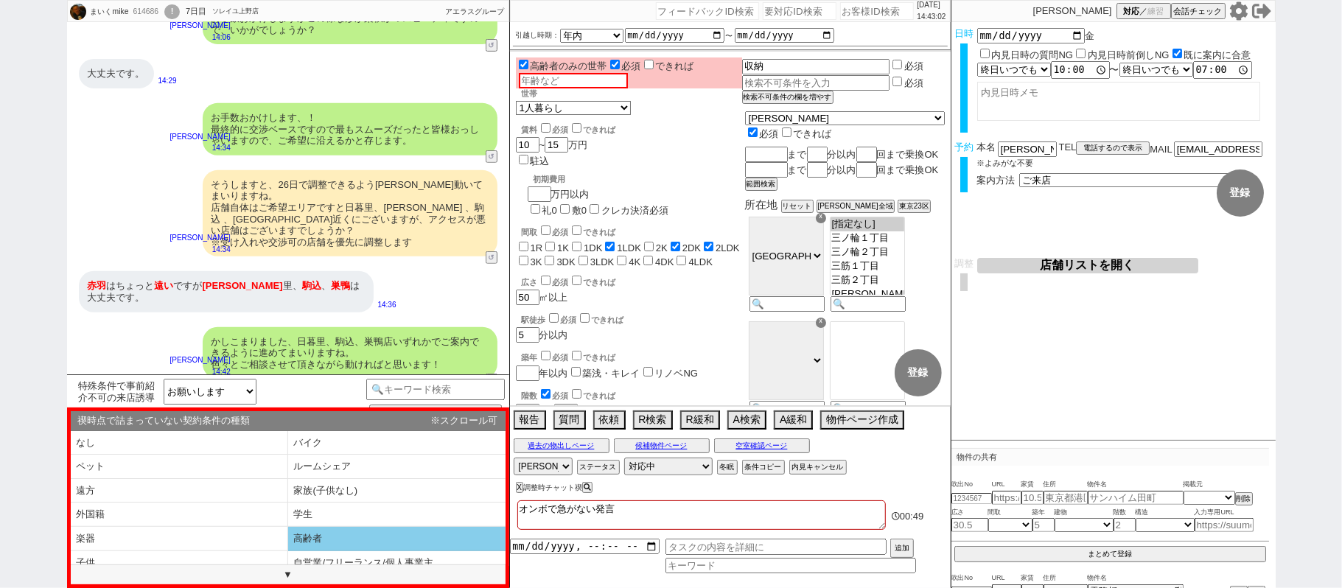
click at [332, 534] on li "高齢者" at bounding box center [396, 539] width 217 height 24
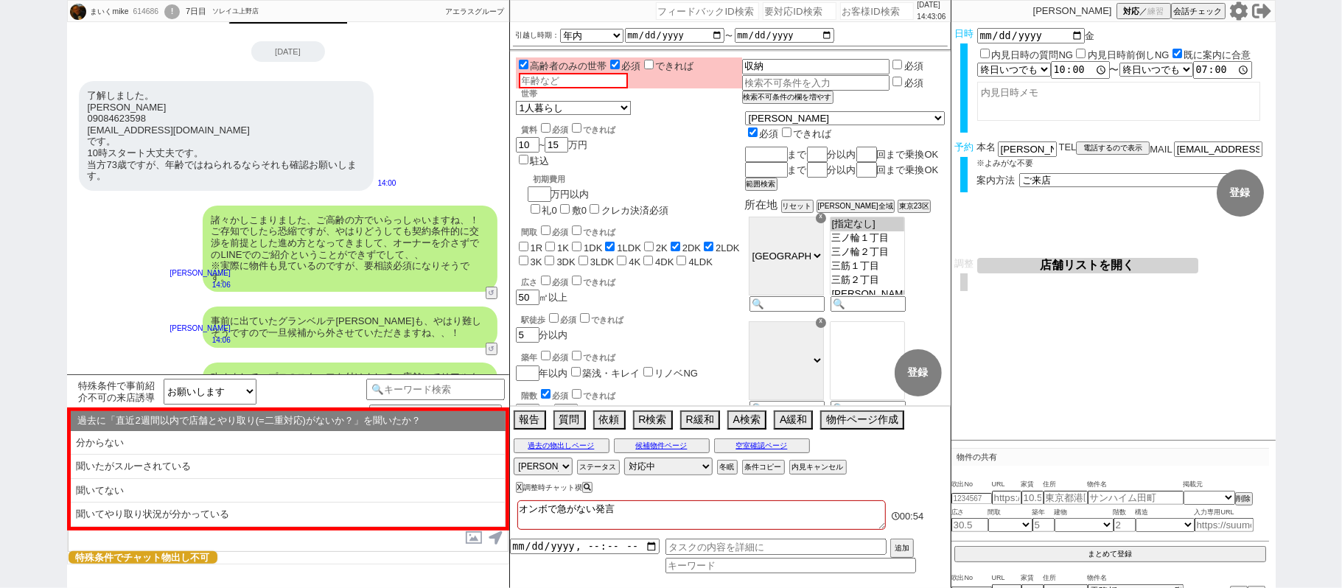
scroll to position [0, 0]
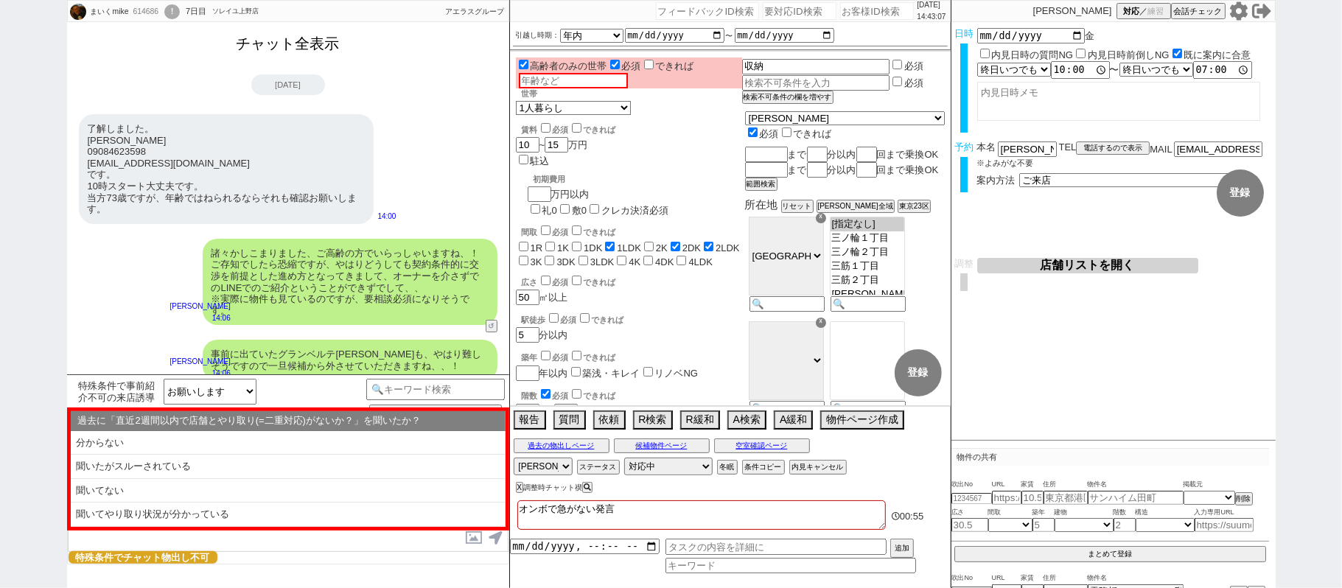
click at [282, 45] on button "チャット全表示" at bounding box center [288, 44] width 115 height 26
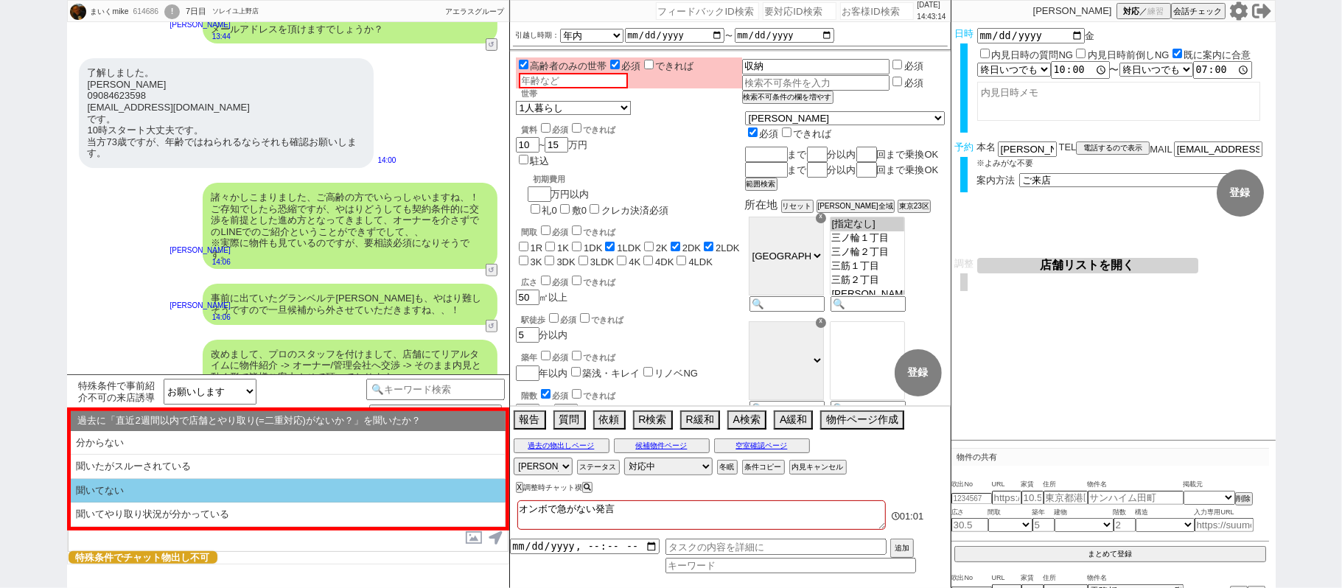
scroll to position [4495, 0]
click at [224, 497] on li "聞いてない" at bounding box center [288, 491] width 435 height 24
select select "そもそも初禊である"
select select "記載なし"
select select "発言ナシ"
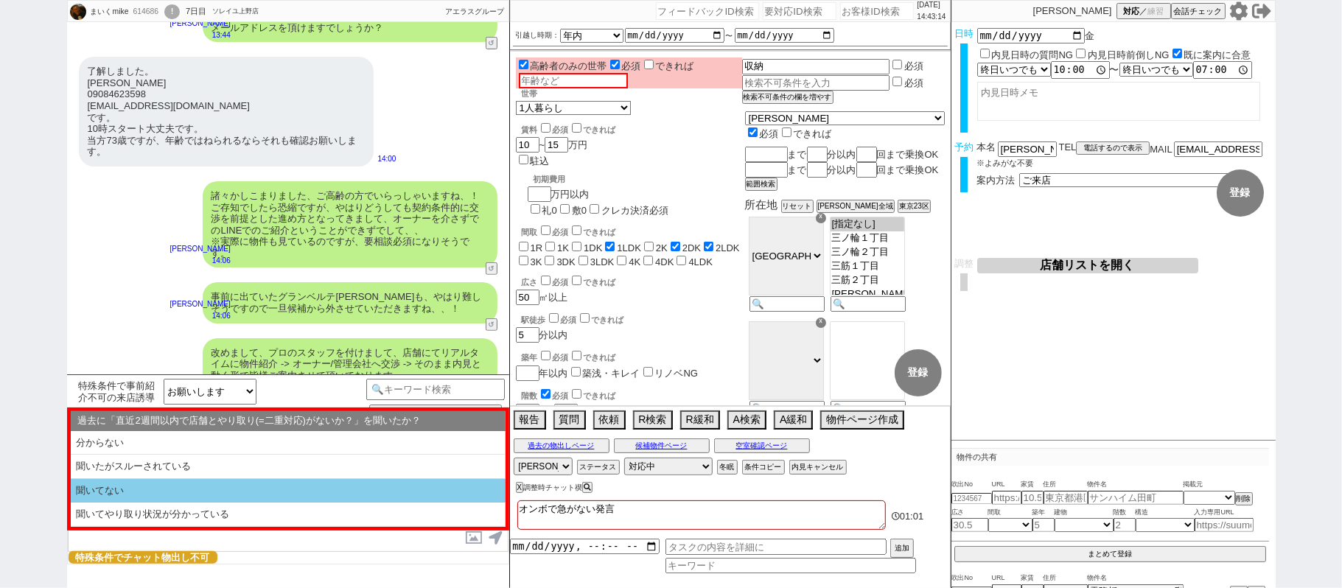
select select "1コ"
select select "高齢者"
select select "聞いてない"
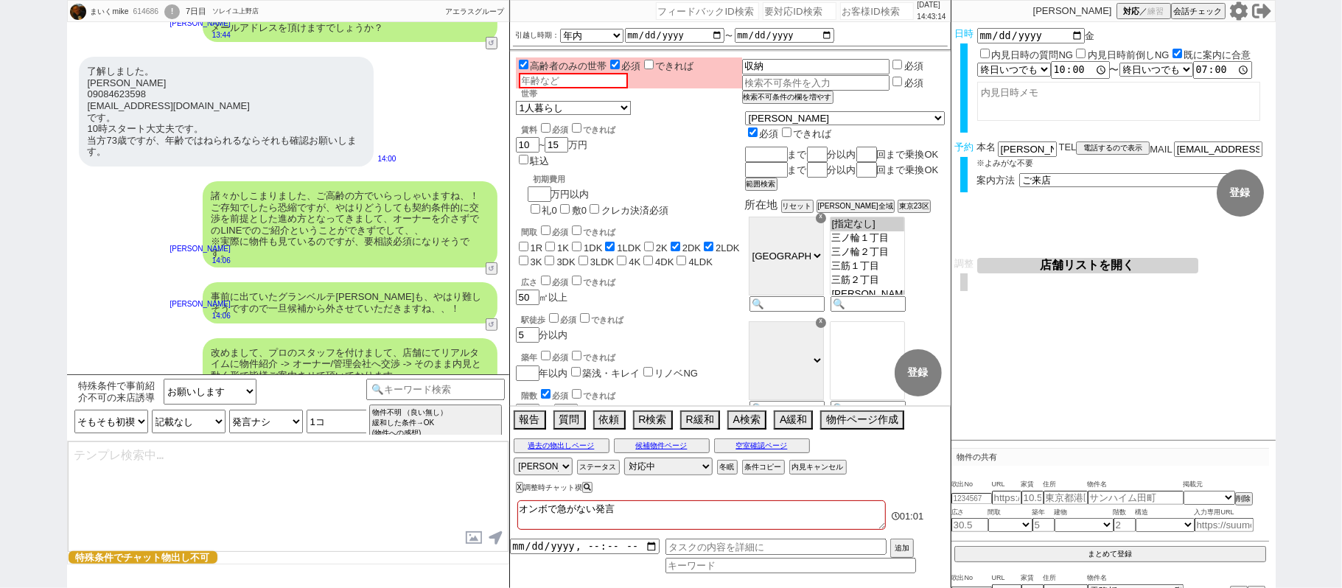
type textarea "またすみません、ご案内前に以下ご確認下さい！ ■■■ご予約及びスケジュールについて■■■ - ご案内は完全予約制のため、体調不良や交通機関の遅延といったやむを…"
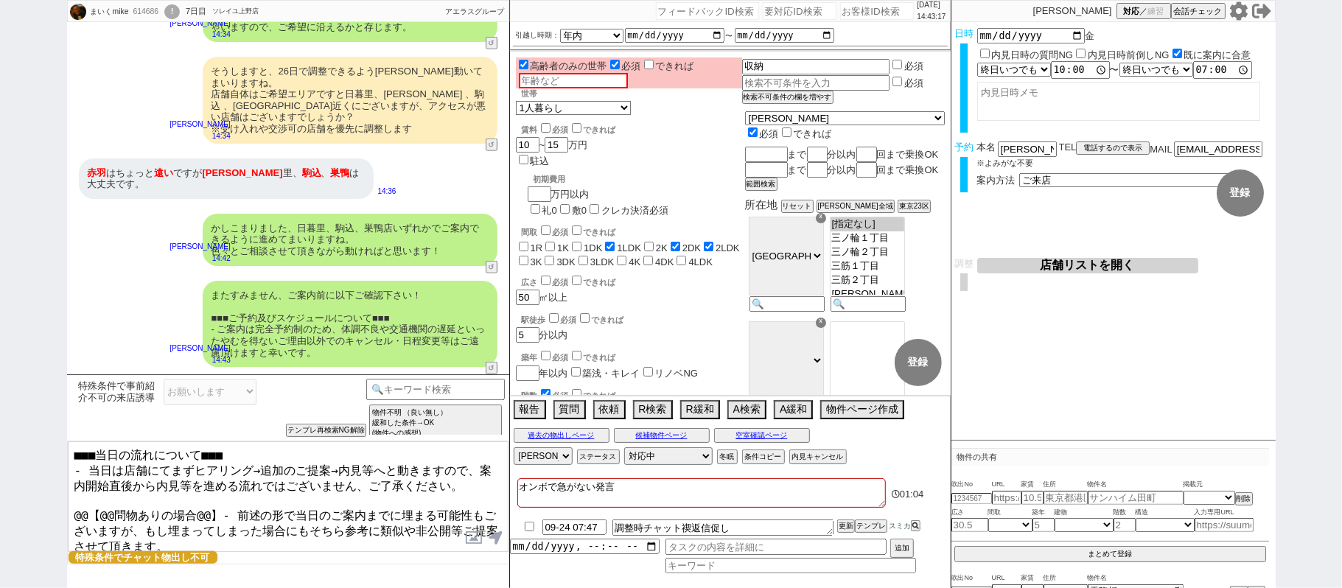
drag, startPoint x: 69, startPoint y: 503, endPoint x: 290, endPoint y: 543, distance: 224.1
click at [290, 543] on textarea "■■■当日の流れについて■■■ - 当日は店舗にてまずヒアリング→追加のご提案→内見等へと動きますので、案内開始直後から内見等を進める流れではございません、ご…" at bounding box center [288, 497] width 441 height 111
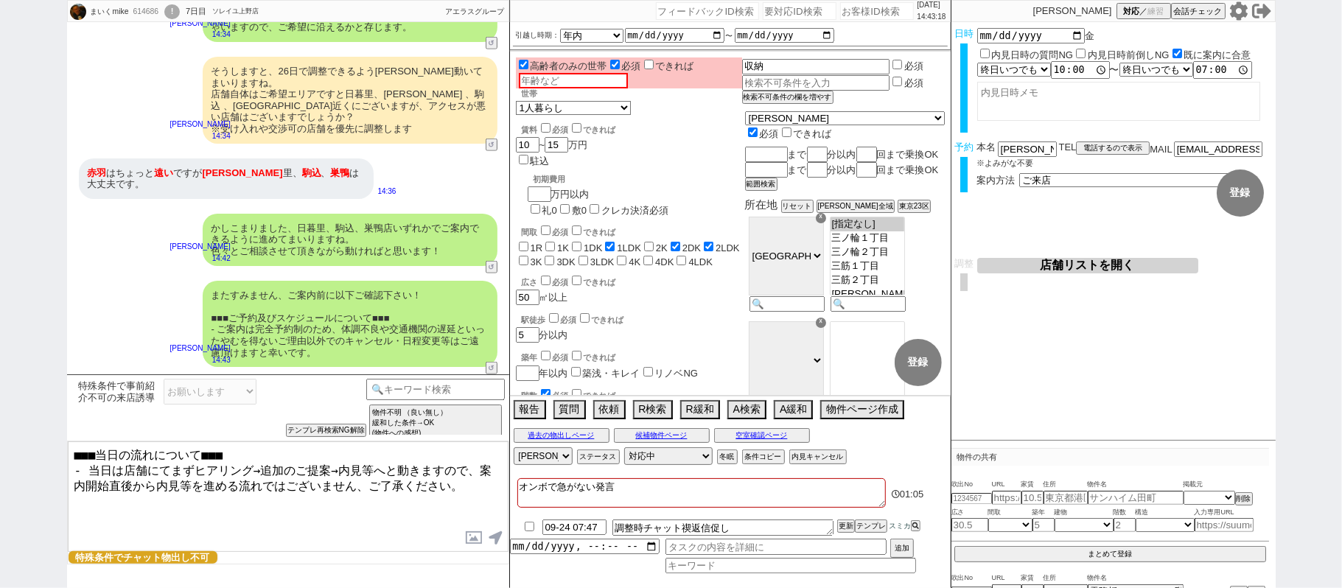
type textarea "■■■当日の流れについて■■■ - 当日は店舗にてまずヒアリング→追加のご提案→内見等へと動きますので、案内開始直後から内見等を進める流れではございません、ご…"
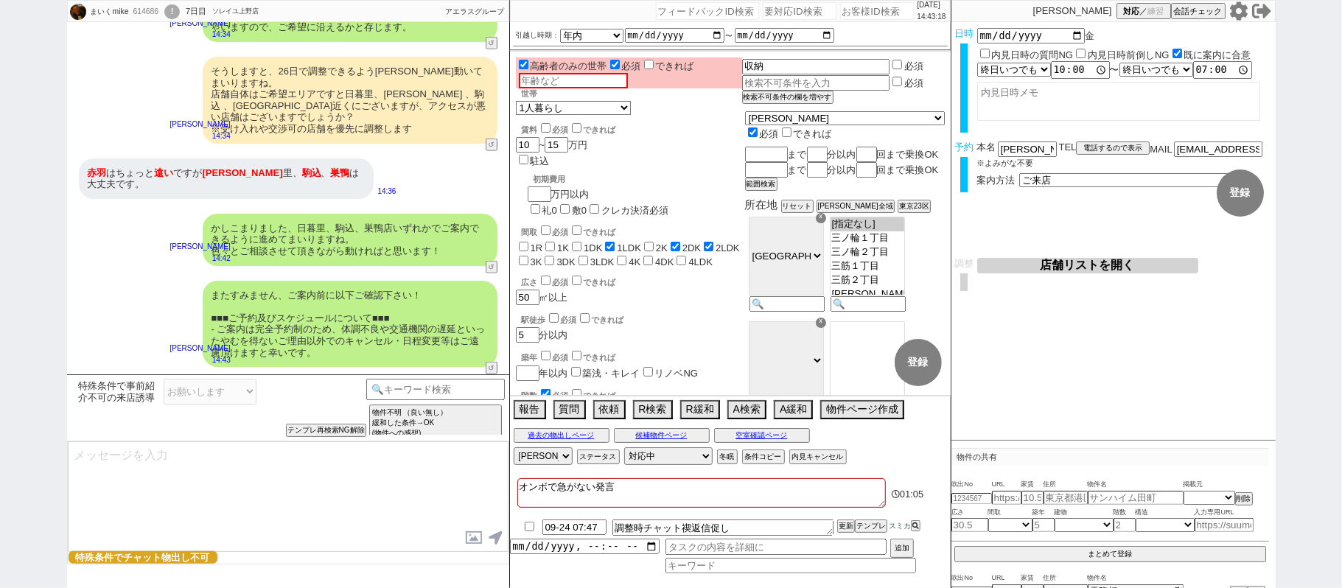
scroll to position [5103, 0]
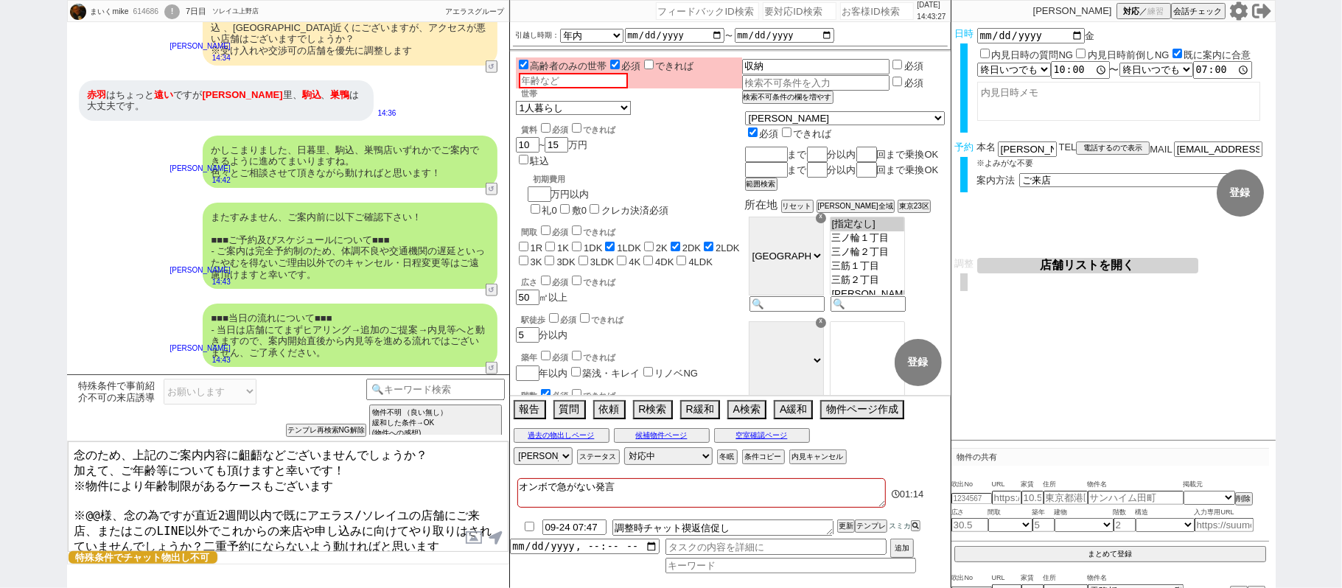
click at [570, 83] on input "text" at bounding box center [573, 80] width 109 height 15
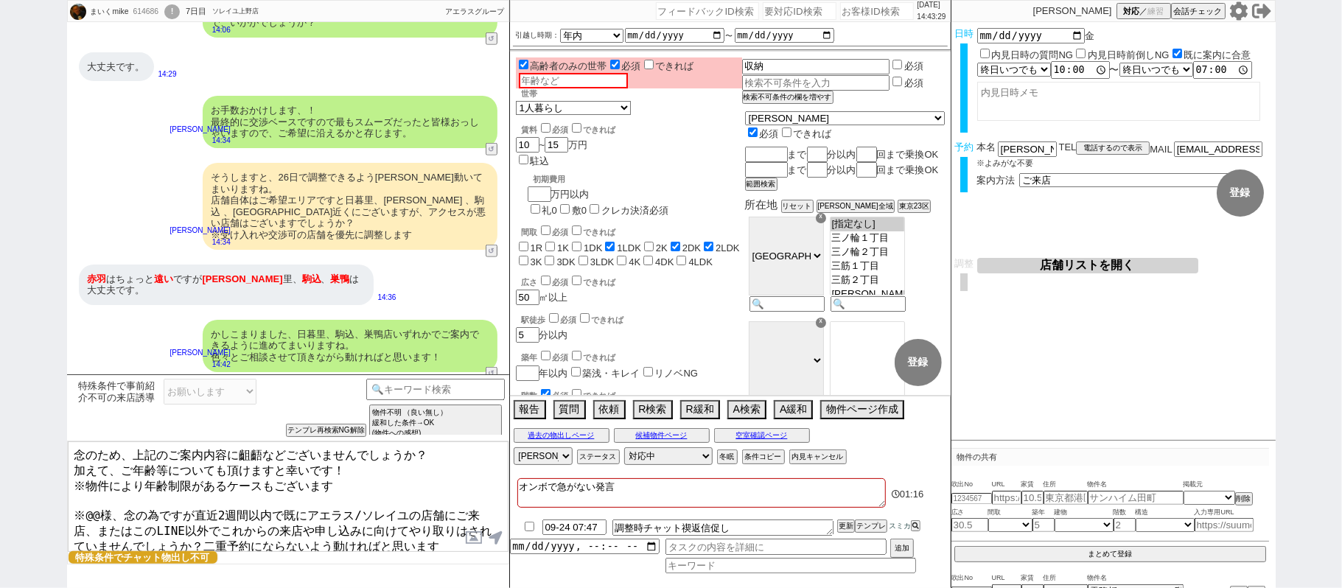
scroll to position [5005, 0]
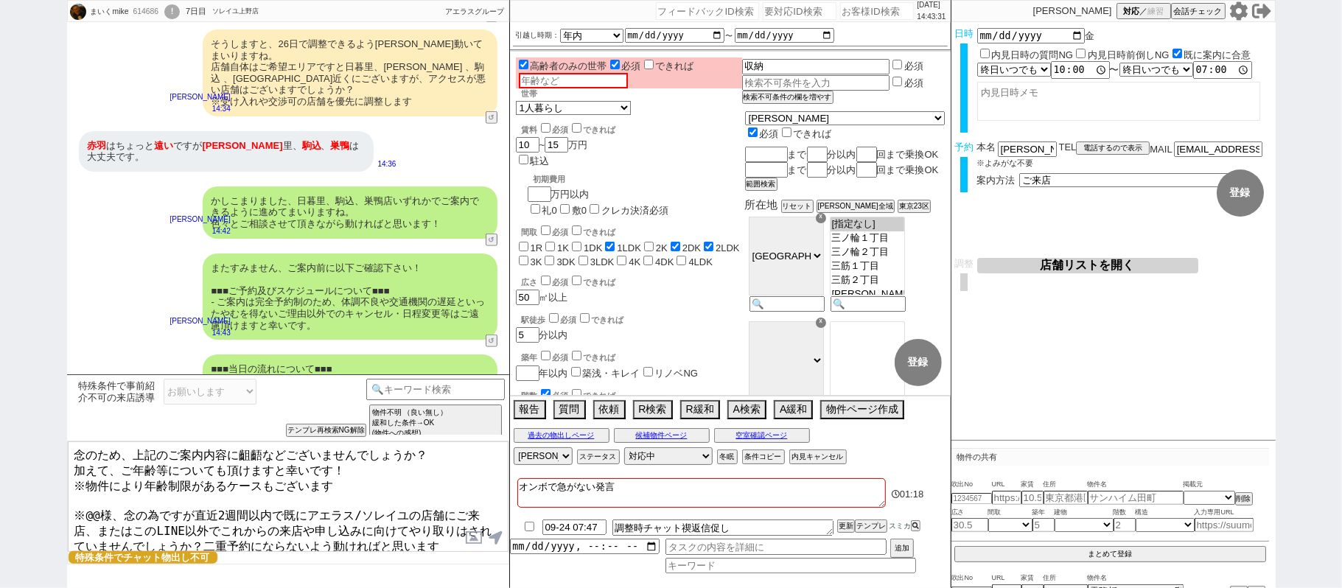
drag, startPoint x: 349, startPoint y: 481, endPoint x: 72, endPoint y: 470, distance: 278.1
click at [72, 470] on textarea "念のため、上記のご案内内容に齟齬などございませんでしょうか？ 加えて、ご年齢等についても頂けますと幸いです！ ※物件により年齢制限があるケースもございます ※…" at bounding box center [288, 497] width 441 height 111
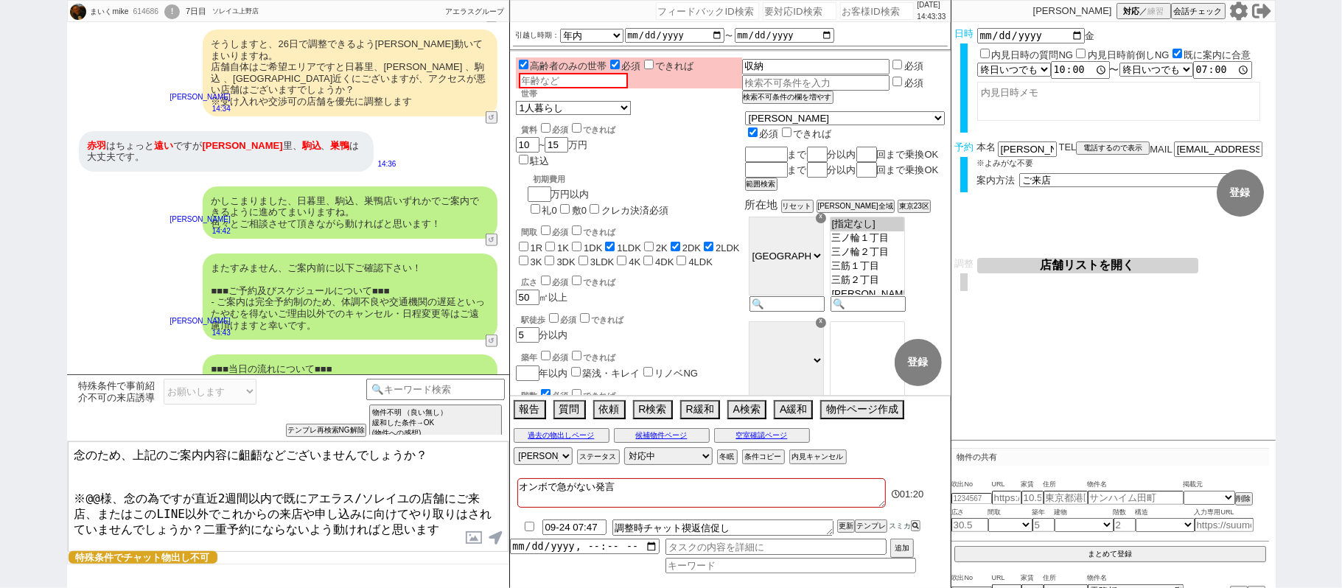
type textarea "念のため、上記のご案内内容に齟齬などございませんでしょうか？ ※@@様、念の為ですが直近2週間以内で既にアエラス/ソレイユの店舗にご来店、またはこのLINE以…"
click at [544, 83] on input "text" at bounding box center [573, 80] width 109 height 15
type input "73歳"
click at [343, 172] on div "[PERSON_NAME] はちょっと 遠い ですが 日暮 里、 駒込 、 巣鴨 は大丈夫です。" at bounding box center [226, 151] width 295 height 41
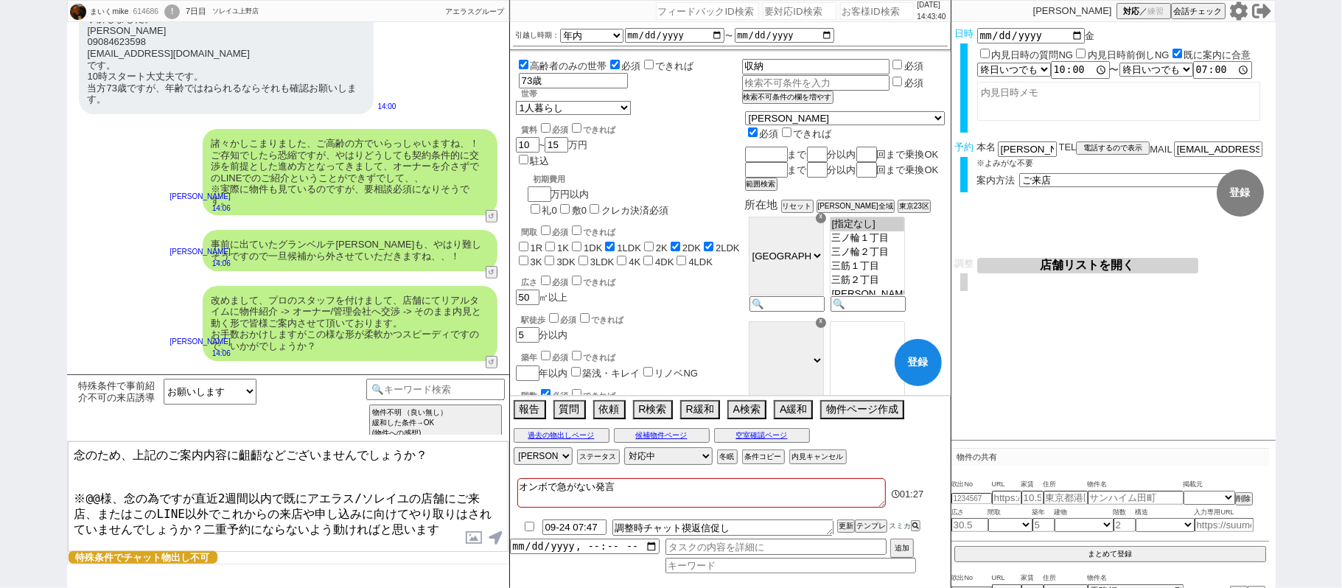
scroll to position [4513, 0]
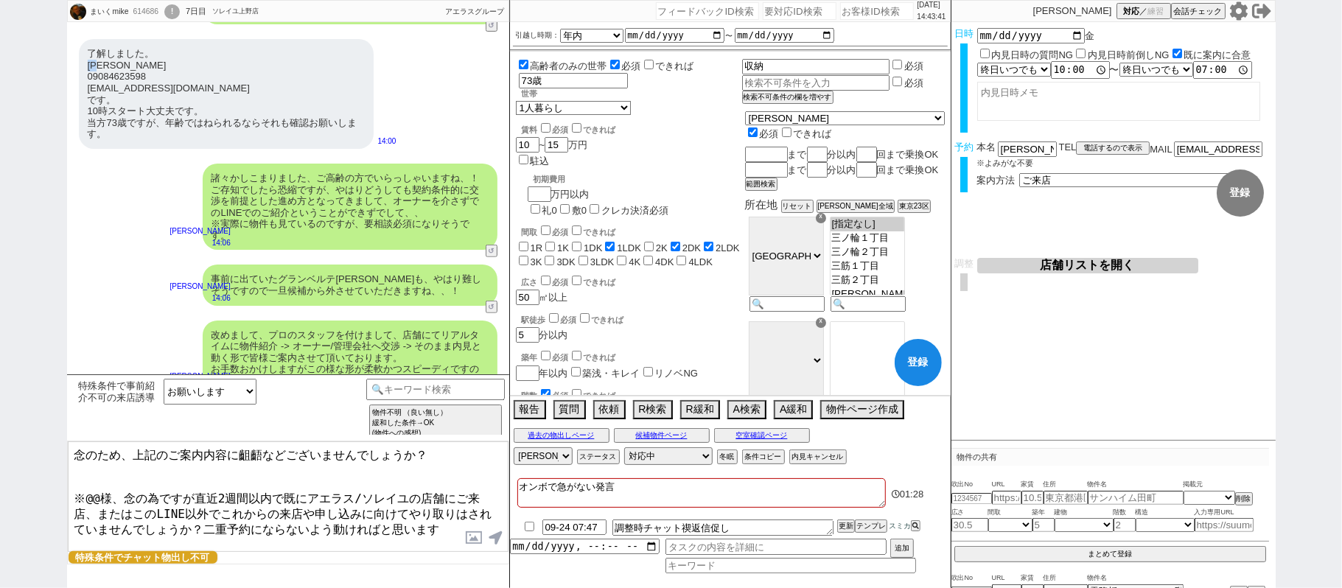
drag, startPoint x: 95, startPoint y: 121, endPoint x: 107, endPoint y: 121, distance: 11.8
click at [107, 121] on div "了解しました。 [PERSON_NAME] 09084623598 [PERSON_NAME][EMAIL_ADDRESS][DOMAIN_NAME] です。…" at bounding box center [226, 94] width 295 height 110
copy div "[PERSON_NAME]"
click at [104, 487] on textarea "念のため、上記のご案内内容に齟齬などございませんでしょうか？ ※@@様、念の為ですが直近2週間以内で既にアエラス/ソレイユの店舗にご来店、またはこのLINE以…" at bounding box center [288, 497] width 441 height 111
paste textarea "[PERSON_NAME]"
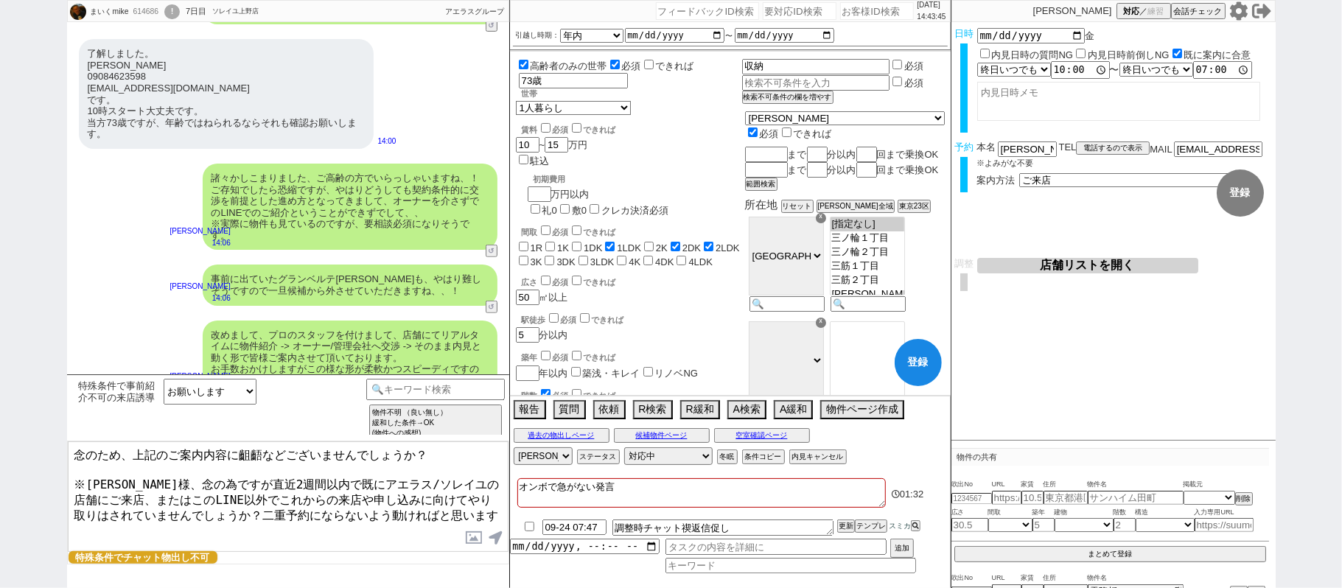
type textarea "念のため、上記のご案内内容に齟齬などございませんでしょうか？ ※[PERSON_NAME]様、念の為ですが直近2週間以内で既にアエラス/ソレイユの店舗にご来店…"
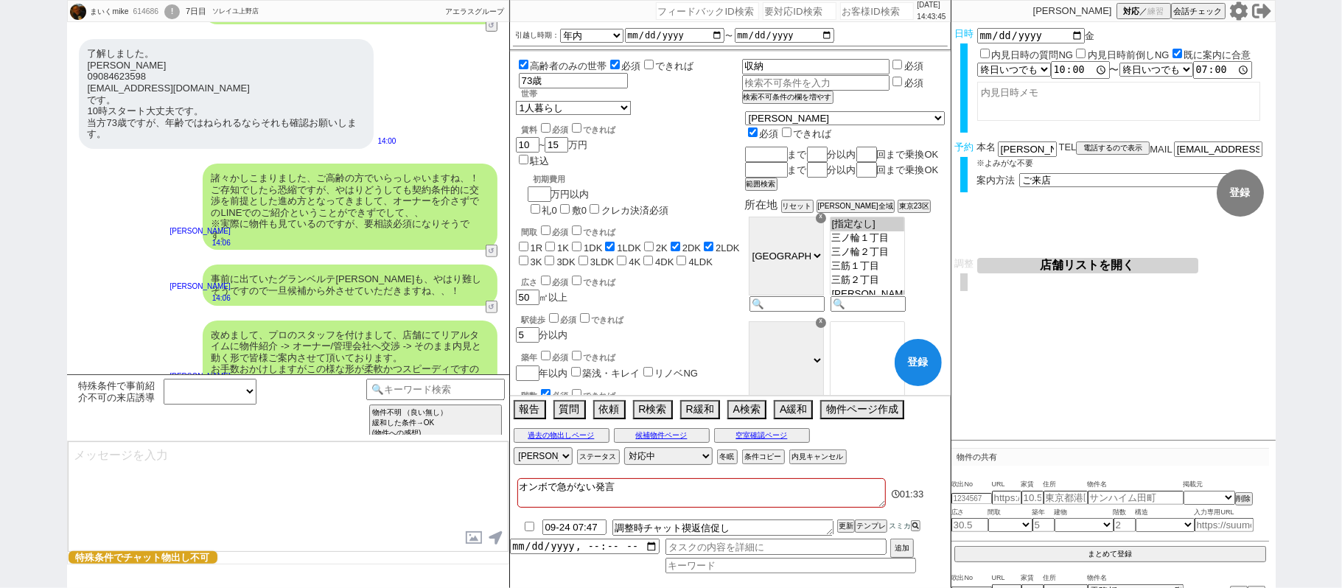
scroll to position [5216, 0]
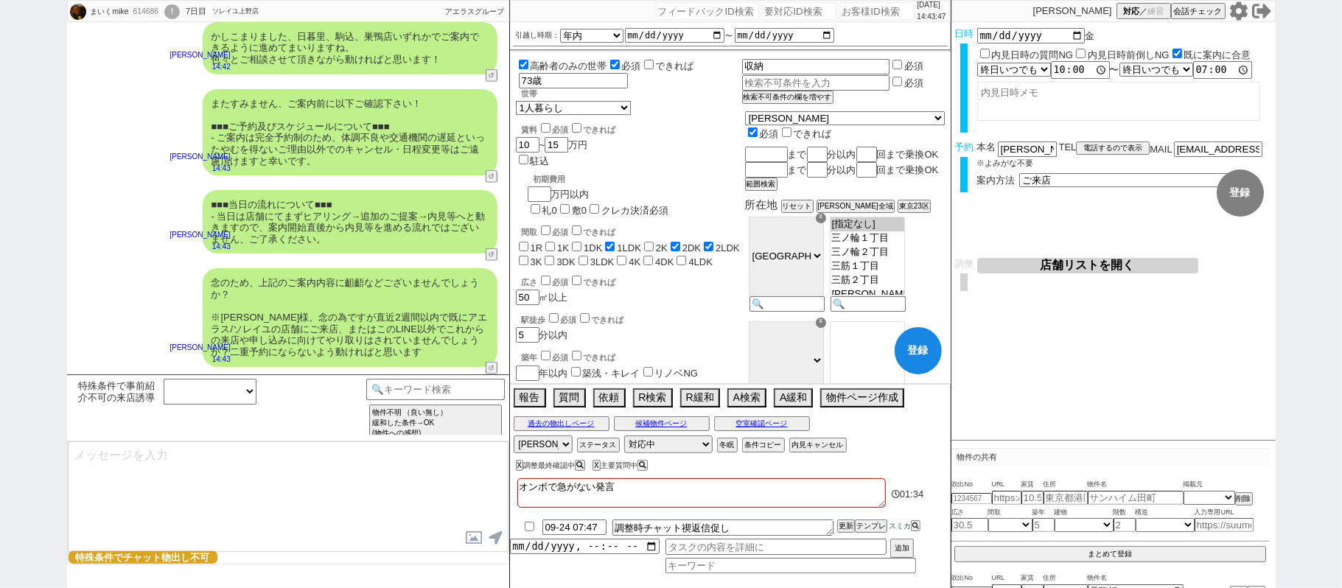
click at [556, 461] on div "X 調整最終確認中" at bounding box center [553, 465] width 74 height 8
click at [554, 448] on select "アサイン [PERSON_NAME] [PERSON_NAME] [PERSON_NAME]" at bounding box center [543, 445] width 59 height 18
select select
click at [514, 437] on select "アサイン [PERSON_NAME] [PERSON_NAME] [PERSON_NAME]" at bounding box center [543, 445] width 59 height 18
click at [915, 361] on button "登録" at bounding box center [918, 350] width 47 height 47
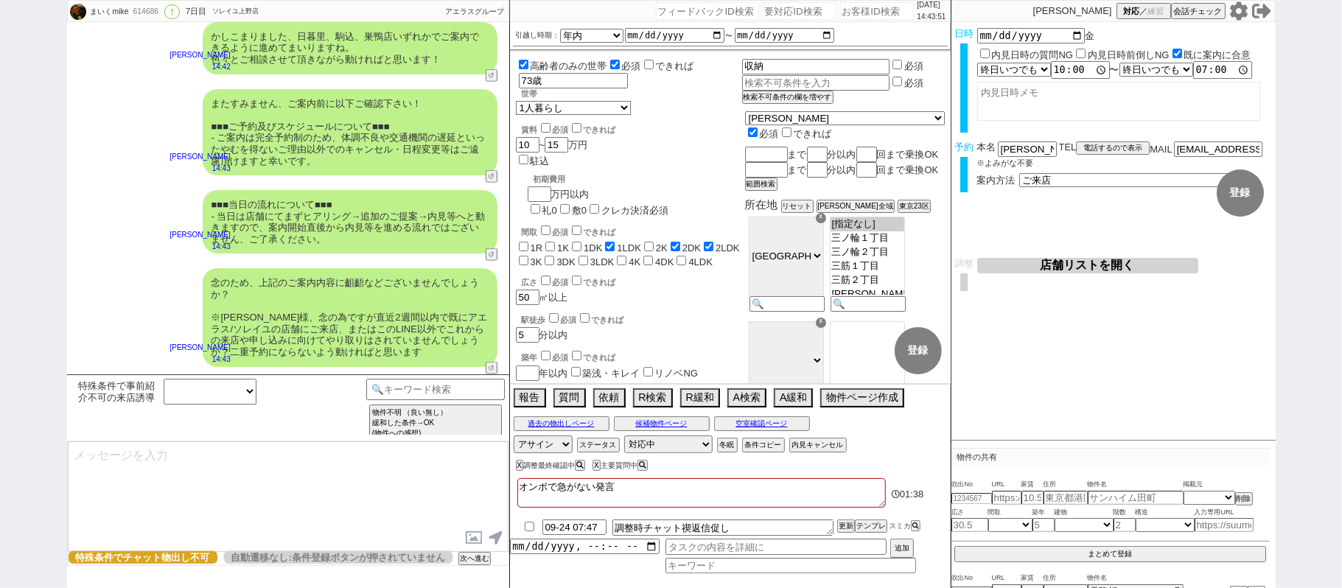
checkbox input "false"
checkbox input "true"
checkbox input "false"
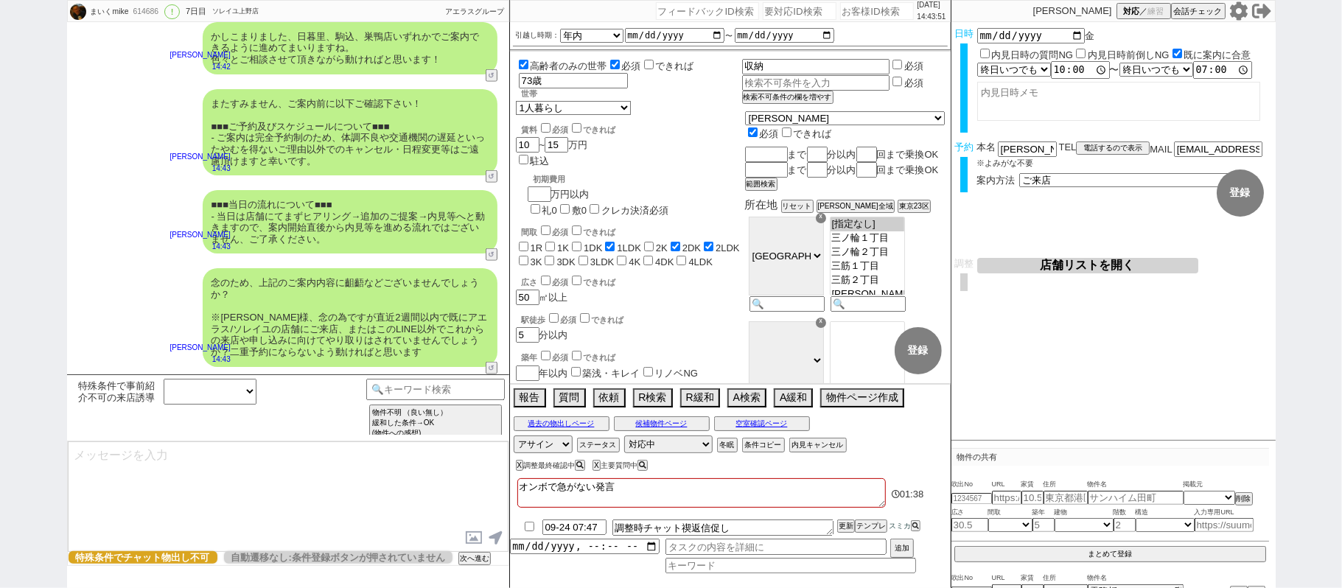
checkbox input "true"
checkbox input "false"
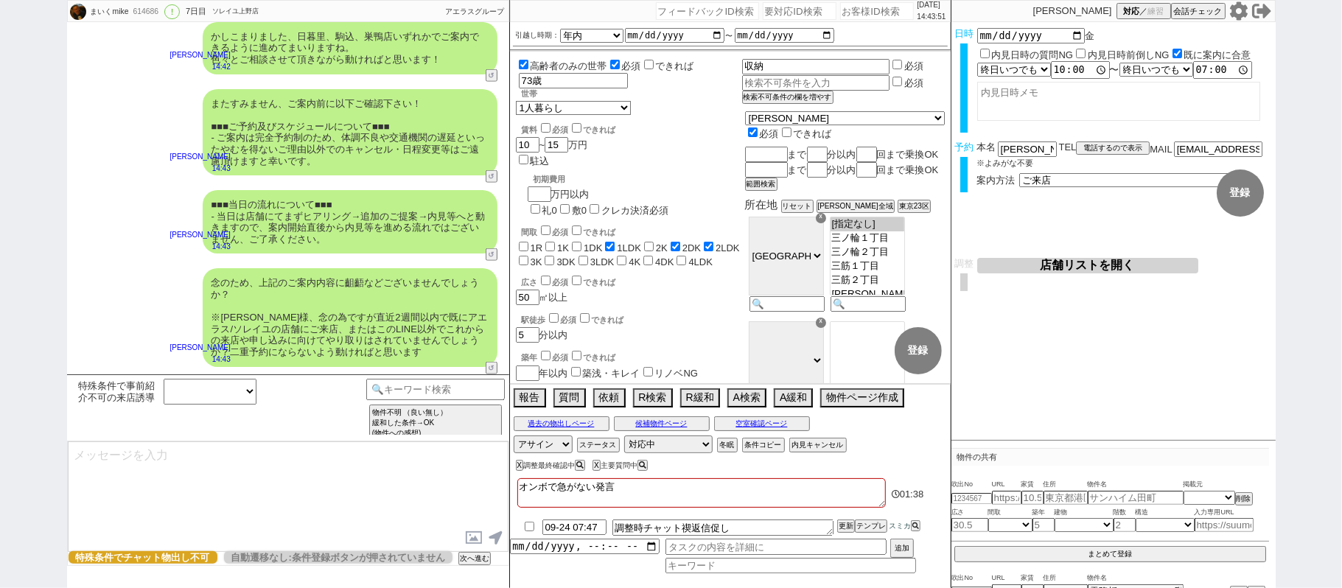
checkbox input "false"
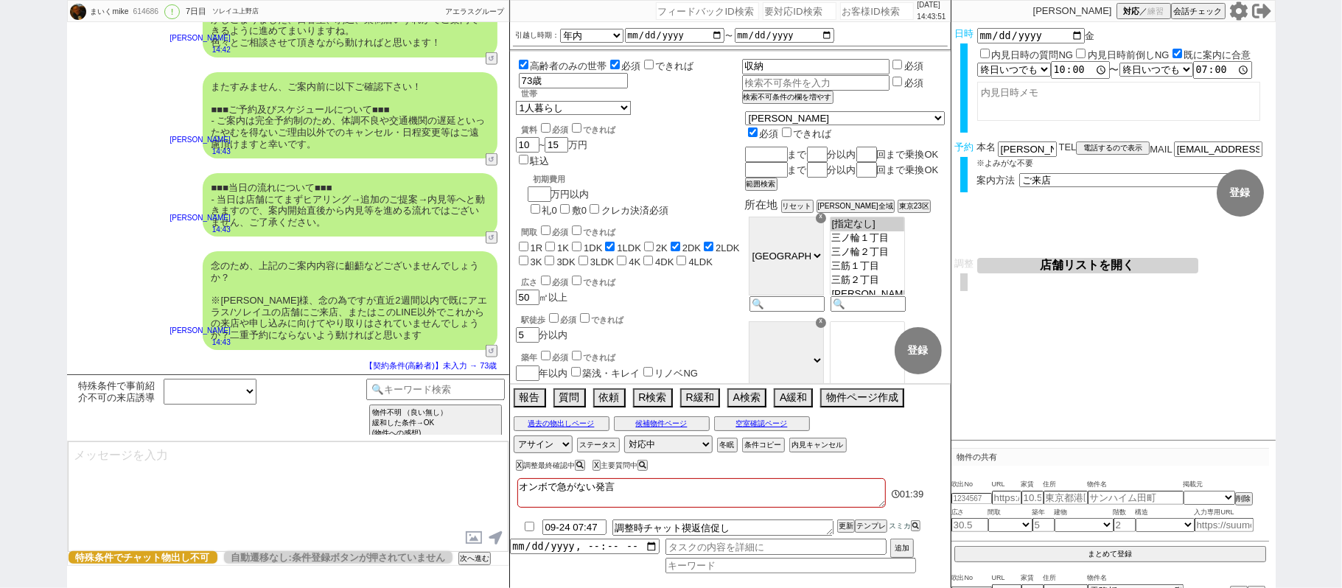
select select "6"
select select "62"
select select "[DATE]"
select select "23"
select select "737"
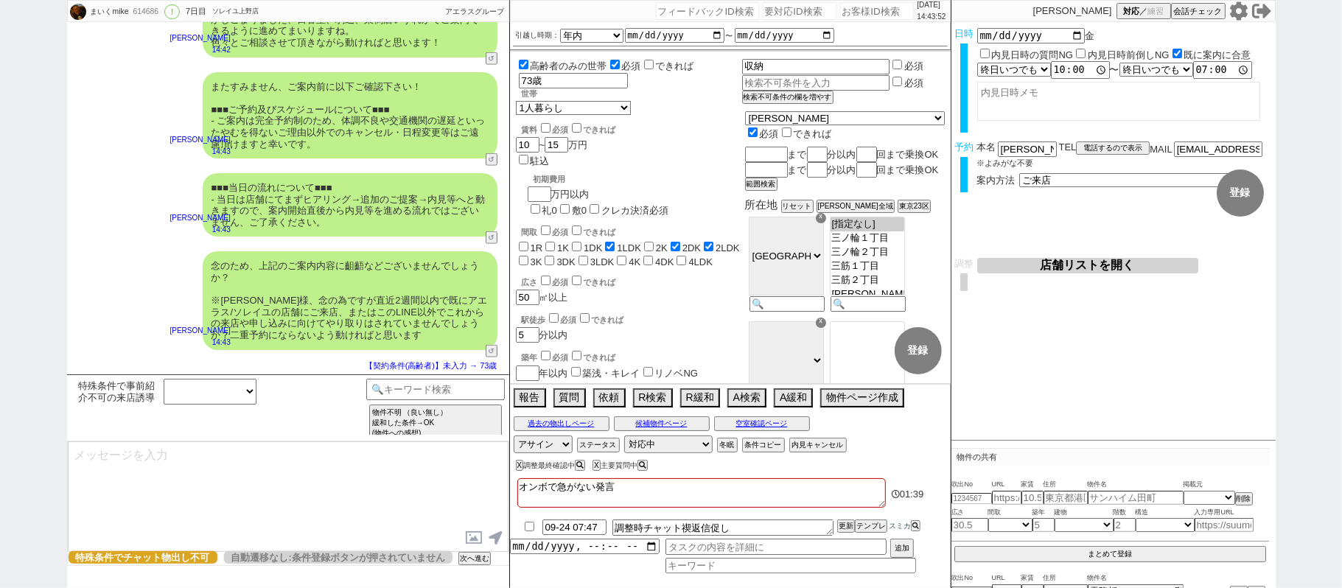
scroll to position [170, 0]
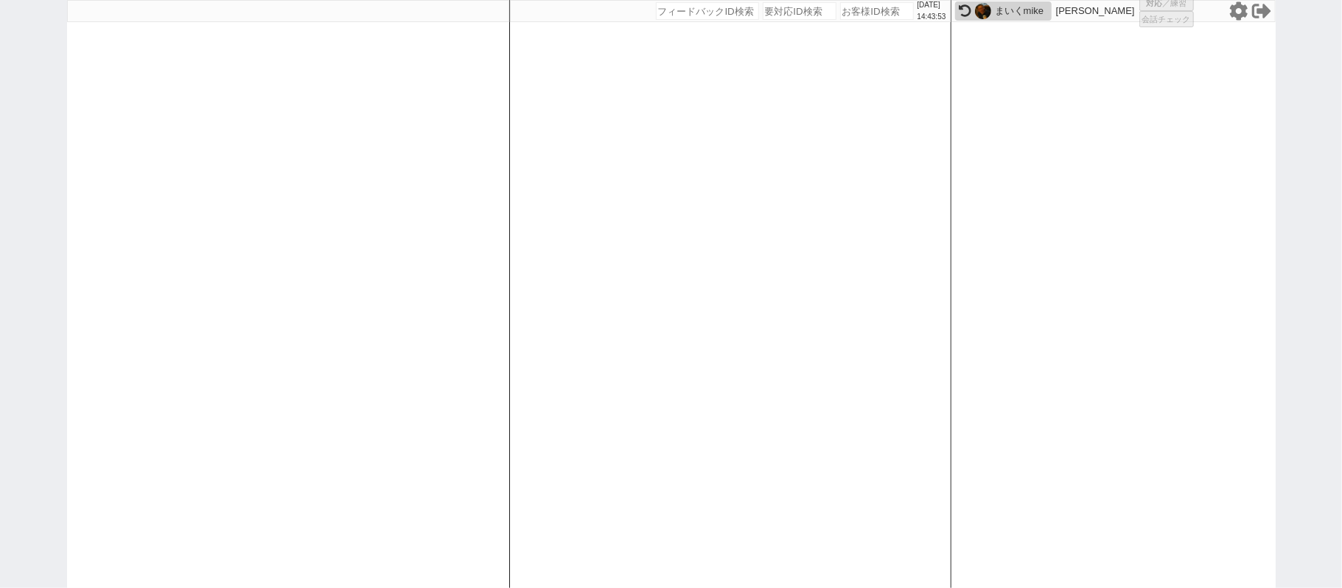
select select "2"
select select
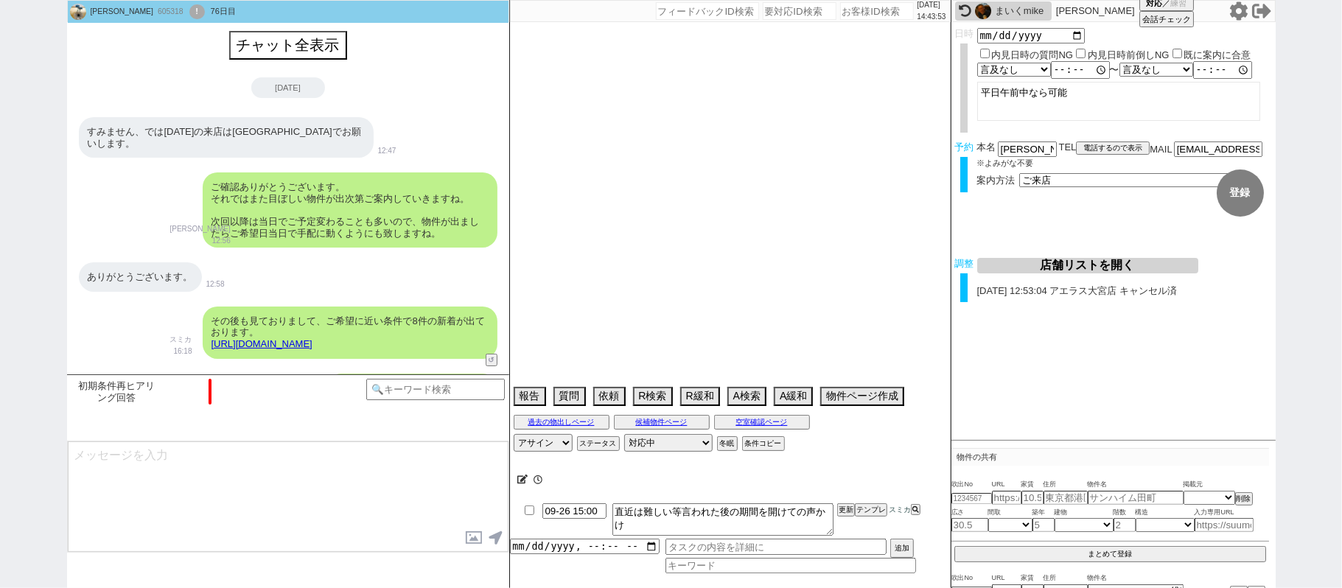
scroll to position [774, 0]
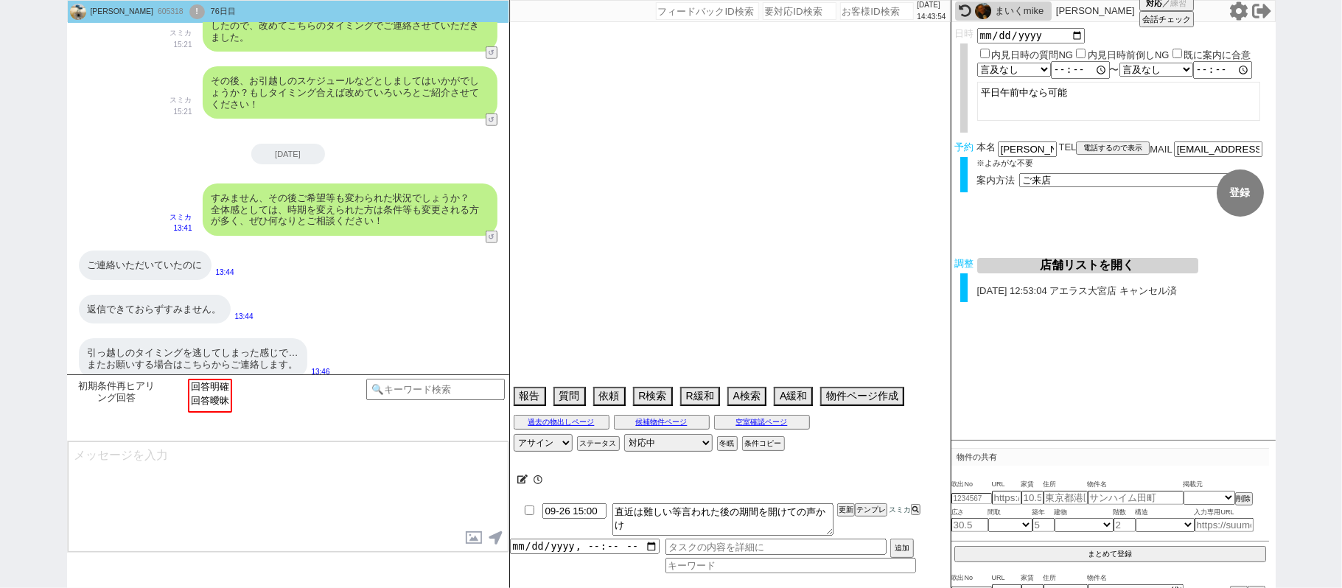
type textarea "調整後キャンセルあり　当日調整送客のみで。物件埋まったら店舗もやらないしお客さんもいきません"
select select "13"
select select "6"
select select "11"
select select "8"
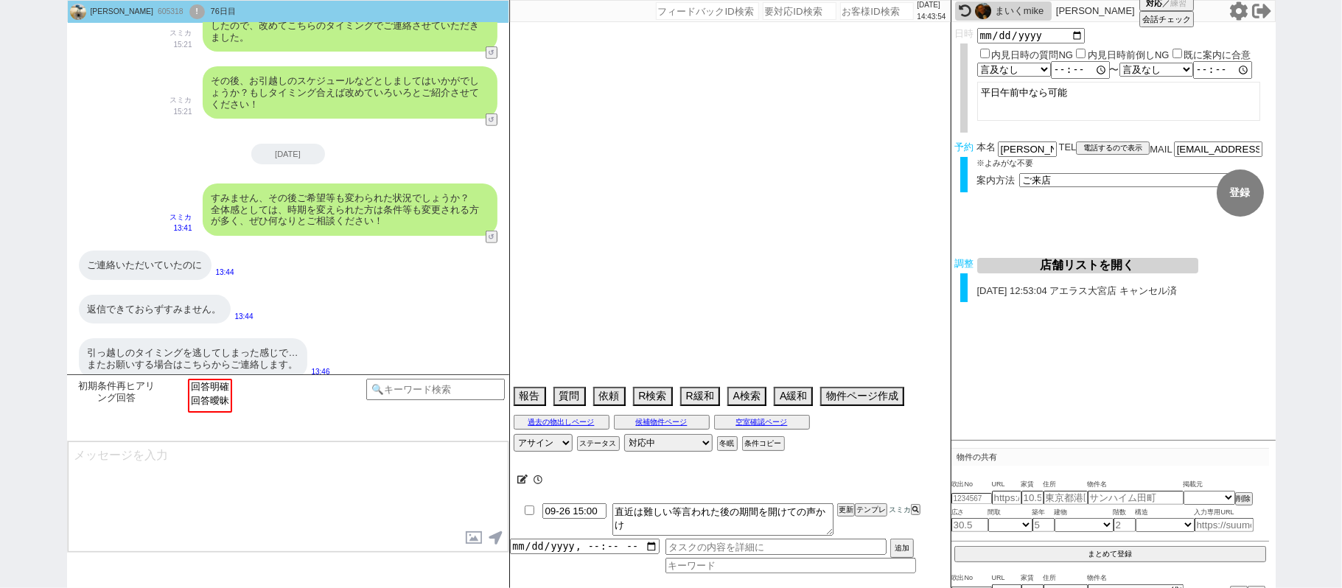
select select "294"
select select "121"
select select "2963"
select select "118"
select select "2943"
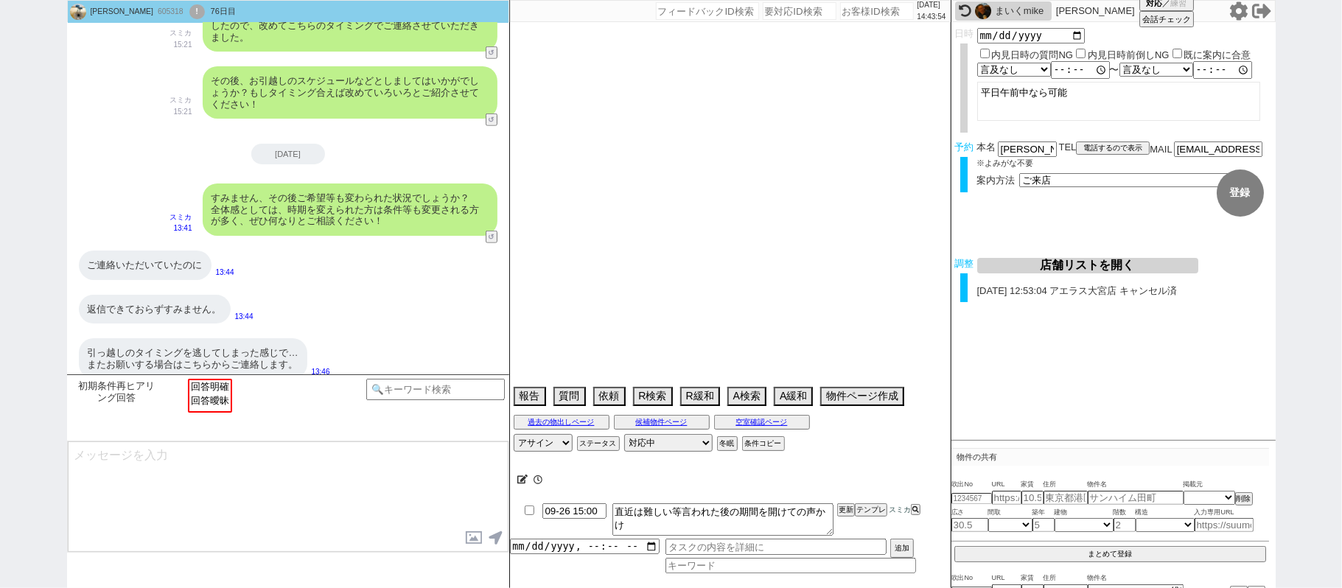
select select "9"
select select "330"
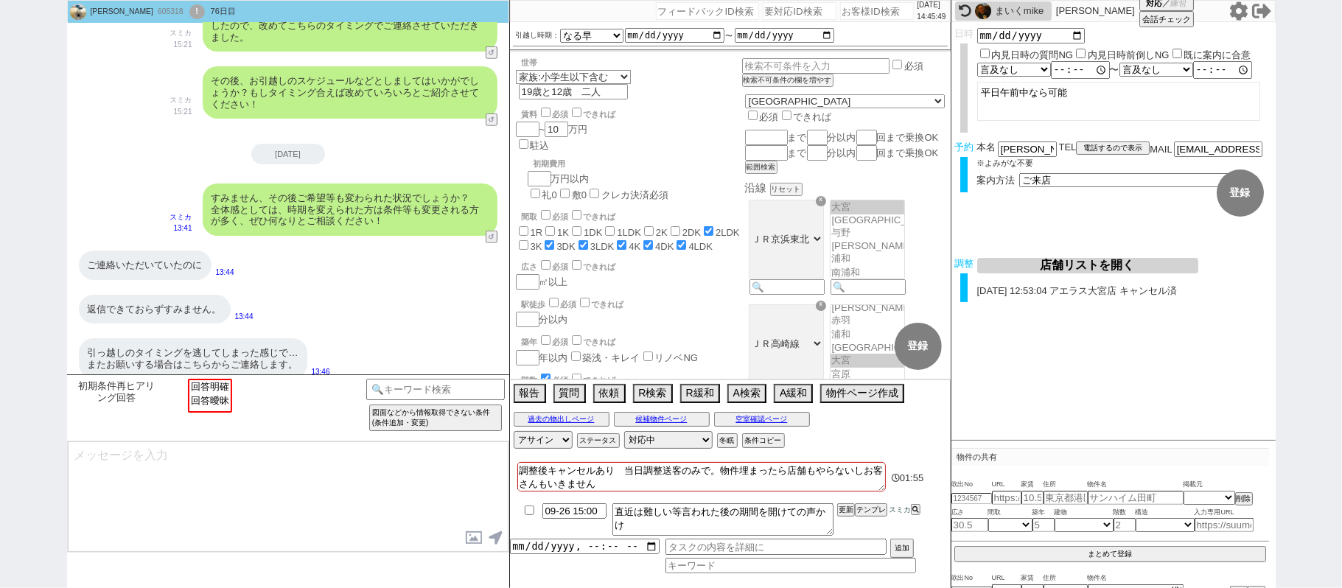
scroll to position [773, 0]
click at [153, 12] on div "605318" at bounding box center [169, 12] width 33 height 12
copy div "605318"
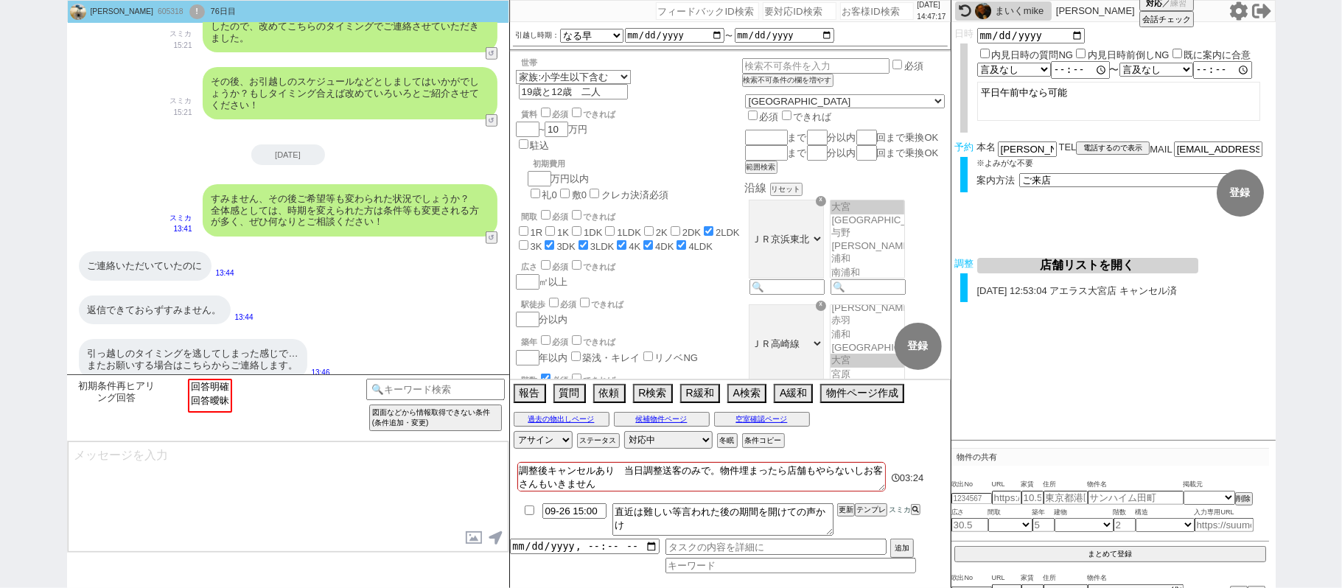
click at [1244, 1] on icon at bounding box center [1239, 10] width 19 height 19
select select "600"
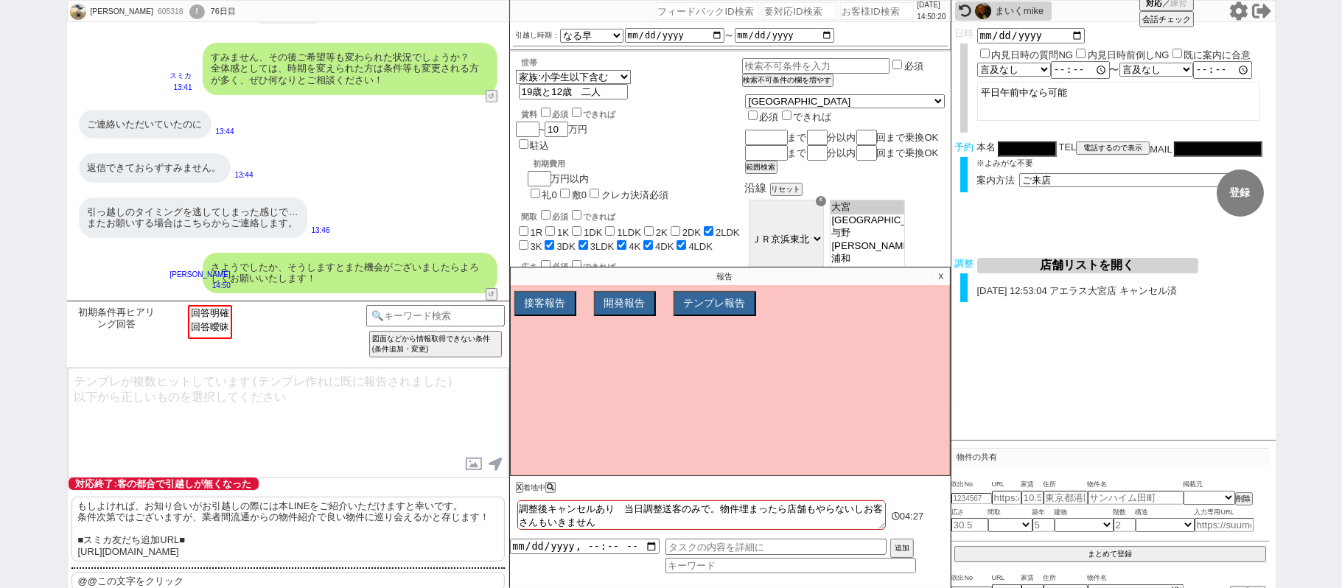
scroll to position [411, 0]
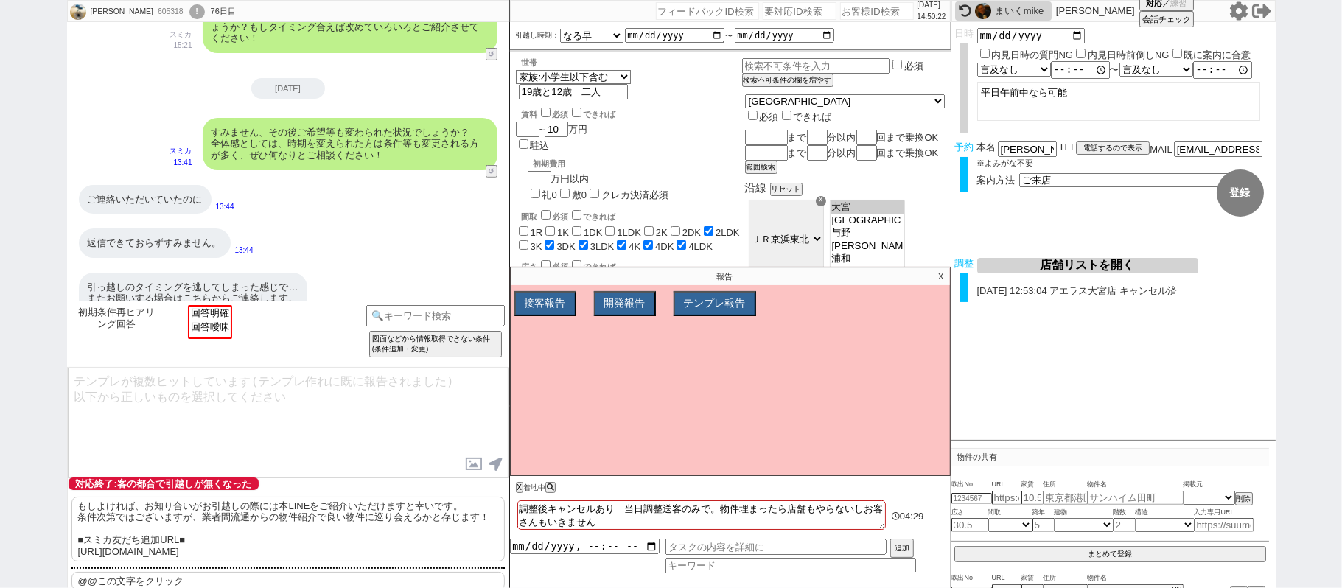
drag, startPoint x: 938, startPoint y: 275, endPoint x: 849, endPoint y: 369, distance: 128.8
click at [938, 276] on p "X" at bounding box center [941, 277] width 17 height 18
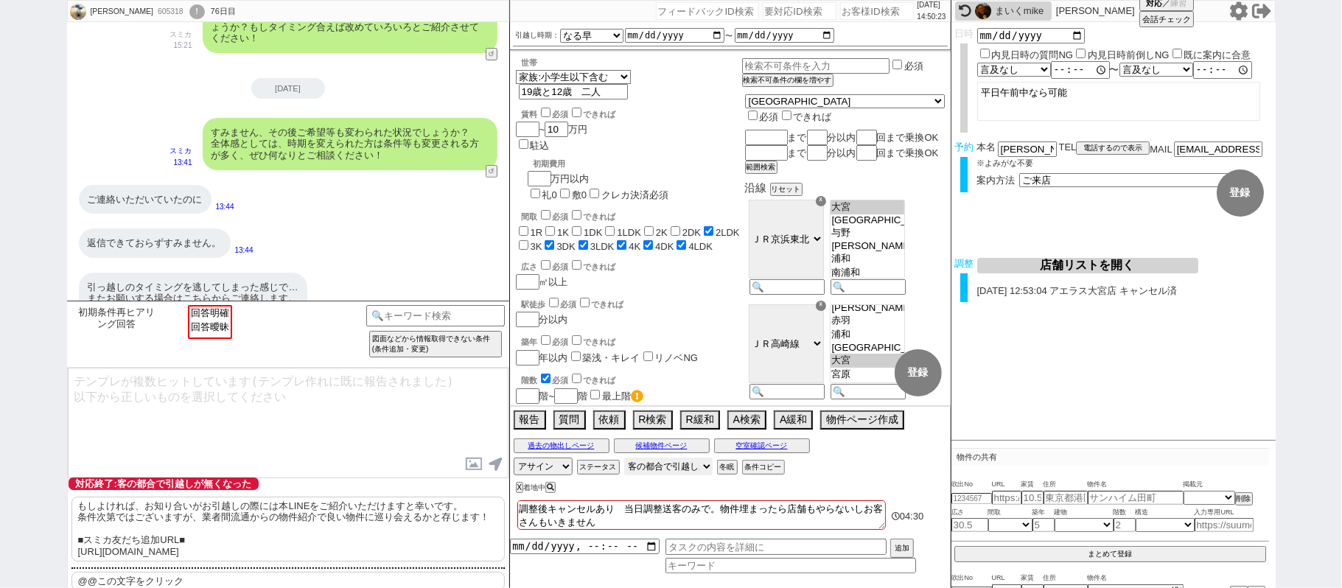
click at [670, 469] on select "対応中 引き継ぎ完了 ブロック 長期間返信なし 紹介不可 別の所で決まった 客の都合で引越しが無くなった 接客開始後に冬眠" at bounding box center [668, 467] width 88 height 18
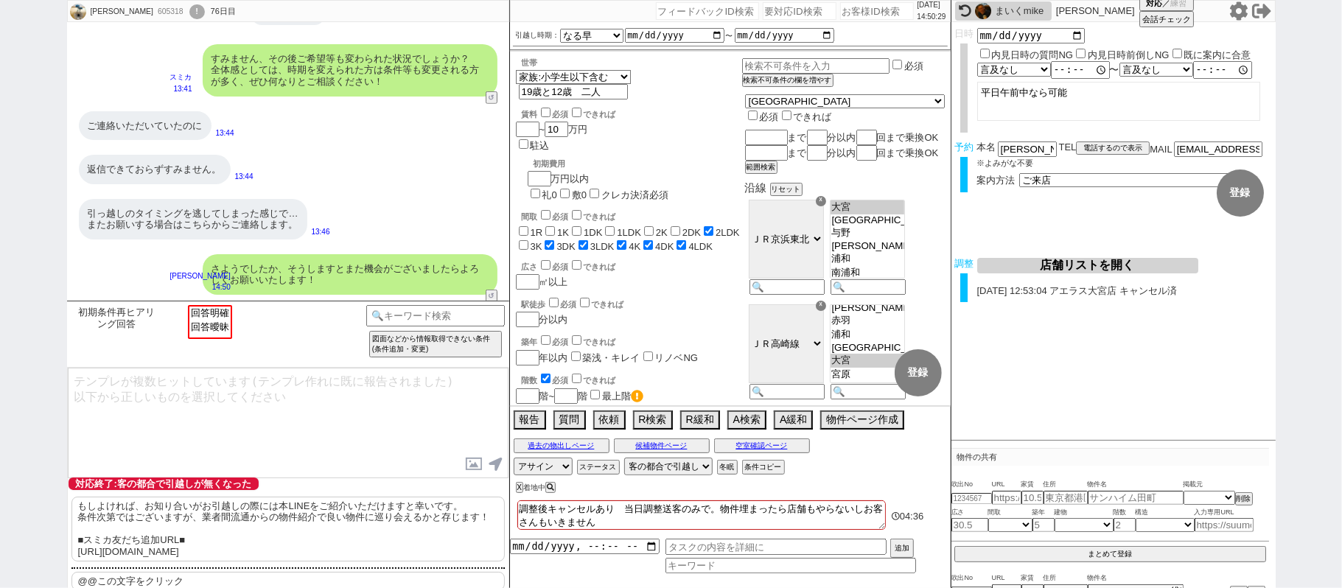
click at [1031, 10] on div "まいくmike" at bounding box center [1021, 11] width 53 height 12
select select "6"
select select "2"
select select
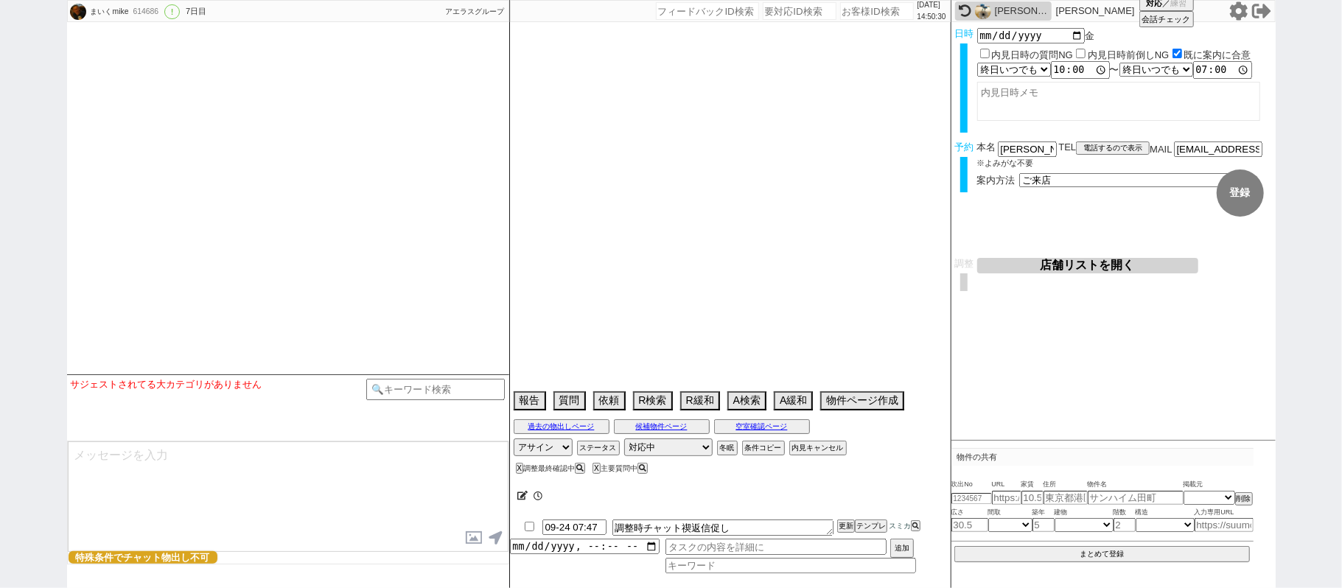
type textarea "オンボで急がない発言"
select select "16"
select select "0"
select select "6"
select select "62"
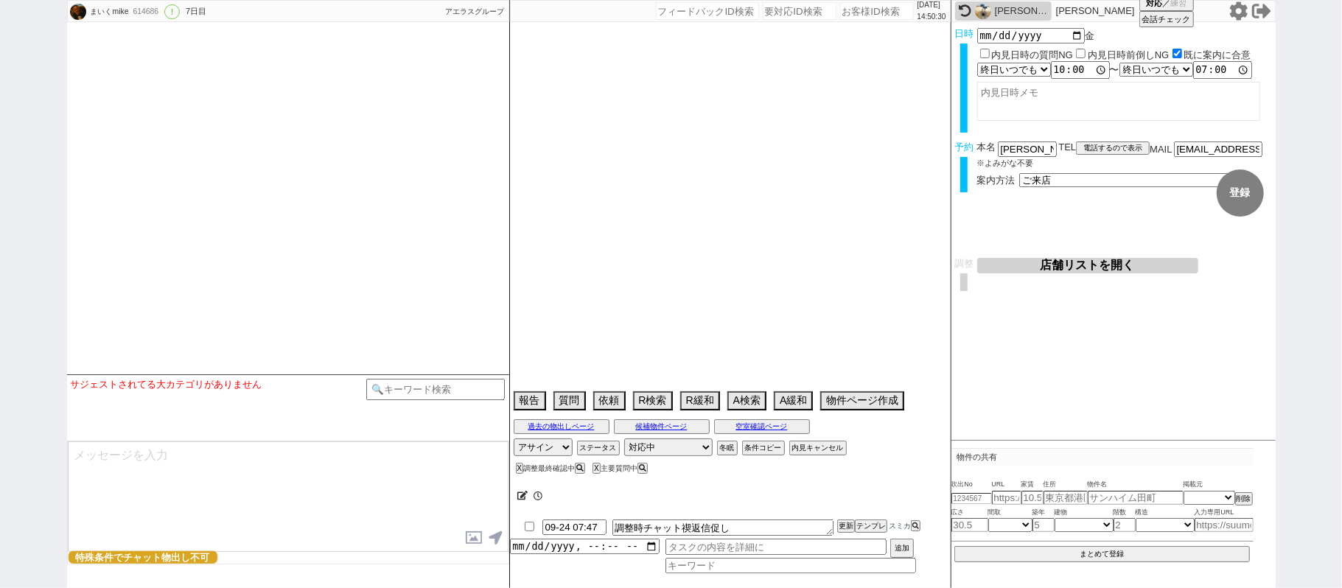
select select "[DATE]"
select select "23"
select select "737"
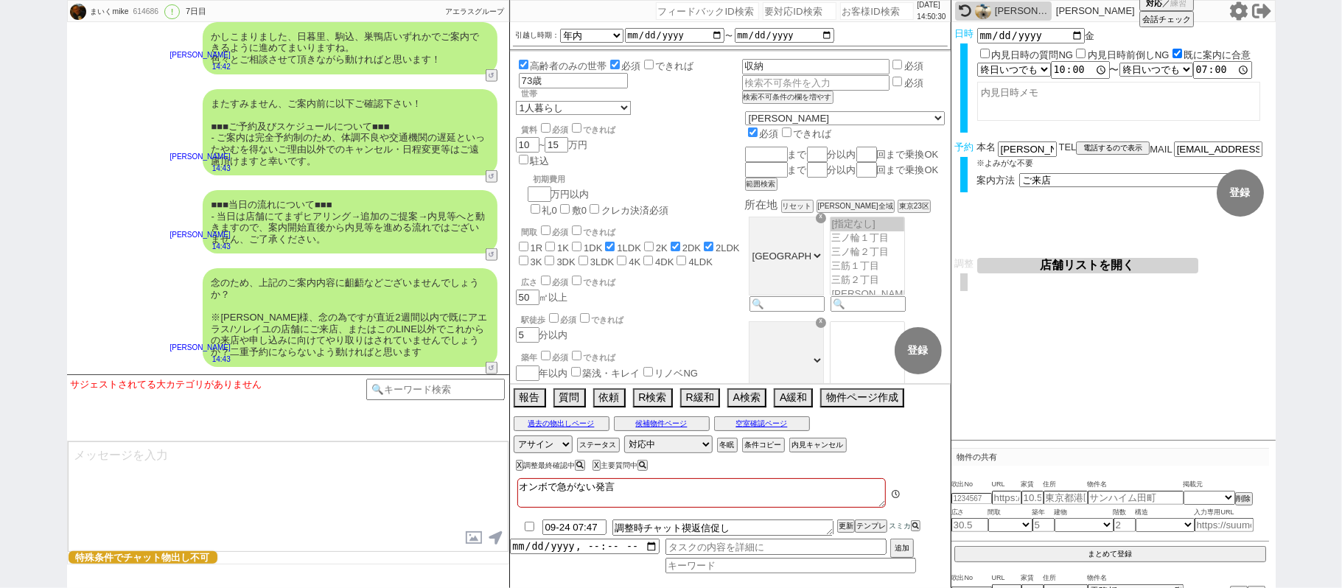
scroll to position [170, 0]
drag, startPoint x: 1015, startPoint y: 4, endPoint x: 1001, endPoint y: 4, distance: 14.0
click at [1014, 4] on div "[PERSON_NAME]" at bounding box center [1003, 10] width 97 height 19
select select "600"
select select "2"
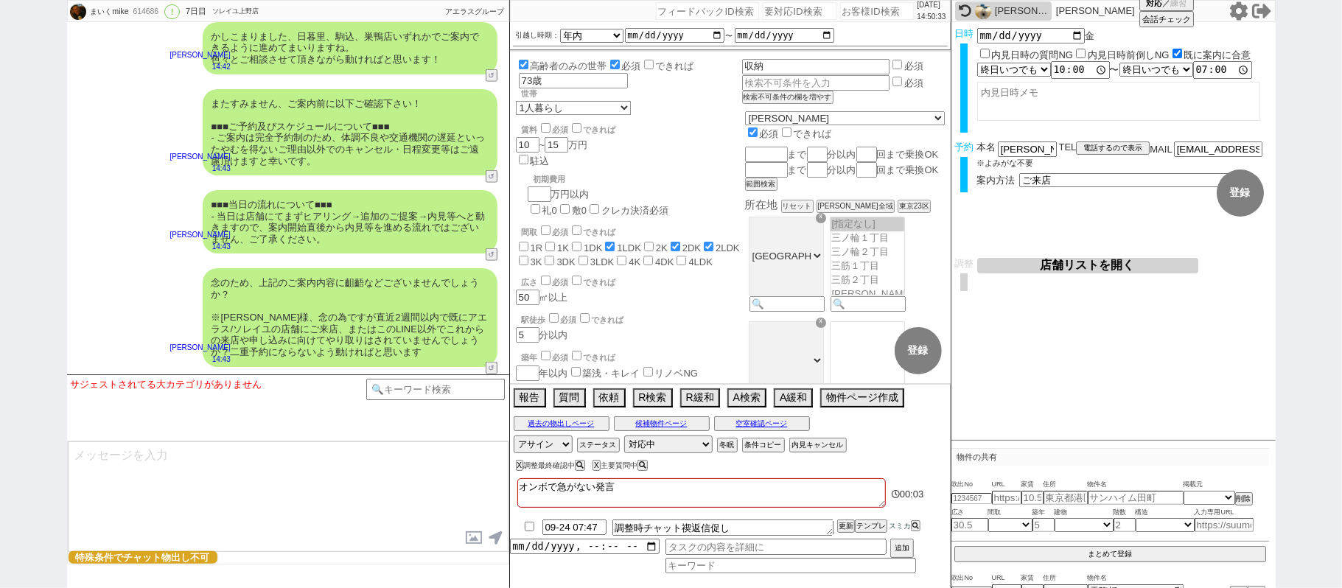
select select
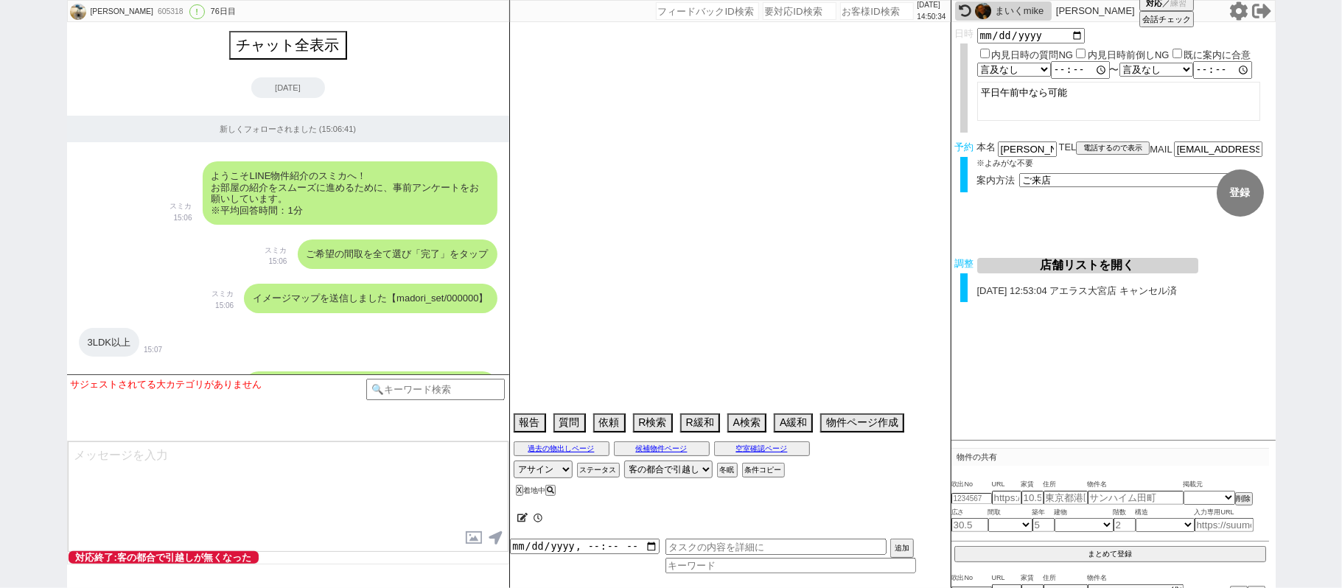
type textarea "調整後キャンセルあり　当日調整送客のみで。物件埋まったら店舗もやらないしお客さんもいきません"
select select "13"
select select "6"
select select "11"
select select "8"
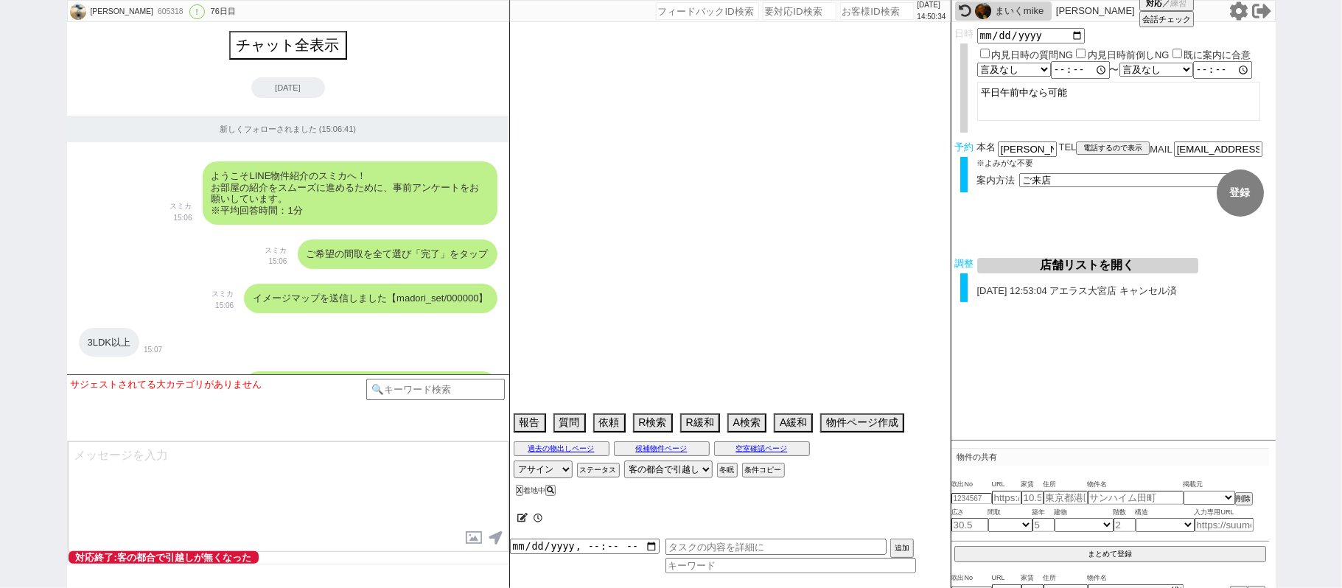
select select "294"
select select "121"
select select "2963"
select select "118"
select select "2943"
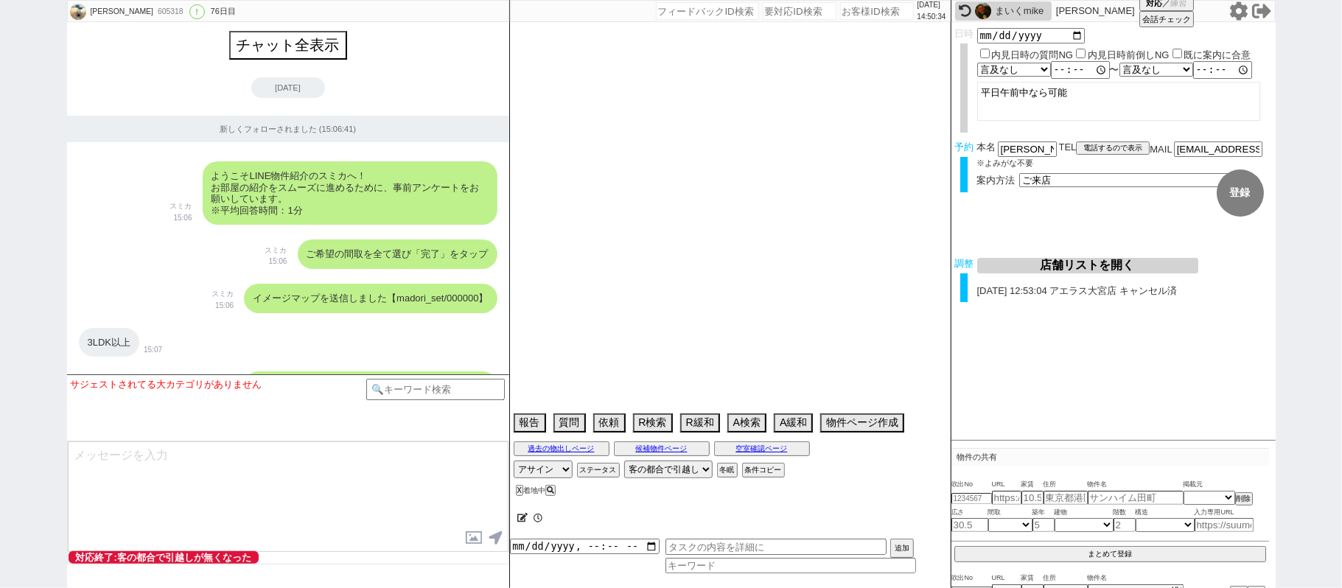
select select "9"
select select "330"
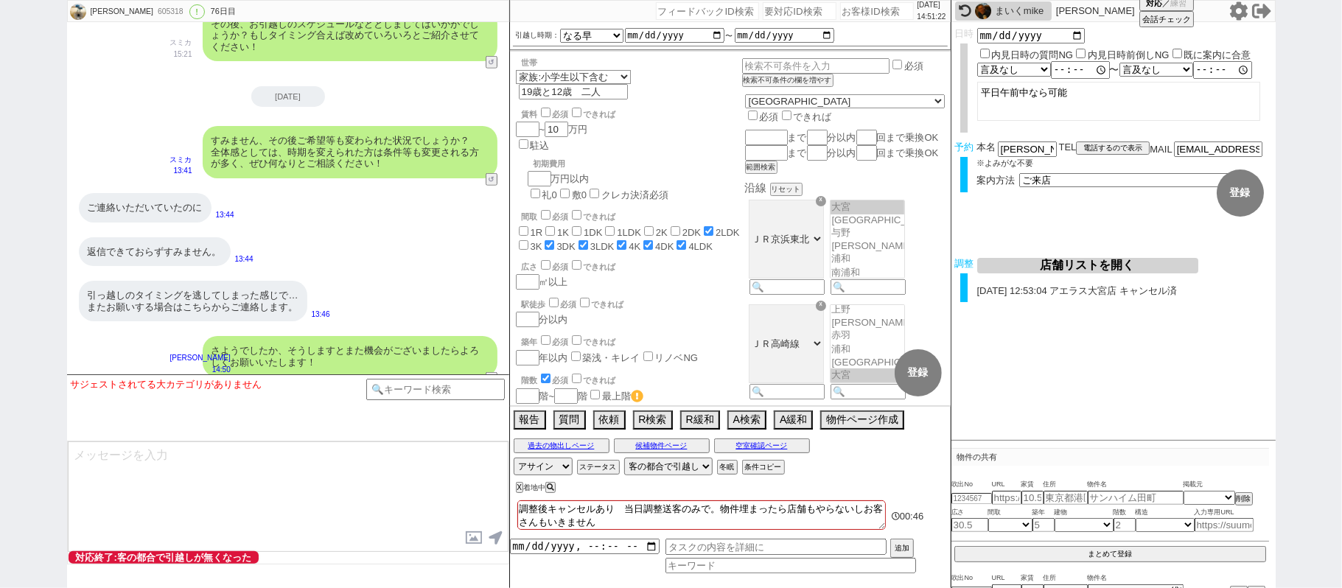
scroll to position [186, 0]
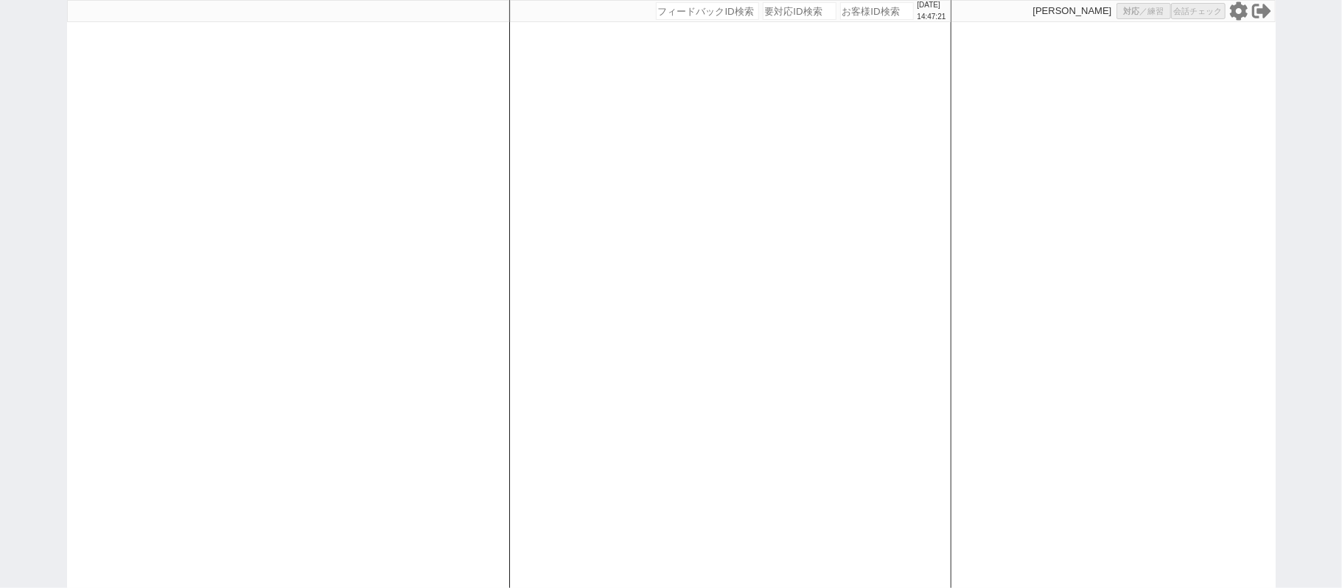
select select
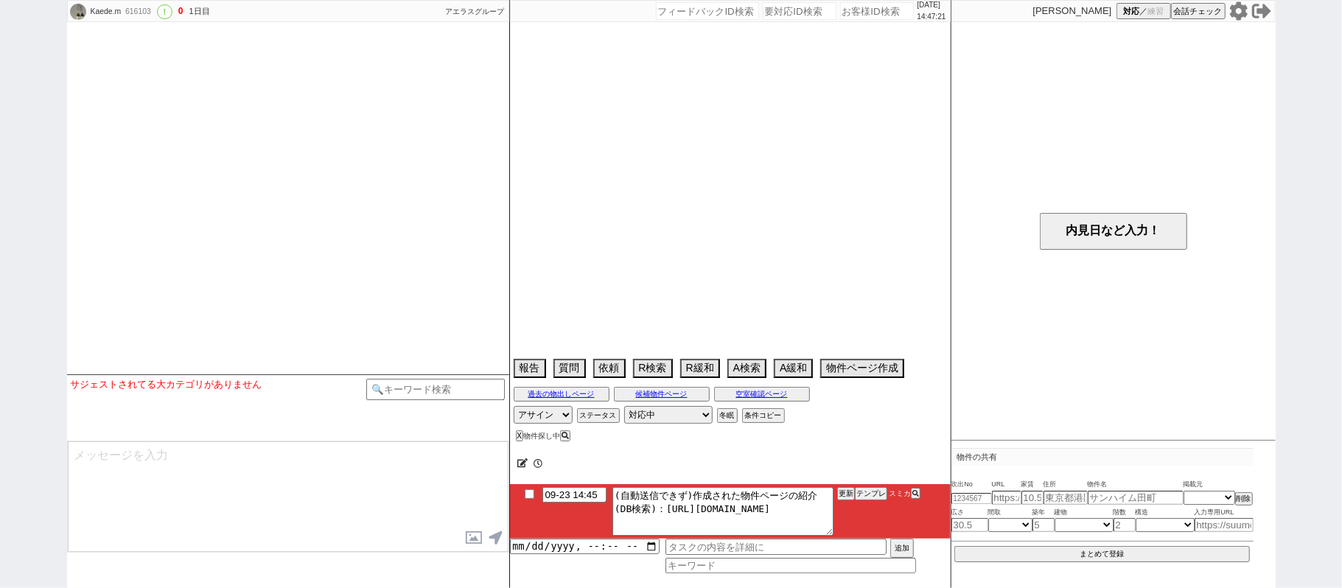
select select "2025"
select select "11"
select select "32"
select select "0"
select select "11"
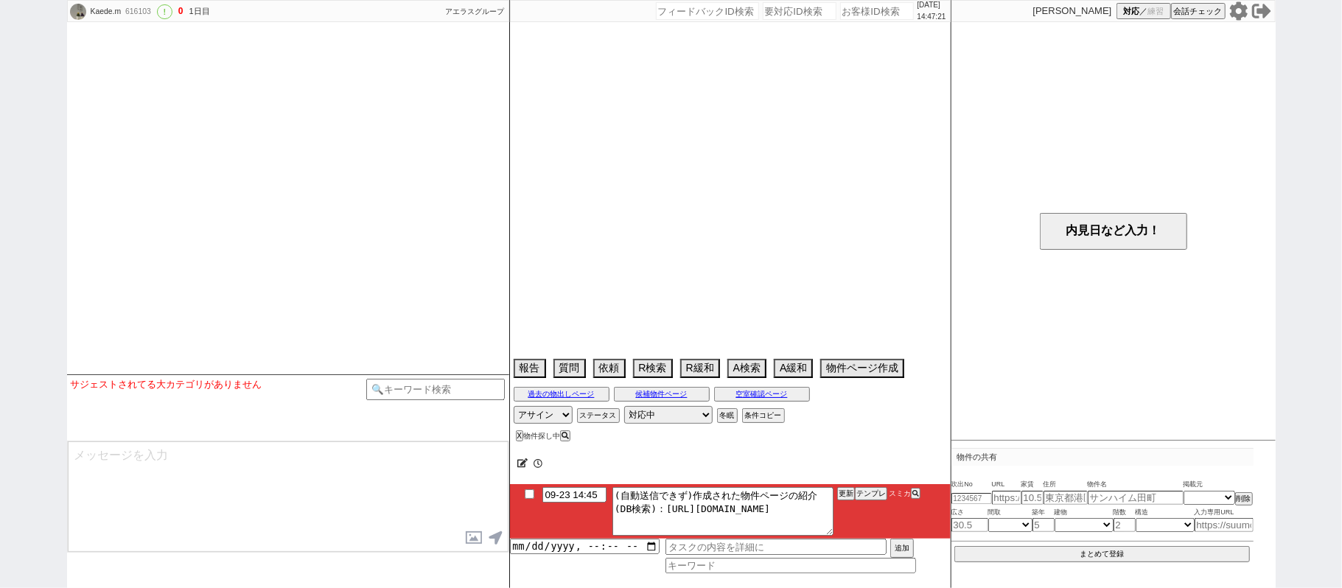
select select "192"
select select "79"
select select "728"
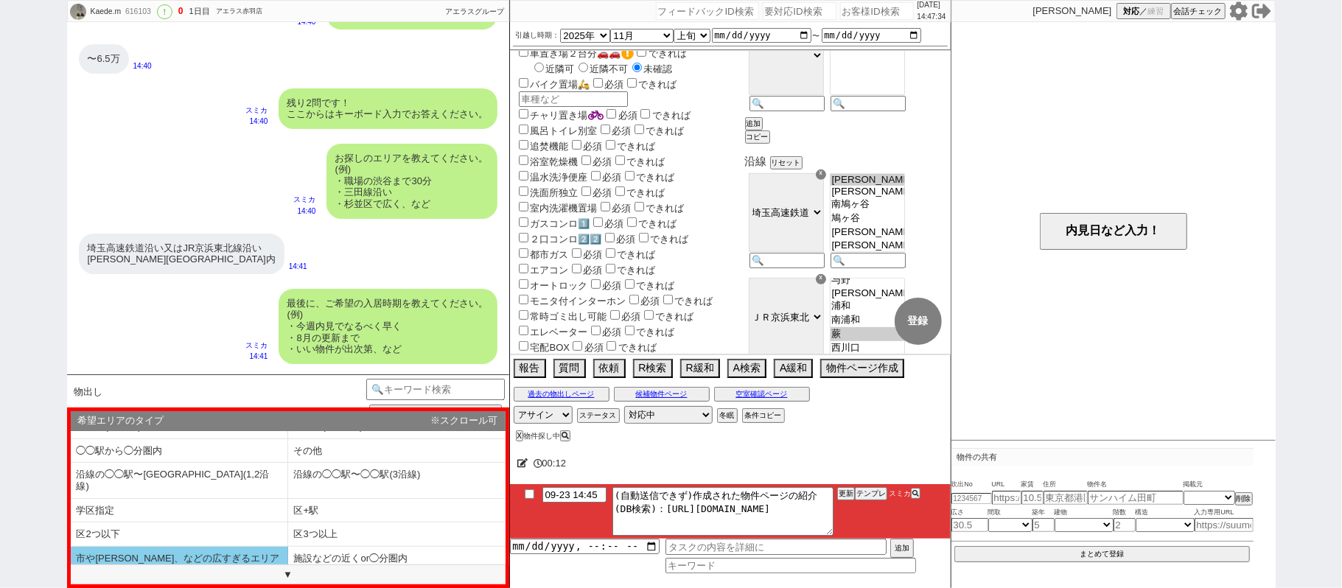
scroll to position [60, 0]
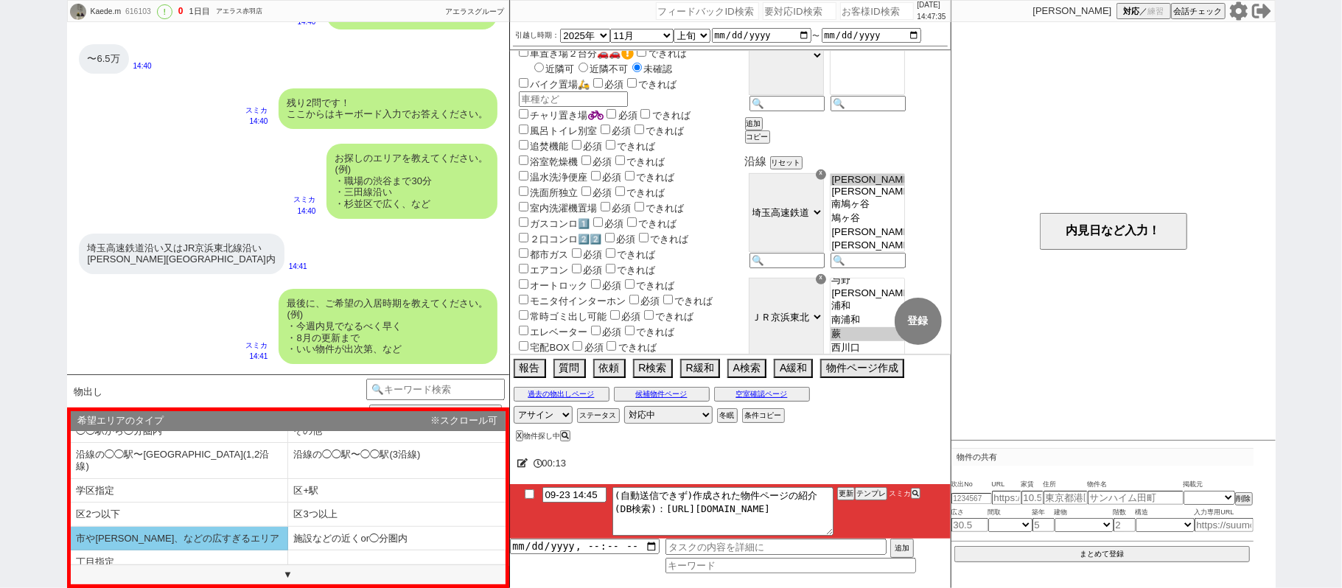
click at [155, 534] on li "市や[PERSON_NAME]、などの広すぎるエリア" at bounding box center [179, 539] width 217 height 24
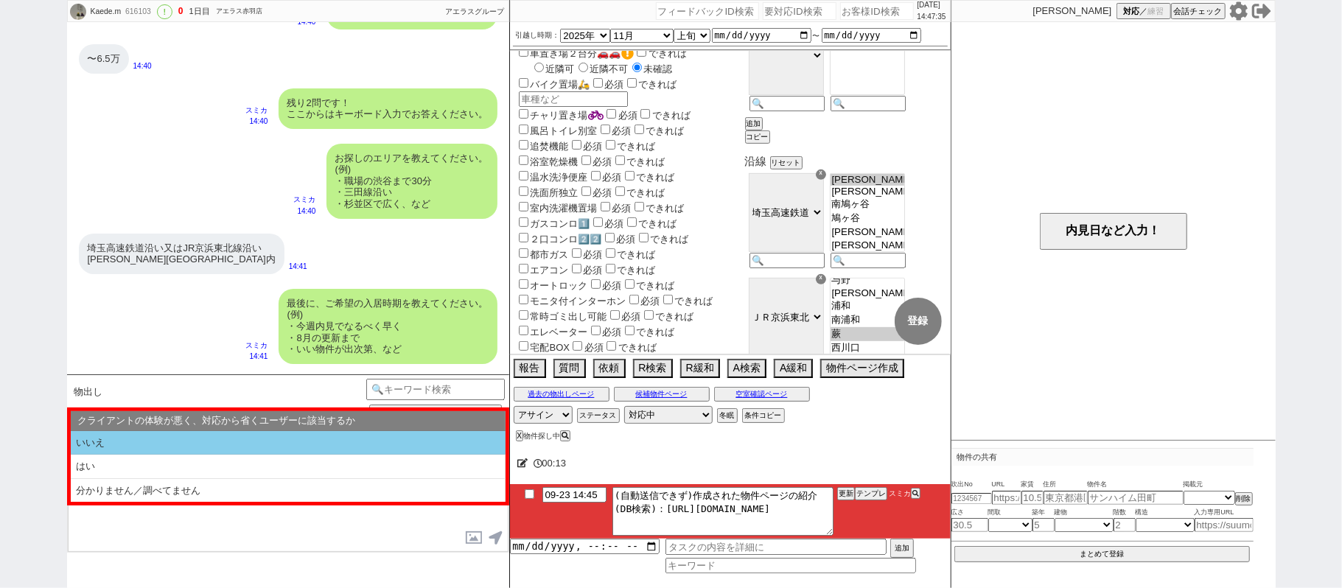
click at [193, 443] on li "いいえ" at bounding box center [288, 443] width 435 height 24
select select "市や[PERSON_NAME]、などの広すぎるエリア"
select select "いいえ"
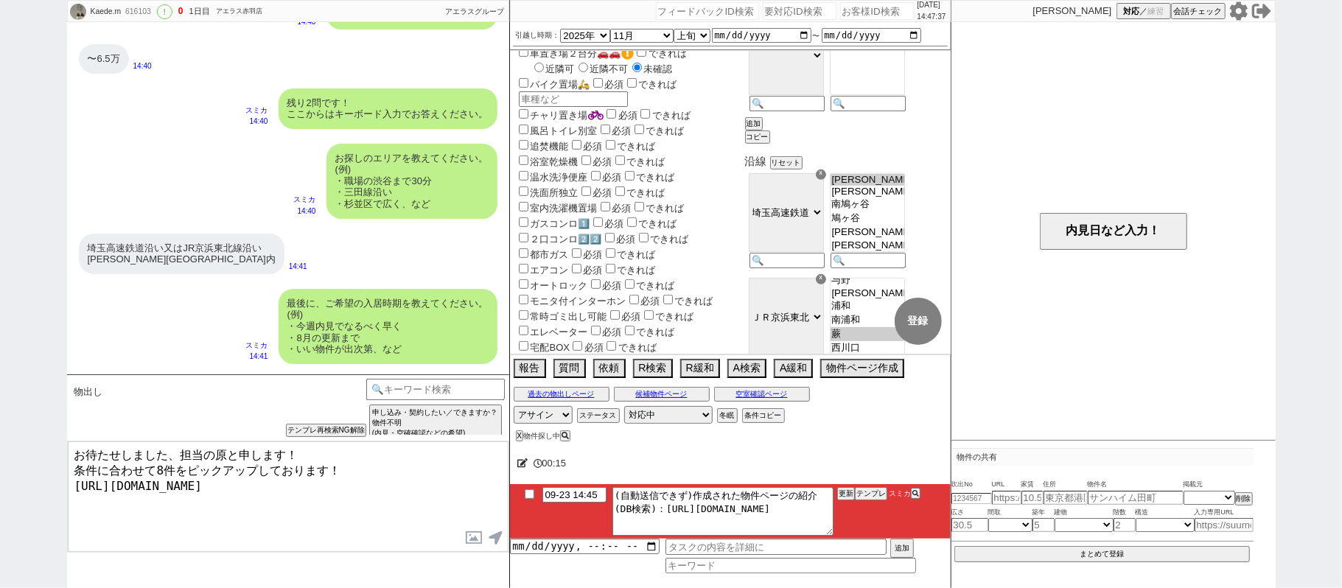
type textarea "お待たせしました、担当の原と申します！ 条件に合わせて8件をピックアップしております！ [URL][DOMAIN_NAME]"
checkbox input "true"
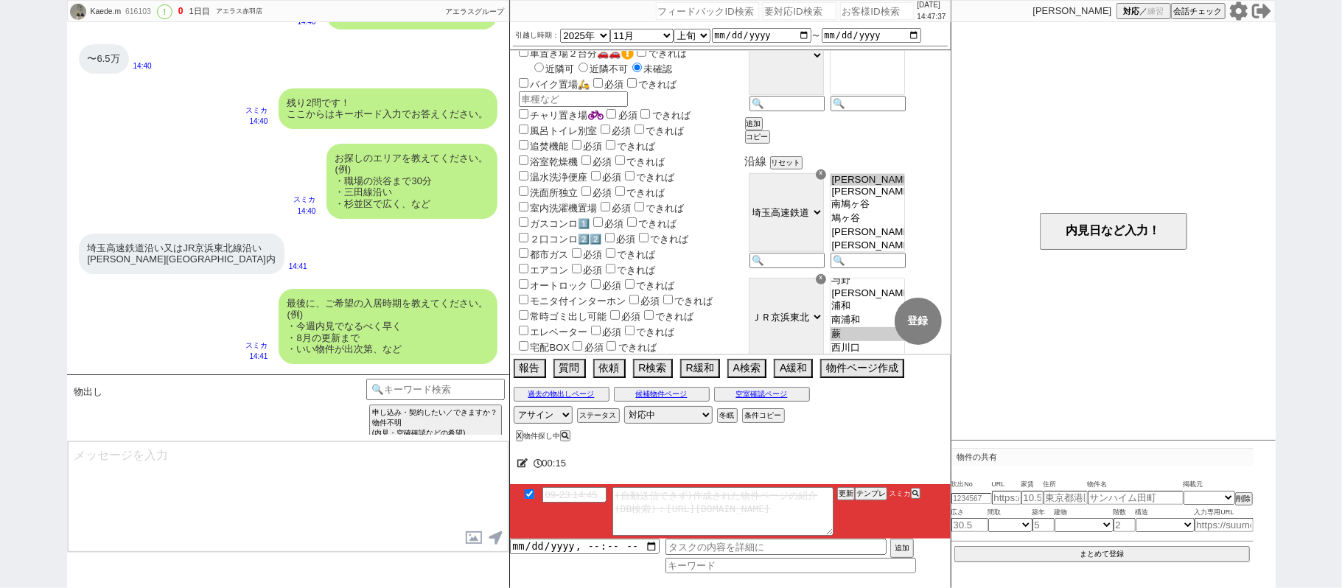
scroll to position [955, 0]
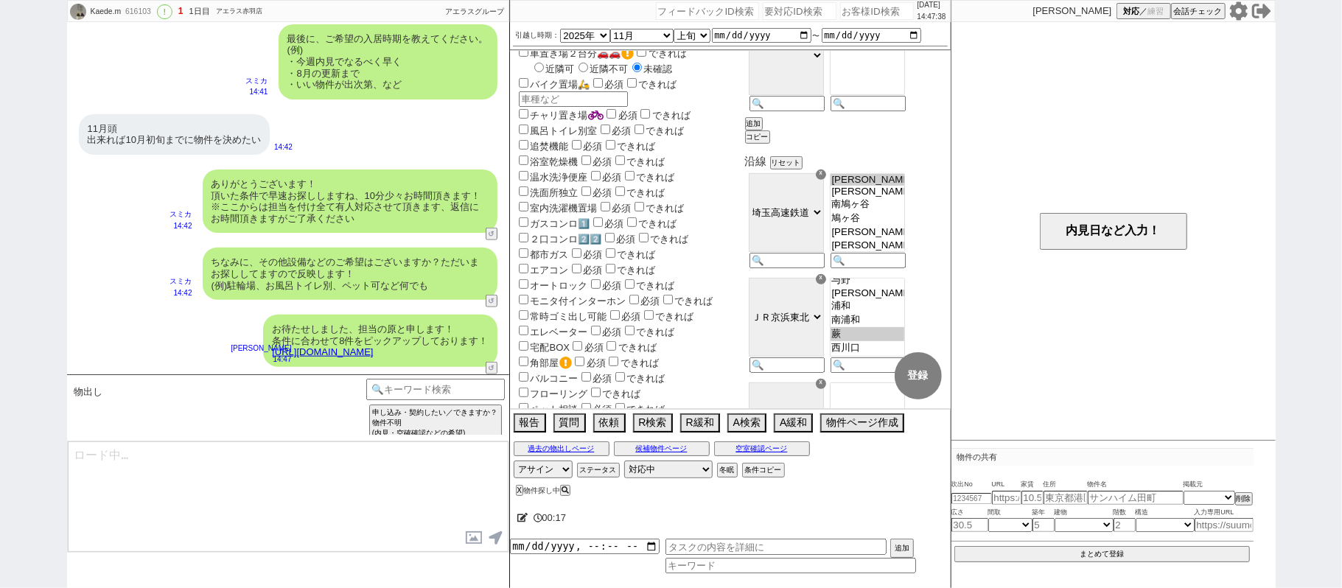
type textarea "イメージに近い物件はございますか？ ご感想いただき、すぐにまた洗い出してまいります！ ※自動応答ではなく直接ご紹介します！"
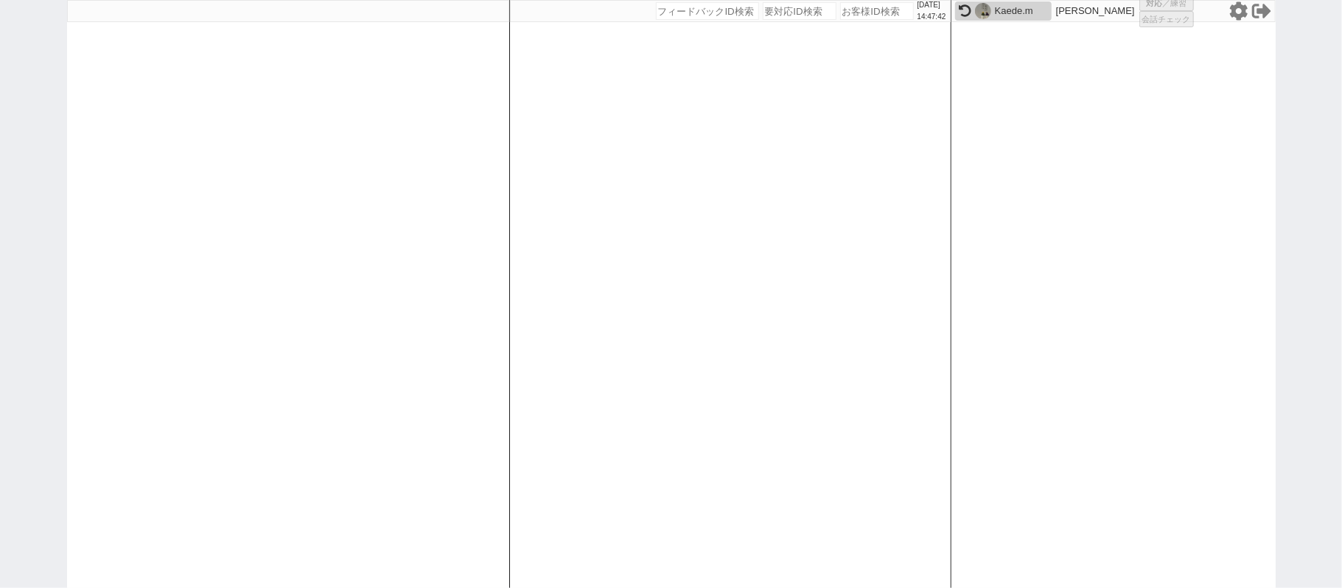
select select "1"
select select "6"
select select "2"
select select "5"
select select
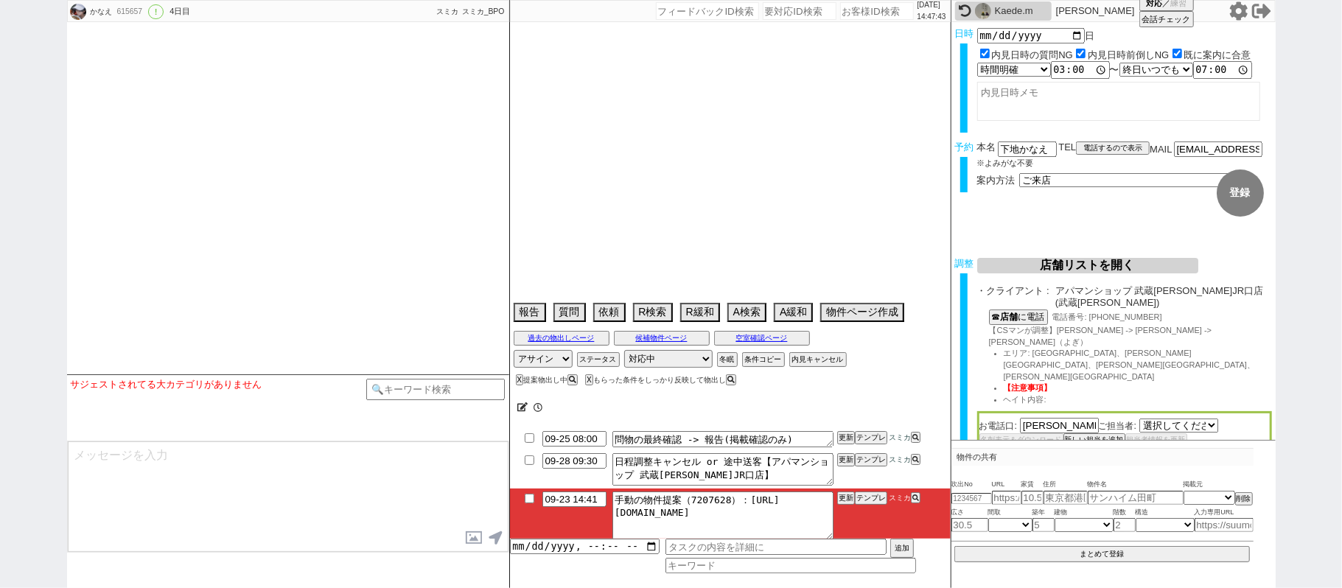
select select "2838"
select select "15"
select select "0"
select select "53"
select select "15"
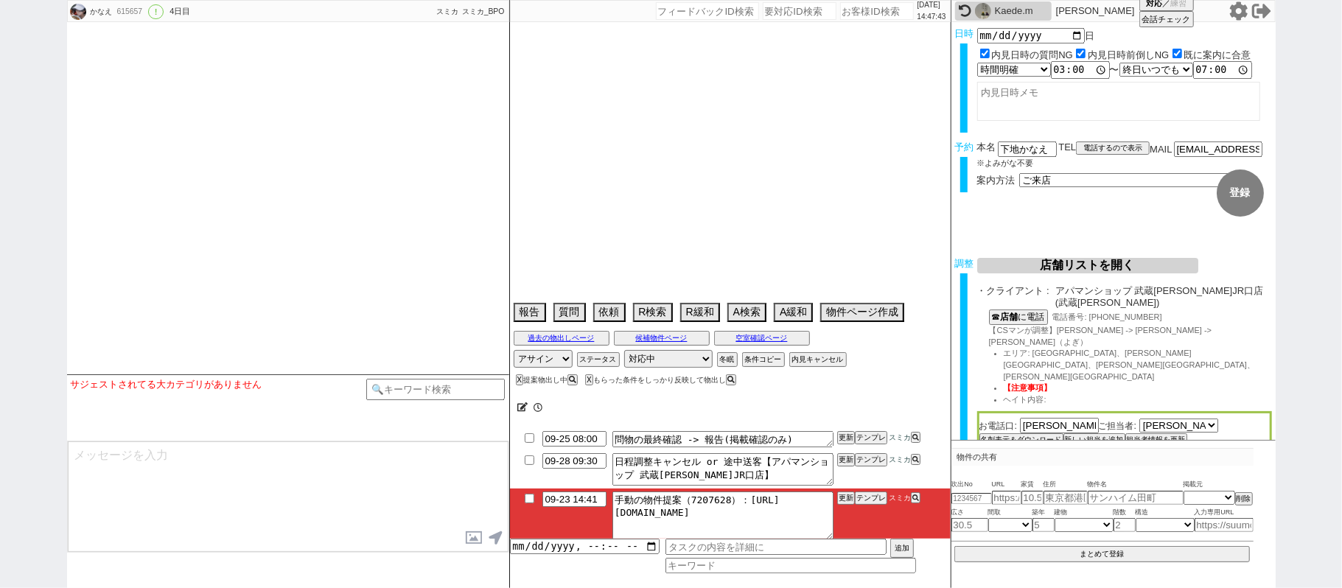
select select "508"
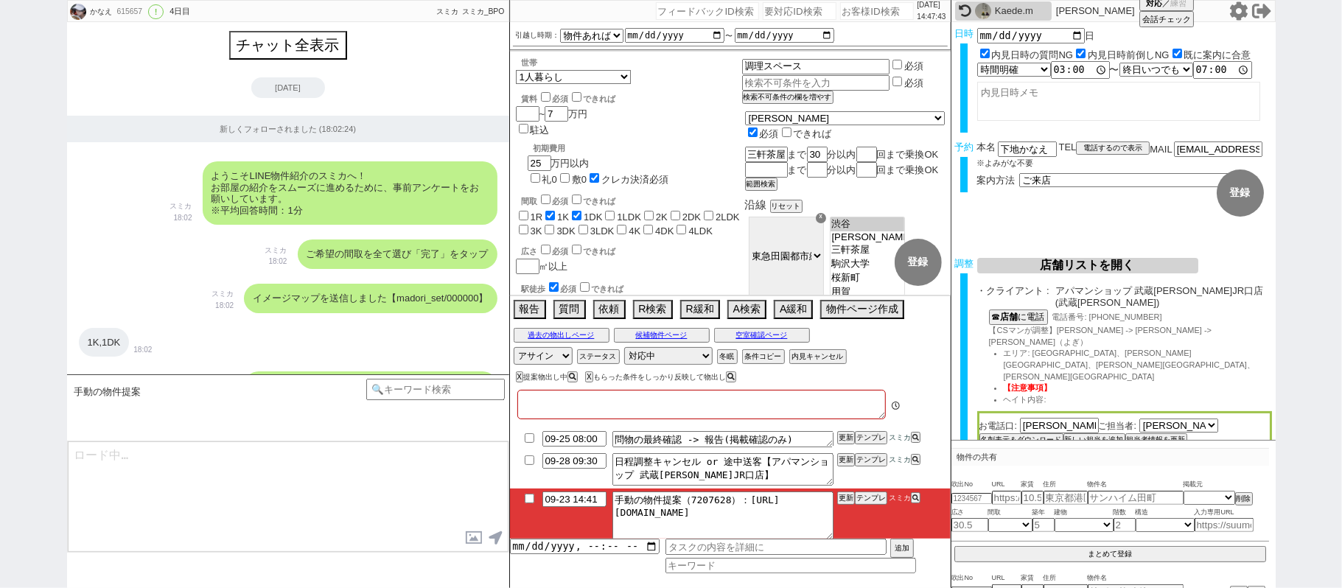
type textarea "他社なし ユニットバス キッチン狭いのが不満、年内で11月引っ越しが理想 正社員勤務、神奈川方面の紹介になるOK"
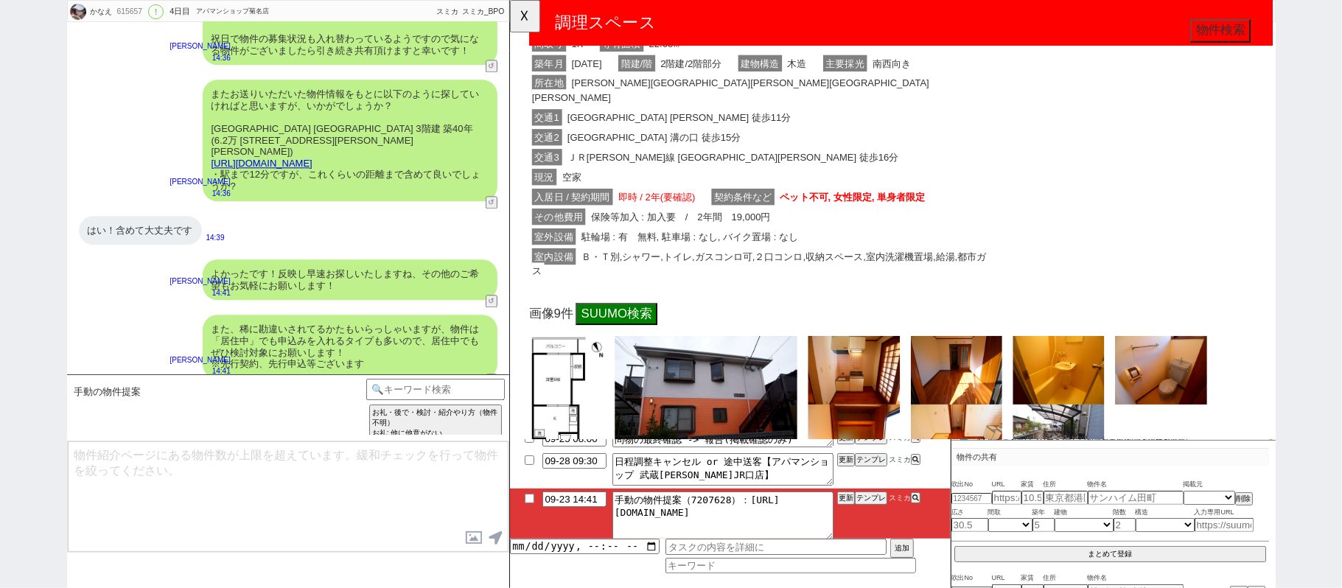
scroll to position [393, 0]
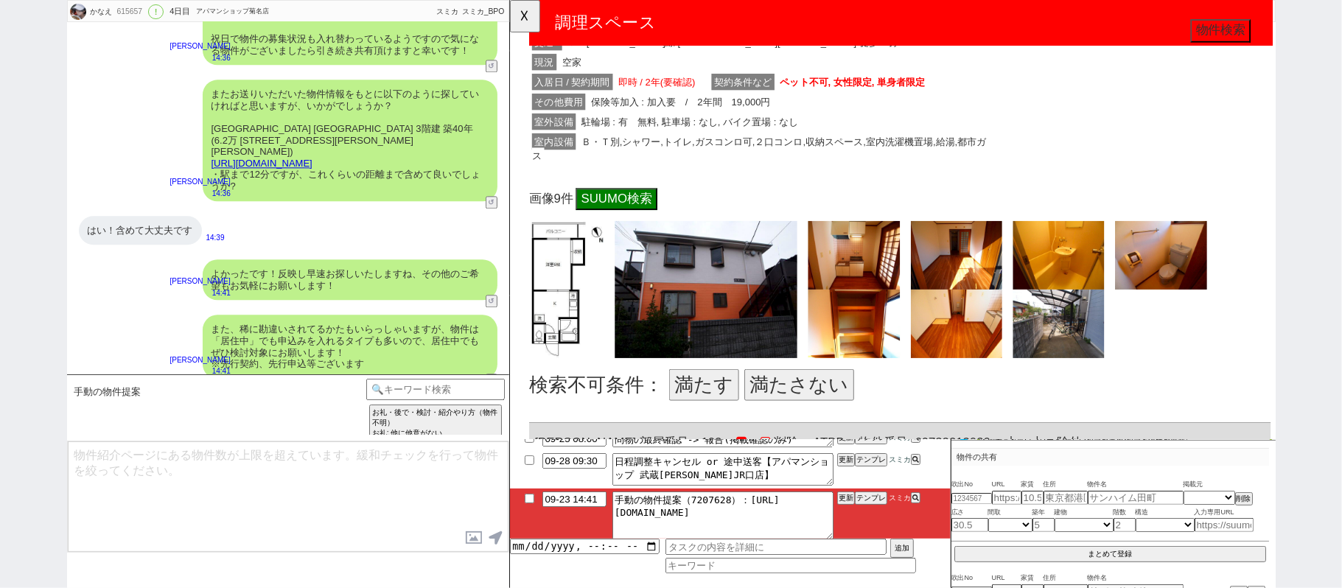
click at [832, 417] on button "満たさない" at bounding box center [821, 414] width 118 height 34
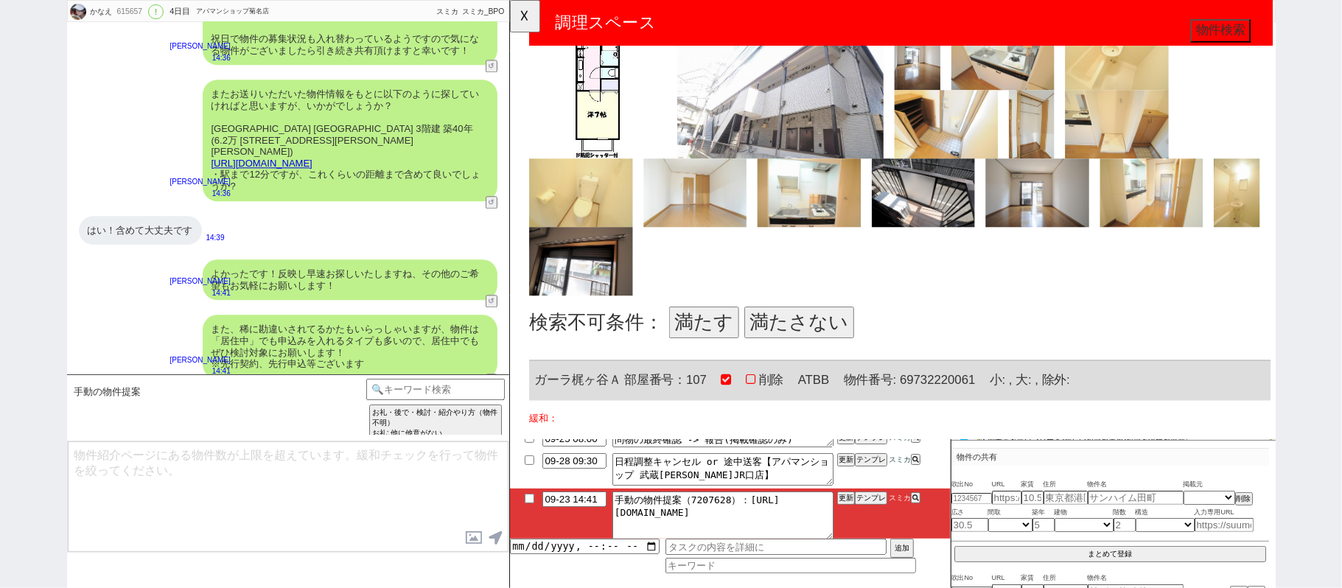
scroll to position [1474, 0]
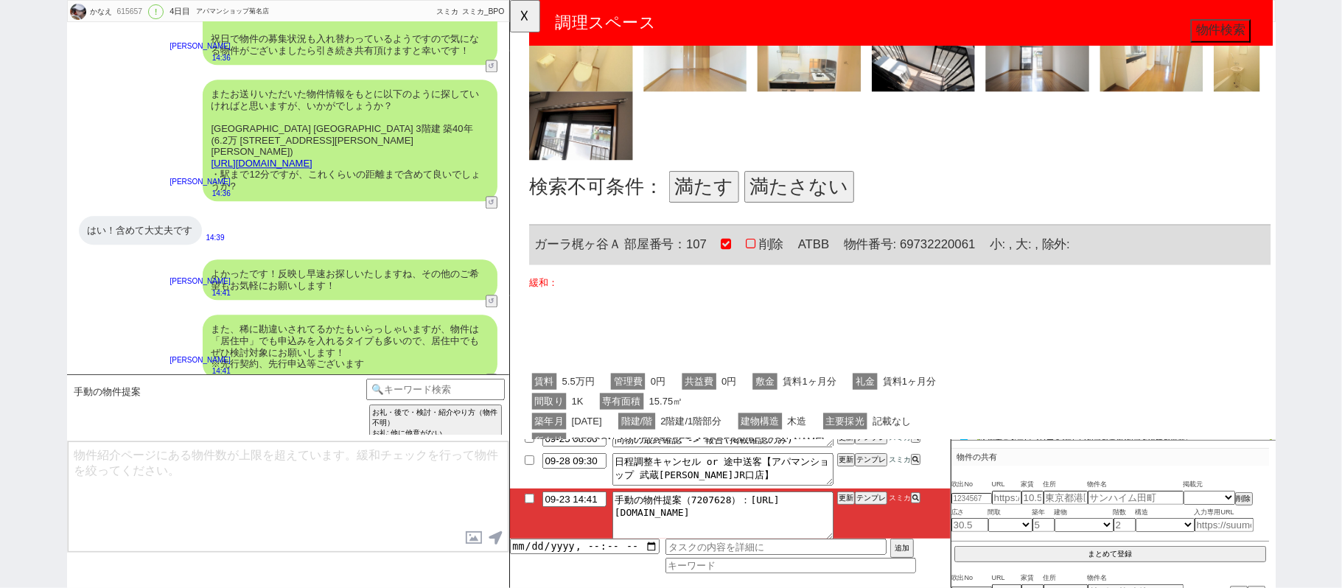
drag, startPoint x: 686, startPoint y: 207, endPoint x: 686, endPoint y: 215, distance: 7.4
click at [688, 209] on button "満たす" at bounding box center [717, 201] width 75 height 34
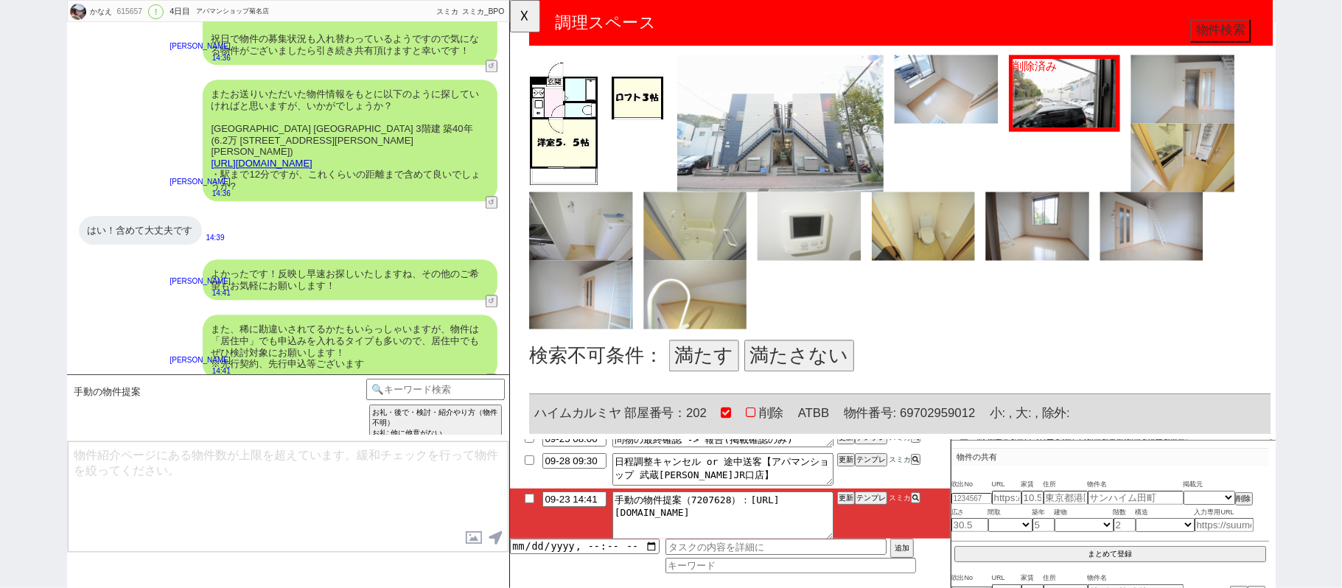
scroll to position [2064, 0]
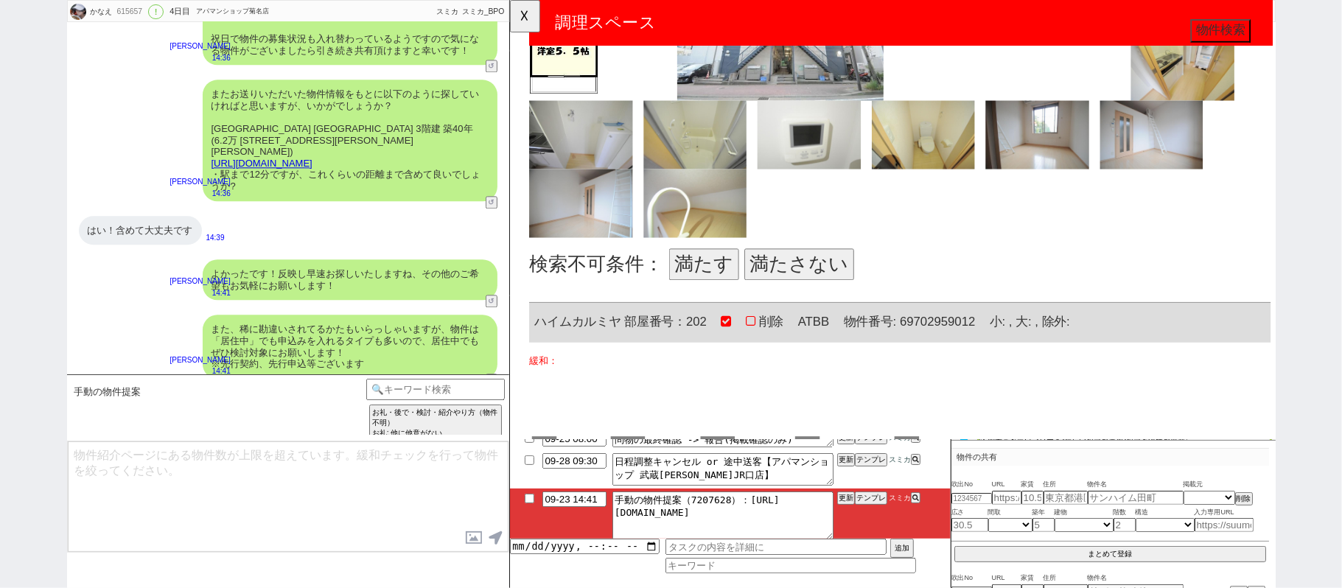
click at [793, 282] on button "満たさない" at bounding box center [821, 285] width 118 height 34
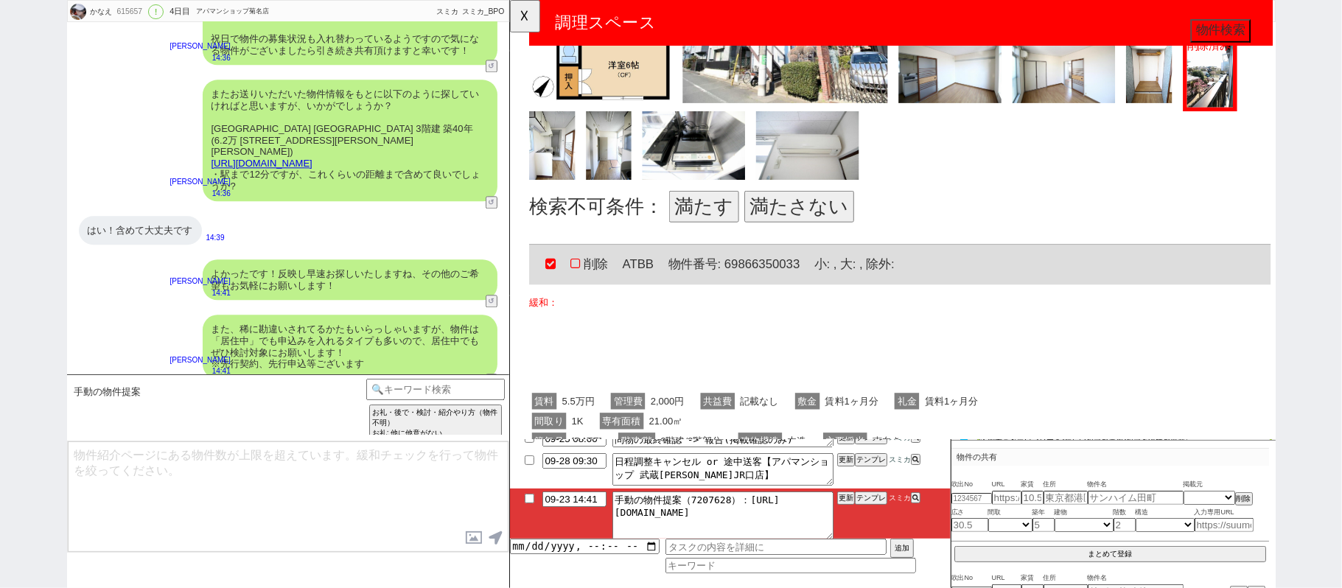
scroll to position [3145, 0]
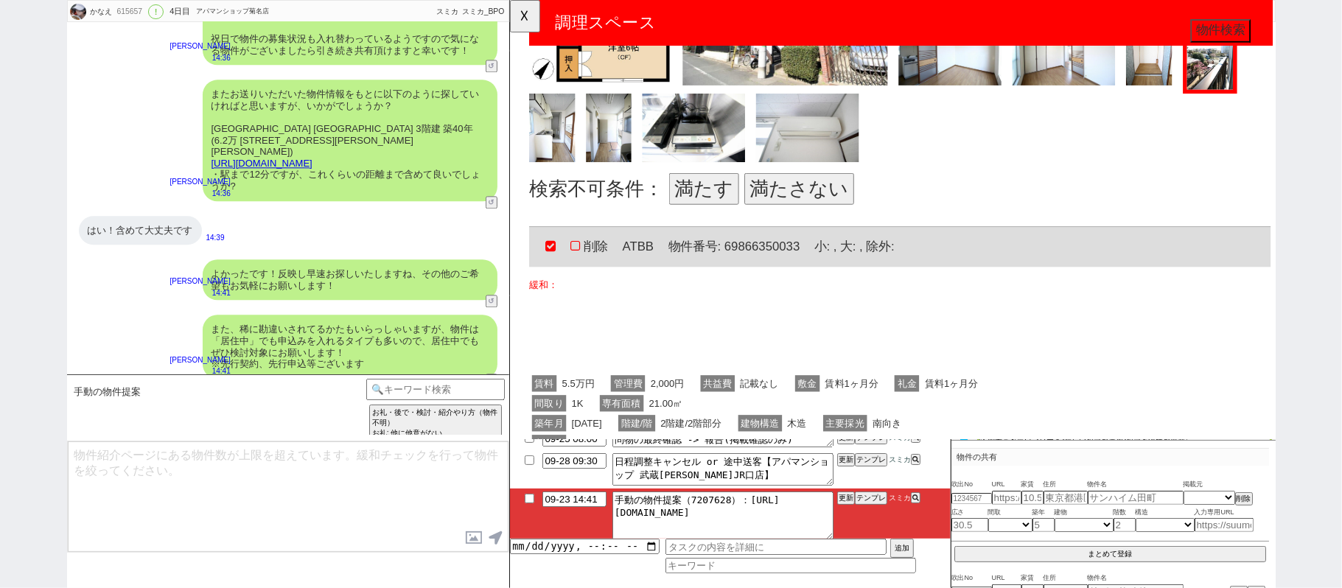
click at [691, 188] on button "満たす" at bounding box center [717, 204] width 75 height 34
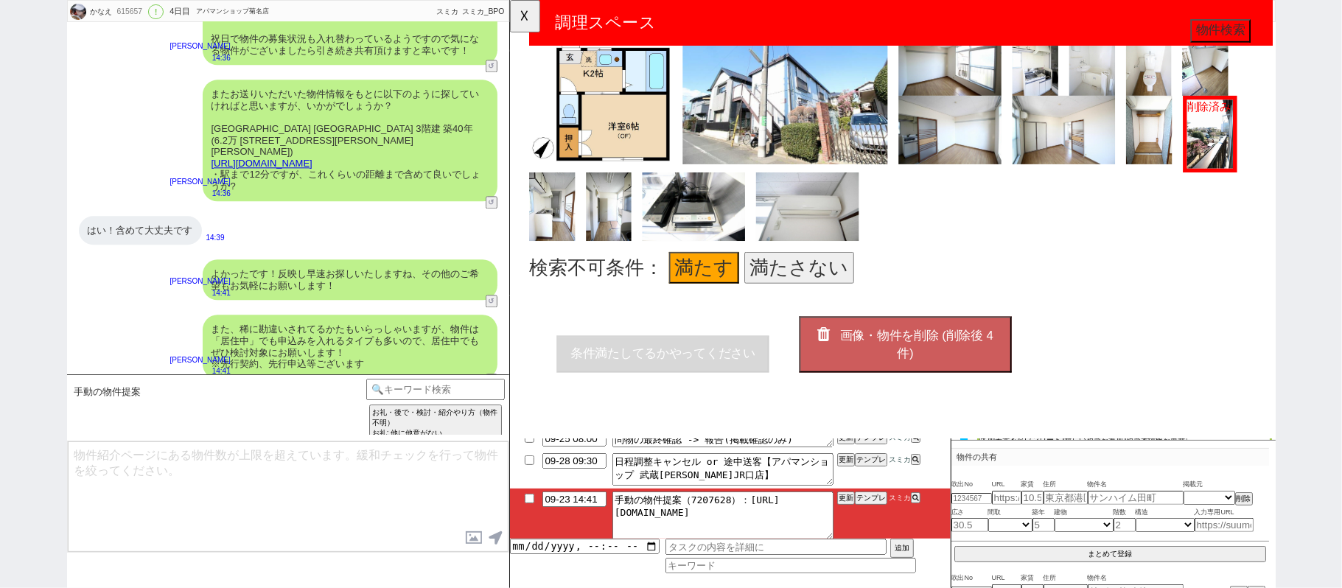
scroll to position [3079, 0]
drag, startPoint x: 905, startPoint y: 339, endPoint x: 897, endPoint y: 327, distance: 14.9
click at [907, 354] on span "画像・物件を削除 (削除後 4 件)" at bounding box center [946, 371] width 165 height 34
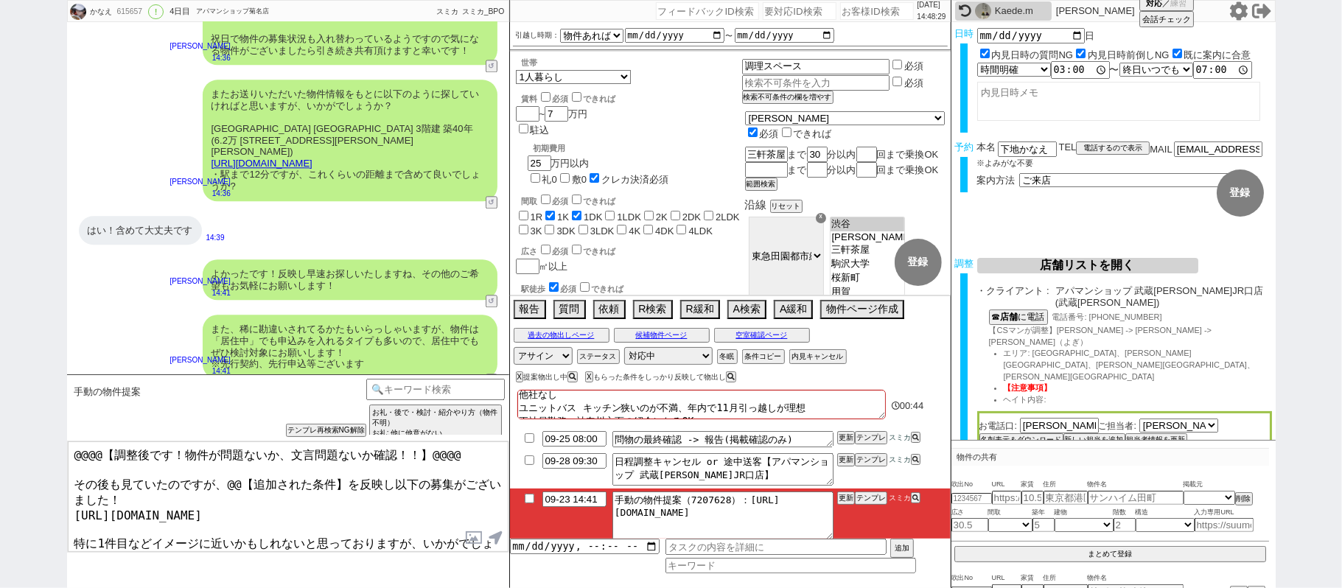
scroll to position [4, 0]
drag, startPoint x: 150, startPoint y: 469, endPoint x: 0, endPoint y: 372, distance: 179.1
click at [0, 390] on div "かなえ 615657 ! 0 4日目 アパマンショップ菊名店 冬眠中 自社客 スミカ スミカ_BPO チャット全表示 2025-09-20 新しくフォローされ…" at bounding box center [671, 294] width 1342 height 588
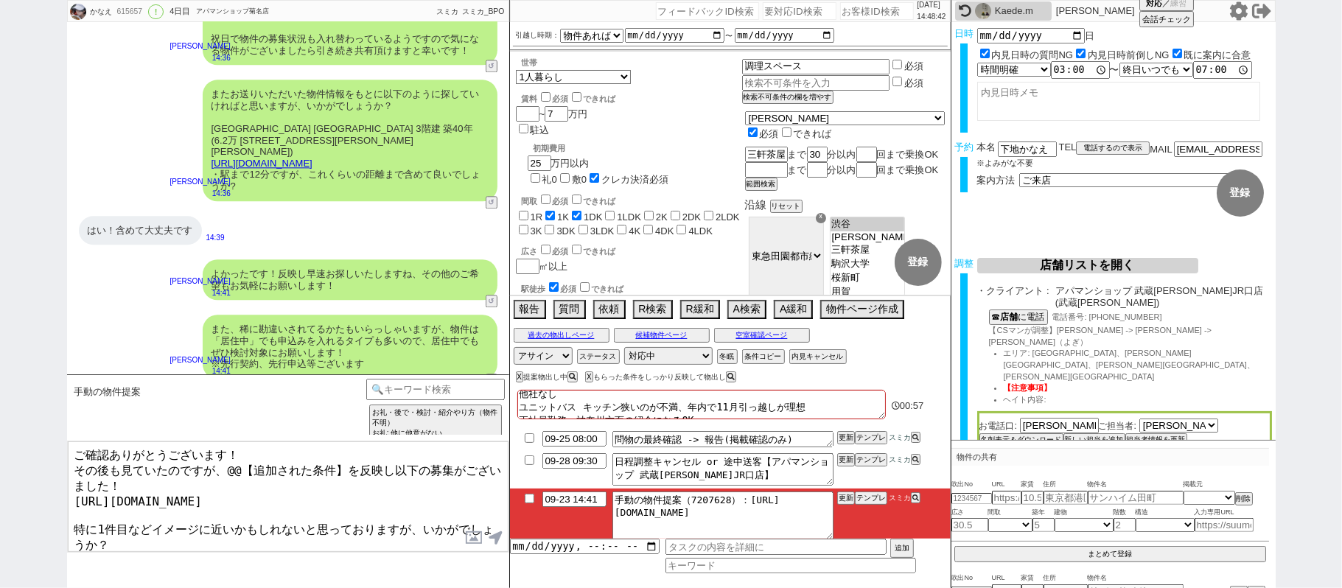
click at [396, 467] on textarea "ご確認ありがとうございます！ その後も見ていたのですが、@@【追加された条件】を反映し以下の募集がございました！ https://tools.sumika.l…" at bounding box center [288, 497] width 441 height 111
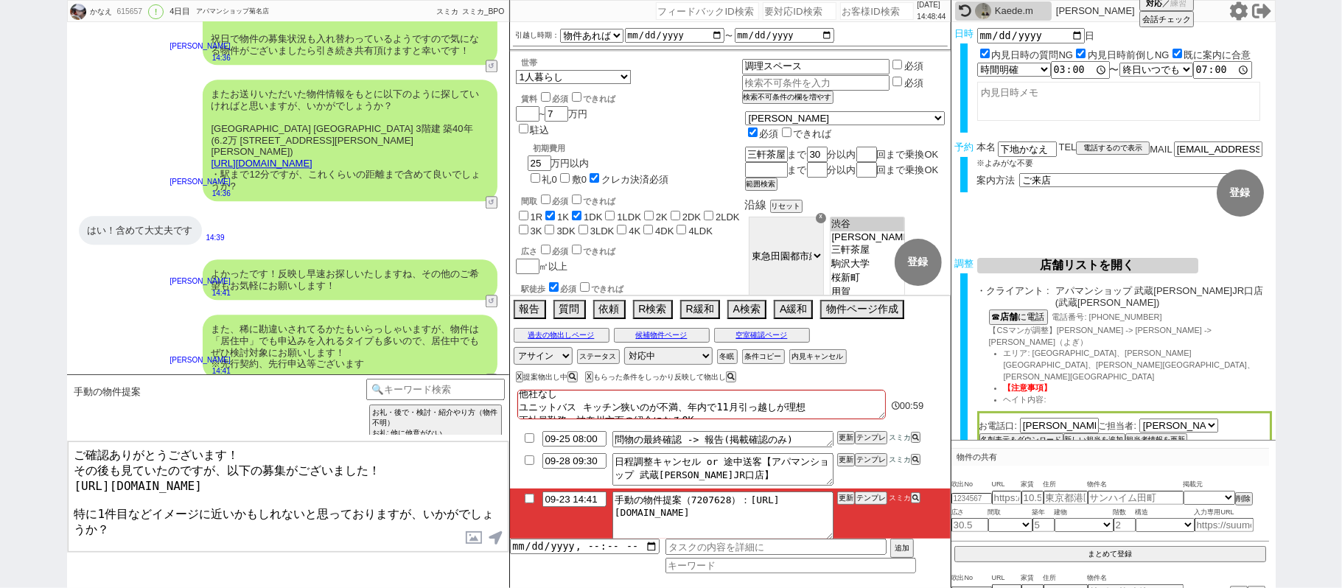
type textarea "ご確認ありがとうございます！ その後も見ていたのですが、以下の募集がございました！ https://tools.sumika.live/pages/d49t4…"
checkbox input "true"
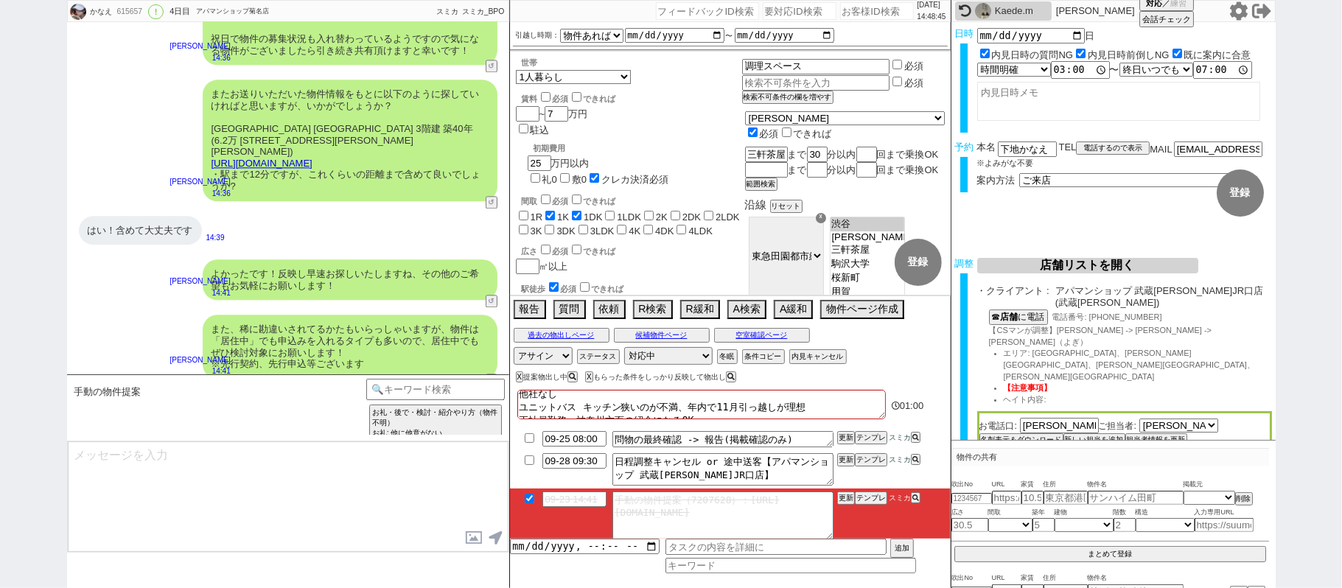
scroll to position [10682, 0]
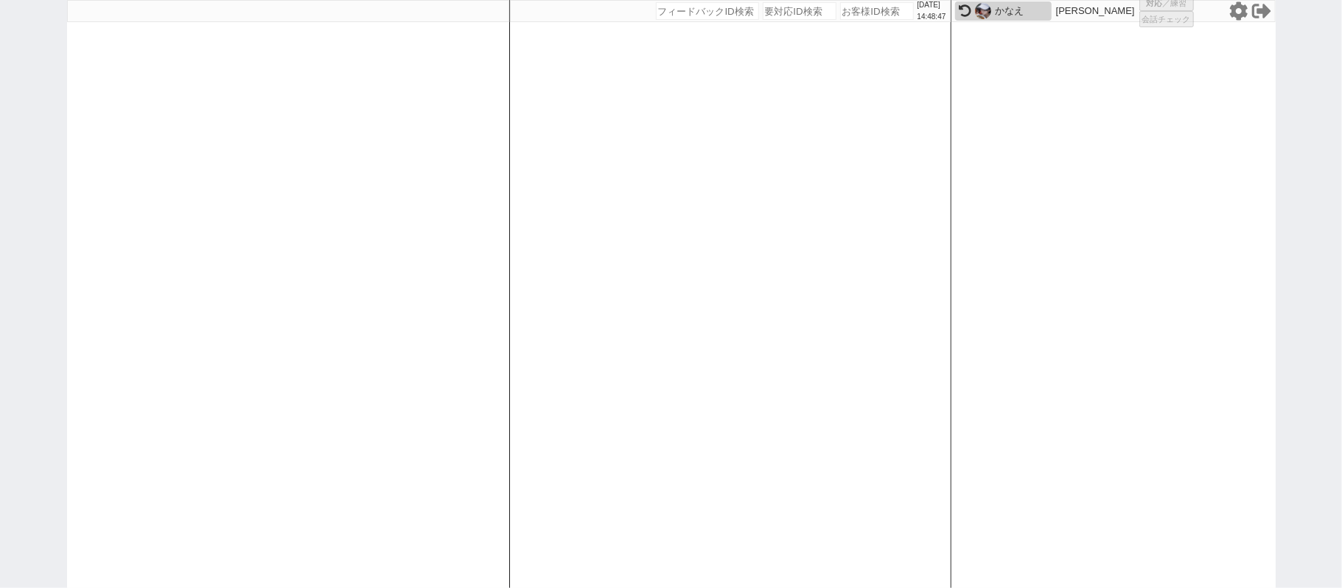
select select
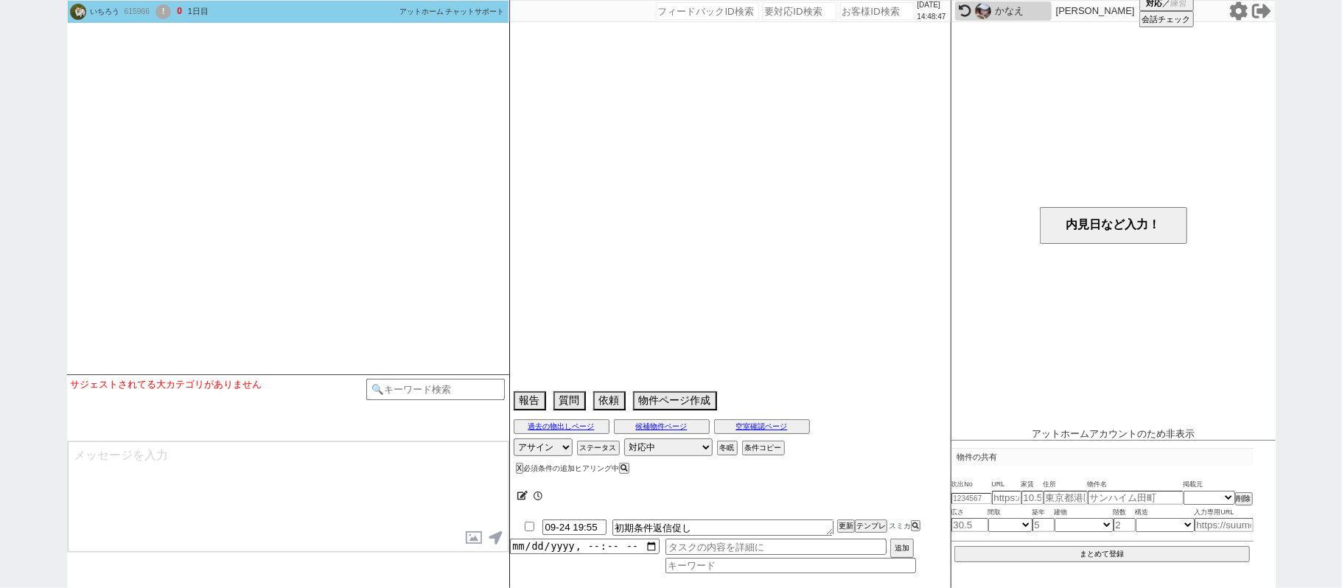
scroll to position [749, 0]
select select
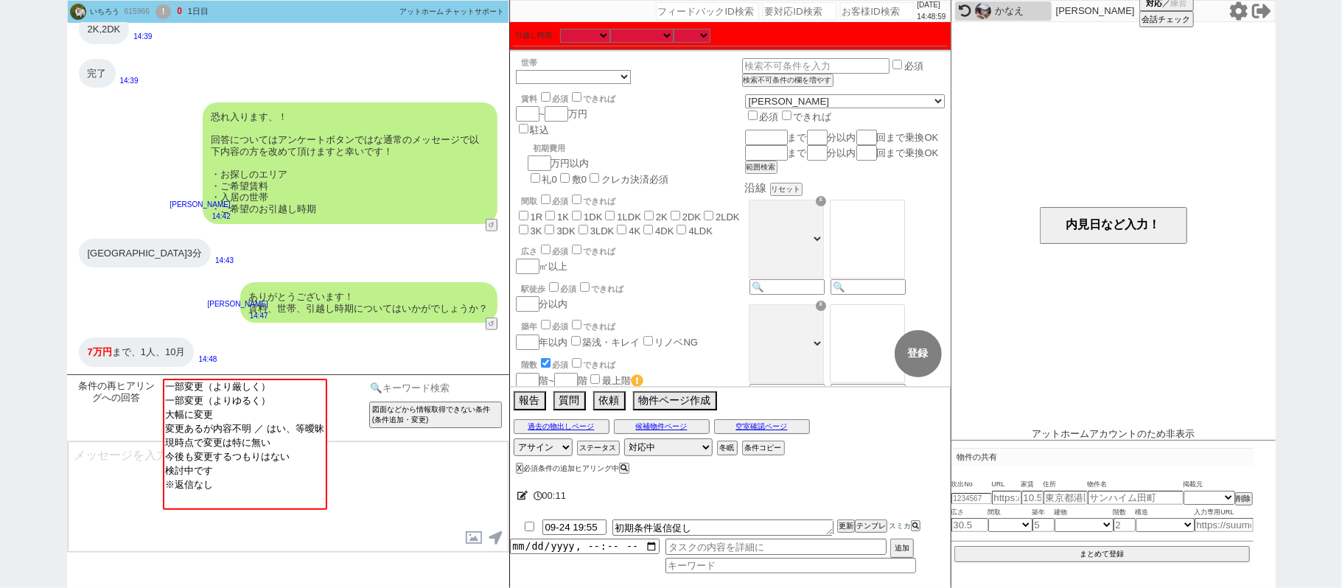
click at [495, 387] on input at bounding box center [435, 388] width 139 height 18
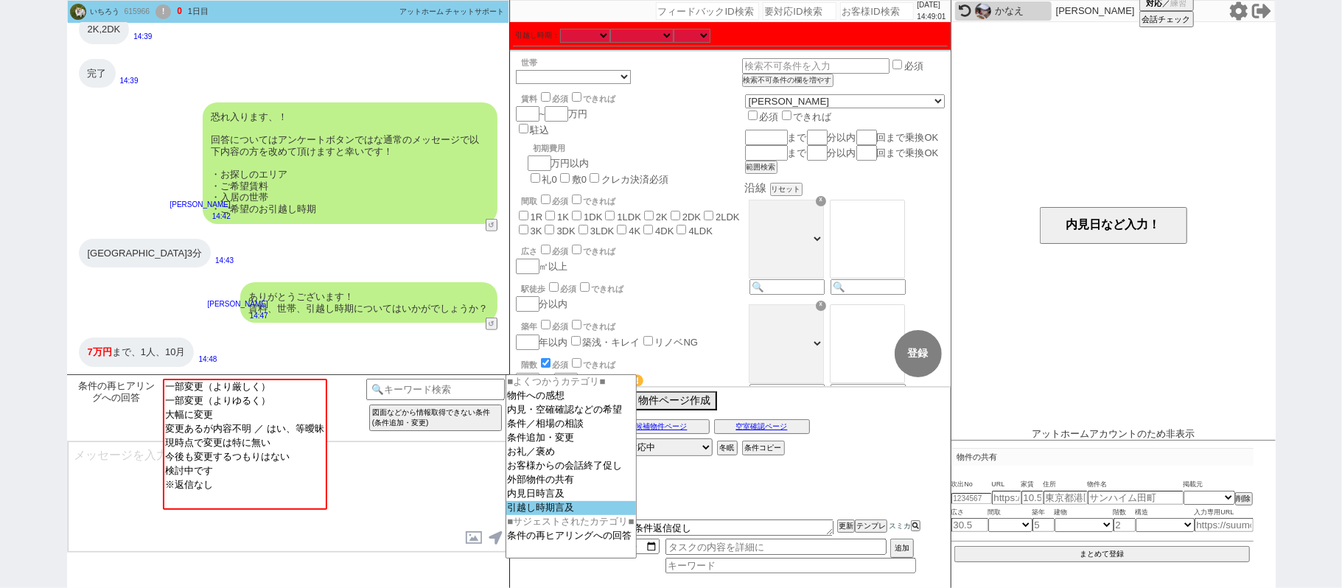
click at [564, 515] on option "引越し時期言及" at bounding box center [571, 508] width 130 height 14
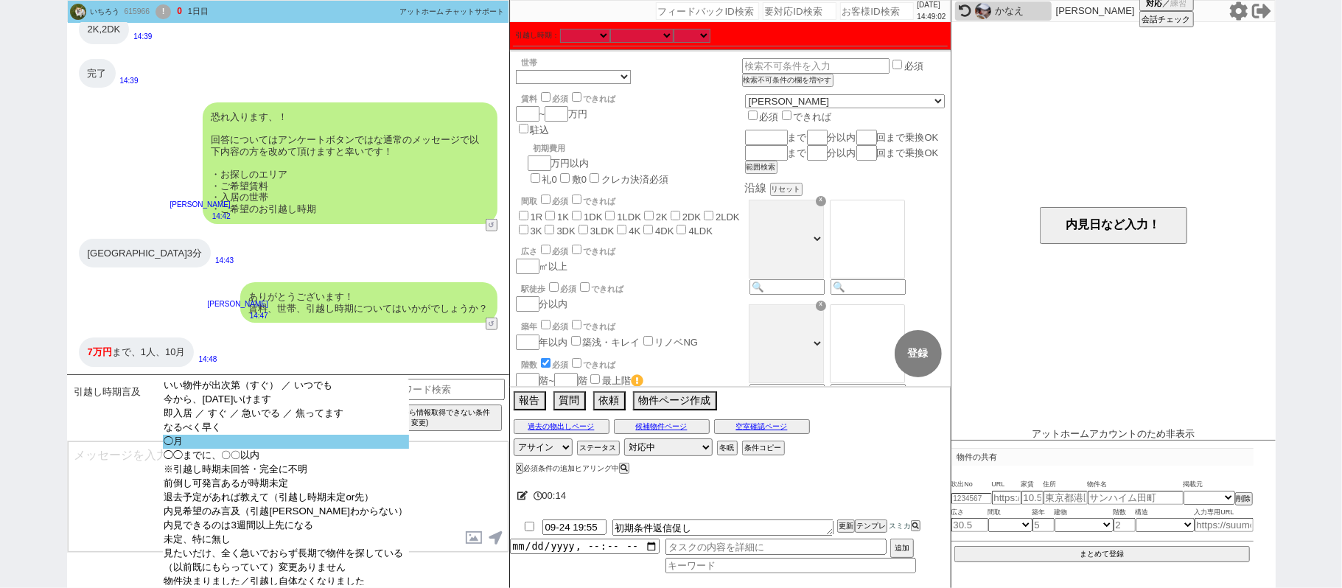
click at [195, 447] on option "◯月" at bounding box center [286, 442] width 247 height 14
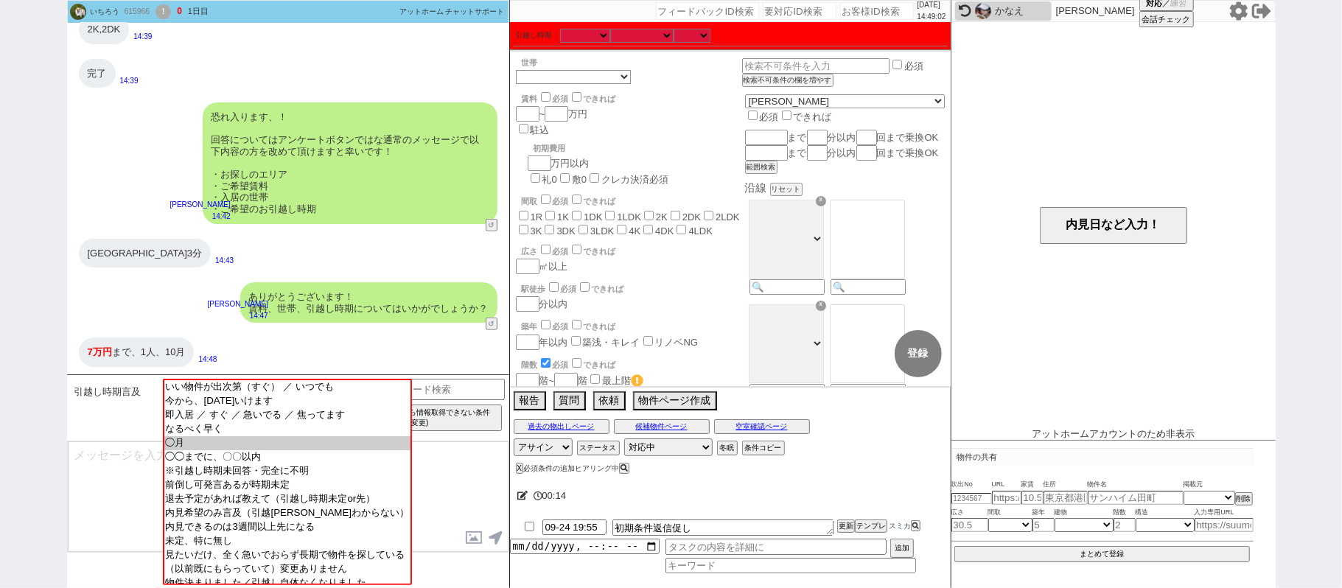
scroll to position [534, 0]
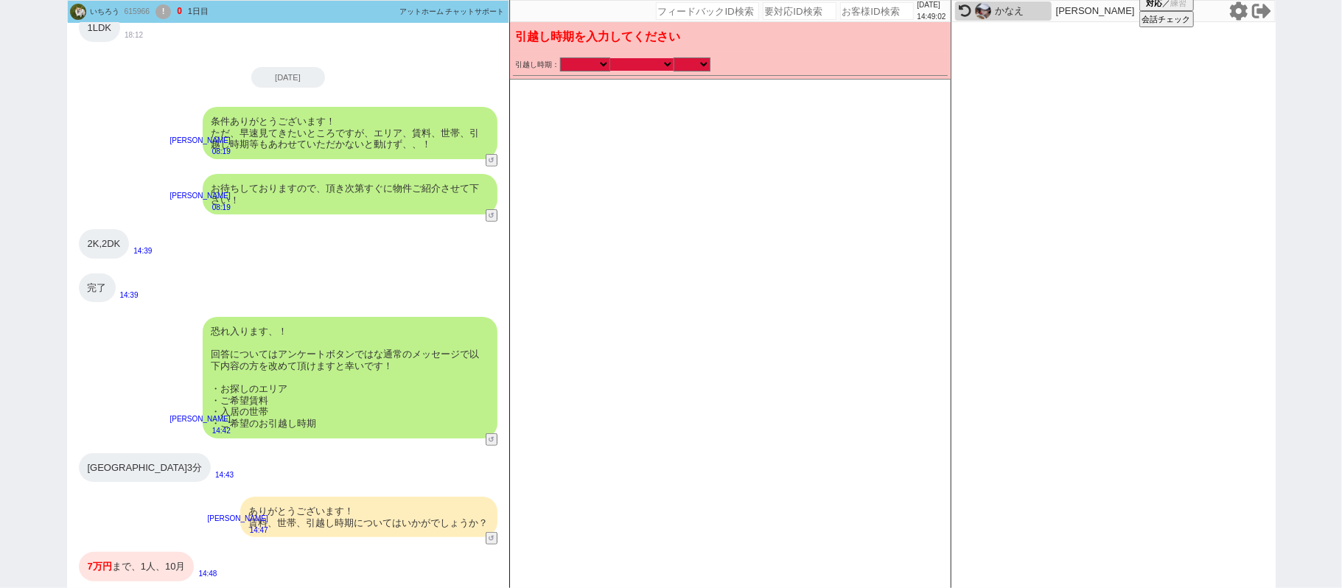
click at [638, 66] on select "なる早 未定 いつでも 物件あれば 年内 来年 1月 2月 3月 4月 5月 6月 7月 8月 9月 10月 11月 12月 春 夏 秋 冬" at bounding box center [641, 64] width 63 height 13
select select "10"
click at [610, 58] on select "なる早 未定 いつでも 物件あれば 年内 来年 1月 2月 3月 4月 5月 6月 7月 8月 9月 10月 11月 12月 春 夏 秋 冬" at bounding box center [641, 64] width 63 height 13
select select "2025"
checkbox input "false"
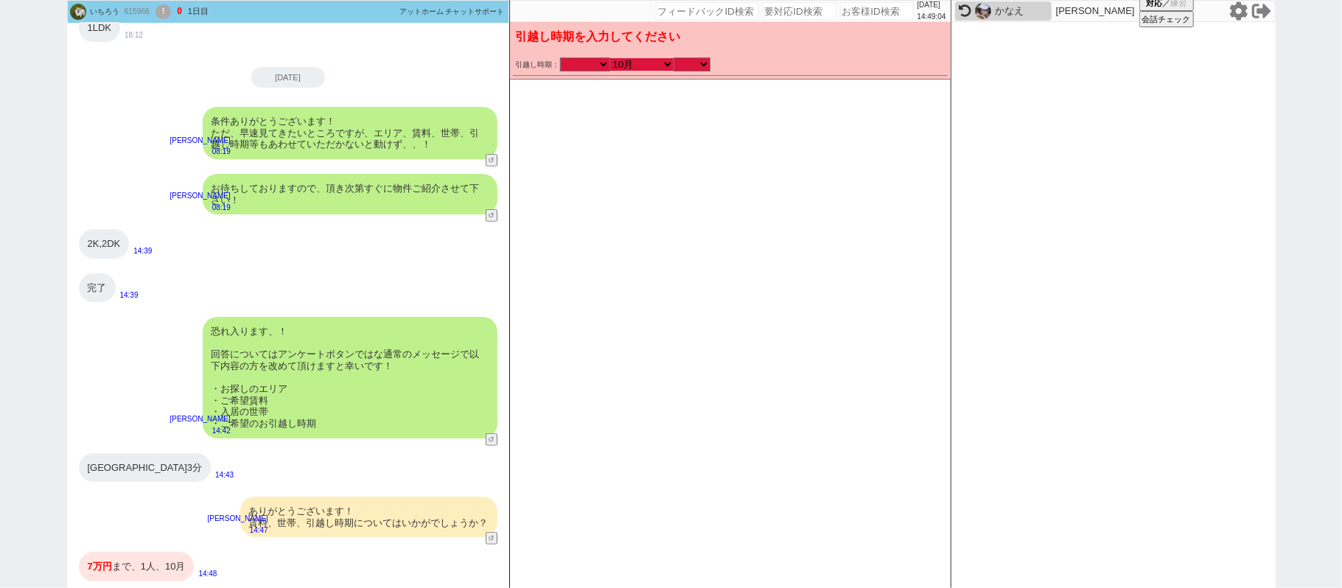
checkbox input "false"
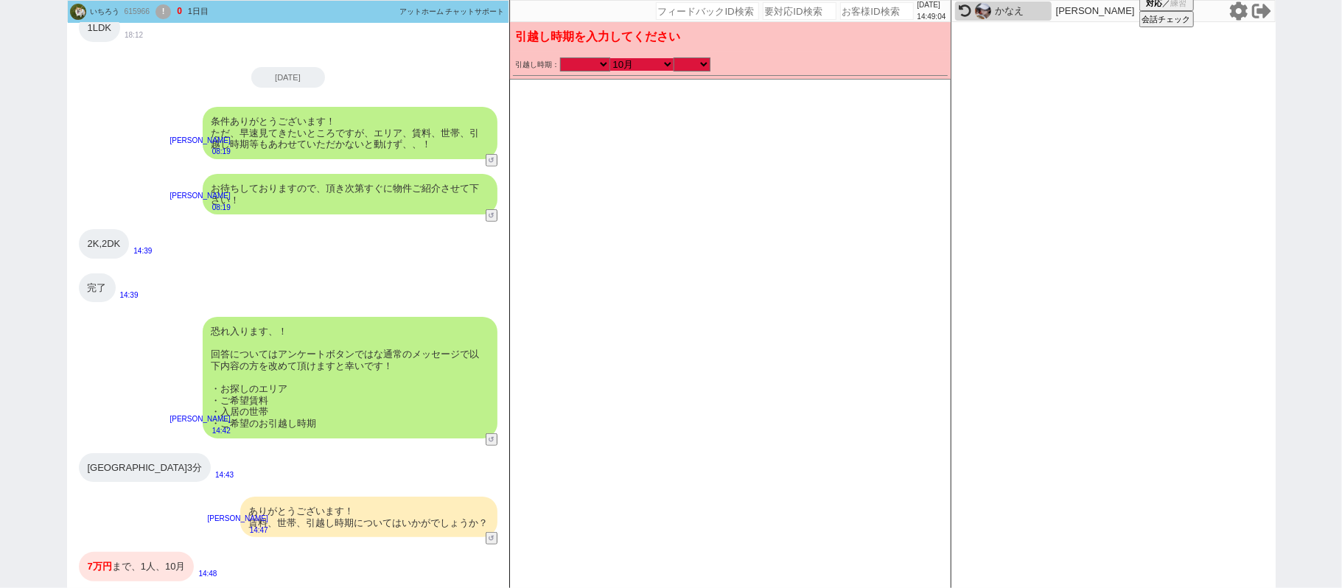
checkbox input "false"
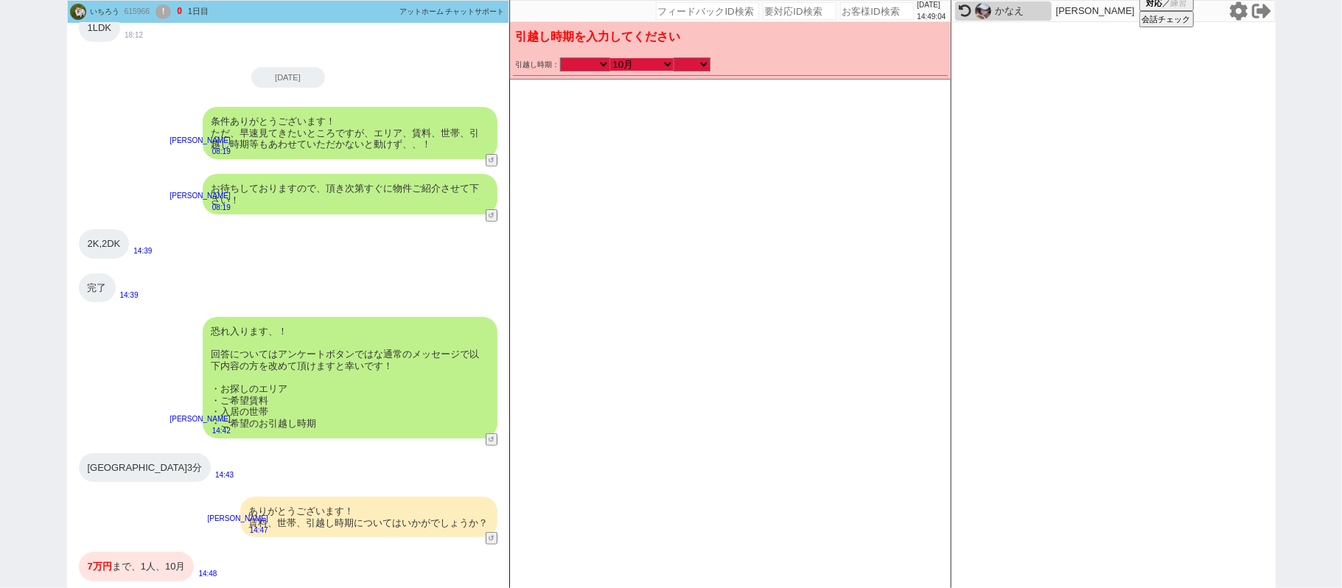
checkbox input "false"
click at [690, 58] on select "のみ 上旬 中旬 下旬 末 まで 1日 2日 3日 4日 5日 6日 7日 8日 9日 10日 11日 12日 13日 14日 15日 16日 17日 18日…" at bounding box center [692, 64] width 37 height 13
select select "36"
click at [674, 58] on select "のみ 上旬 中旬 下旬 末 まで 1日 2日 3日 4日 5日 6日 7日 8日 9日 10日 11日 12日 13日 14日 15日 16日 17日 18日…" at bounding box center [692, 64] width 37 height 13
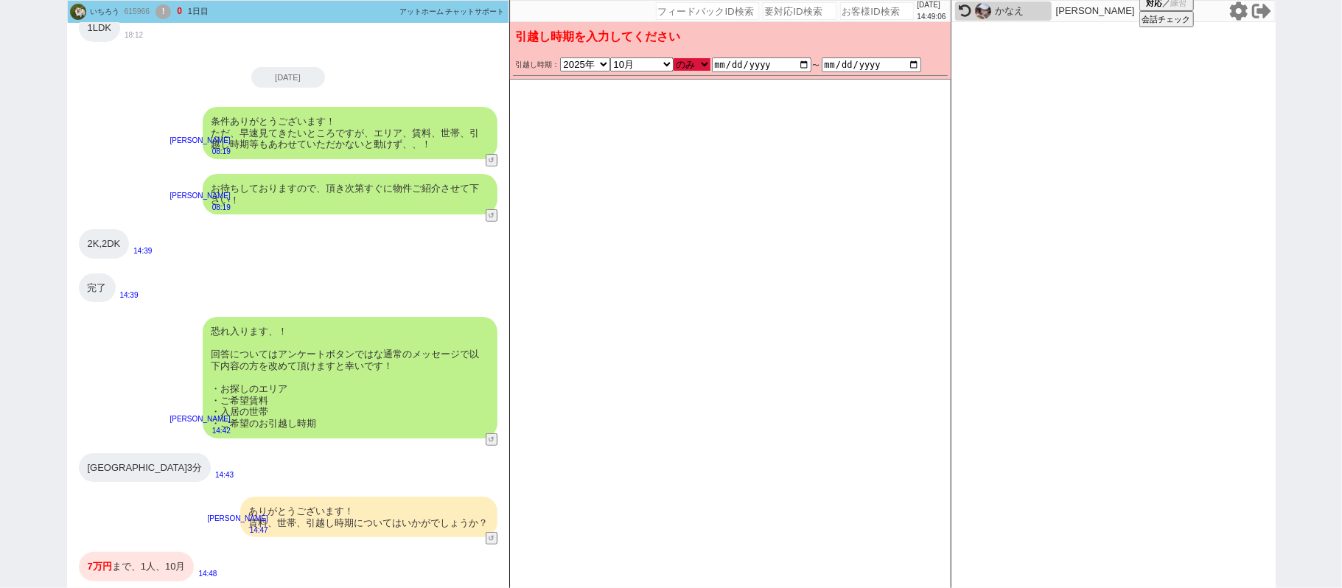
type input "[DATE]"
checkbox input "false"
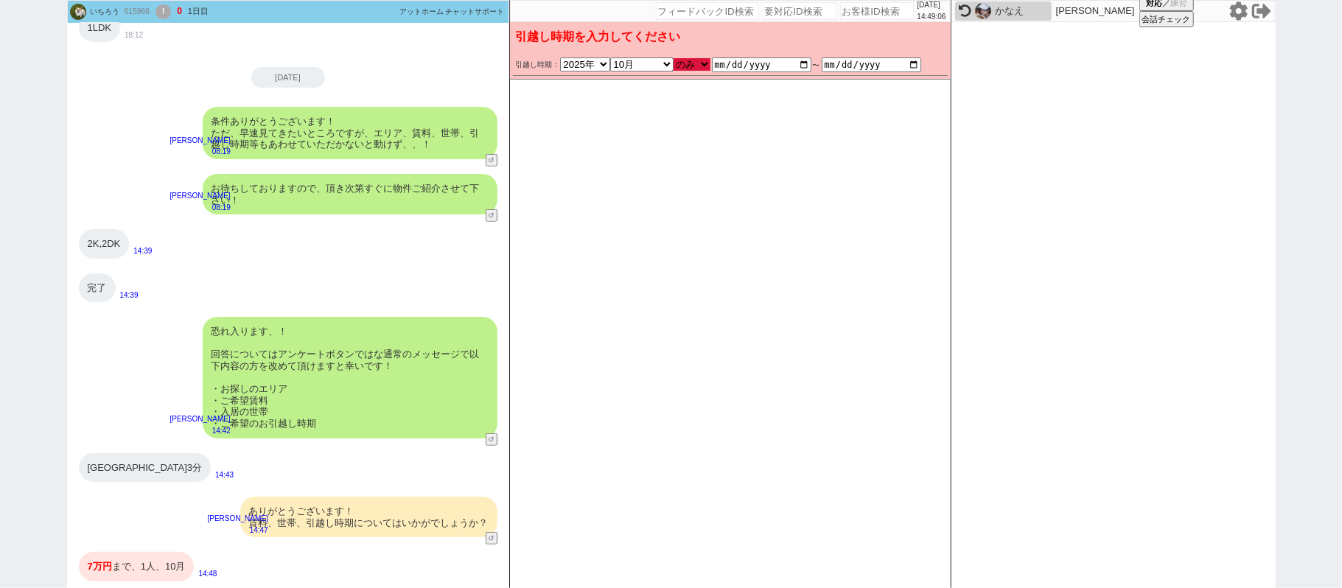
checkbox input "false"
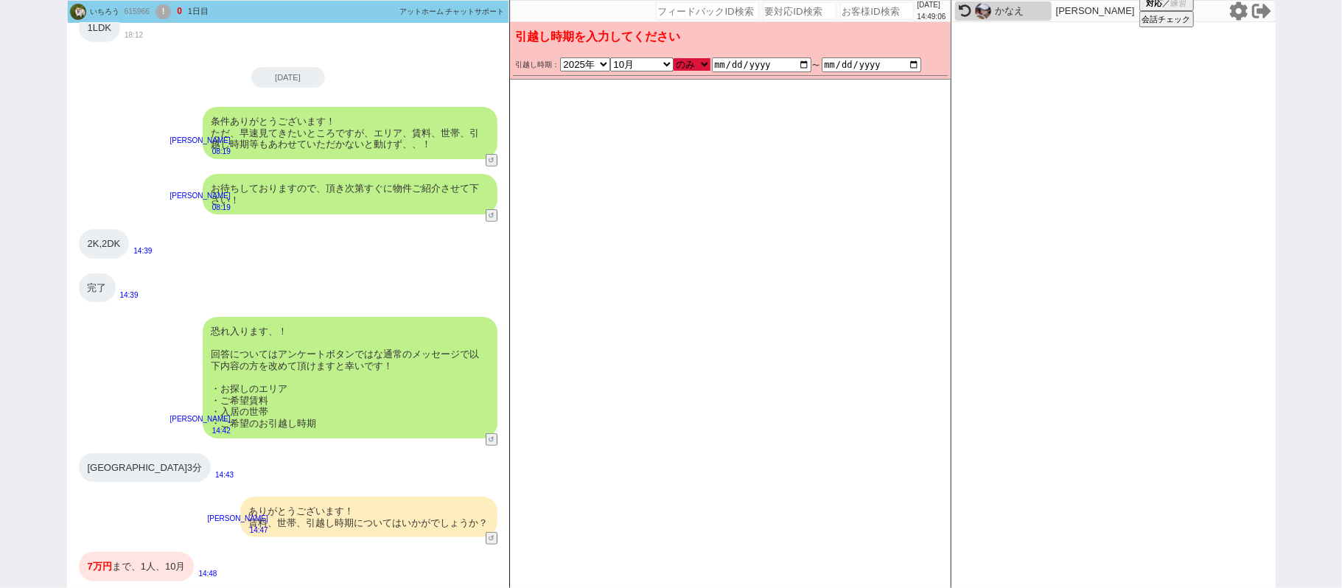
checkbox input "false"
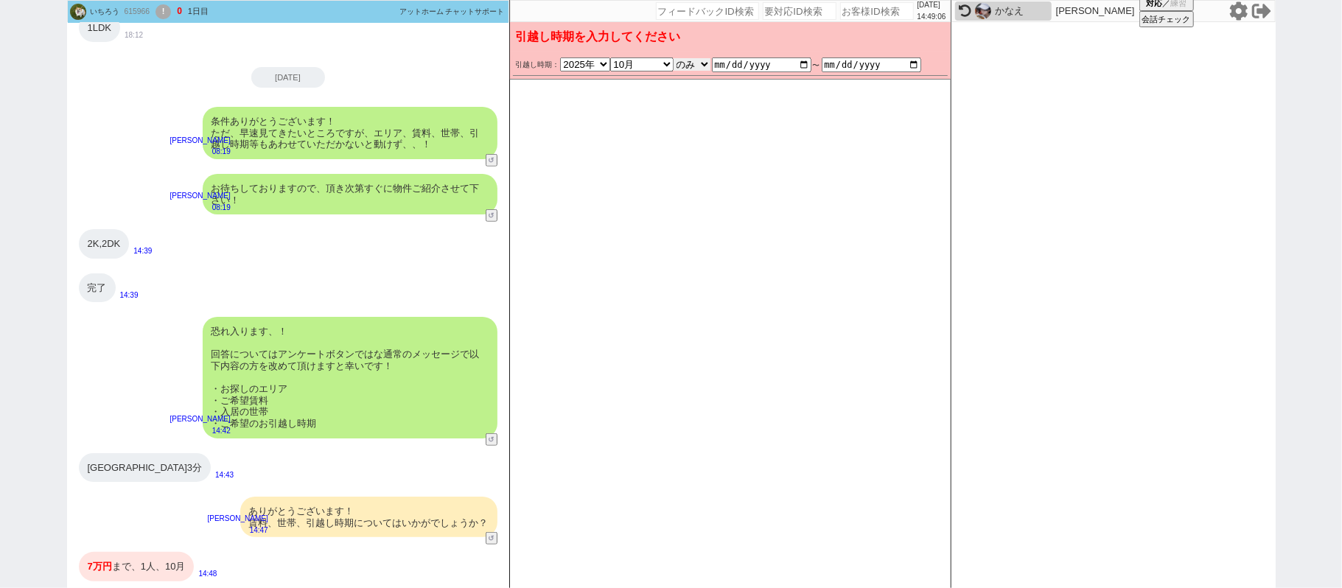
scroll to position [749, 0]
type textarea "またお引越しは10月@@【まで、等あれば追加】とのことですが、物件次第では11月上旬ごろまでのお引越しはご検討範囲でしょうか？"
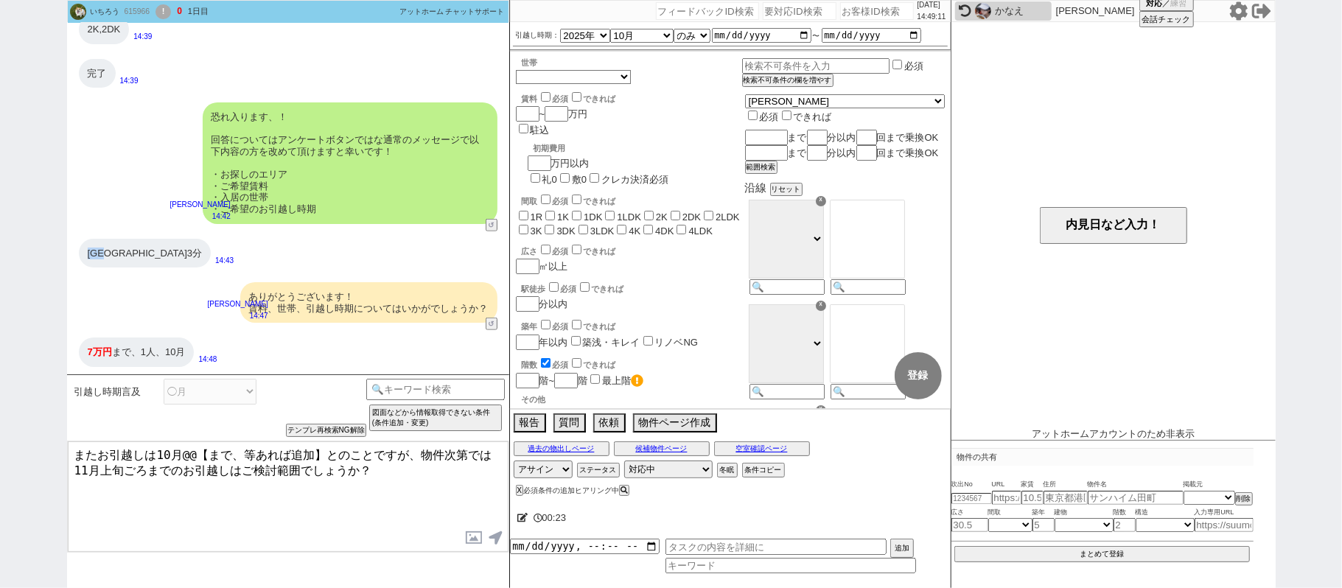
drag, startPoint x: 89, startPoint y: 248, endPoint x: 114, endPoint y: 251, distance: 24.5
click at [114, 251] on div "東松山駅3分" at bounding box center [145, 253] width 133 height 29
copy div "東松山"
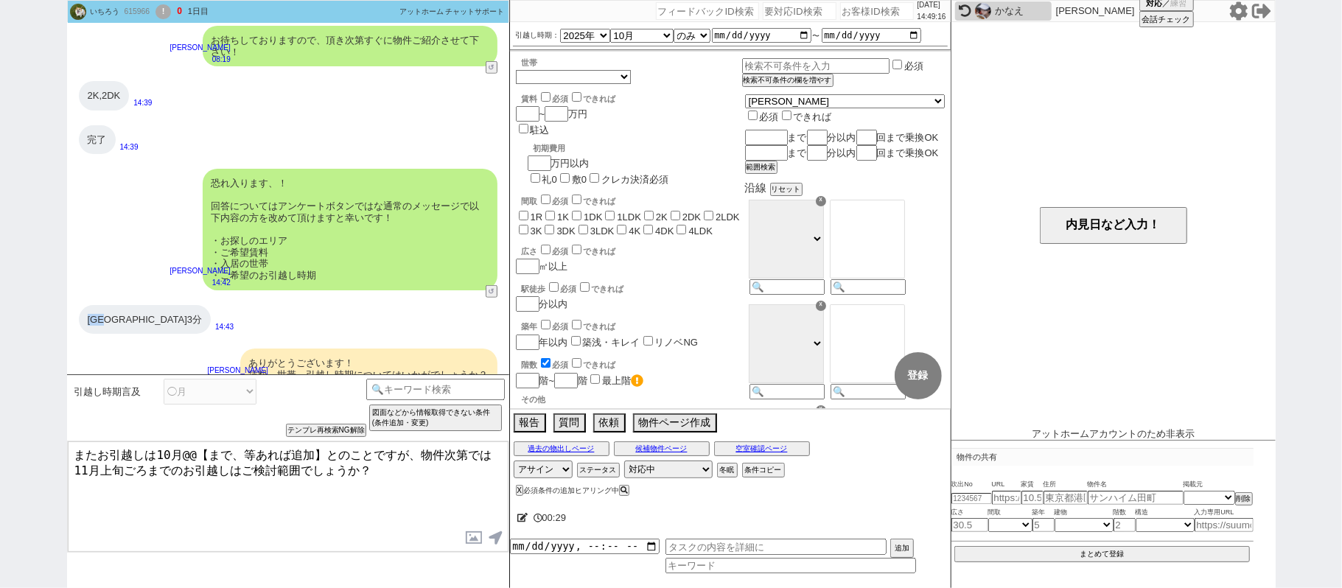
scroll to position [837, 0]
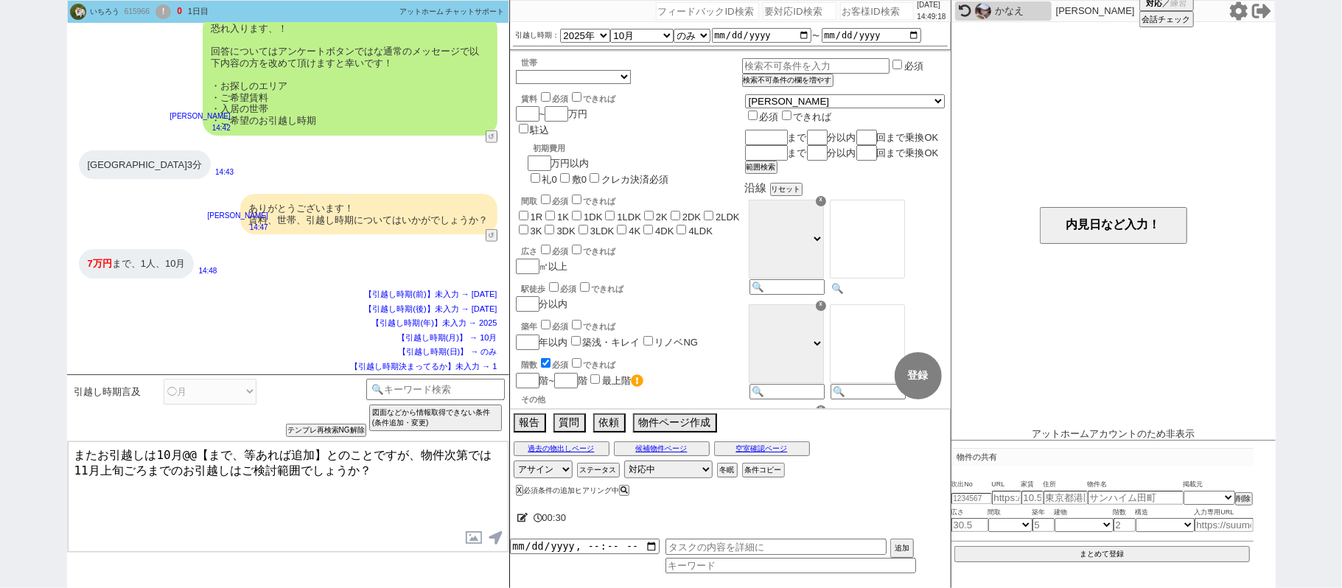
click at [895, 295] on input at bounding box center [867, 288] width 72 height 13
paste input "東松山"
type input "東松山"
click at [526, 296] on input "number" at bounding box center [526, 302] width 21 height 13
type input "2"
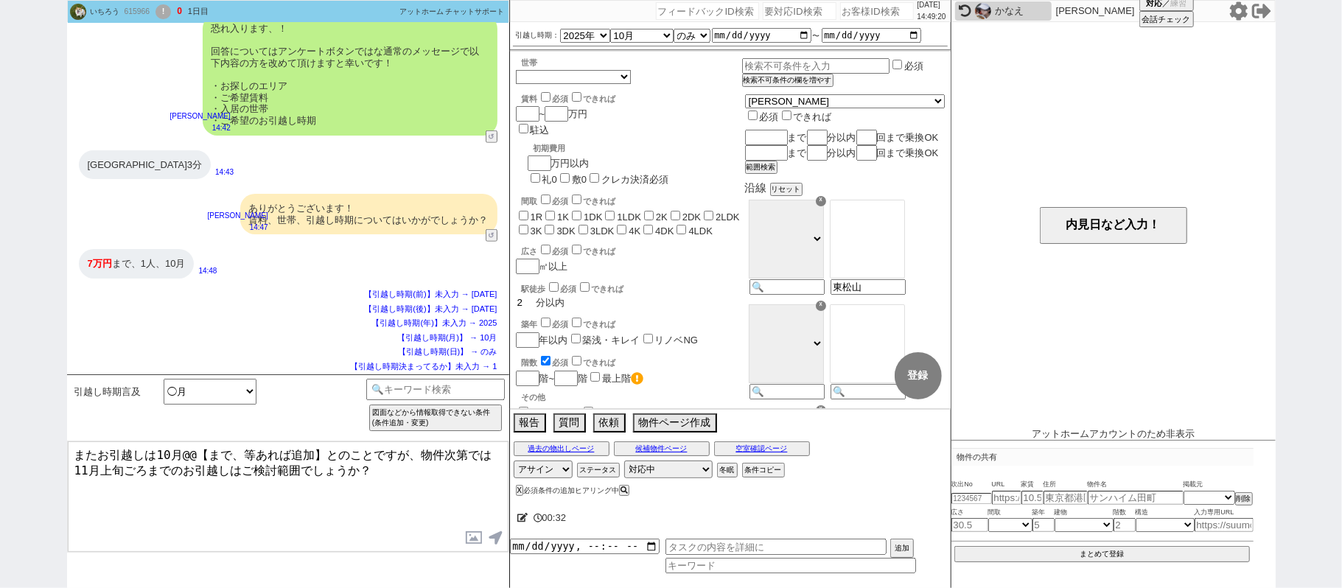
checkbox input "false"
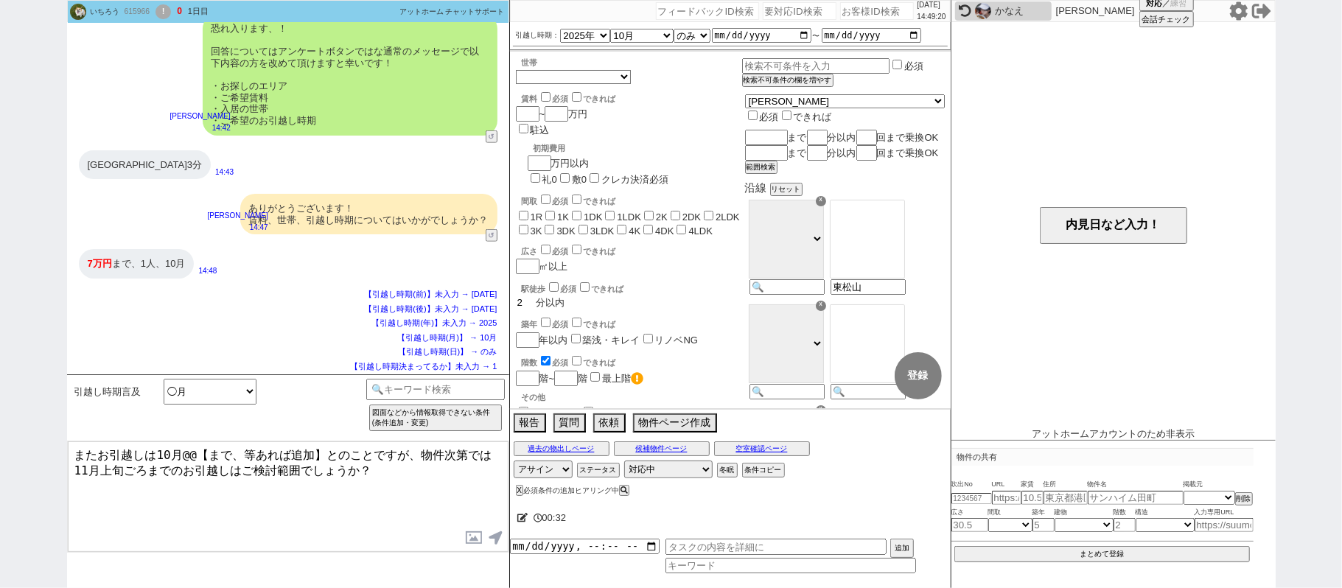
checkbox input "false"
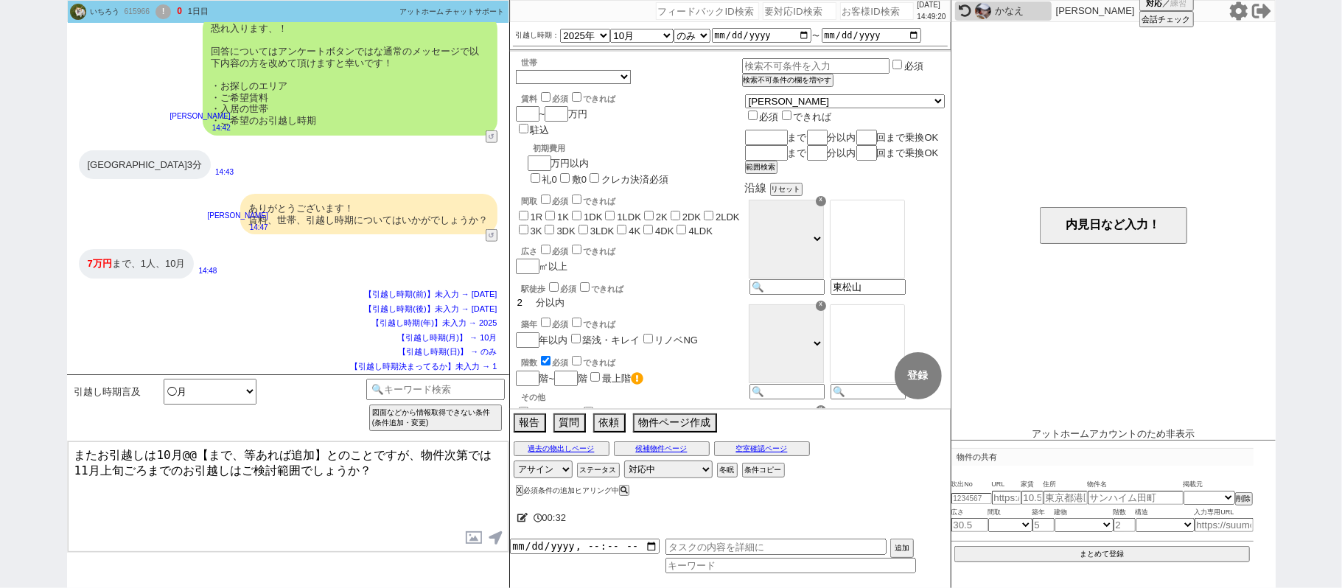
checkbox input "false"
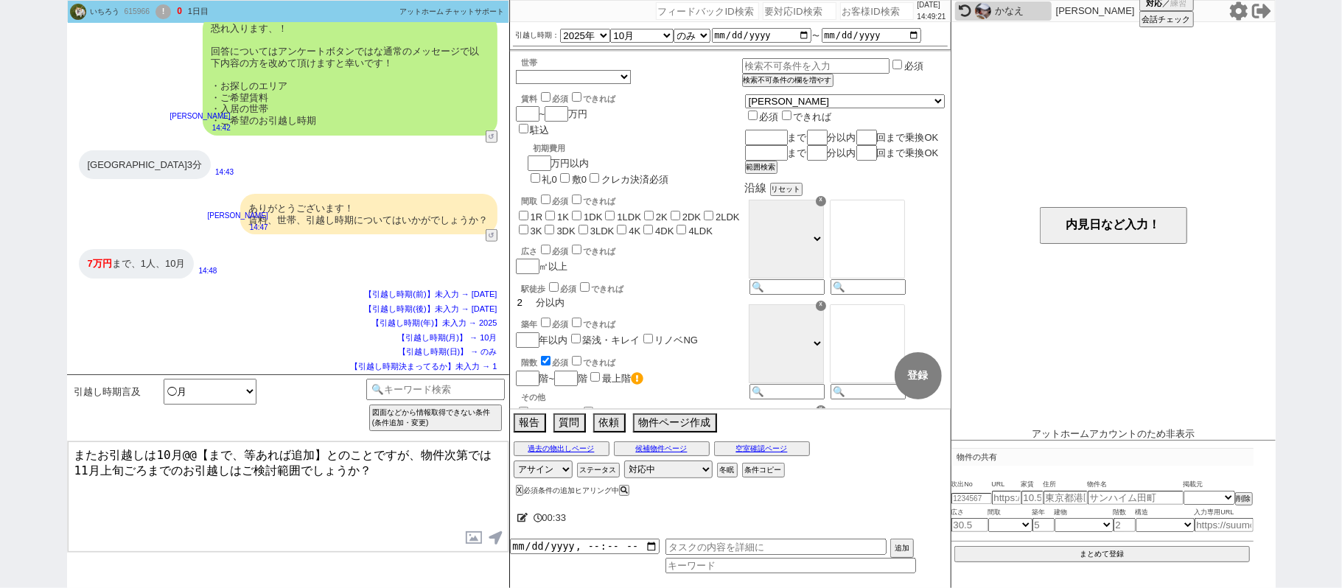
checkbox input "false"
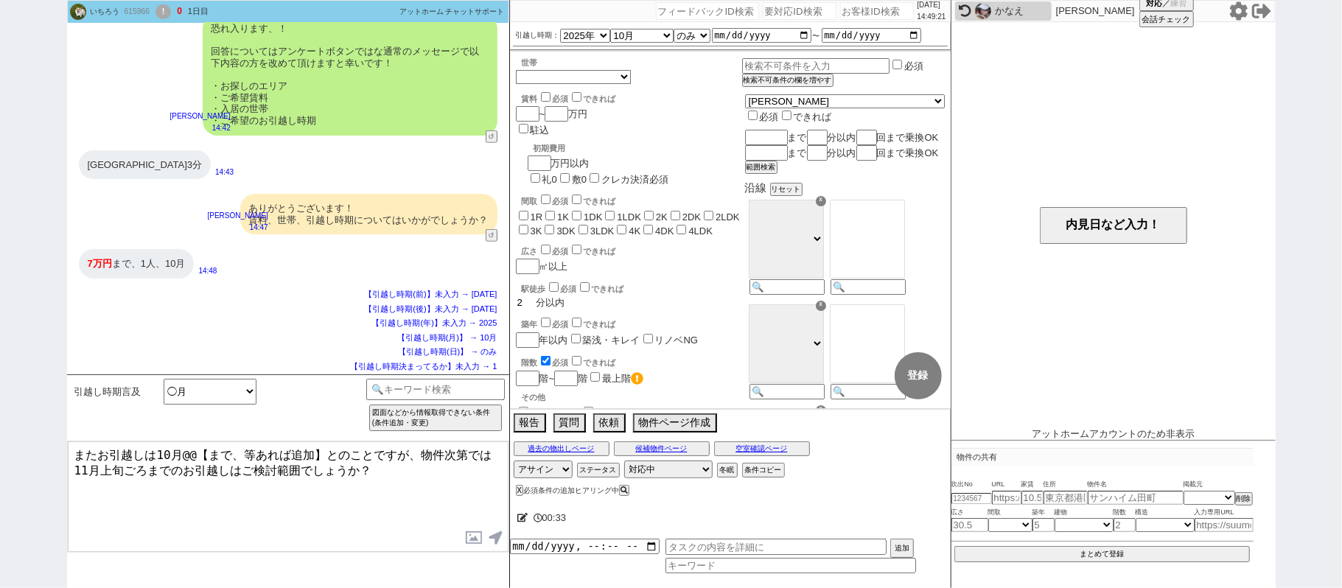
checkbox input "false"
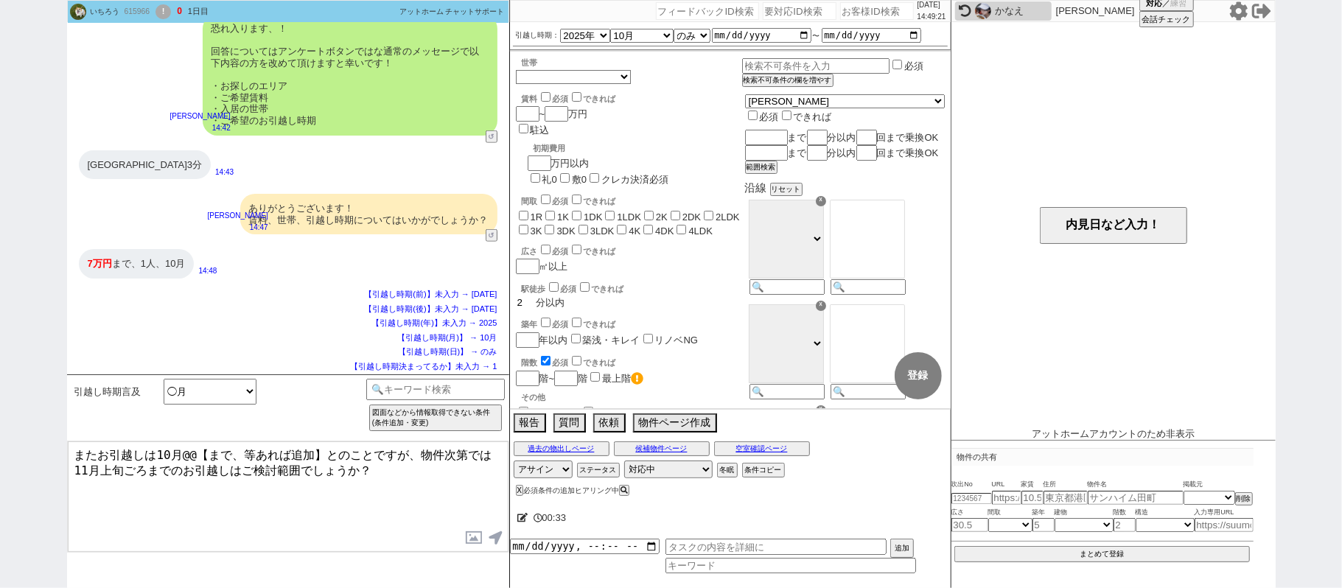
checkbox input "false"
type input "23"
checkbox input "false"
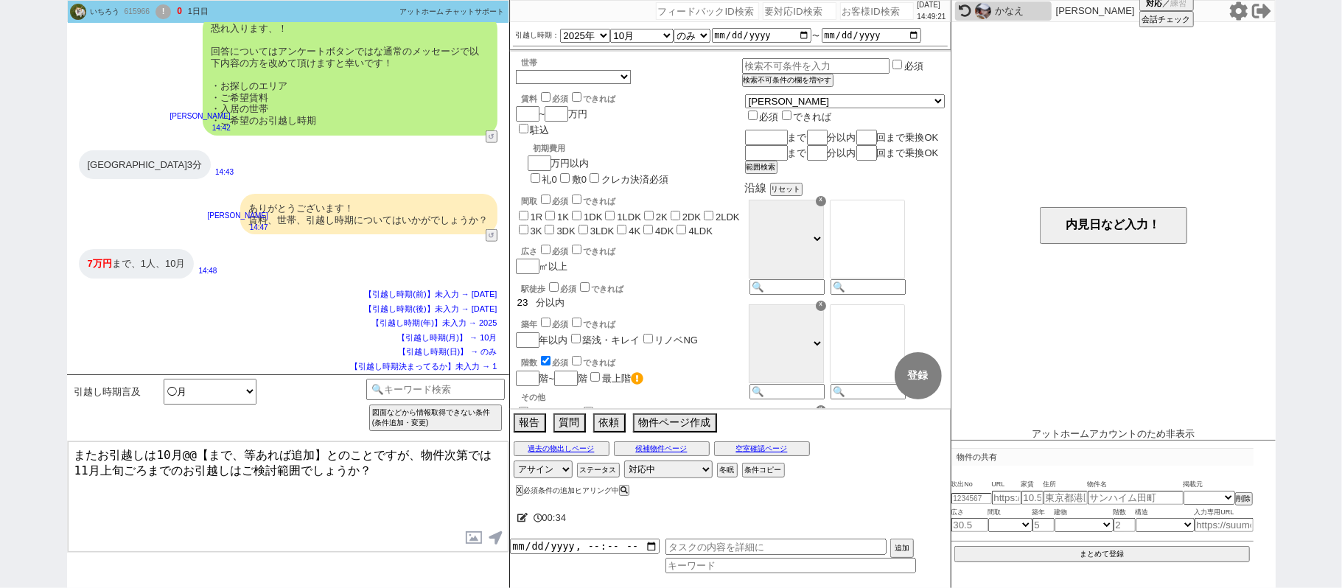
checkbox input "false"
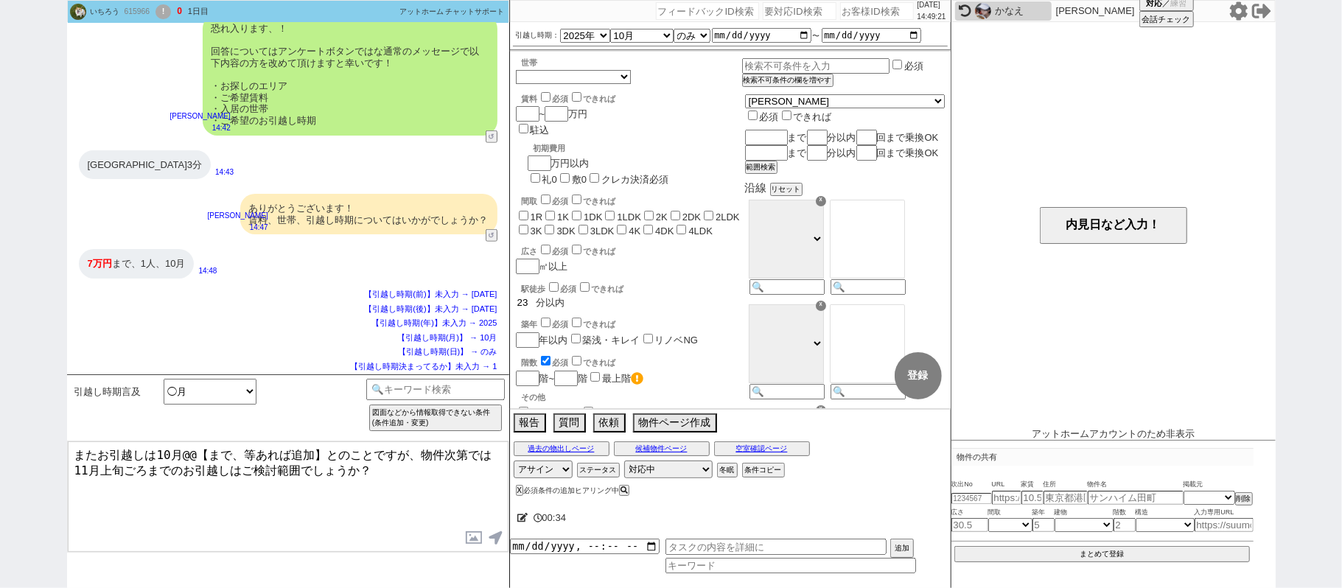
checkbox input "false"
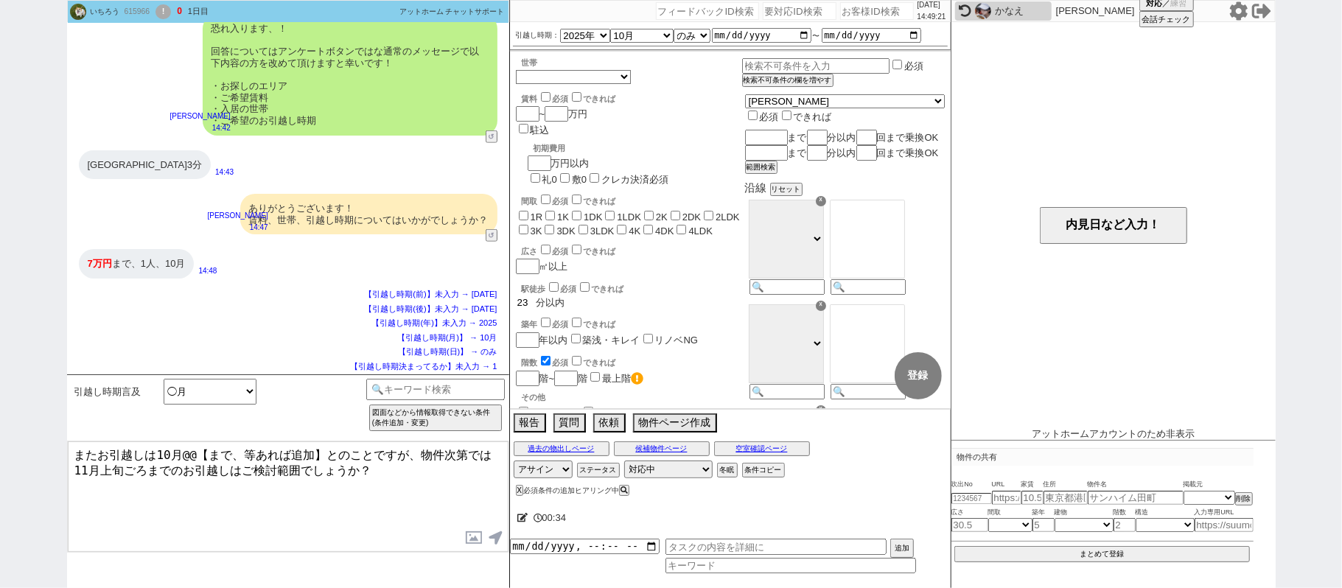
type input "2"
checkbox input "false"
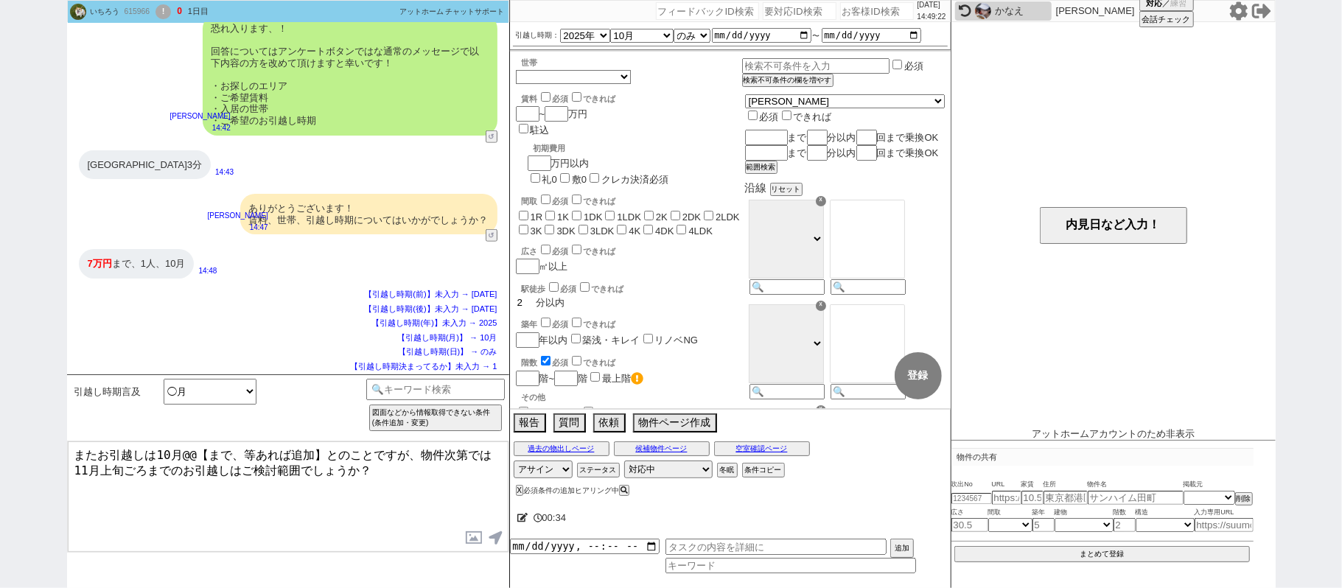
checkbox input "false"
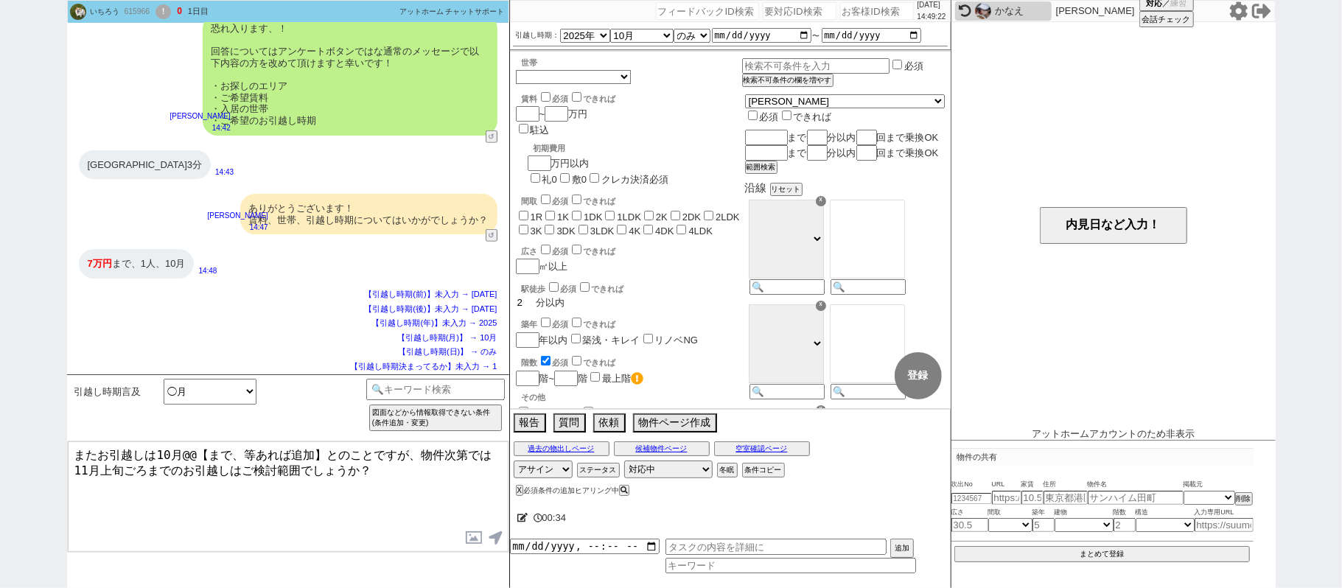
checkbox input "false"
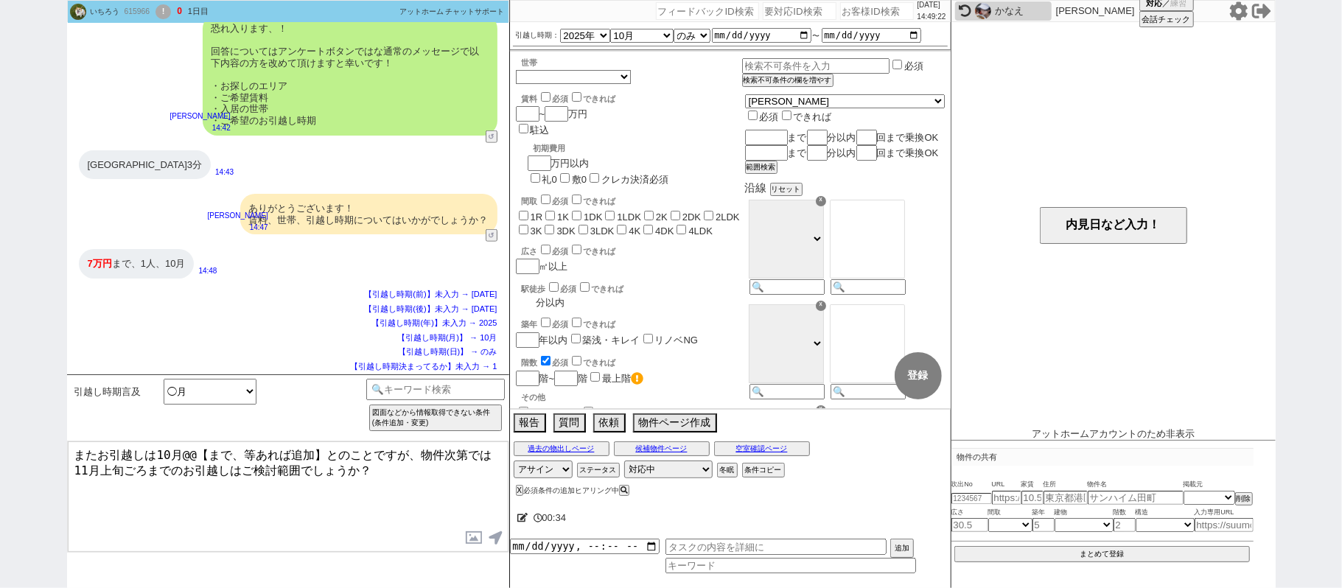
checkbox input "false"
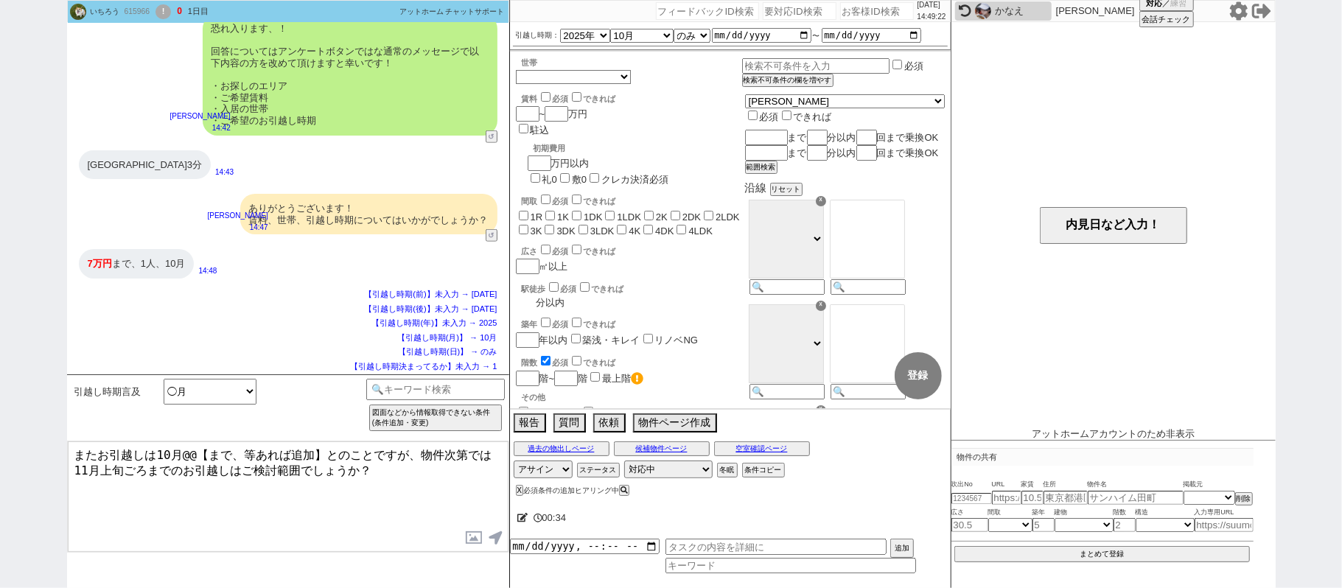
checkbox input "false"
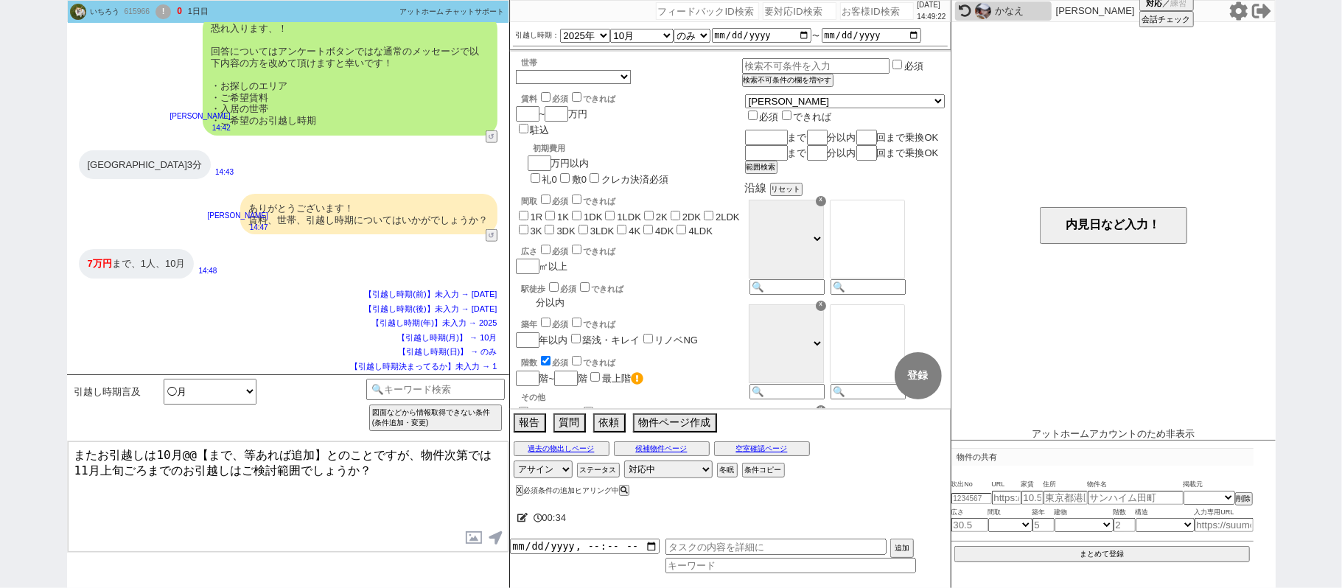
checkbox input "false"
type input "3"
click at [560, 80] on select "1人暮らし 2人暮らし 家族:小学生以下含む 家族:小学生以下含まず 兄弟・姉妹 ルームシェア その他" at bounding box center [573, 76] width 114 height 13
select select "0"
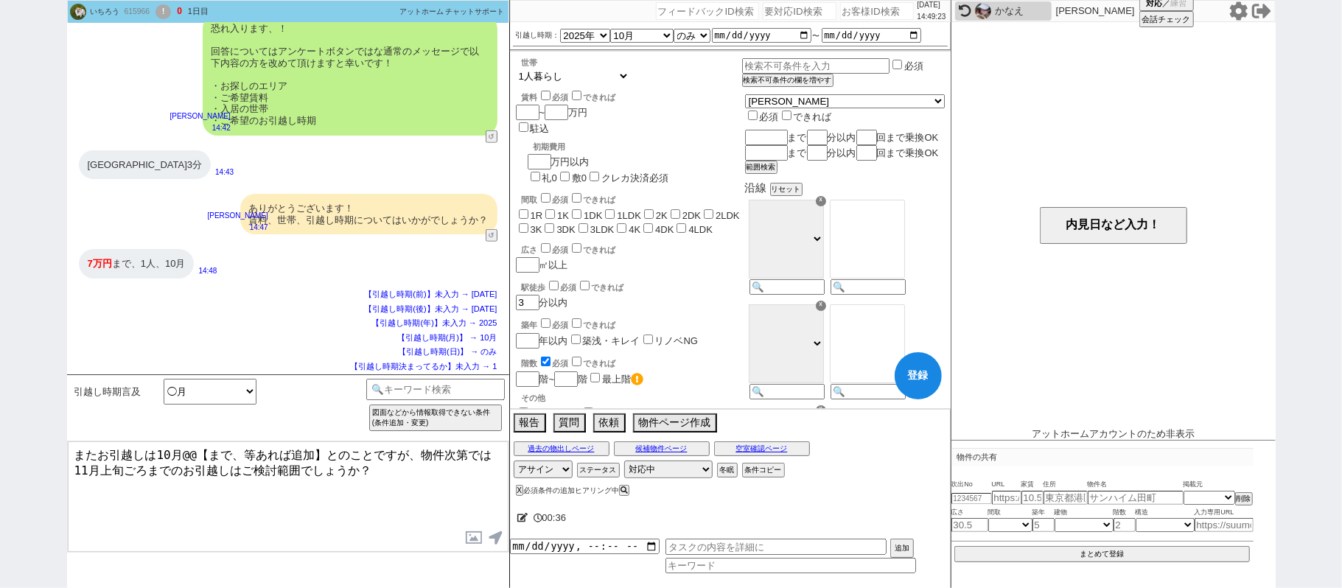
click at [516, 72] on select "1人暮らし 2人暮らし 家族:小学生以下含む 家族:小学生以下含まず 兄弟・姉妹 ルームシェア その他" at bounding box center [573, 76] width 114 height 13
checkbox input "false"
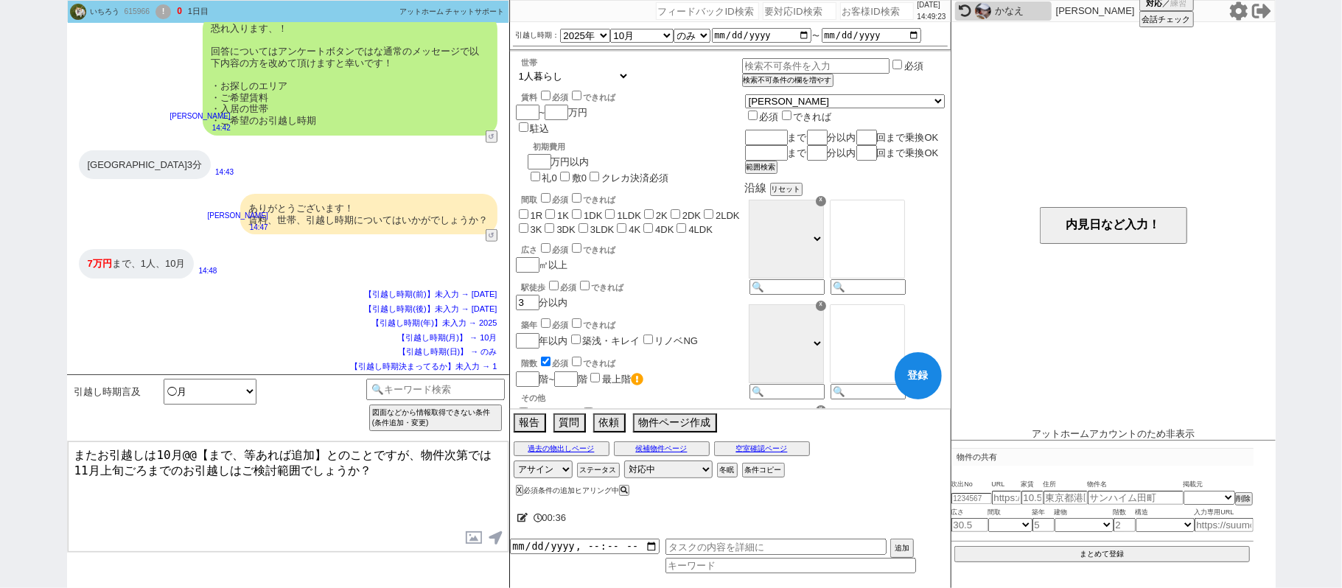
checkbox input "false"
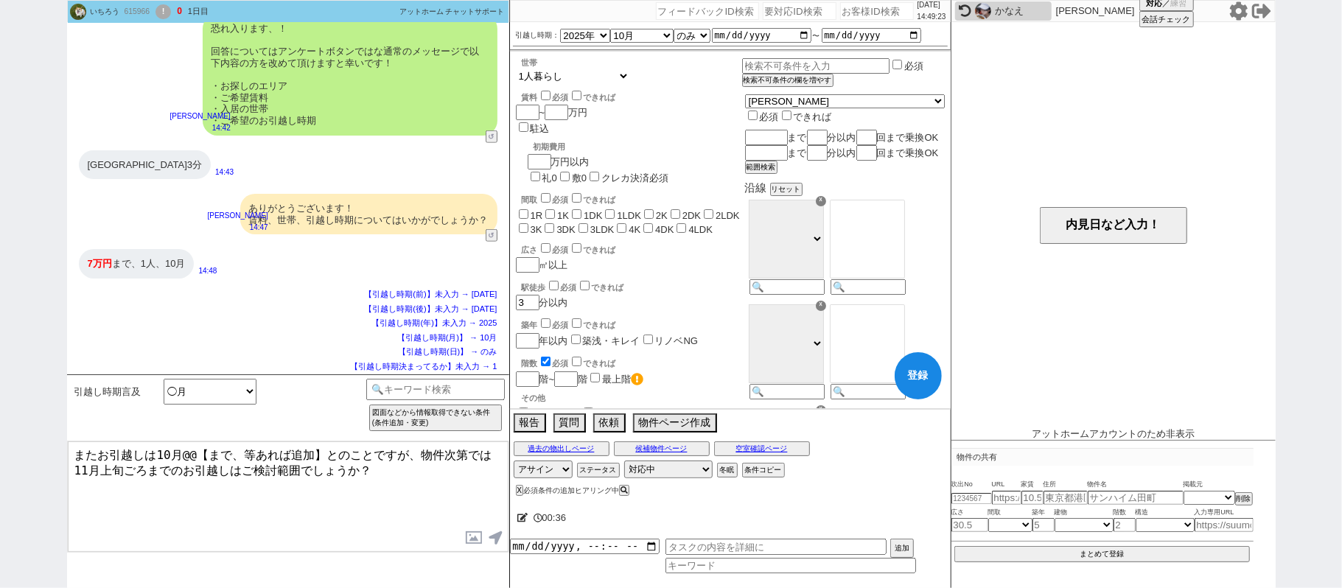
checkbox input "false"
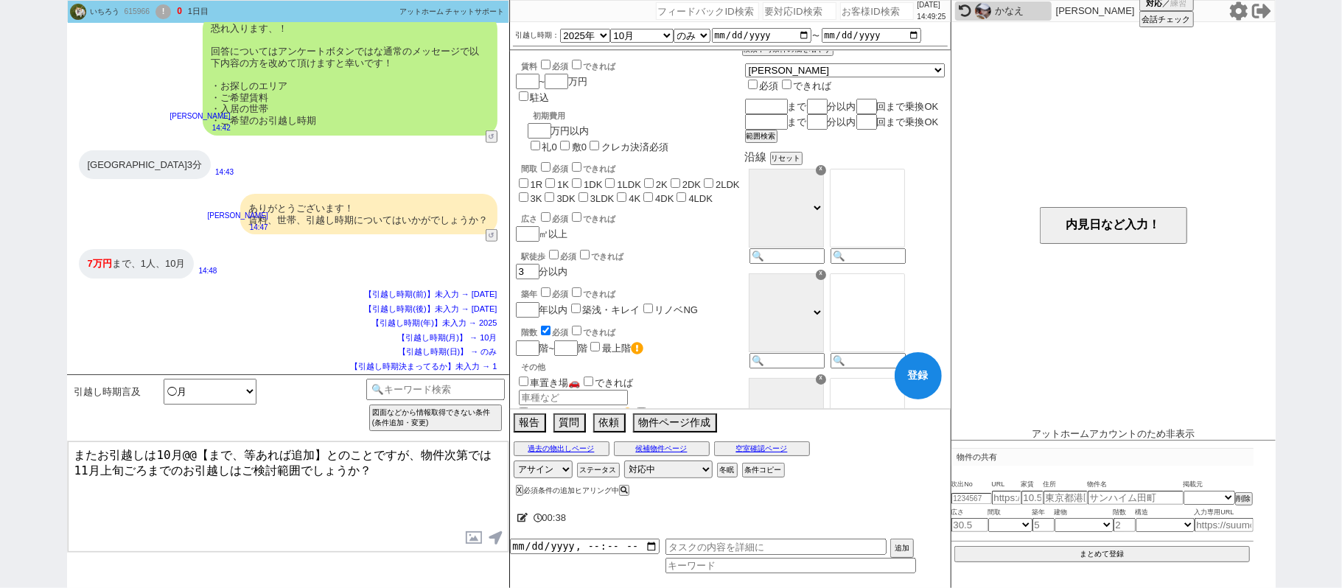
scroll to position [0, 0]
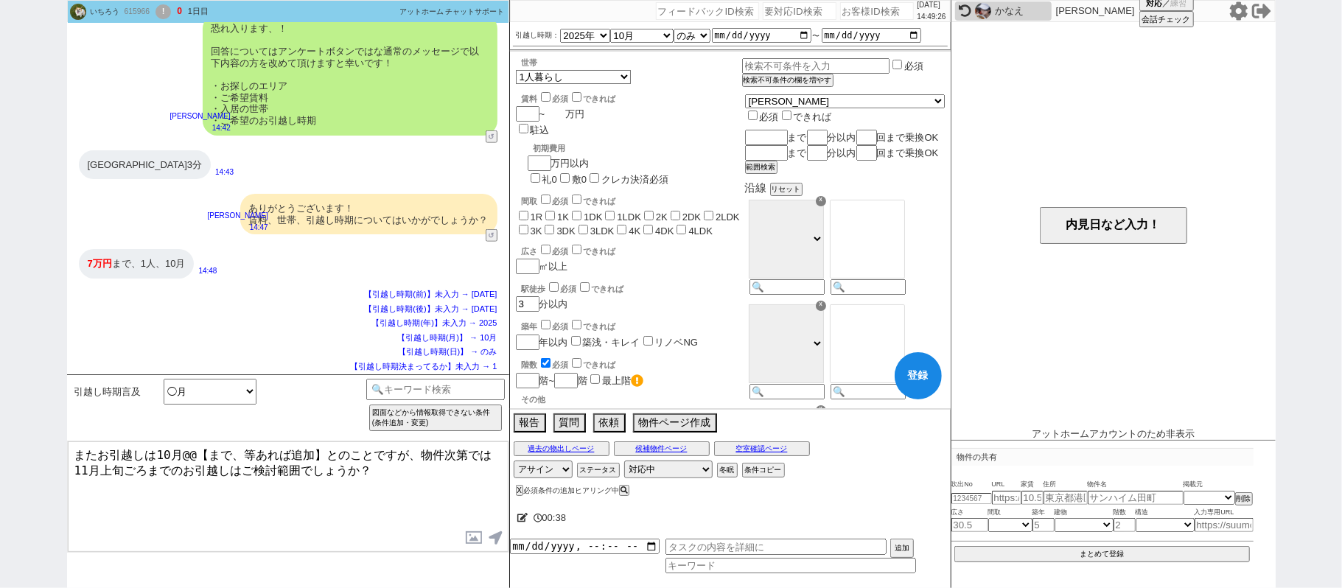
click at [554, 112] on input "number" at bounding box center [555, 114] width 21 height 13
type input "7"
checkbox input "false"
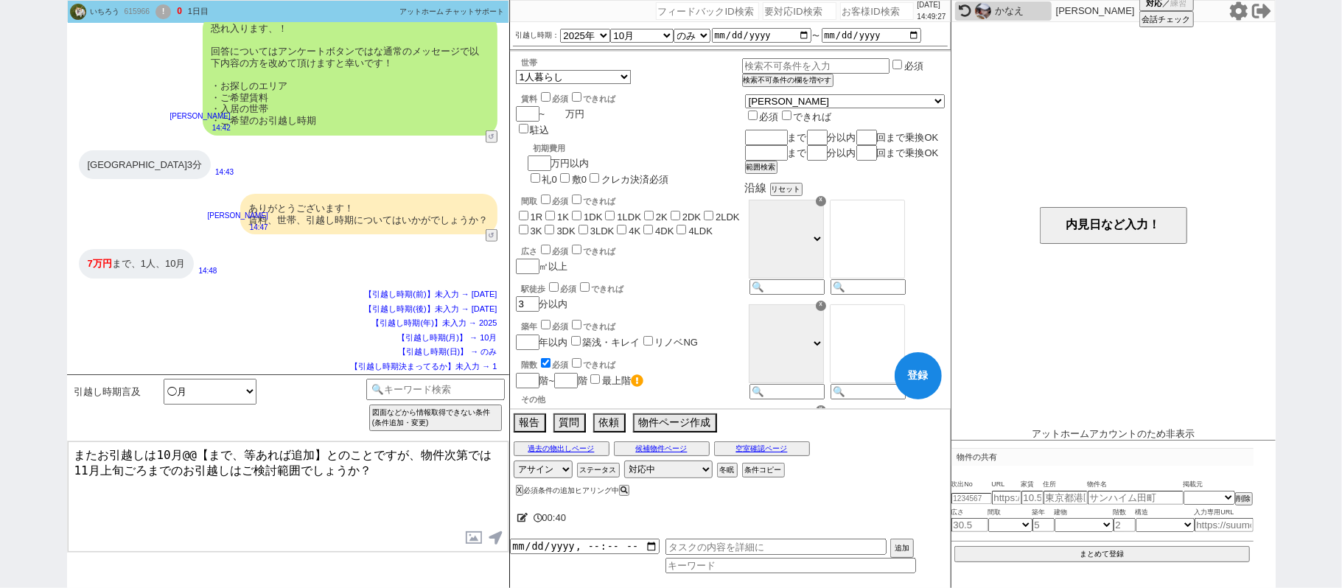
checkbox input "false"
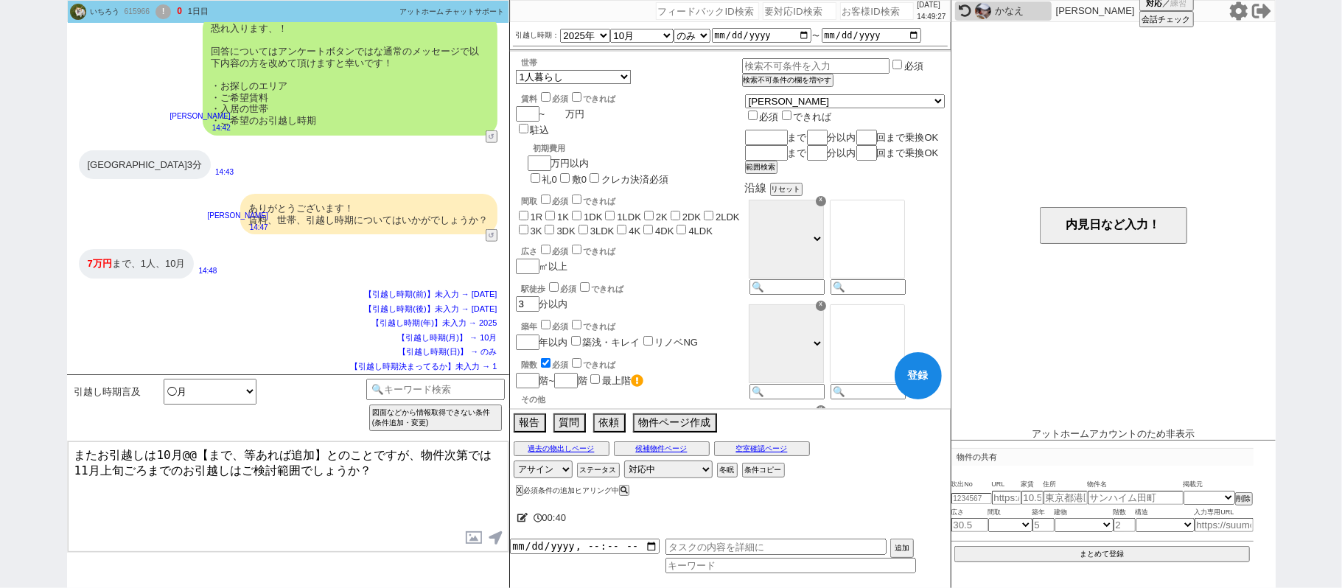
checkbox input "false"
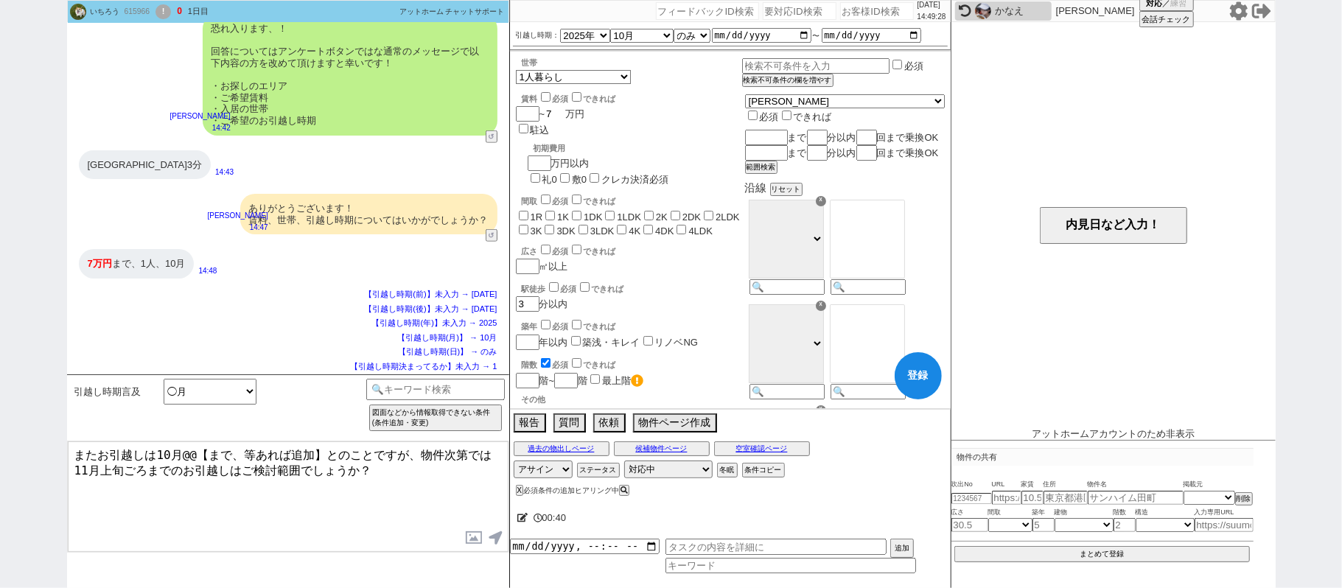
type input "7"
click at [721, 280] on div "駅徒歩 必須 できれば 3 分以内" at bounding box center [629, 296] width 226 height 32
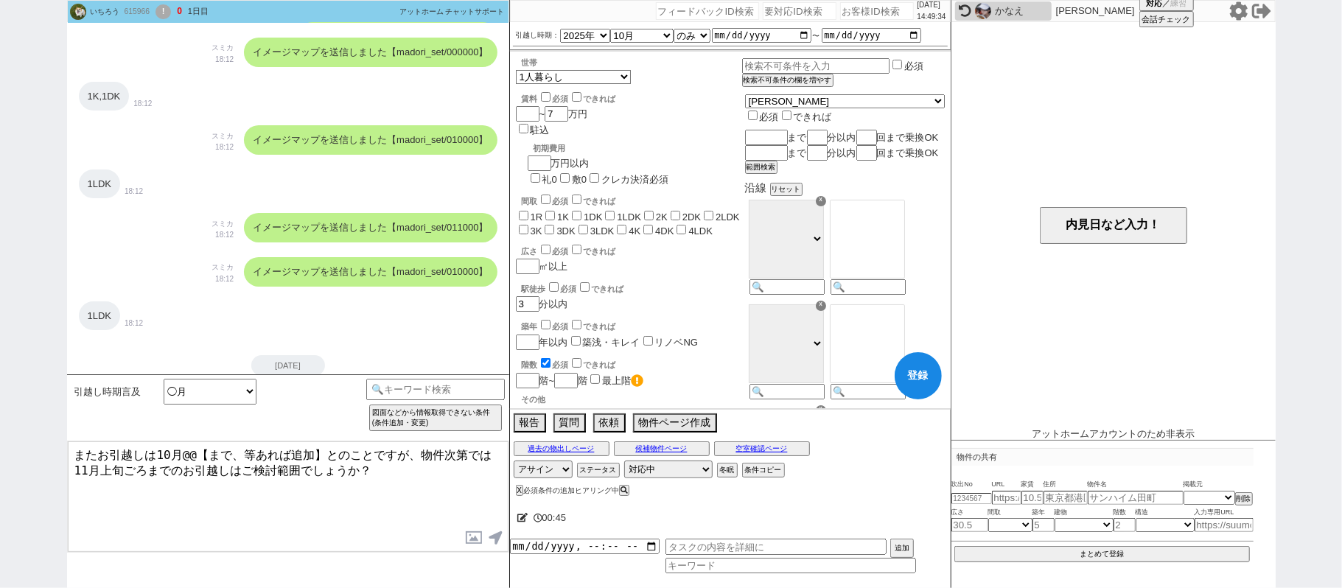
scroll to position [248, 0]
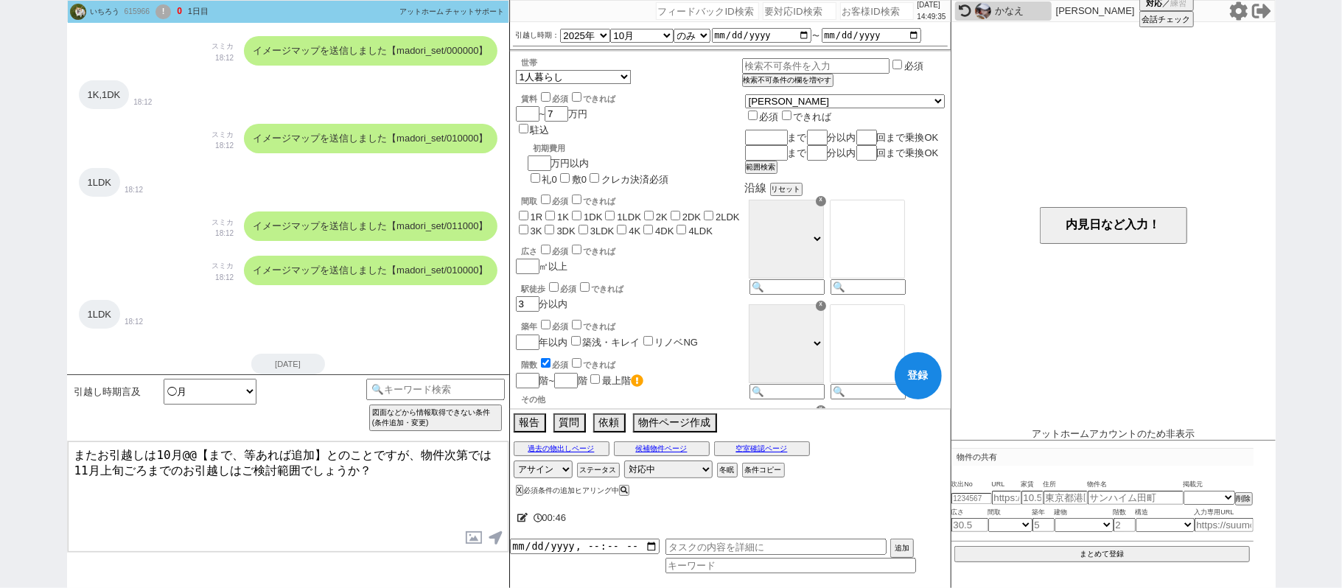
click at [561, 212] on label "1K" at bounding box center [563, 217] width 12 height 11
click at [555, 211] on input "1K" at bounding box center [551, 216] width 10 height 10
checkbox input "true"
checkbox input "false"
checkbox input "true"
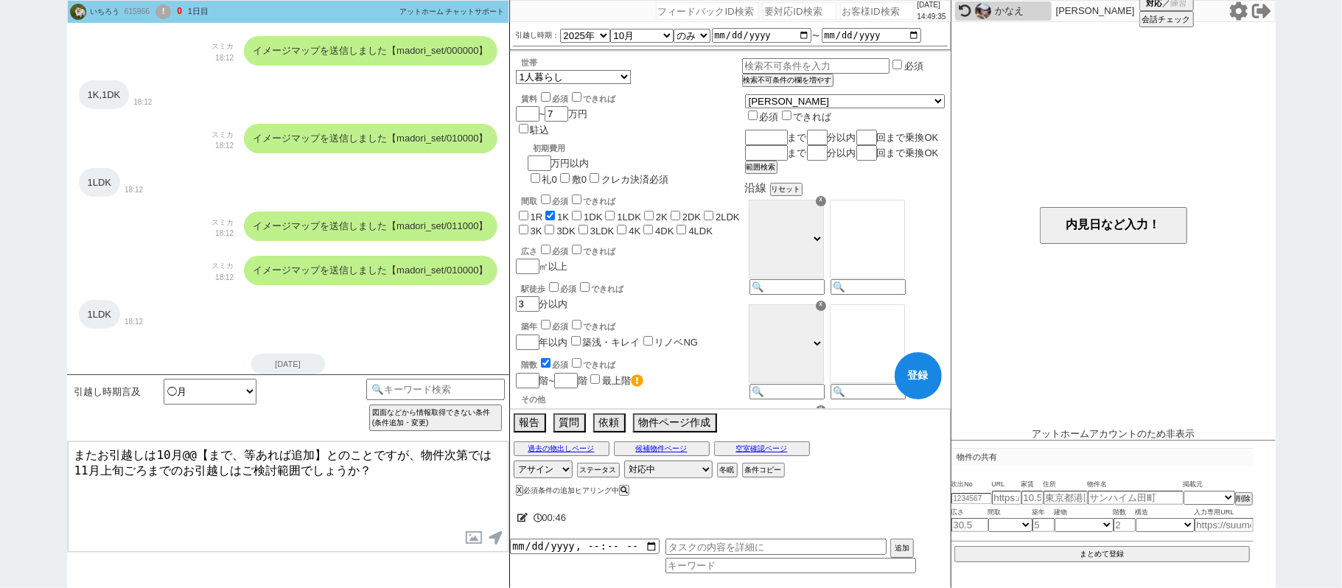
checkbox input "false"
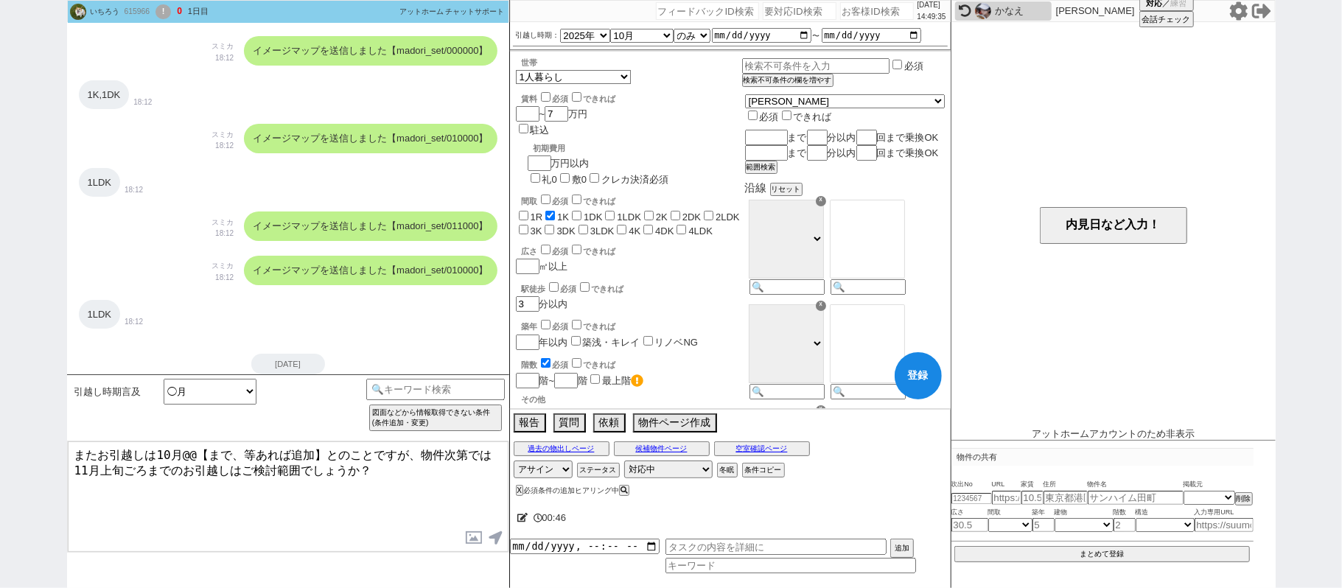
checkbox input "false"
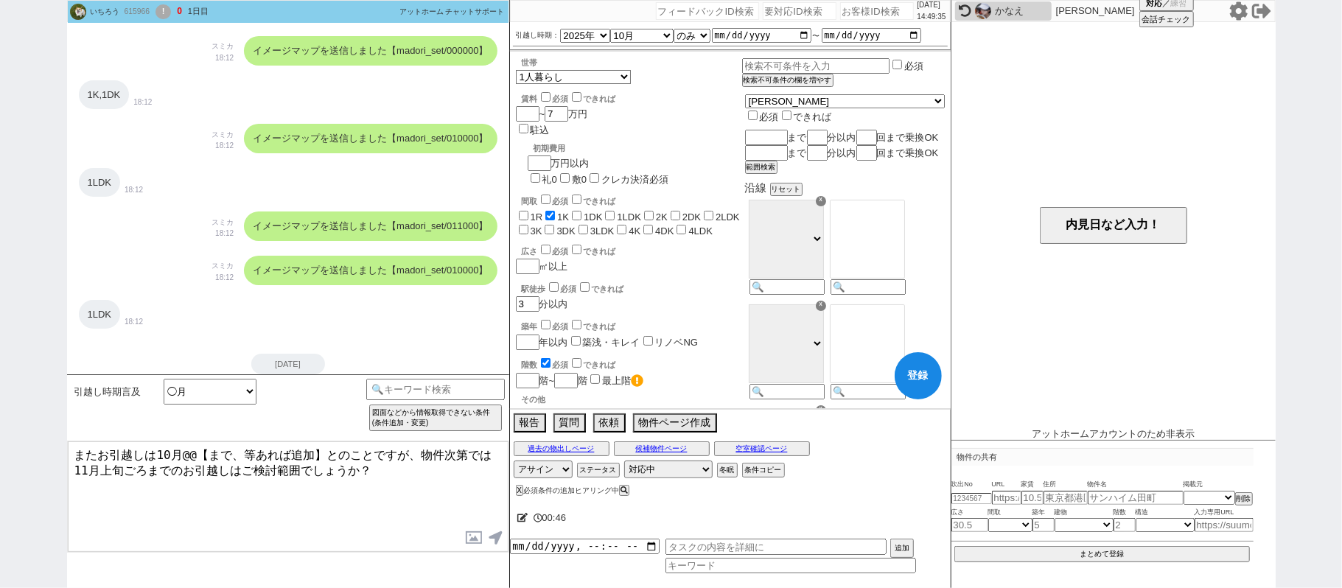
checkbox input "false"
click at [579, 211] on input "1DK" at bounding box center [577, 216] width 10 height 10
checkbox input "true"
checkbox input "false"
checkbox input "true"
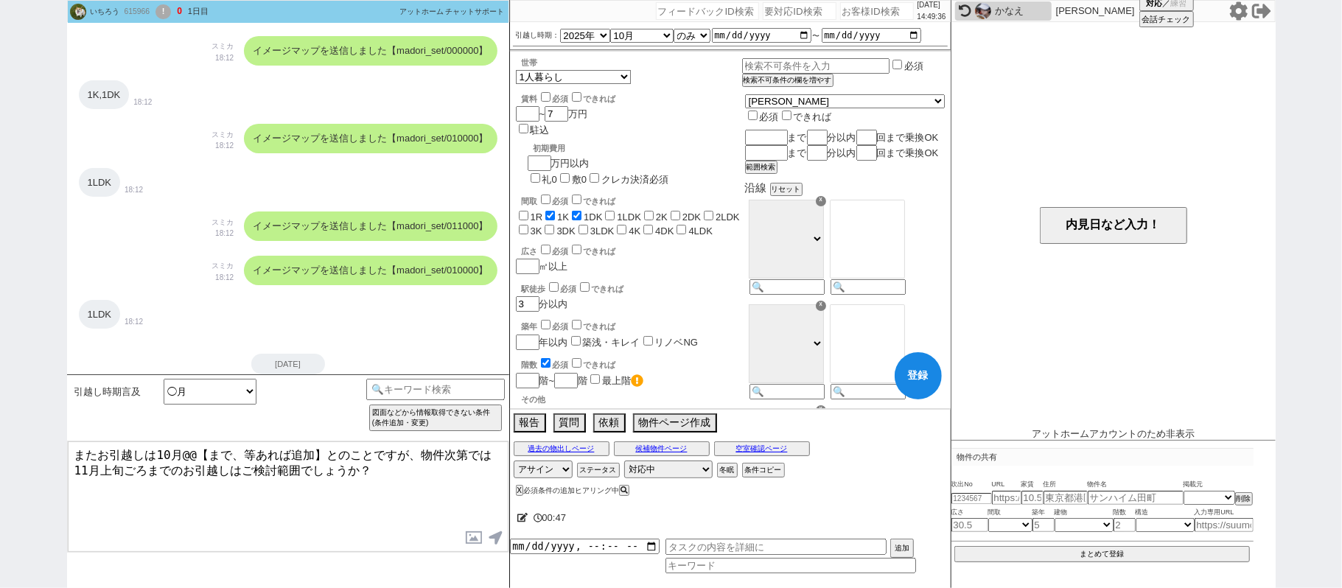
checkbox input "true"
checkbox input "false"
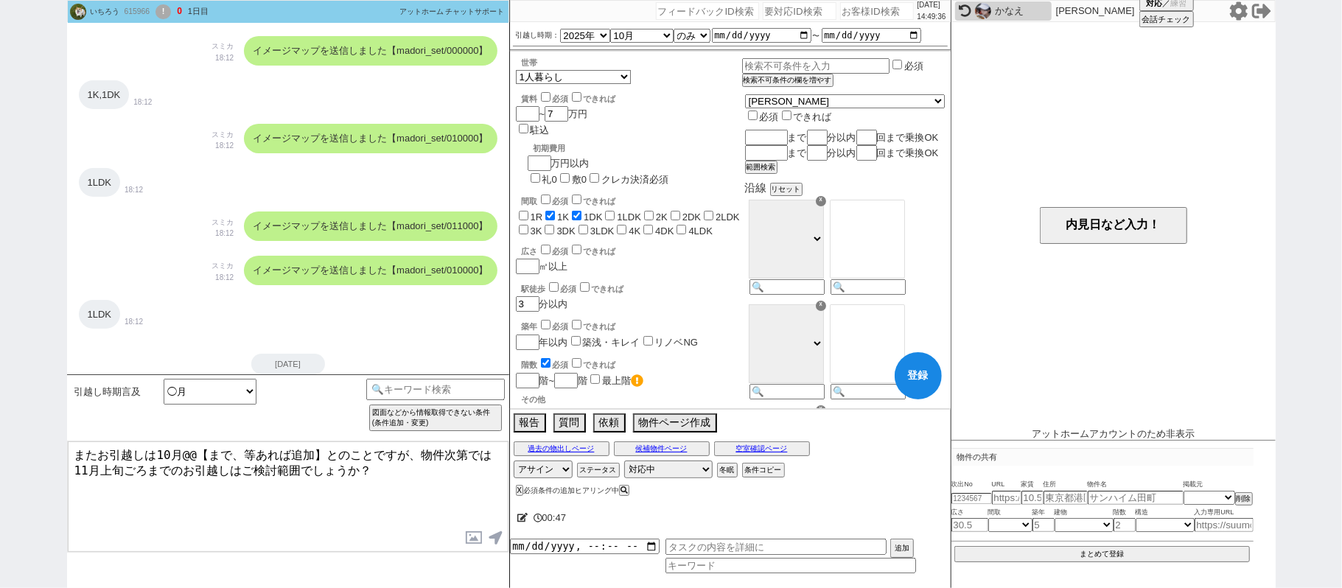
checkbox input "false"
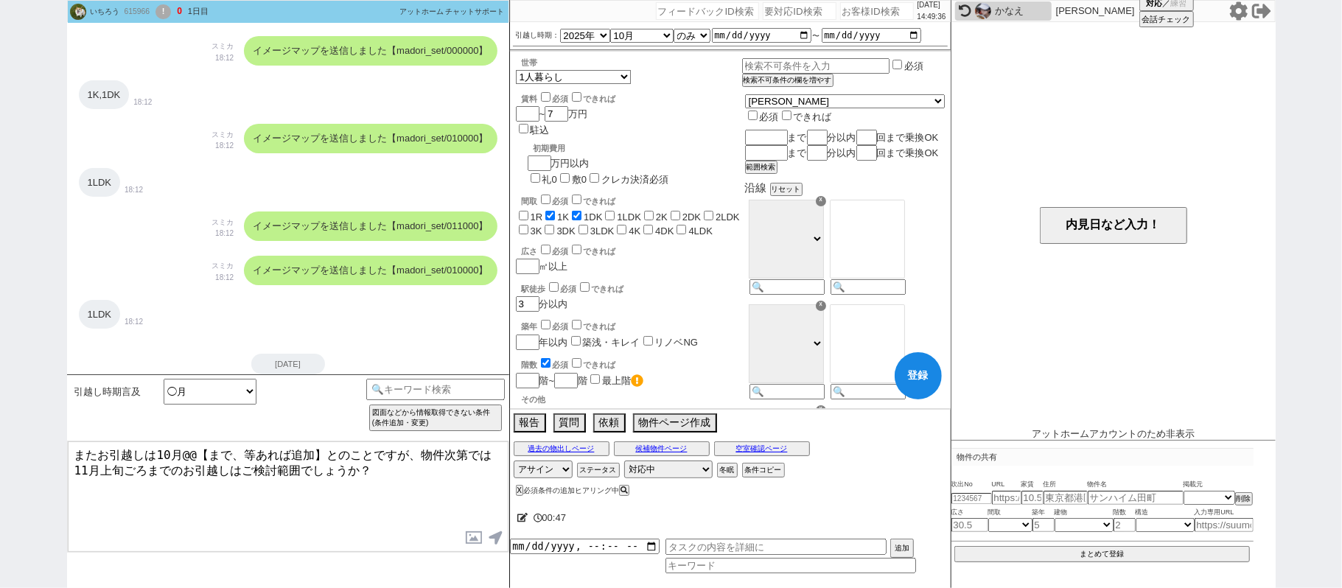
checkbox input "false"
click at [612, 211] on input "1LDK" at bounding box center [610, 216] width 10 height 10
checkbox input "true"
checkbox input "false"
checkbox input "true"
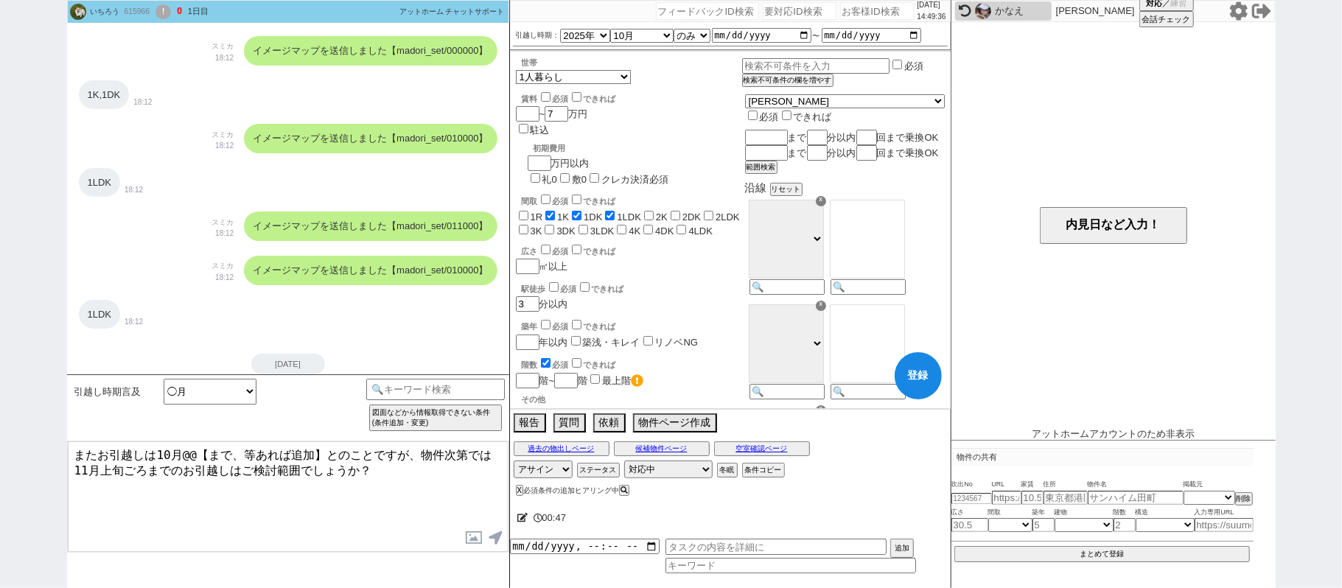
checkbox input "true"
checkbox input "false"
click at [653, 211] on input "2K" at bounding box center [649, 216] width 10 height 10
click at [693, 212] on label "2DK" at bounding box center [692, 217] width 18 height 11
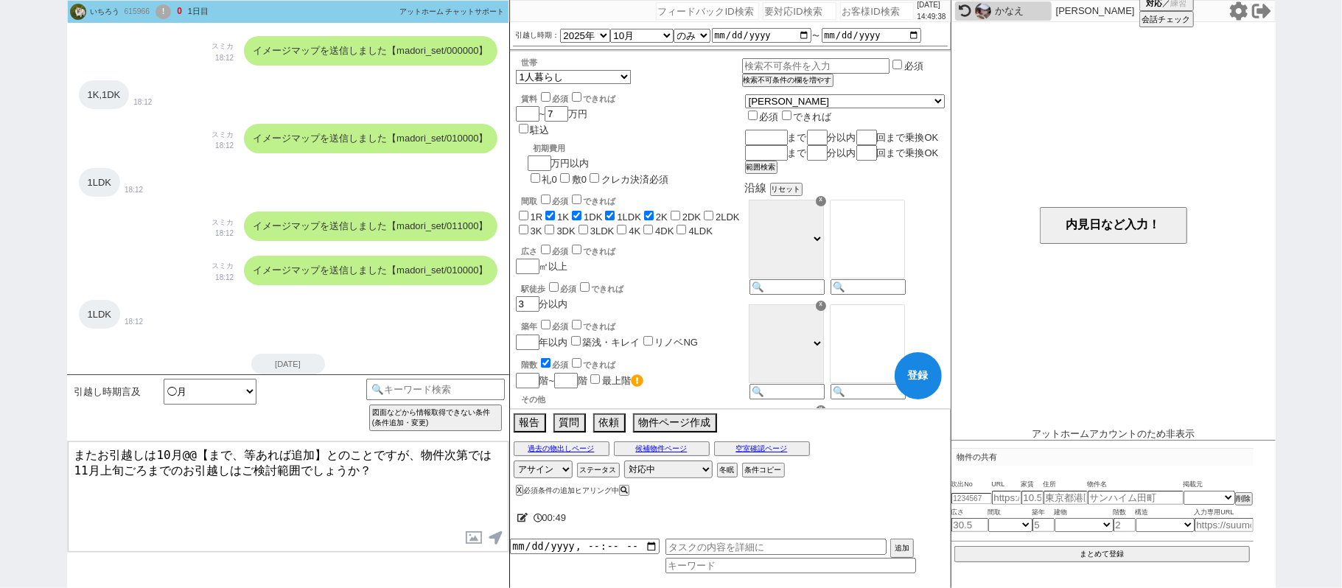
click at [680, 211] on input "2DK" at bounding box center [676, 216] width 10 height 10
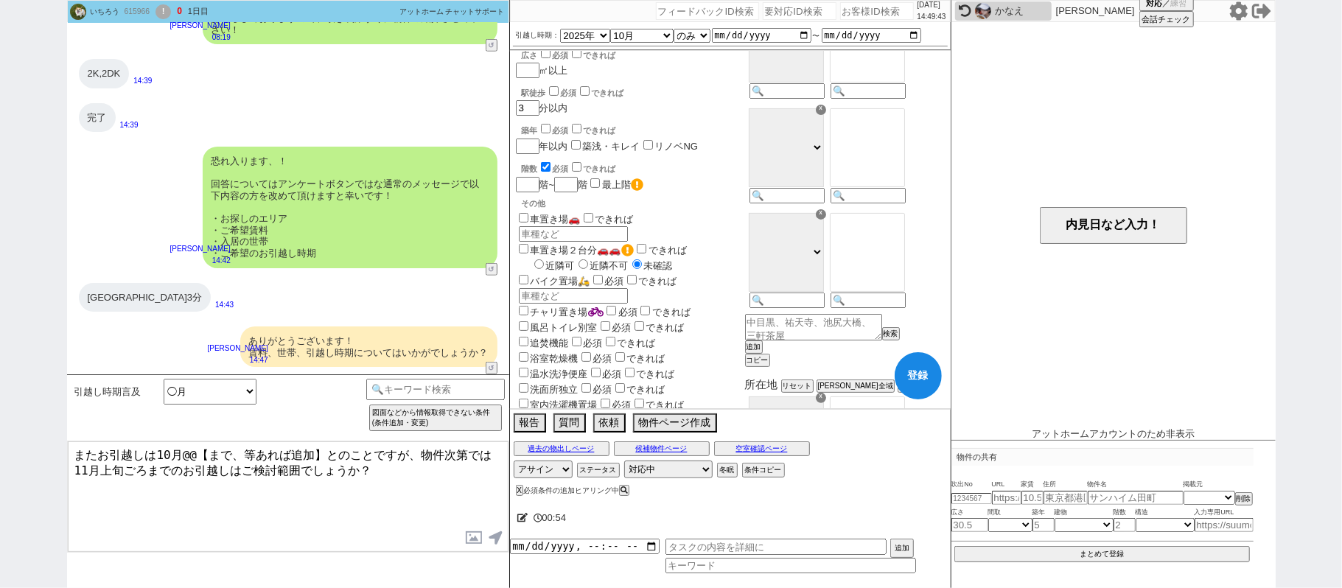
scroll to position [739, 0]
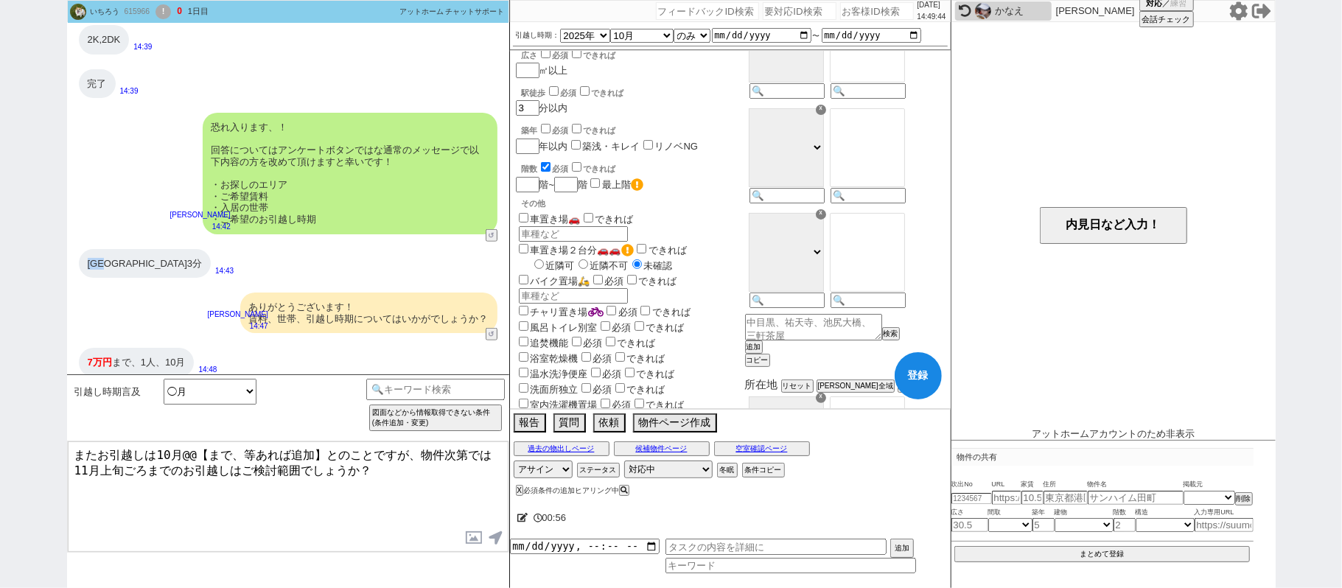
drag, startPoint x: 86, startPoint y: 263, endPoint x: 114, endPoint y: 264, distance: 27.3
click at [114, 264] on div "東松山駅3分" at bounding box center [145, 263] width 133 height 29
copy div "東松山"
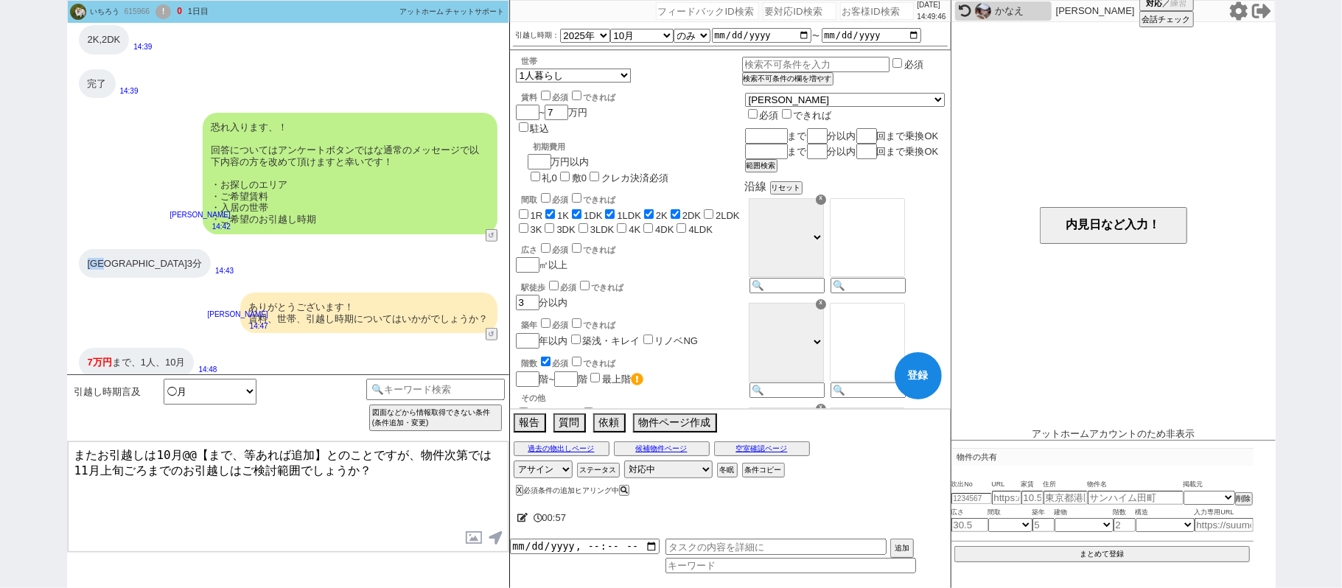
scroll to position [0, 0]
click at [903, 295] on input at bounding box center [867, 288] width 72 height 13
paste input "東松山"
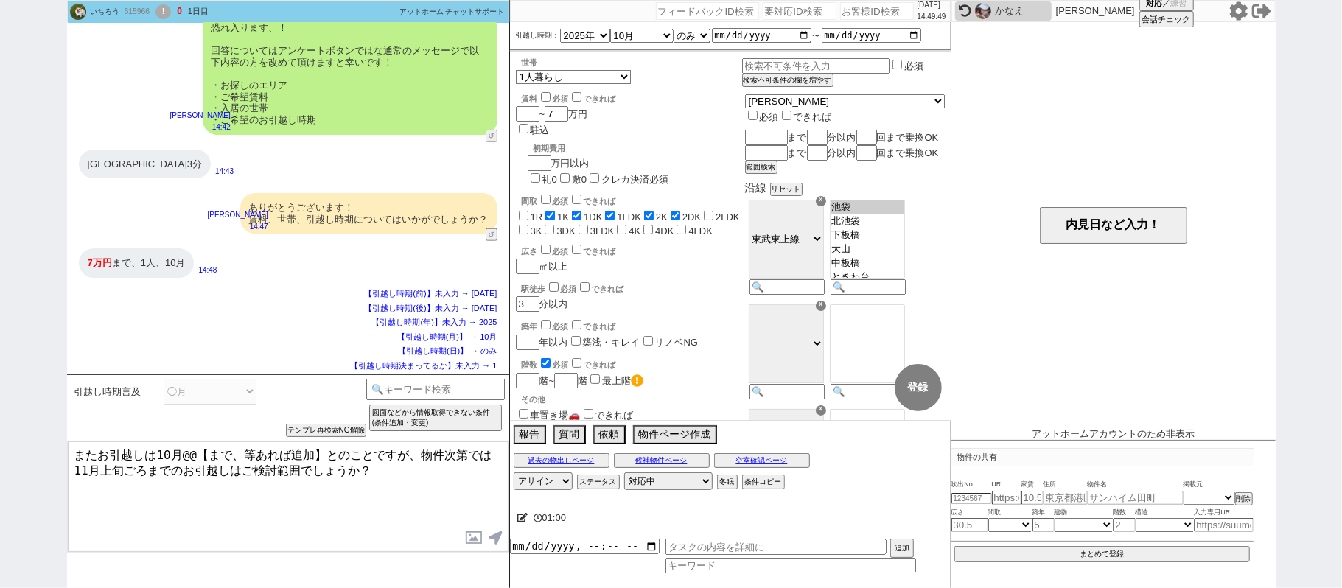
scroll to position [372, 0]
click at [611, 487] on button "ステータス" at bounding box center [597, 482] width 40 height 12
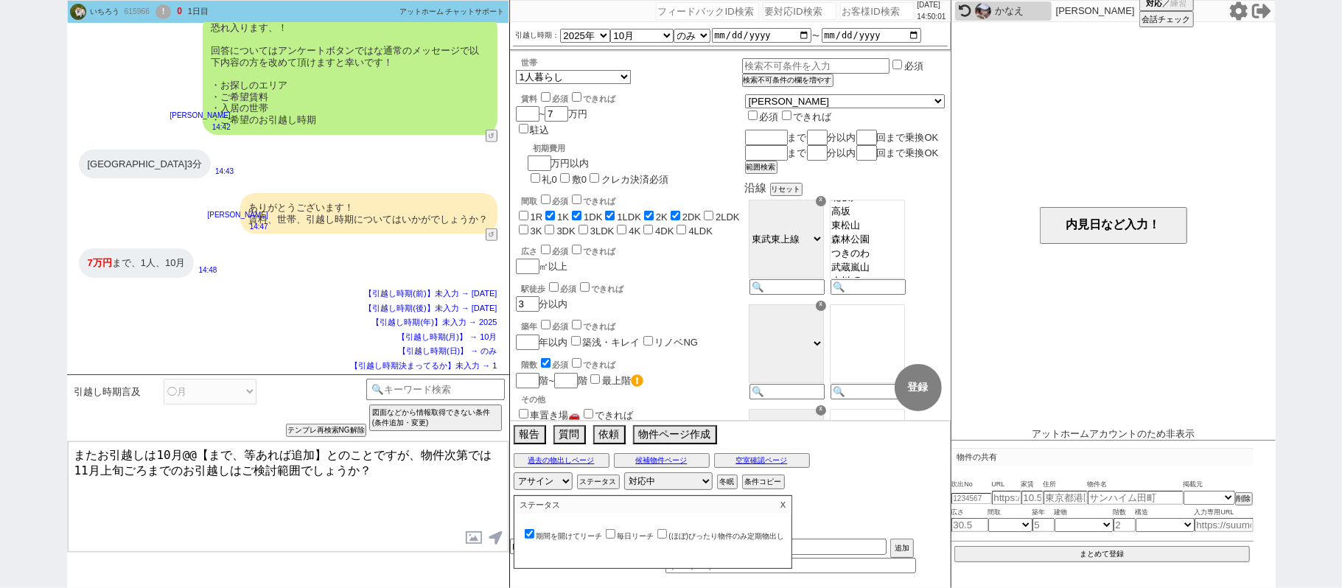
click at [783, 513] on p "X" at bounding box center [783, 505] width 17 height 18
click at [615, 492] on div "対応パス アサイン 黒澤沙由里 御手洗侑矢 松井健太朗 中村夏海 ステータス 対応中 引き継ぎ完了 ブロック 長期間返信なし 紹介不可 別の所で決まった 客の…" at bounding box center [730, 481] width 441 height 22
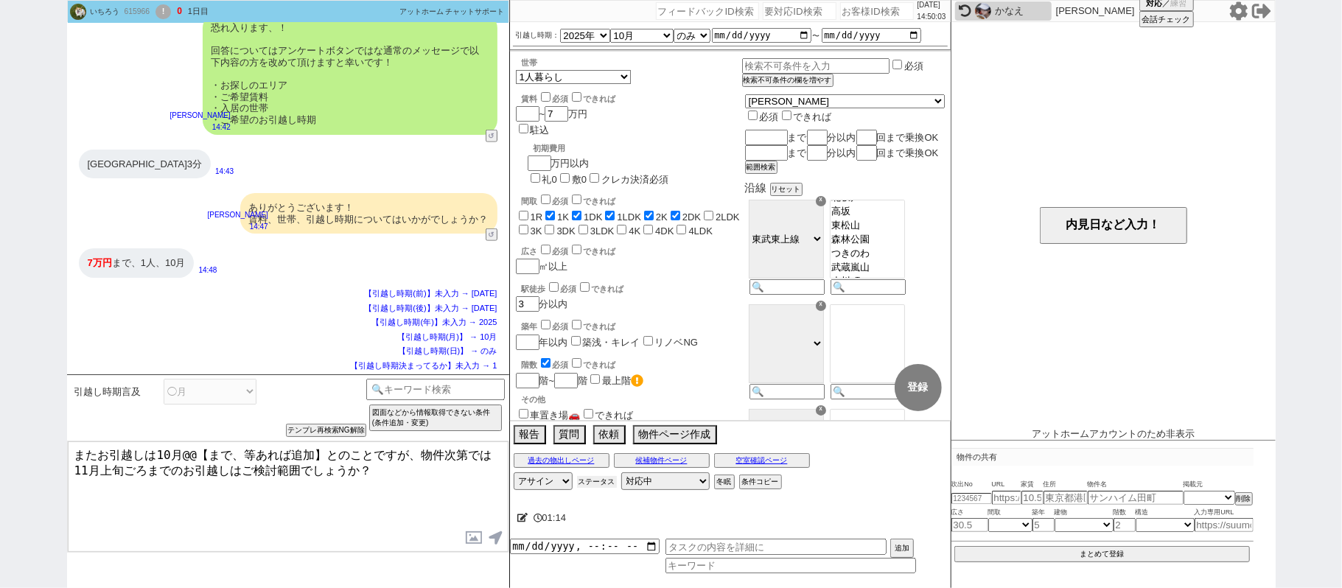
click at [609, 487] on button "ステータス" at bounding box center [597, 482] width 40 height 12
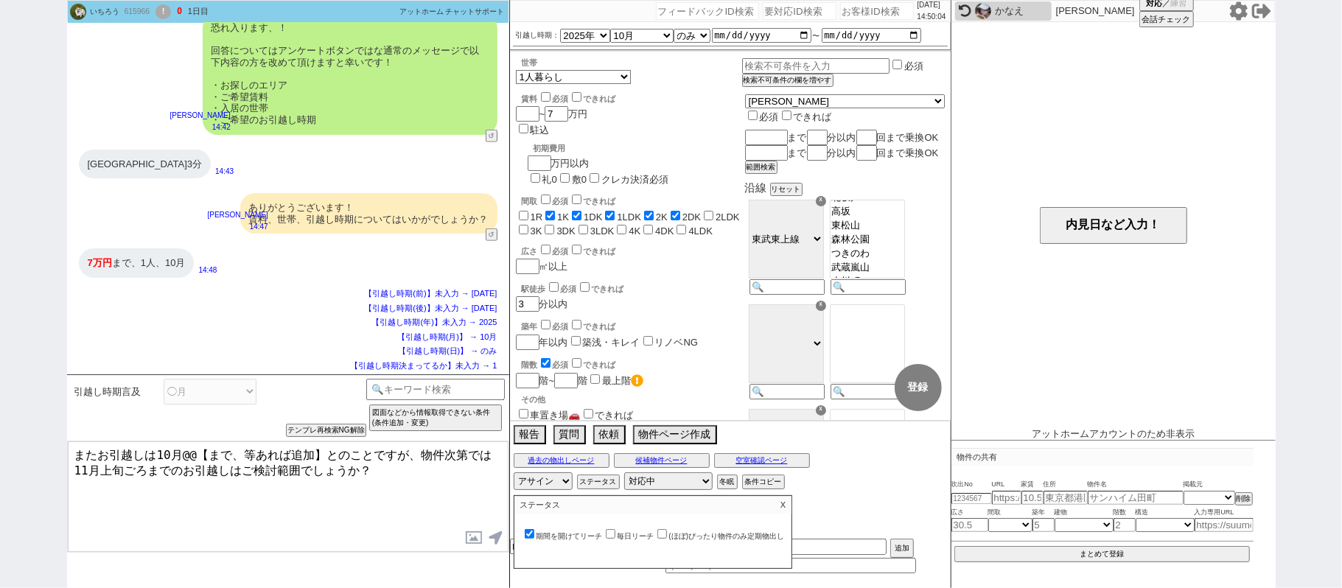
click at [597, 540] on label "期間を開けてリーチ" at bounding box center [562, 536] width 81 height 8
click at [534, 539] on input "期間を開けてリーチ" at bounding box center [530, 534] width 10 height 10
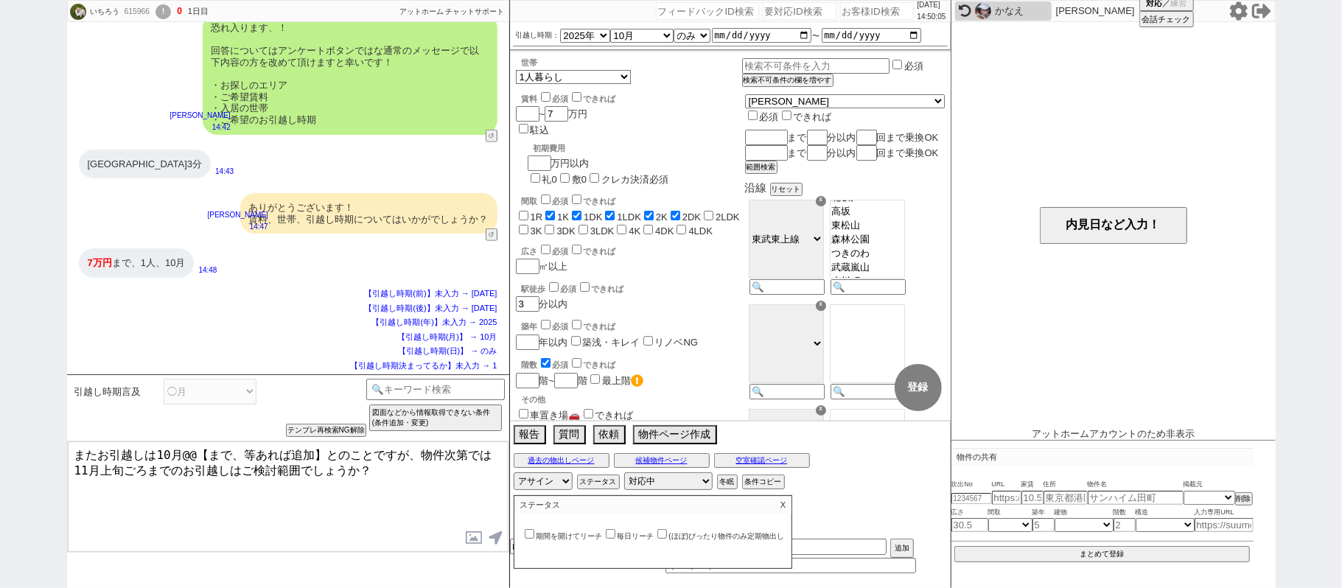
click at [786, 512] on p "X" at bounding box center [783, 505] width 17 height 18
click at [327, 425] on div "引越し時期言及 いい物件が出次第（すぐ） ／ いつでも 今から、今日いけます 即入居 ／ すぐ ／ 急いでる ／ 焦ってます なるべく早く ◯月 ◯◯までに、…" at bounding box center [219, 408] width 296 height 58
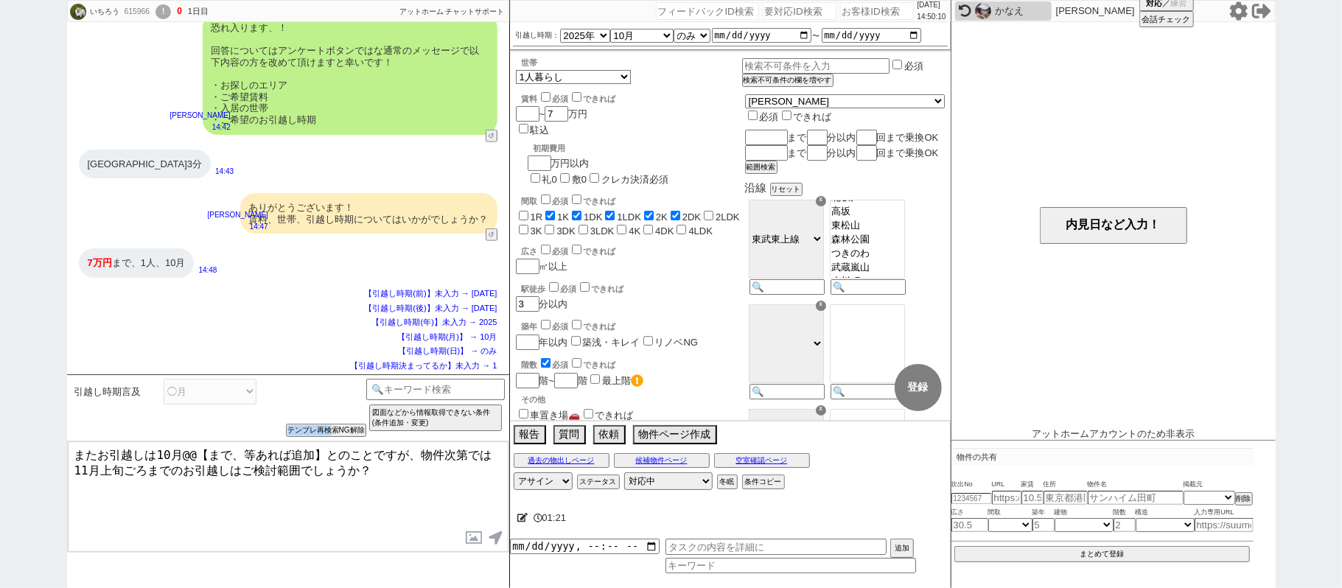
click at [316, 438] on div "引越し時期言及 いい物件が出次第（すぐ） ／ いつでも 今から、今日いけます 即入居 ／ すぐ ／ 急いでる ／ 焦ってます なるべく早く ◯月 ◯◯までに、…" at bounding box center [288, 407] width 442 height 66
click at [346, 427] on button "テンプレ再検索NG解除" at bounding box center [327, 432] width 77 height 10
click at [222, 378] on div "引越し時期言及 いい物件が出次第（すぐ） ／ いつでも 今から、今日いけます 即入居 ／ すぐ ／ 急いでる ／ 焦ってます なるべく早く ◯月 ◯◯までに、…" at bounding box center [288, 407] width 442 height 66
click at [222, 383] on select "いい物件が出次第（すぐ） ／ いつでも 今から、今日いけます 即入居 ／ すぐ ／ 急いでる ／ 焦ってます なるべく早く ◯月 ◯◯までに、〇〇以内 ※引越…" at bounding box center [210, 392] width 93 height 26
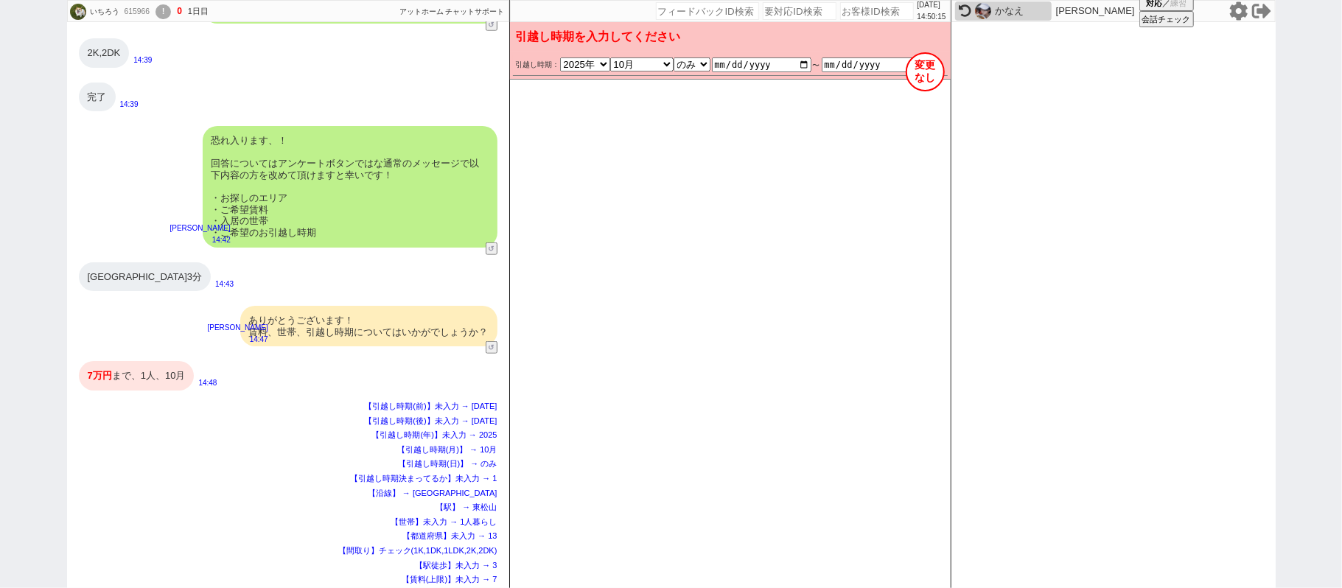
click at [181, 379] on div "7万円 まで、1人、10月" at bounding box center [137, 375] width 116 height 29
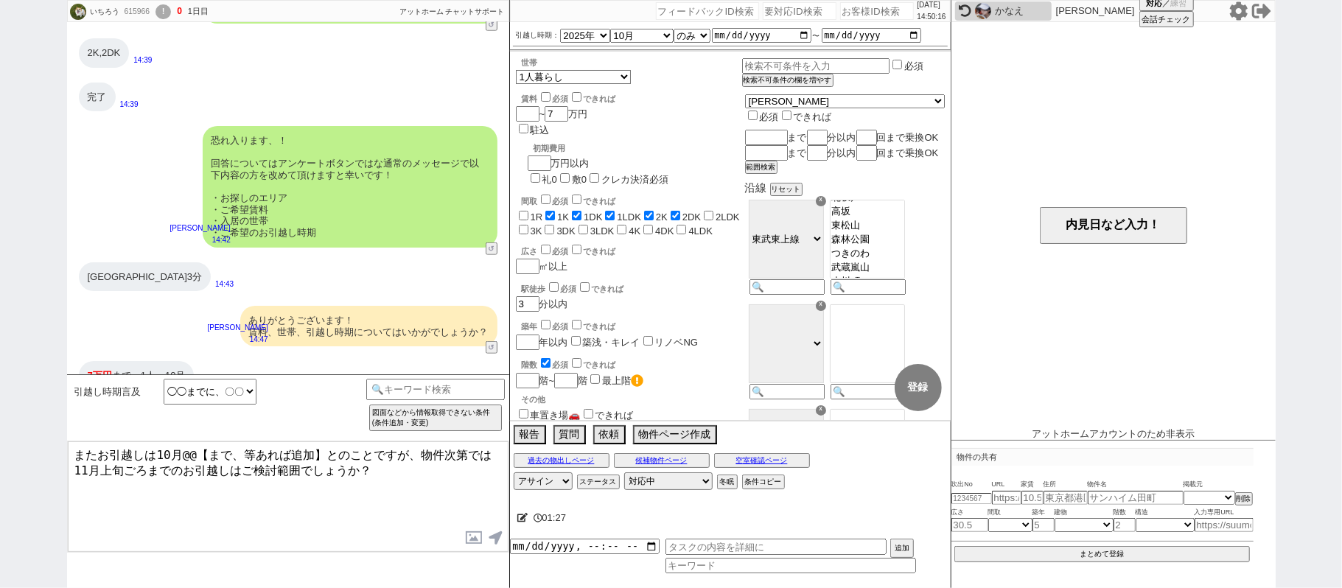
scroll to position [838, 0]
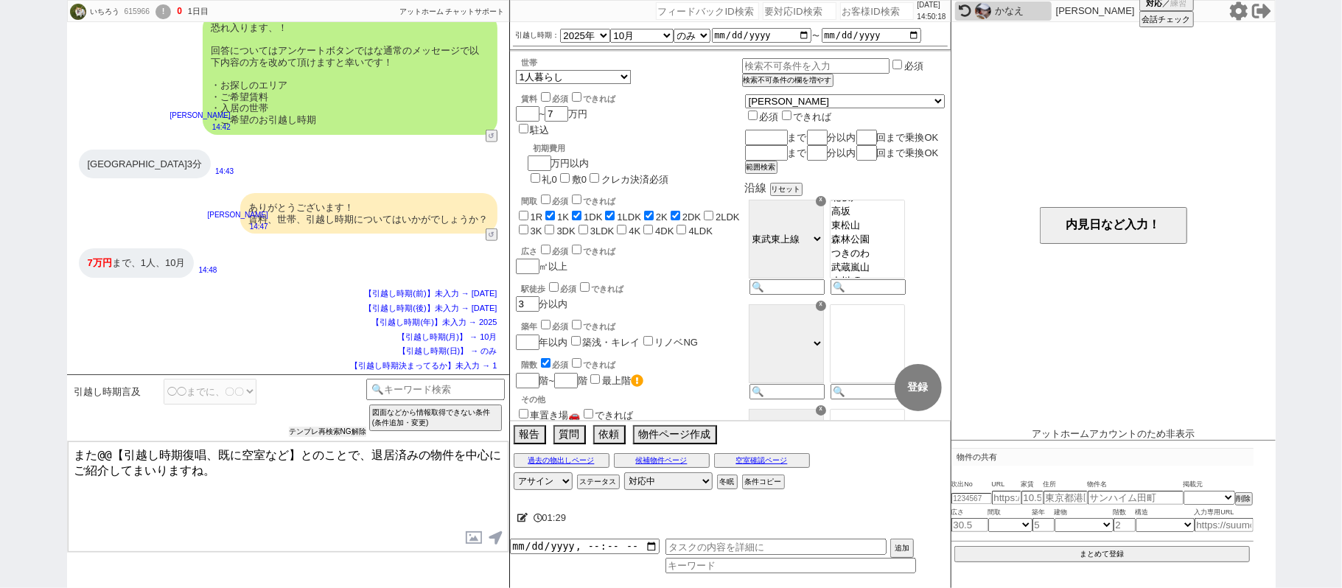
click at [302, 432] on button "テンプレ再検索NG解除" at bounding box center [327, 432] width 77 height 10
click at [240, 399] on select "いい物件が出次第（すぐ） ／ いつでも 今から、今日いけます 即入居 ／ すぐ ／ 急いでる ／ 焦ってます なるべく早く ◯月 ◯◯までに、〇〇以内 ※引越…" at bounding box center [210, 392] width 93 height 26
click at [641, 484] on select "対応中 引き継ぎ完了 ブロック 長期間返信なし 紹介不可 別の所で決まった 客の都合で引越しが無くなった 接客開始後に冬眠" at bounding box center [668, 482] width 88 height 18
click at [245, 392] on select "いい物件が出次第（すぐ） ／ いつでも 今から、今日いけます 即入居 ／ すぐ ／ 急いでる ／ 焦ってます なるべく早く ◯月 ◯◯までに、〇〇以内 ※引越…" at bounding box center [210, 392] width 93 height 26
click at [489, 237] on button "↺" at bounding box center [493, 236] width 9 height 10
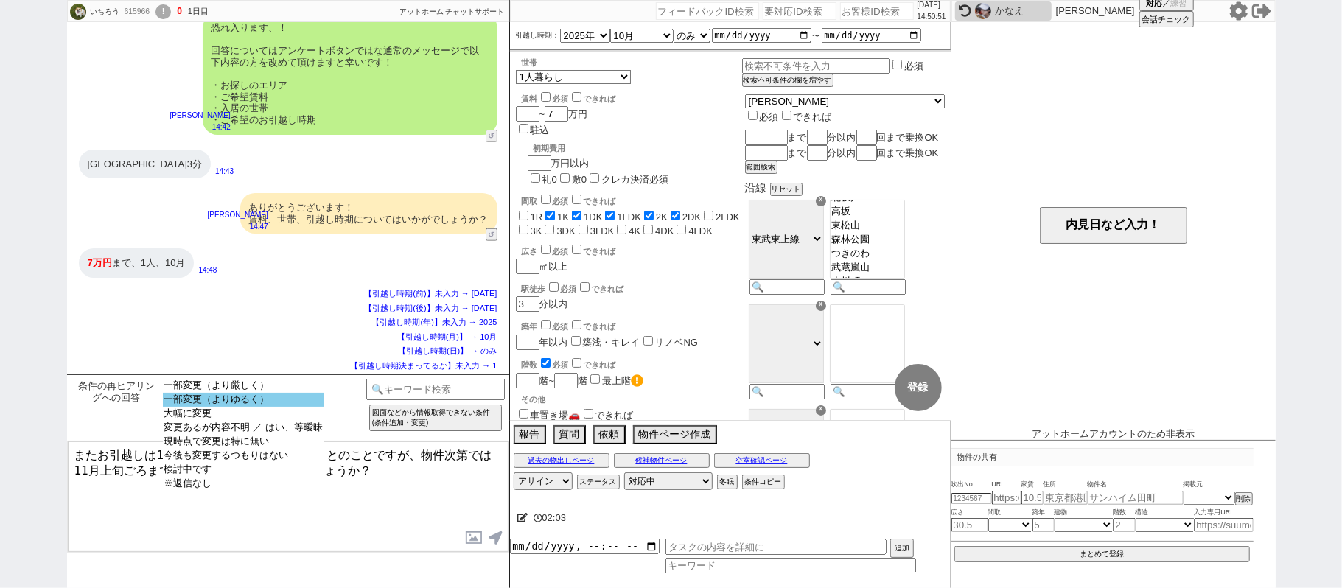
click at [298, 398] on option "一部変更（よりゆるく）" at bounding box center [243, 400] width 161 height 14
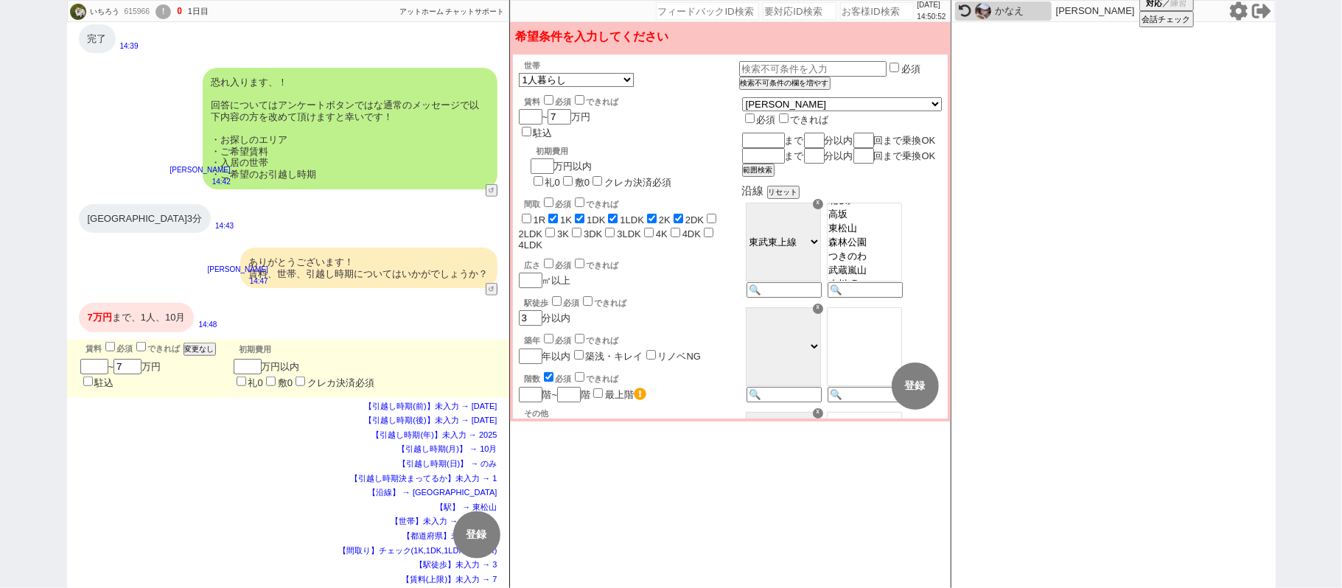
scroll to position [746, 0]
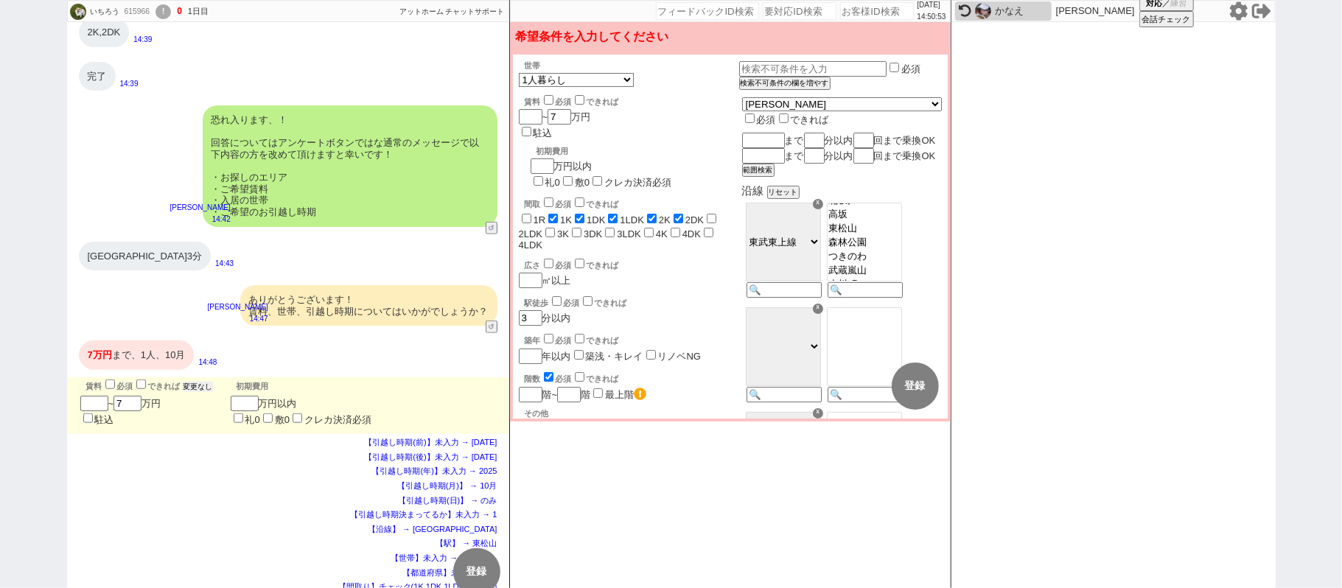
click at [195, 390] on button "変更なし" at bounding box center [198, 387] width 29 height 10
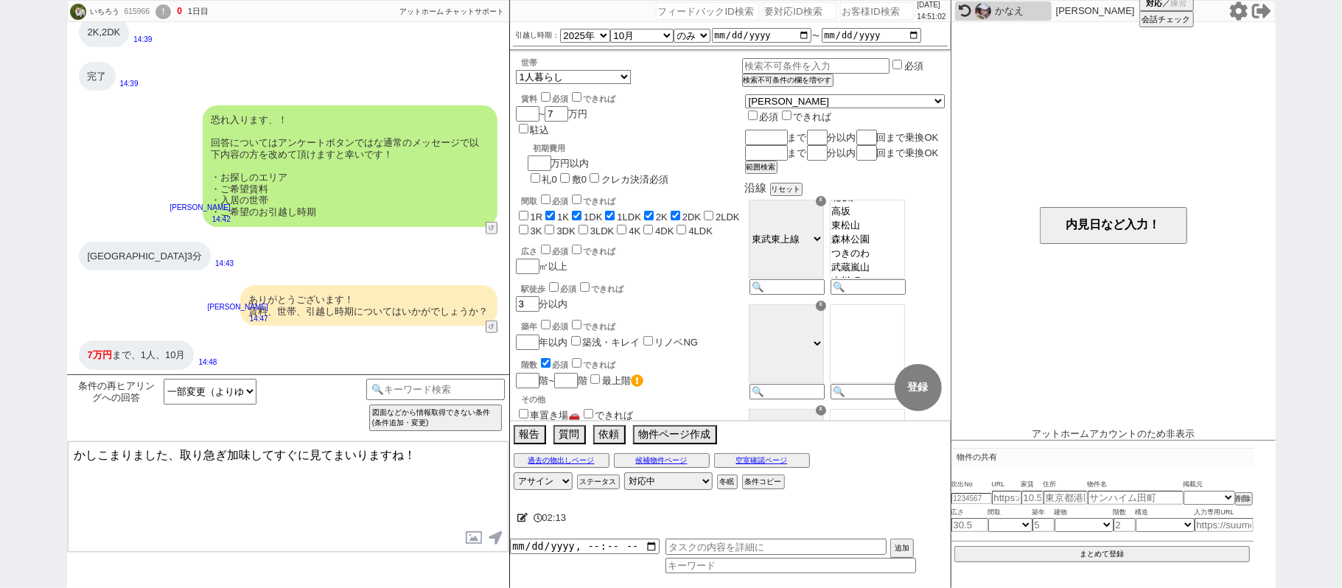
drag, startPoint x: 181, startPoint y: 456, endPoint x: 313, endPoint y: 456, distance: 131.2
click at [313, 456] on textarea "かしこまりました、取り急ぎ加味してすぐに見てまいりますね！" at bounding box center [288, 497] width 441 height 111
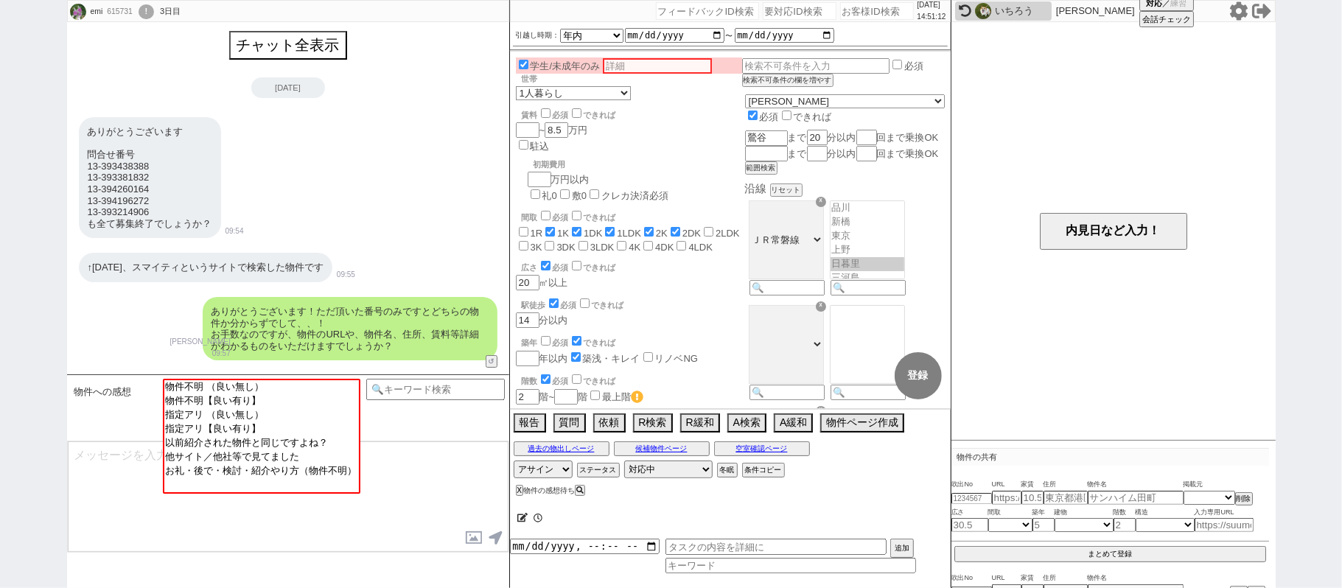
scroll to position [355, 0]
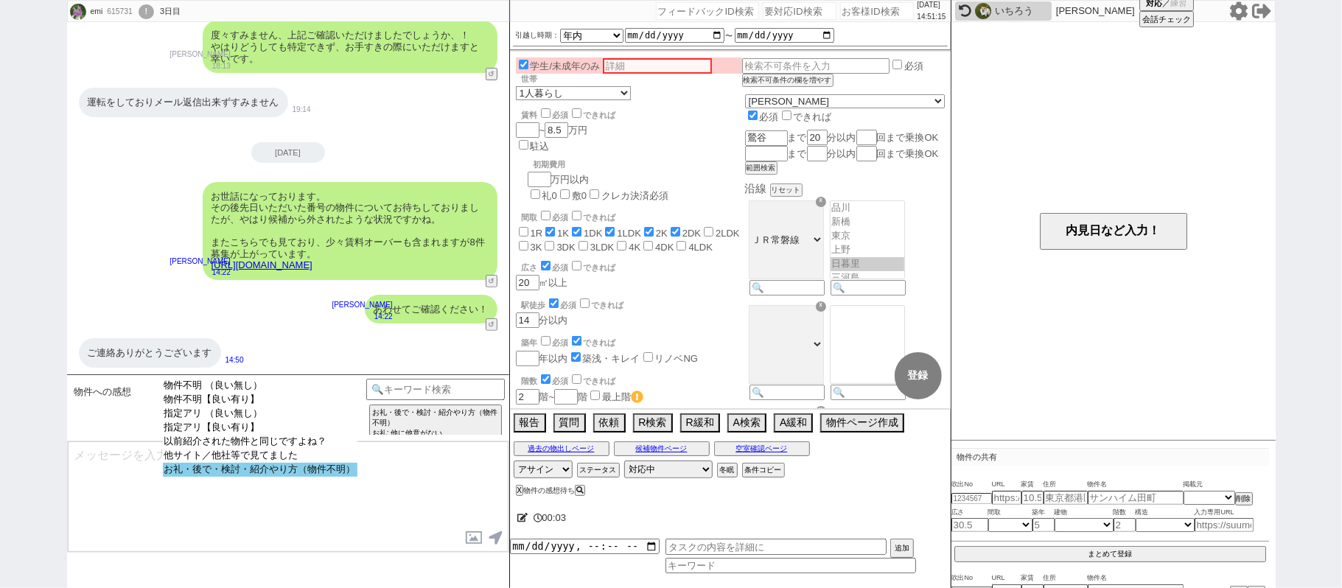
click at [261, 475] on option "お礼・後で・検討・紹介やり方（物件不明）" at bounding box center [260, 470] width 195 height 14
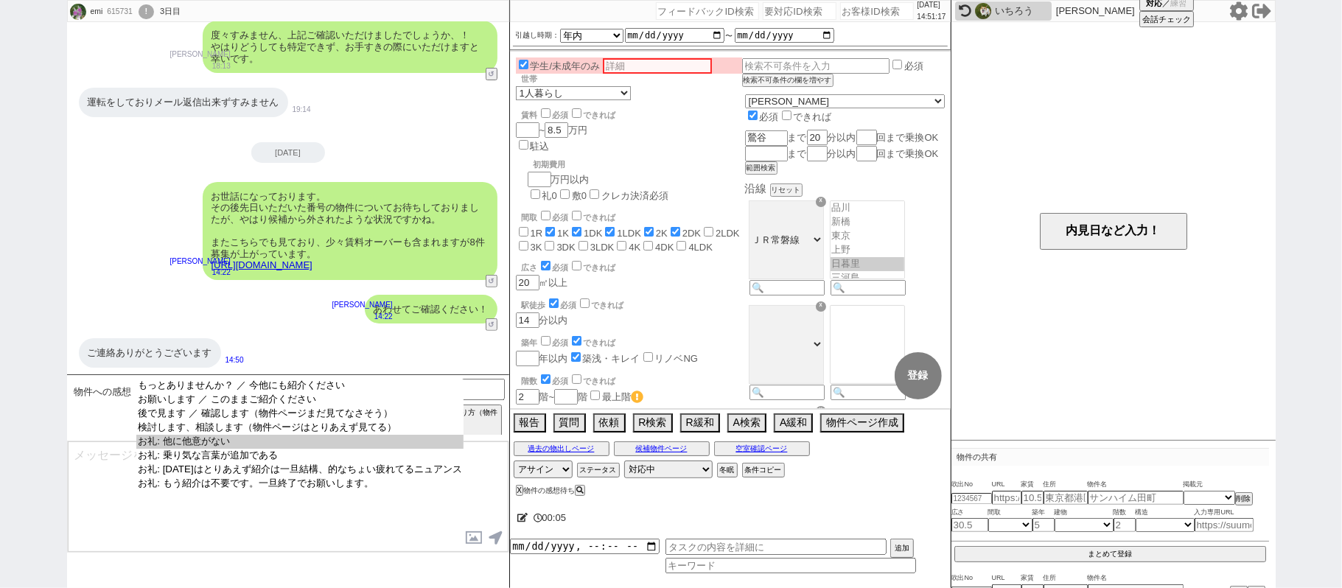
click at [245, 448] on option "お礼: 他に他意がない" at bounding box center [299, 442] width 327 height 14
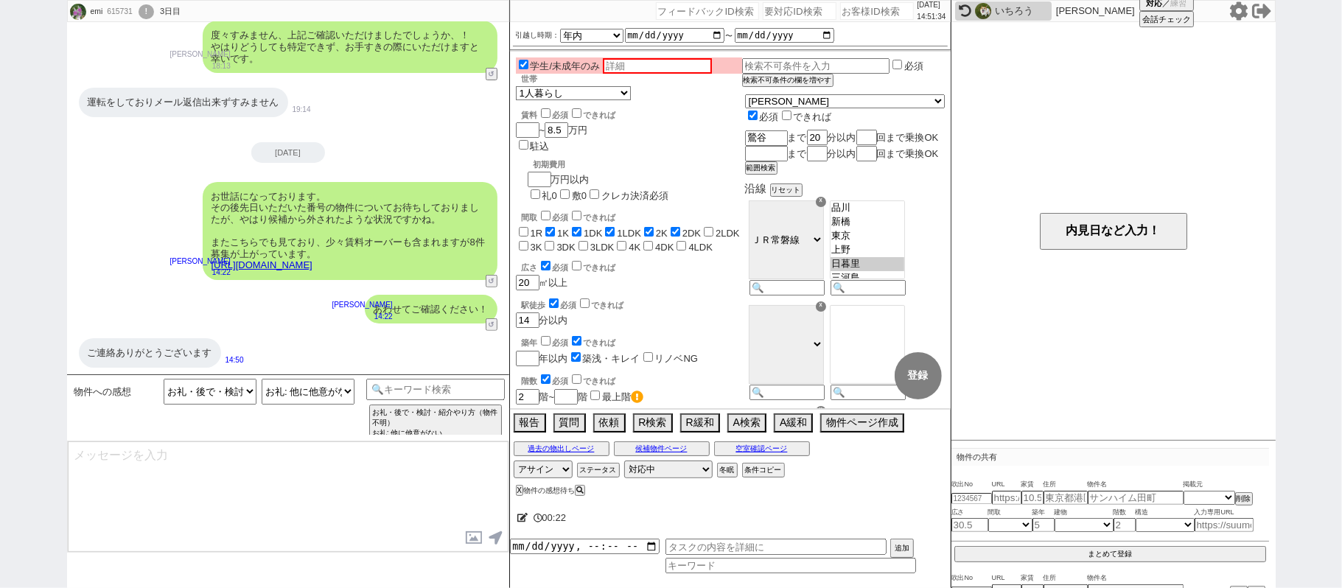
scroll to position [140, 0]
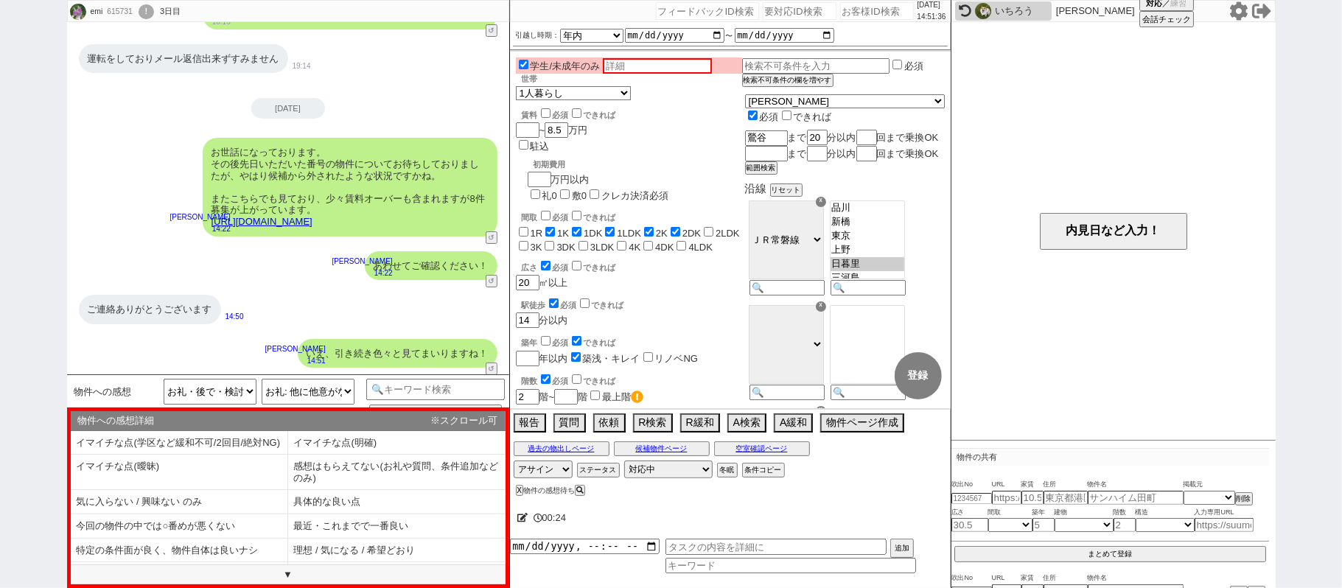
click at [313, 479] on li "感想はもらえてない(お礼や質問、条件追加などのみ)" at bounding box center [396, 472] width 217 height 35
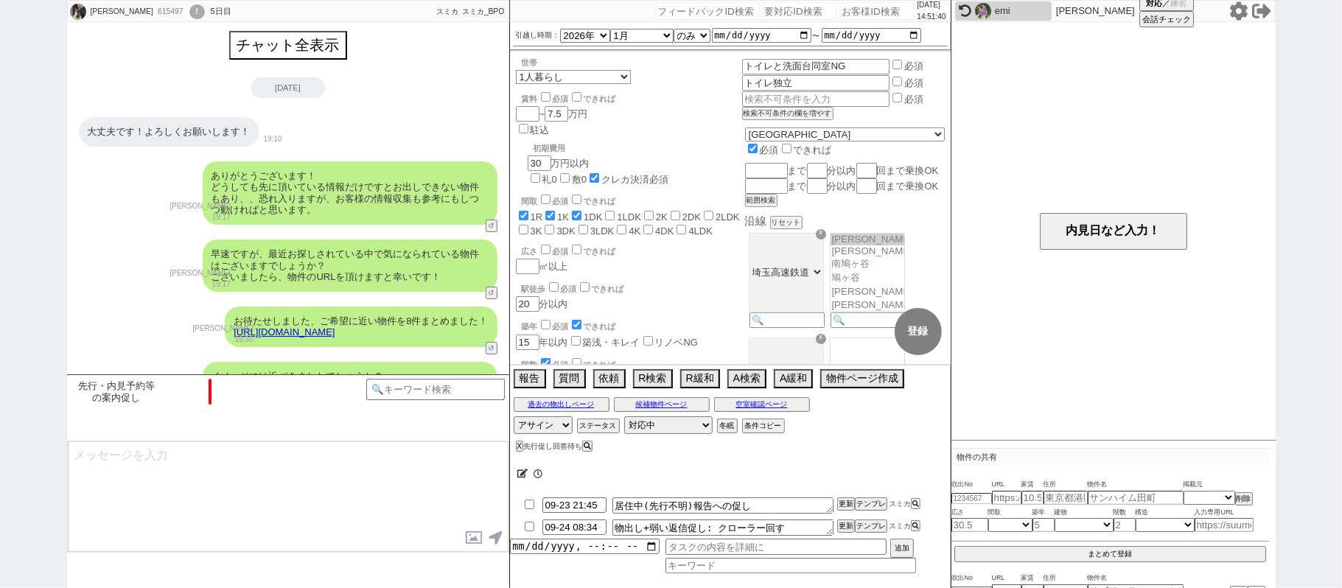
scroll to position [3050, 0]
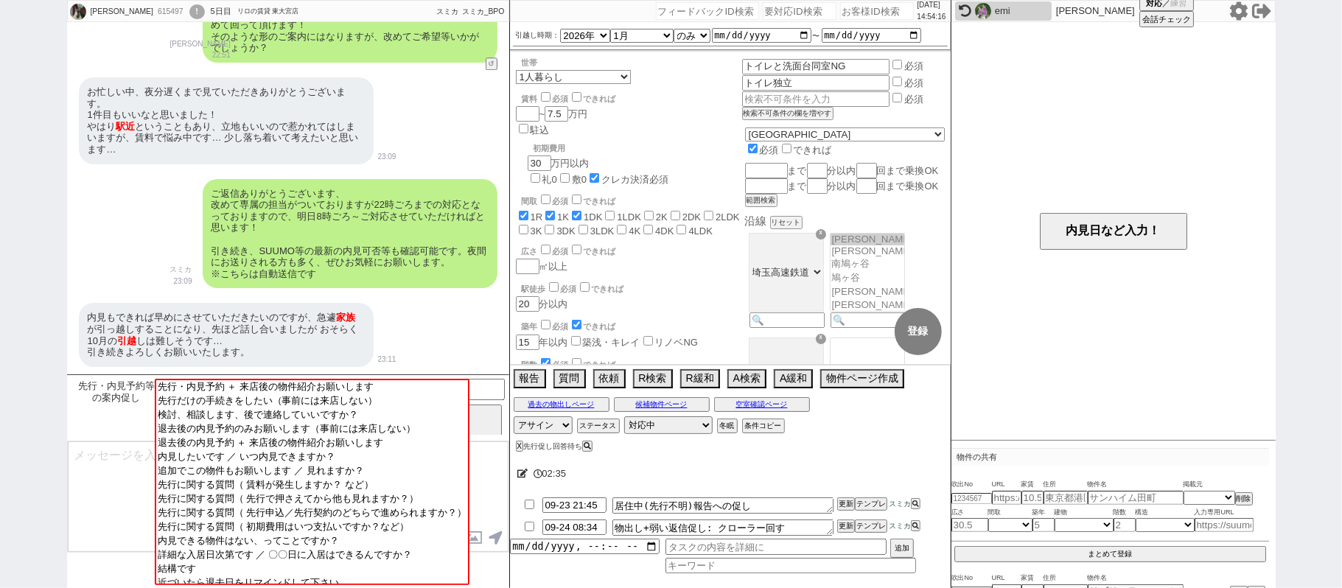
click at [133, 78] on div "お忙しい中、夜分遅くまで見ていただきありがとうございます。 1件目もいいなと思いました！ やはり 駅近 ということもあり、立地もいいので惹かれてはしまいますが…" at bounding box center [226, 120] width 295 height 87
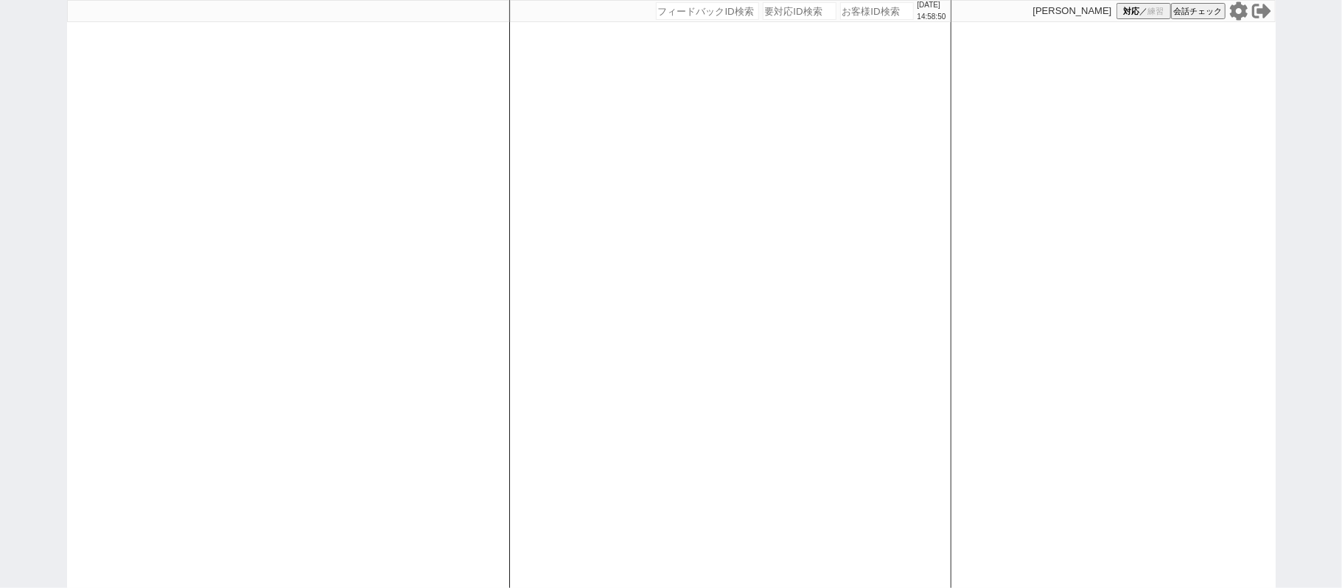
click at [293, 125] on div at bounding box center [288, 294] width 442 height 588
select select
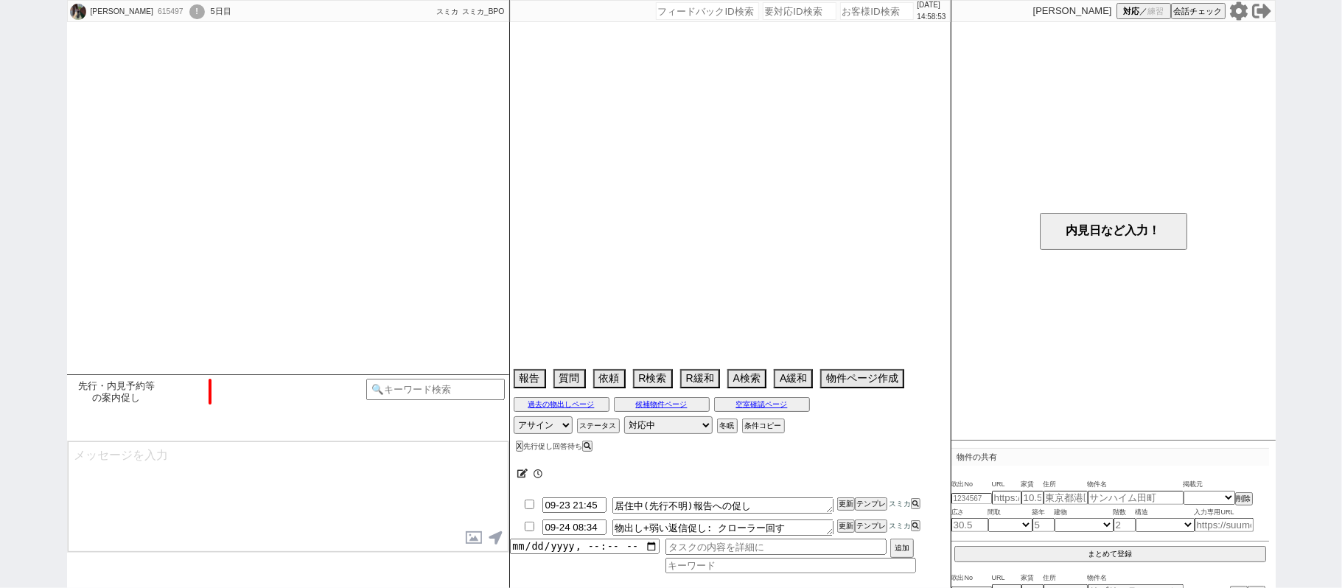
select select "2026"
select select "1"
select select "36"
select select "0"
select select "11"
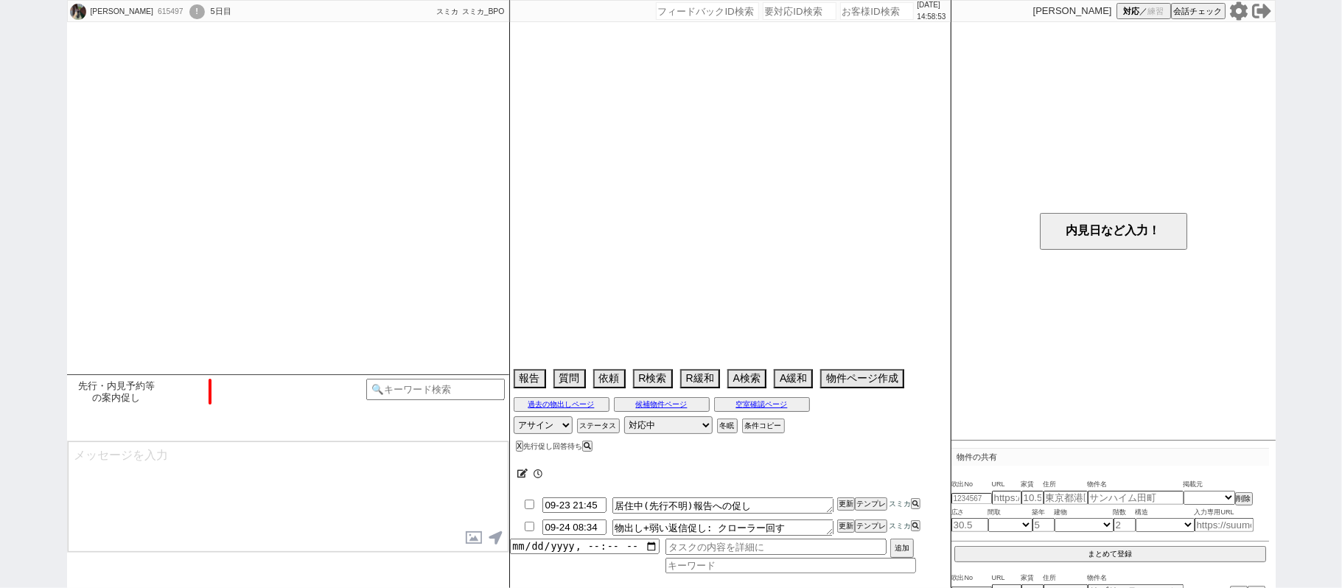
select select "79"
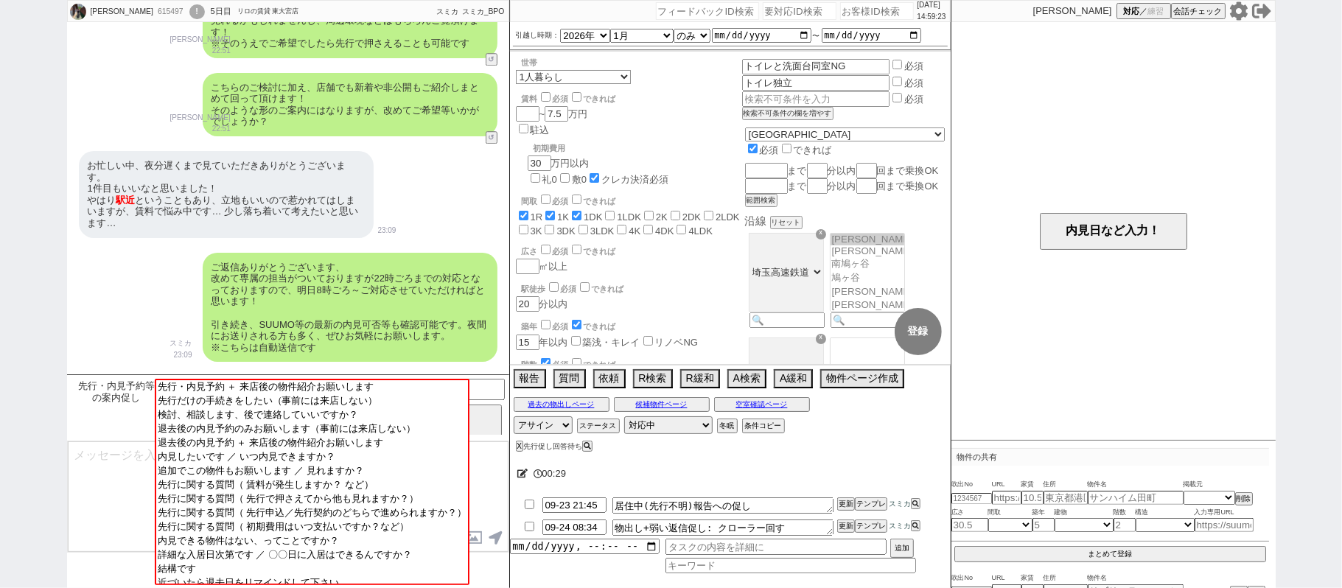
scroll to position [3049, 0]
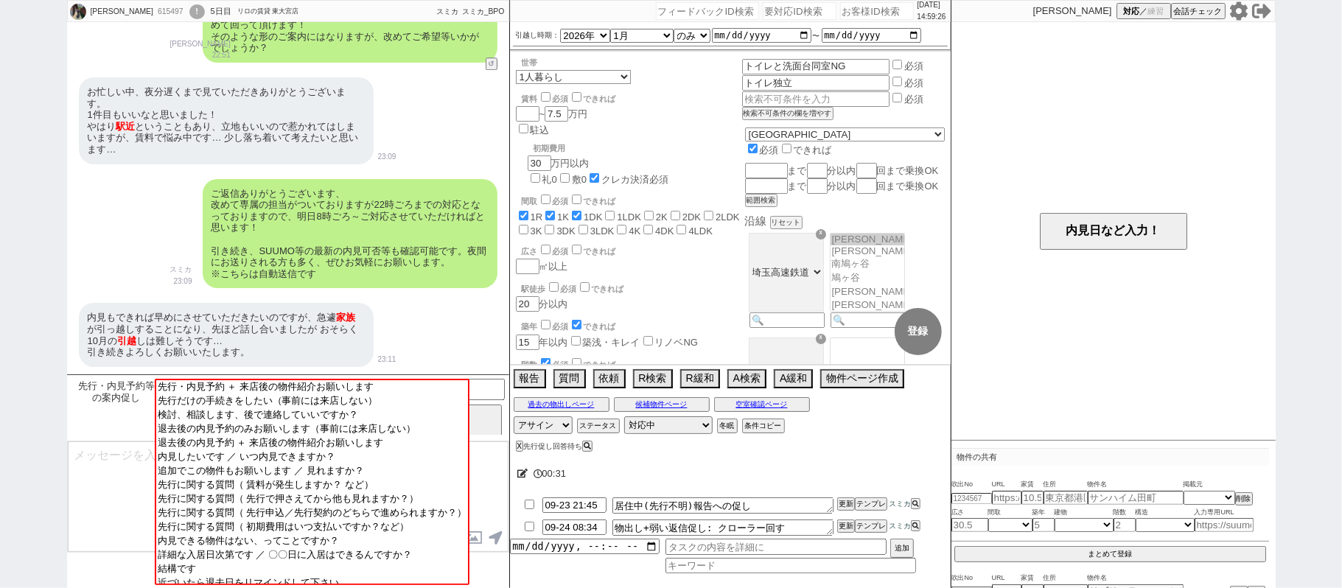
click at [86, 469] on textarea at bounding box center [288, 497] width 441 height 111
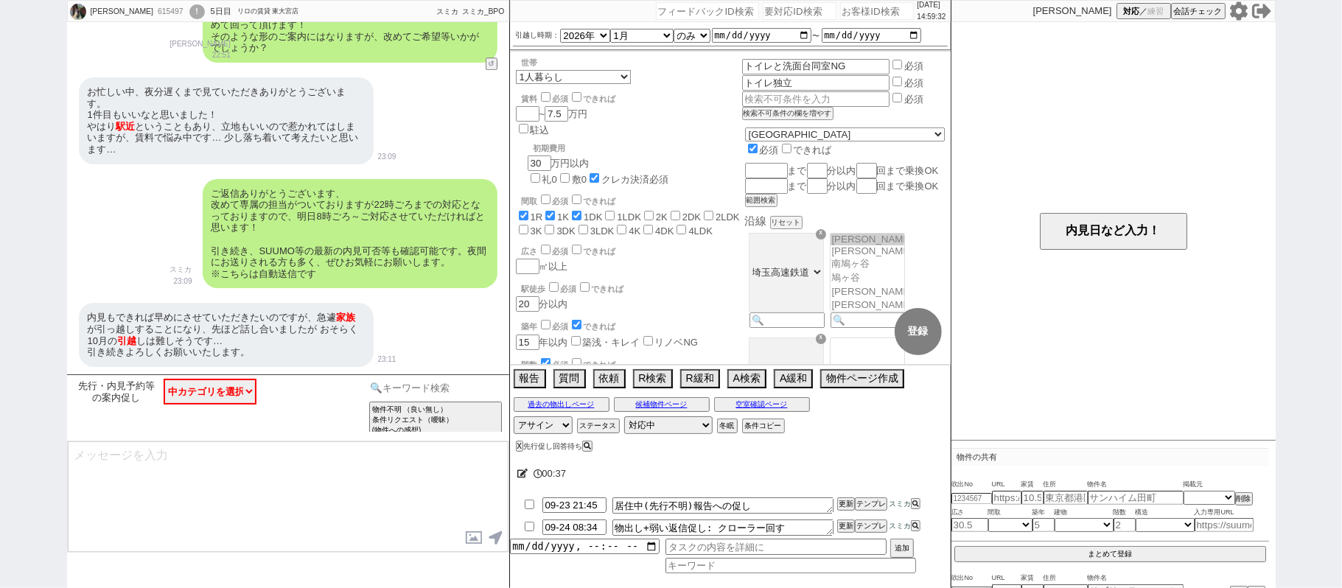
click at [425, 385] on input at bounding box center [435, 388] width 139 height 18
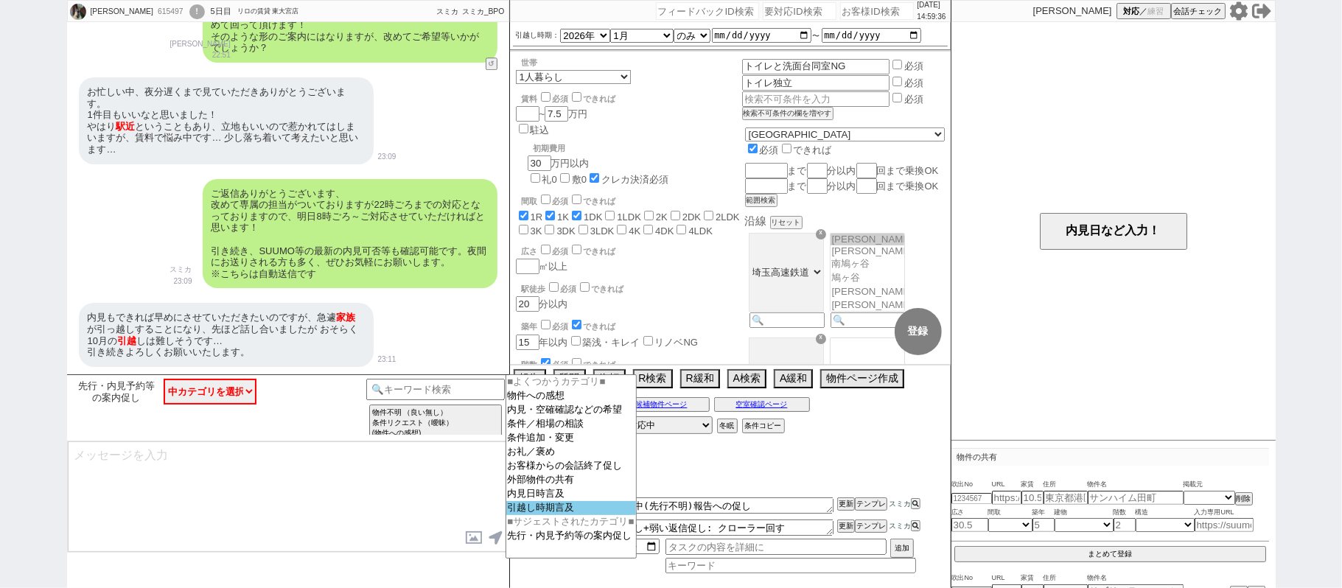
click at [576, 515] on option "引越し時期言及" at bounding box center [571, 508] width 130 height 14
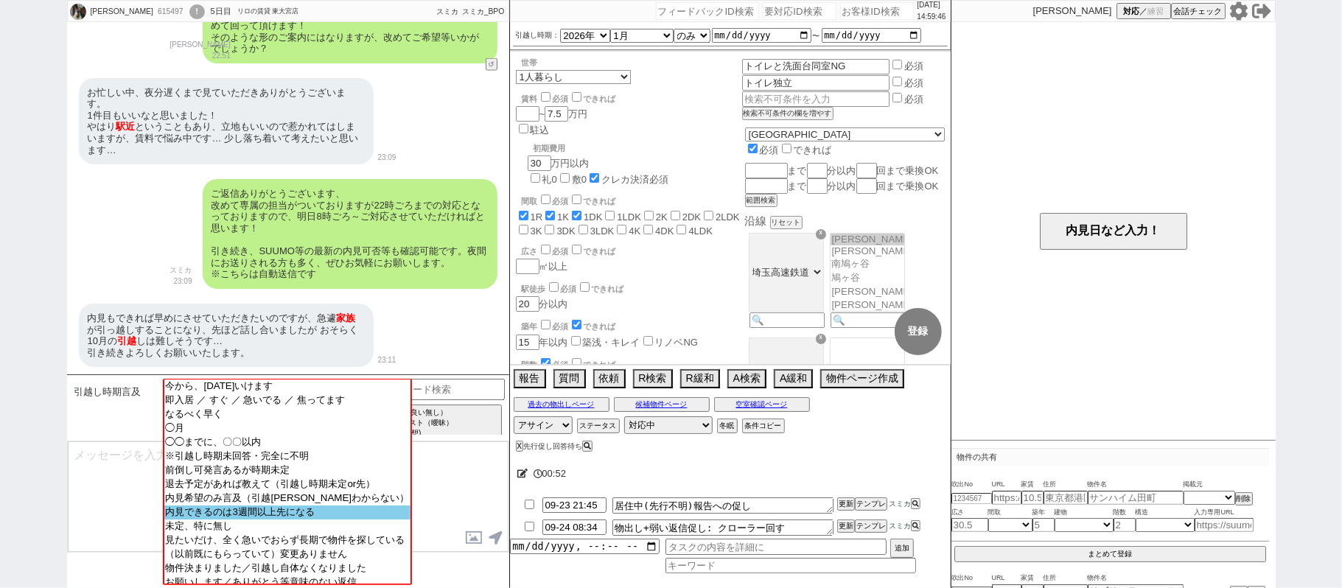
scroll to position [0, 0]
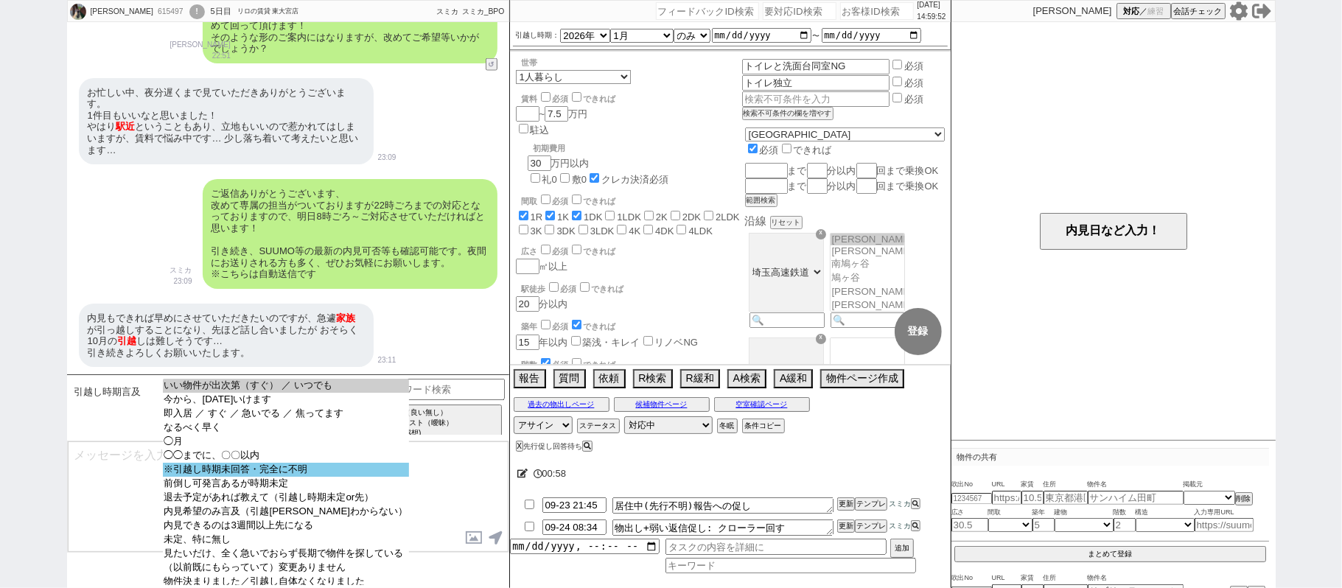
select select "※引越し時期未回答・完全に不明"
click at [269, 477] on option "※引越し時期未回答・完全に不明" at bounding box center [286, 470] width 247 height 14
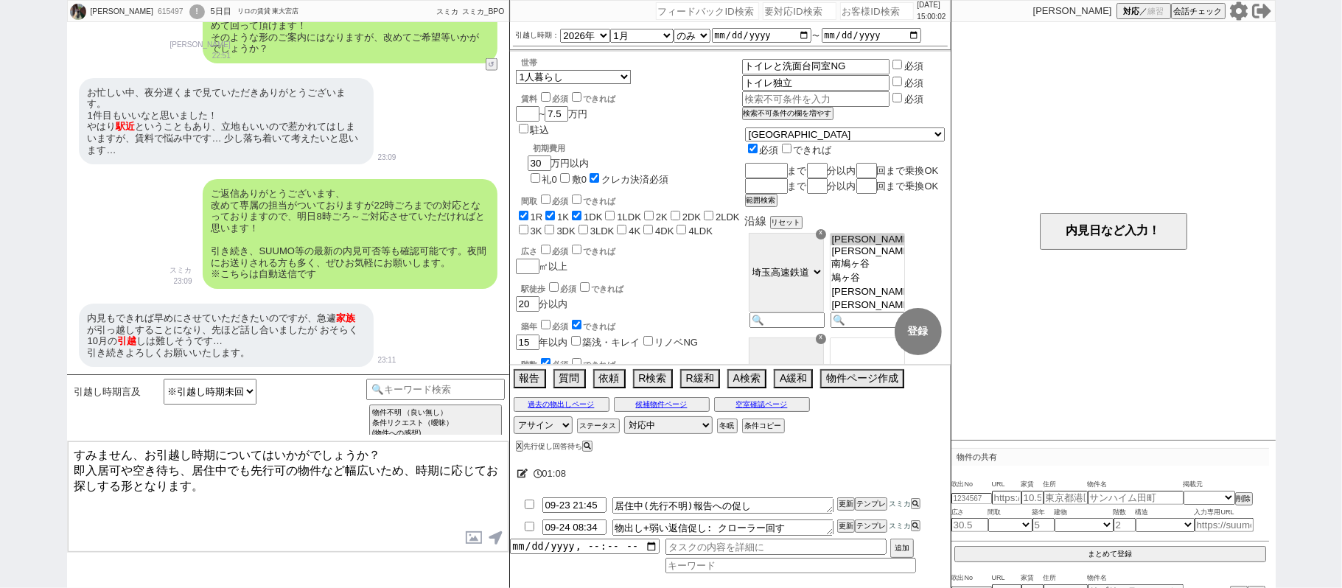
drag, startPoint x: 133, startPoint y: 450, endPoint x: 0, endPoint y: 388, distance: 146.4
click at [0, 408] on div "[PERSON_NAME] 615497 ! 0 5日目 リロの賃貸 東大宮店 冬眠中 自社客 スミカ スミカ_BPO チャット全表示 [DATE] リブリ・…" at bounding box center [671, 294] width 1342 height 588
drag, startPoint x: 322, startPoint y: 458, endPoint x: 361, endPoint y: 514, distance: 68.3
click at [355, 514] on textarea "諸々かしこまりました、お引越し時期についてはいかがでしょうか？ 即入居可や空き待ち、居住中でも先行可の物件など幅広いため、時期に応じてお探しする形となります。" at bounding box center [288, 497] width 441 height 111
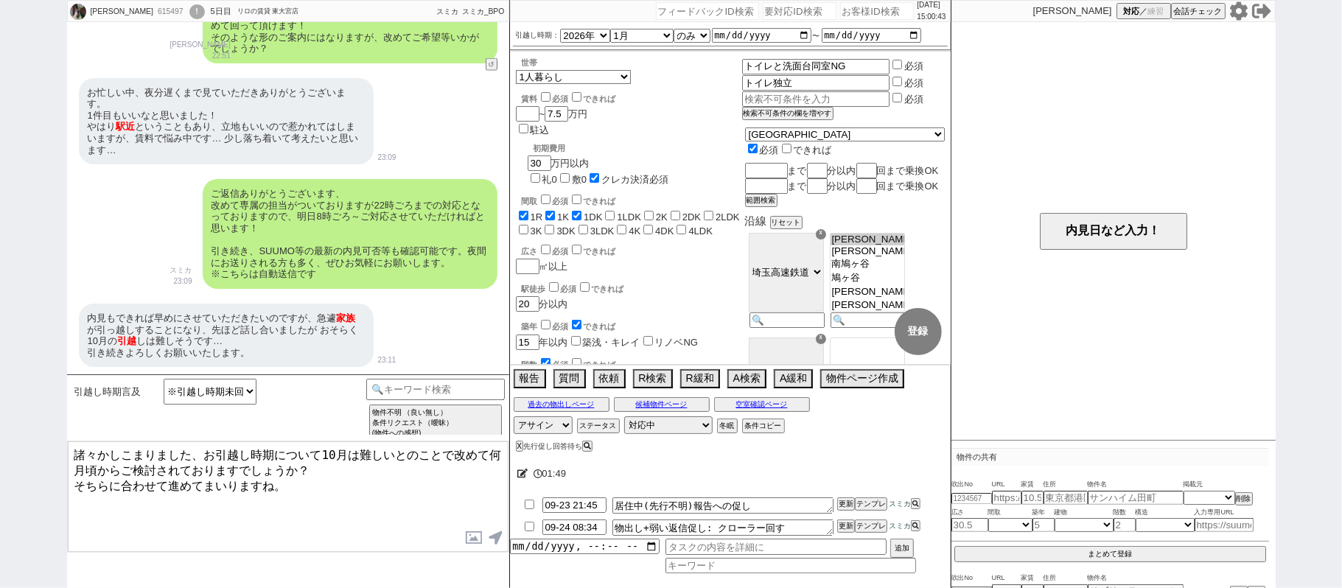
type textarea "諸々かしこまりました、お引越し時期について10月は難しいとのことで改めて何月頃からご検討されておりますでしょうか？ そちらに合わせて進めてまいりますね。"
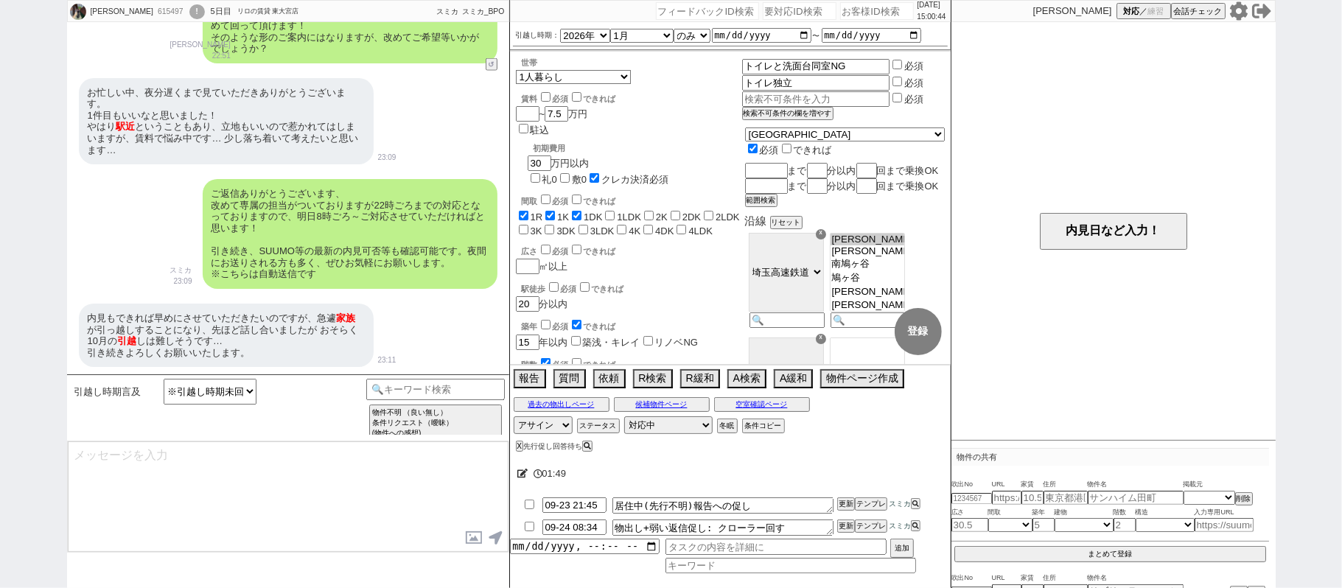
scroll to position [1163, 0]
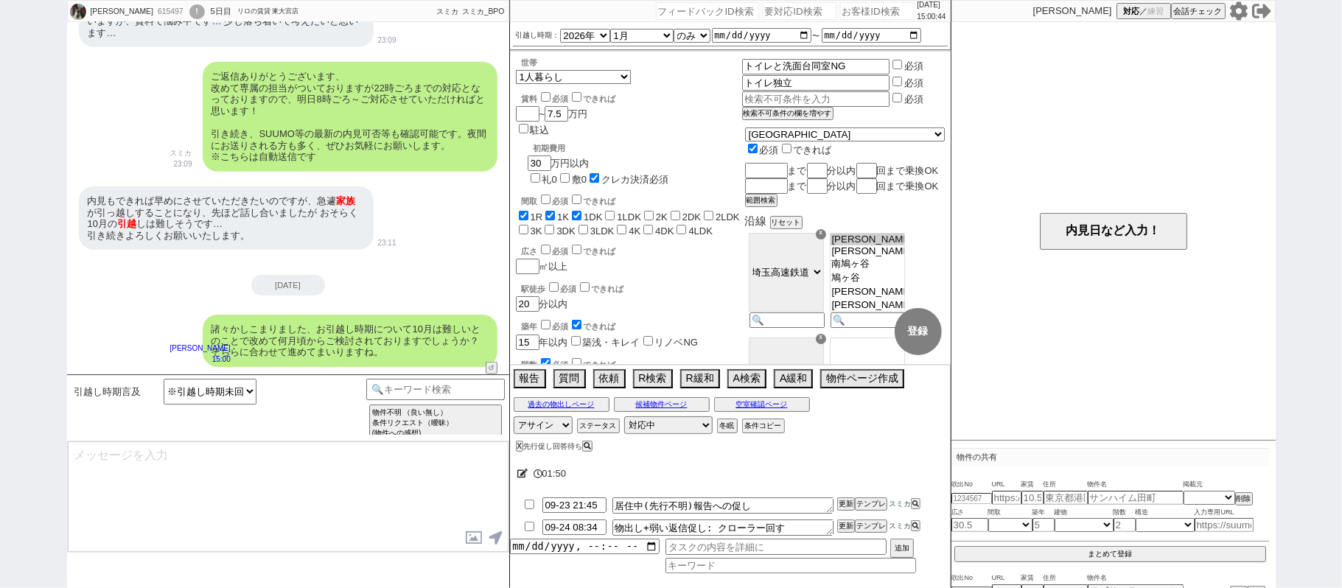
type input "09-24 21:45"
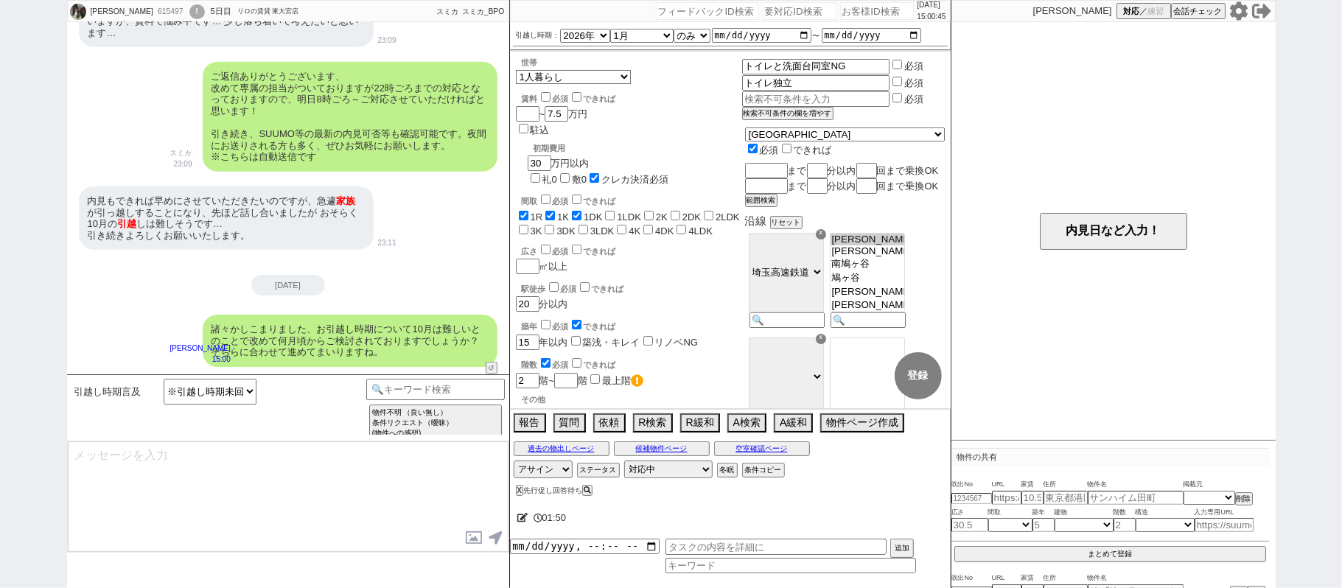
type textarea "お手数ですがスケジュール頂けますと幸いです！"
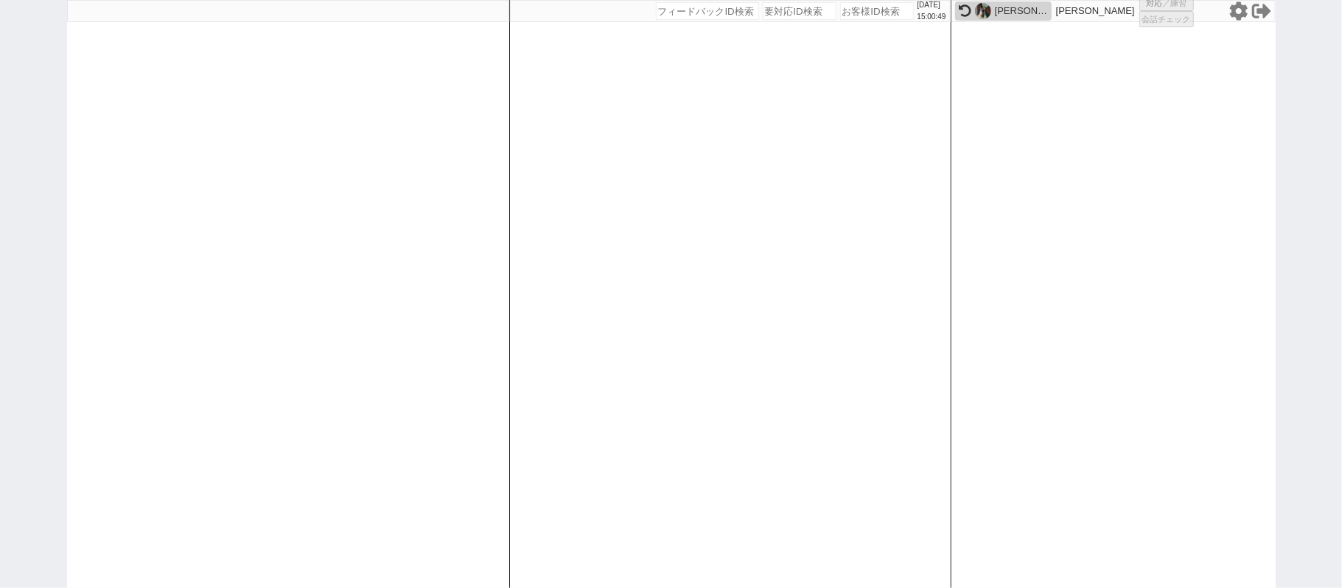
select select
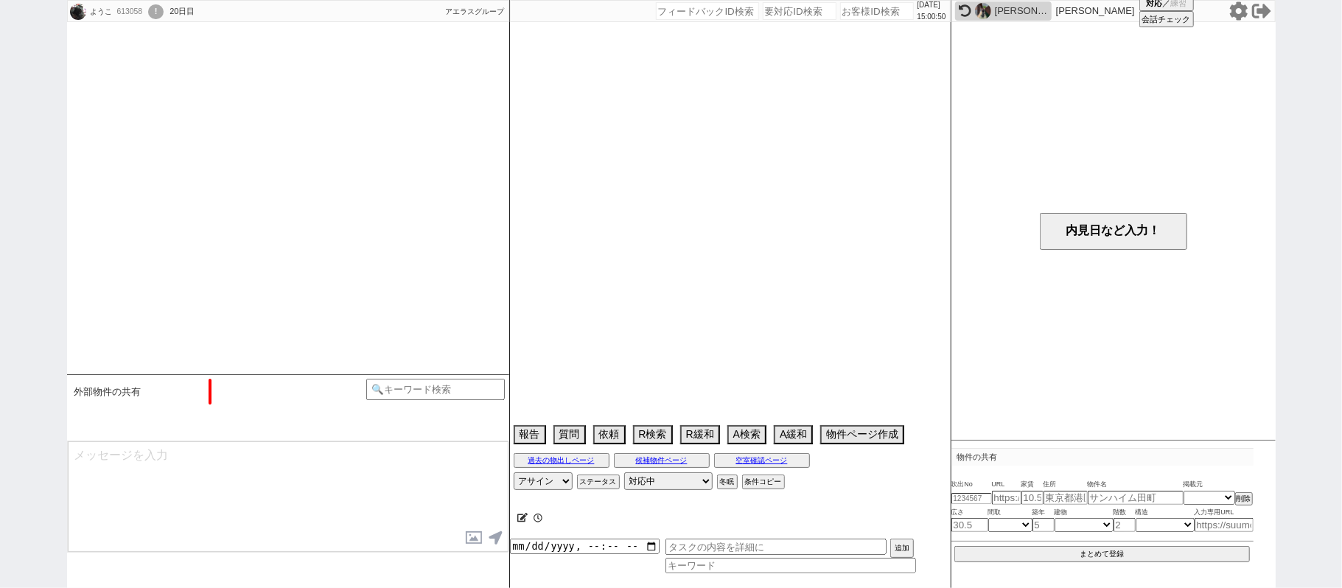
scroll to position [226, 0]
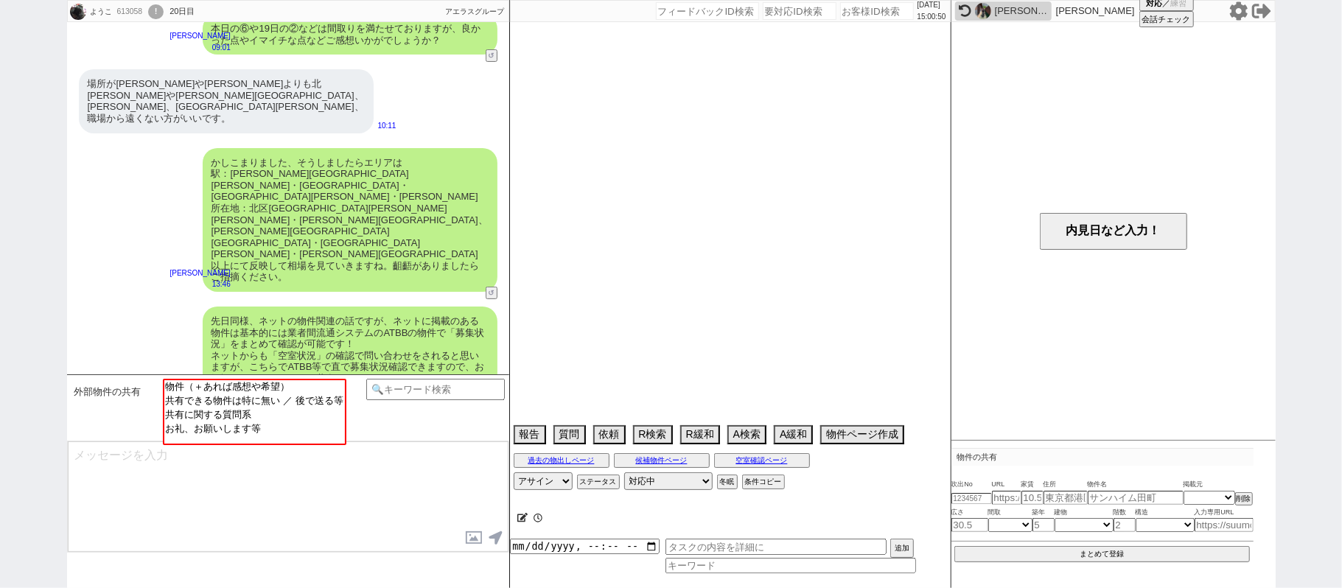
type textarea "自転車2台"
select select "2025"
select select "10"
select select "36"
select select "7"
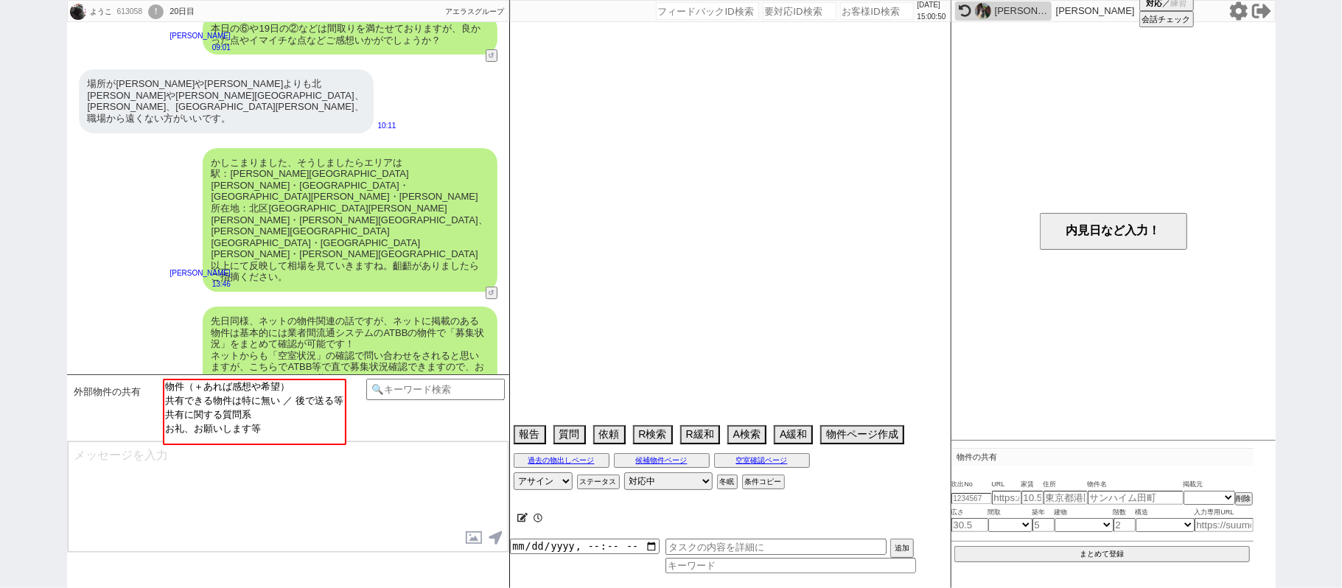
select select "17"
select select "[DATE]"
select select "19"
select select "2225"
select select "70"
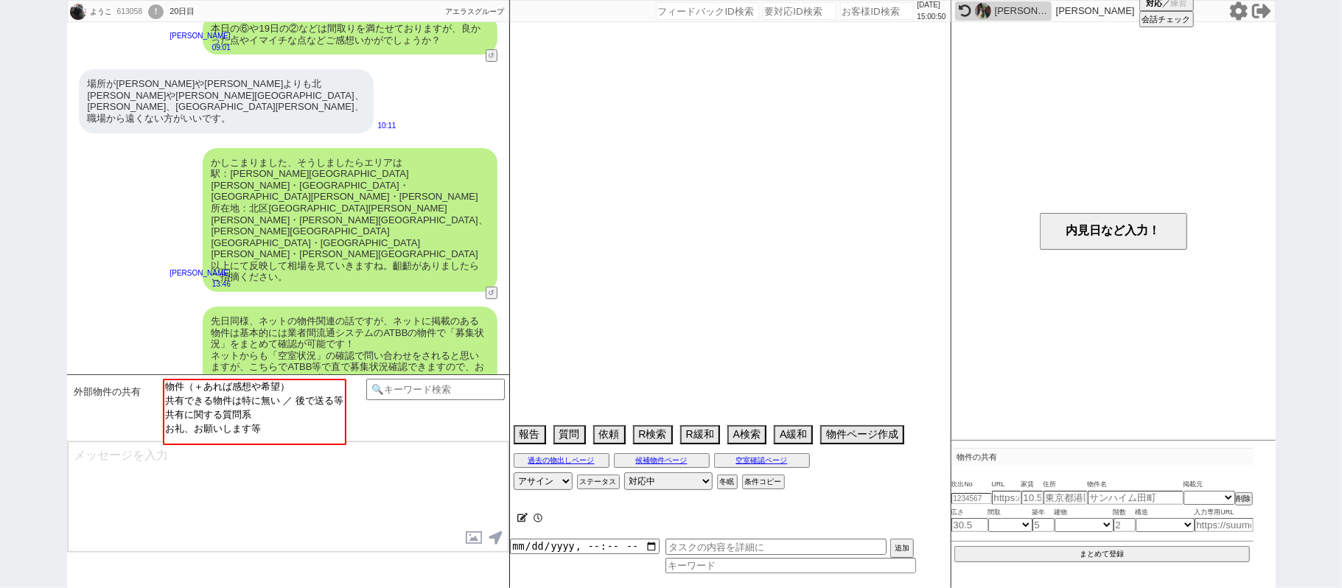
select select "[DATE]"
select select "25"
select select "793"
select select "23"
select select "731"
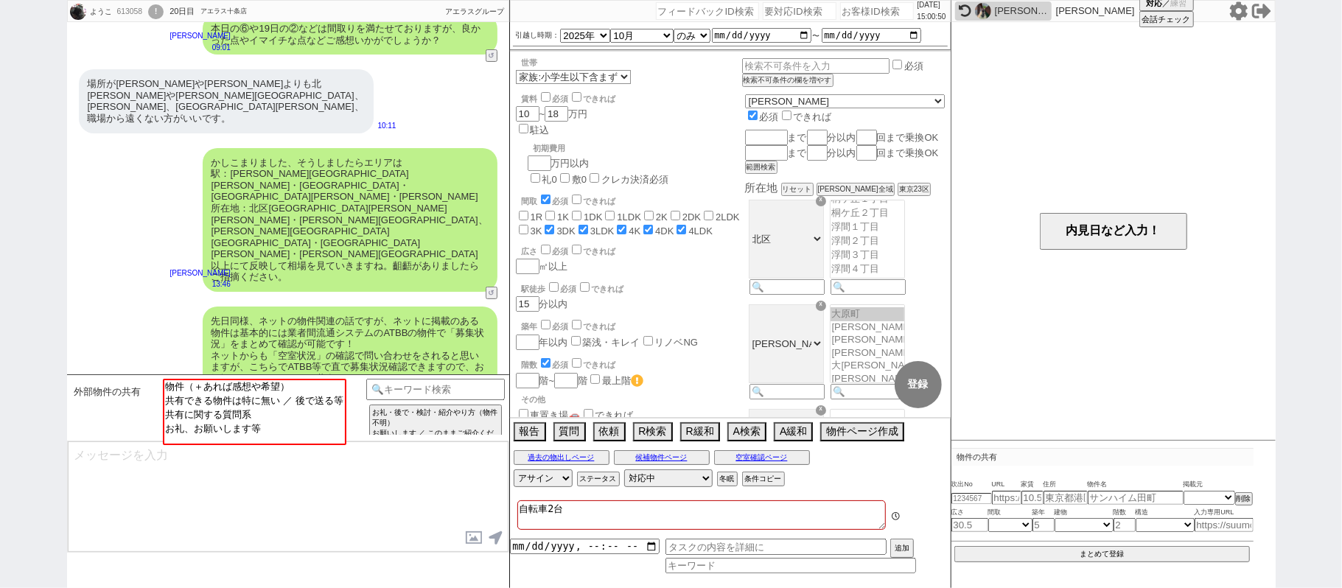
scroll to position [77, 0]
select select "お礼、お願いします等"
click at [257, 431] on option "お礼、お願いします等" at bounding box center [253, 428] width 181 height 14
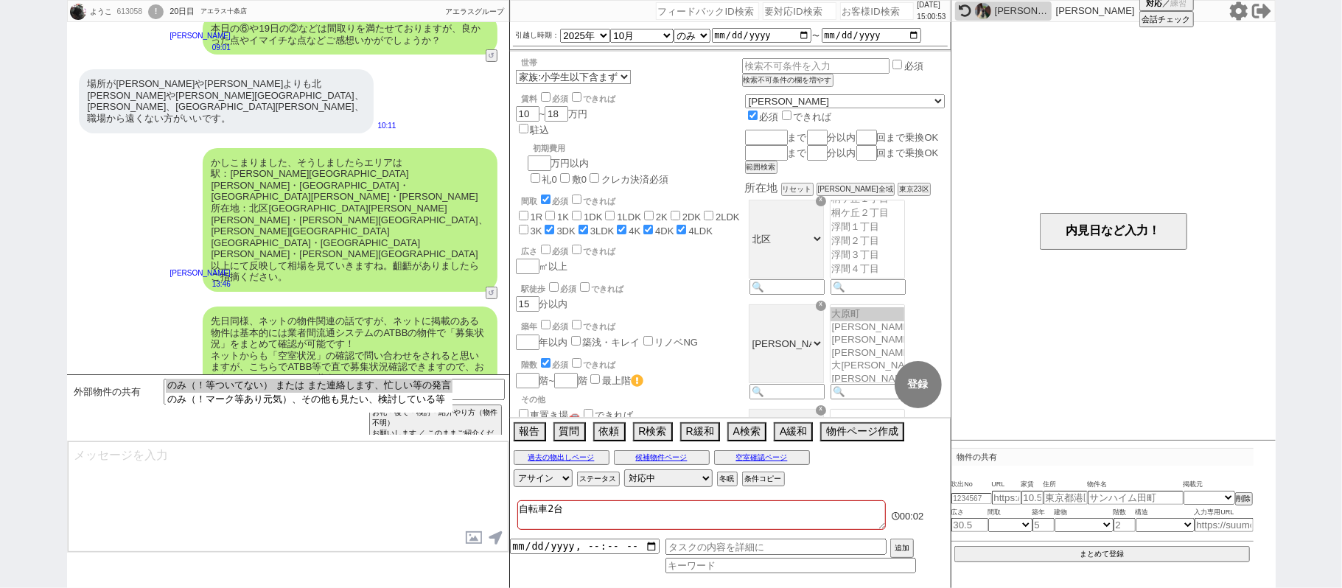
select select "のみ（！等ついてない） または また連絡します、忙しい等の発言"
click at [229, 390] on option "のみ（！等ついてない） または また連絡します、忙しい等の発言" at bounding box center [309, 386] width 286 height 14
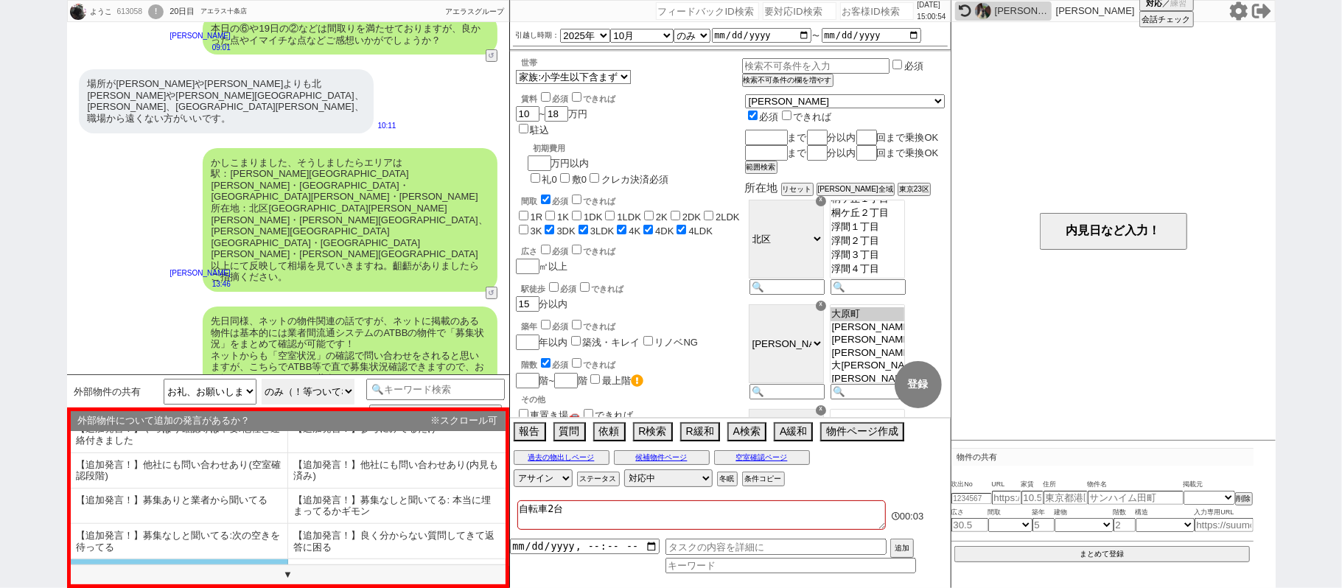
scroll to position [91, 0]
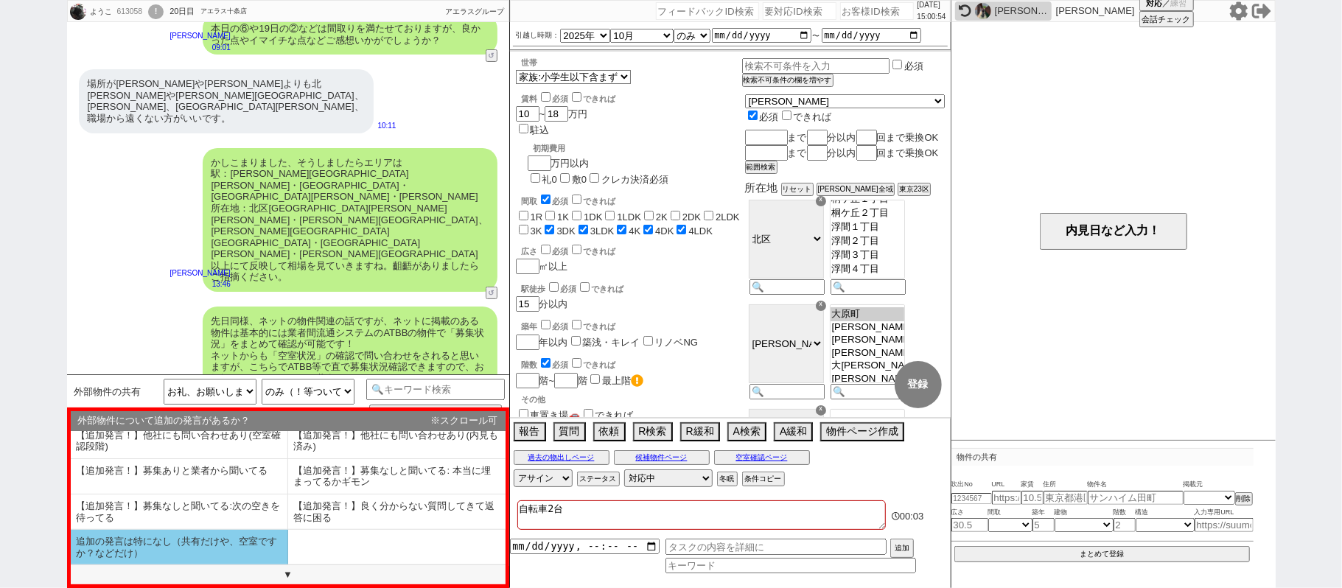
click at [168, 554] on li "追加の発言は特になし（共有だけや、空室ですか？などだけ）" at bounding box center [179, 547] width 217 height 35
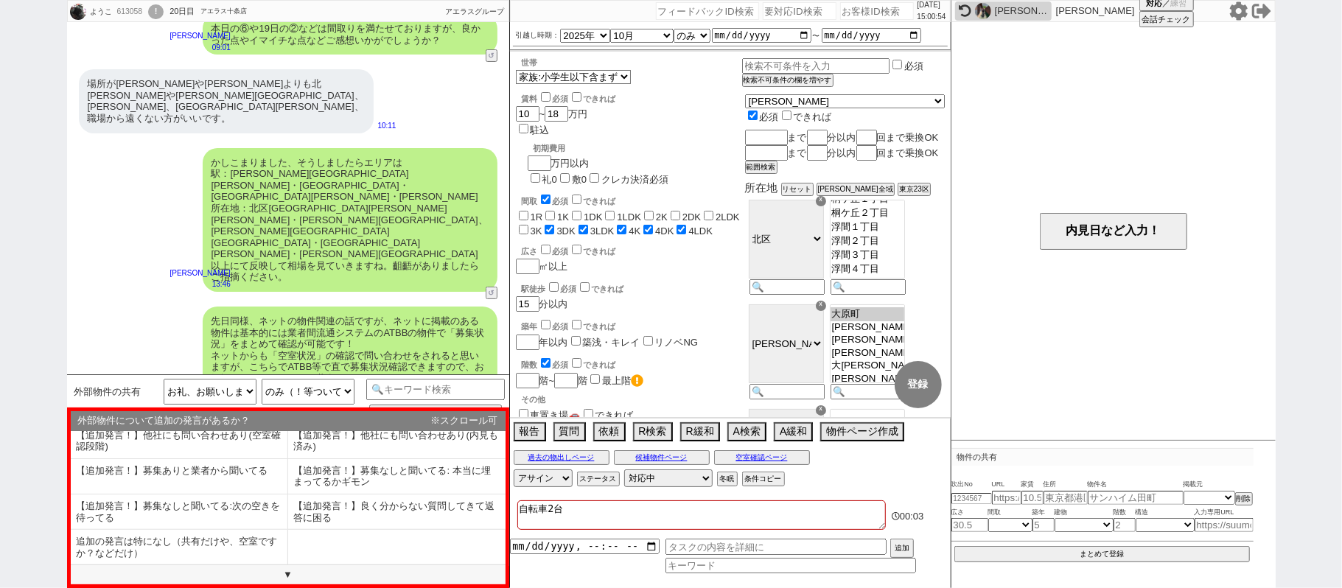
select select "追加の発言は特になし（共有だけや、空室ですか？などだけ）"
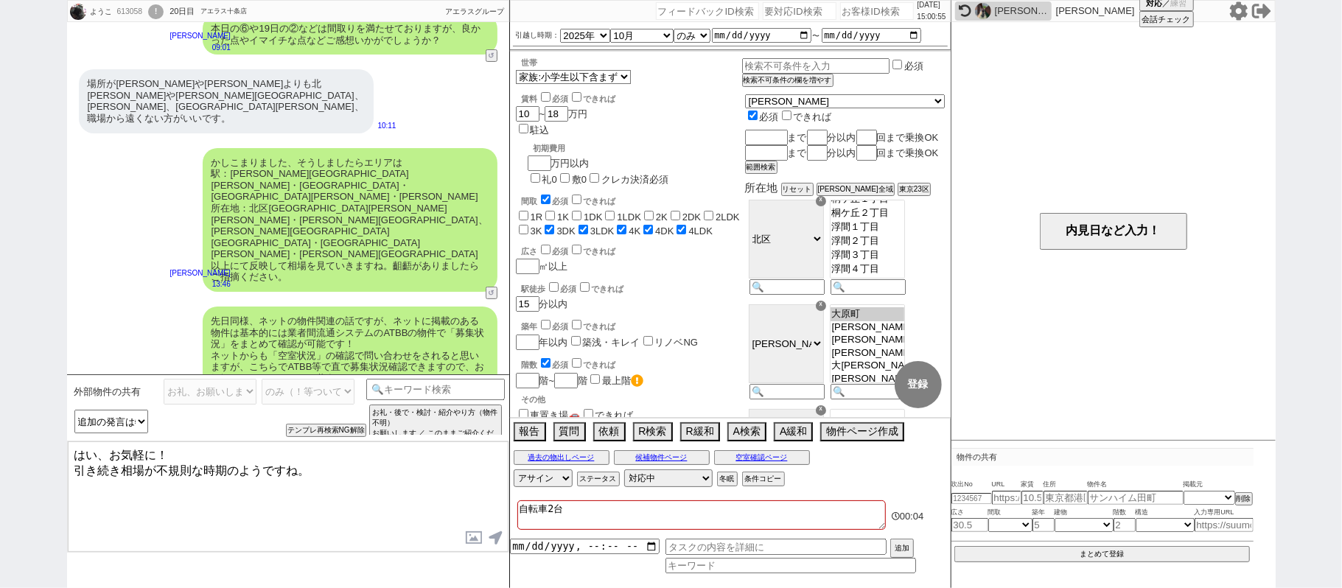
drag, startPoint x: 95, startPoint y: 455, endPoint x: 0, endPoint y: 445, distance: 95.6
click at [0, 449] on div "ようこ 613058 ! 0 20日目 アエラス十条店 冬眠中 自社客 アエラスグループ スミカ_BPO チャット全表示 [DATE] ありがとうございます。…" at bounding box center [671, 294] width 1342 height 588
drag, startPoint x: 147, startPoint y: 466, endPoint x: 585, endPoint y: 452, distance: 438.1
click at [531, 455] on div "ようこ 613058 ! 0 20日目 アエラス十条店 冬眠中 自社客 アエラスグループ スミカ_BPO チャット全表示 [DATE] ありがとうございます。…" at bounding box center [671, 294] width 1209 height 588
type textarea "かしこまりました、お気軽によろしくお願いいたします！ 引き続き相場を追ってまいりますね。"
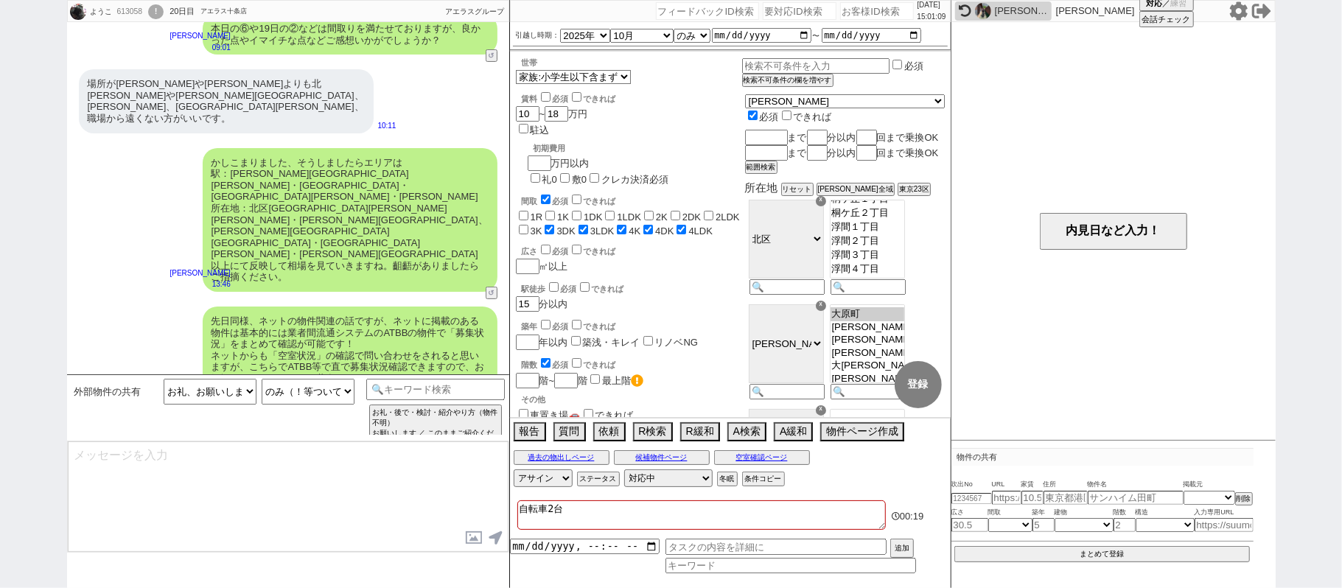
scroll to position [104, 0]
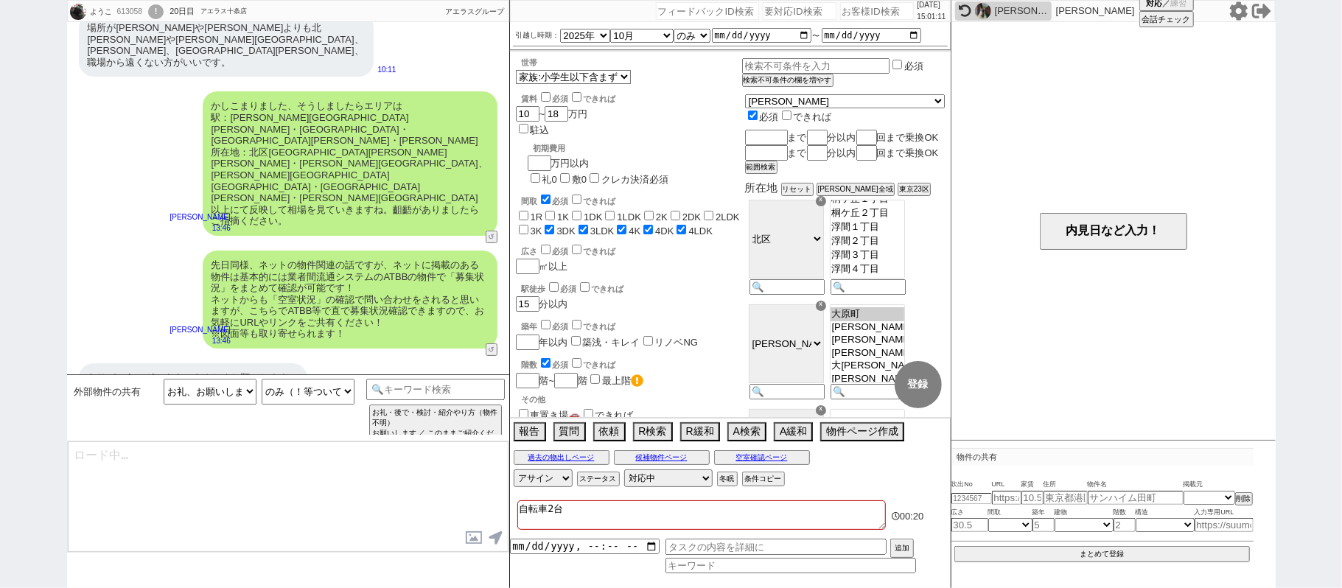
type textarea "ちなみにご家族が入居できる間取りでも小さいお子様NGの物件は多いため、そのような物件は非常に狙い目かなと思います！ぜひそのあたりも含めて広くお出ししてまいりま…"
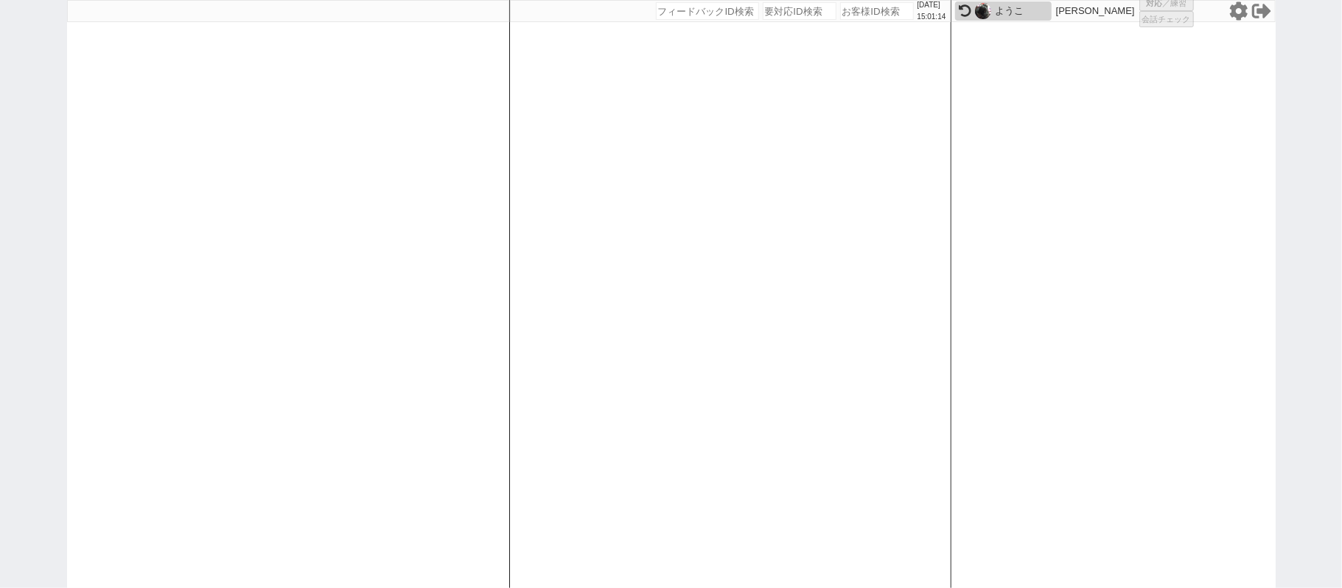
select select "1"
select select "6"
select select "2"
select select "5"
select select
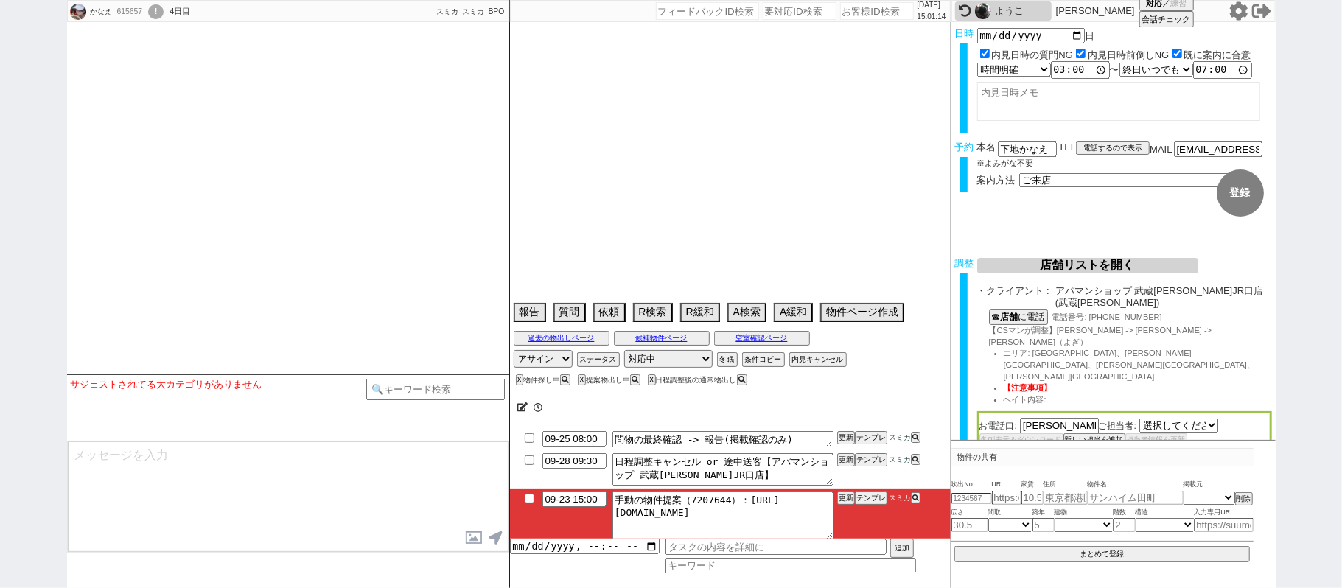
select select "2838"
type textarea "他社なし ユニットバス キッチン狭いのが不満、年内で11月引っ越しが理想 正社員勤務、神奈川方面の紹介になるOK"
select select
select select "15"
select select "0"
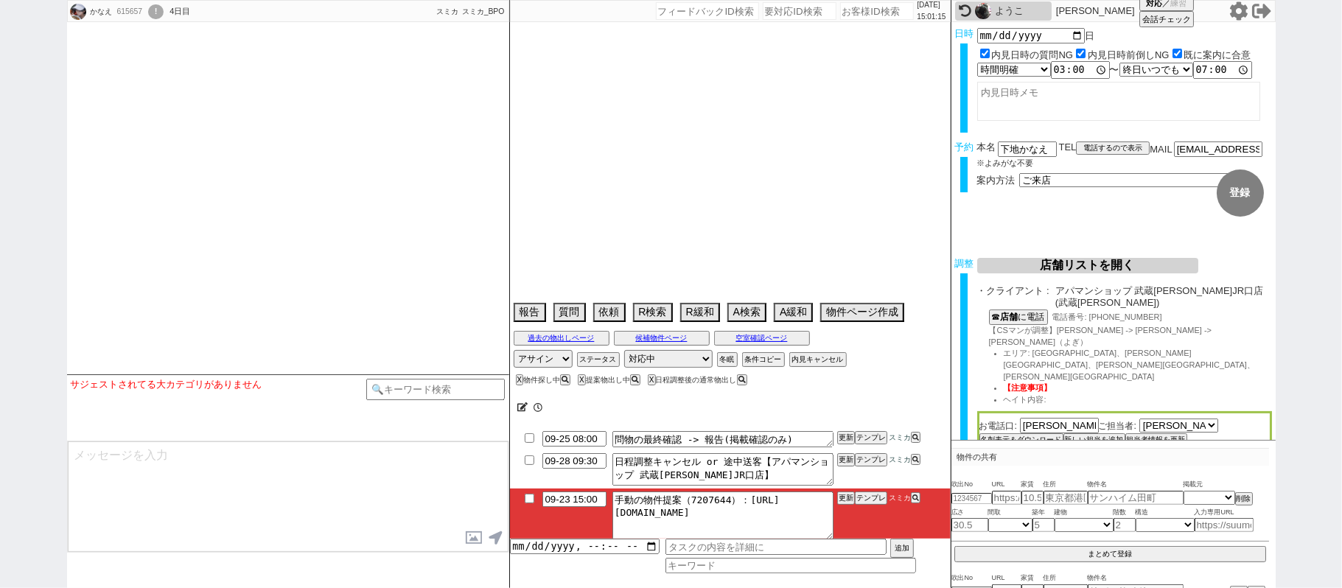
select select "53"
select select "15"
select select "508"
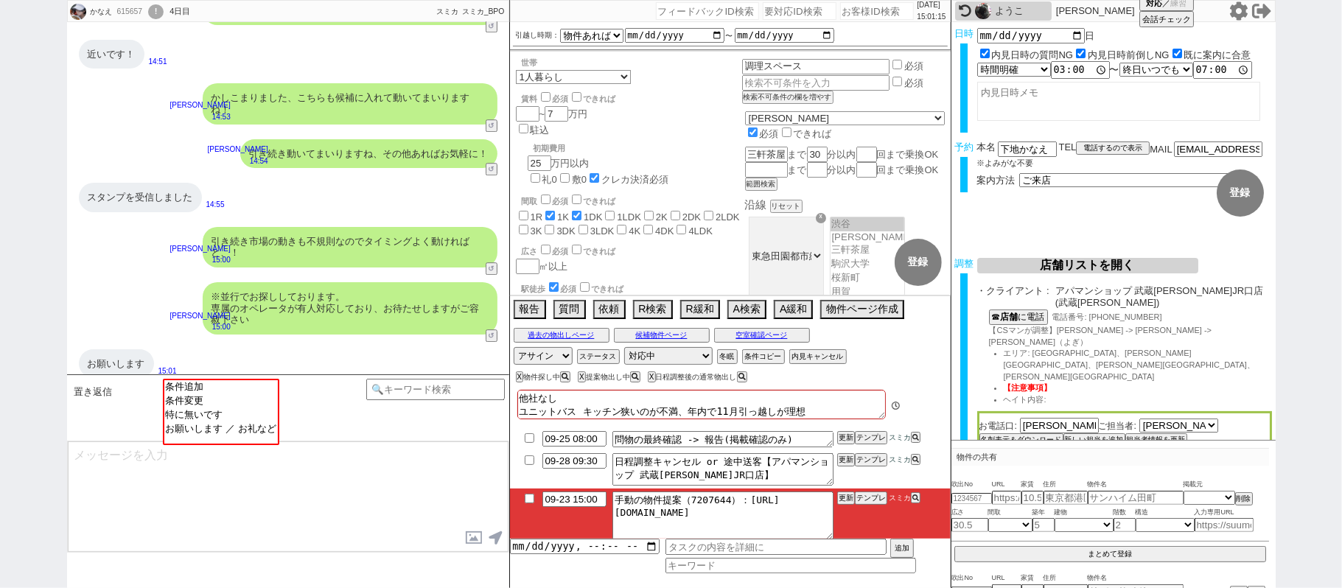
scroll to position [93, 0]
click at [576, 504] on input "09-23 15:00" at bounding box center [575, 498] width 64 height 13
type input "09-23 18:00"
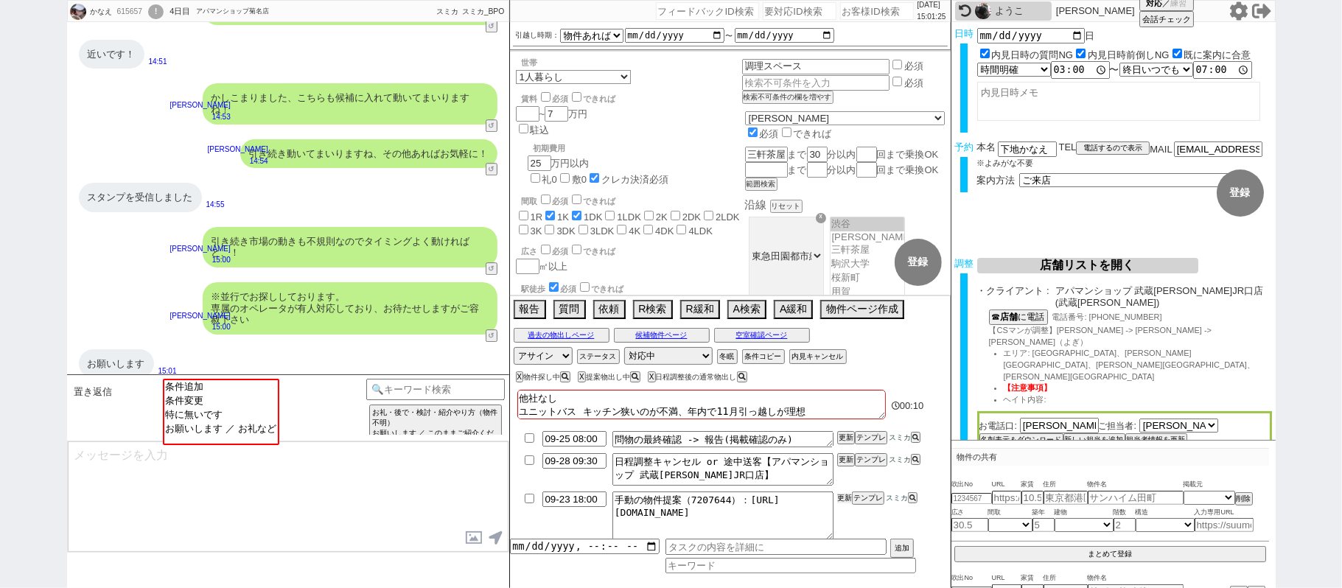
drag, startPoint x: 843, startPoint y: 500, endPoint x: 845, endPoint y: 511, distance: 11.2
click at [844, 507] on li "09-23 18:00 手動の物件提案（7207644）：[URL][DOMAIN_NAME] 更新 テンプレ スミカ" at bounding box center [730, 516] width 441 height 55
drag, startPoint x: 845, startPoint y: 511, endPoint x: 845, endPoint y: 500, distance: 11.1
click at [845, 507] on li "09-23 18:00 手動の物件提案（7207644）：[URL][DOMAIN_NAME] 更新 テンプレ スミカ" at bounding box center [730, 516] width 441 height 55
click at [845, 504] on button "更新" at bounding box center [844, 498] width 15 height 10
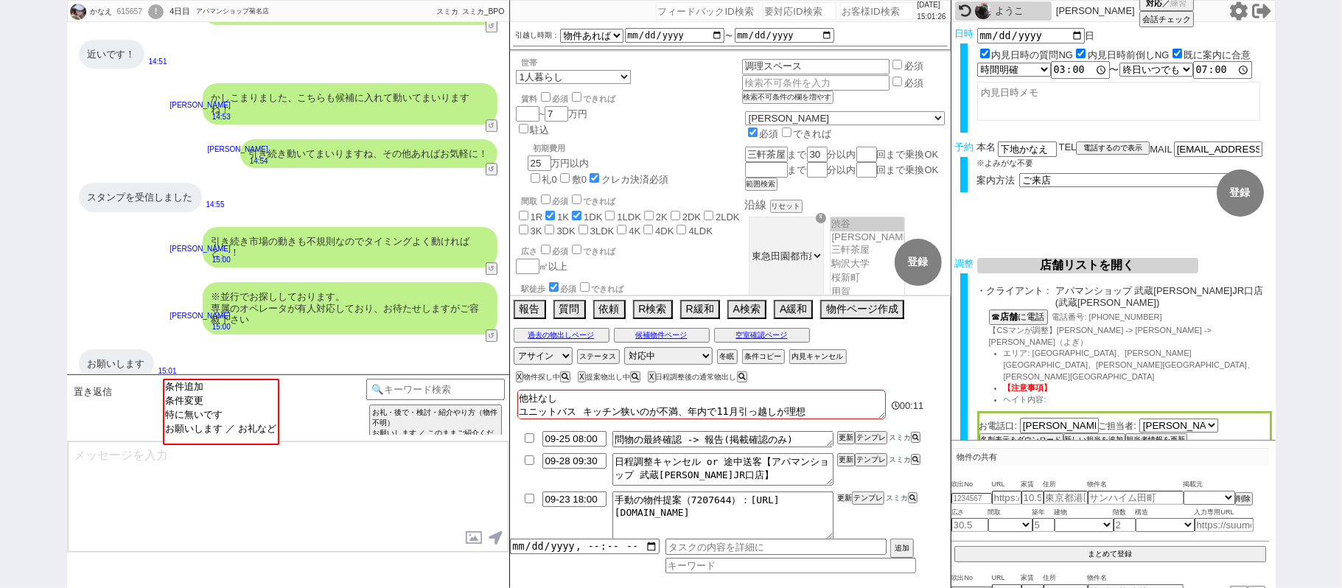
click at [845, 504] on button "更新" at bounding box center [844, 498] width 15 height 10
click at [844, 513] on li "09-23 18:00 手動の物件提案（7207644）：[URL][DOMAIN_NAME] 更新 テンプレ スミカ" at bounding box center [730, 516] width 441 height 55
drag, startPoint x: 843, startPoint y: 515, endPoint x: 843, endPoint y: 502, distance: 12.5
click at [843, 509] on li "09-23 18:00 手動の物件提案（7207644）：[URL][DOMAIN_NAME] 更新 テンプレ スミカ" at bounding box center [730, 516] width 441 height 55
click at [845, 507] on li "09-23 18:00 手動の物件提案（7207644）：[URL][DOMAIN_NAME] 更新 テンプレ スミカ" at bounding box center [730, 516] width 441 height 55
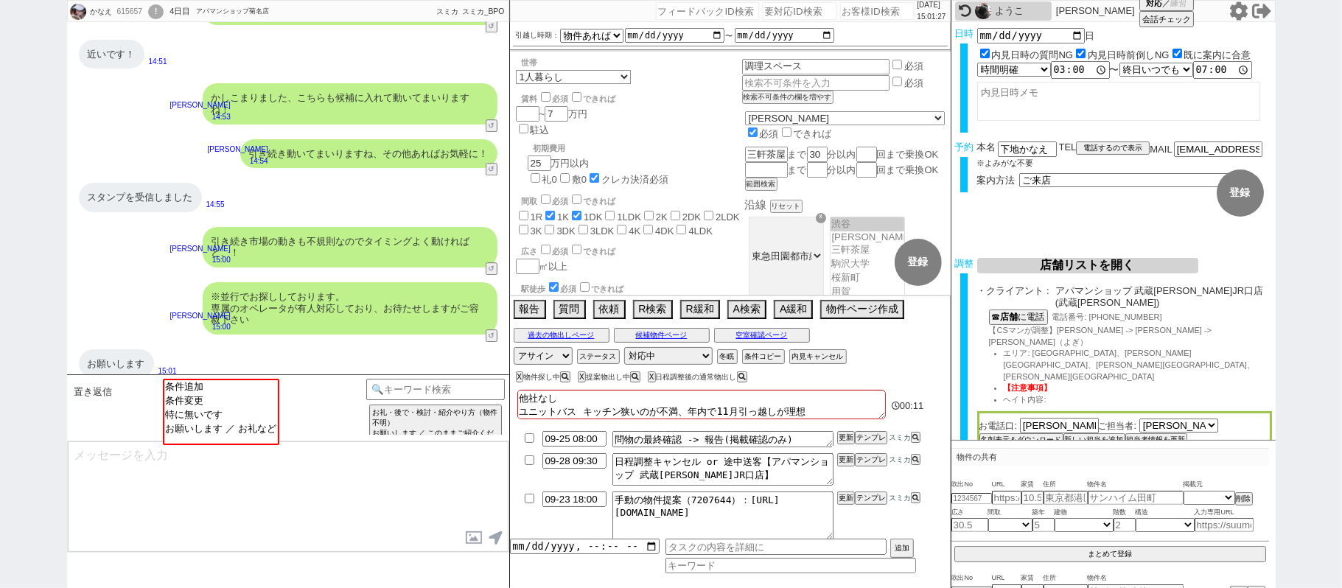
drag, startPoint x: 845, startPoint y: 509, endPoint x: 845, endPoint y: 498, distance: 10.3
click at [846, 505] on li "09-23 18:00 手動の物件提案（7207644）：[URL][DOMAIN_NAME] 更新 テンプレ スミカ" at bounding box center [730, 516] width 441 height 55
click at [845, 508] on li "09-23 18:00 手動の物件提案（7207644）：[URL][DOMAIN_NAME] 更新 テンプレ スミカ" at bounding box center [730, 516] width 441 height 55
click at [845, 510] on li "09-23 18:00 手動の物件提案（7207644）：[URL][DOMAIN_NAME] 更新 テンプレ スミカ" at bounding box center [730, 516] width 441 height 55
drag, startPoint x: 847, startPoint y: 512, endPoint x: 275, endPoint y: 380, distance: 586.9
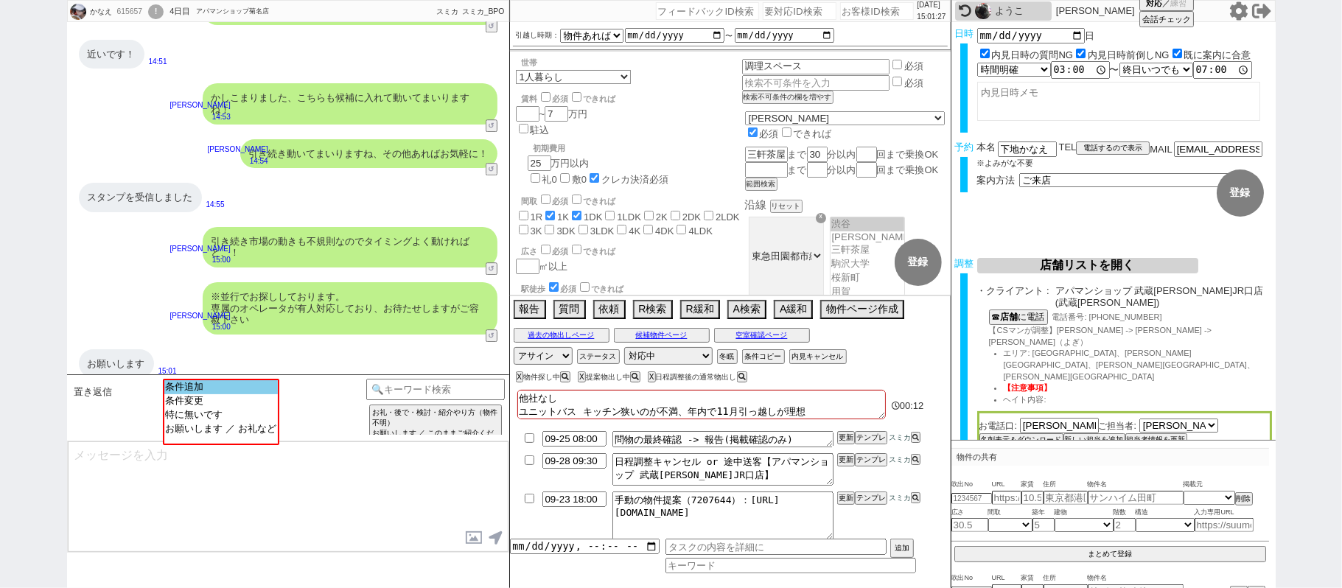
click at [842, 509] on li "09-23 18:00 手動の物件提案（7207644）：[URL][DOMAIN_NAME] 更新 テンプレ スミカ" at bounding box center [730, 516] width 441 height 55
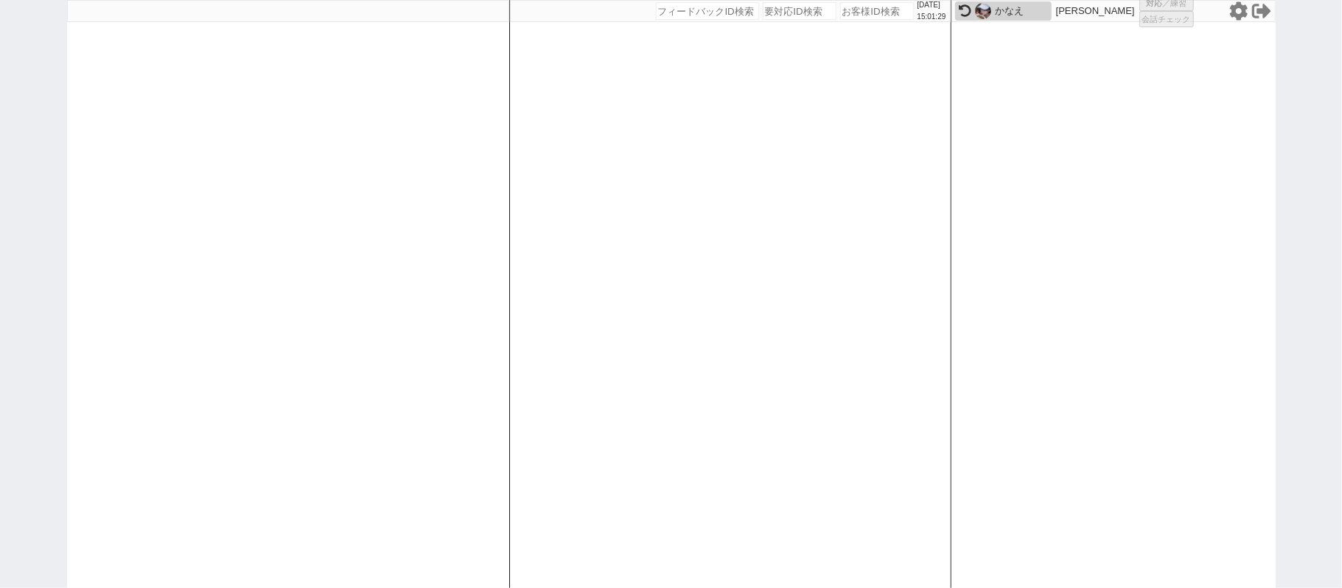
select select "1"
select select
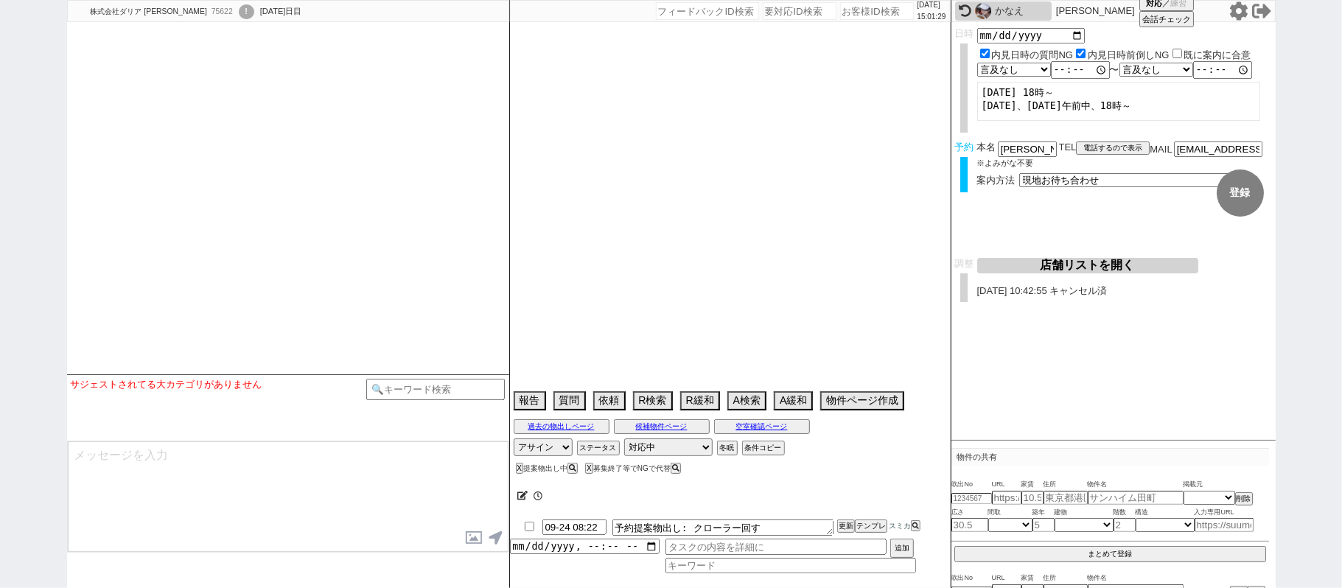
select select
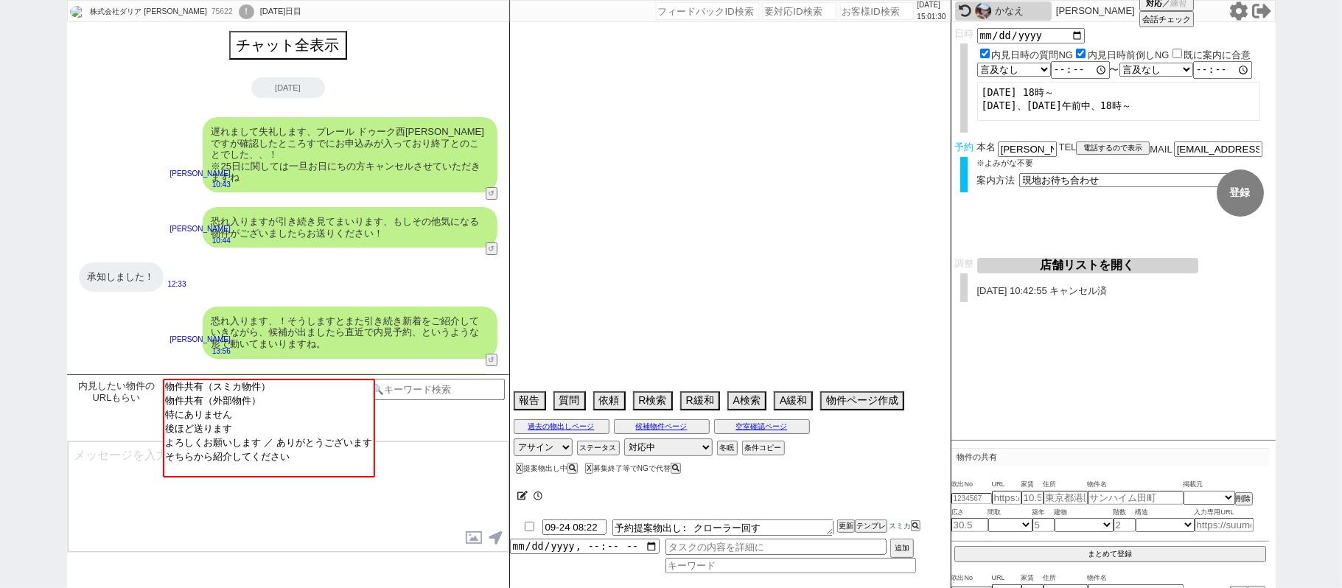
scroll to position [90, 0]
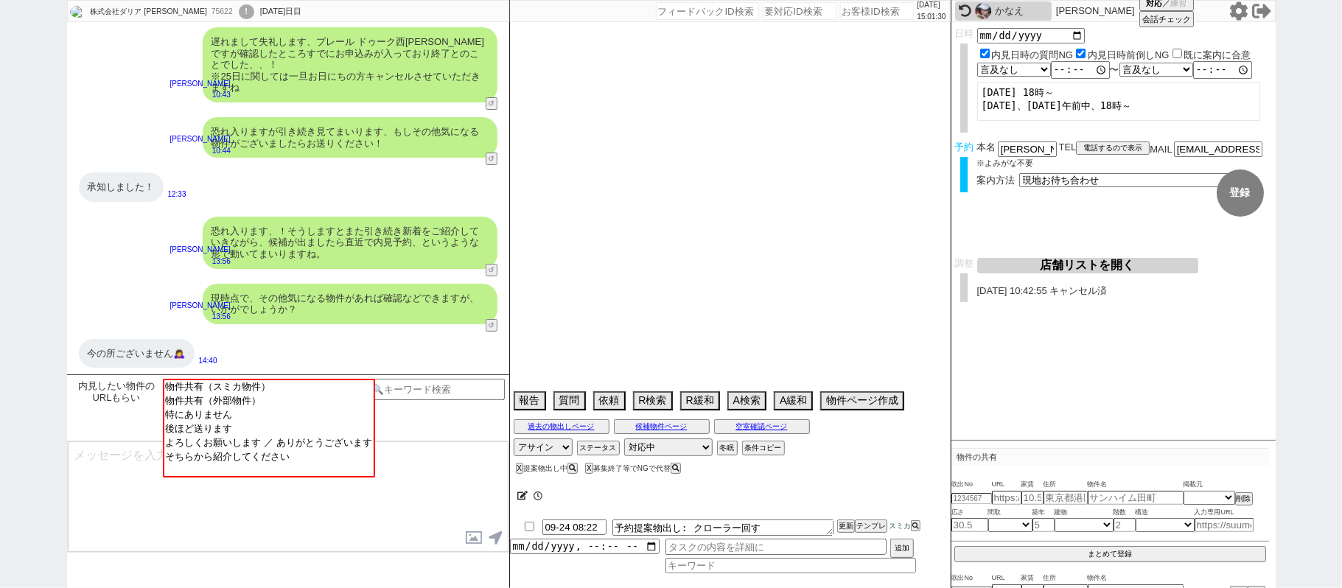
select select "2025"
select select "10"
select select "36"
select select "0"
select select "71"
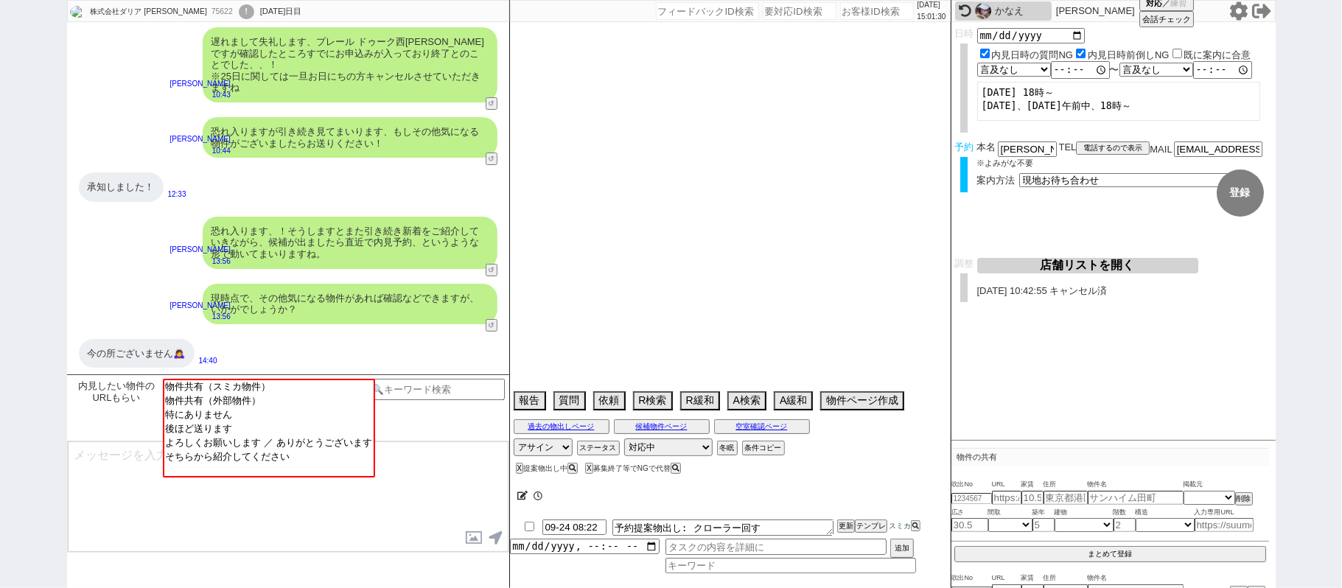
select select "[DATE]"
select select "822"
select select "70"
select select "[DATE]"
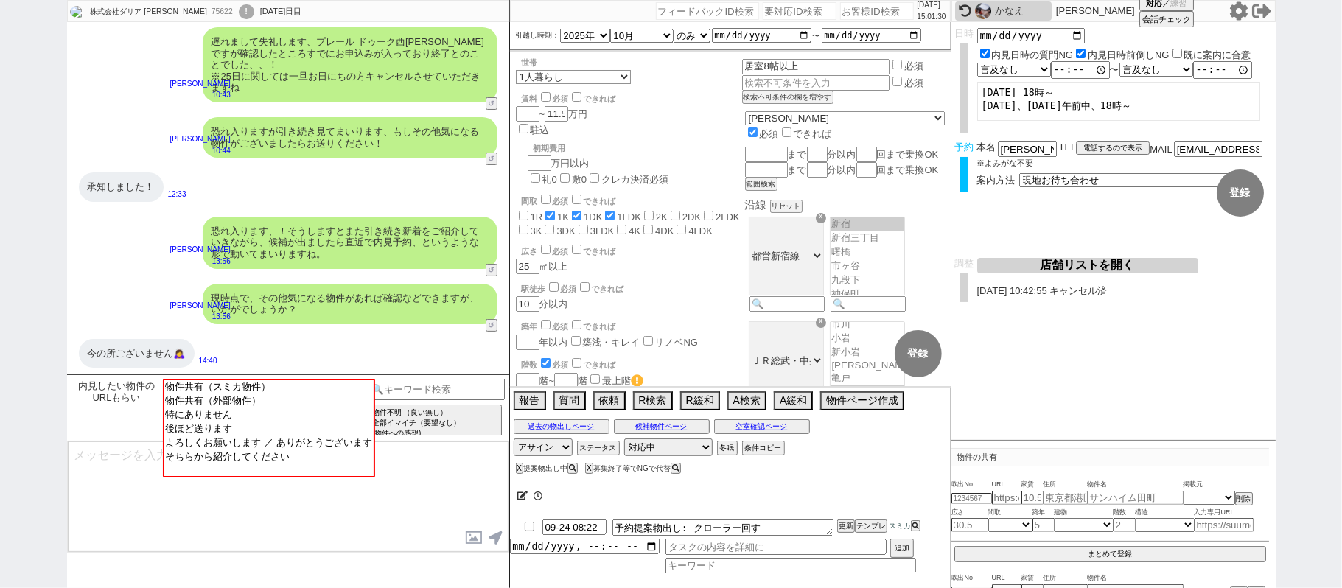
scroll to position [155, 0]
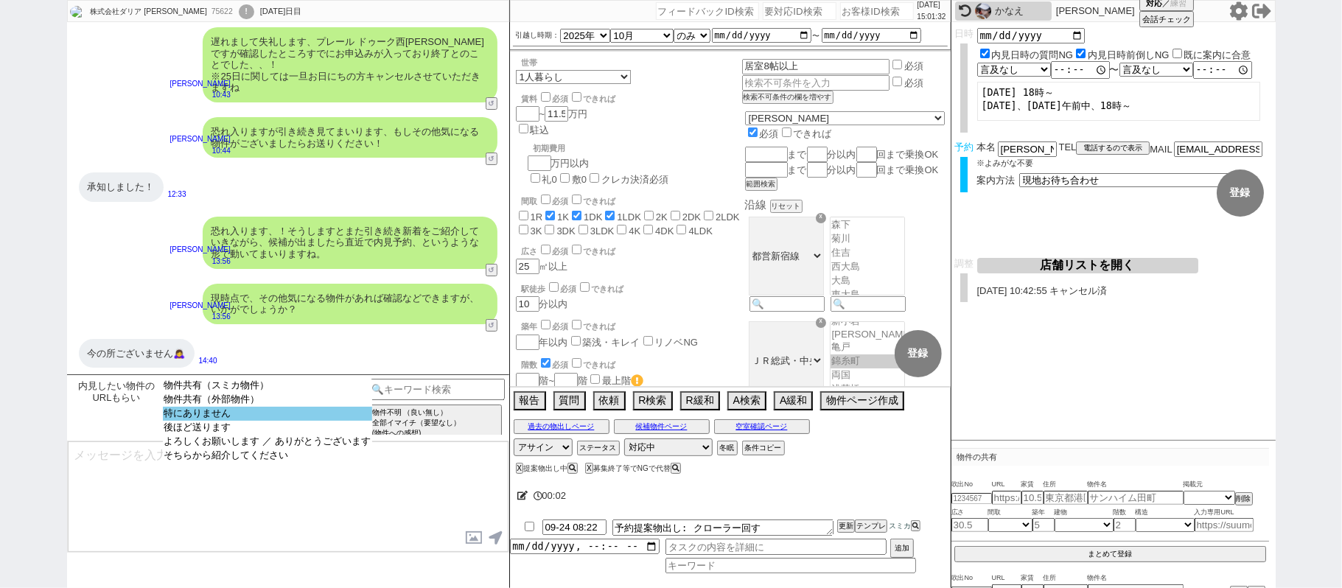
select select "特にありません"
click at [198, 420] on option "特にありません" at bounding box center [267, 414] width 209 height 14
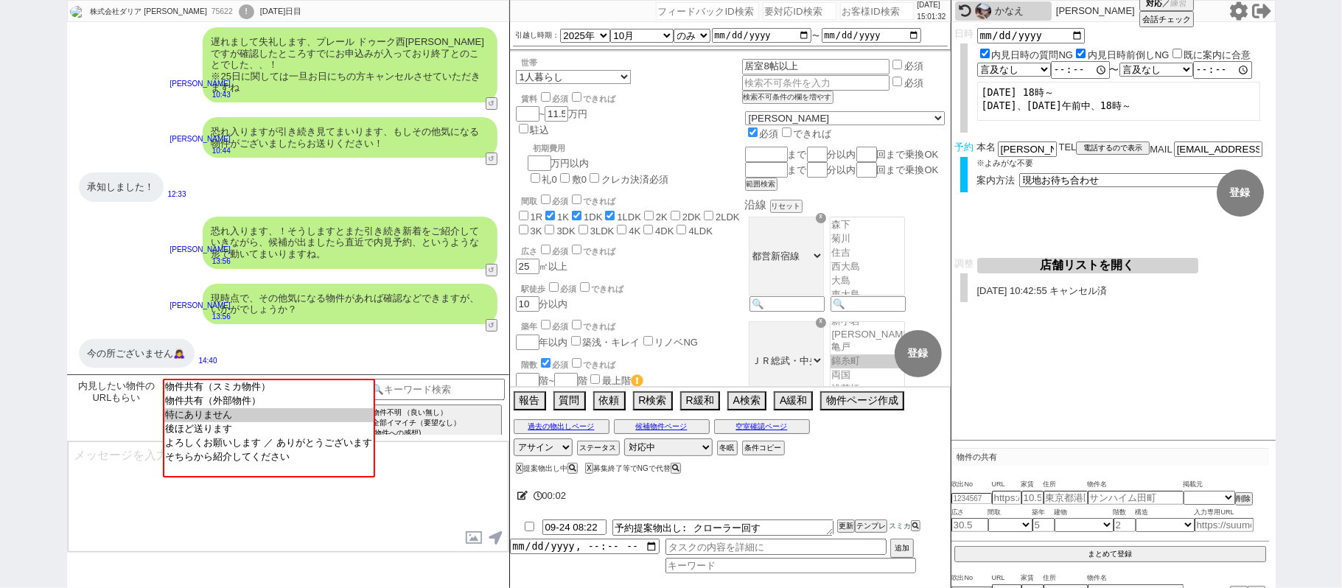
type textarea "かしこまりました、キャンセルで再度募集が上がるものもありますしいつでもお送り下さい！"
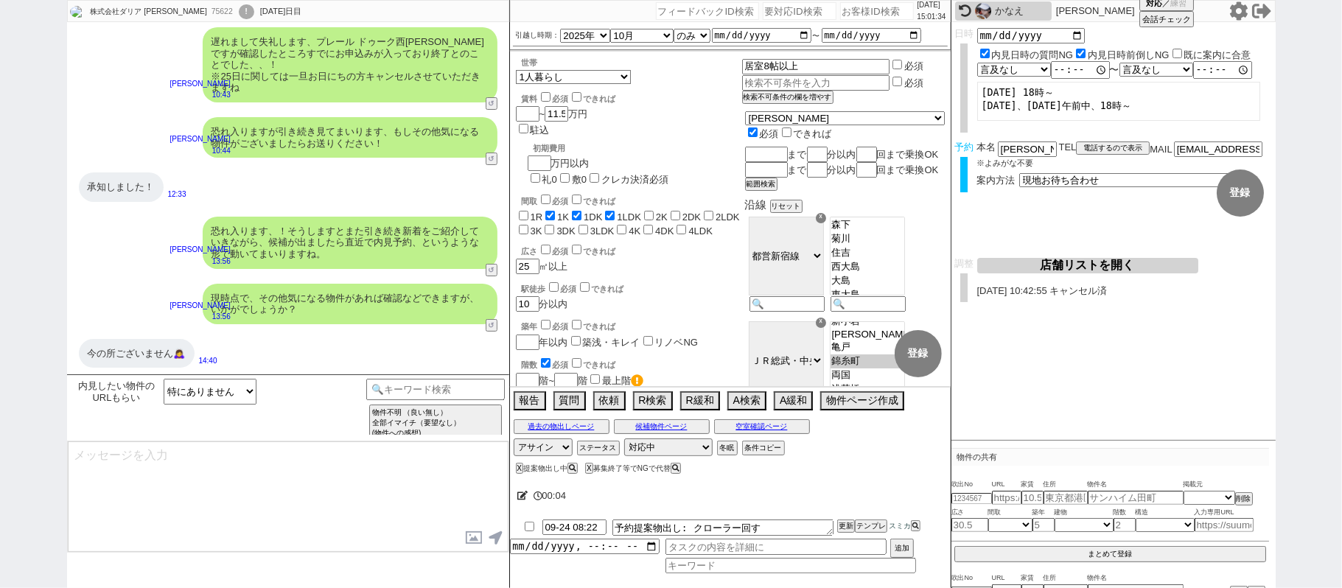
scroll to position [0, 0]
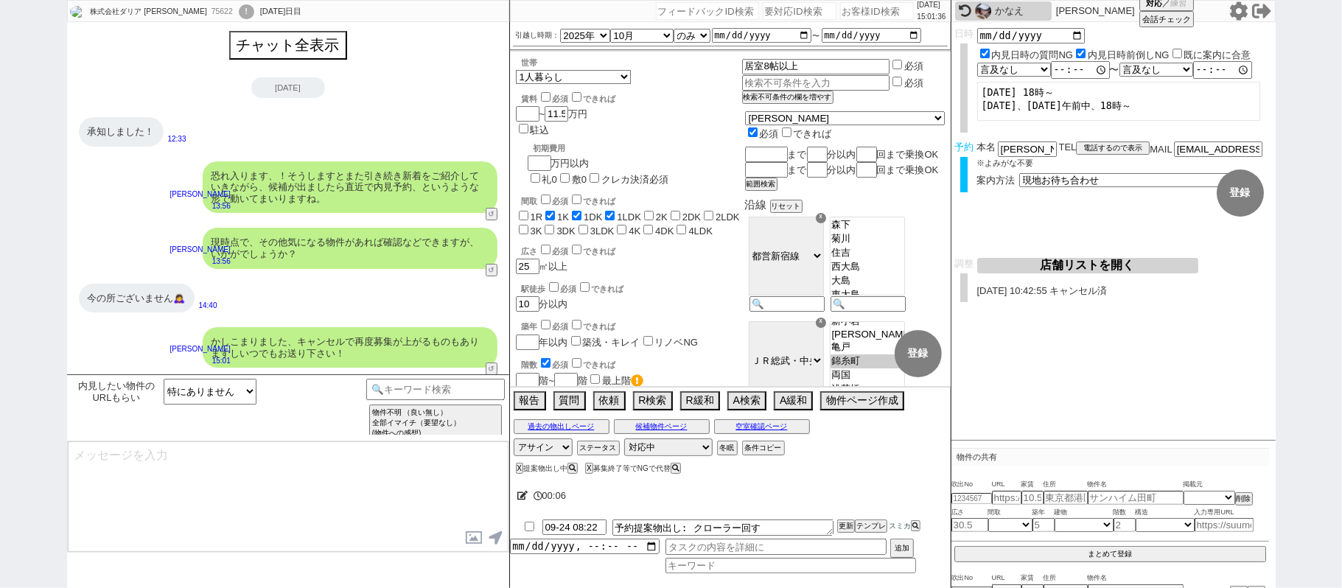
type textarea "改めて追加でも見てまいりますね。 具体的な築年数についてはお聞きしておりませんが、ご希望などはございますか？"
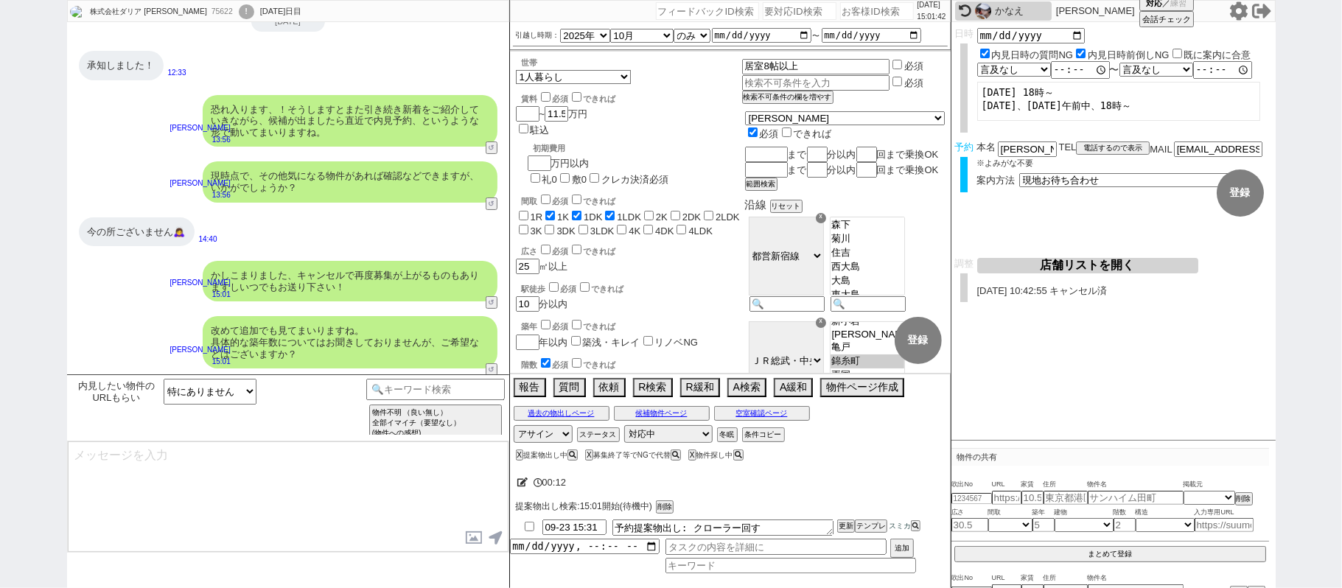
type textarea "@@この文字をクリック"
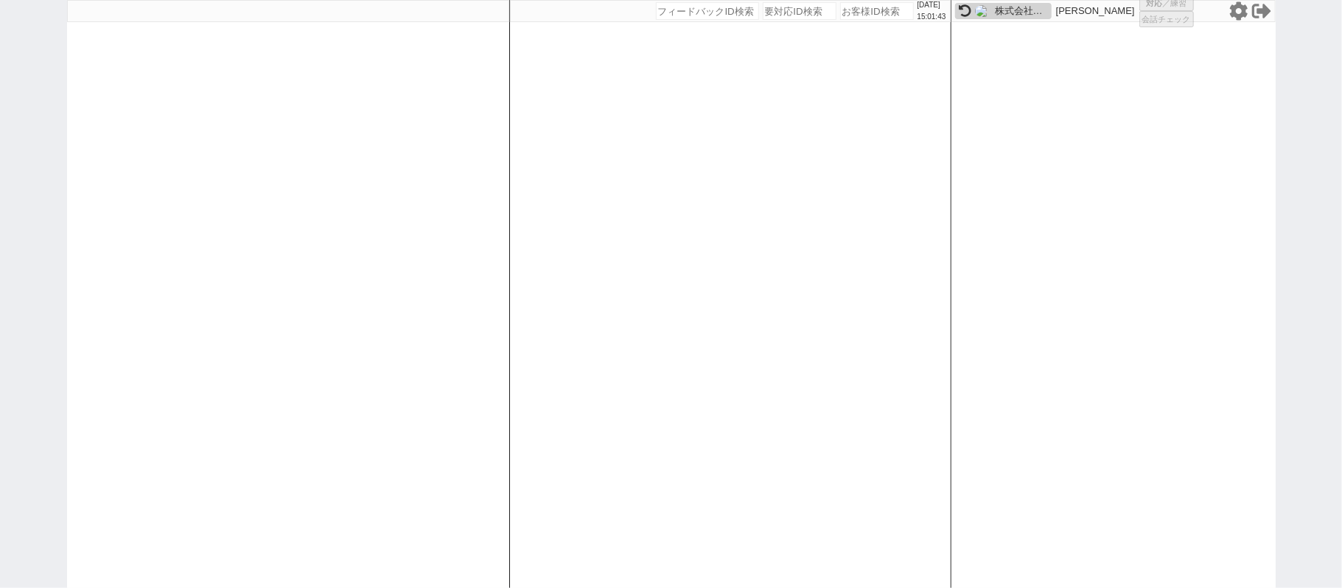
select select "2"
select select "1"
select select "2"
select select "5"
select select
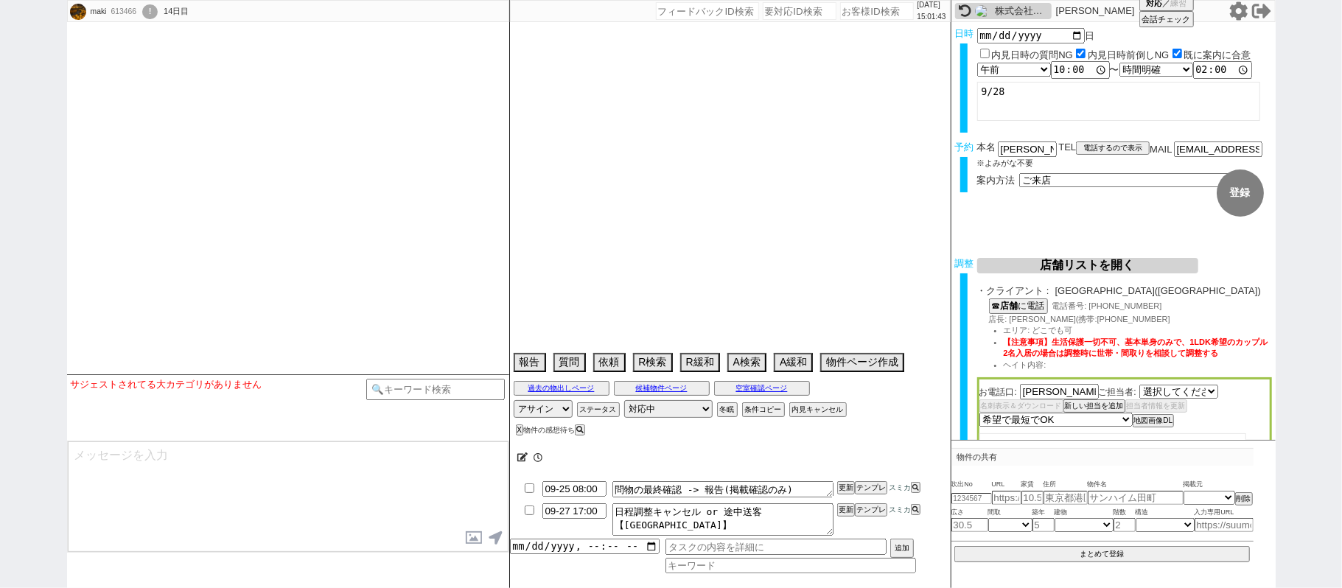
select select "520"
type textarea "他社なし"
select select "2025"
select select "10"
select select "33"
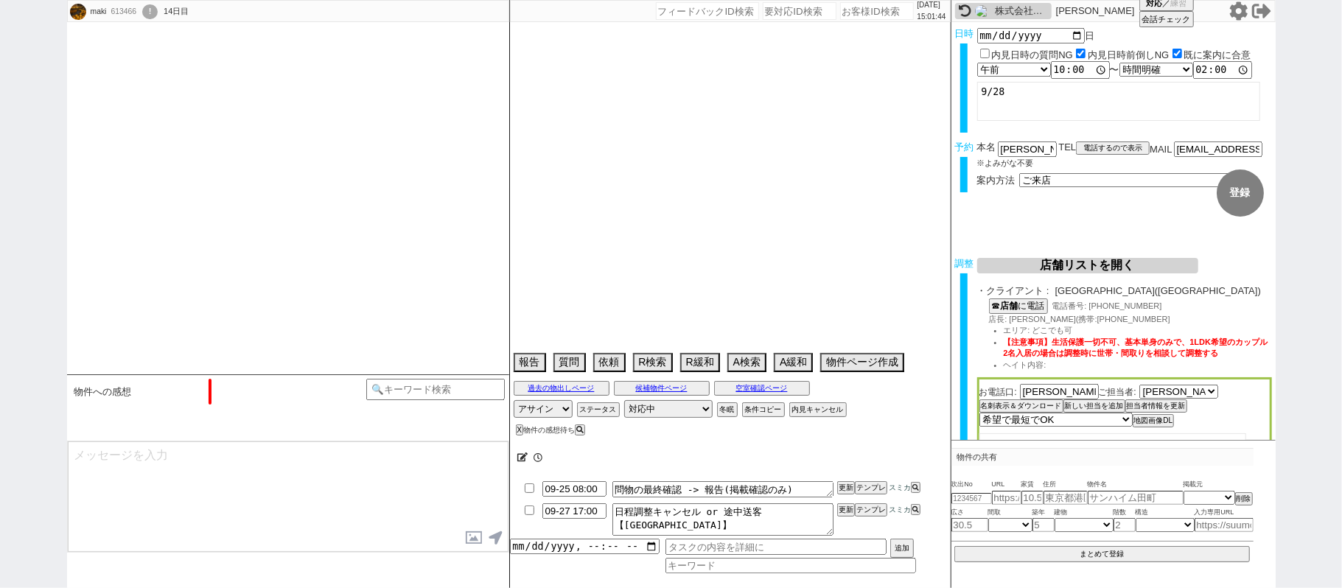
select select "0"
select select "14"
select select "18"
select select "587"
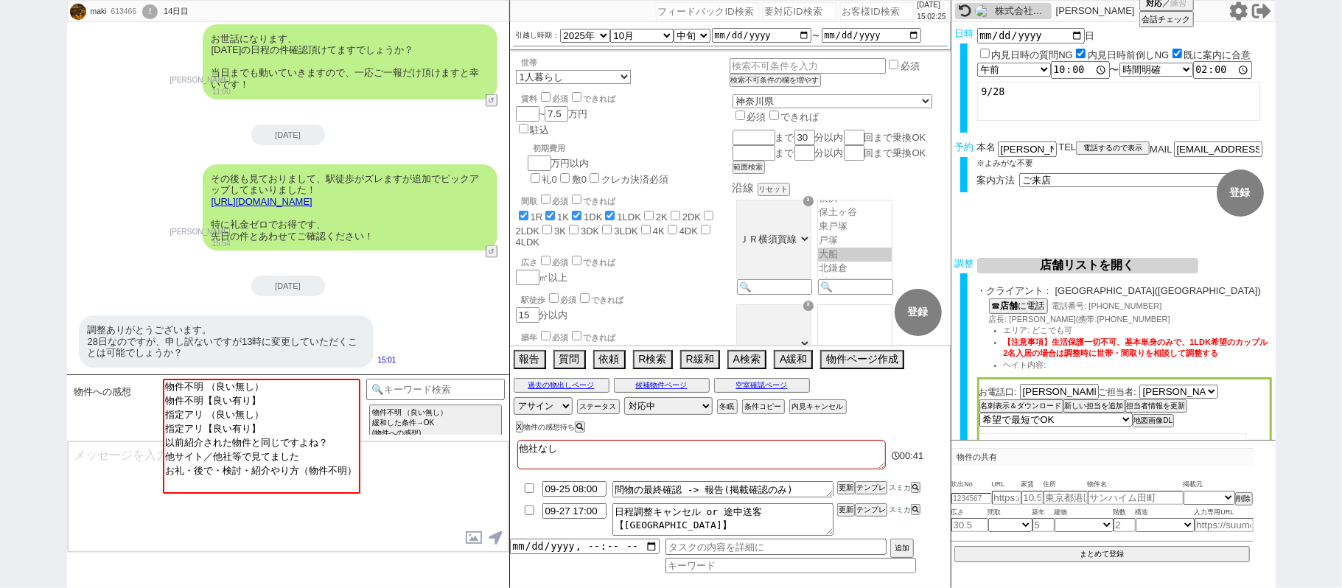
scroll to position [144, 0]
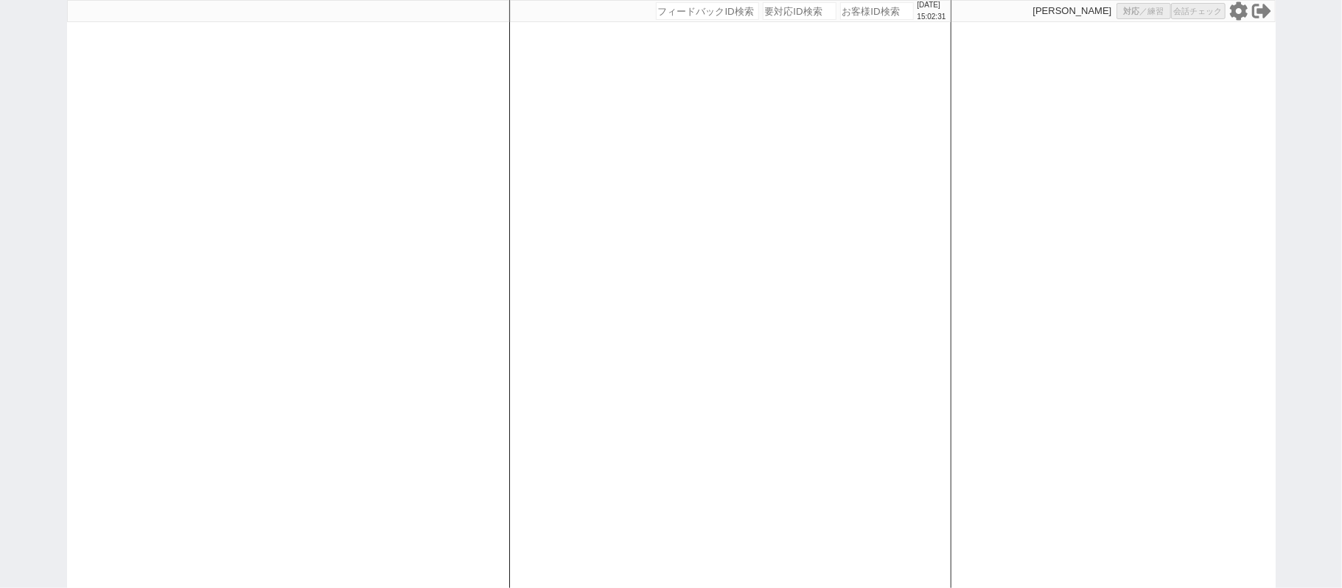
select select "2"
select select "1"
select select "2"
select select "5"
select select
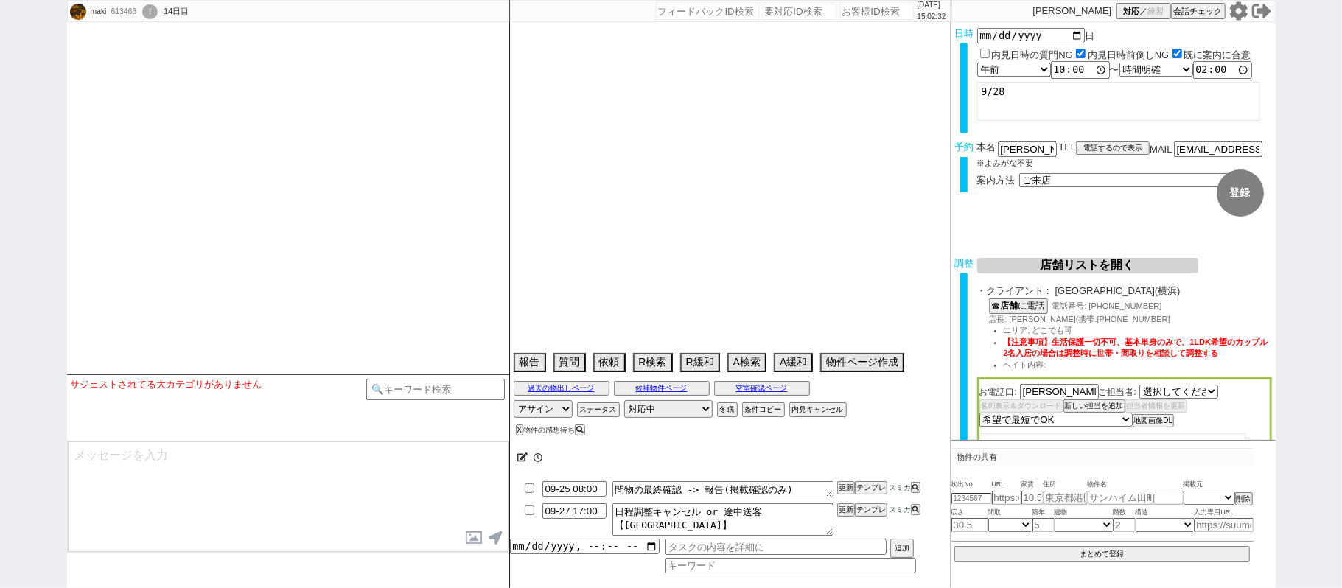
select select "520"
type textarea "他社なし"
select select "2025"
select select "10"
select select "33"
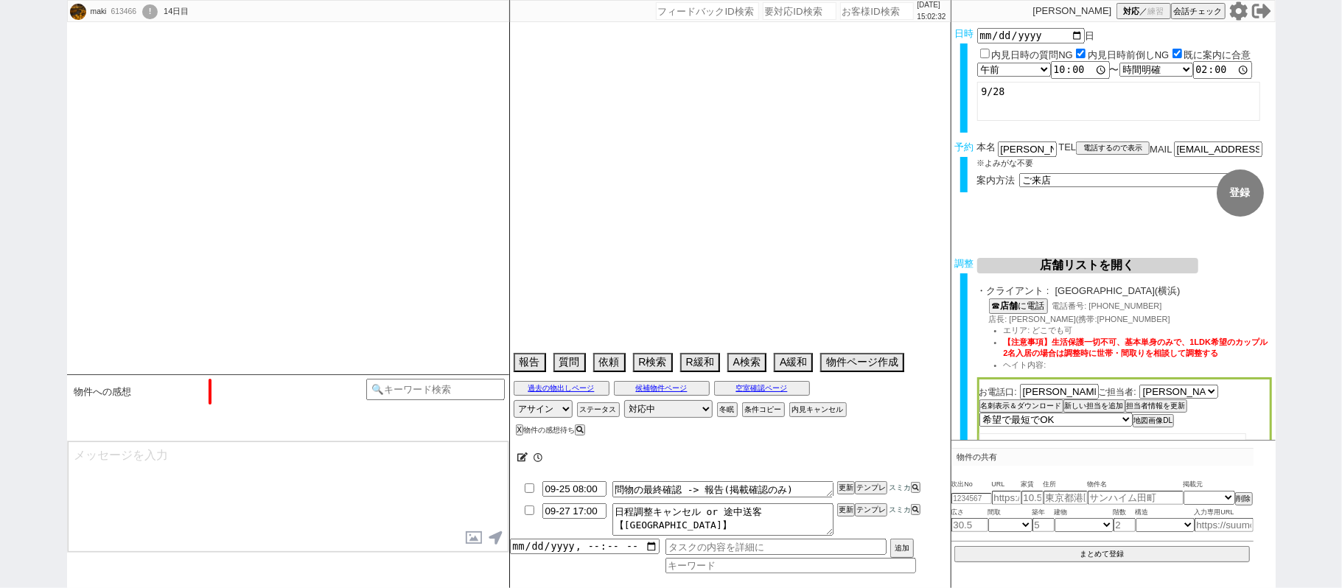
select select "0"
select select "14"
select select "18"
select select "587"
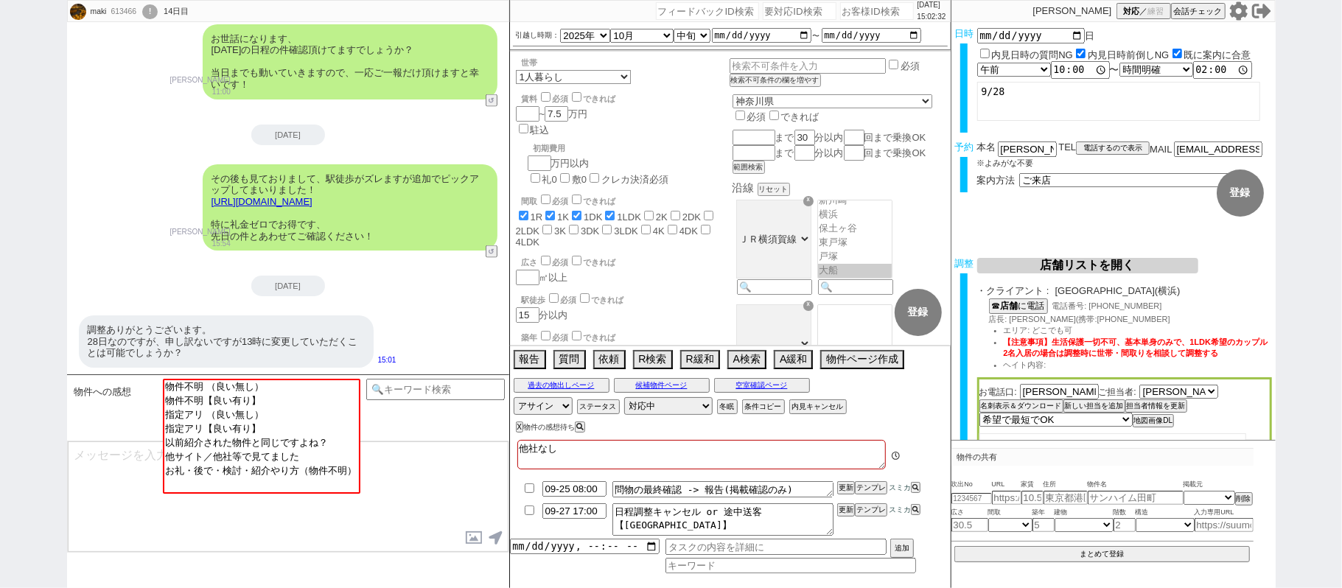
scroll to position [93, 0]
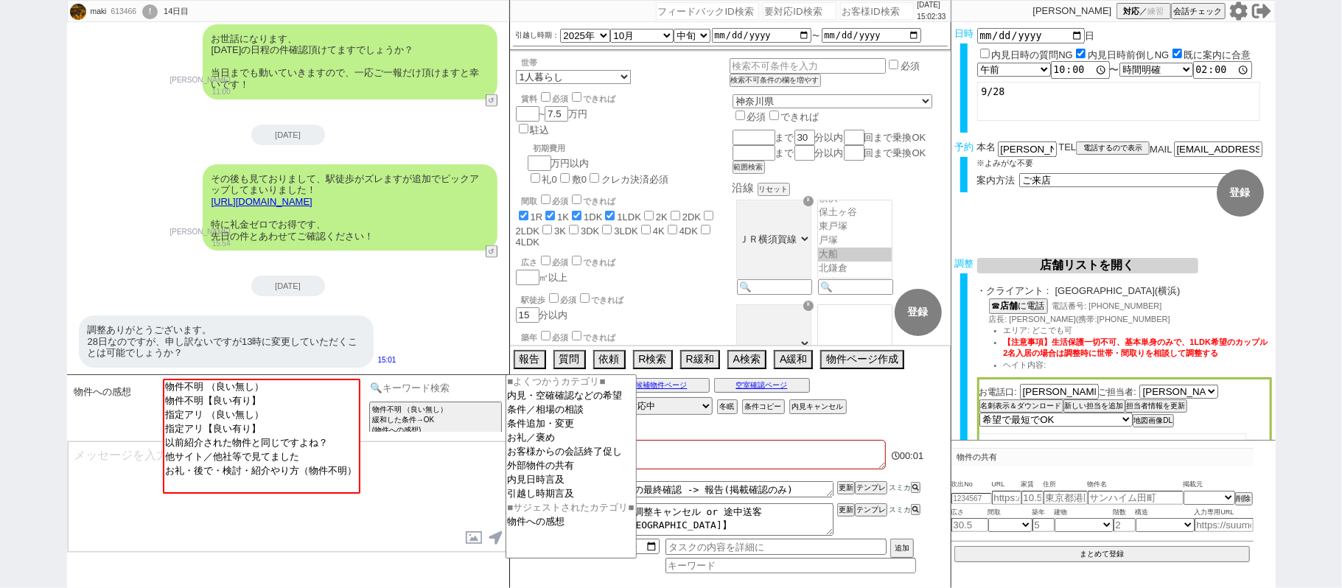
click at [429, 390] on input at bounding box center [435, 388] width 139 height 18
type input "後ろ倒し"
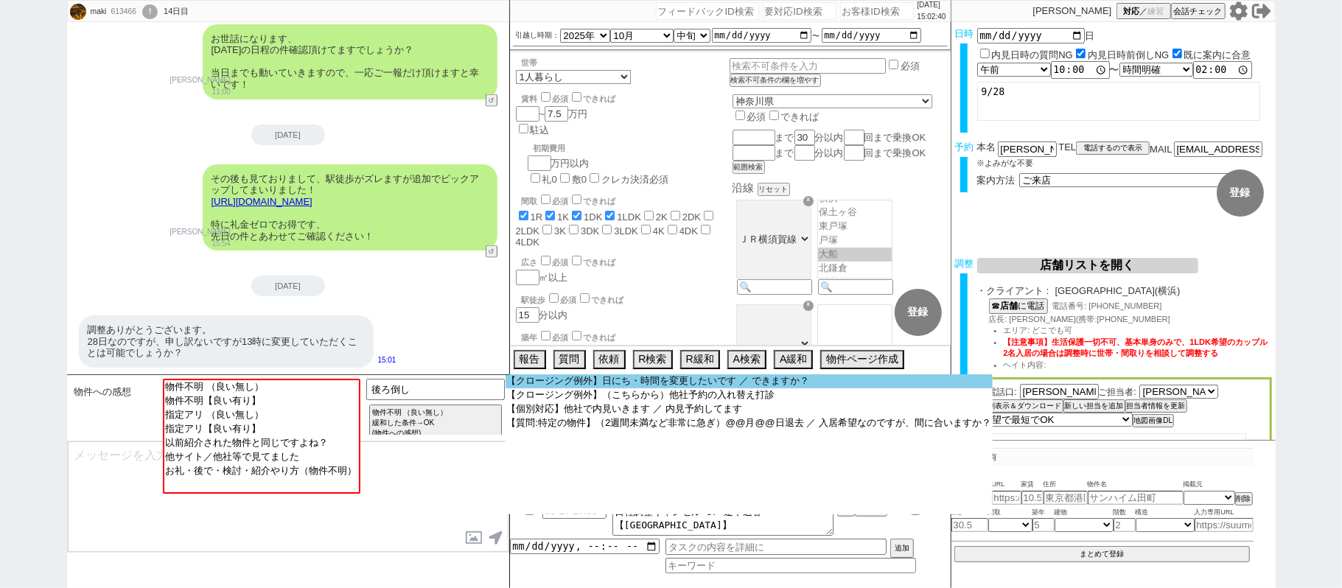
click at [594, 381] on option "【クロージング例外】日にち・時間を変更したいです ／ できますか？" at bounding box center [750, 381] width 488 height 14
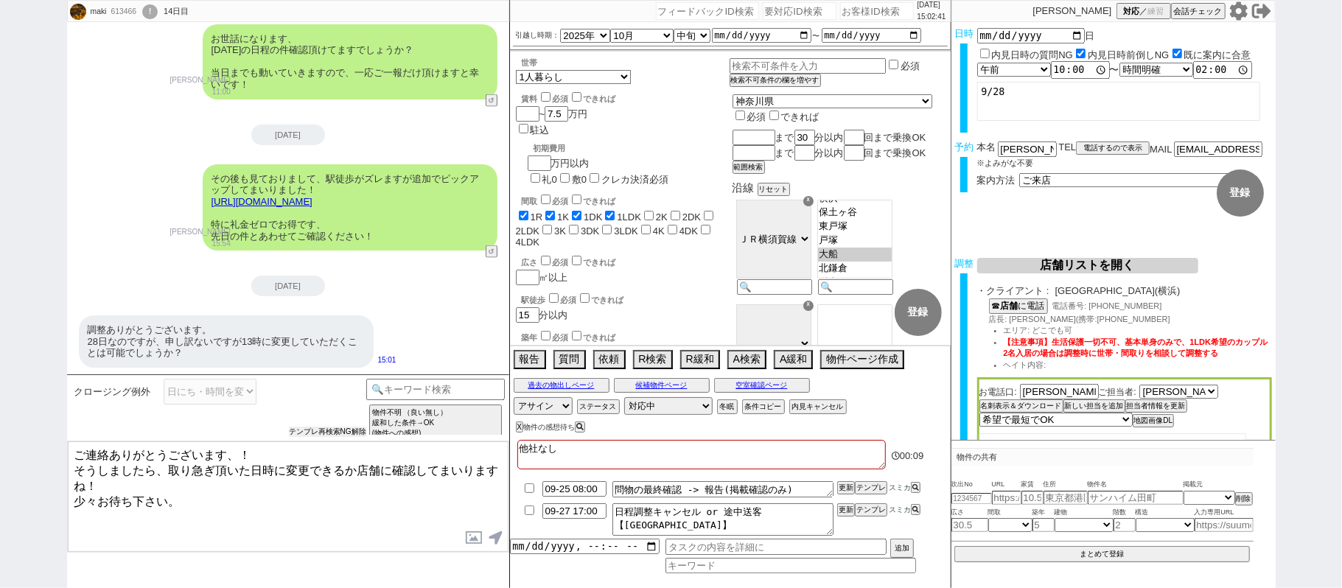
click at [298, 432] on button "テンプレ再検索NG解除" at bounding box center [327, 432] width 77 height 10
drag, startPoint x: 75, startPoint y: 467, endPoint x: 89, endPoint y: 478, distance: 17.4
click at [89, 478] on textarea "ご連絡ありがとうございます、！ そうしましたら、取り急ぎ頂いた日時に変更できるか店舗に確認してまいりますね！ 少々お待ち下さい。" at bounding box center [288, 497] width 441 height 111
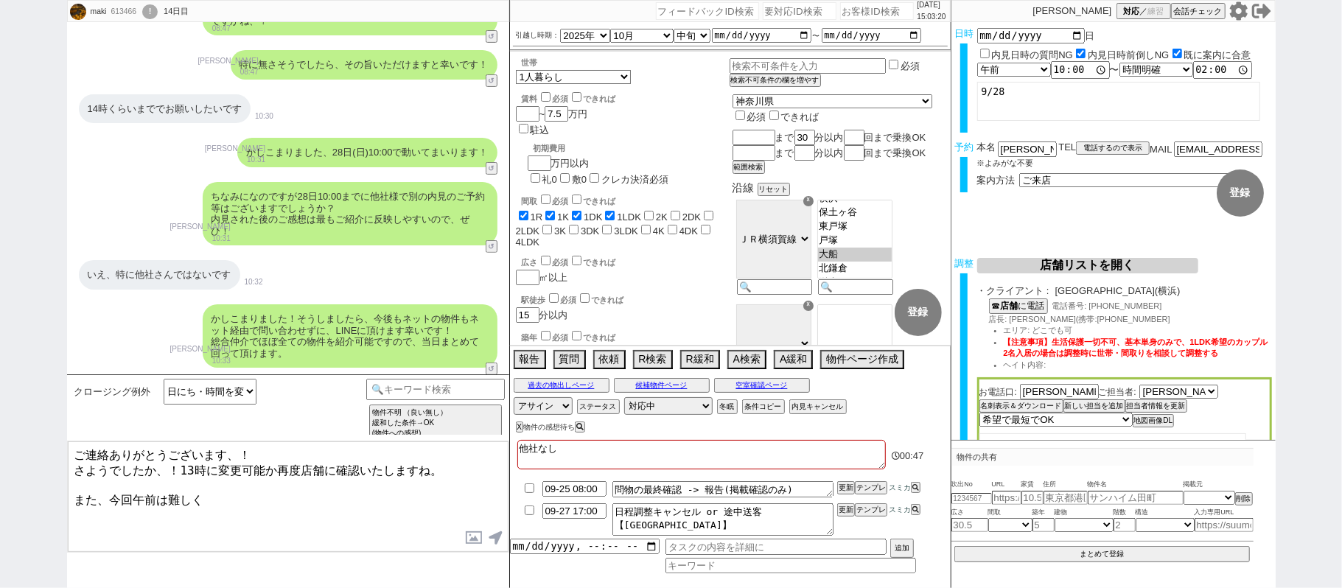
scroll to position [196, 0]
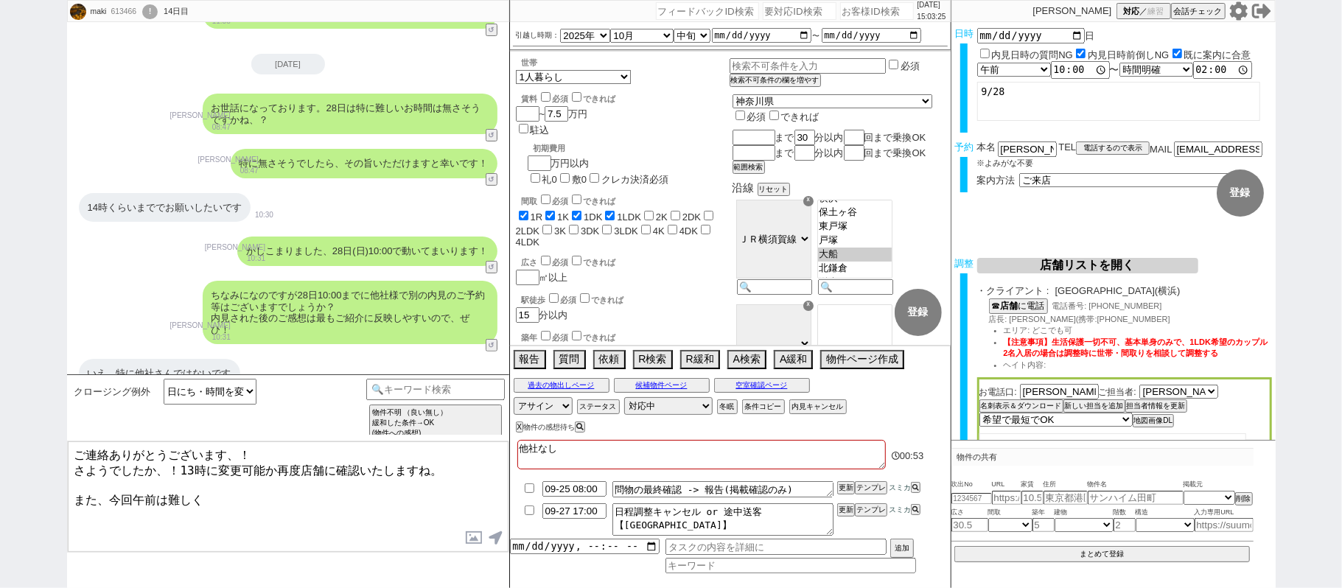
click at [456, 464] on textarea "ご連絡ありがとうございます、！ さようでしたか、！13時に変更可能か再度店舗に確認いたしますね。 また、今回午前は難しく" at bounding box center [288, 497] width 441 height 111
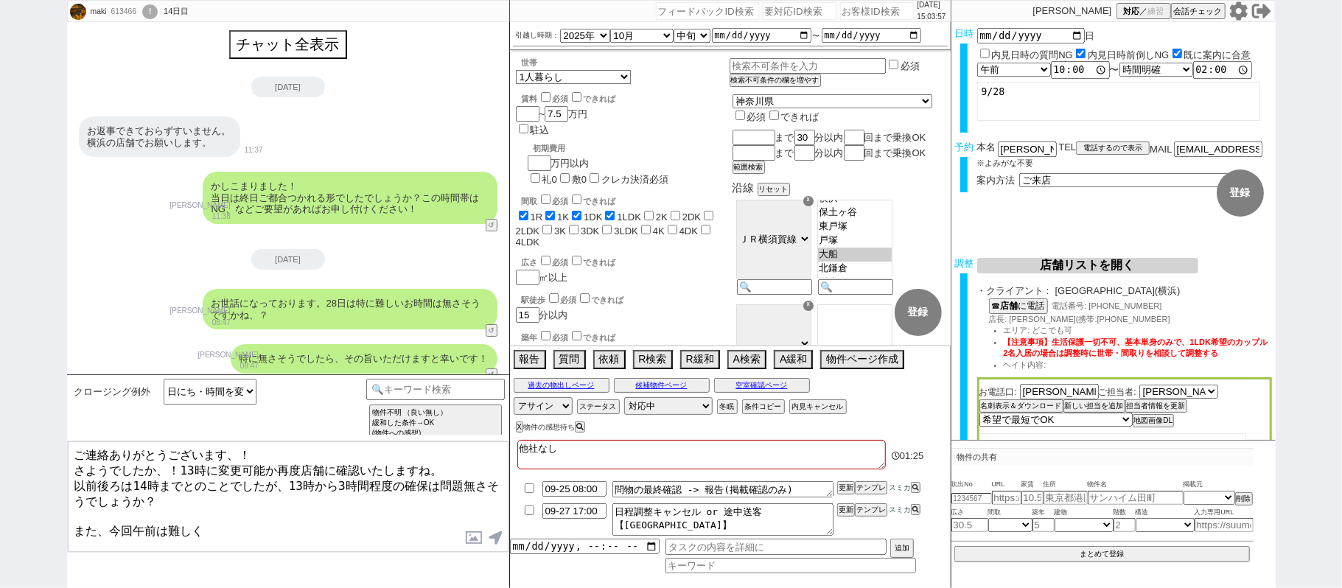
scroll to position [0, 0]
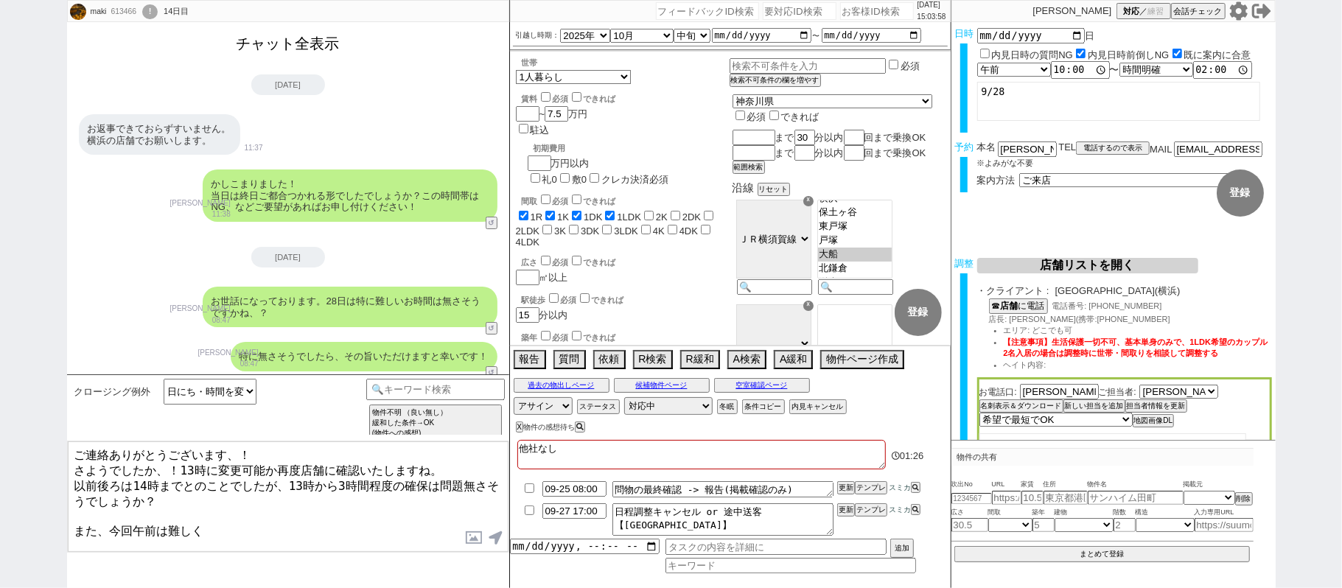
click at [307, 42] on button "チャット全表示" at bounding box center [288, 44] width 115 height 26
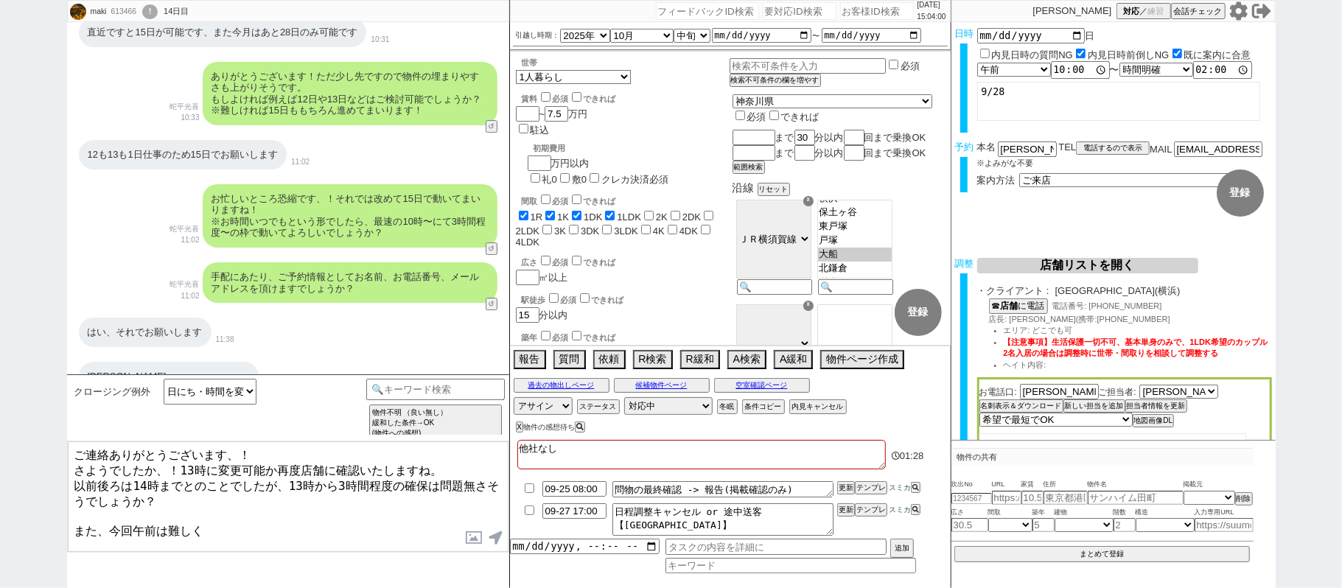
scroll to position [3132, 0]
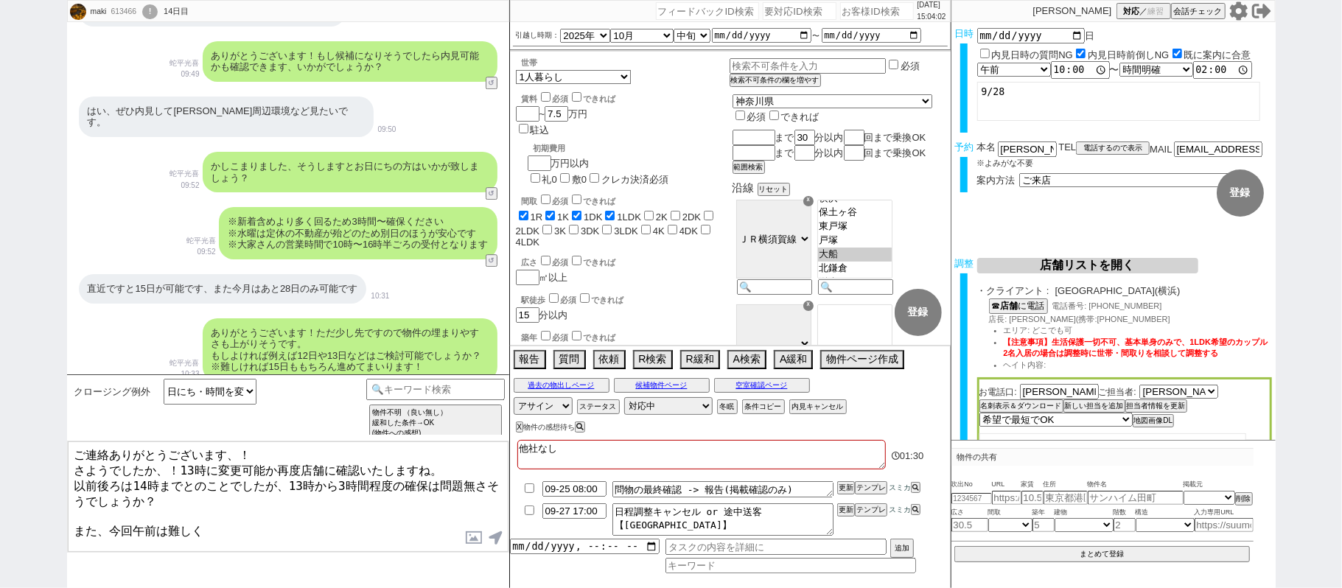
click at [334, 478] on textarea "ご連絡ありがとうございます、！ さようでしたか、！13時に変更可能か再度店舗に確認いたしますね。 以前後ろは14時までとのことでしたが、13時から3時間程度の…" at bounding box center [288, 497] width 441 height 111
drag, startPoint x: 248, startPoint y: 532, endPoint x: 0, endPoint y: 506, distance: 249.1
click at [0, 522] on div "maki 613466 ! 0 14日目 冬眠中 自社客 スミカ スミカ_BPO チャット全表示 [DATE] ようこそLINE物件紹介のスミカへ！ お部屋の…" at bounding box center [671, 294] width 1342 height 588
type textarea "ご連絡ありがとうございます、！ さようでしたか、！13時に変更可能か再度店舗に確認いたしますね。 以前後ろは14時までとのことでしたが、13時からお伝えさせて…"
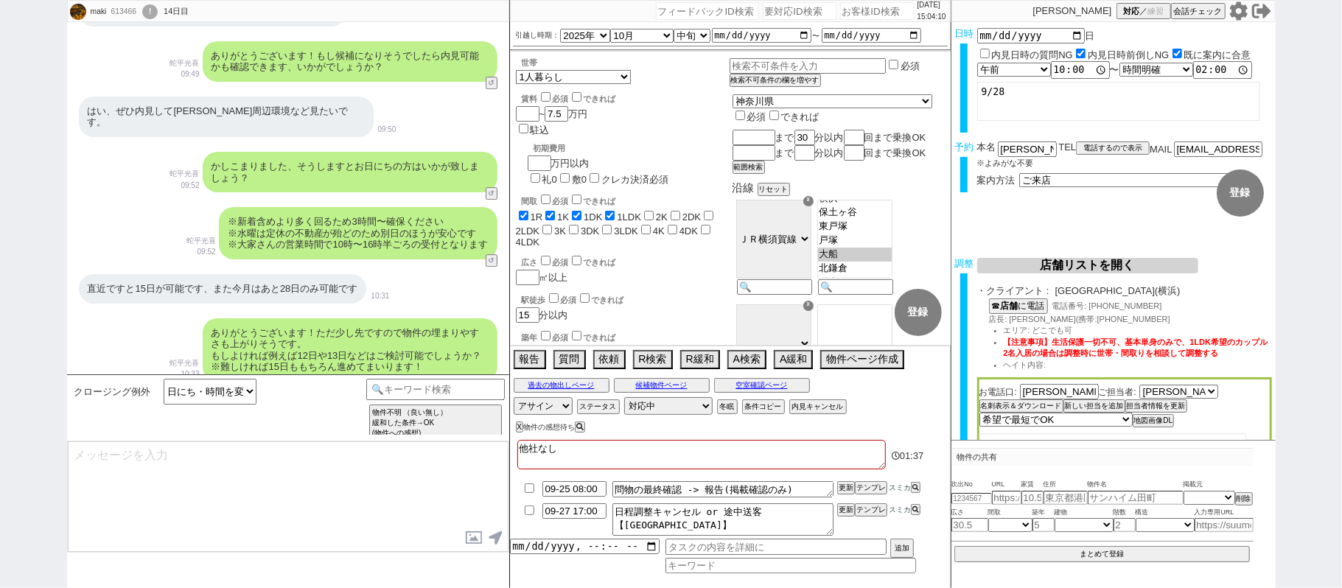
scroll to position [6491, 0]
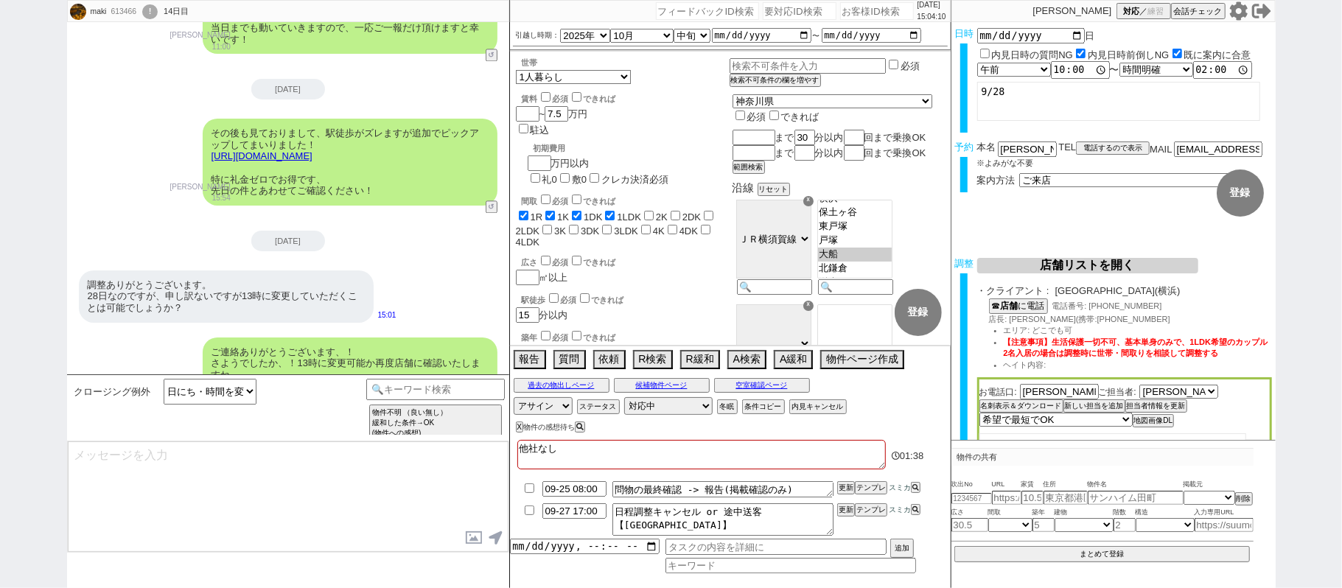
select select "431"
type textarea "@@@後ろ倒しで理由が他社以外なので即クライアントに連絡し、時間変更してもらってください！！電話できない方の場合は質問依頼や送客仕様質問などで確認・依頼してく…"
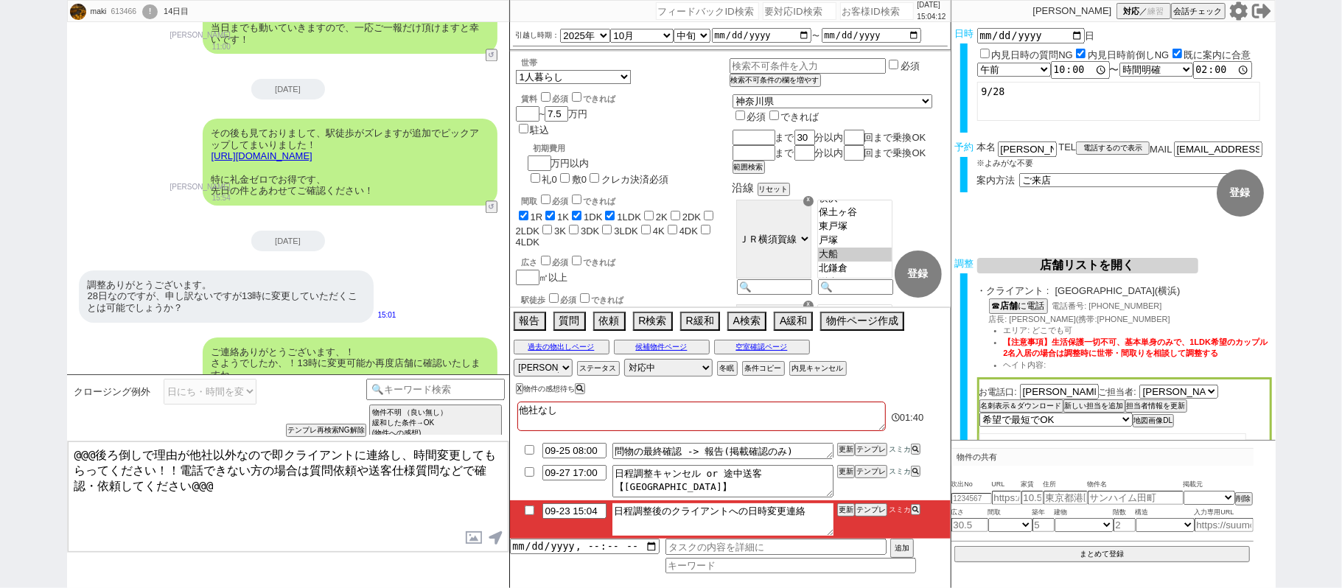
click at [809, 510] on textarea "日程調整後のクライアントへの日時変更連絡" at bounding box center [723, 520] width 221 height 32
type textarea "日程調整後のクライアントへの日時変更連絡　後ろの時間取って、他社消し後"
click at [578, 500] on li "09-27 17:00 日程調整キャンセル or 途中送客【ソレイユ横浜店】 更新 テンプレ スミカ" at bounding box center [730, 481] width 441 height 38
click at [578, 513] on input "09-23 15:04" at bounding box center [575, 510] width 64 height 13
type input "09-23 17:04"
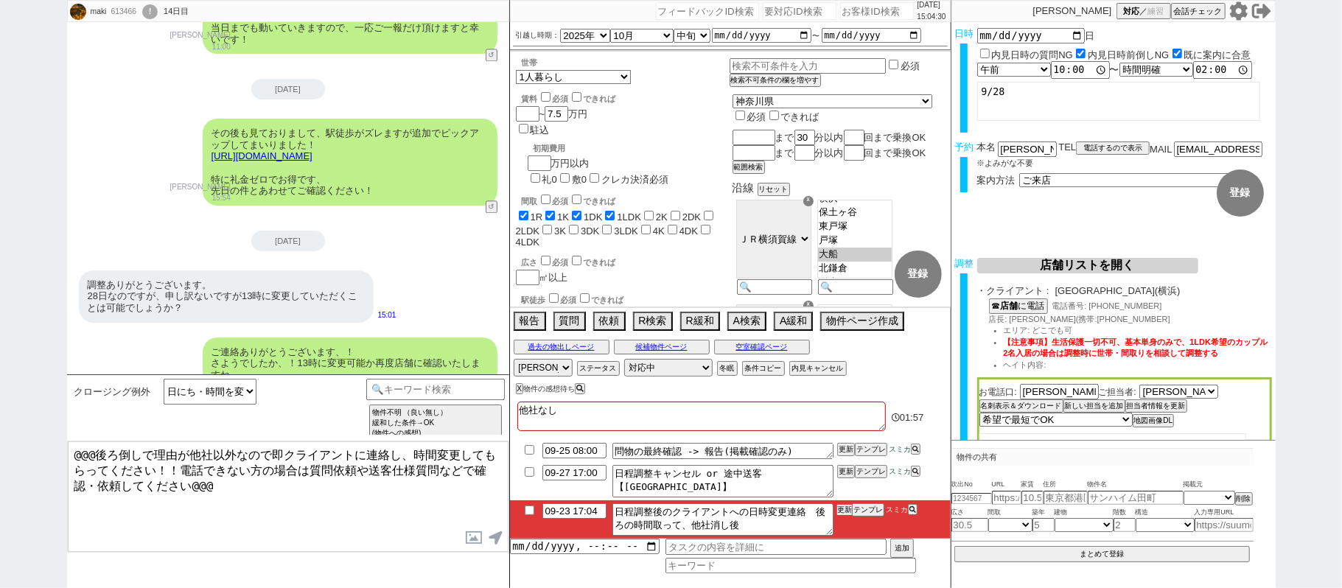
click at [845, 508] on button "更新" at bounding box center [844, 510] width 15 height 10
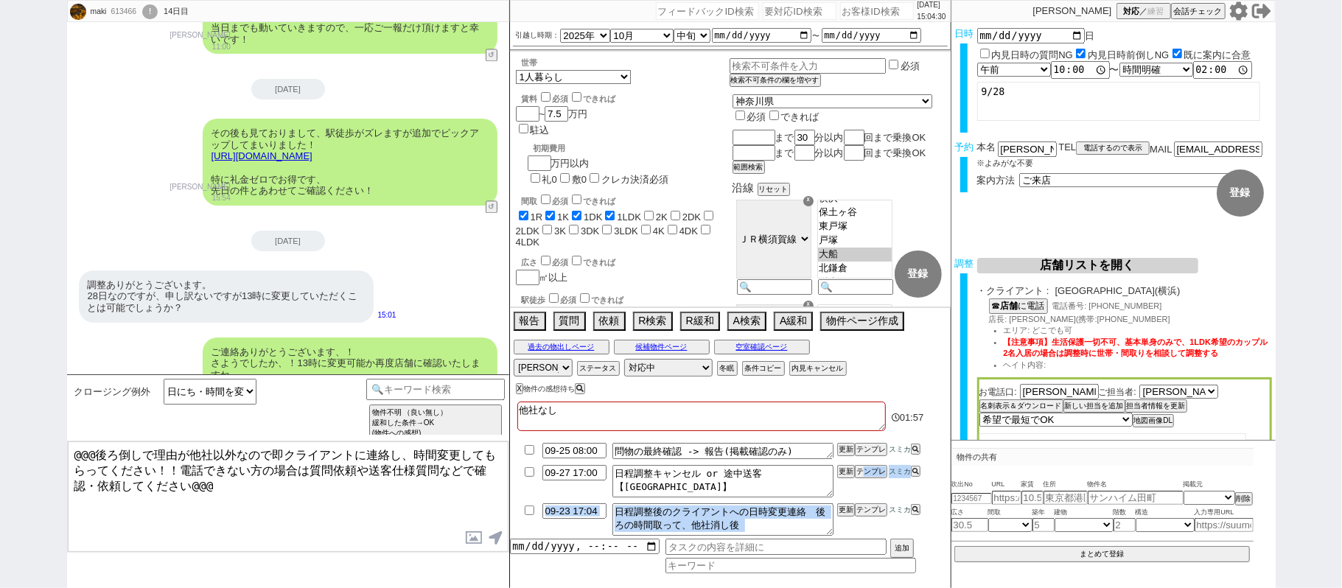
drag, startPoint x: 845, startPoint y: 499, endPoint x: 848, endPoint y: 517, distance: 17.9
click at [848, 514] on ul "09-25 08:00 問物の最終確認 -> 報告(掲載確認のみ) 更新 テンプレ スミカ 09-27 17:00 日程調整キャンセル or 途中送客【[GE…" at bounding box center [730, 489] width 441 height 99
drag, startPoint x: 846, startPoint y: 519, endPoint x: 843, endPoint y: 509, distance: 10.7
click at [844, 514] on li "09-23 17:04 日程調整後のクライアントへの日時変更連絡　後ろの時間取って、他社消し後 更新 テンプレ スミカ" at bounding box center [730, 520] width 441 height 38
click at [843, 509] on button "更新" at bounding box center [844, 510] width 15 height 10
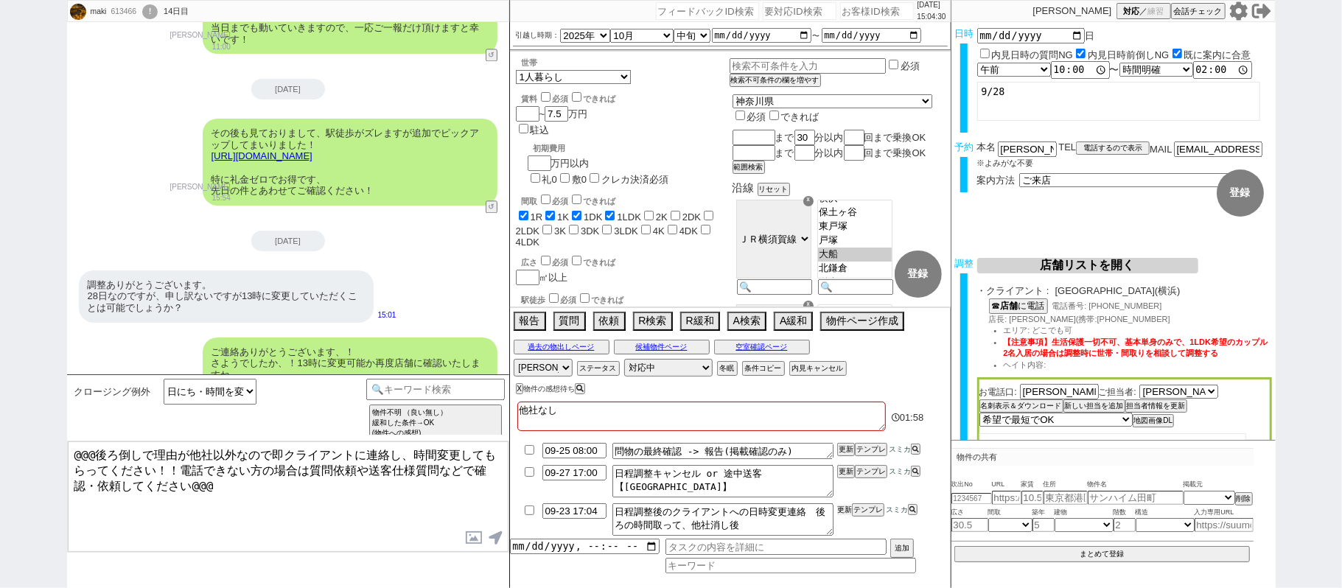
click at [843, 511] on button "更新" at bounding box center [844, 510] width 15 height 10
click at [844, 507] on li "09-23 17:04 日程調整後のクライアントへの日時変更連絡　後ろの時間取って、他社消し後 更新 テンプレ スミカ" at bounding box center [730, 520] width 441 height 38
click at [844, 505] on li "09-23 17:04 日程調整後のクライアントへの日時変更連絡　後ろの時間取って、他社消し後 更新 テンプレ スミカ" at bounding box center [730, 520] width 441 height 38
click at [847, 504] on ul "09-25 08:00 問物の最終確認 -> 報告(掲載確認のみ) 更新 テンプレ スミカ 09-27 17:00 日程調整キャンセル or 途中送客【[GE…" at bounding box center [730, 489] width 441 height 99
click at [848, 505] on li "09-23 17:04 日程調整後のクライアントへの日時変更連絡　後ろの時間取って、他社消し後 更新 テンプレ スミカ" at bounding box center [730, 520] width 441 height 38
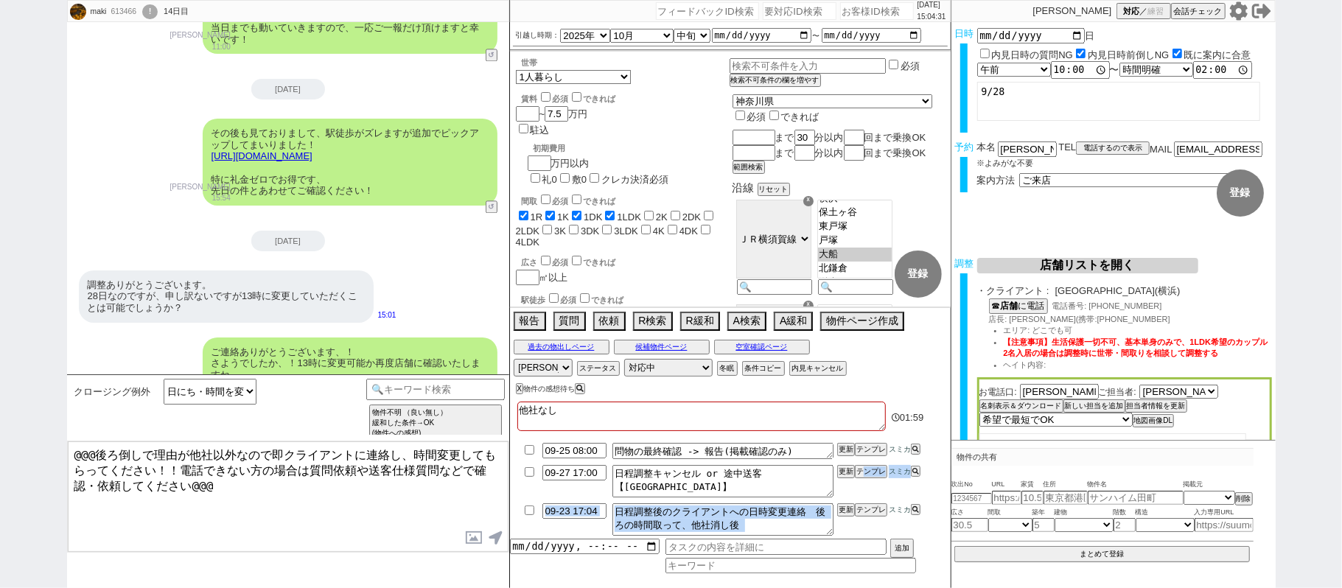
click at [849, 499] on li "09-27 17:00 日程調整キャンセル or 途中送客【ソレイユ横浜店】 更新 テンプレ スミカ" at bounding box center [730, 481] width 441 height 38
drag, startPoint x: 853, startPoint y: 501, endPoint x: 529, endPoint y: 426, distance: 332.2
click at [850, 499] on li "09-27 17:00 日程調整キャンセル or 途中送客【ソレイユ横浜店】 更新 テンプレ スミカ" at bounding box center [730, 481] width 441 height 38
click at [548, 372] on select "アサイン [PERSON_NAME] [PERSON_NAME] [PERSON_NAME] [PERSON_NAME]" at bounding box center [543, 368] width 59 height 18
select select
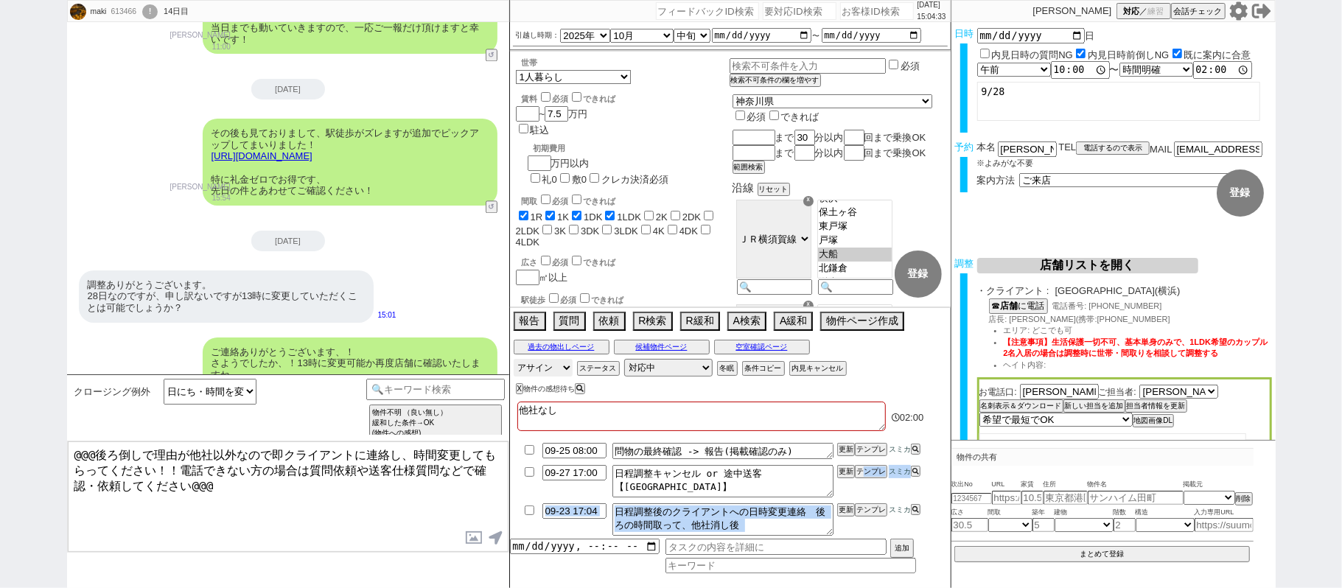
click at [514, 360] on select "アサイン [PERSON_NAME] [PERSON_NAME] [PERSON_NAME] [PERSON_NAME]" at bounding box center [543, 368] width 59 height 18
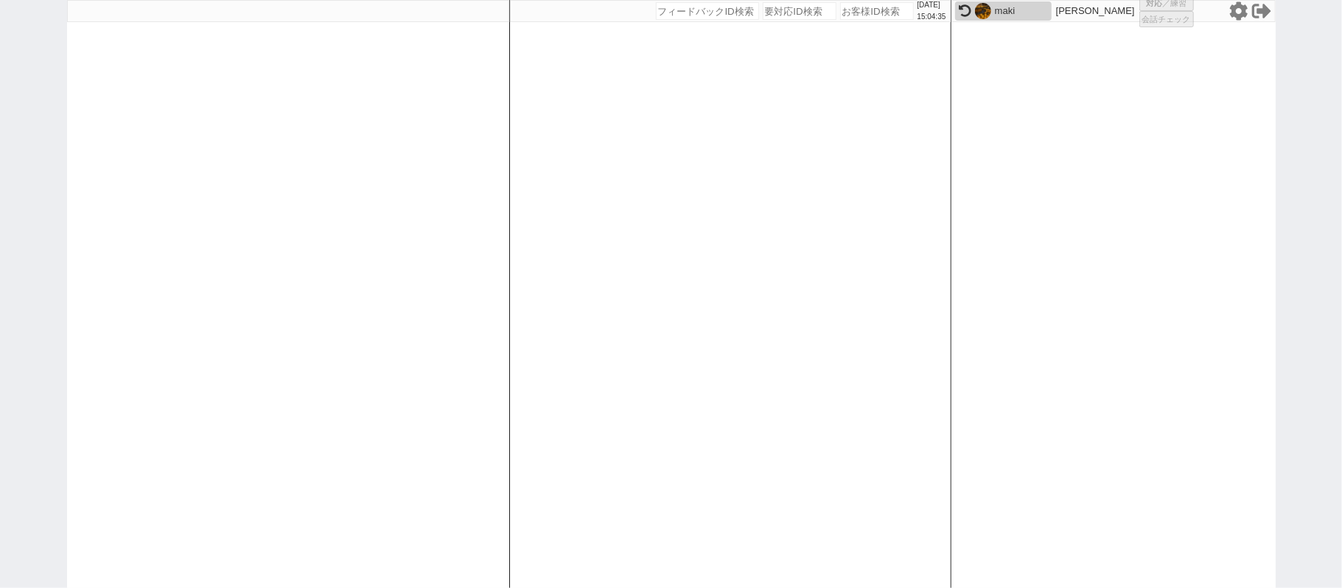
select select "4"
select select
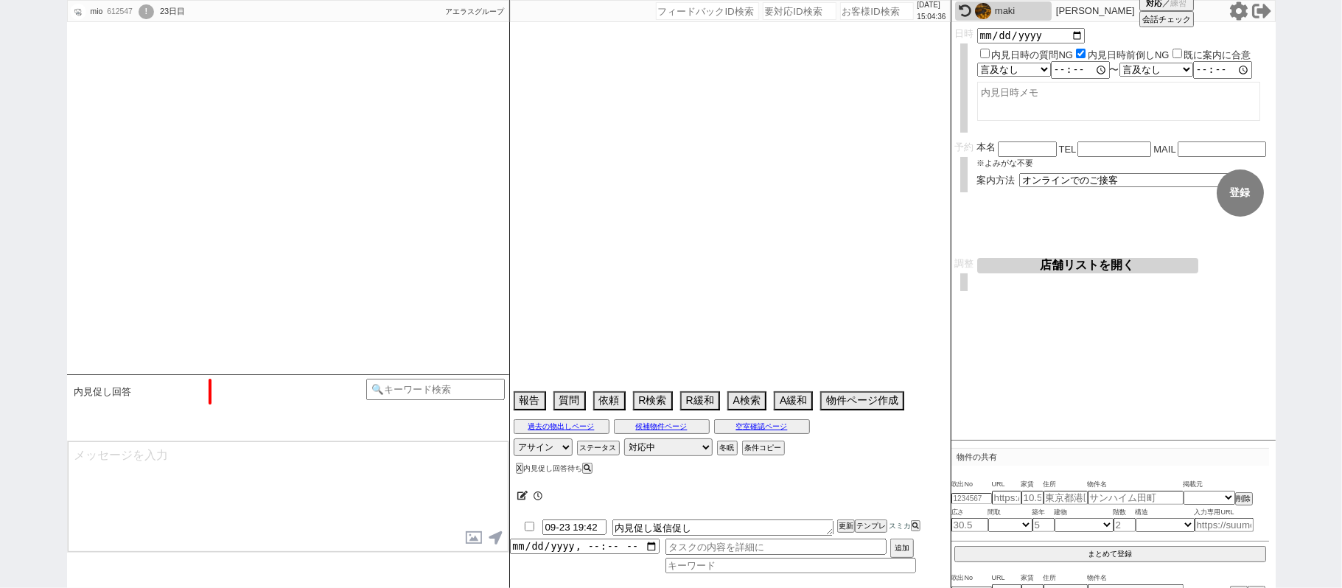
select select "2025"
select select "10"
select select "33"
select select "0"
select select "36"
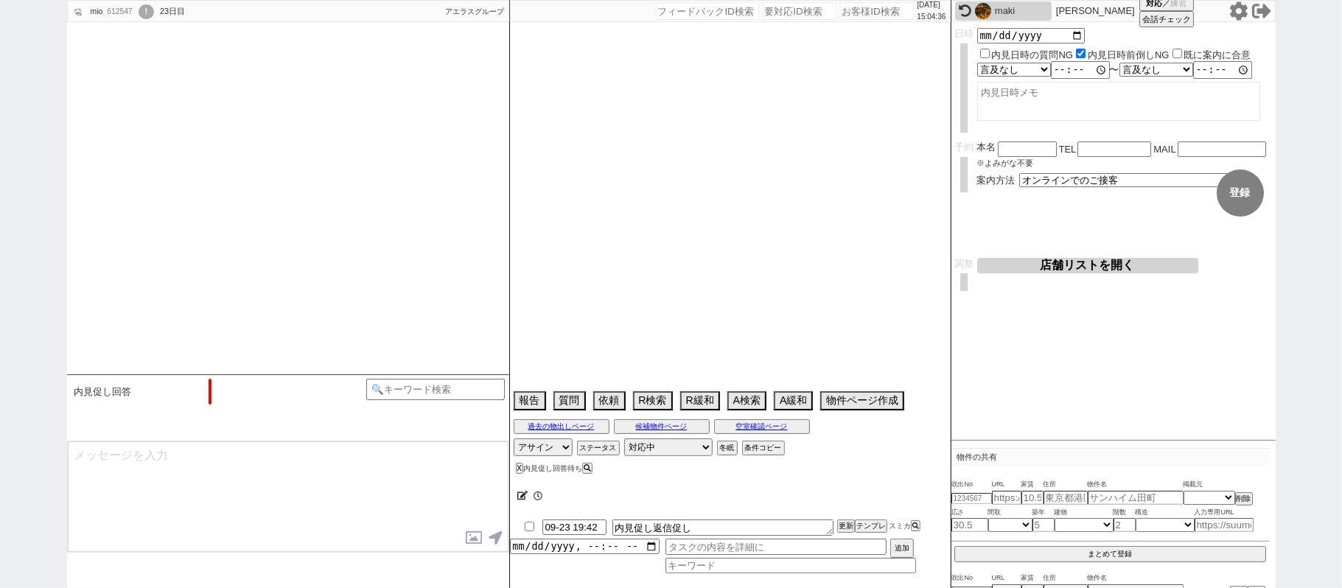
select select "75"
select select "[DATE]"
select select "65"
select select "[DATE]"
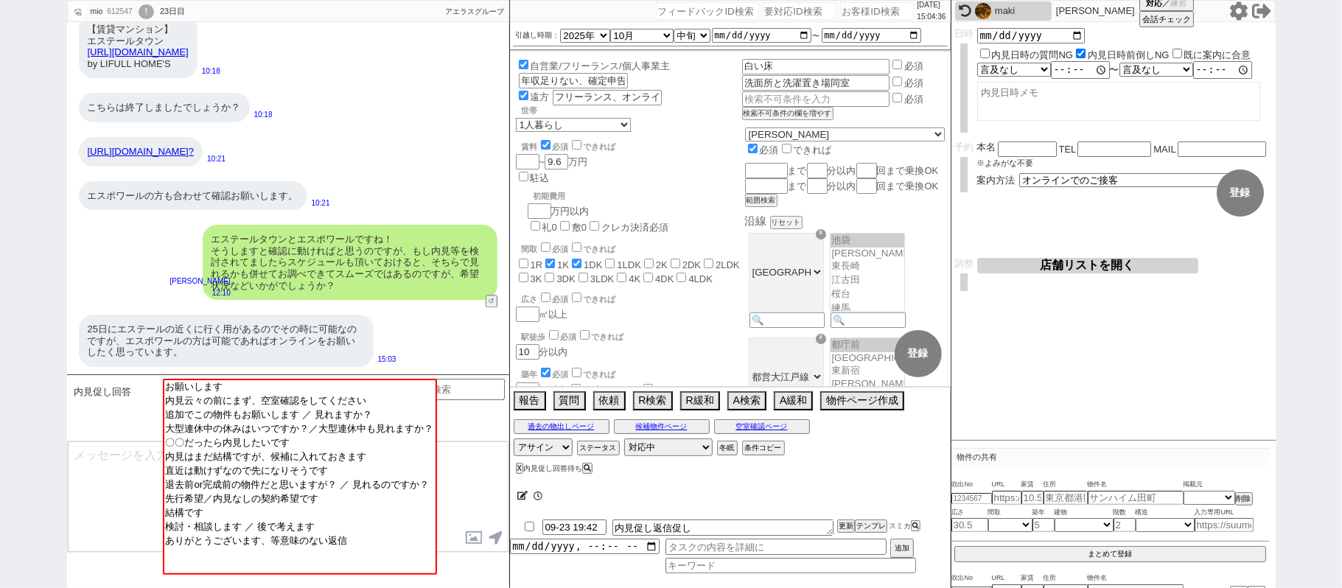
scroll to position [31, 0]
click at [1014, 18] on div "maki" at bounding box center [1003, 10] width 97 height 19
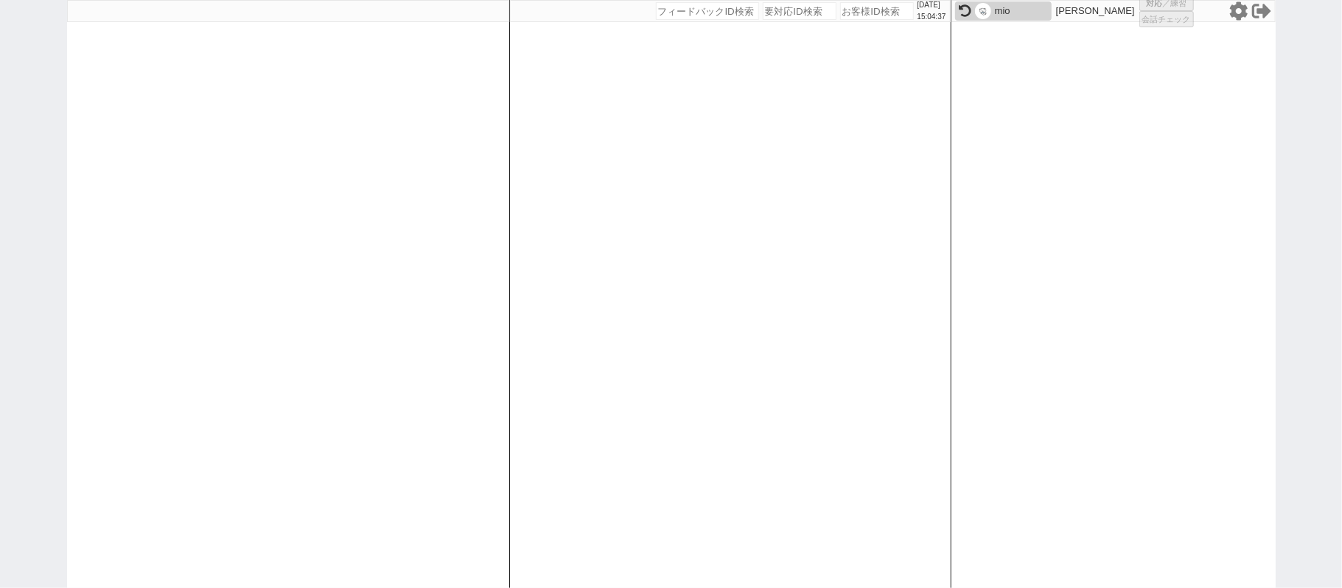
select select "2"
select select "1"
select select "2"
select select "5"
select select
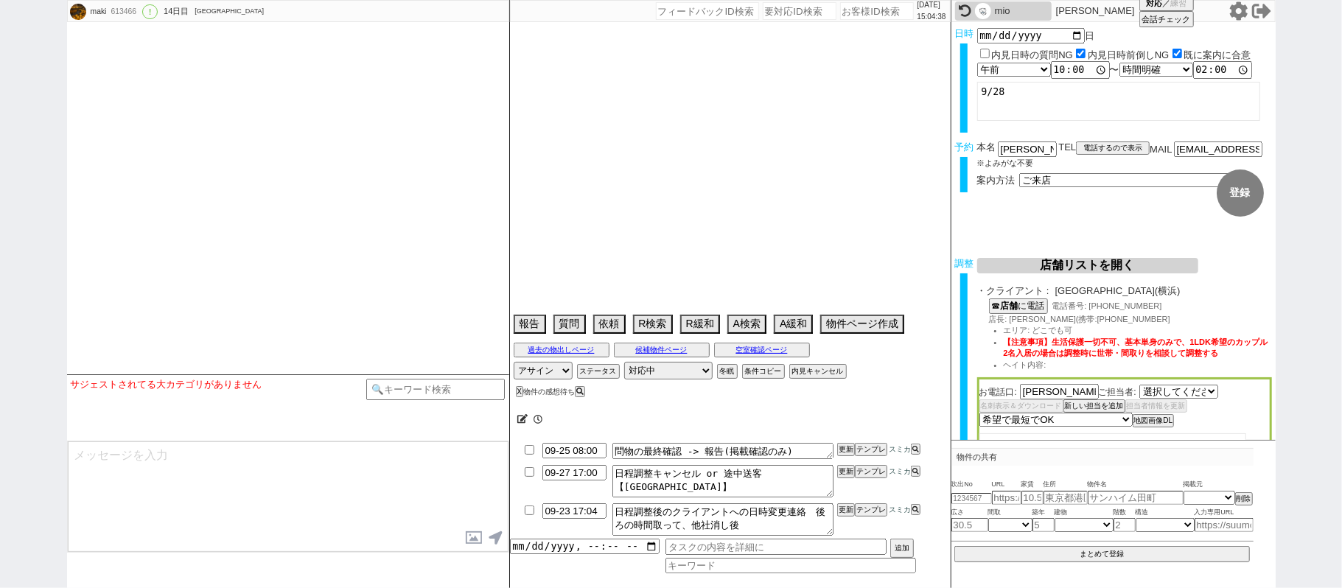
select select "520"
type textarea "他社なし"
select select "2025"
select select "10"
select select "33"
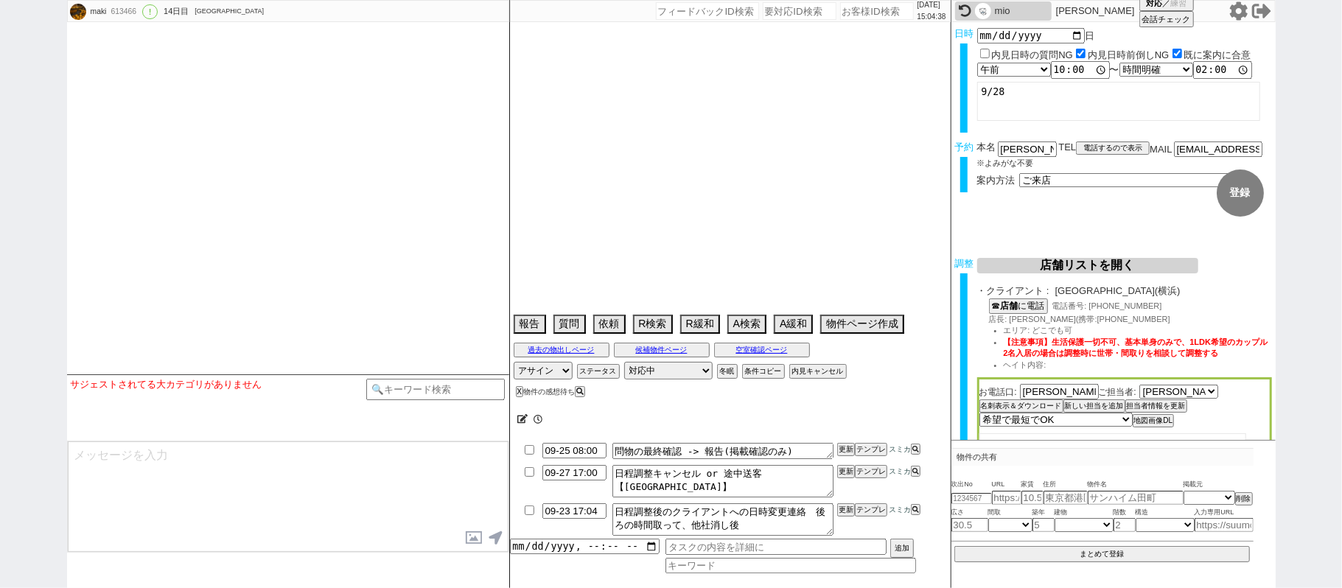
select select "0"
select select "14"
select select "18"
select select "587"
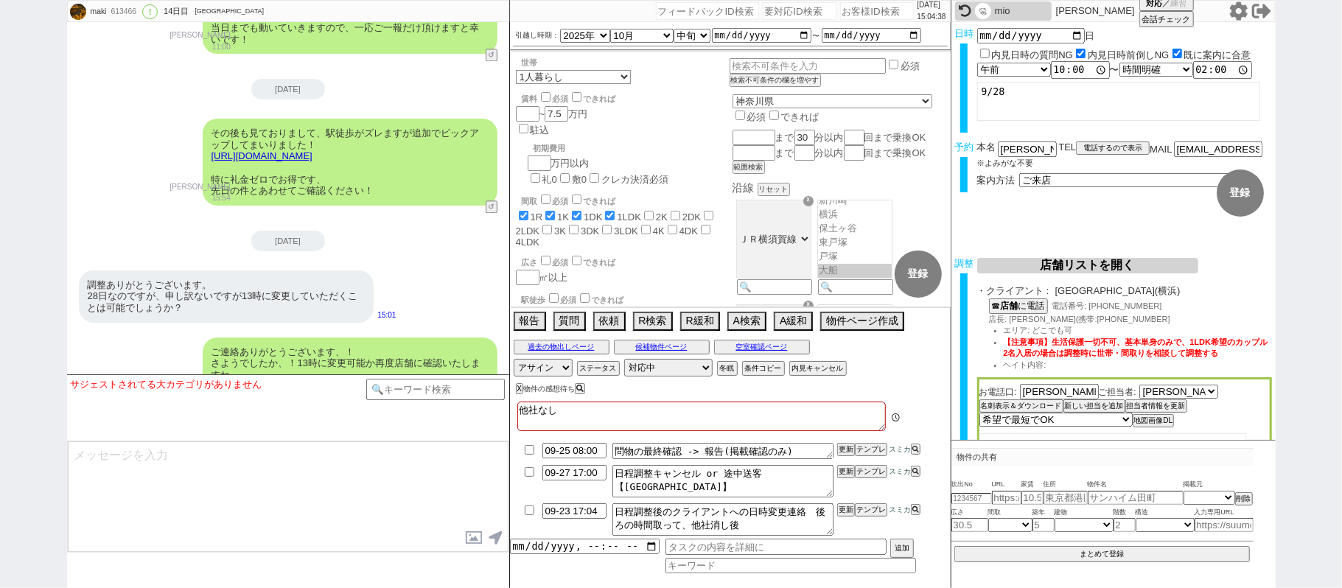
scroll to position [93, 0]
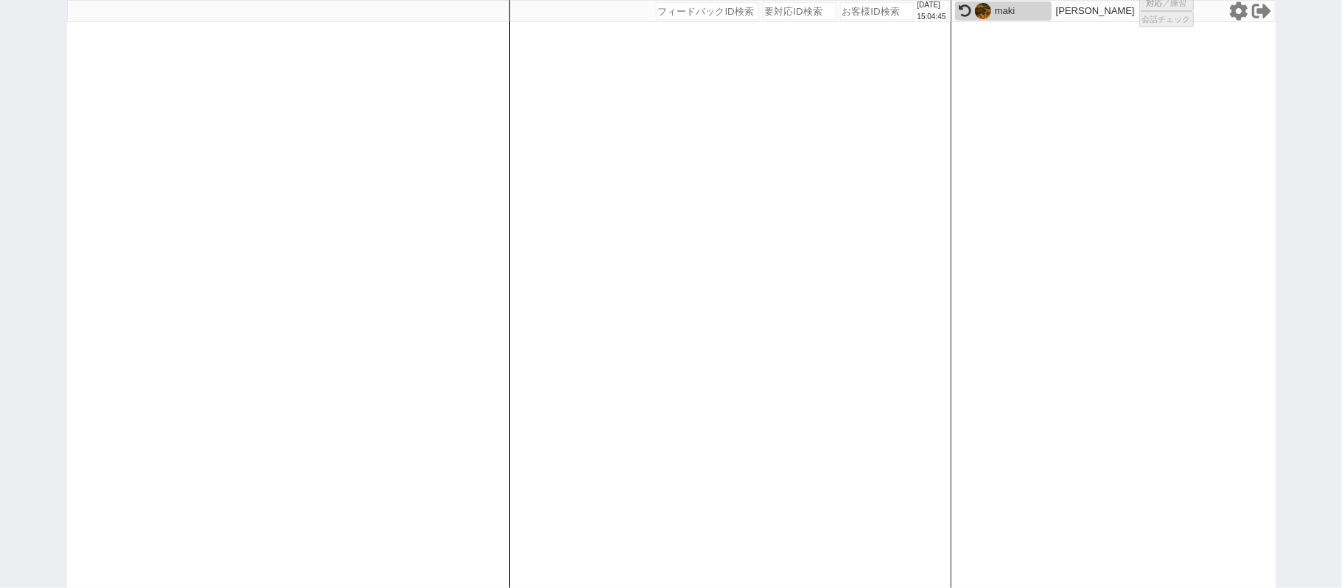
select select "4"
select select
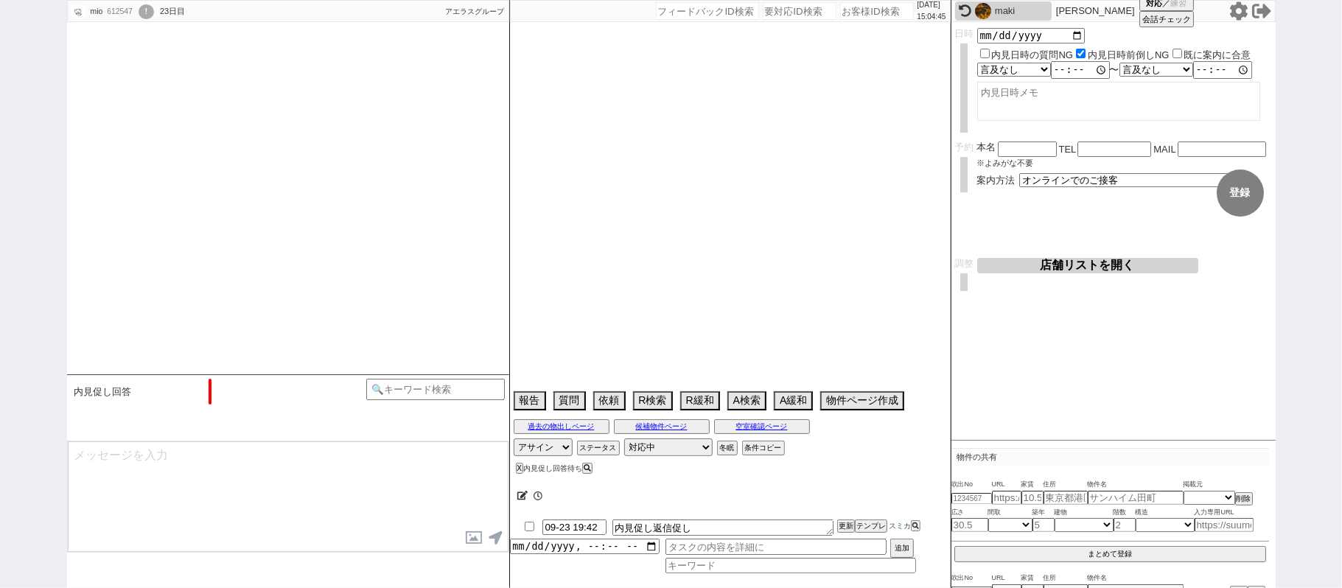
scroll to position [2386, 0]
select select "2025"
select select "10"
select select "33"
select select "0"
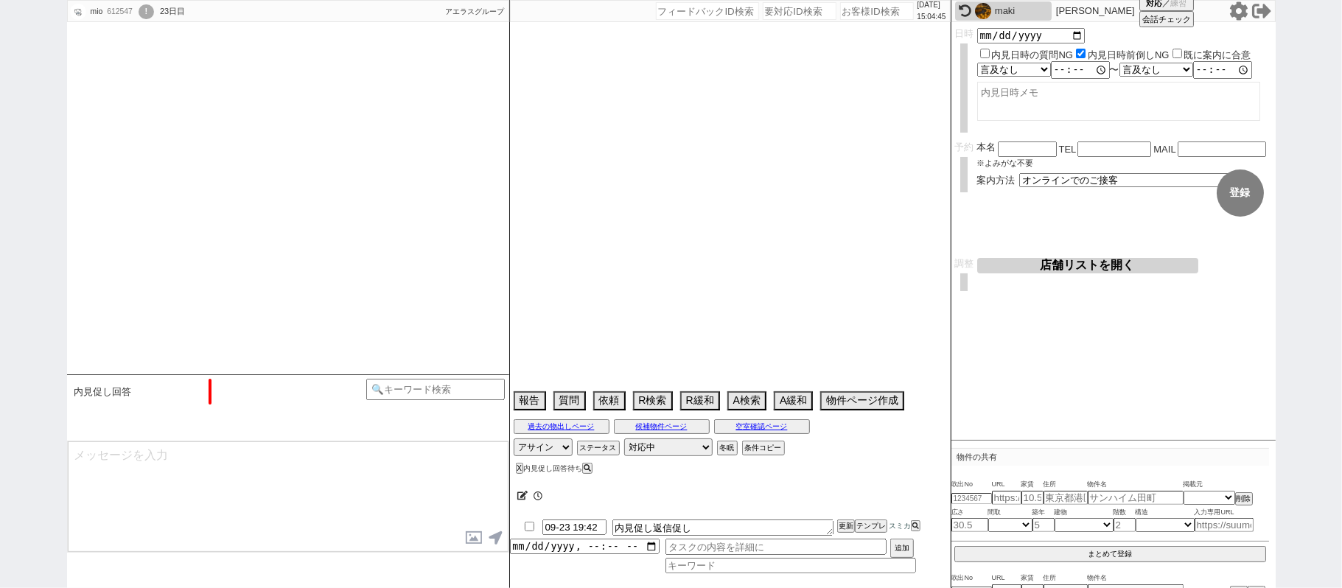
select select "36"
select select "75"
select select "[DATE]"
select select "65"
select select "[DATE]"
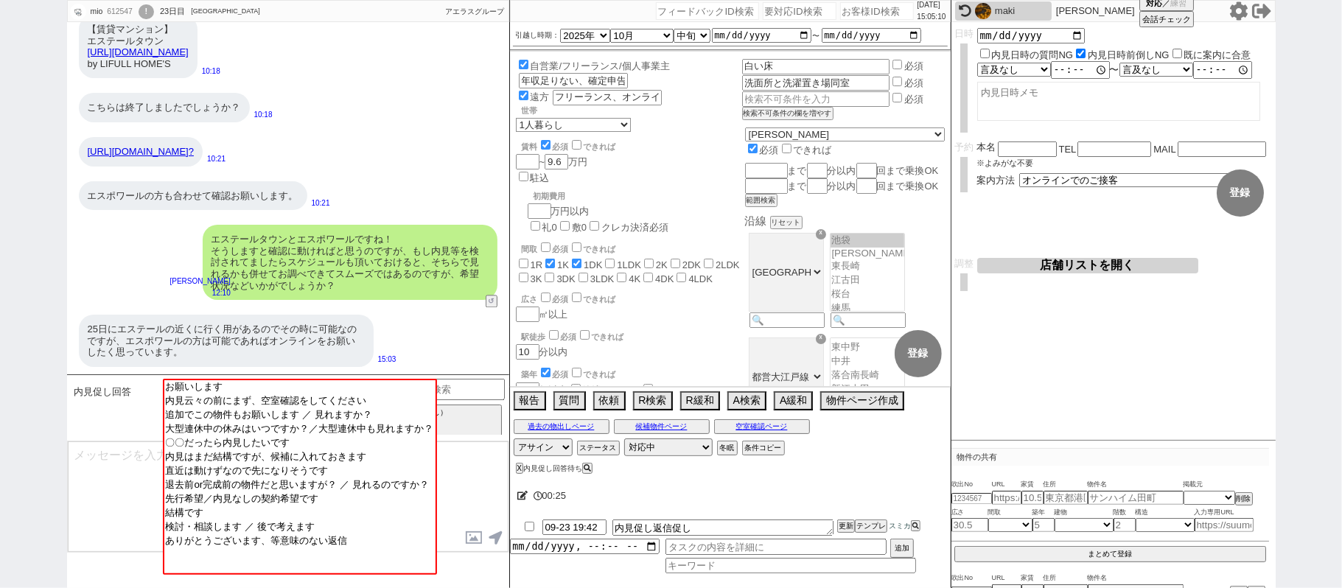
drag, startPoint x: 473, startPoint y: 470, endPoint x: 470, endPoint y: 445, distance: 25.2
click at [473, 470] on textarea at bounding box center [288, 497] width 441 height 111
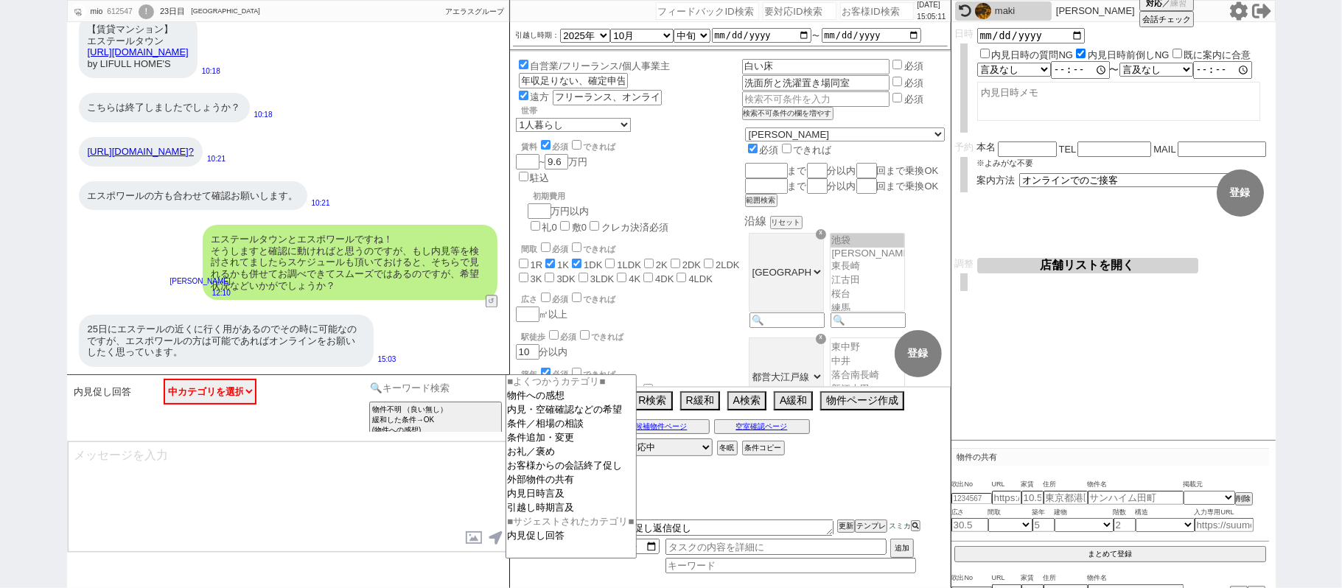
click at [467, 392] on input at bounding box center [435, 388] width 139 height 18
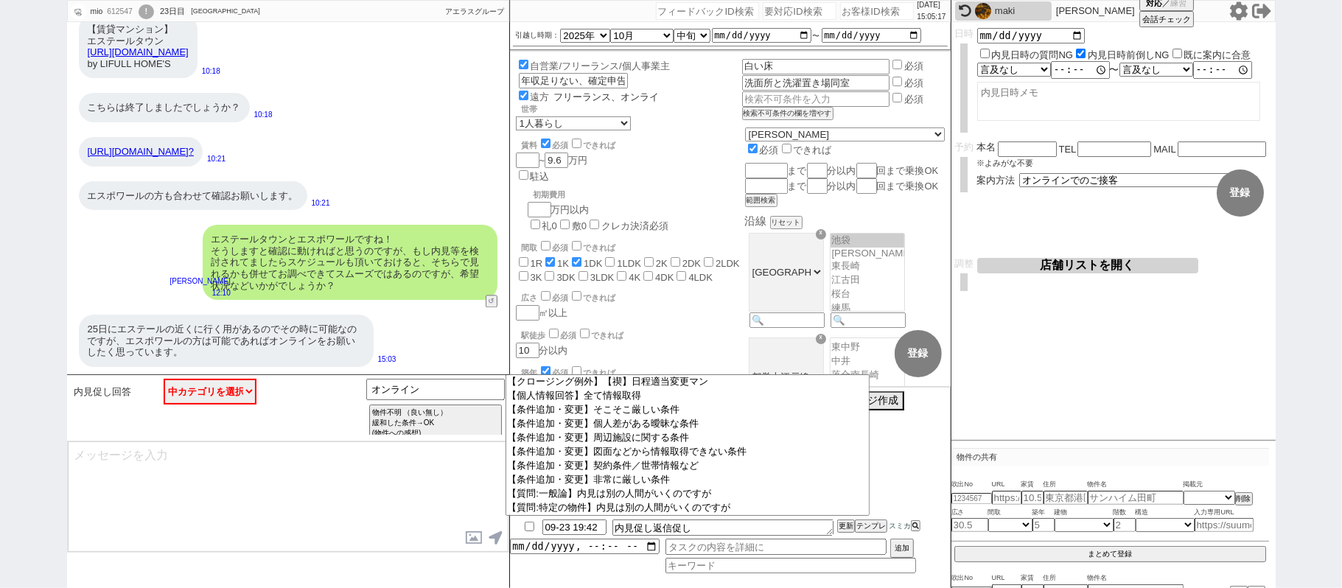
scroll to position [0, 34]
drag, startPoint x: 621, startPoint y: 99, endPoint x: 671, endPoint y: 98, distance: 50.1
click at [671, 98] on div "自営業/フリーランス/個人事業主 年収足りない、確定申告提出可能　親族の正社員の契約者可能 遠方 フリーランス、オンライン希望 世帯 1人暮らし 2人暮らし …" at bounding box center [730, 219] width 441 height 335
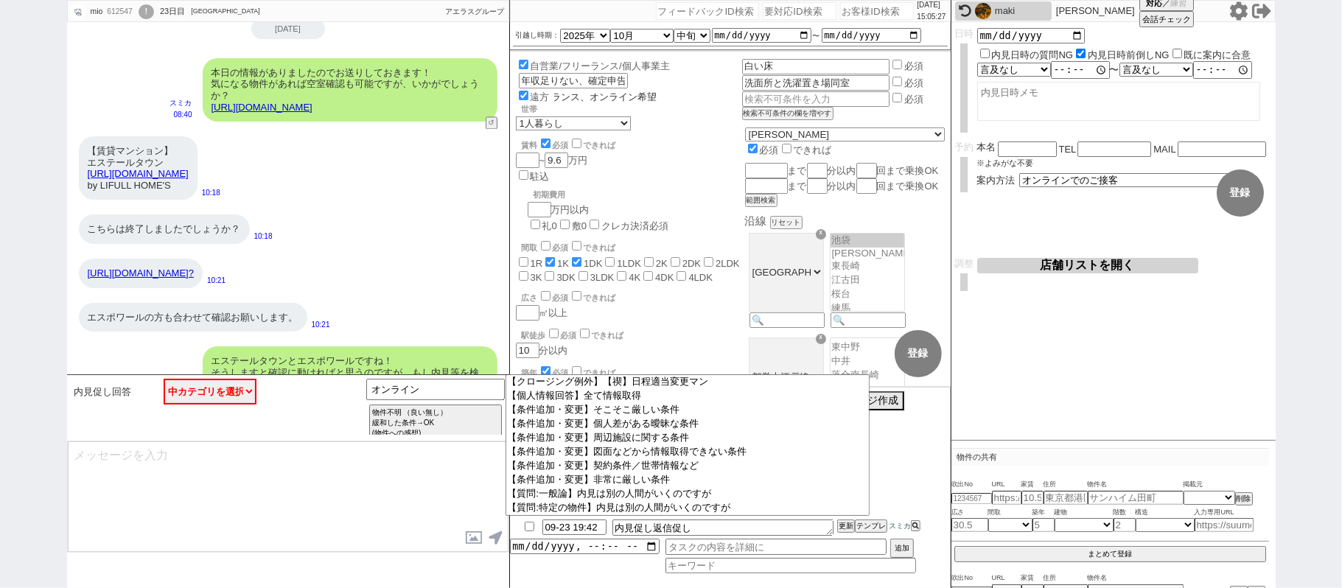
scroll to position [2288, 0]
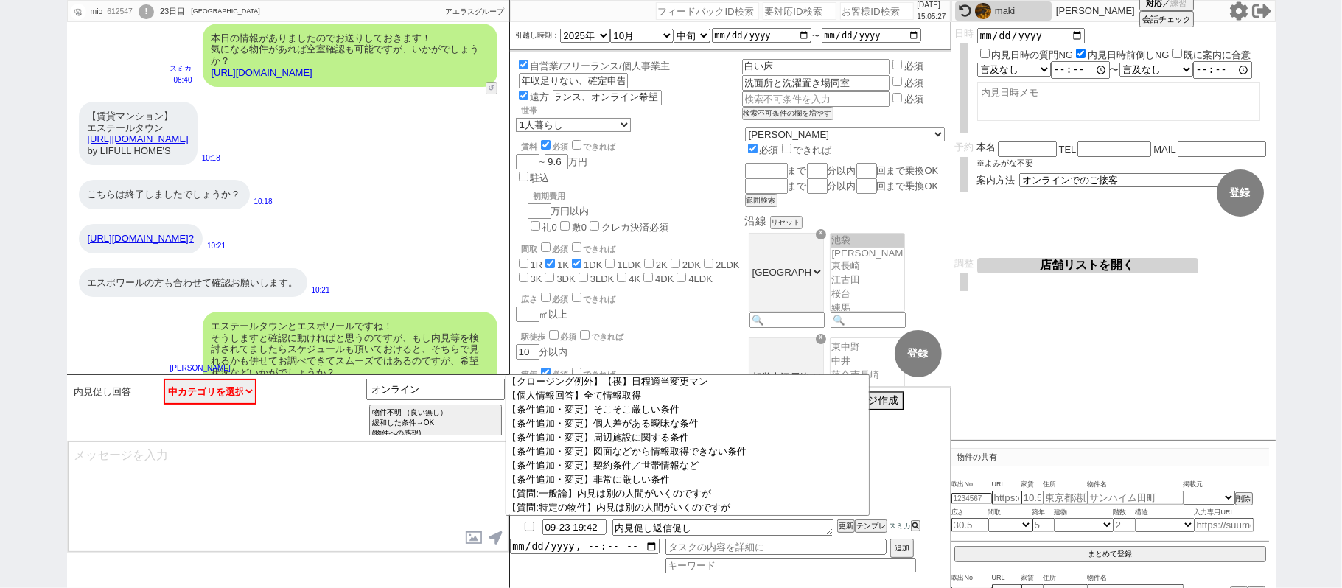
click at [194, 244] on link "[URL][DOMAIN_NAME]?" at bounding box center [141, 238] width 106 height 11
click at [529, 10] on button "☓" at bounding box center [523, 14] width 27 height 29
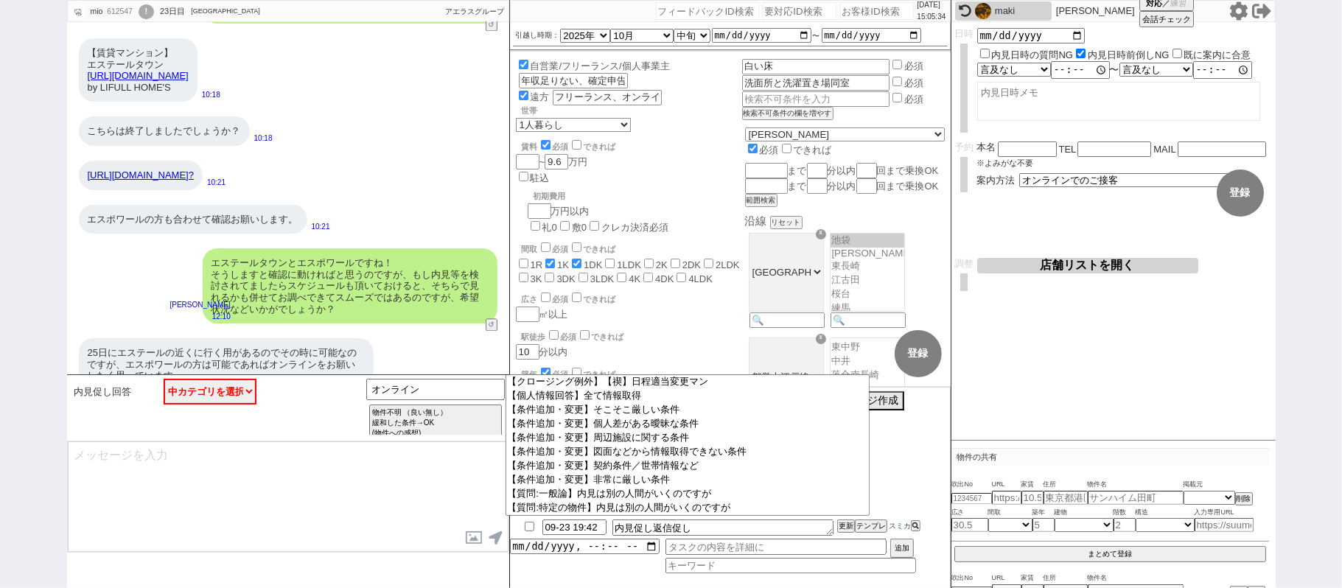
scroll to position [2386, 0]
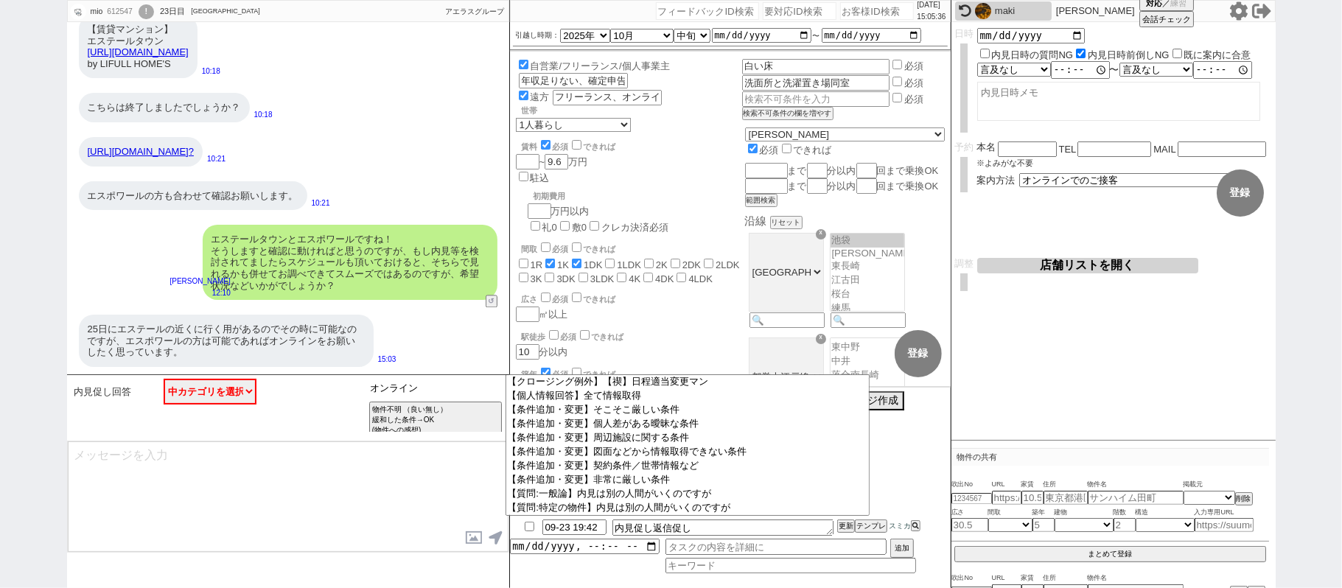
click at [460, 394] on input "オンライン" at bounding box center [435, 388] width 139 height 18
type input "オ"
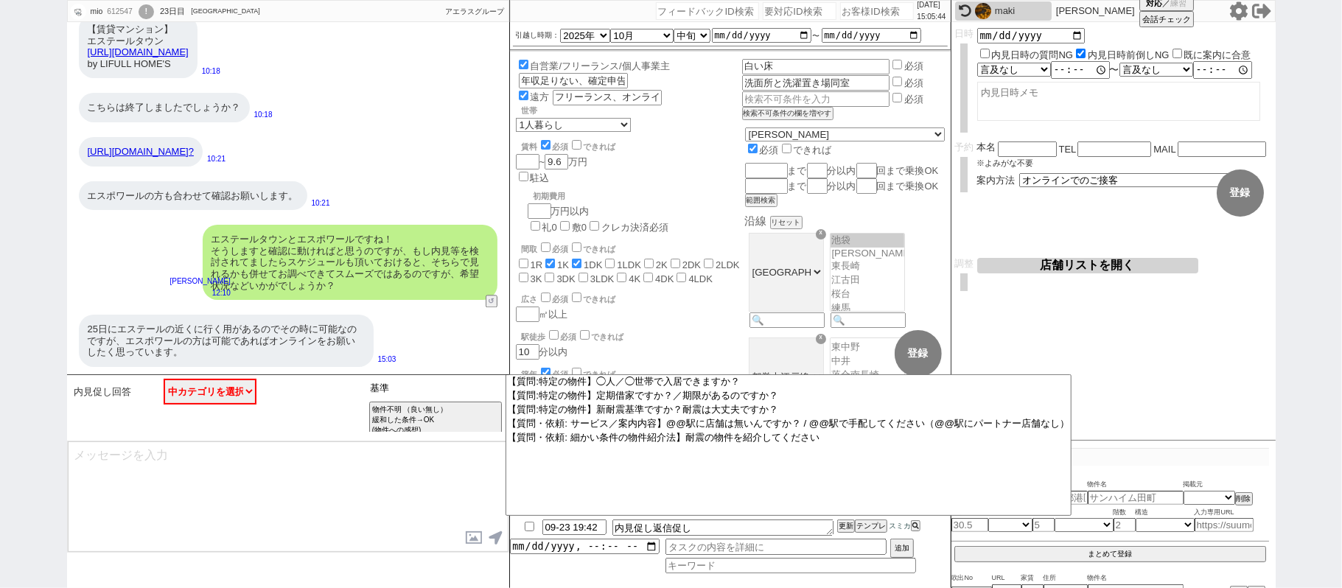
type input "基"
type input "記述"
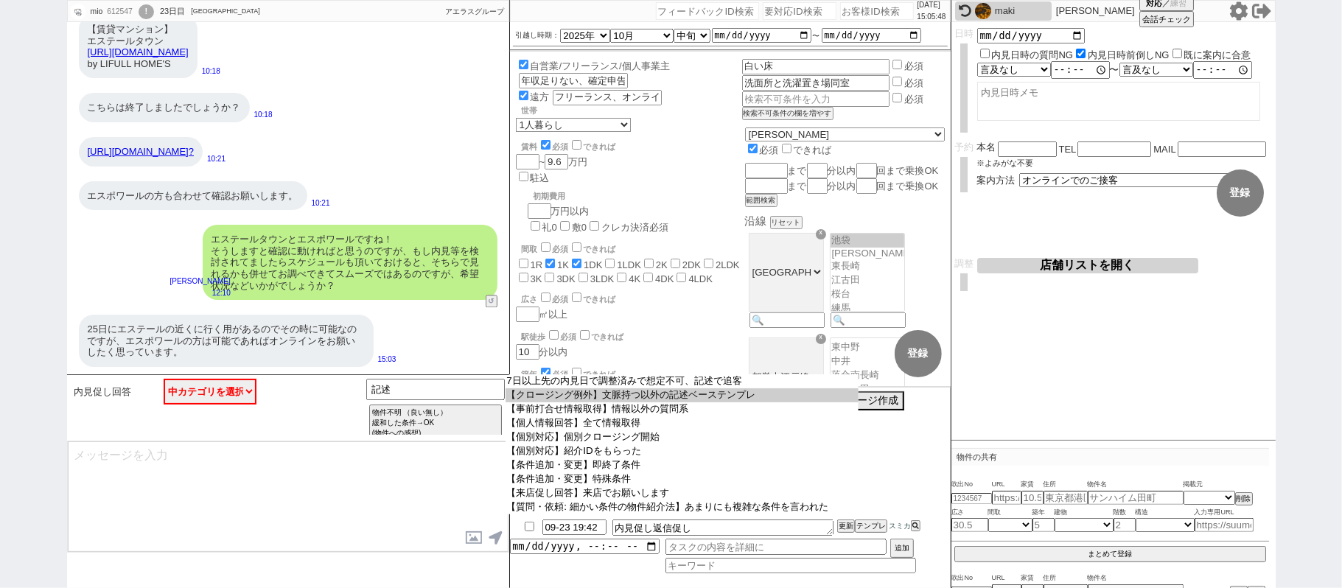
click at [624, 403] on option "【クロージング例外】文脈持つ以外の記述ベーステンプレ" at bounding box center [682, 395] width 353 height 14
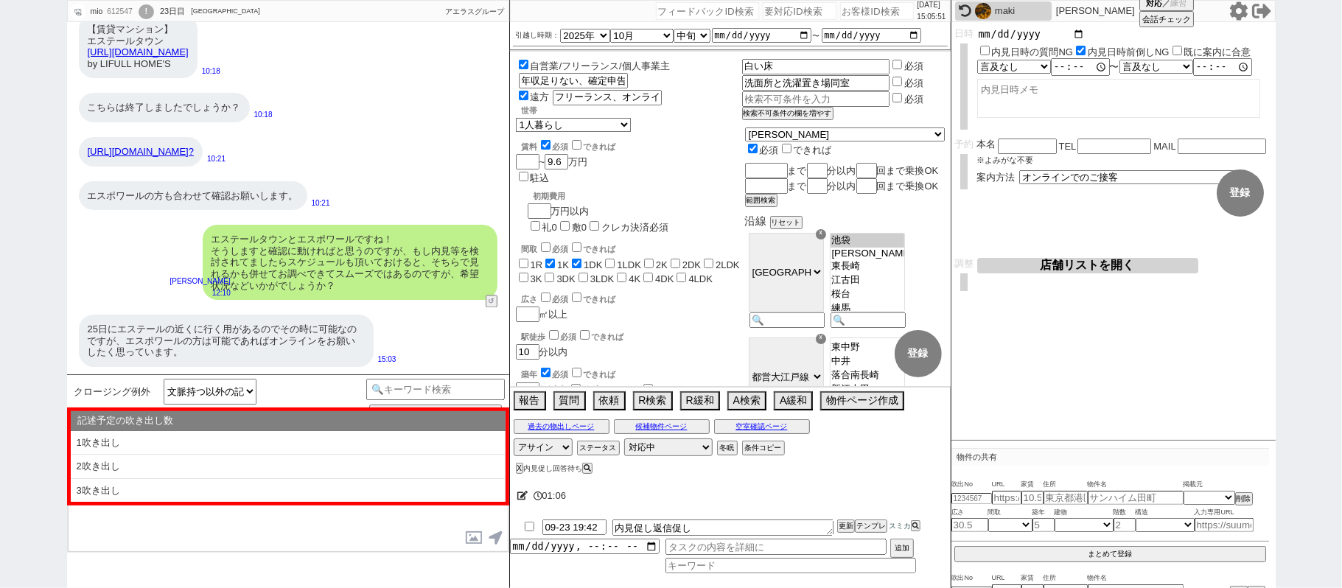
click at [1073, 35] on input "date" at bounding box center [1032, 34] width 108 height 13
type input "2025-09-25"
drag, startPoint x: 1233, startPoint y: 189, endPoint x: 1224, endPoint y: 192, distance: 9.3
click at [1234, 189] on button "登録" at bounding box center [1240, 193] width 47 height 47
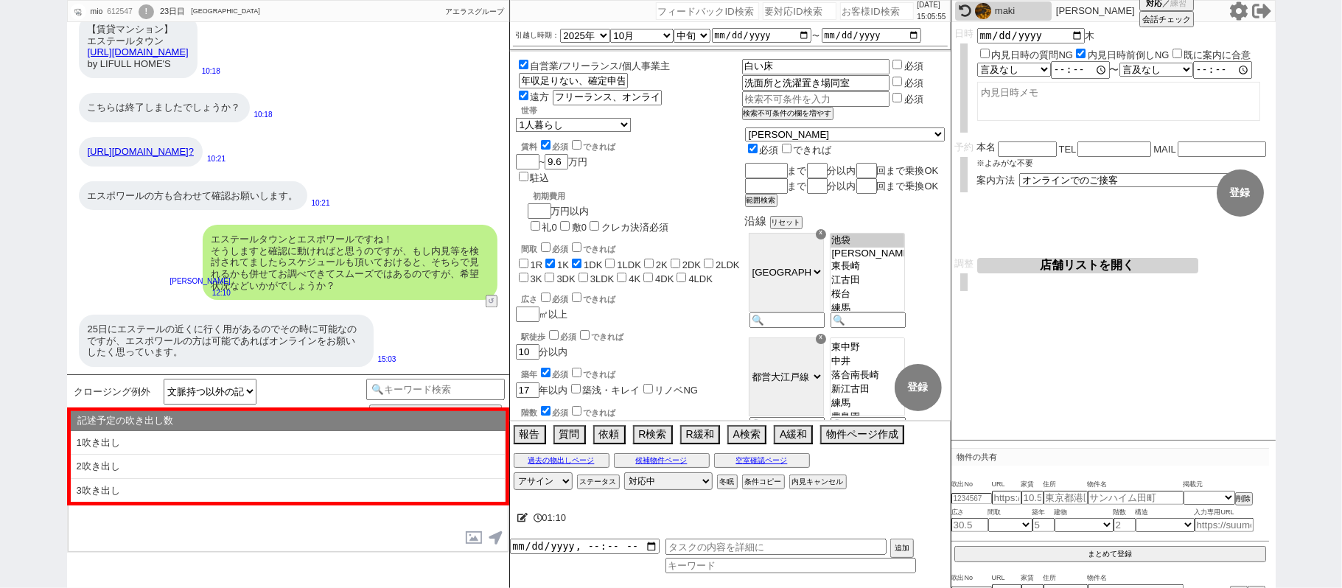
click at [254, 438] on li "1吹き出し" at bounding box center [288, 443] width 435 height 24
type textarea "@@【@@①記述したい内容を②の下に入力@@】@@ @@【@@②記述したい内容を入力後に①と②を@@ごと消して送信！！@@】@@"
select select "1吹き出し"
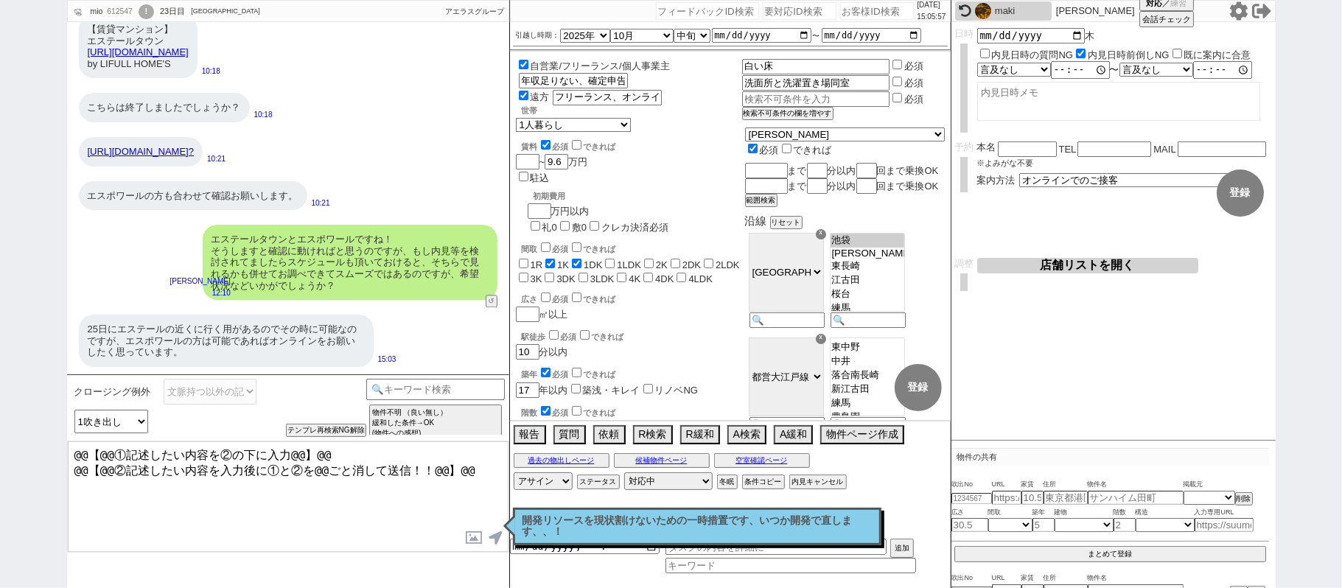
click at [484, 470] on textarea "@@【@@①記述したい内容を②の下に入力@@】@@ @@【@@②記述したい内容を入力後に①と②を@@ごと消して送信！！@@】@@" at bounding box center [288, 497] width 441 height 111
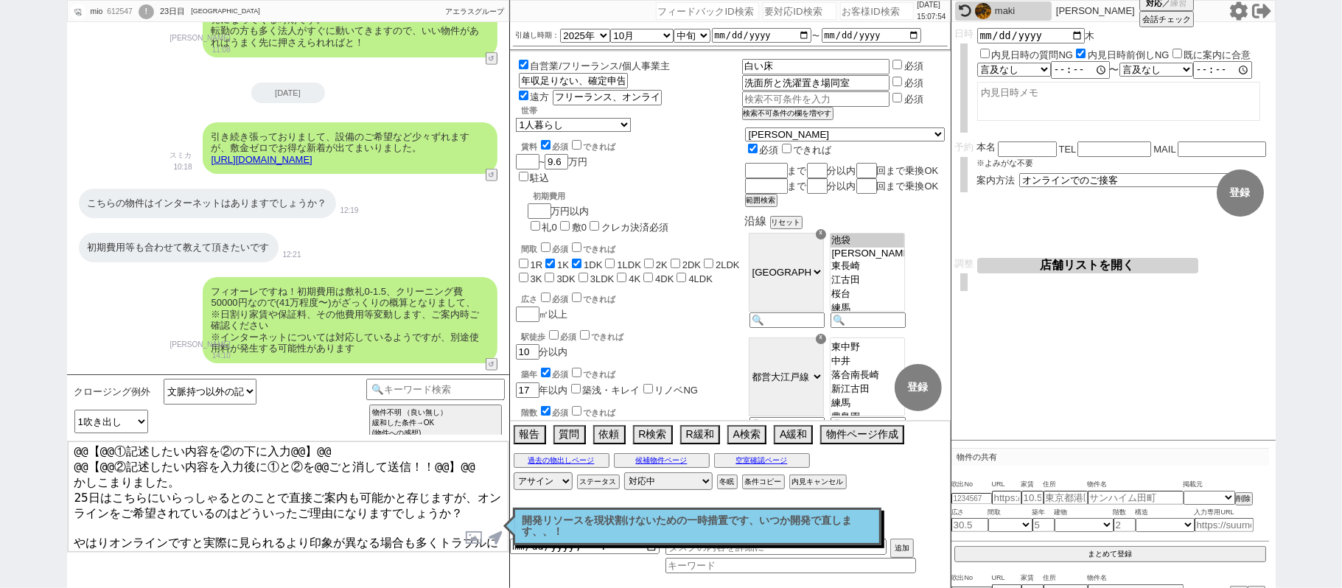
scroll to position [9, 0]
drag, startPoint x: 75, startPoint y: 520, endPoint x: 565, endPoint y: 543, distance: 490.0
click at [509, 543] on div "クロージング例外 文脈持つ以外の記述ベーステンプレ 小カテゴリを選択 記述予定の吹き出し数 1吹き出し 2吹き出し 3吹き出し テンプレ再検索NG解除 物件不…" at bounding box center [288, 481] width 442 height 214
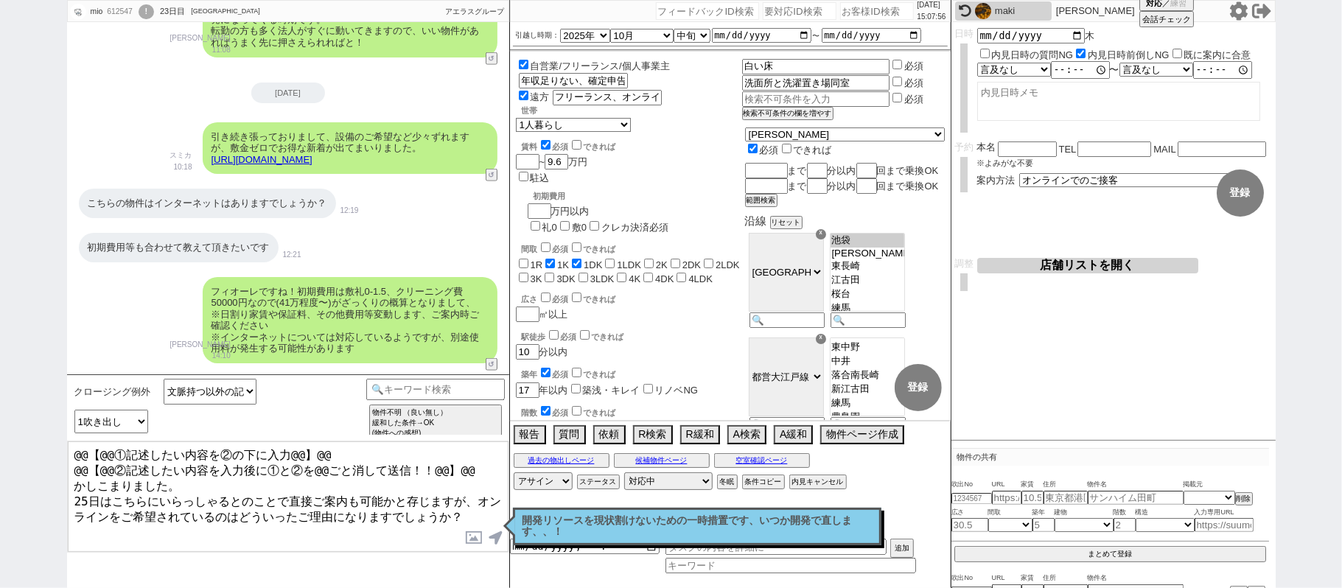
scroll to position [0, 0]
drag, startPoint x: 478, startPoint y: 464, endPoint x: 0, endPoint y: 358, distance: 489.4
click at [0, 375] on div "mio 612547 ! 0 23日目 アエラス石神井公園店 冬眠中 自社客 アエラスグループ スミカ_BPO チャット全表示 2025-09-05 上記物件…" at bounding box center [671, 294] width 1342 height 588
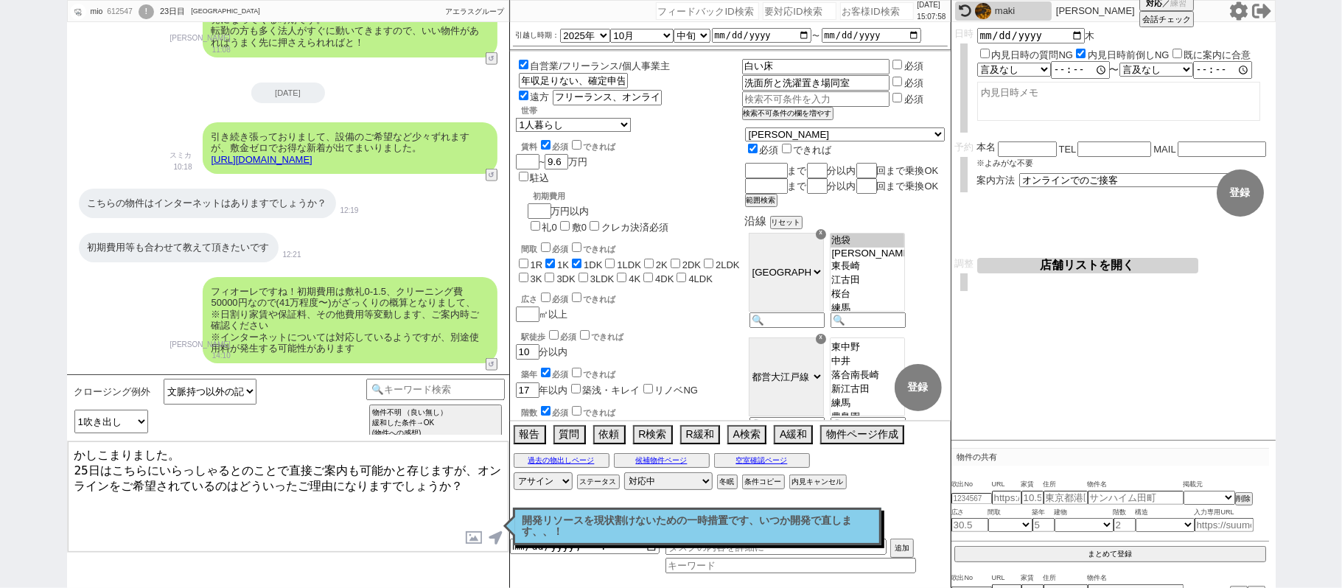
type textarea "かしこまりました。 25日はこちらにいらっしゃるとのことで直接ご案内も可能かと存じますが、オンラインをご希望されているのはどういったご理由になりますでしょうか？"
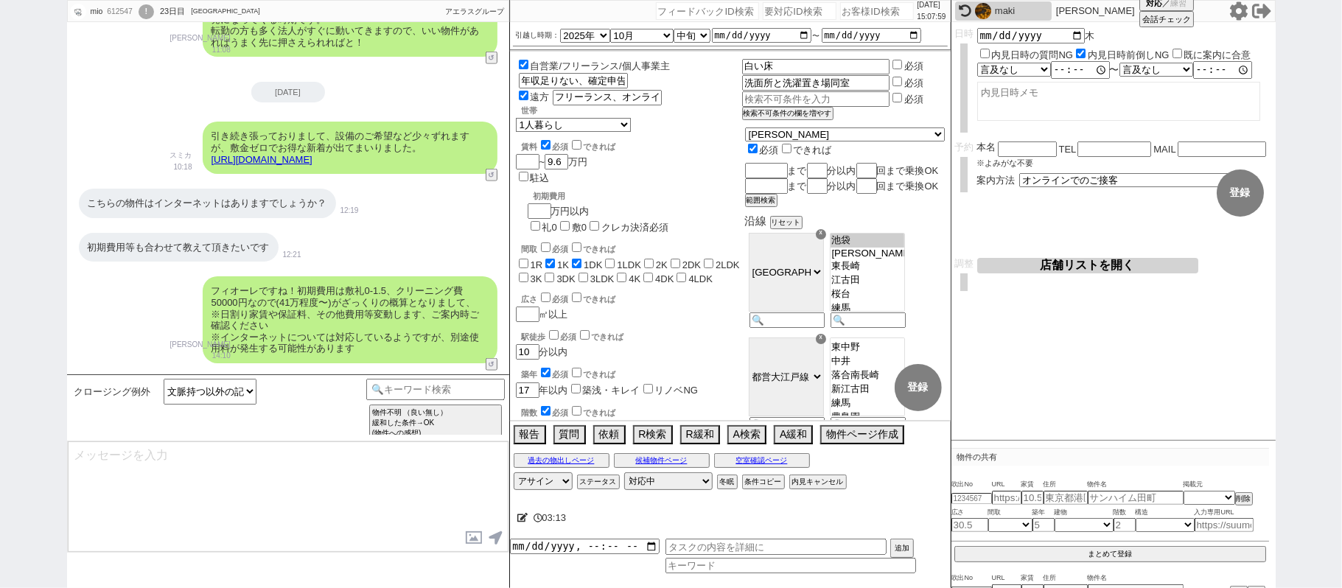
select select "431"
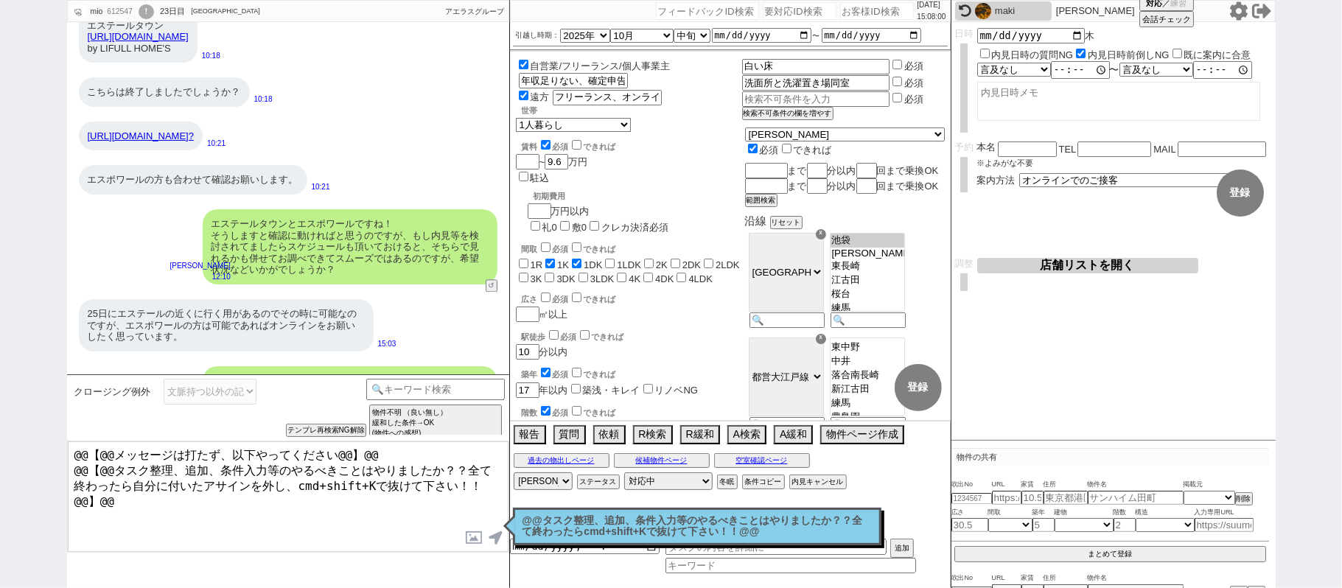
scroll to position [2409, 0]
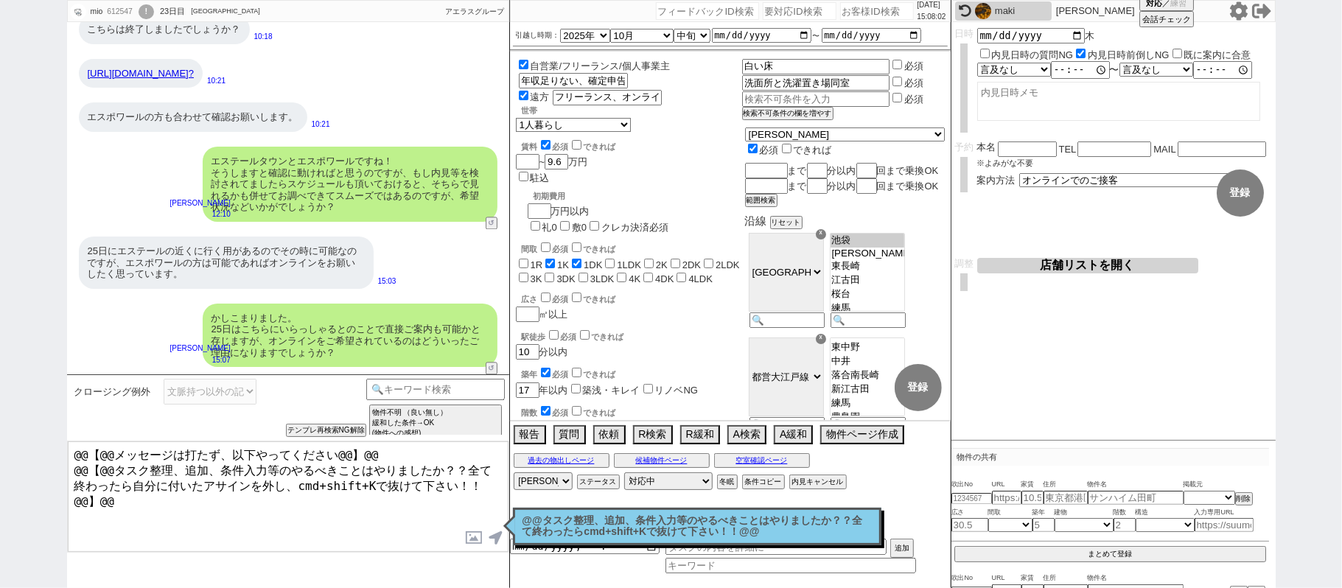
drag, startPoint x: 497, startPoint y: 481, endPoint x: 0, endPoint y: 428, distance: 499.6
click at [0, 428] on div "mio 612547 ! 0 23日目 アエラス石神井公園店 冬眠中 自社客 アエラスグループ スミカ_BPO チャット全表示 2025-09-05 ルリオン…" at bounding box center [671, 294] width 1342 height 588
paste textarea "やはりオンラインですと実際に見られるより印象が異なる場合も多くトラブルに発展するケースも多いです、！ ご理由次第でご案内もできるかと存じますので、上記いただけ…"
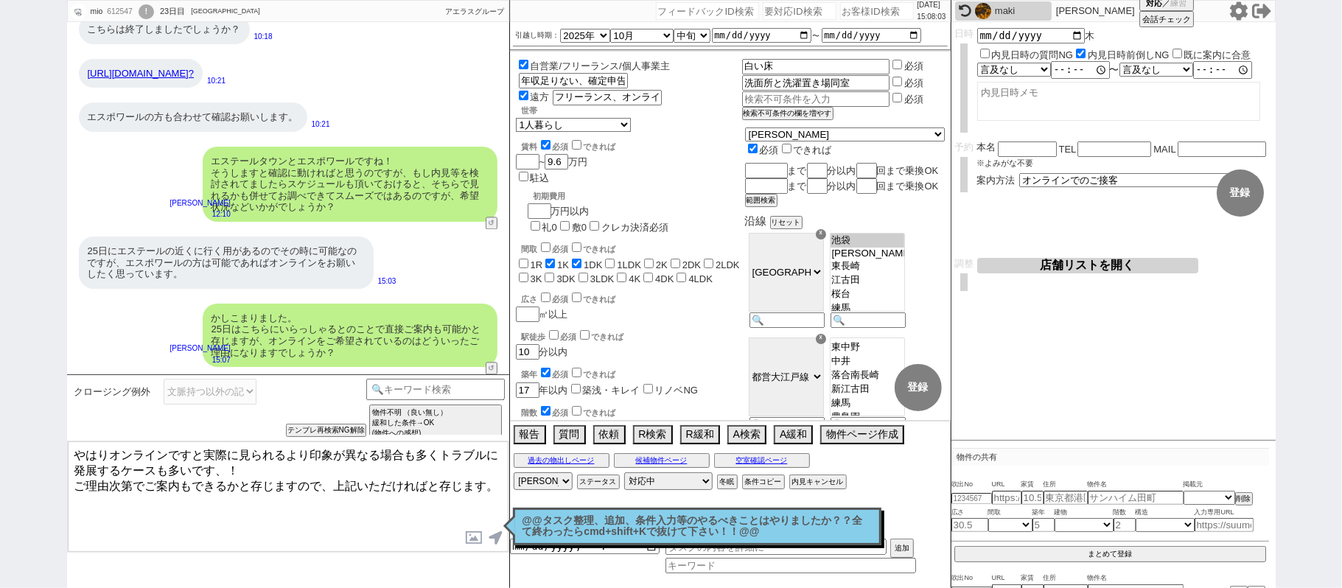
type textarea "やはりオンラインですと実際に見られるより印象が異なる場合も多くトラブルに発展するケースも多いです、！ ご理由次第でご案内もできるかと存じますので、上記いただけ…"
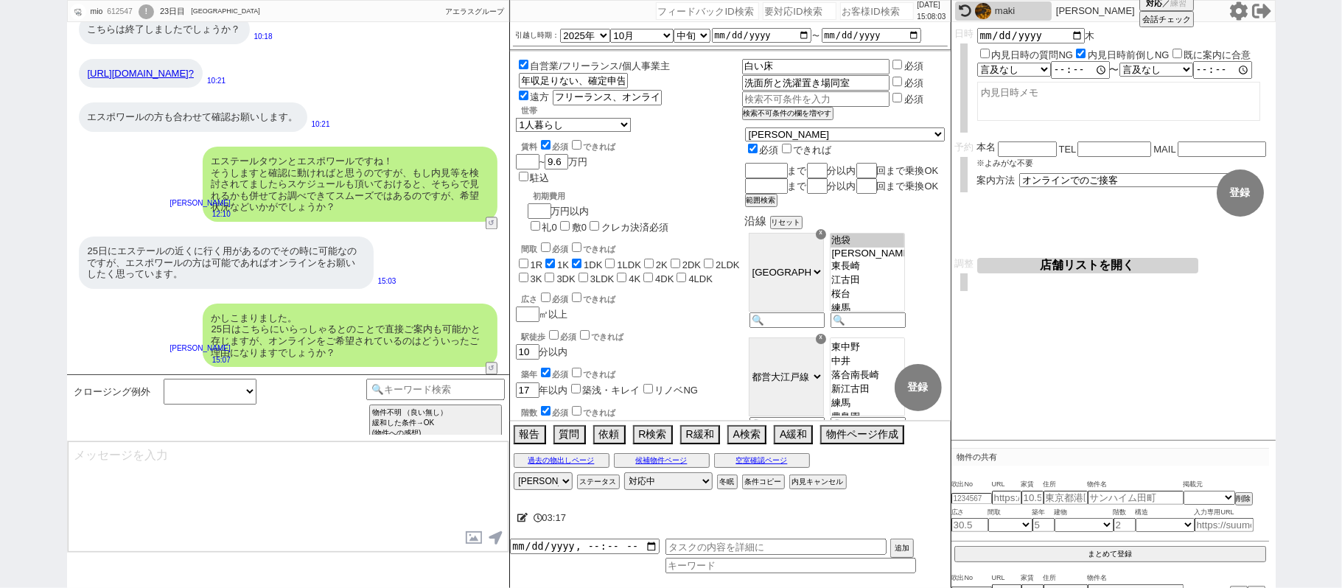
select select
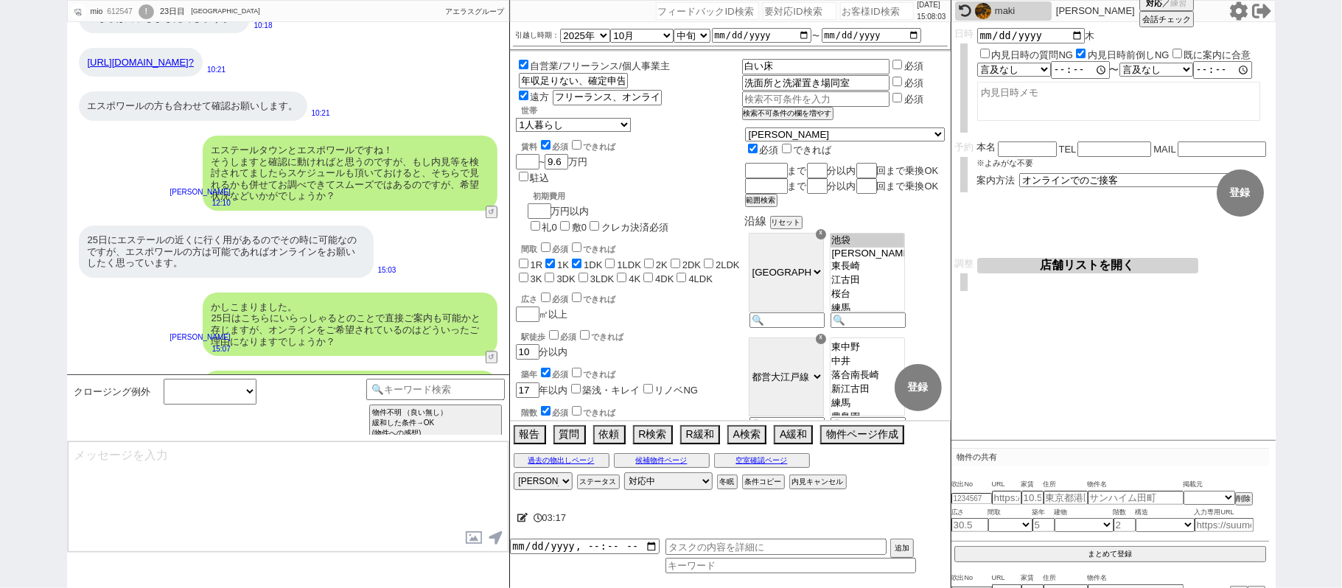
scroll to position [2487, 0]
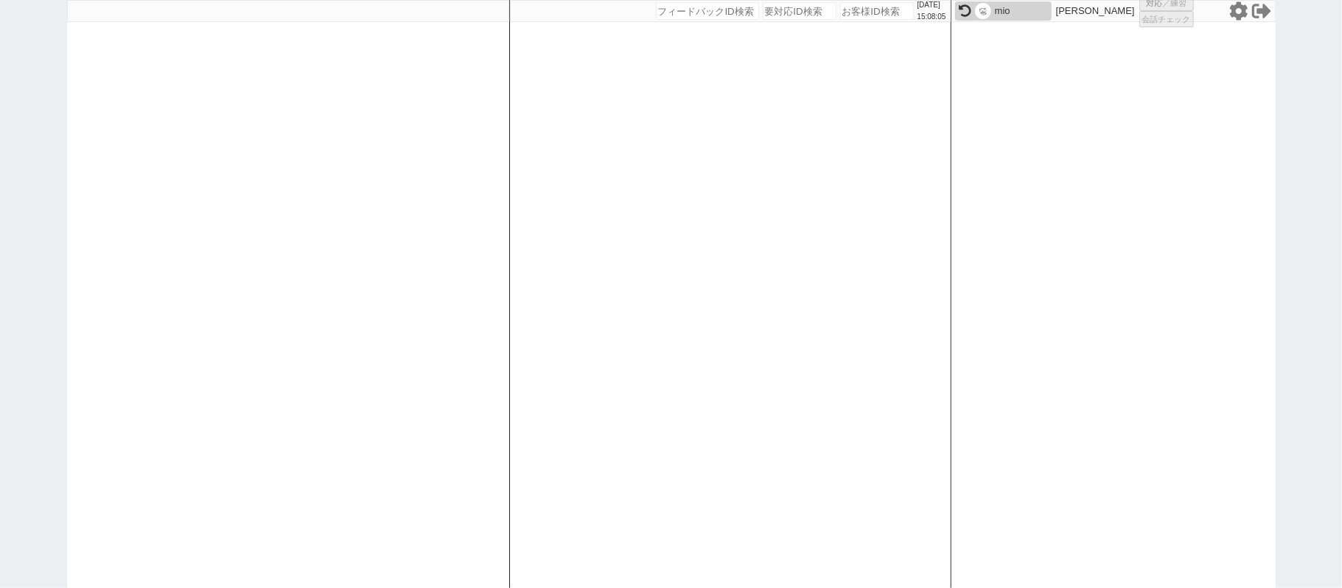
select select
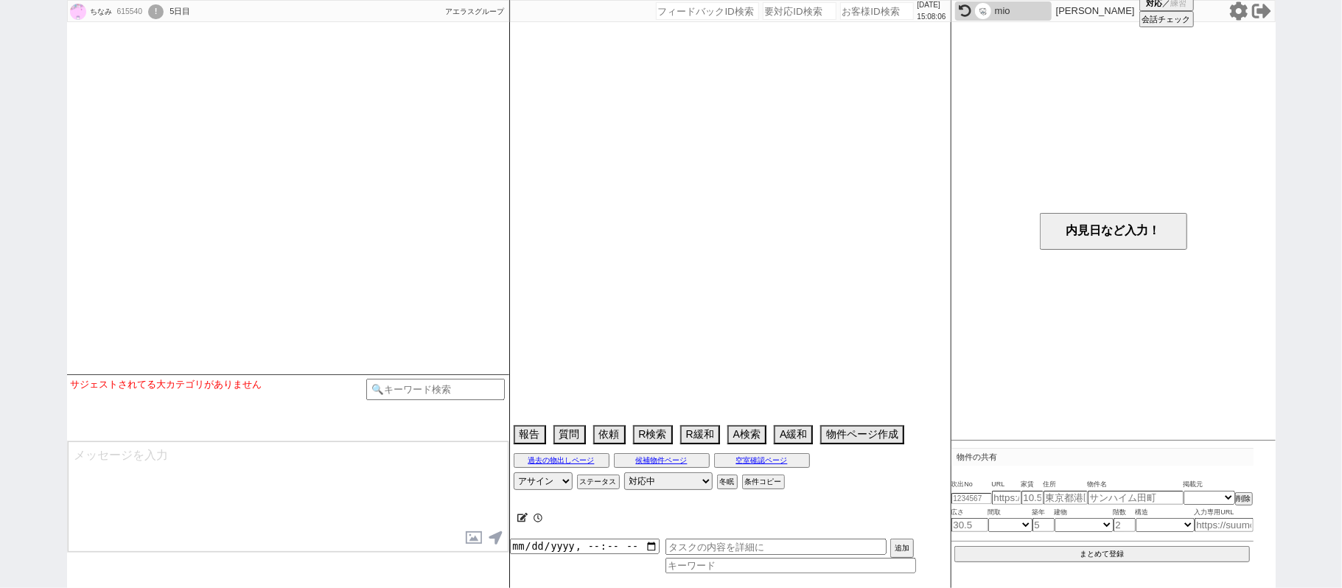
select select
select select "15"
select select "0"
select select "70"
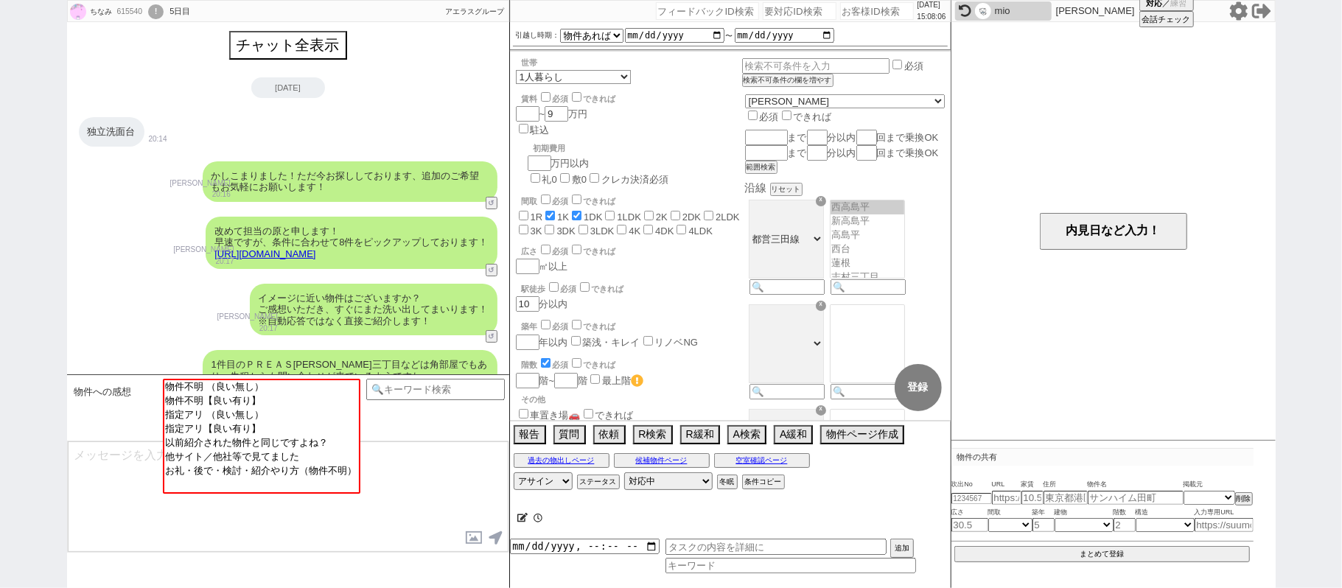
scroll to position [926, 0]
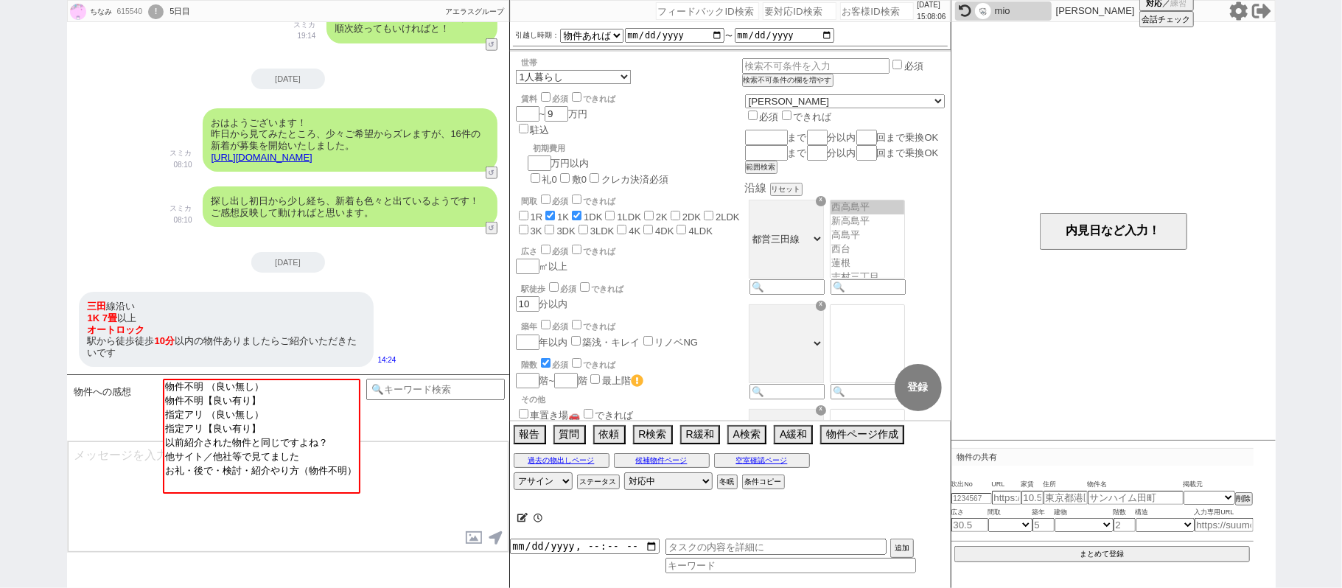
click at [1011, 16] on div "mio" at bounding box center [1021, 11] width 53 height 12
select select "431"
select select "4"
select select
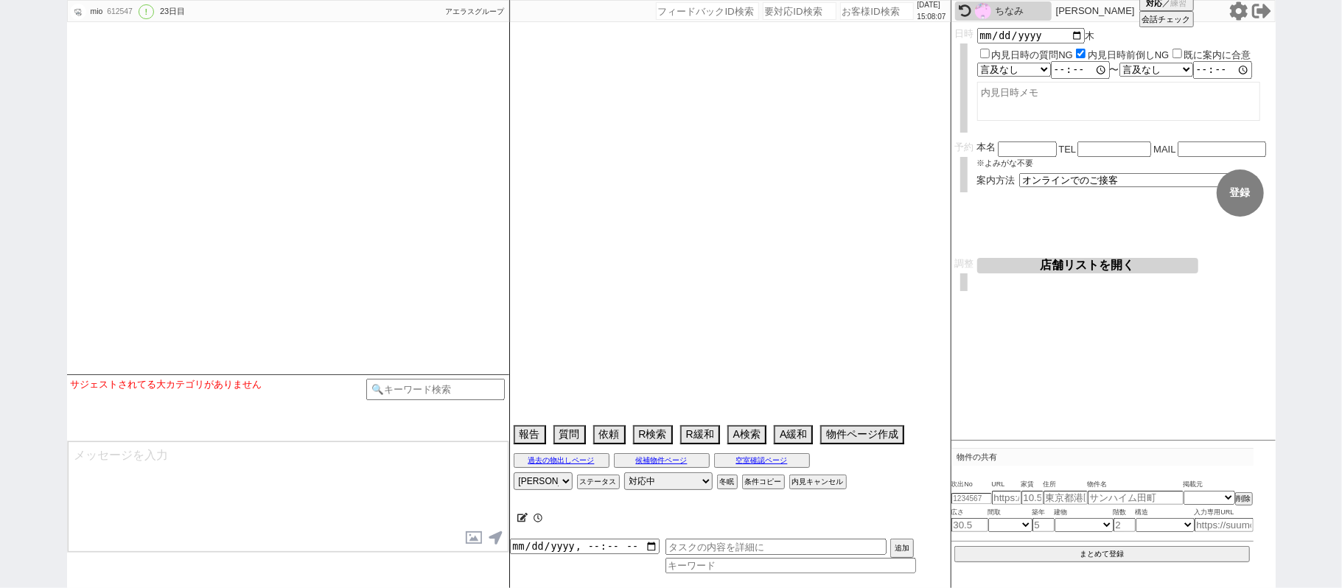
select select "2025"
select select "10"
select select "33"
select select "0"
select select "36"
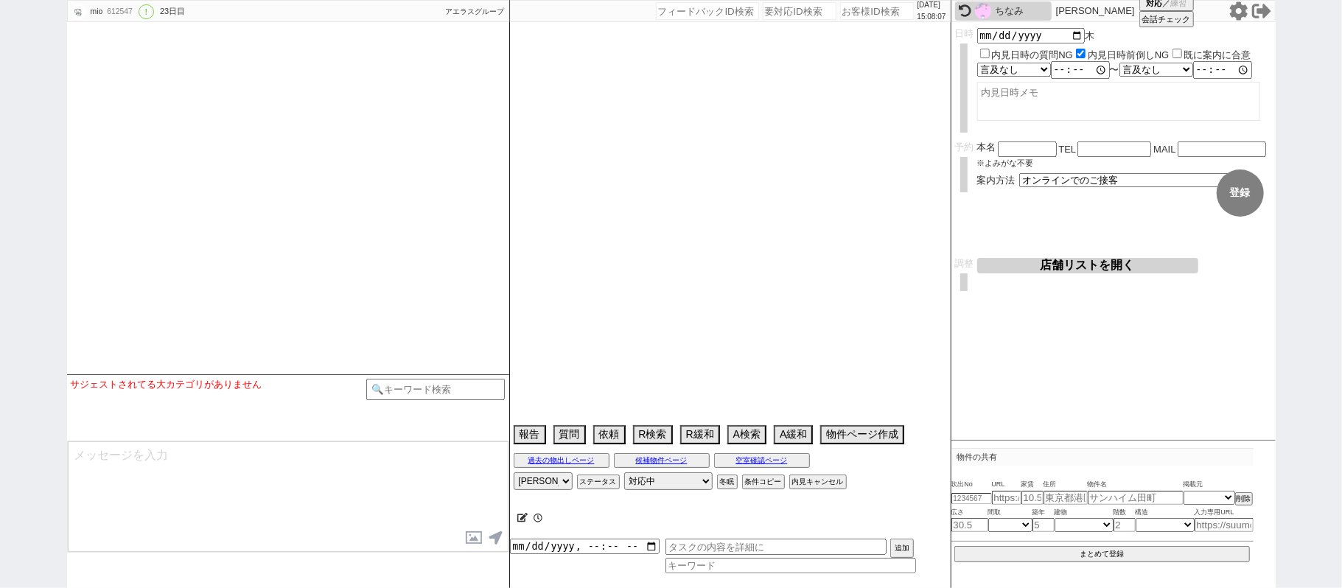
select select "75"
select select "1814"
select select "65"
select select "1582"
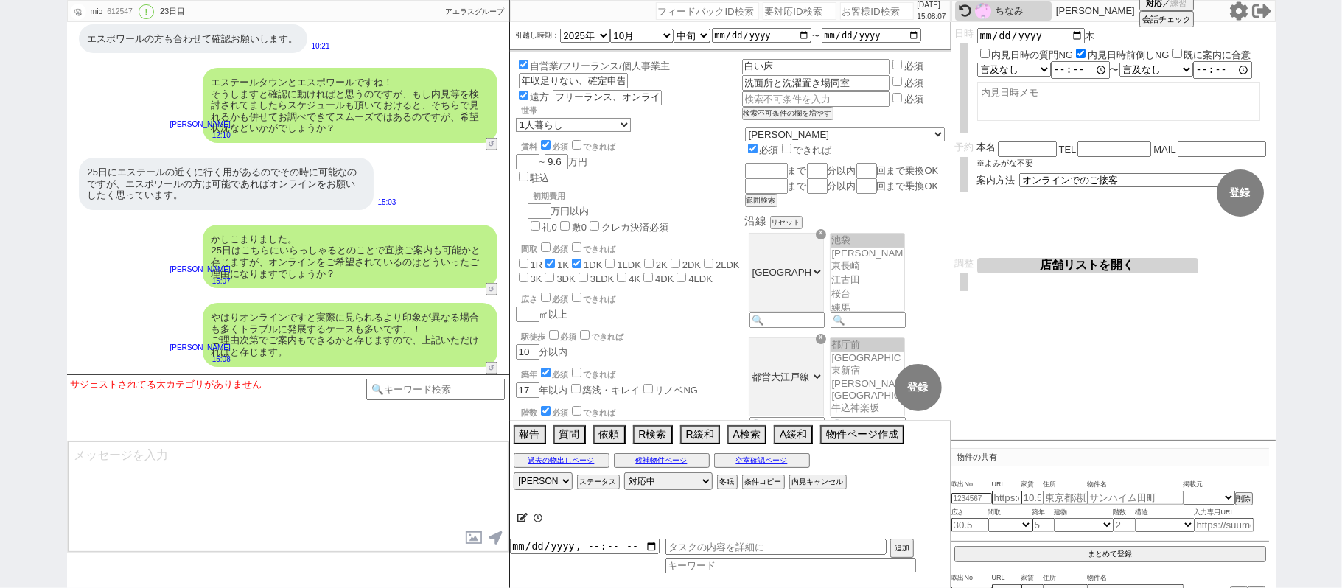
scroll to position [31, 0]
drag, startPoint x: 557, startPoint y: 487, endPoint x: 565, endPoint y: 481, distance: 9.9
click at [557, 487] on select "アサイン 黒澤沙由里 御手洗侑矢 松井健太朗 中村夏海" at bounding box center [543, 482] width 59 height 18
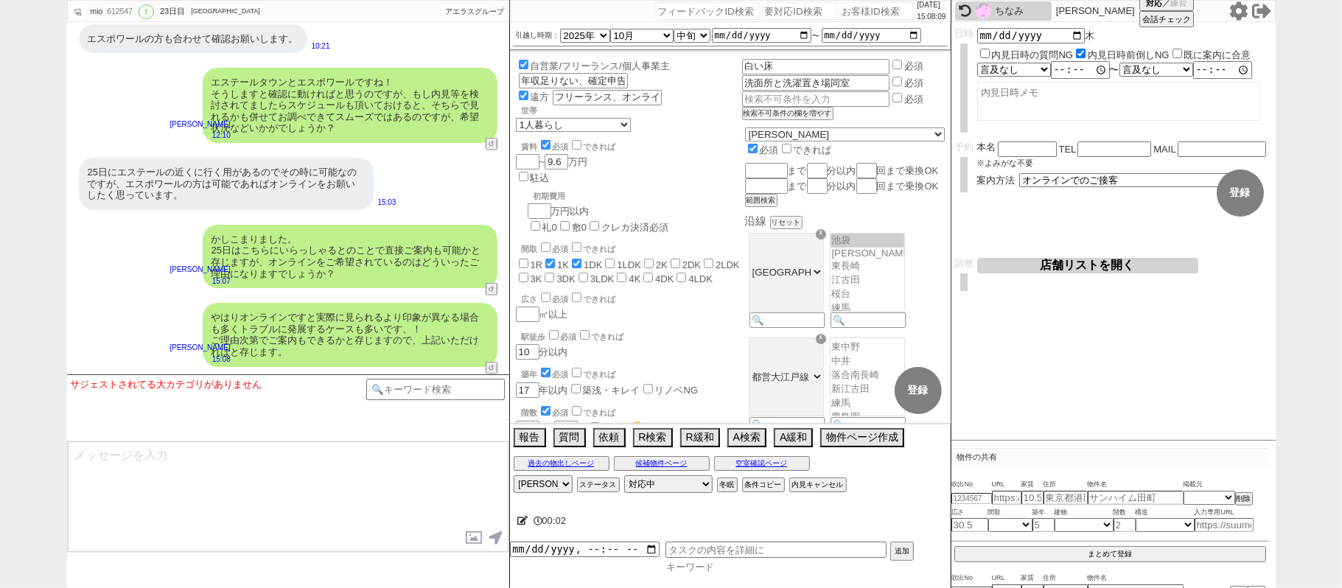
click at [700, 561] on input at bounding box center [791, 567] width 251 height 13
type input "汎用"
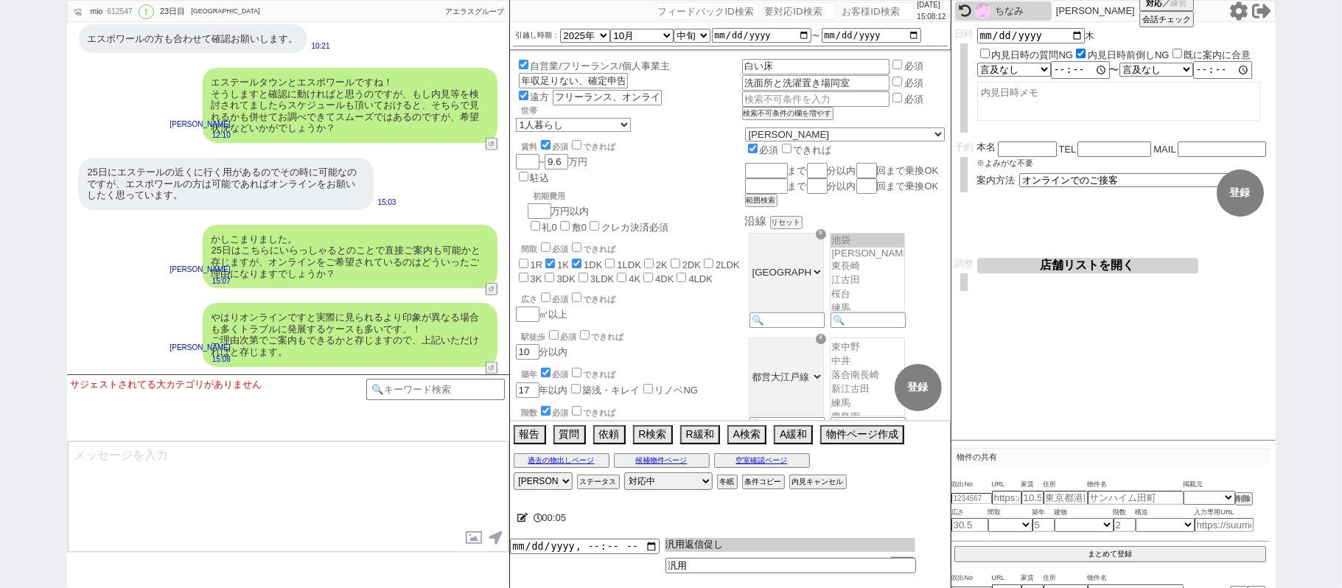
type input "汎用返信促し"
click at [559, 551] on input "datetime-local" at bounding box center [585, 545] width 150 height 13
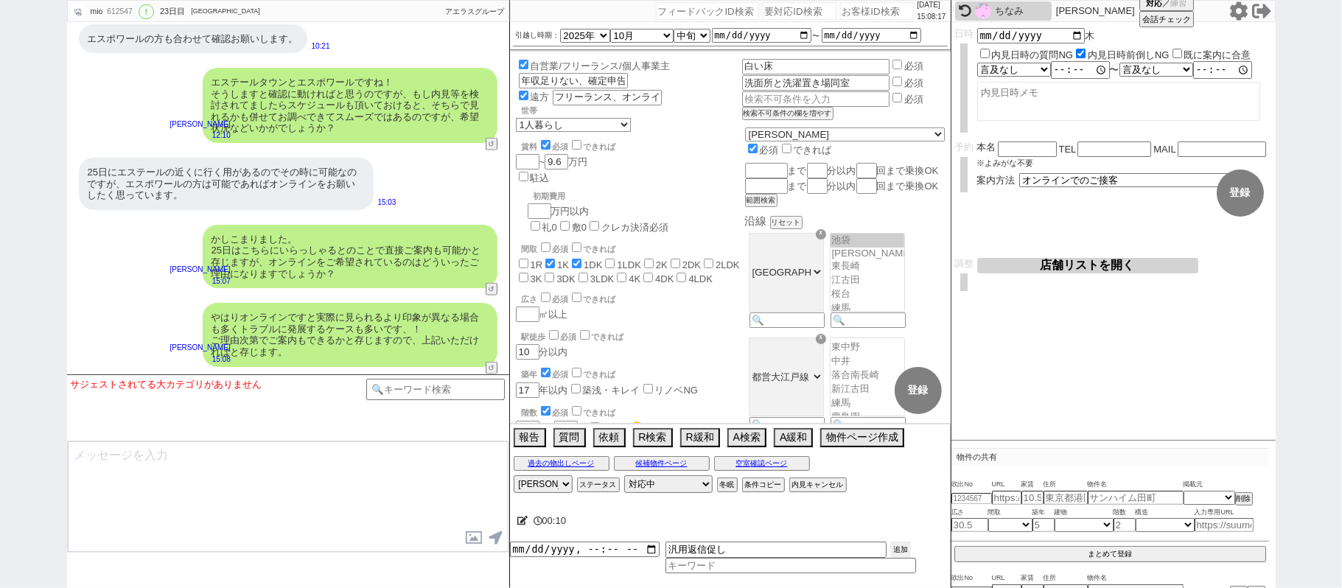
click at [905, 550] on button "追加" at bounding box center [901, 550] width 21 height 16
type input "[DATE]T15:00"
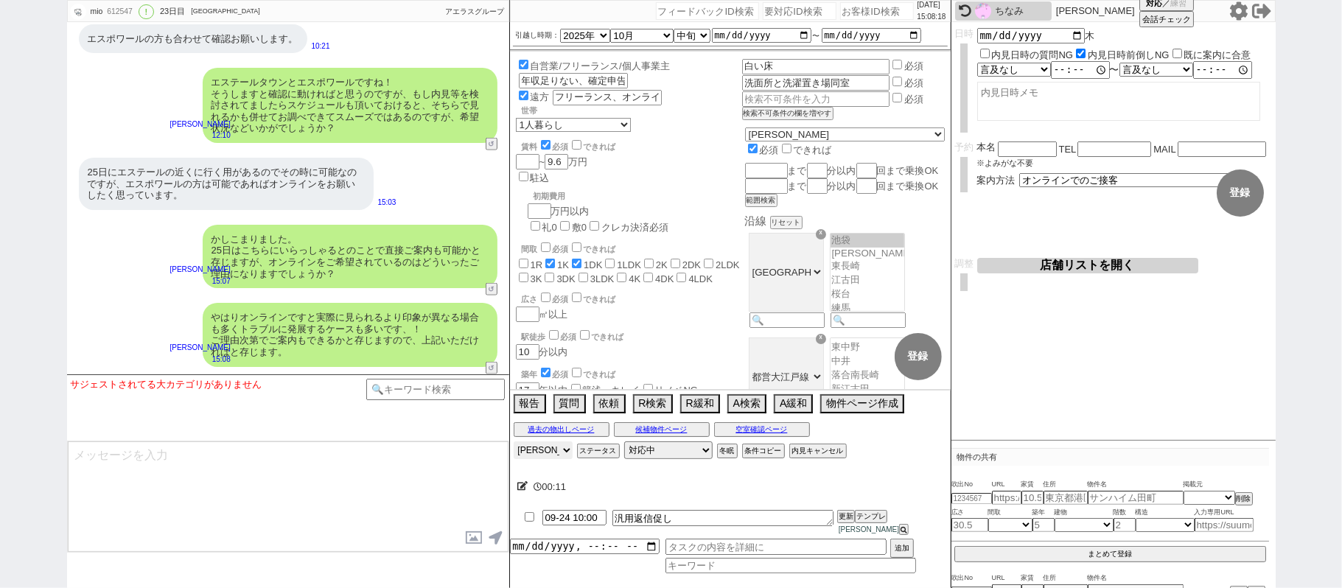
click at [548, 459] on select "アサイン 黒澤沙由里 御手洗侑矢 松井健太朗 中村夏海" at bounding box center [543, 451] width 59 height 18
select select
click at [514, 453] on select "アサイン 黒澤沙由里 御手洗侑矢 松井健太朗 中村夏海" at bounding box center [543, 451] width 59 height 18
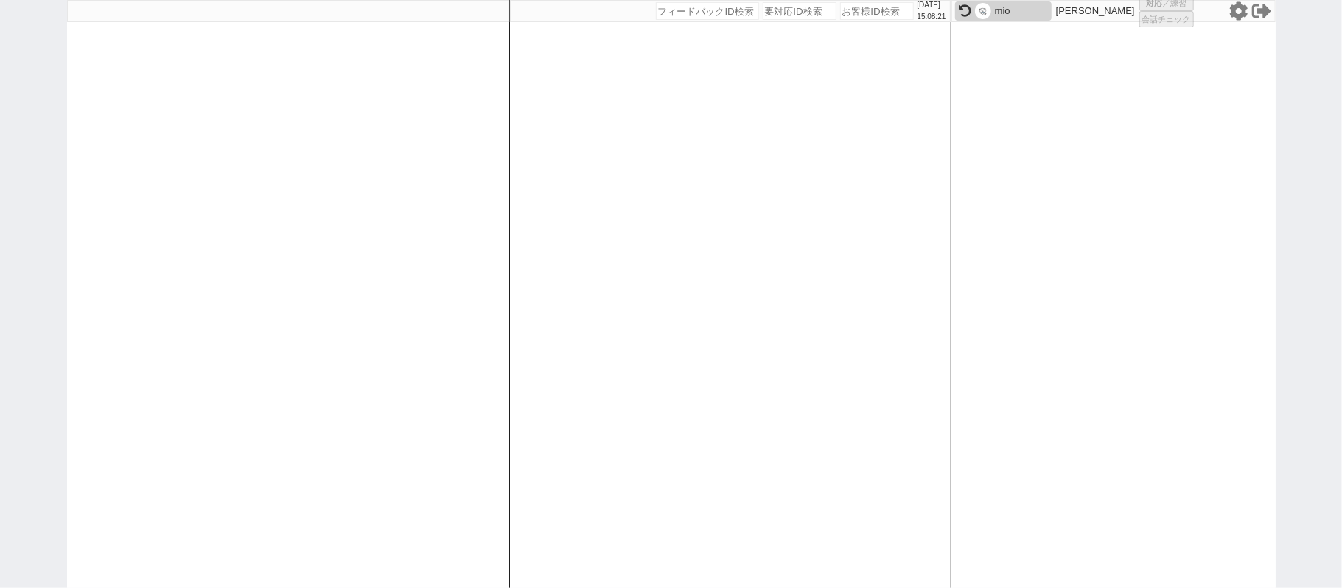
select select
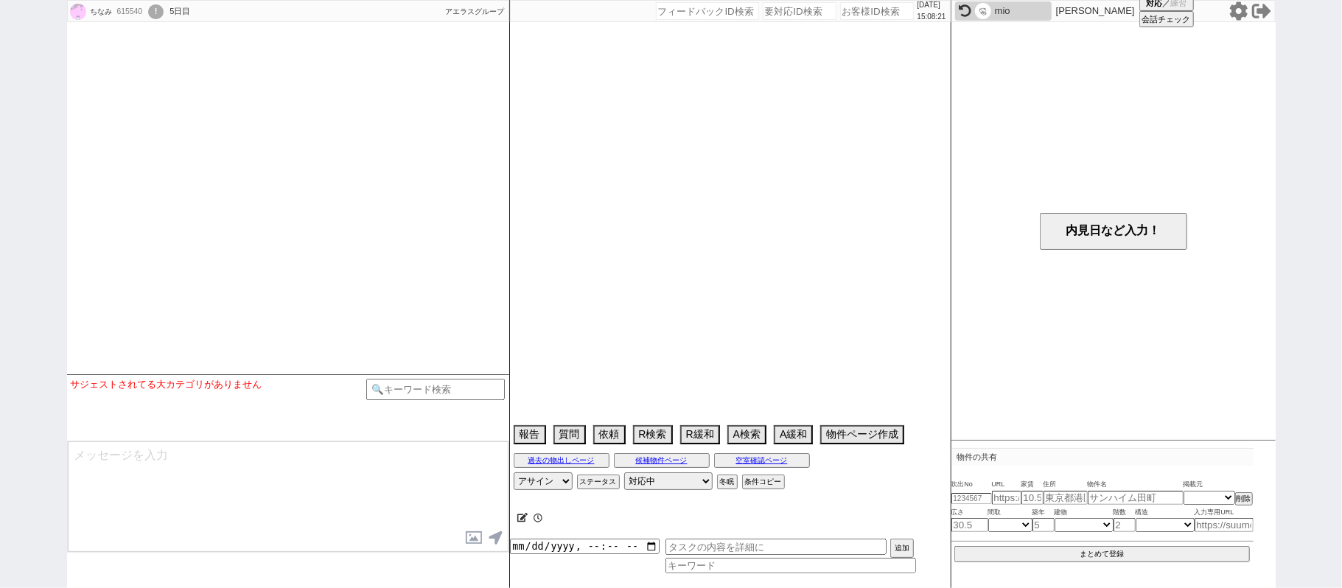
select select
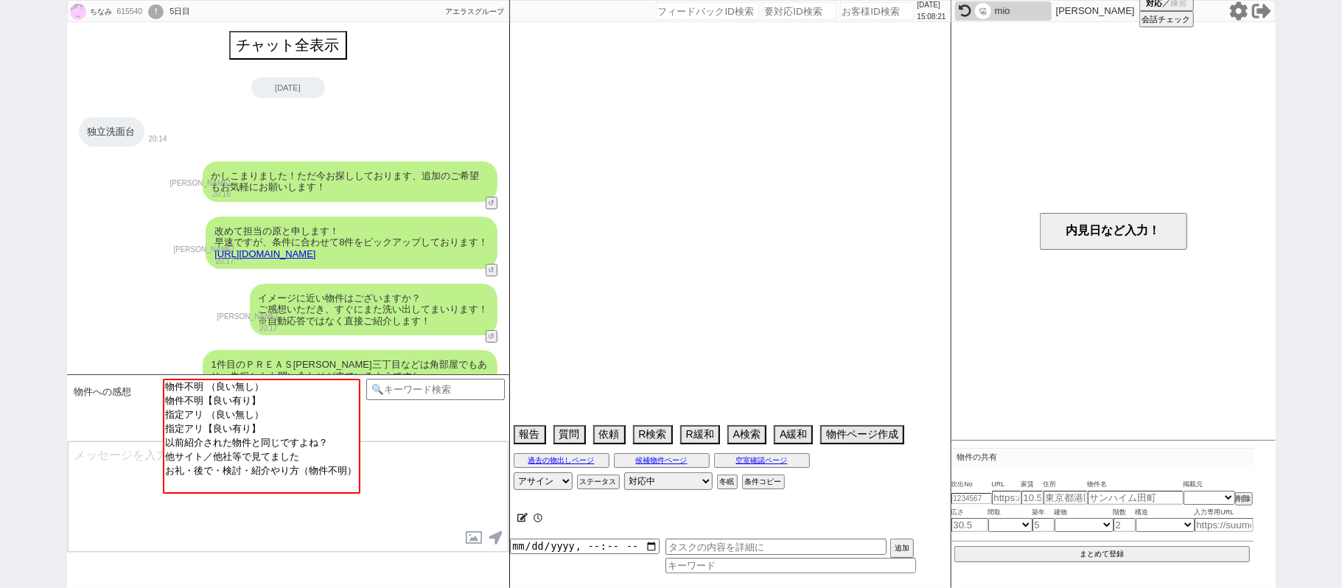
scroll to position [926, 0]
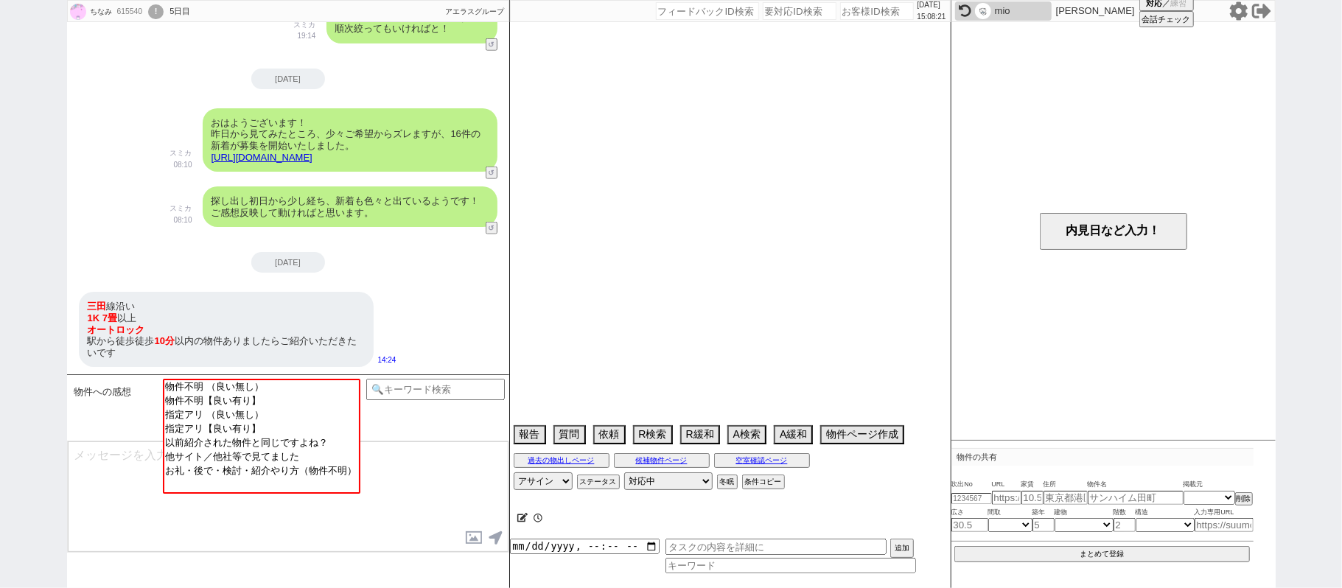
select select "15"
select select "0"
select select "70"
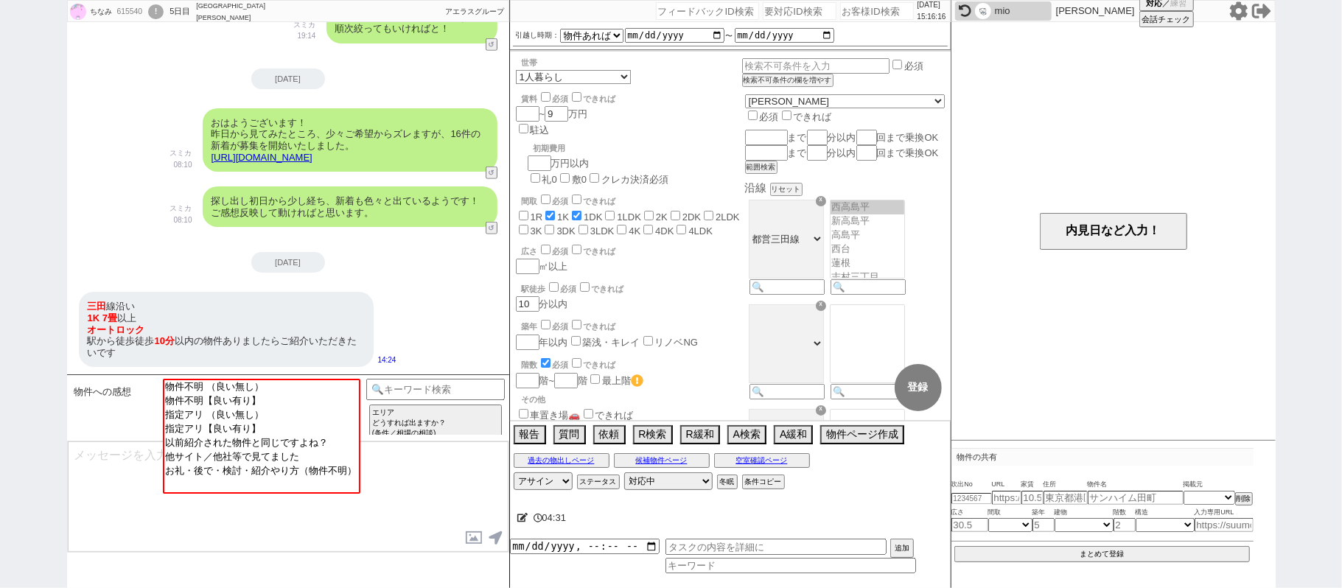
click at [277, 195] on div "探し出し初日から少し経ち、新着も色々と出ているようです！ご感想反映して動ければと思います。" at bounding box center [350, 207] width 295 height 41
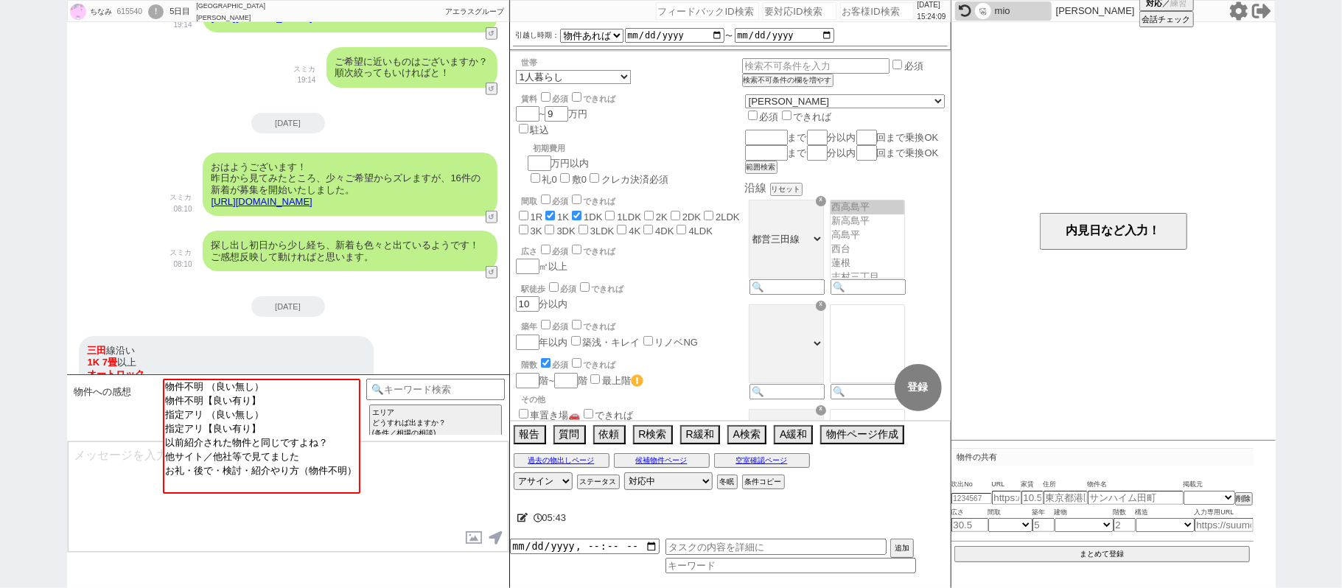
scroll to position [924, 0]
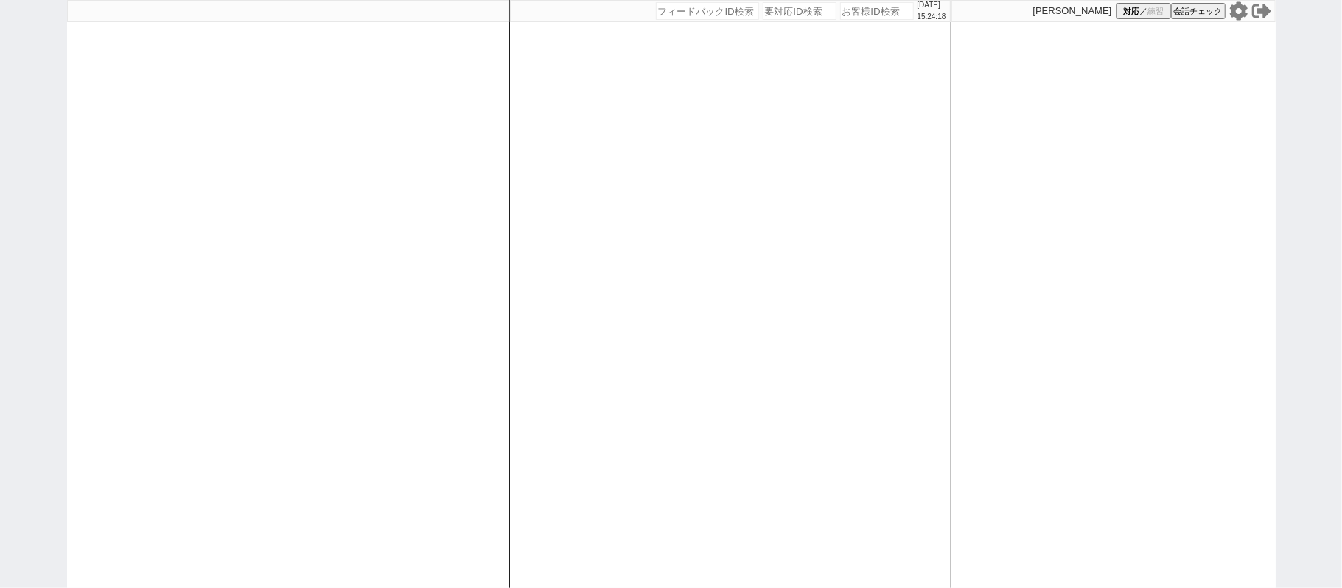
click at [302, 113] on div at bounding box center [288, 294] width 442 height 588
select select "1"
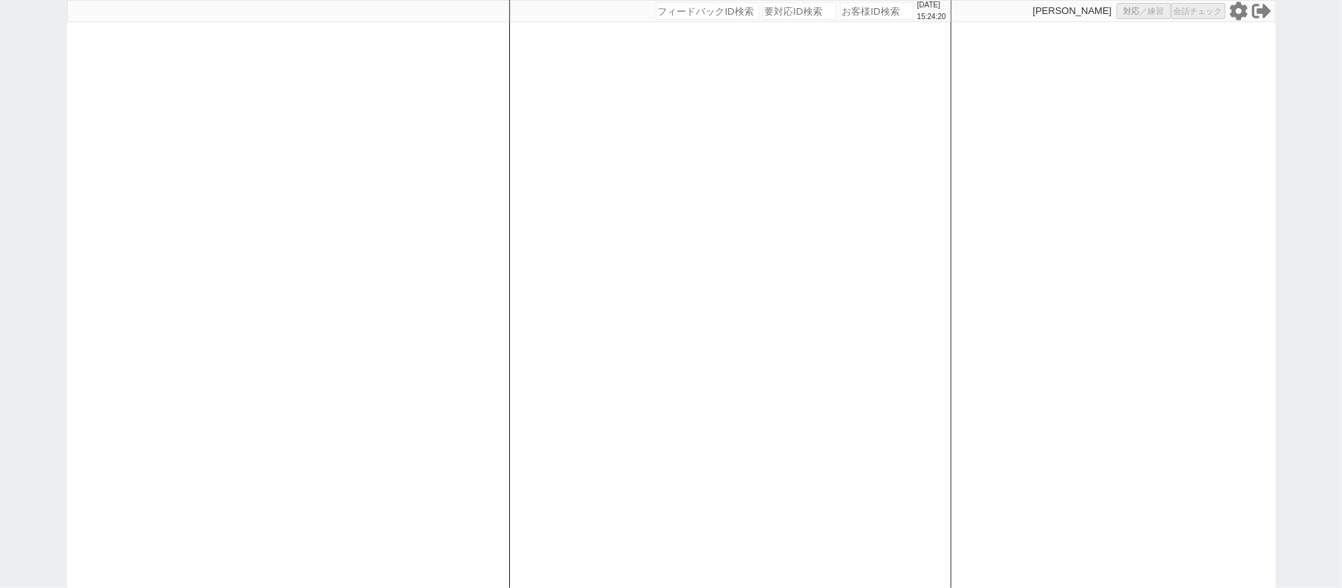
select select "2"
select select
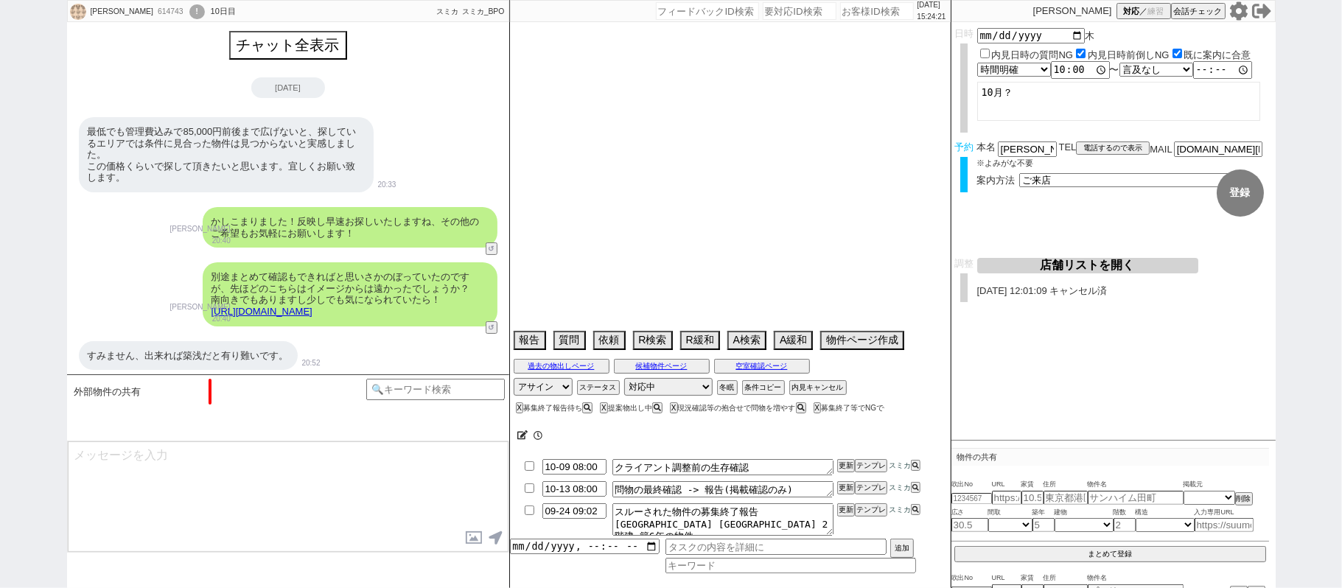
scroll to position [448, 0]
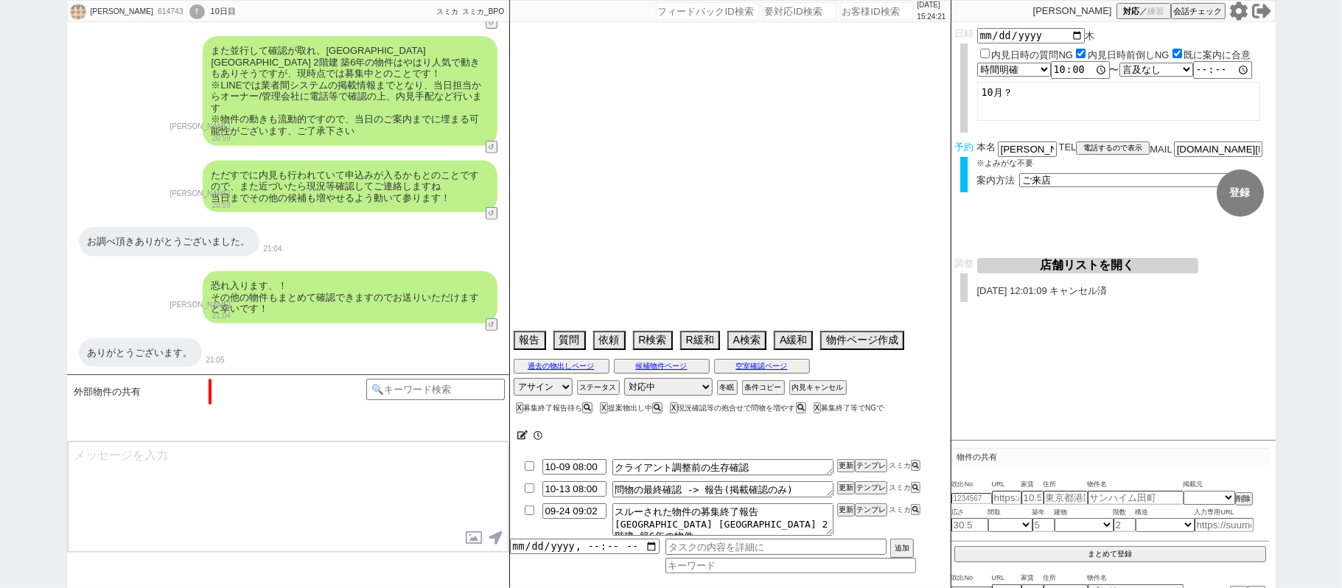
type textarea "娘様の代理、他社なし クレストコート元住吉　空き待ちしたい"
select select "15"
select select "0"
select select "50"
select select "44"
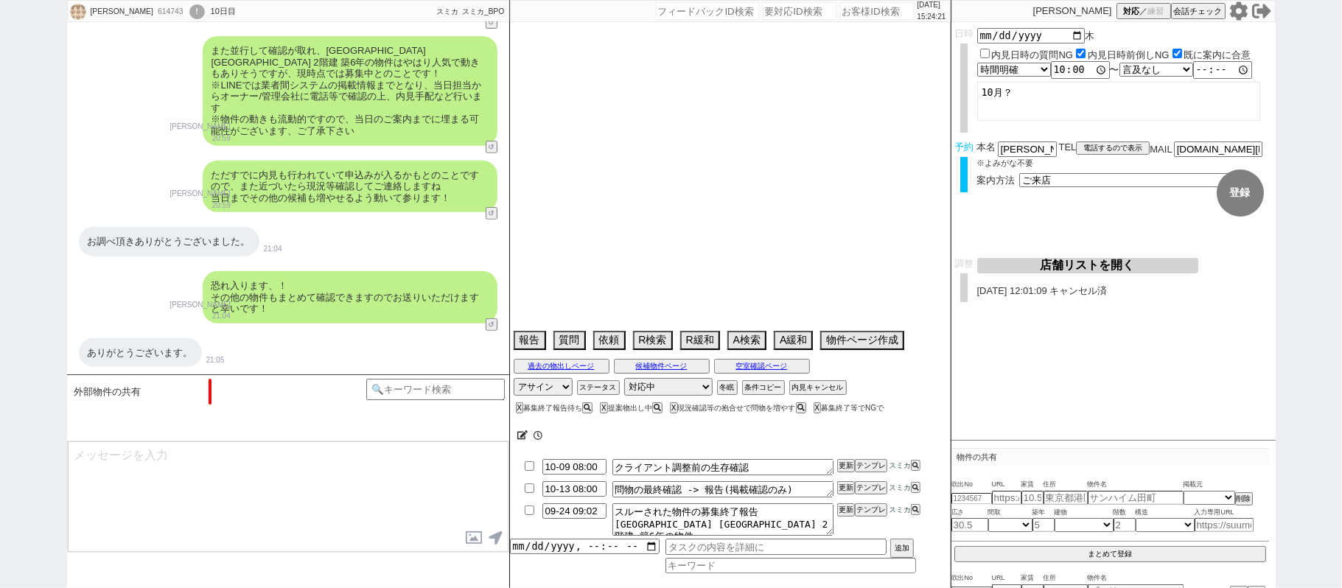
select select "56"
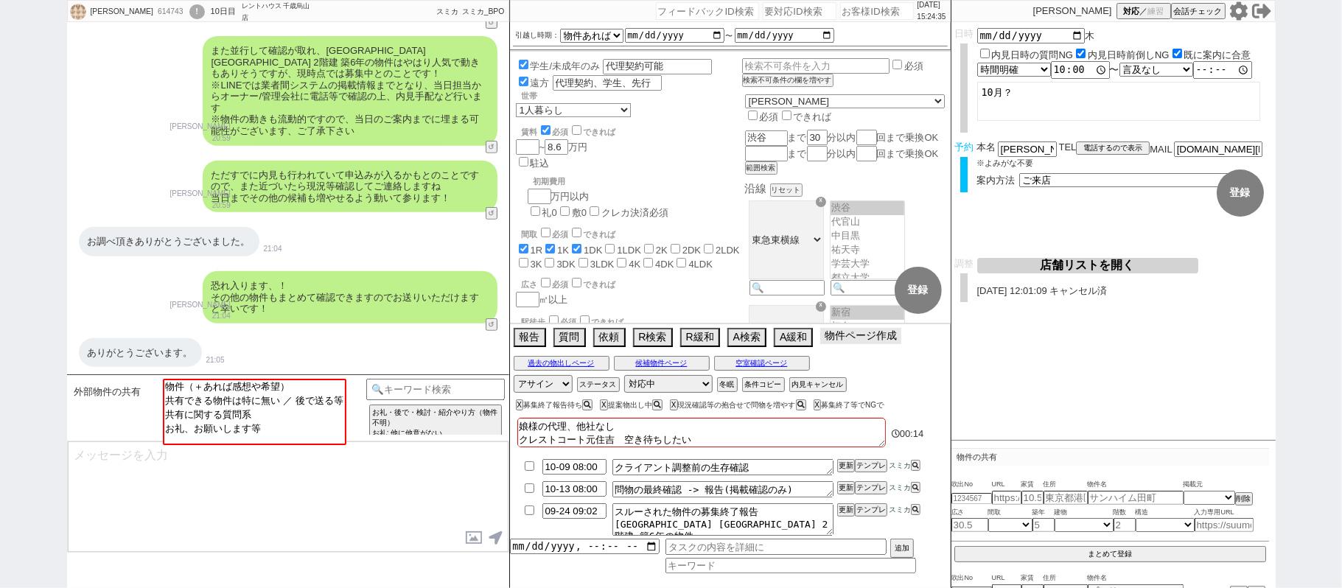
click at [841, 338] on button "物件ページ作成 今は物件がないので押せません" at bounding box center [860, 336] width 81 height 16
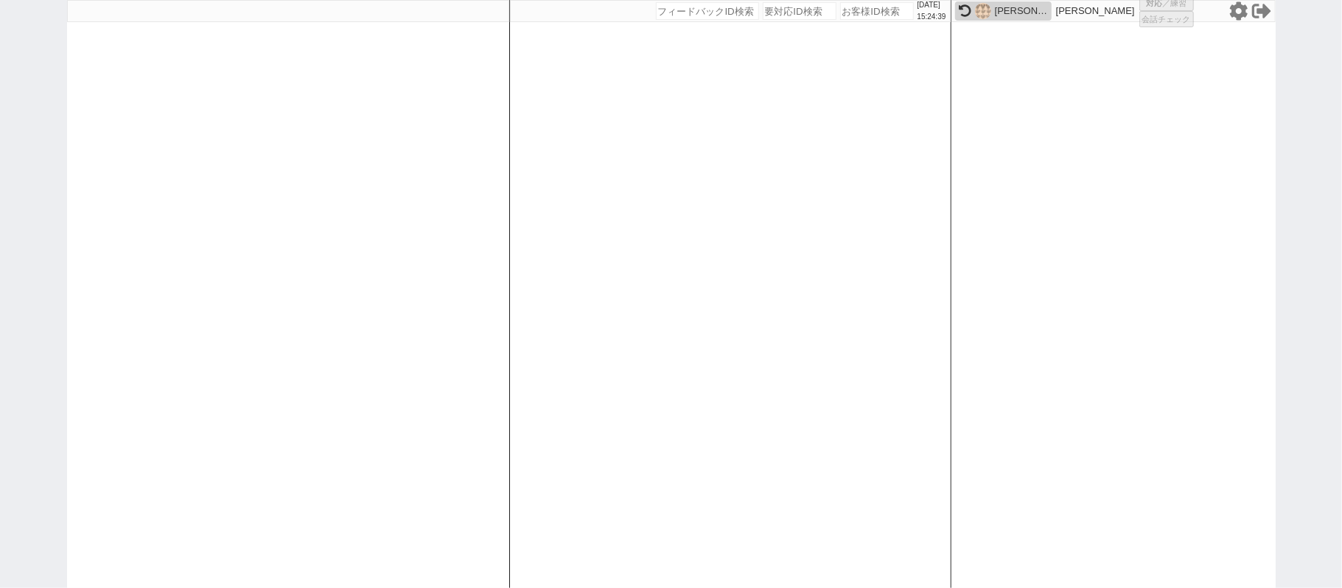
select select
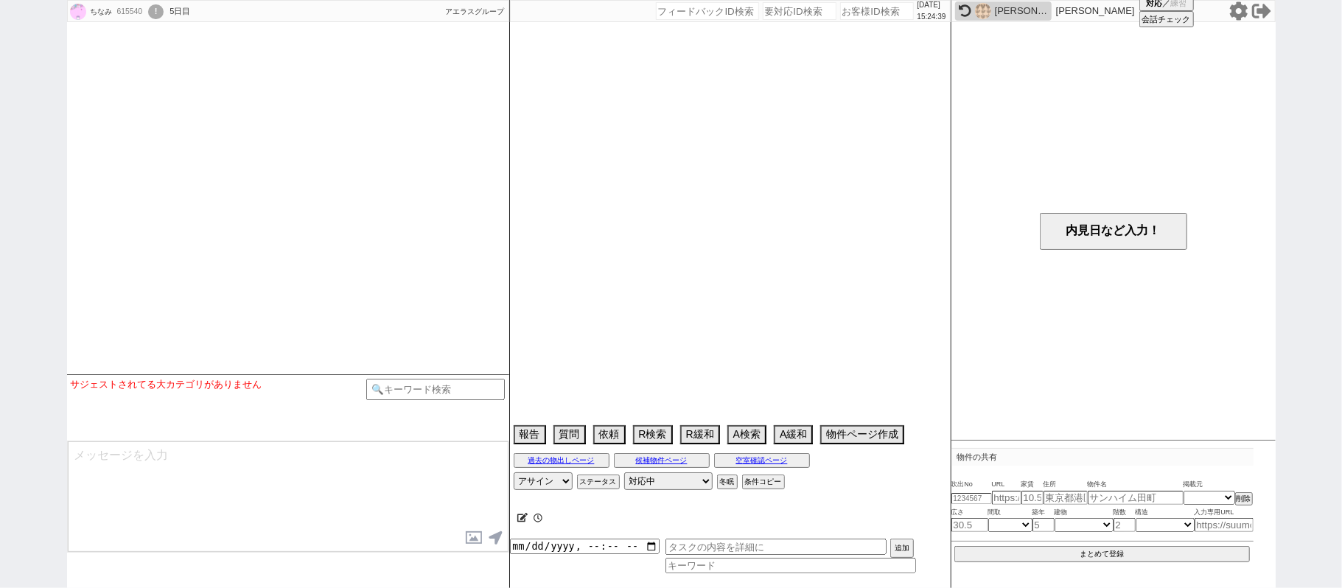
select select
select select "15"
select select "0"
select select "70"
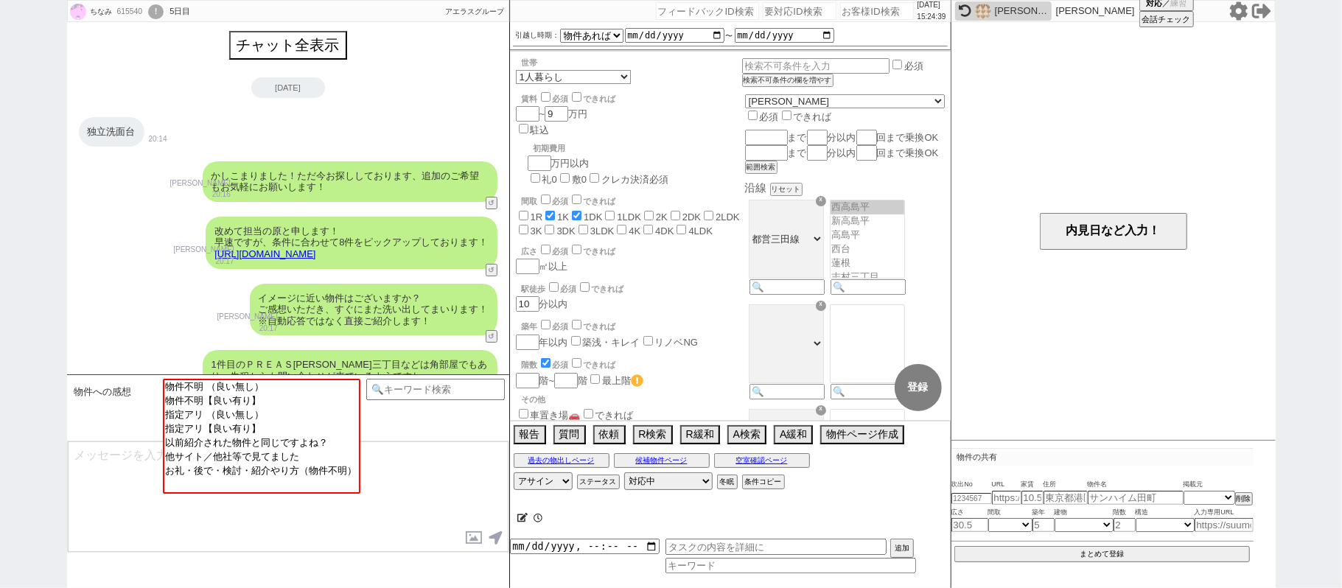
scroll to position [926, 0]
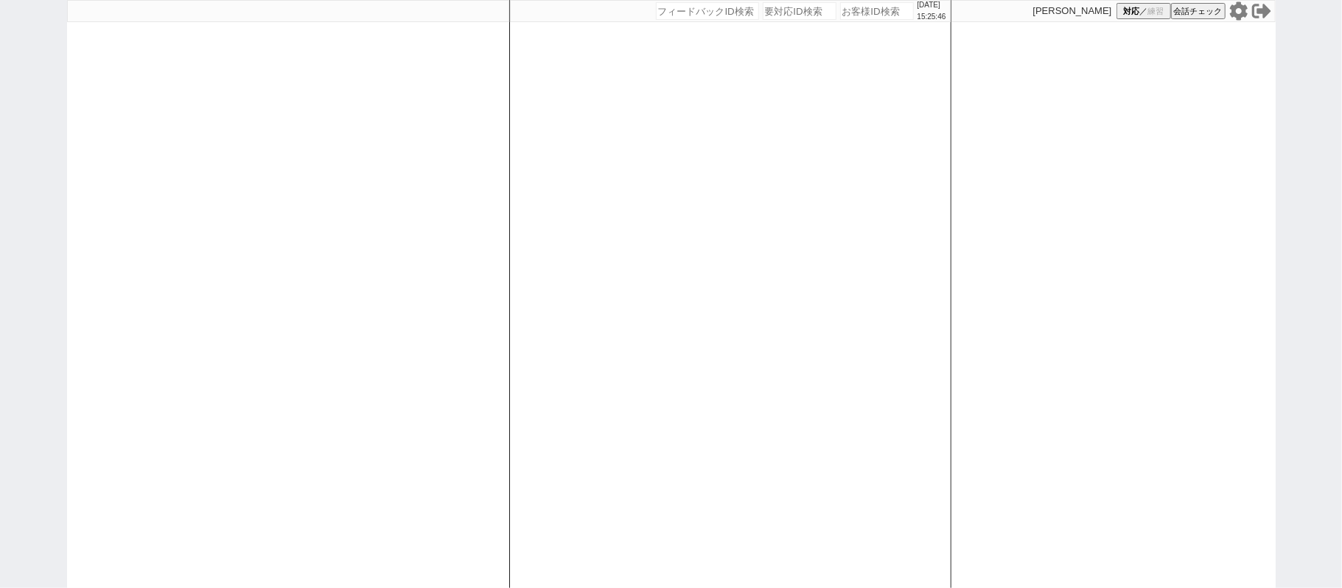
click at [248, 215] on div at bounding box center [288, 294] width 442 height 588
click at [844, 25] on div "[DATE] 15:33:40 候補物件を追加してしてください 紹介した物件一覧 他社物件を追加する 空室確認ページに追加・削除 紹介した物件一覧 他社物件を…" at bounding box center [730, 294] width 442 height 588
click at [844, 21] on div "[DATE] 15:33:40" at bounding box center [730, 11] width 441 height 22
click at [859, 15] on input "number" at bounding box center [877, 11] width 74 height 18
paste input "610935"
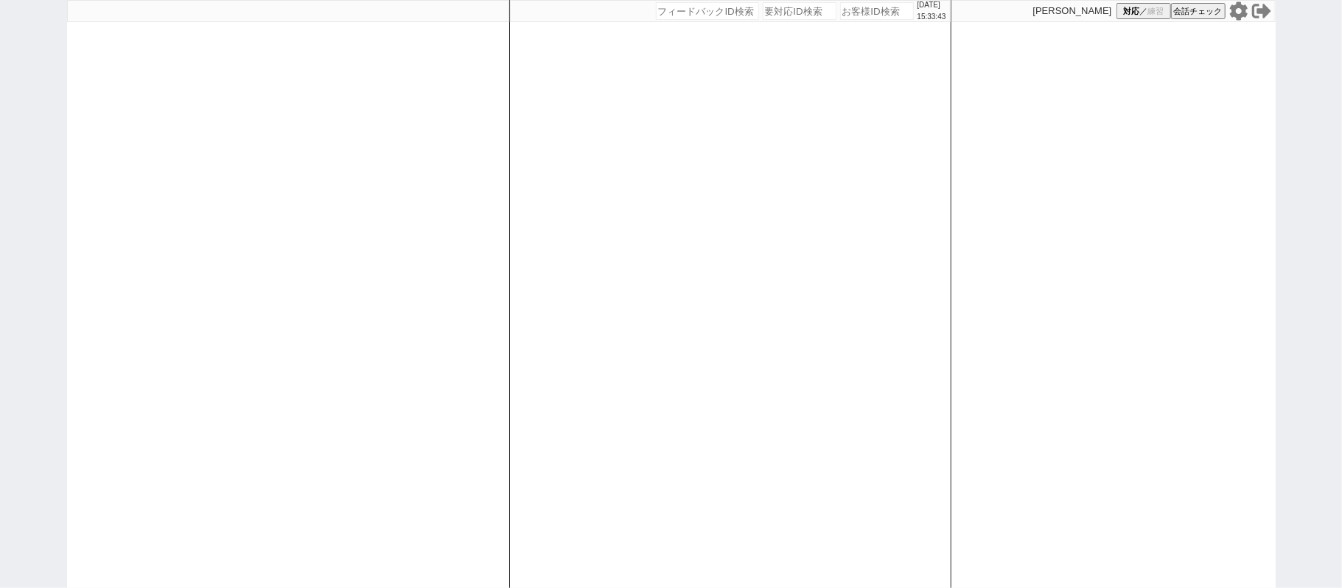
type input "610935"
select select
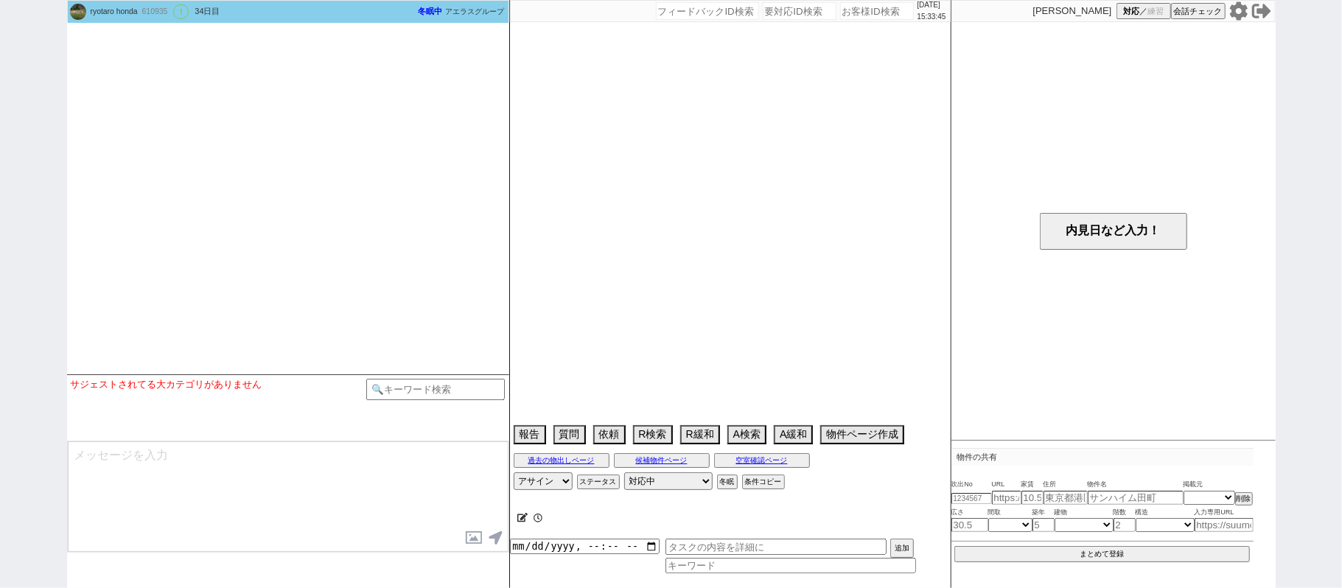
select select "17"
select select "0"
select select "47"
select select "44"
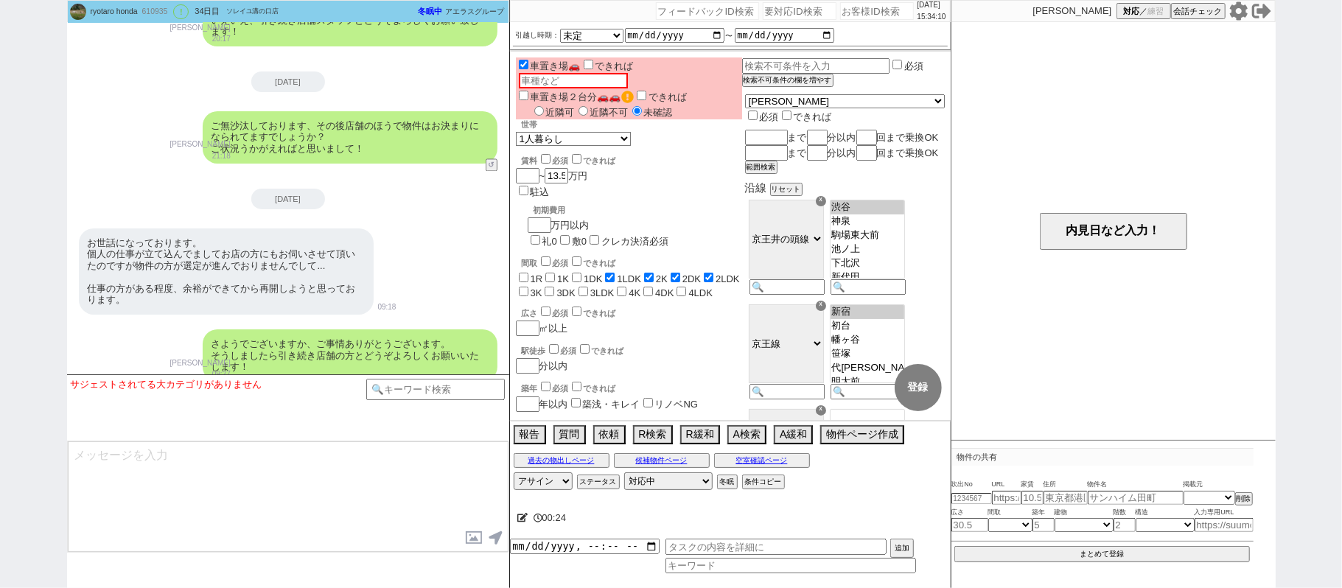
scroll to position [2128, 0]
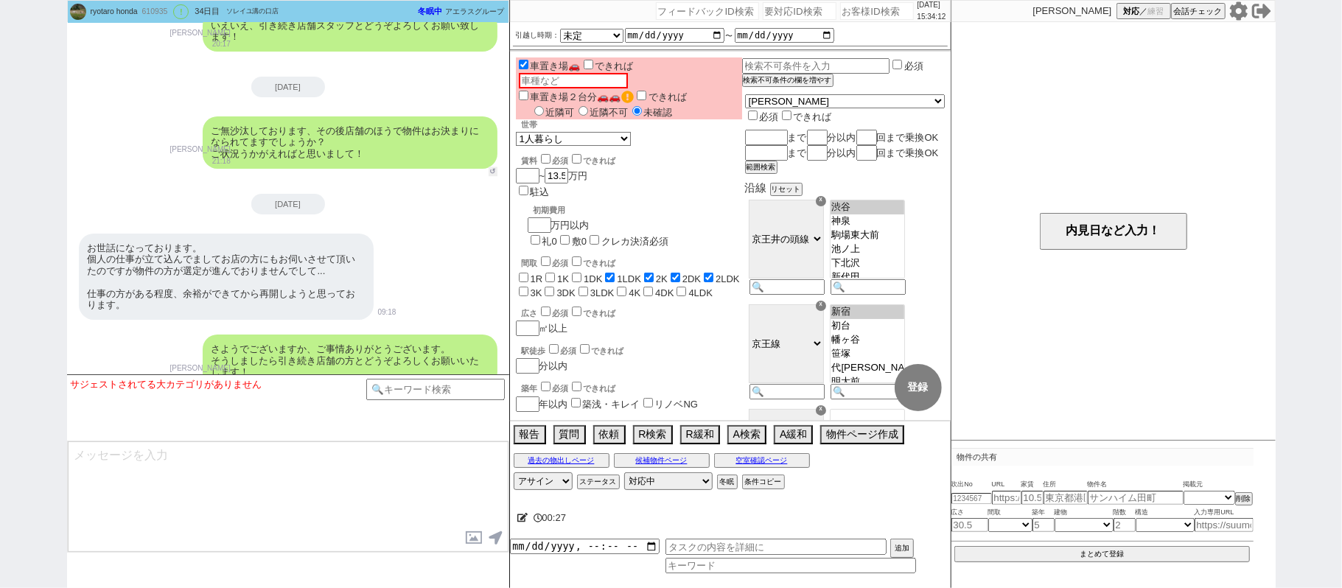
click at [492, 173] on button "↺" at bounding box center [493, 172] width 9 height 10
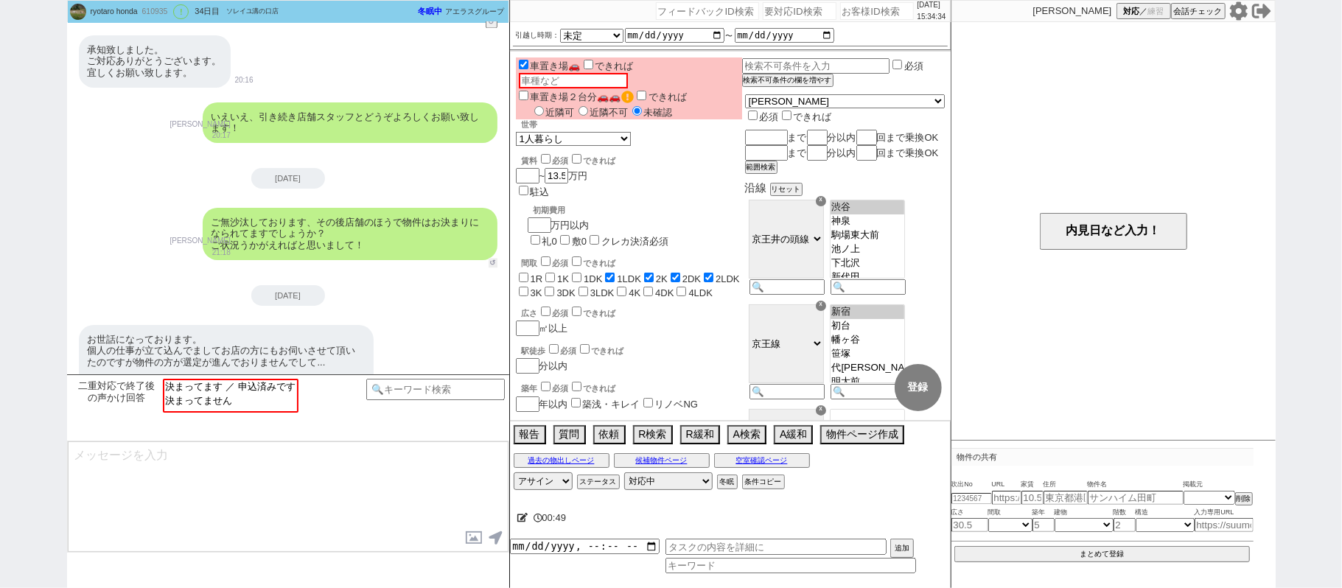
scroll to position [2029, 0]
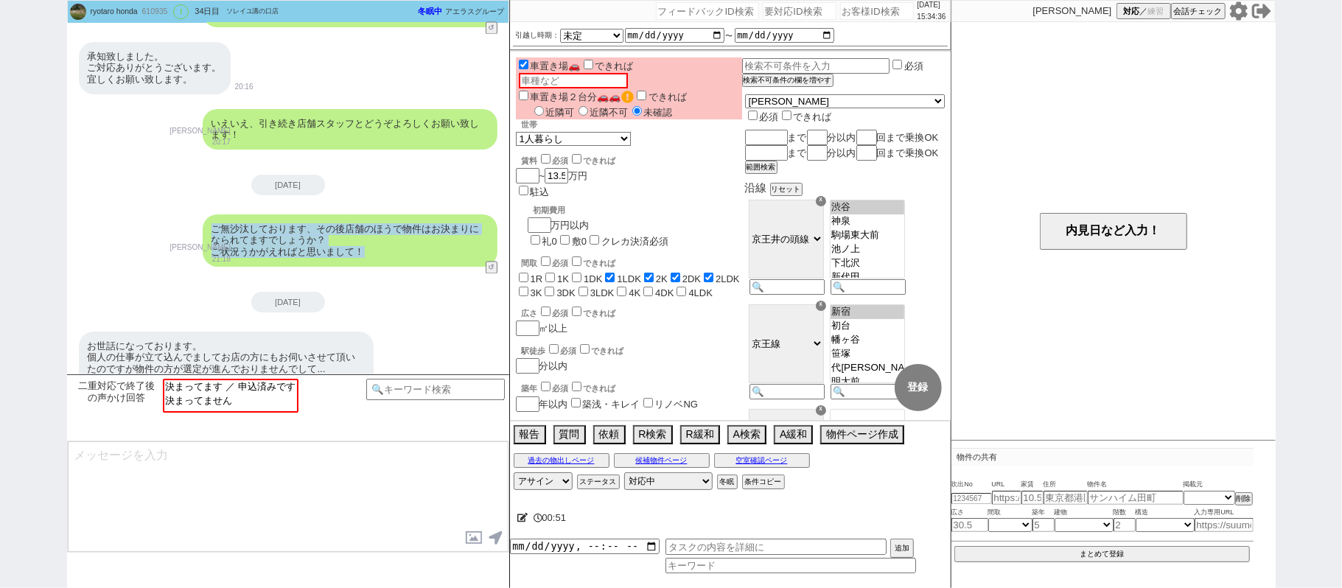
drag, startPoint x: 213, startPoint y: 227, endPoint x: 380, endPoint y: 254, distance: 169.6
click at [380, 254] on div "ご無沙汰しております、その後店舗のほうで物件はお決まりになられてますでしょうか？ ご状況うかがえればと思いまして！" at bounding box center [350, 241] width 295 height 52
copy div "ご無沙汰しております、その後店舗のほうで物件はお決まりになられてますでしょうか？ ご状況うかがえればと思いまして！"
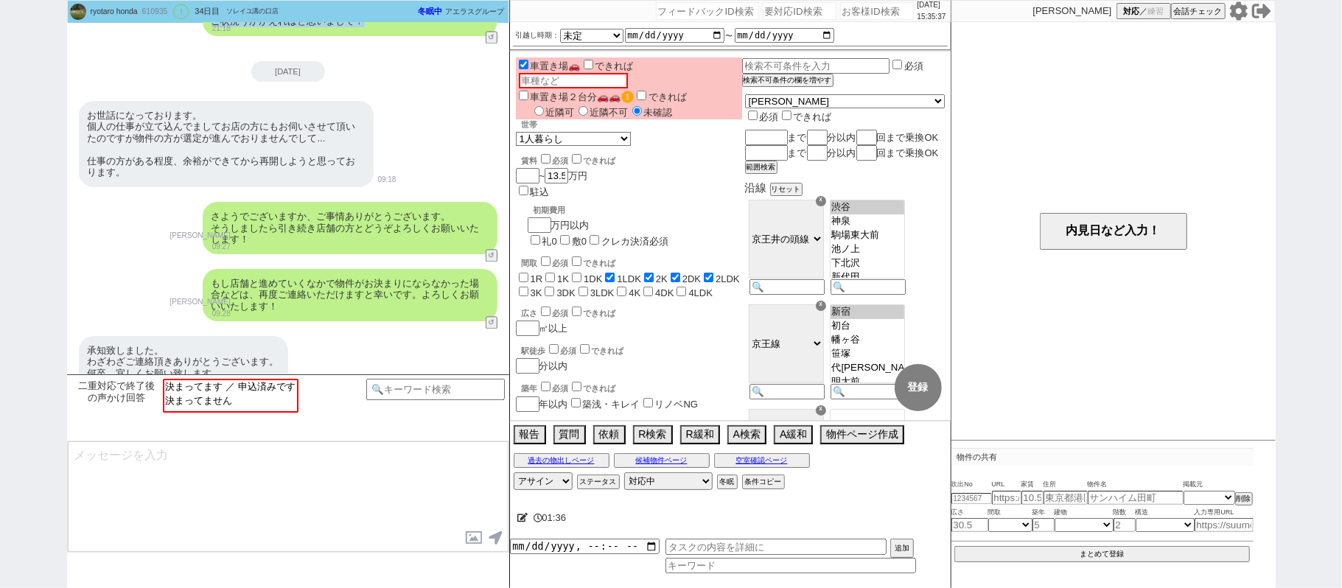
scroll to position [2226, 0]
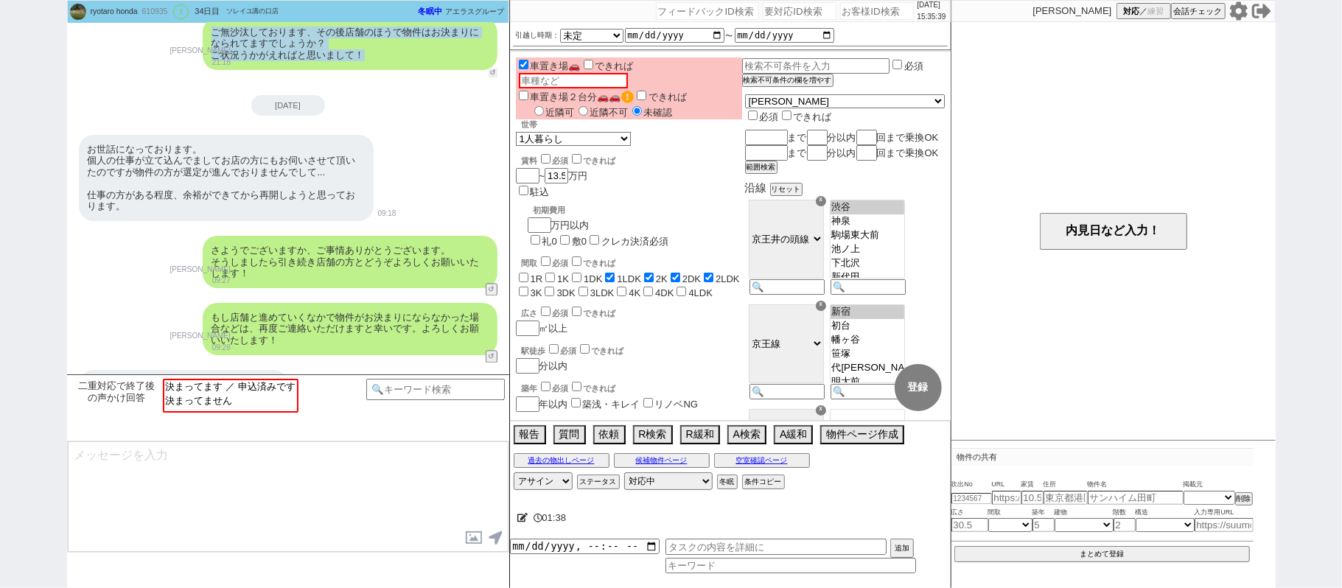
click at [495, 72] on button "↺" at bounding box center [493, 73] width 9 height 10
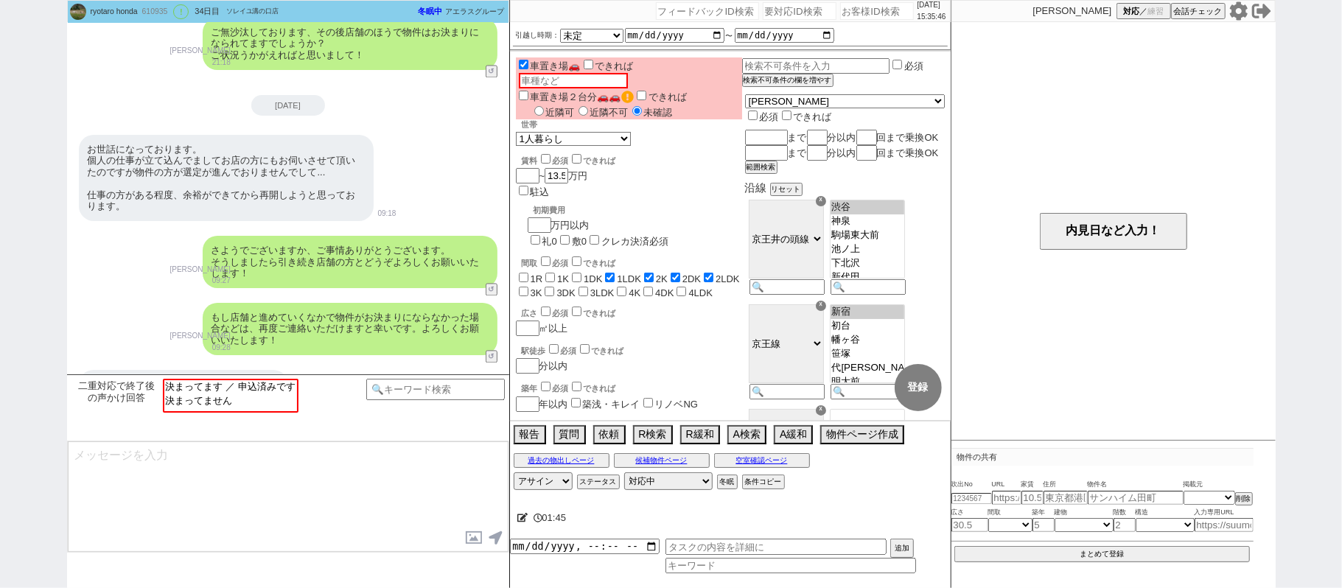
click at [422, 190] on div "お世話になっております。 個人の仕事が立て込んでましてお店の方にもお伺いさせて頂いたのですが物件の方が選定が進んでおりませんでして... 仕事の方がある程度、…" at bounding box center [288, 179] width 442 height 102
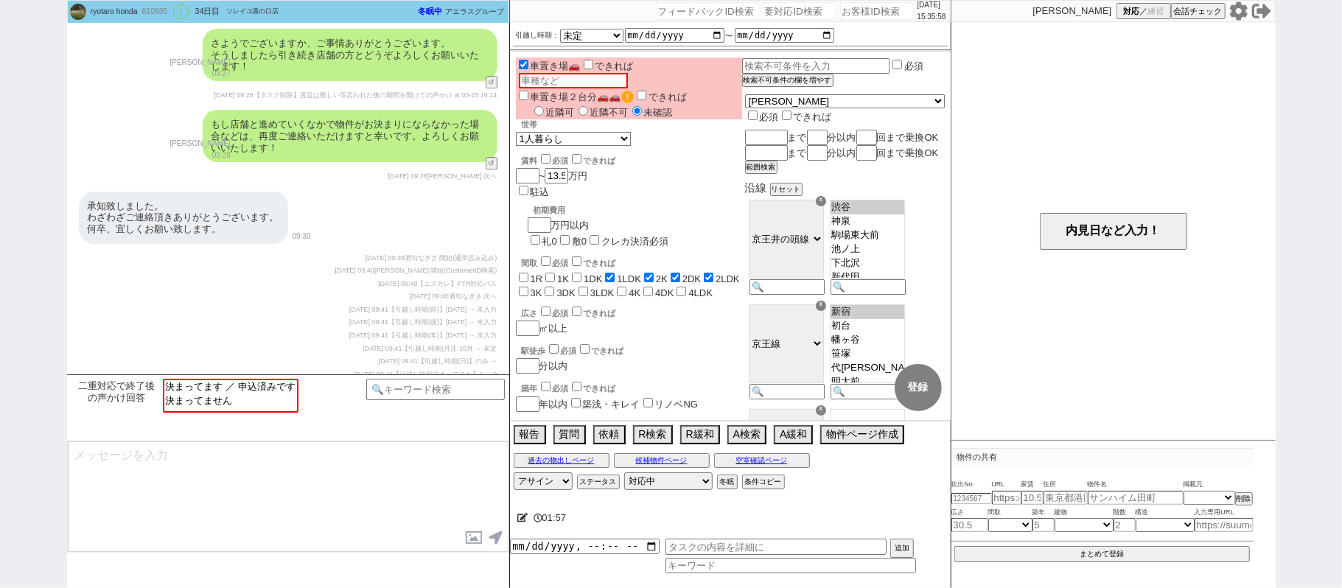
scroll to position [2843, 0]
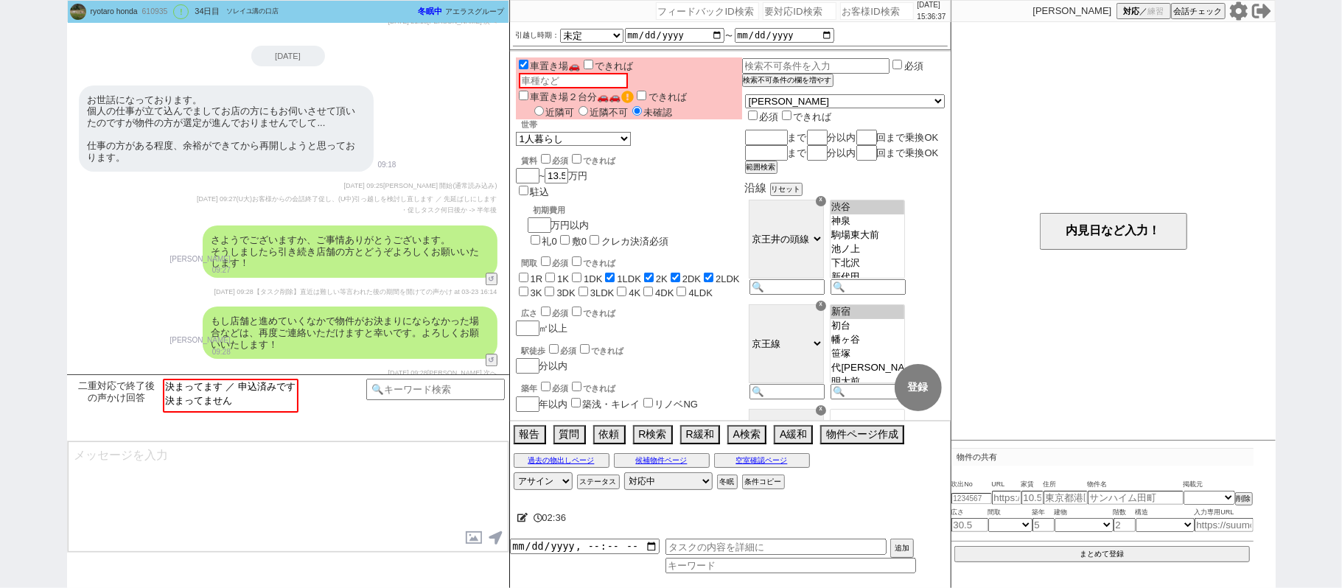
click at [228, 252] on div "さようでございますか、ご事情ありがとうございます。 そうしましたら引き続き店舗の方とどうぞよろしくお願いいたします！" at bounding box center [350, 252] width 295 height 52
drag, startPoint x: 177, startPoint y: 245, endPoint x: 199, endPoint y: 246, distance: 22.1
click at [199, 246] on div "さようでございますか、ご事情ありがとうございます。 そうしましたら引き続き店舗の方とどうぞよろしくお願いいたします！ [PERSON_NAME] 09:27 …" at bounding box center [288, 251] width 442 height 67
click at [201, 248] on div "さようでございますか、ご事情ありがとうございます。 そうしましたら引き続き店舗の方とどうぞよろしくお願いいたします！ [PERSON_NAME] 09:27 …" at bounding box center [288, 251] width 442 height 67
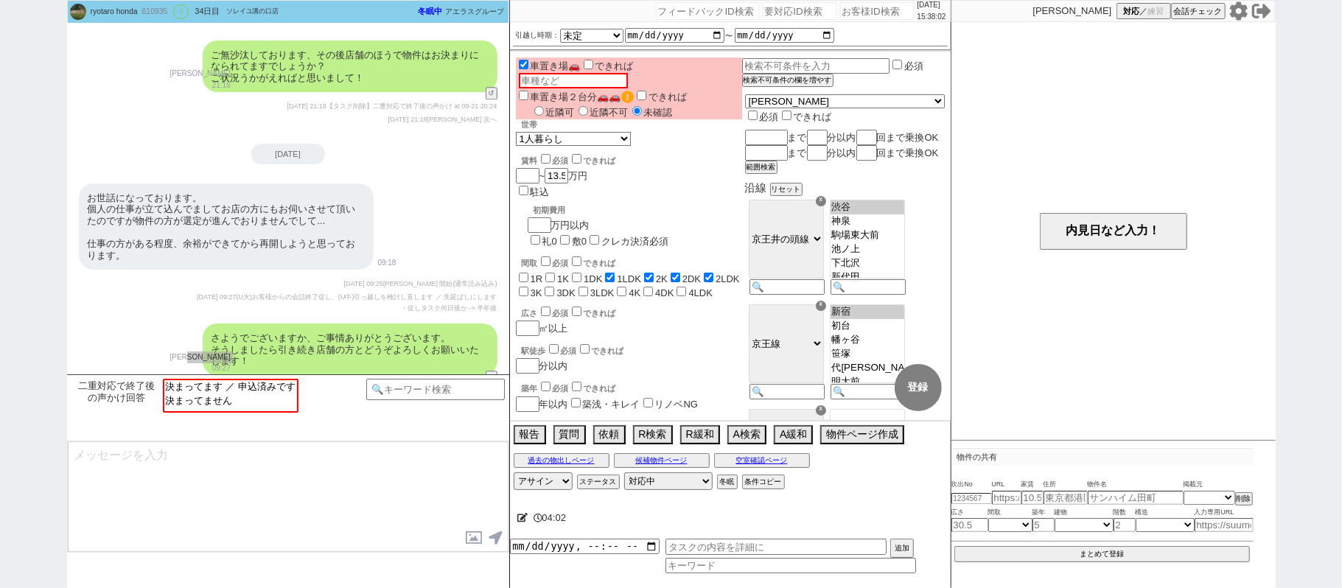
scroll to position [2941, 0]
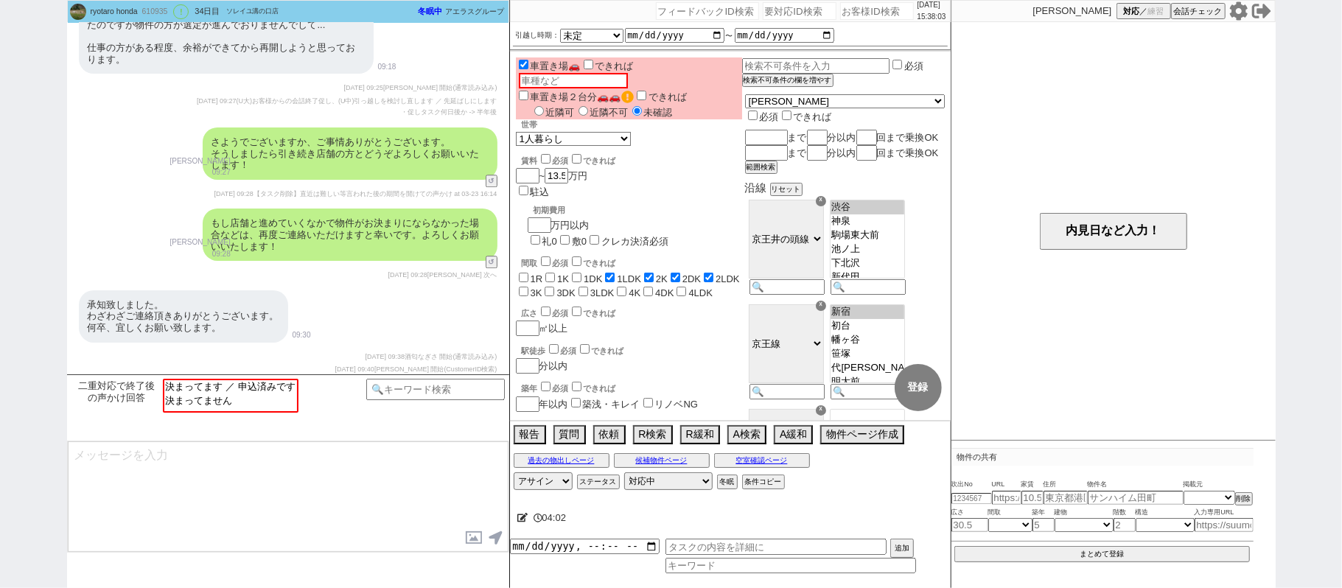
click at [296, 330] on p "09:30" at bounding box center [302, 336] width 18 height 12
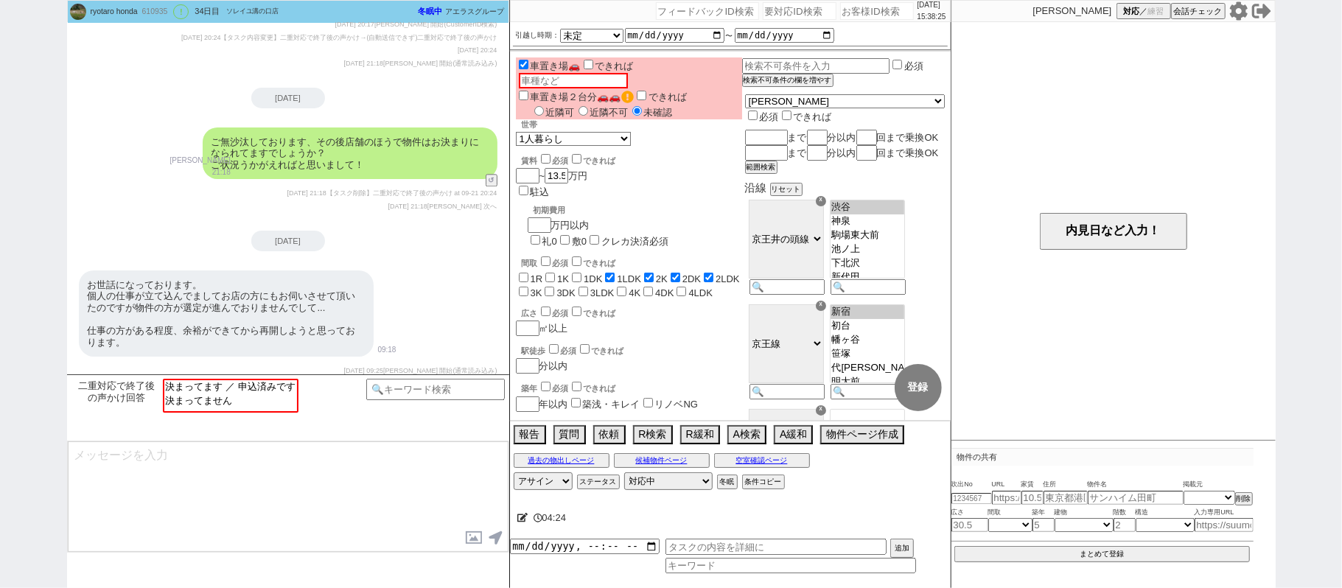
scroll to position [2644, 0]
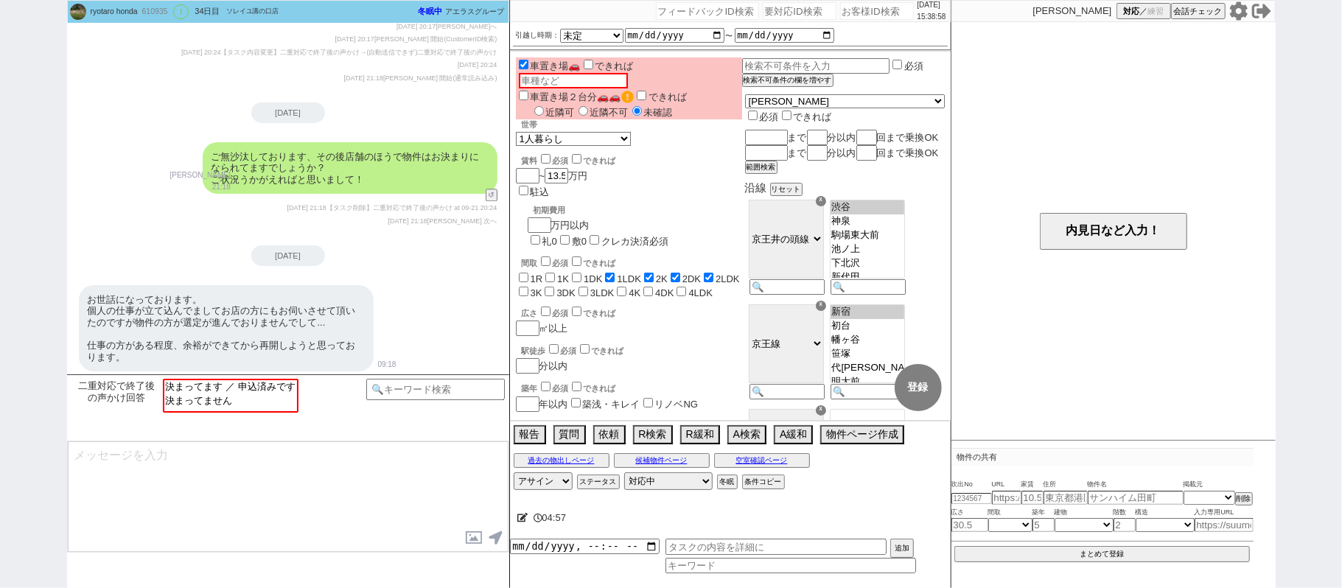
drag, startPoint x: 237, startPoint y: 304, endPoint x: 231, endPoint y: 299, distance: 7.8
click at [237, 304] on div "お世話になっております。 個人の仕事が立て込んでましてお店の方にもお伺いさせて頂いたのですが物件の方が選定が進んでおりませんでして... 仕事の方がある程度、…" at bounding box center [226, 328] width 295 height 87
click at [497, 169] on div "ご無沙汰しております、その後店舗のほうで物件はお決まりになられてますでしょうか？ ご状況うかがえればと思いまして！ [PERSON_NAME] 21:18 3…" at bounding box center [288, 168] width 442 height 67
click at [493, 192] on button "↺" at bounding box center [493, 197] width 9 height 10
select select "決まってます ／ 申込済みです"
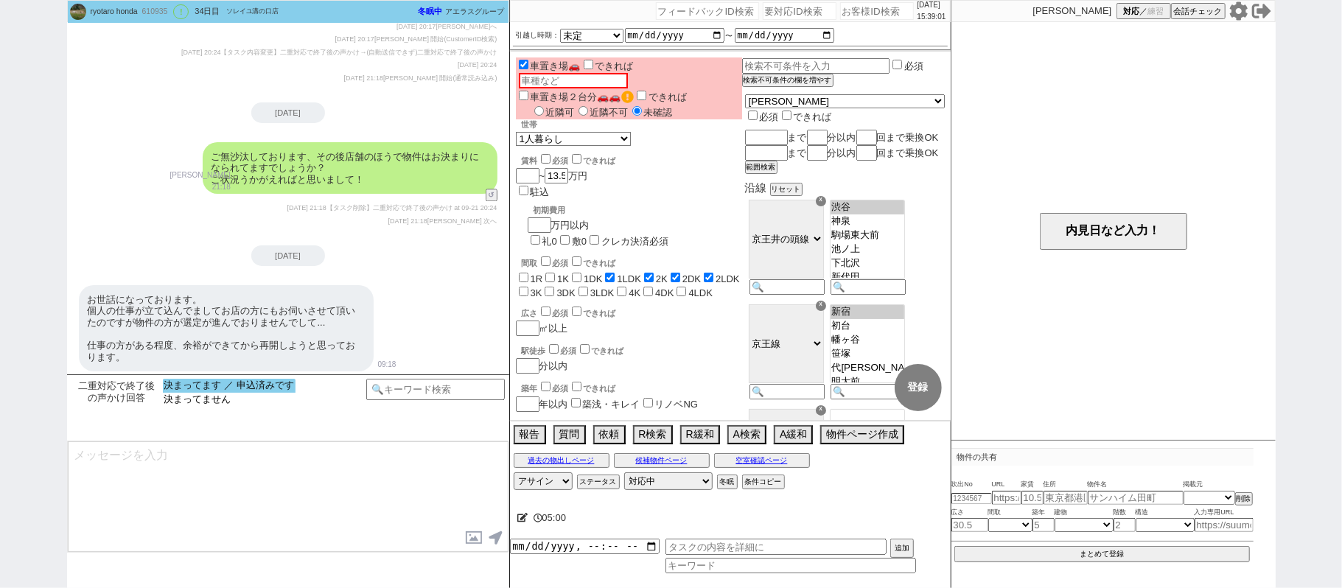
click at [234, 383] on option "決まってます ／ 申込済みです" at bounding box center [229, 386] width 133 height 14
type textarea "さようでしたか、無事に決められたとのことで何よりです！ お忙しいところご回答ありがとうございました！"
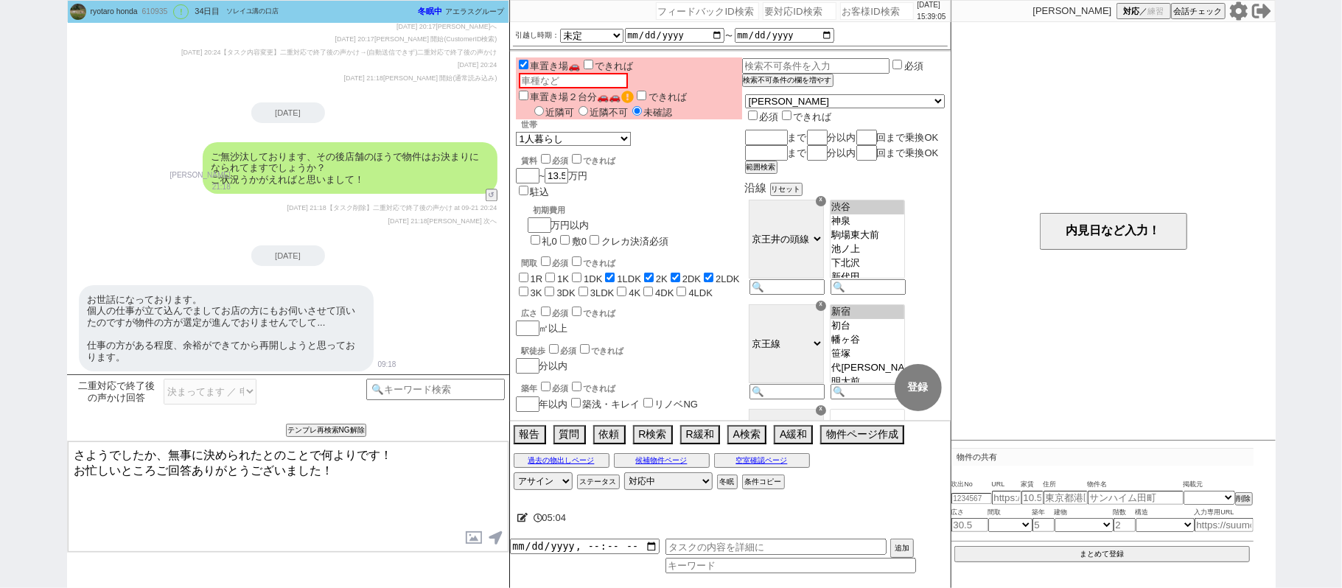
drag, startPoint x: 75, startPoint y: 451, endPoint x: 369, endPoint y: 478, distance: 295.3
click at [369, 478] on textarea "さようでしたか、無事に決められたとのことで何よりです！ お忙しいところご回答ありがとうございました！" at bounding box center [288, 497] width 441 height 111
click at [305, 431] on button "テンプレ再検索NG解除" at bounding box center [327, 432] width 77 height 10
click at [220, 391] on select "決まってます ／ 申込済みです 決まってません" at bounding box center [210, 392] width 93 height 26
select select "決まってません"
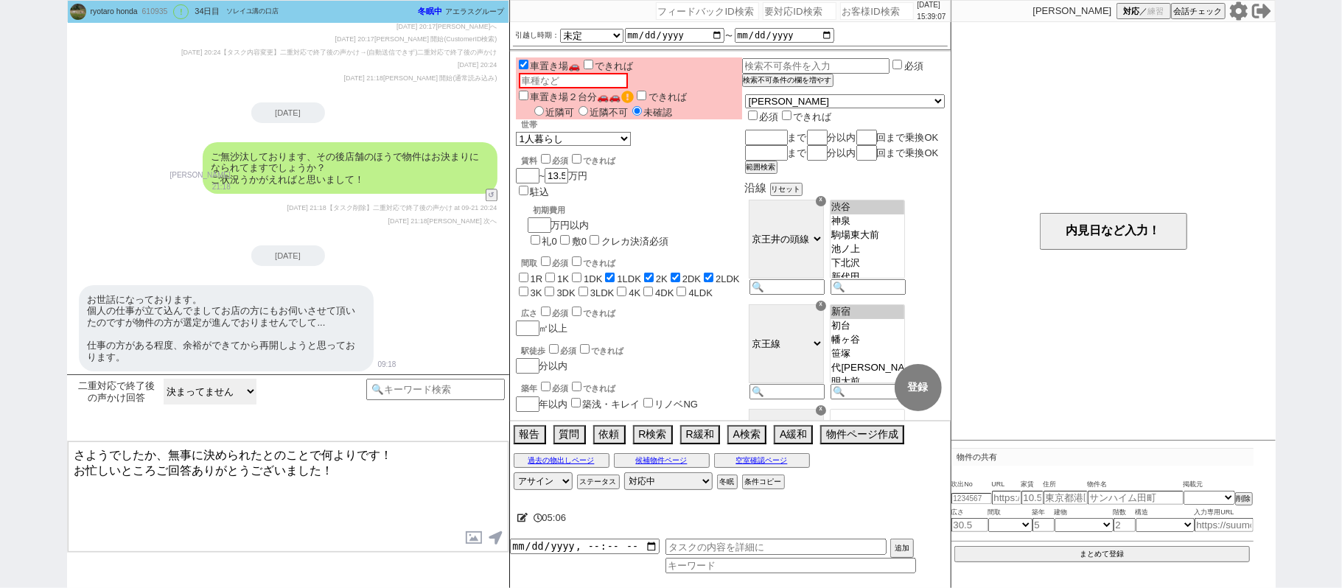
click at [164, 380] on select "決まってます ／ 申込済みです 決まってません" at bounding box center [210, 392] width 93 height 26
type textarea "さようでしたか、、！ 一応ですが、現在も店舗スタッフから物件の紹介も継続的に受けられていらっしゃいますでしょうか？"
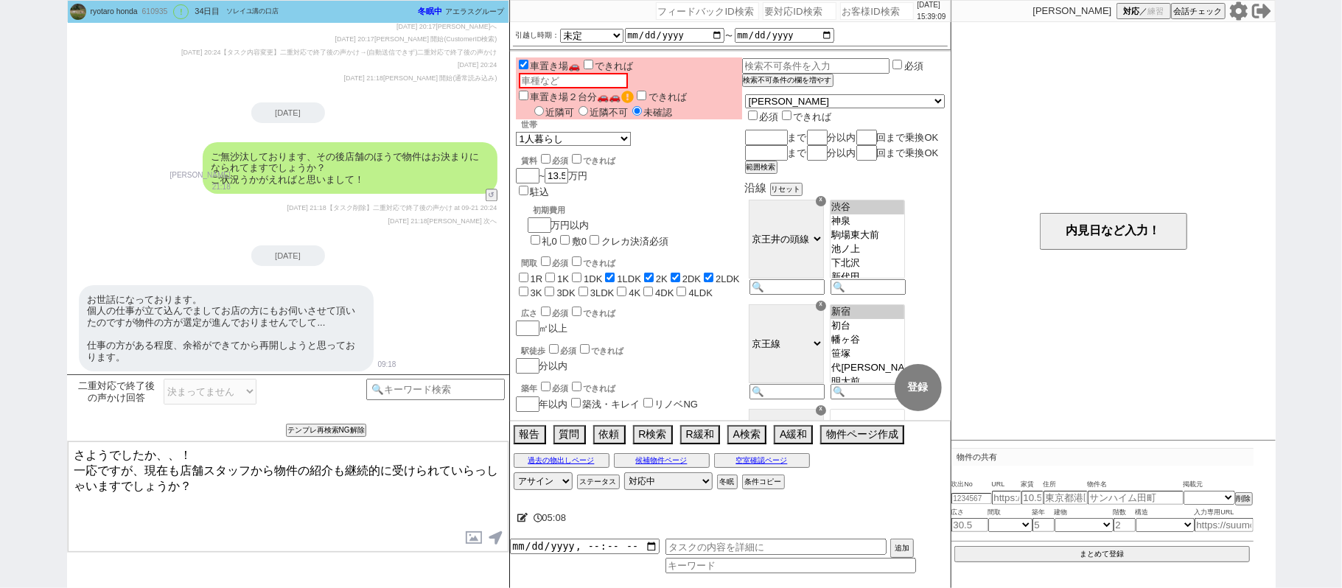
drag, startPoint x: 74, startPoint y: 452, endPoint x: 230, endPoint y: 487, distance: 159.4
click at [230, 487] on textarea "さようでしたか、、！ 一応ですが、現在も店舗スタッフから物件の紹介も継続的に受けられていらっしゃいますでしょうか？" at bounding box center [288, 497] width 441 height 111
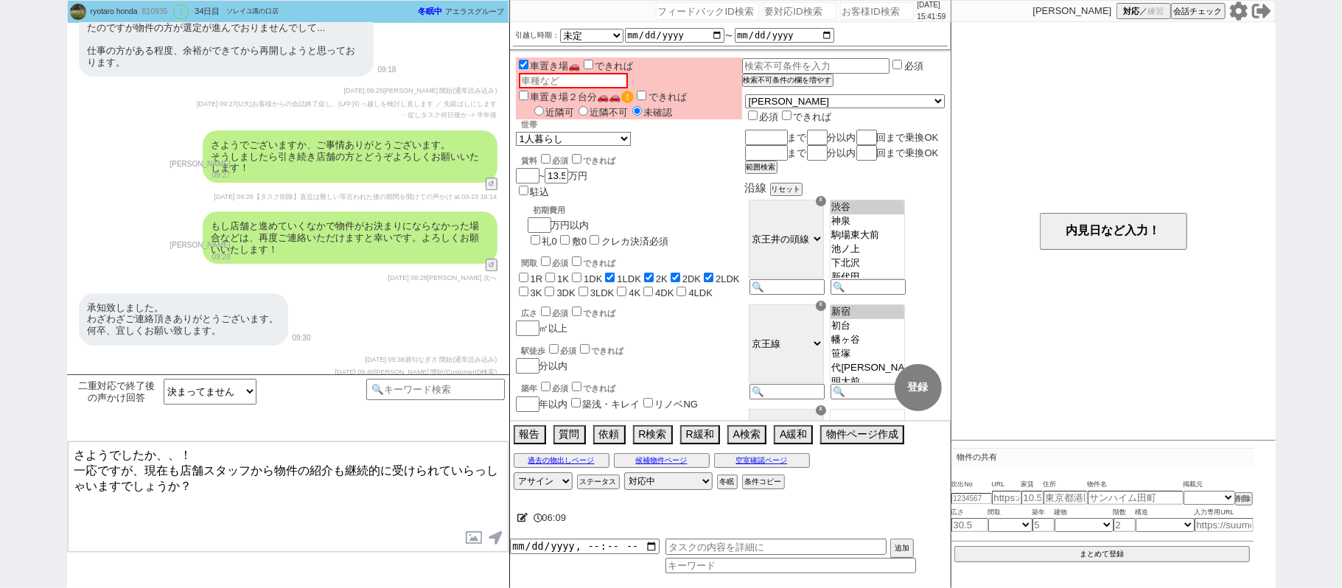
scroll to position [2840, 0]
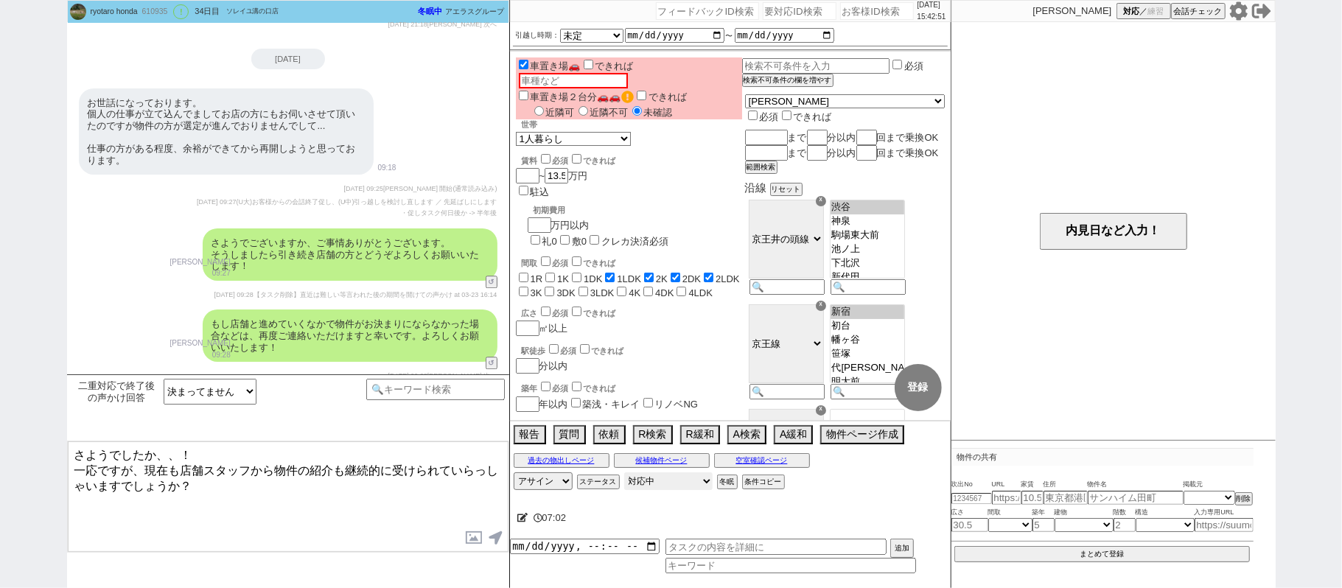
click at [658, 487] on select "対応中 引き継ぎ完了 ブロック 長期間返信なし 紹介不可 別の所で決まった 客の都合で引越しが無くなった 接客開始後に冬眠" at bounding box center [668, 482] width 88 height 18
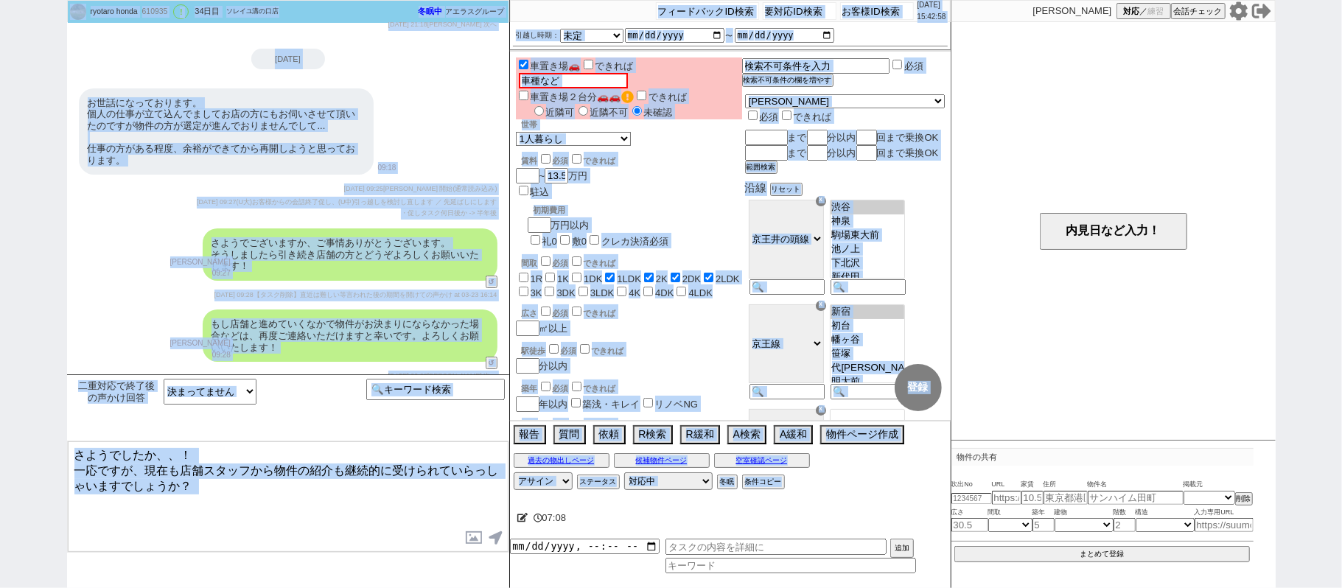
drag, startPoint x: 818, startPoint y: 520, endPoint x: 721, endPoint y: 628, distance: 145.2
click at [721, 588] on html "ryotaro honda 610935 ! 0 34日目 [GEOGRAPHIC_DATA]の口店 冬眠中 自社客 アエラスグループ スミカ_BPO チャッ…" at bounding box center [671, 294] width 1342 height 588
click at [243, 229] on div "さようでございますか、ご事情ありがとうございます。 そうしましたら引き続き店舗の方とどうぞよろしくお願いいたします！" at bounding box center [350, 255] width 295 height 52
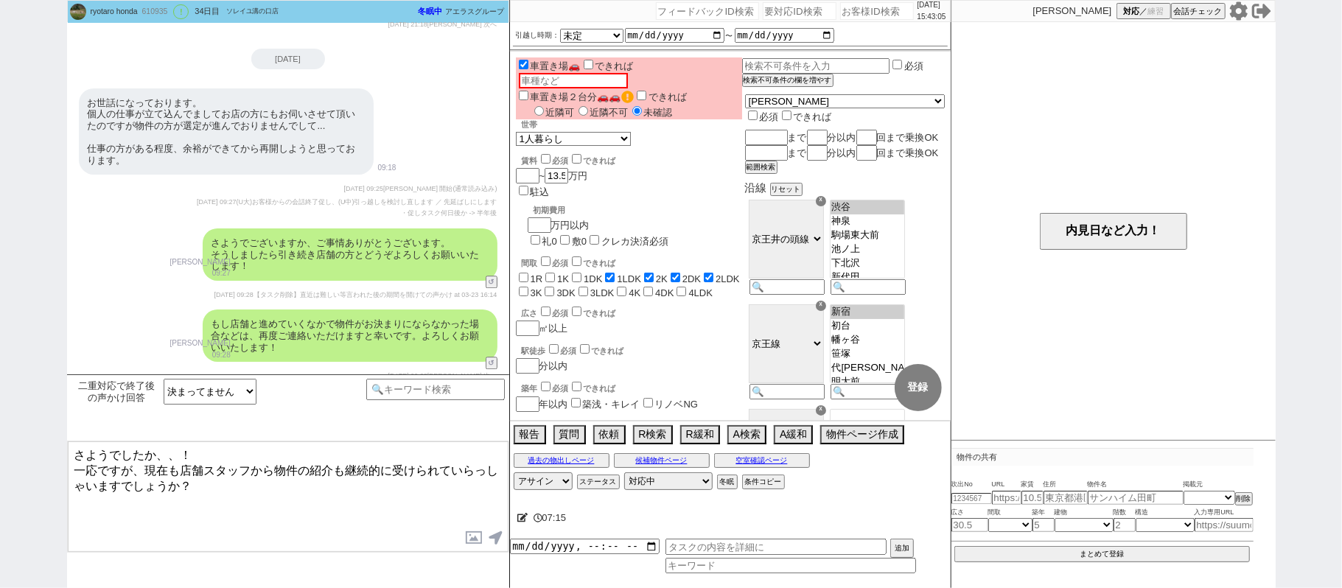
click at [254, 197] on div "[DATE] 09:27 (U大)お客様からの会話終了促し、(U中)引っ越しを検討し直します ／ 先延ばしにします ・促しタスク何日後か -> 半年後" at bounding box center [288, 208] width 419 height 23
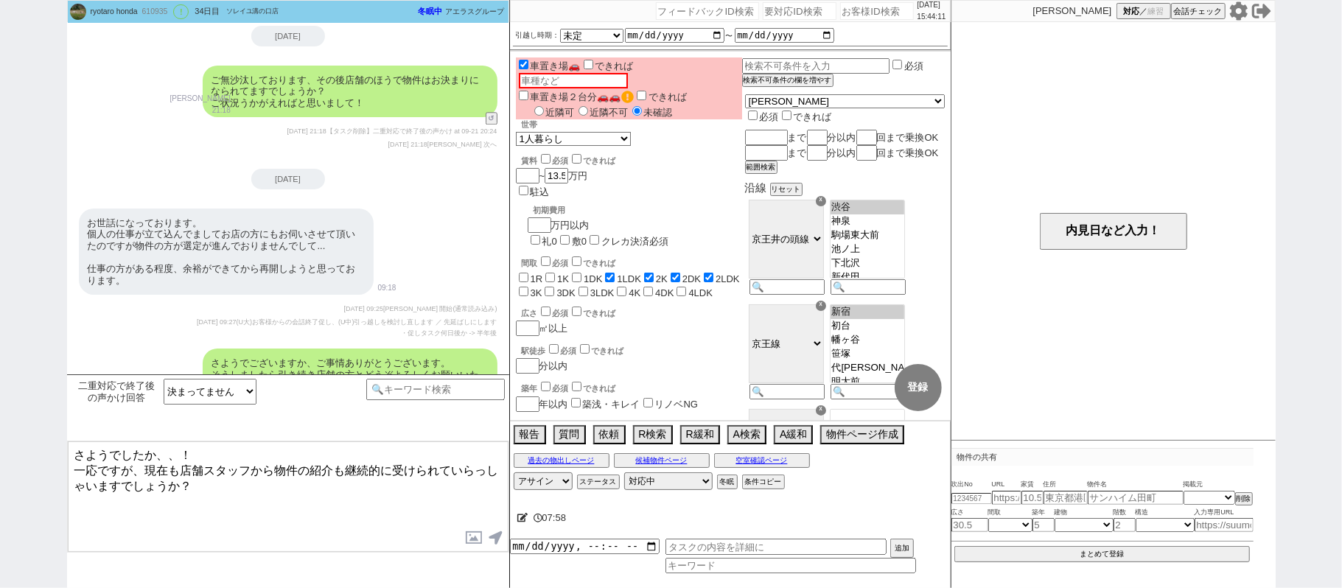
scroll to position [2546, 0]
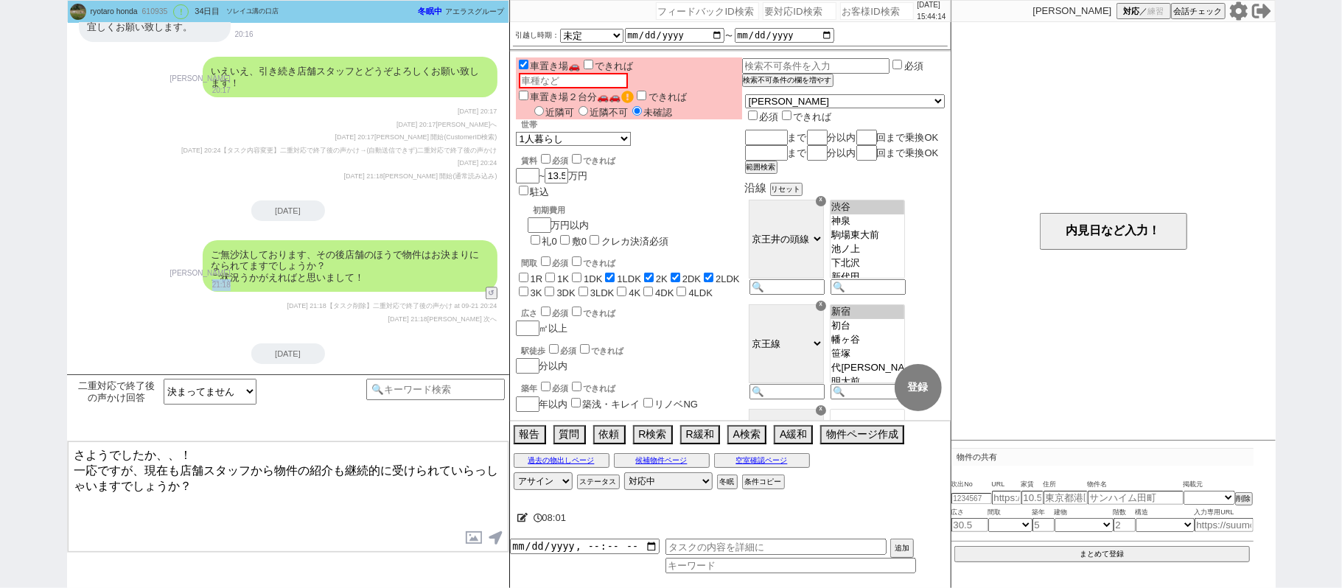
drag, startPoint x: 178, startPoint y: 262, endPoint x: 198, endPoint y: 262, distance: 20.6
click at [198, 279] on p "21:18" at bounding box center [200, 285] width 60 height 12
copy p "21:18"
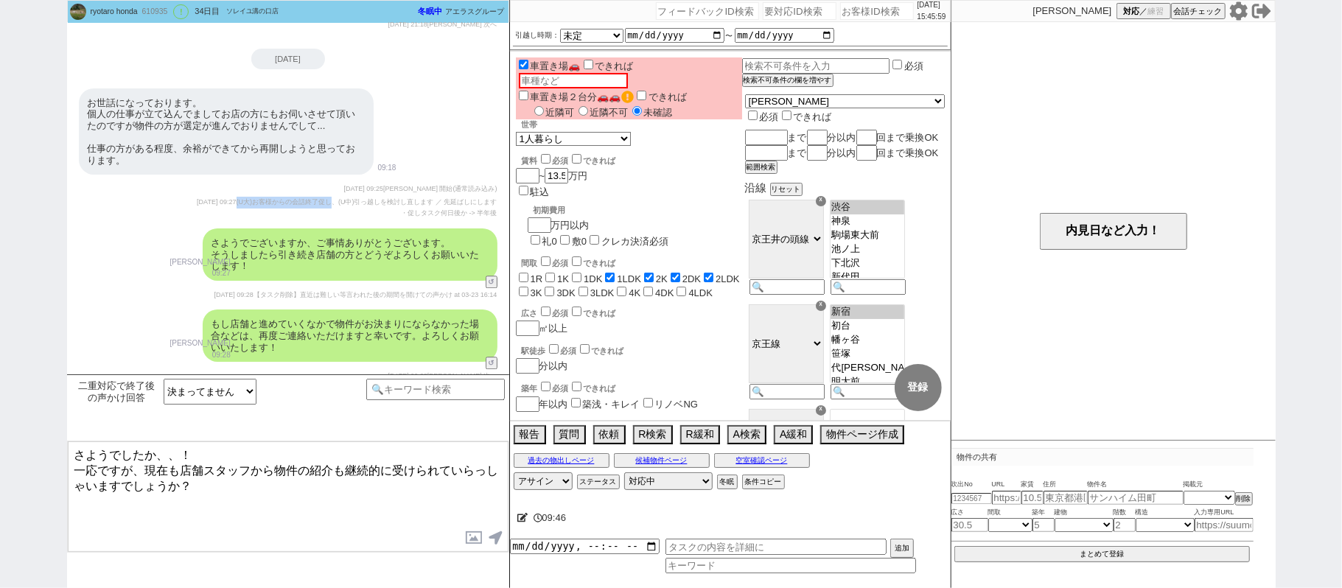
drag, startPoint x: 231, startPoint y: 177, endPoint x: 327, endPoint y: 175, distance: 95.9
click at [327, 198] on span "(U大)お客様からの会話終了促し、(U中)引っ越しを検討し直します ／ 先延ばしにします" at bounding box center [367, 201] width 261 height 7
copy span "(U大)お客様からの会話終了促し"
click at [259, 310] on div "もし店舗と進めていくなかで物件がお決まりにならなかった場合などは、再度ご連絡いただけますと幸いです。よろしくお願いいたします！" at bounding box center [350, 336] width 295 height 52
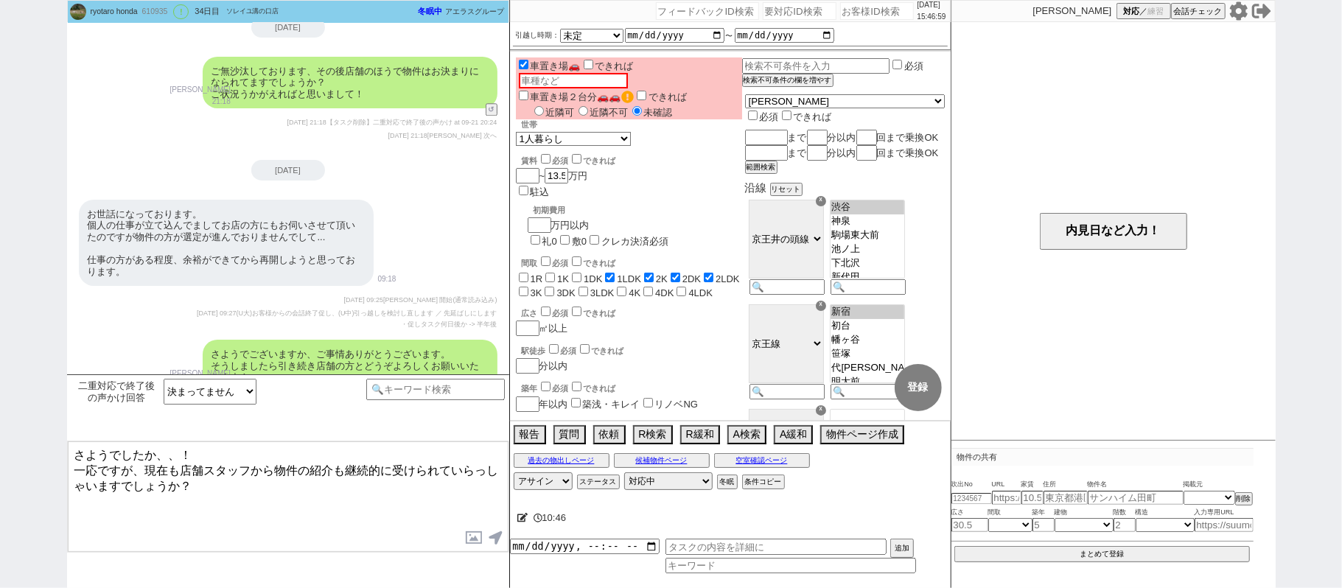
scroll to position [2546, 0]
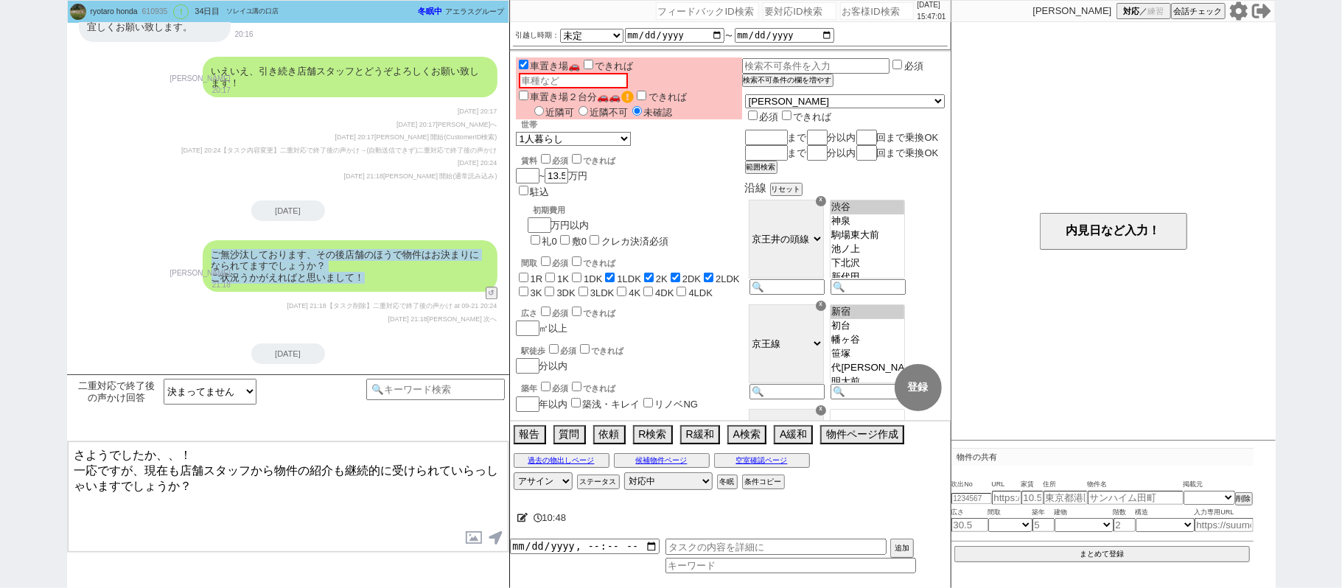
drag, startPoint x: 210, startPoint y: 234, endPoint x: 369, endPoint y: 259, distance: 161.3
click at [369, 259] on div "ご無沙汰しております、その後店舗のほうで物件はお決まりになられてますでしょうか？ ご状況うかがえればと思いまして！" at bounding box center [350, 266] width 295 height 52
copy div "ご無沙汰しております、その後店舗のほうで物件はお決まりになられてますでしょうか？ ご状況うかがえればと思いまして！"
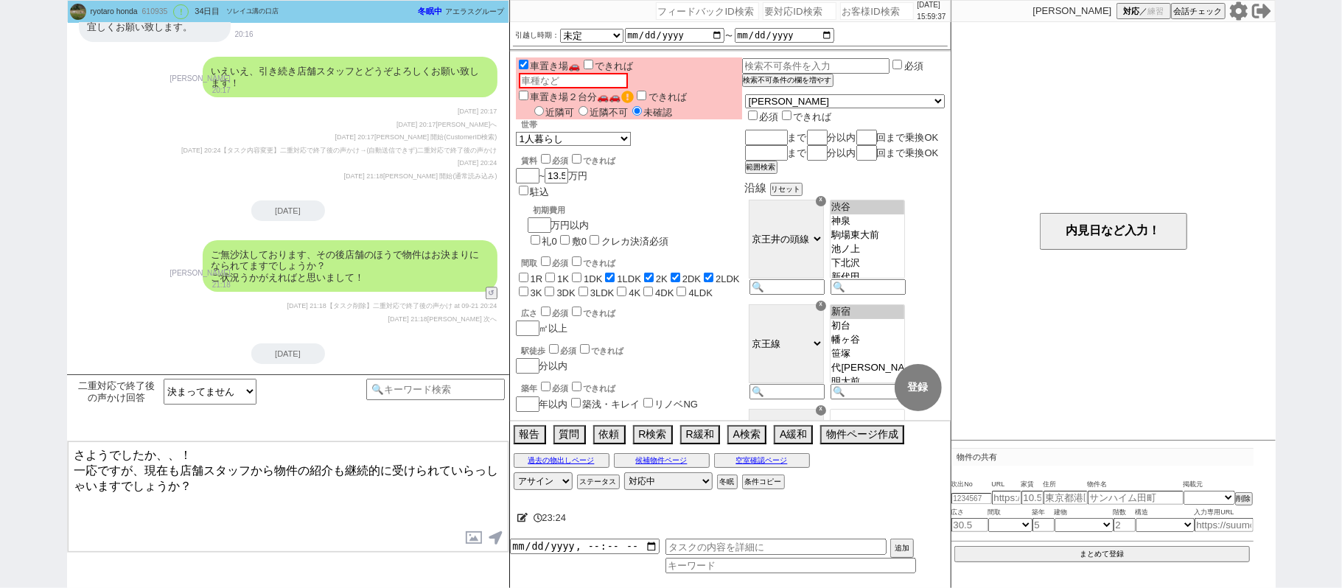
click at [295, 132] on div "2025-08-21 20:17 青木琢磨 開始(CustomerID検索)" at bounding box center [288, 138] width 419 height 12
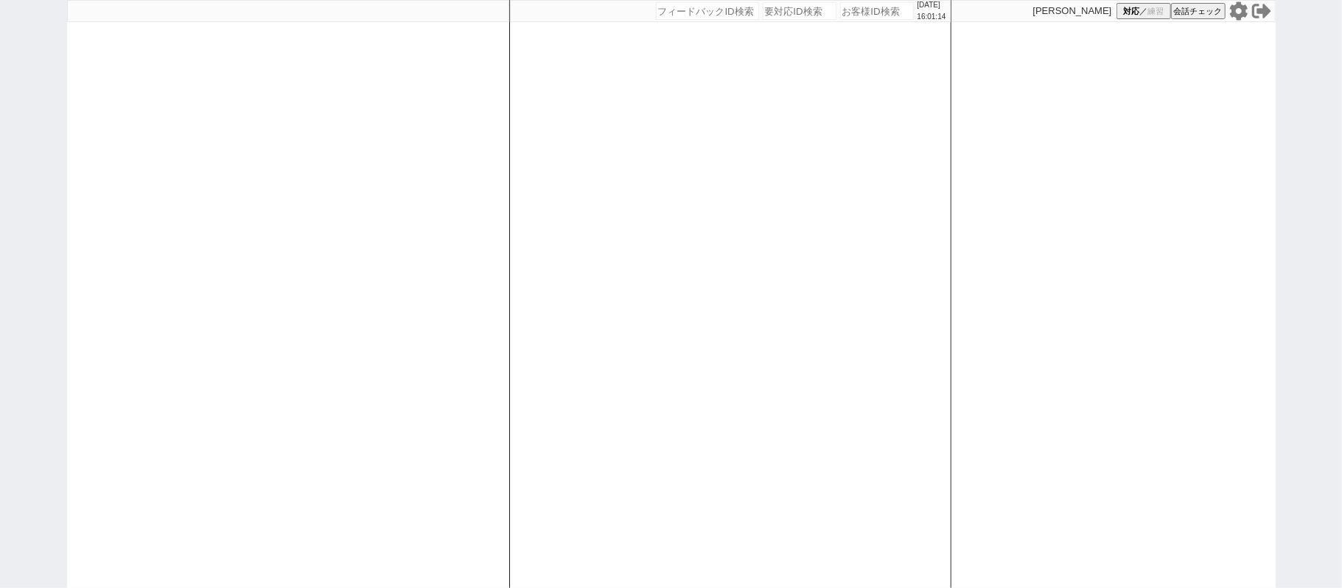
click at [384, 245] on div at bounding box center [288, 294] width 442 height 588
click at [599, 408] on div "[DATE] 16:01:23 候補物件を追加してしてください 紹介した物件一覧 他社物件を追加する 空室確認ページに追加・削除 紹介した物件一覧 他社物件を…" at bounding box center [730, 294] width 442 height 588
select select "6"
select select "2"
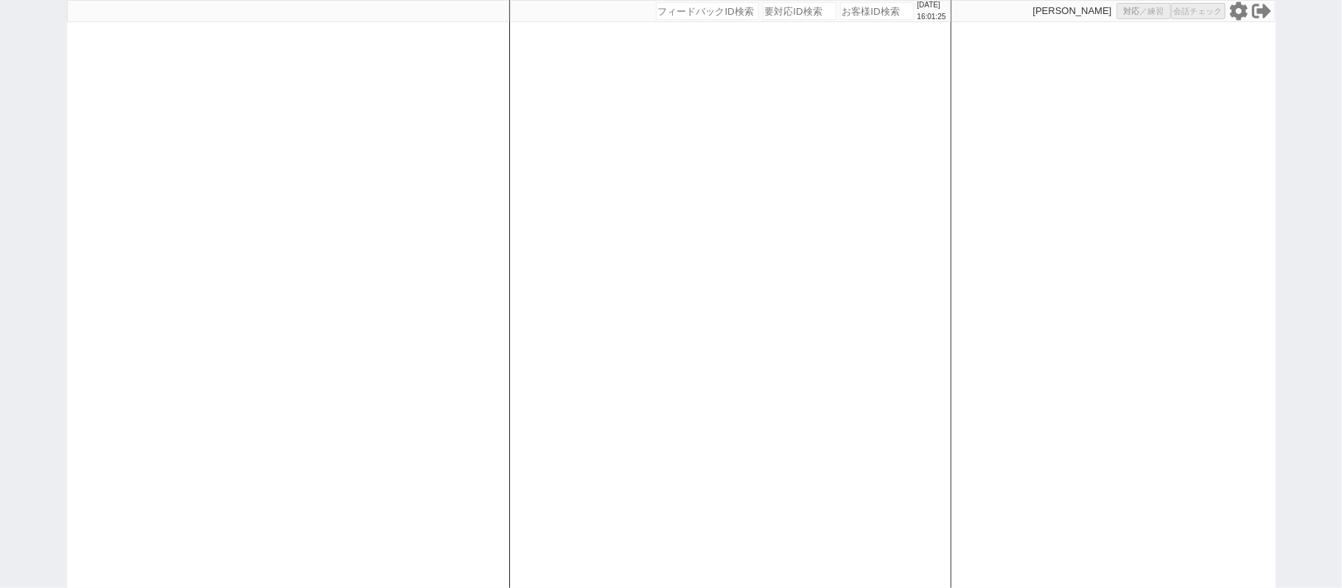
select select
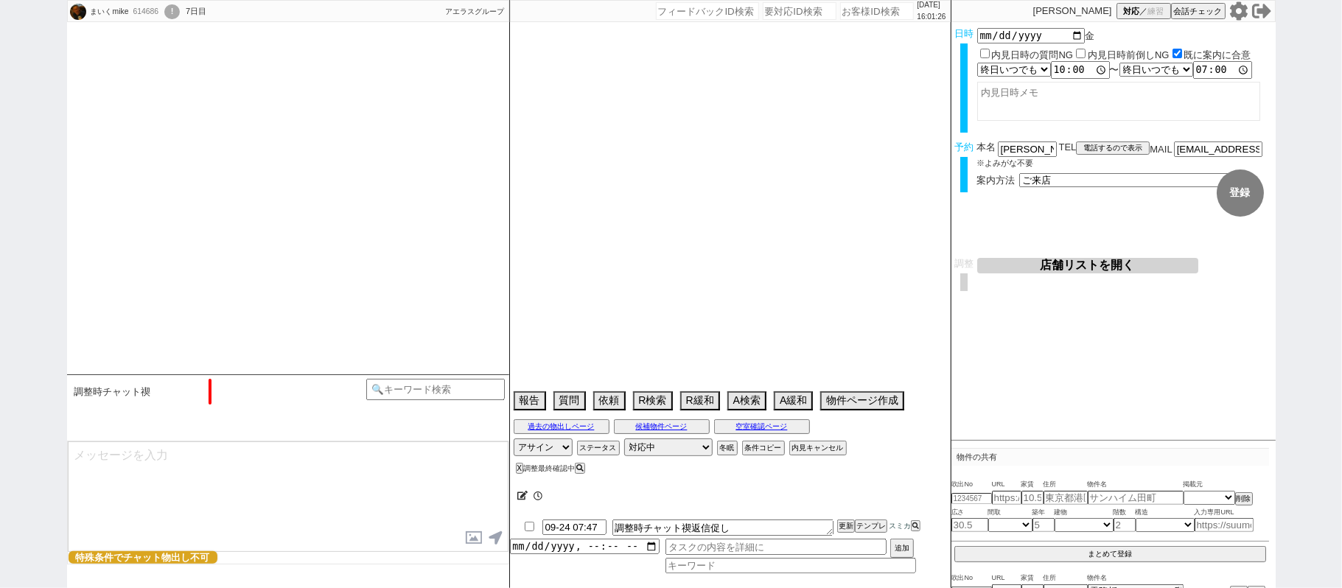
scroll to position [1292, 0]
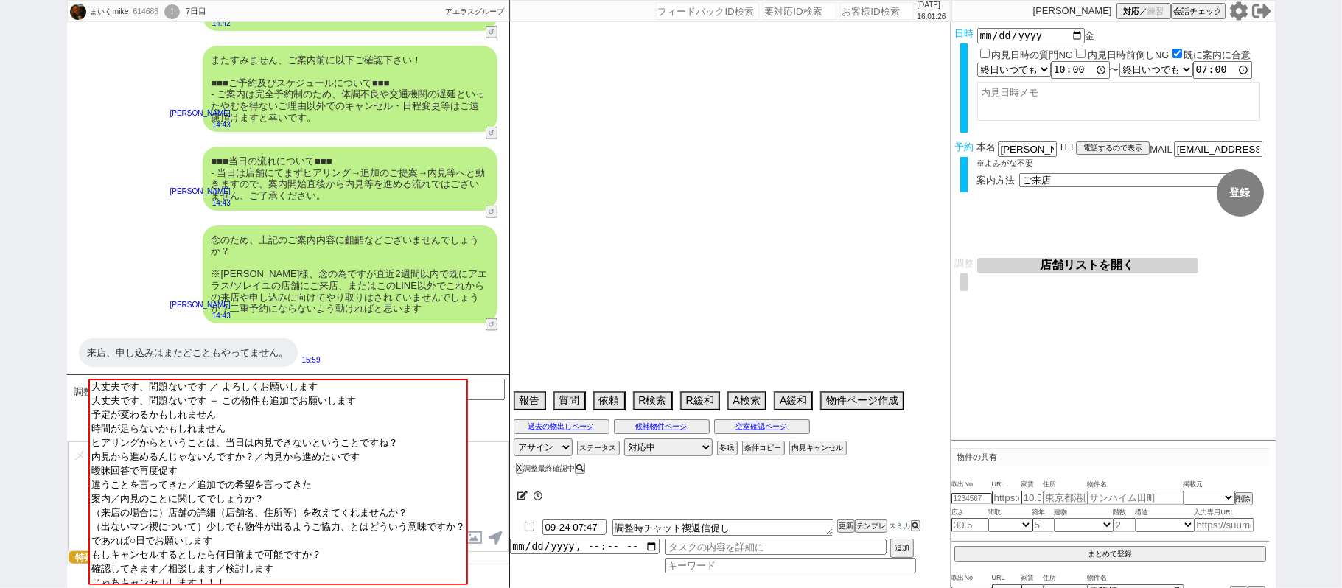
type textarea "オンボで急がない発言"
select select "16"
select select "0"
select select "6"
select select "62"
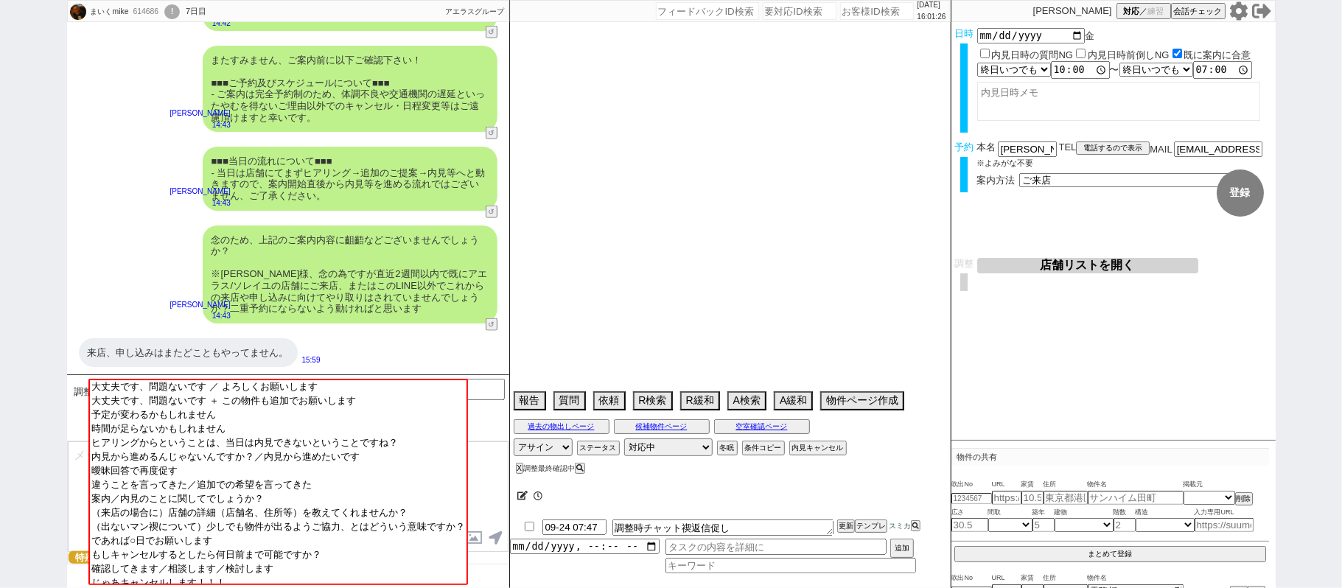
select select "1511"
select select "23"
select select "737"
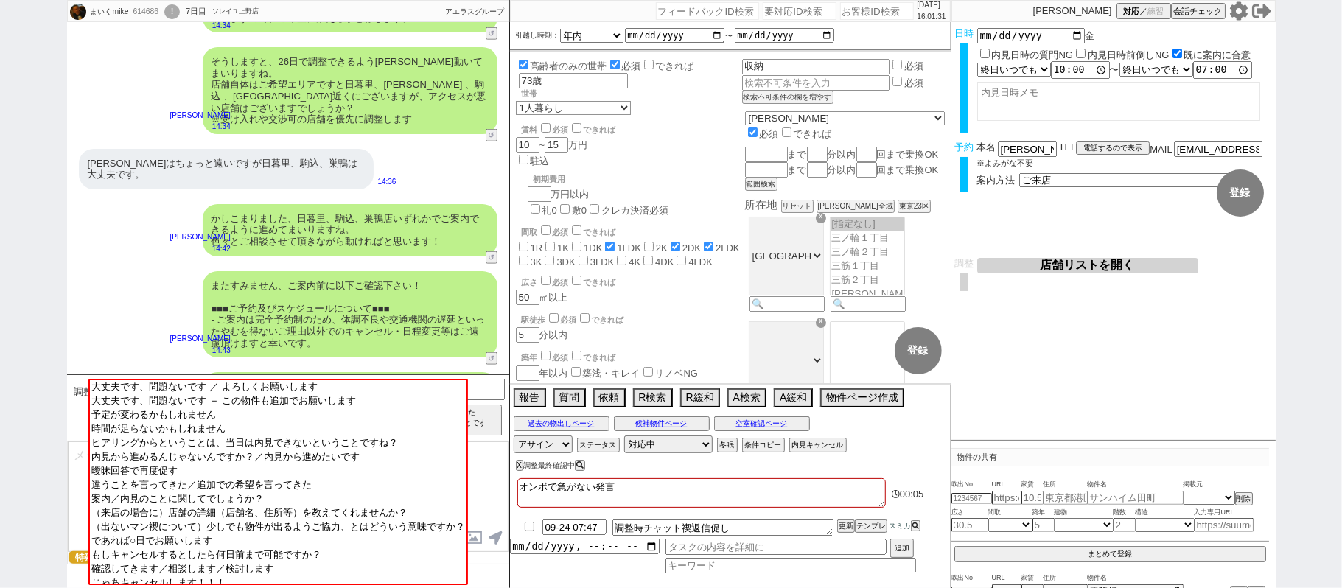
scroll to position [1292, 0]
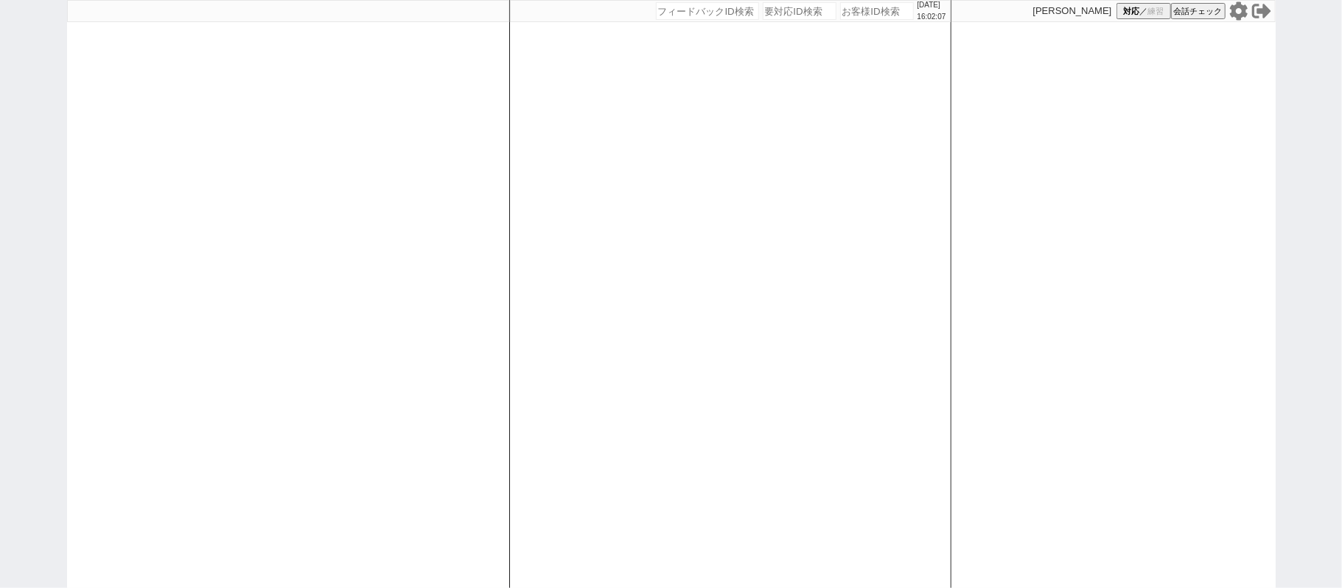
drag, startPoint x: 0, startPoint y: 438, endPoint x: 15, endPoint y: 431, distance: 16.2
click at [0, 438] on div "[DATE] 16:02:07 候補物件を追加してしてください 紹介した物件一覧 他社物件を追加する 空室確認ページに追加・削除 紹介した物件一覧 他社物件を…" at bounding box center [671, 294] width 1342 height 588
click at [1237, 10] on icon at bounding box center [1239, 10] width 19 height 19
